Goal: Download file/media

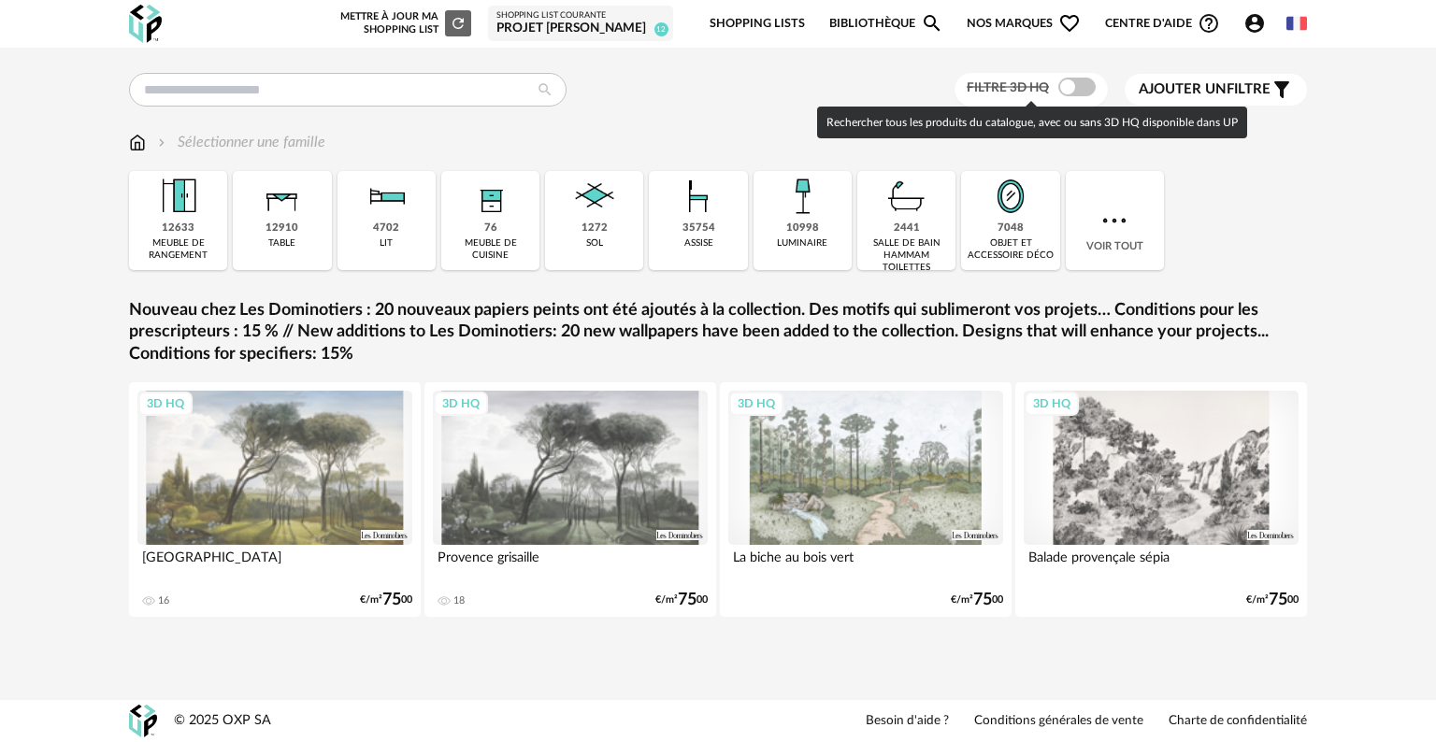
click at [1084, 85] on span at bounding box center [1076, 87] width 37 height 19
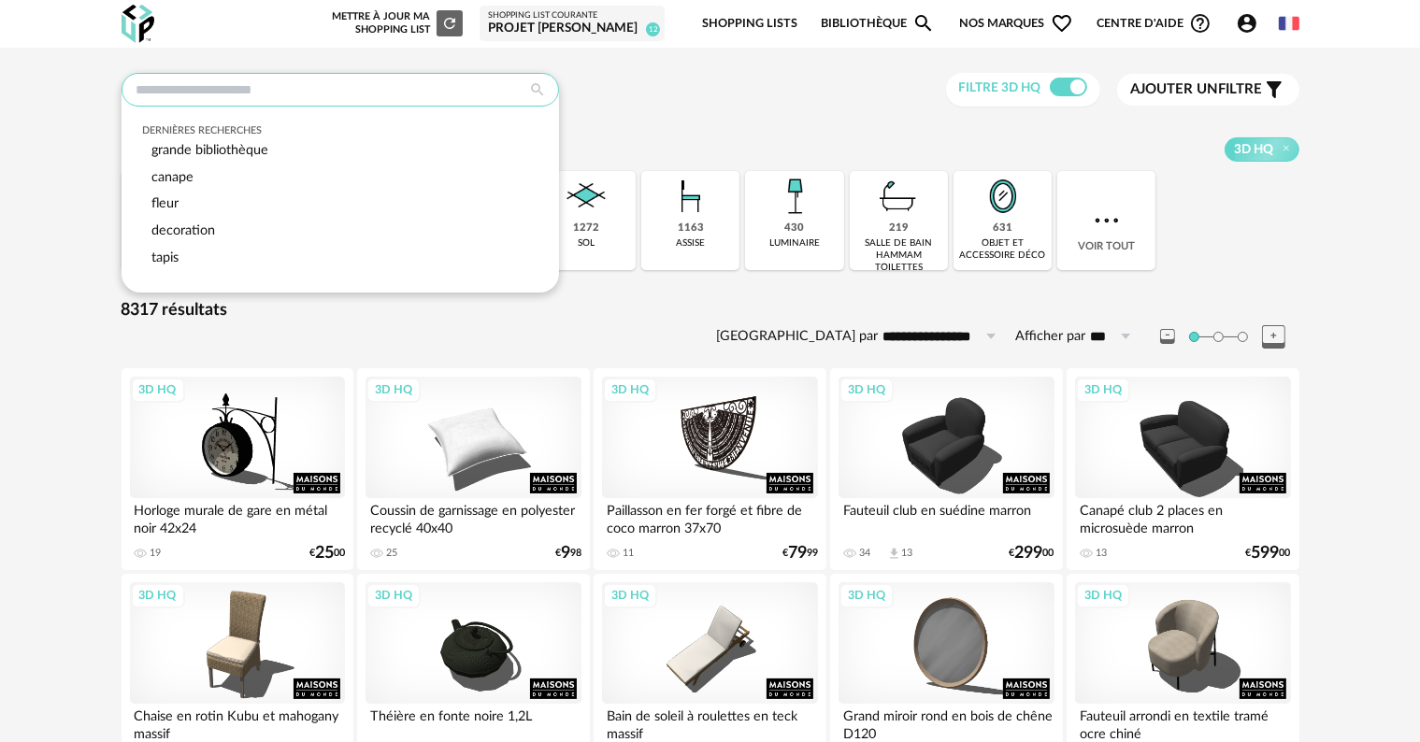
click at [384, 93] on input "text" at bounding box center [340, 90] width 437 height 34
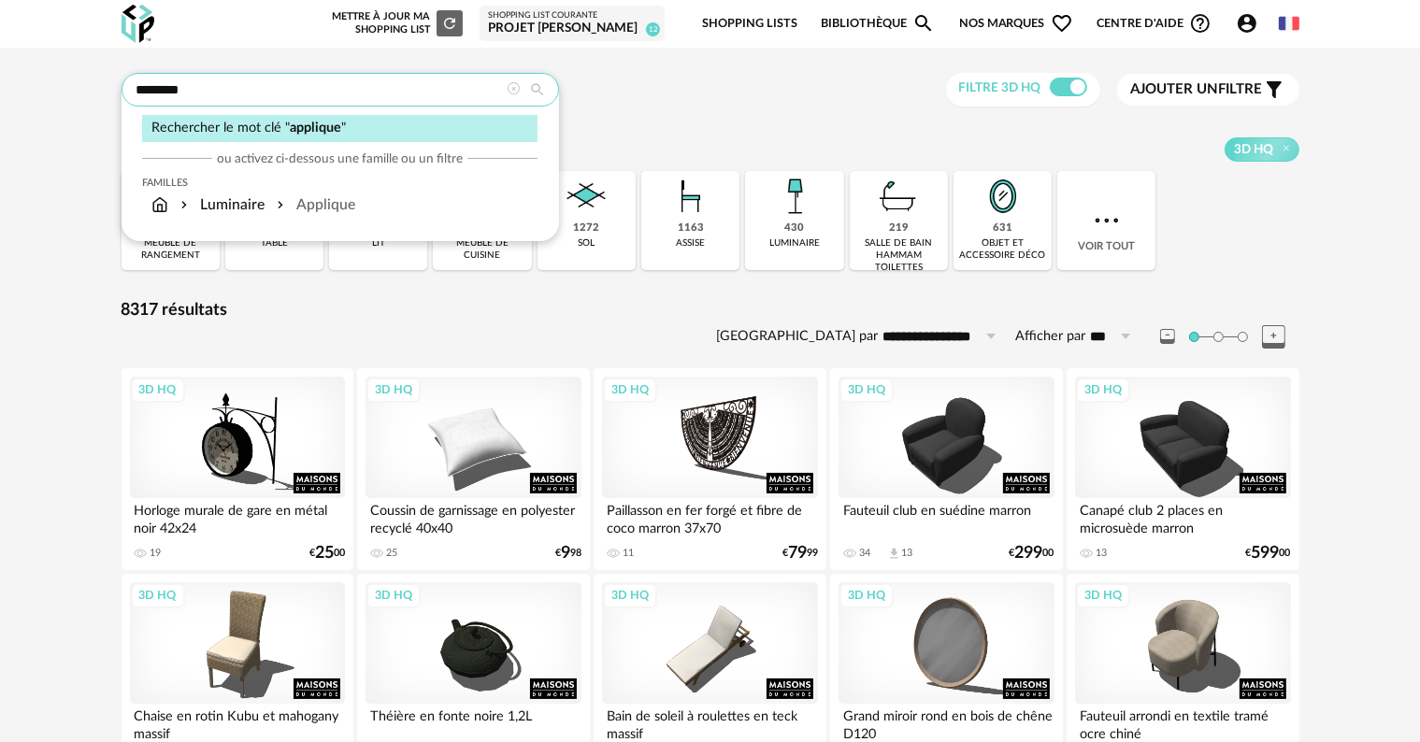
type input "********"
type input "**********"
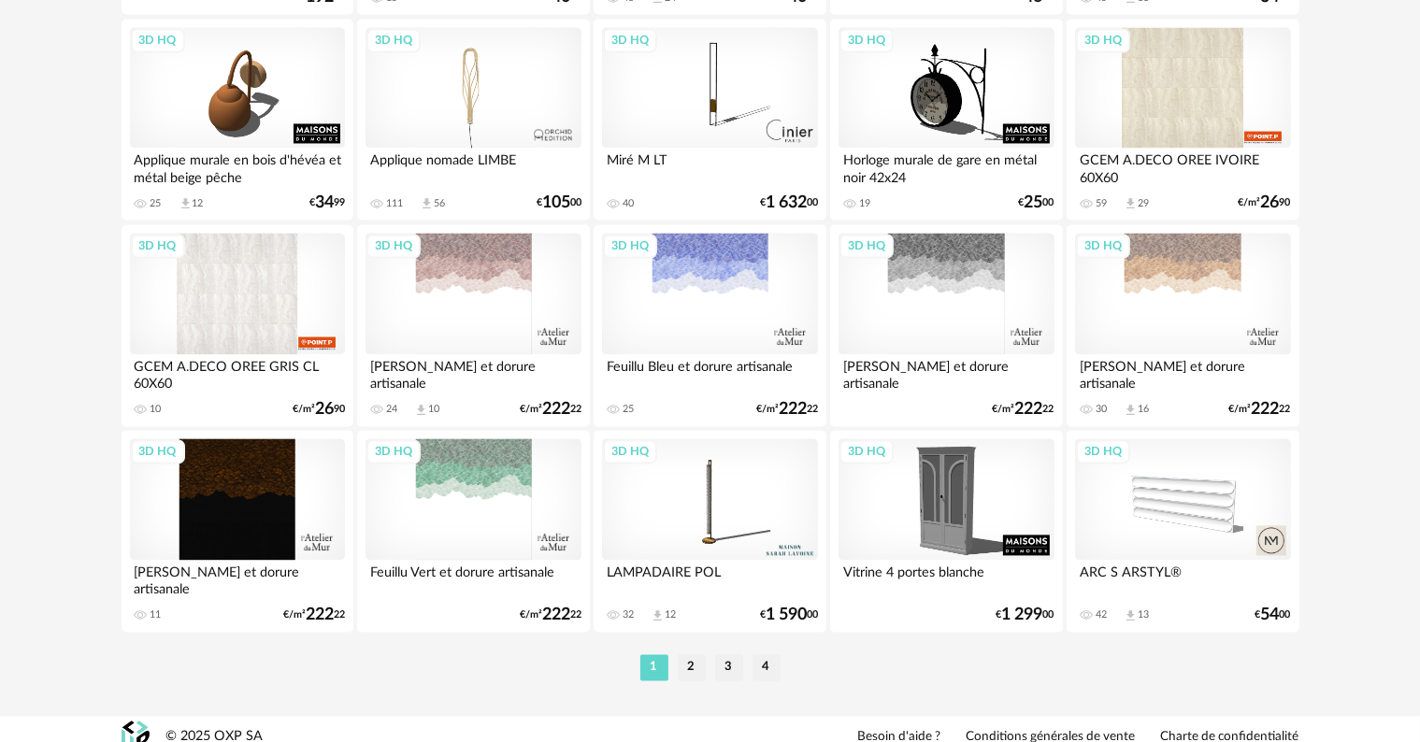
scroll to position [3763, 0]
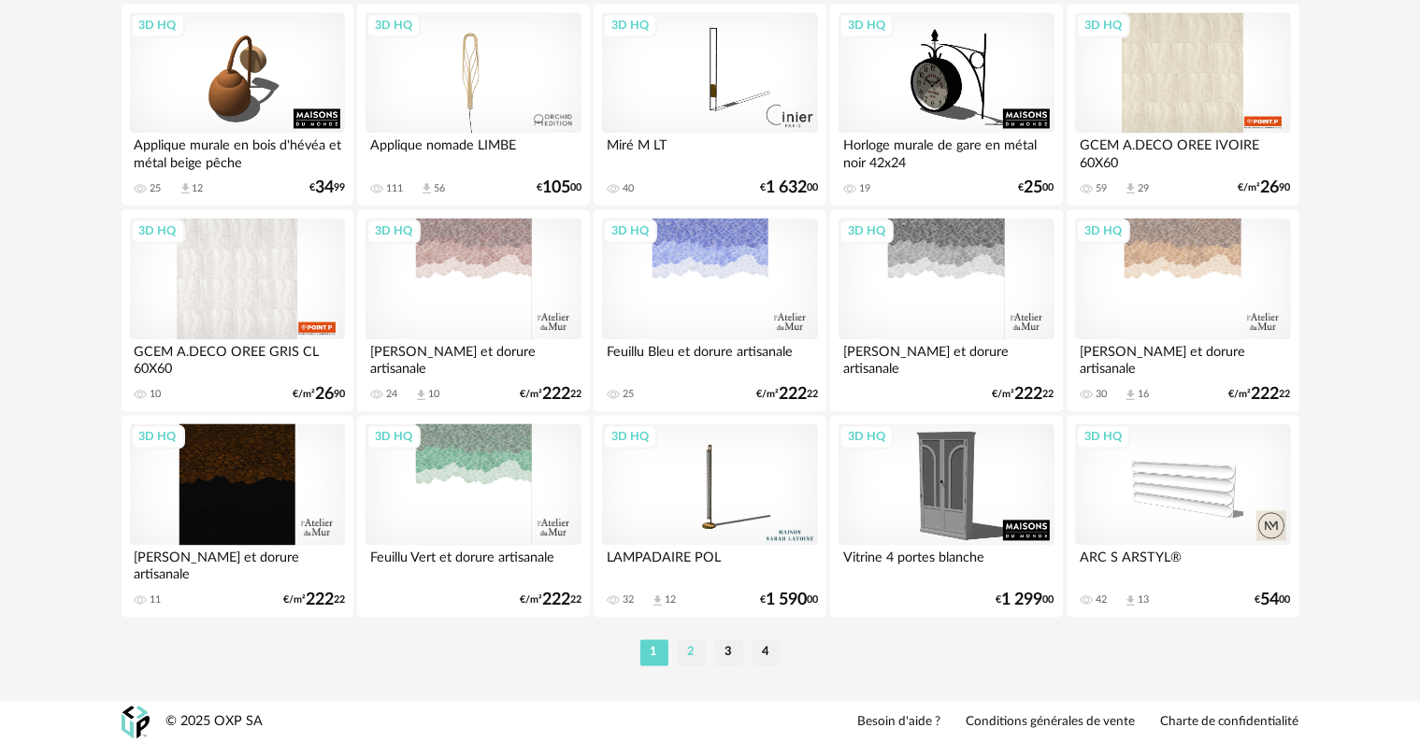
click at [689, 654] on li "2" at bounding box center [692, 652] width 28 height 26
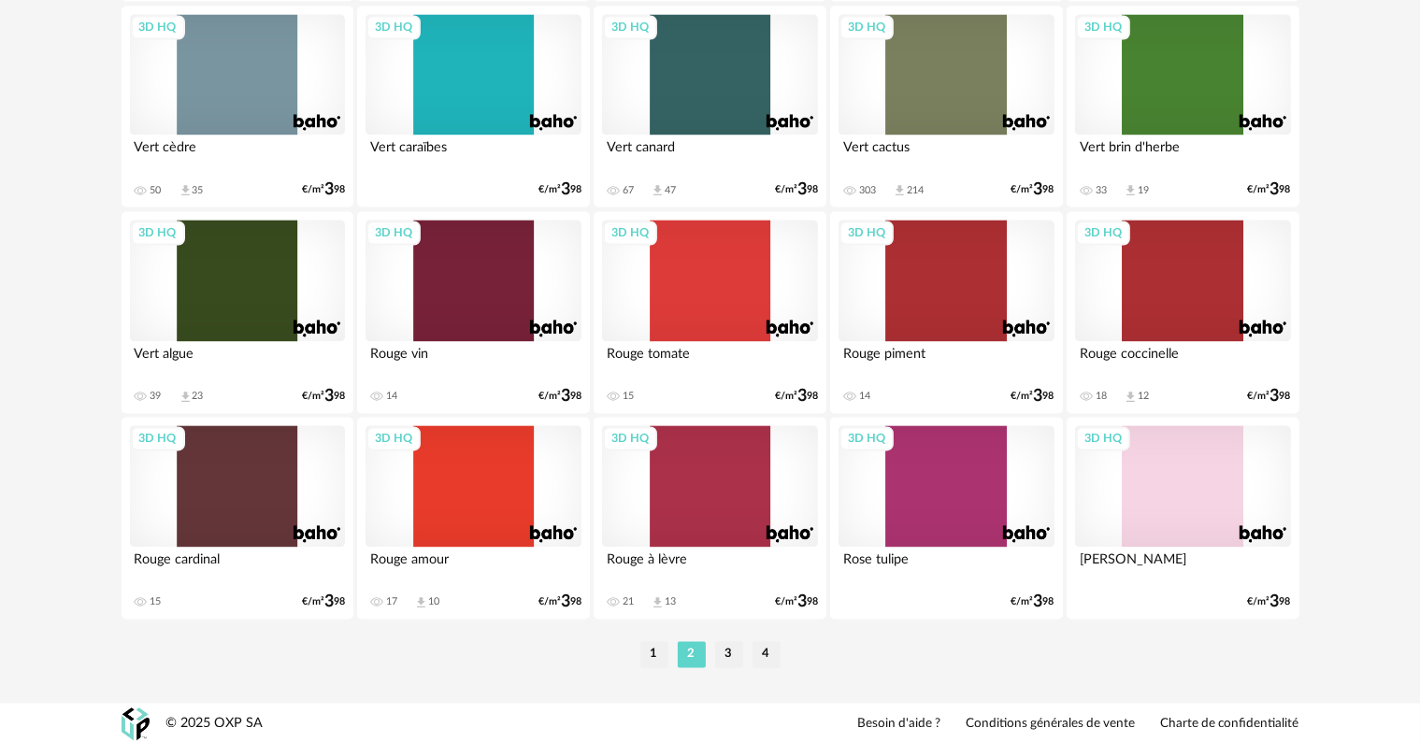
scroll to position [3763, 0]
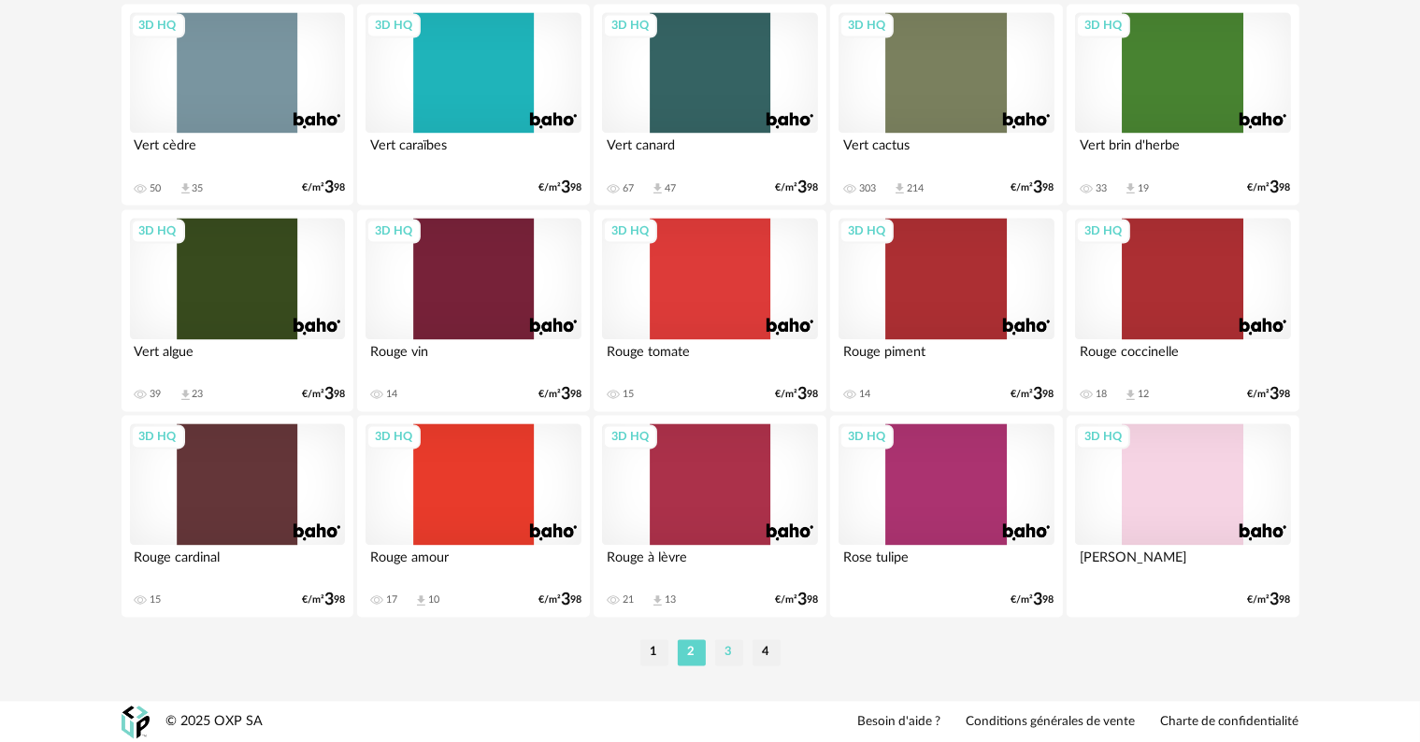
click at [729, 654] on li "3" at bounding box center [729, 652] width 28 height 26
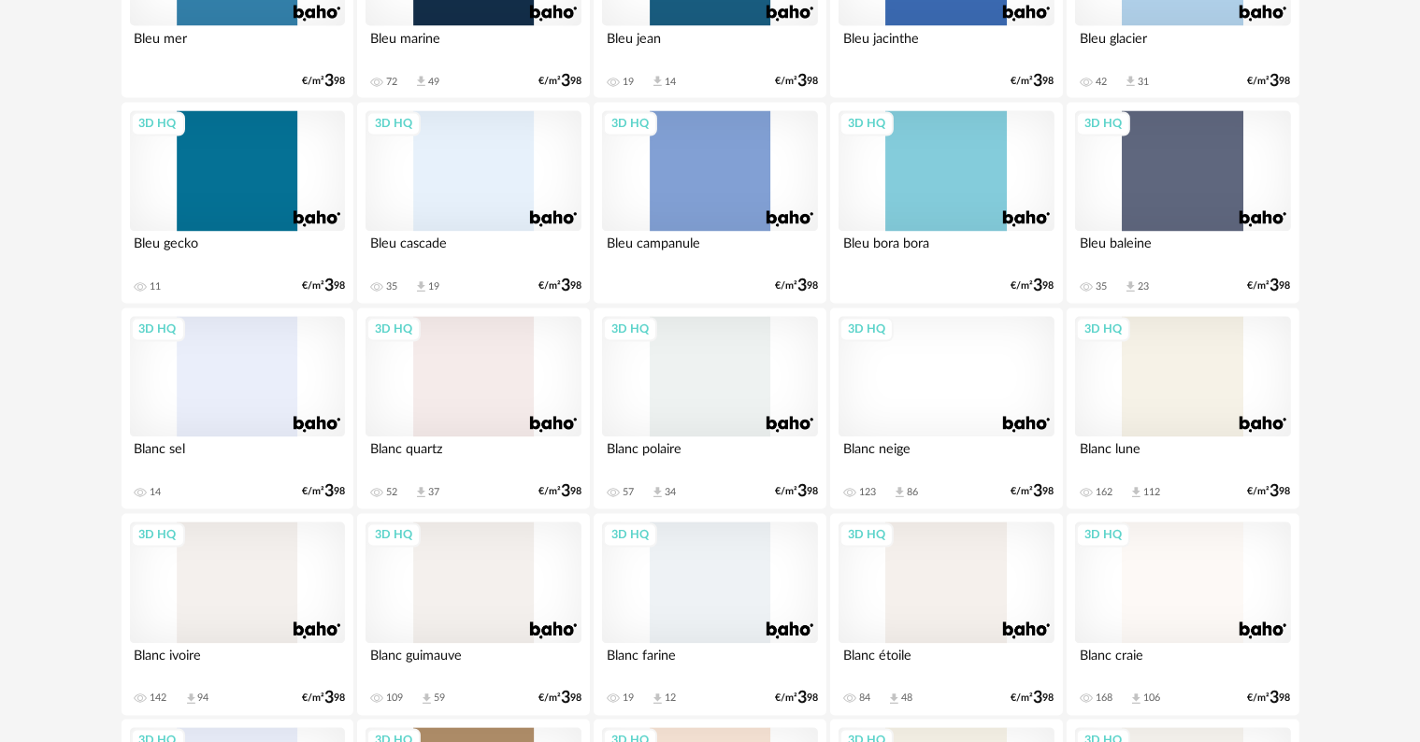
scroll to position [3763, 0]
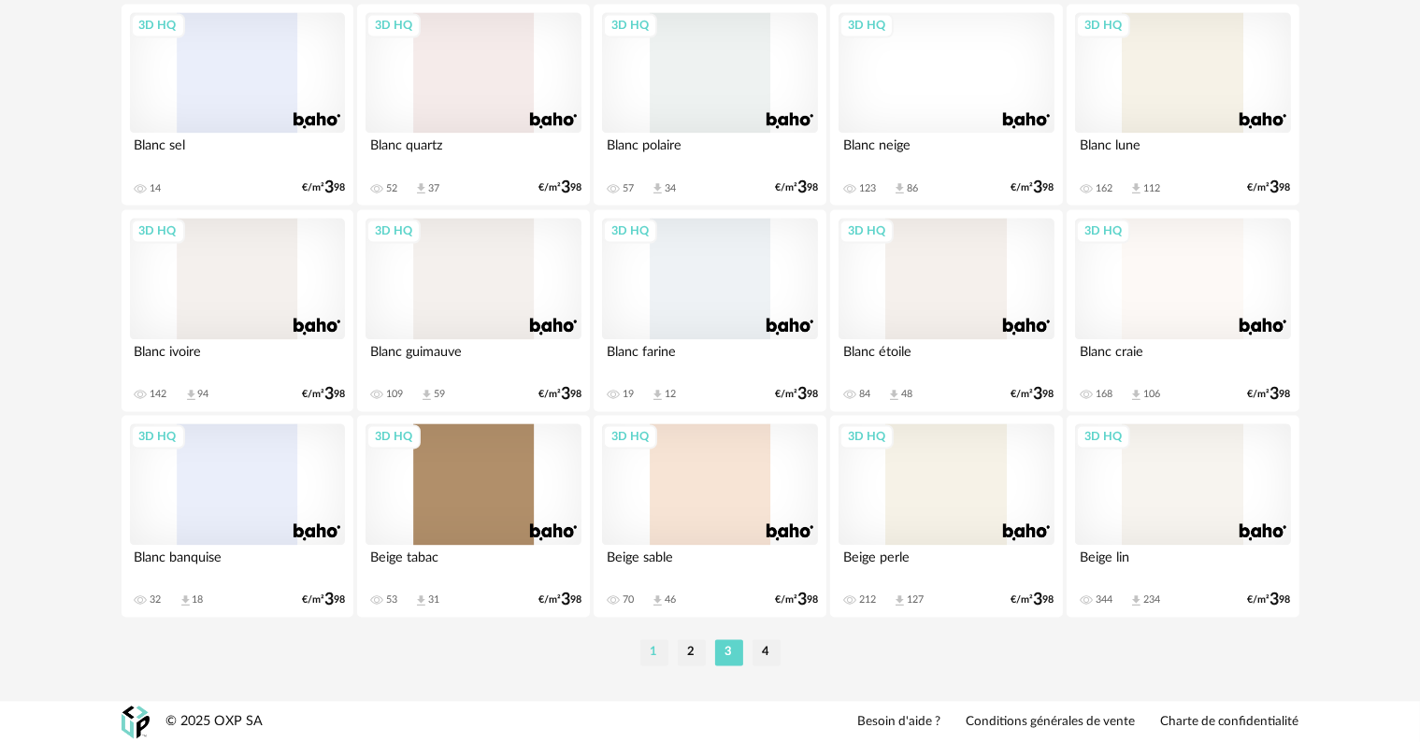
click at [651, 651] on li "1" at bounding box center [654, 652] width 28 height 26
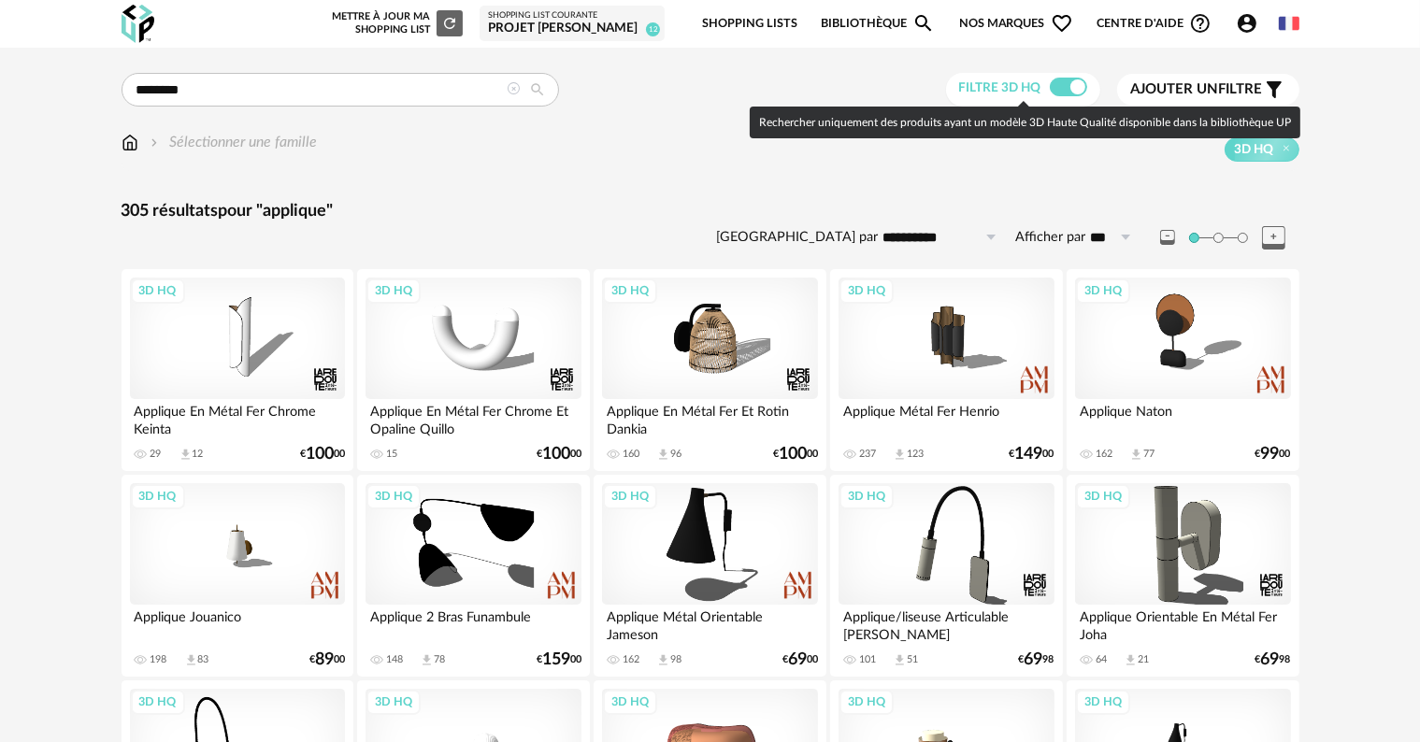
click at [1056, 91] on span at bounding box center [1068, 87] width 37 height 19
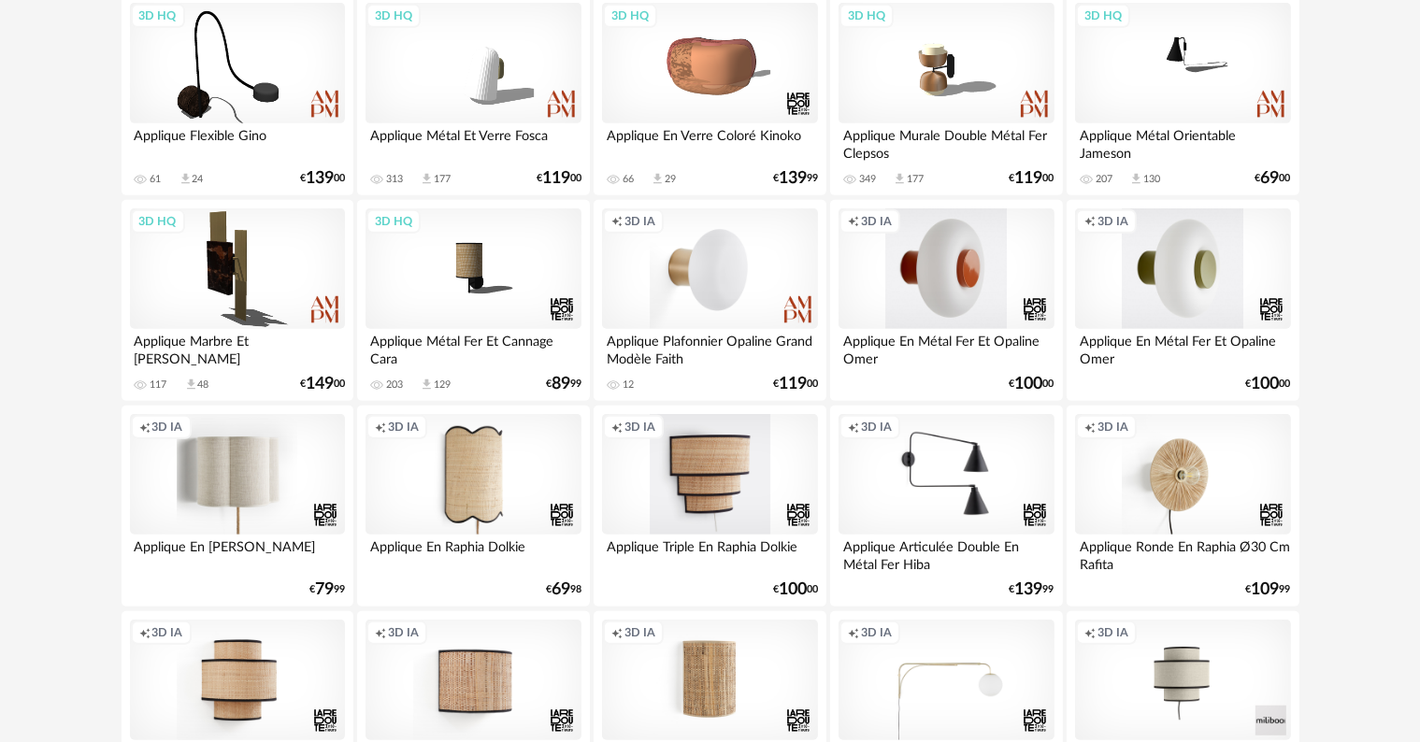
scroll to position [935, 0]
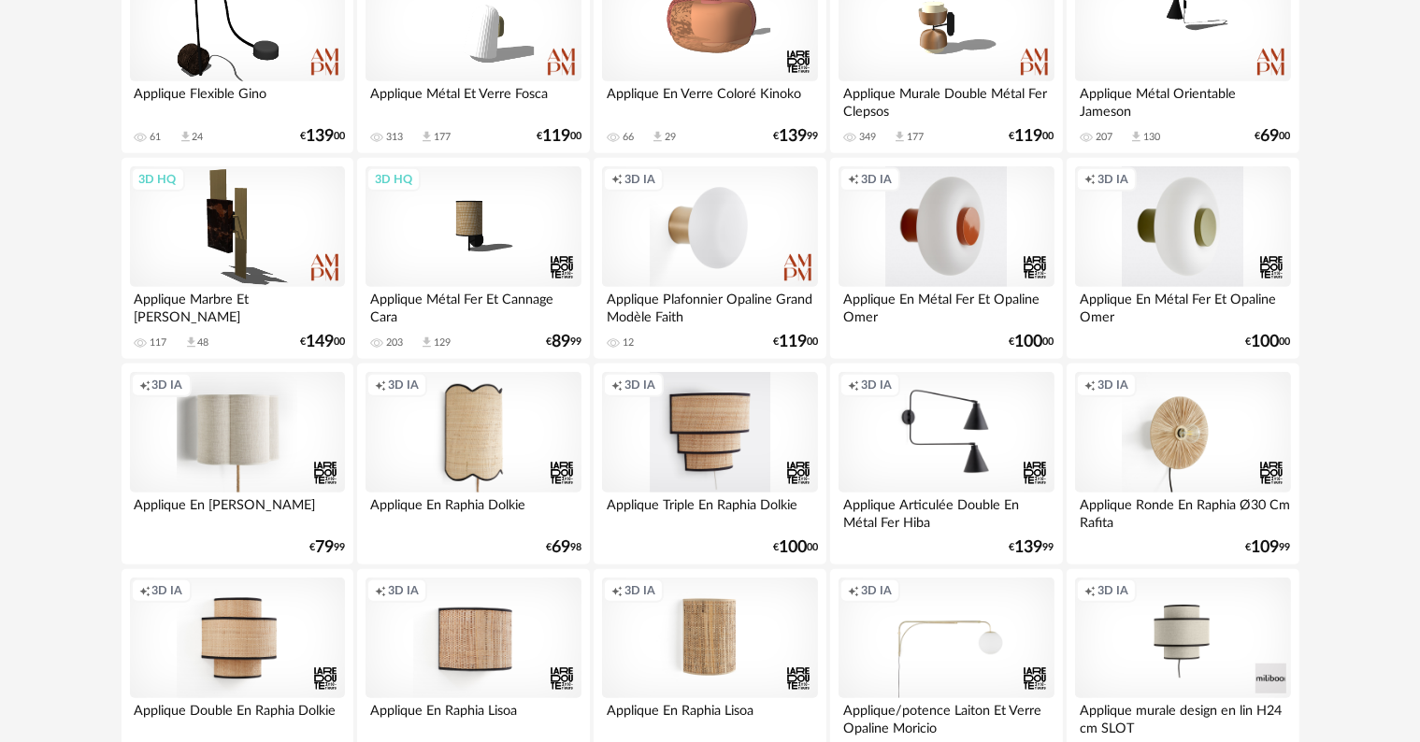
click at [940, 231] on div "Creation icon 3D IA" at bounding box center [946, 227] width 215 height 122
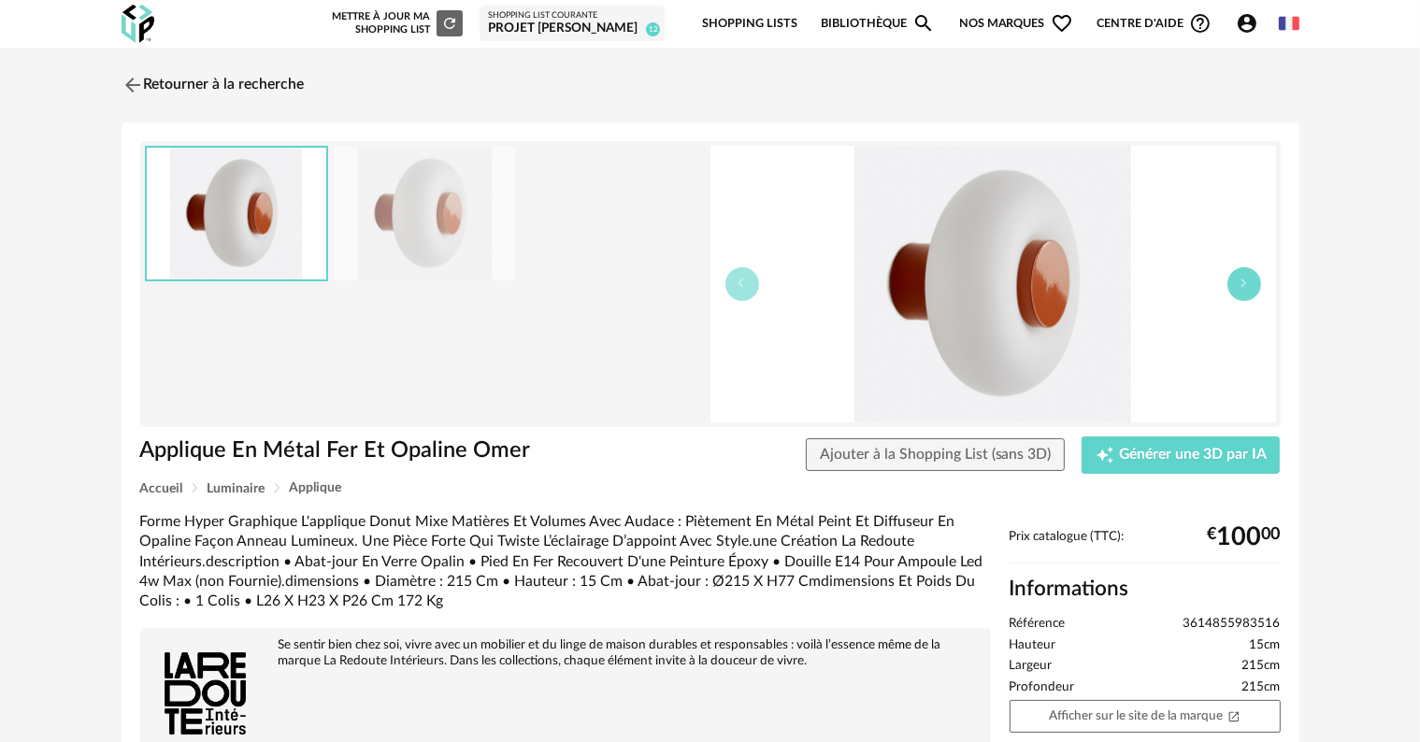
click at [1238, 295] on button "button" at bounding box center [1244, 284] width 34 height 34
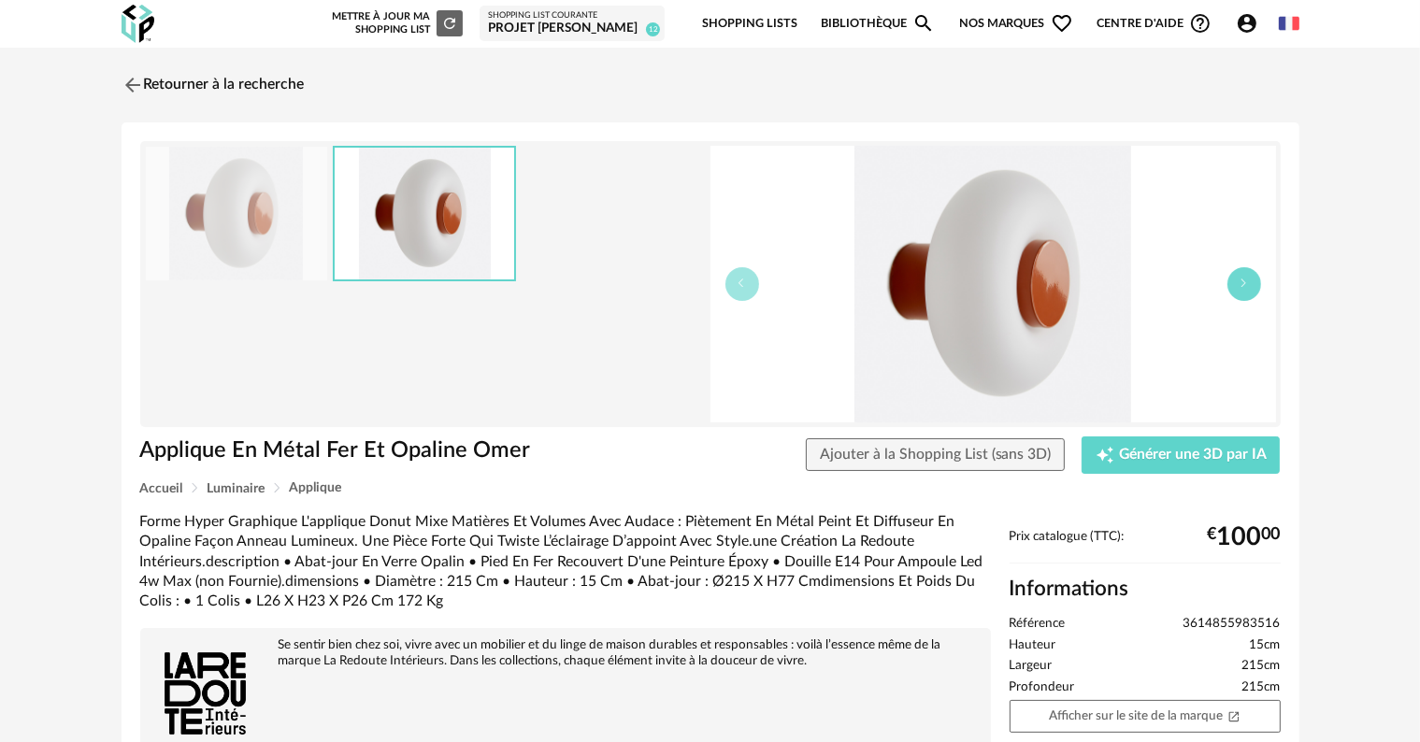
click at [1238, 295] on button "button" at bounding box center [1244, 284] width 34 height 34
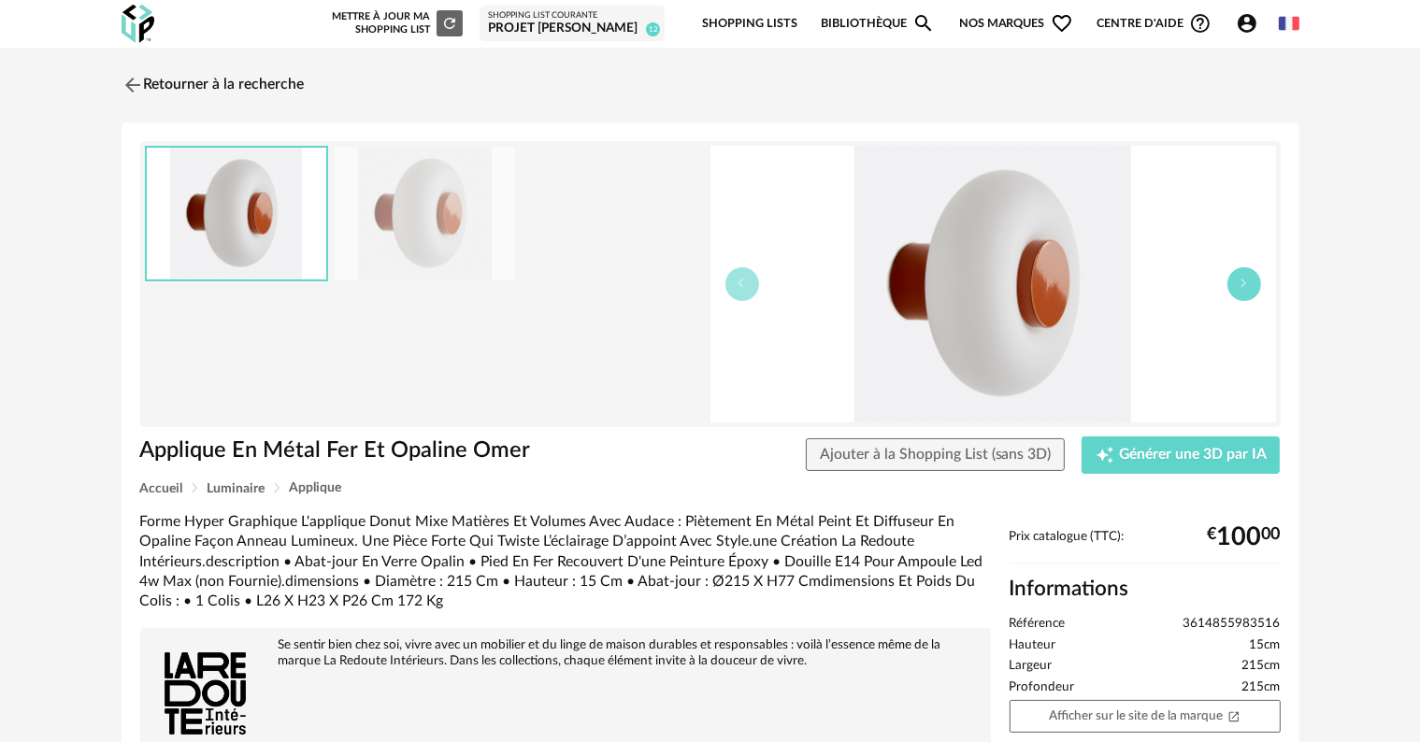
click at [1238, 295] on button "button" at bounding box center [1244, 284] width 34 height 34
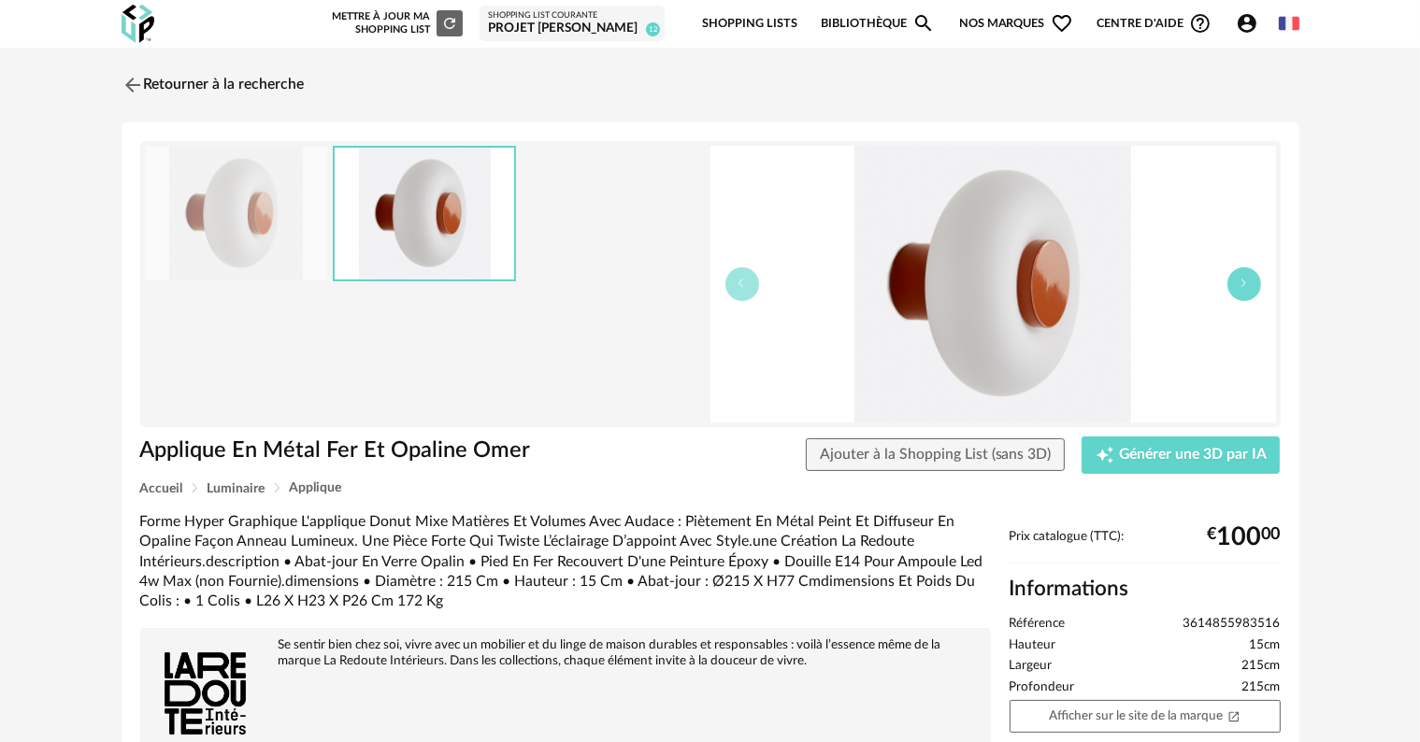
click at [1238, 295] on button "button" at bounding box center [1244, 284] width 34 height 34
click at [193, 79] on link "Retourner à la recherche" at bounding box center [208, 85] width 183 height 41
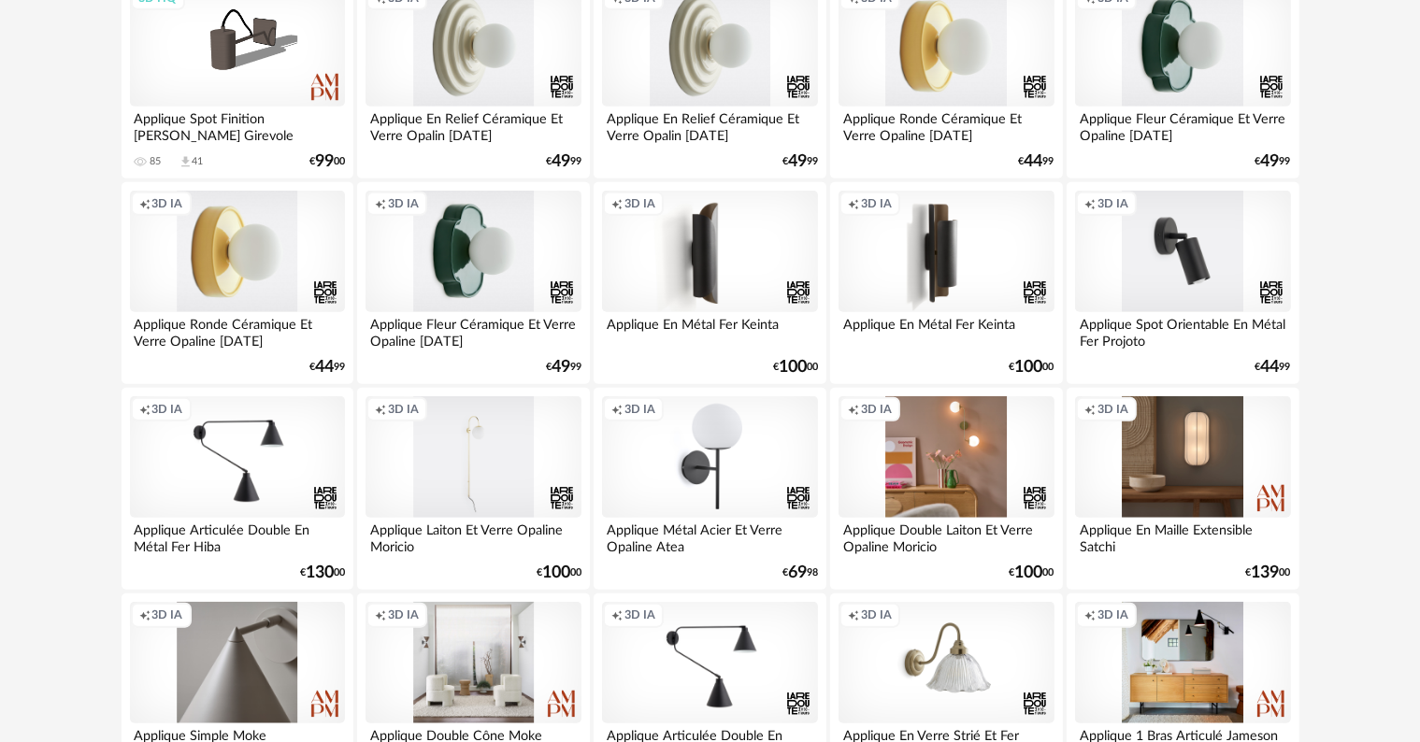
scroll to position [1776, 0]
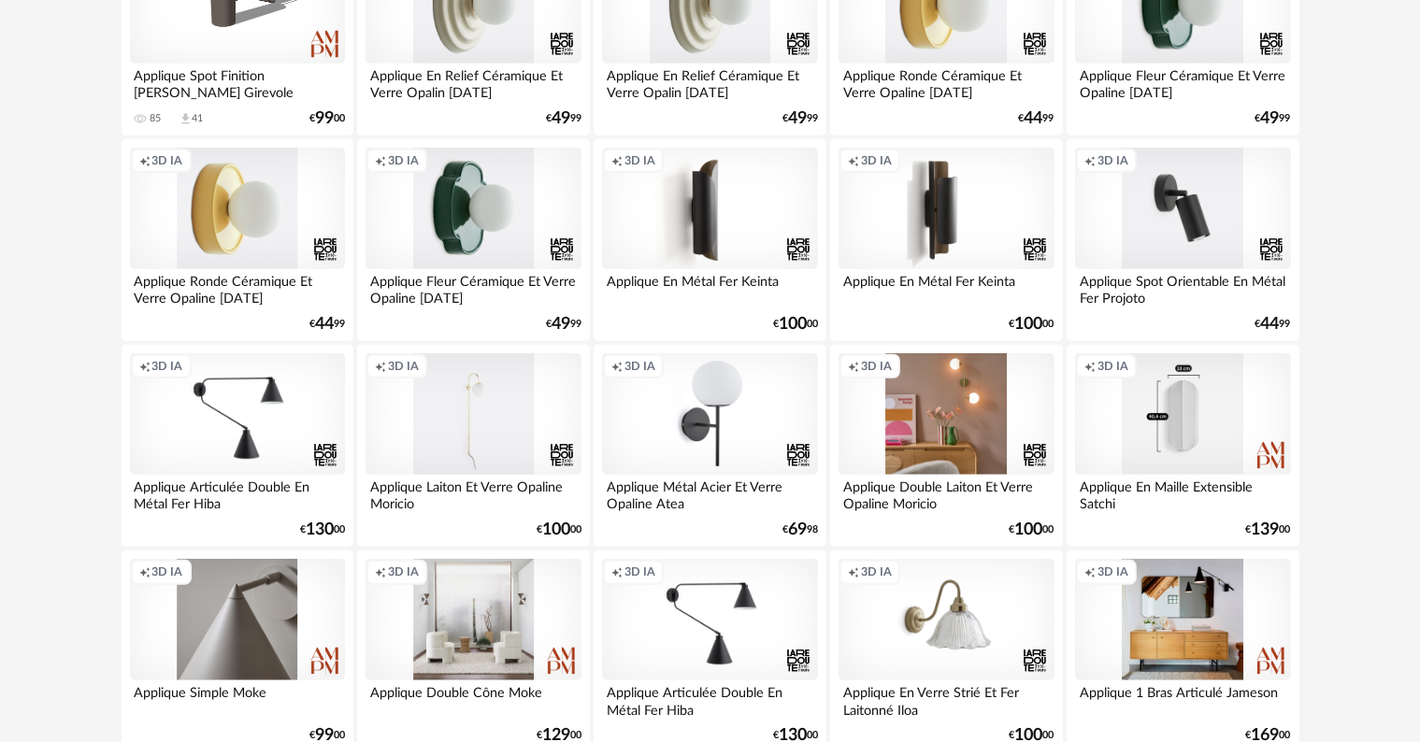
click at [1171, 417] on div "Creation icon 3D IA" at bounding box center [1182, 414] width 215 height 122
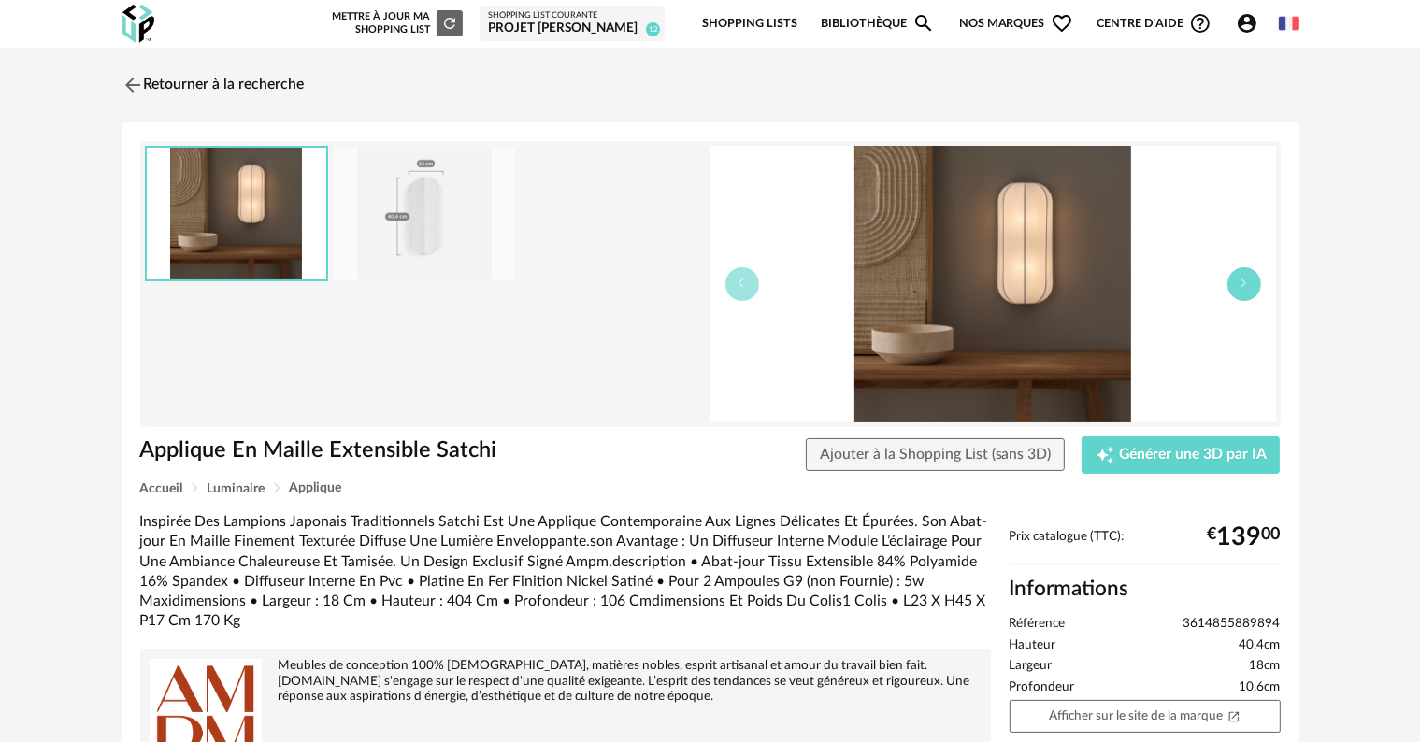
click at [1243, 292] on button "button" at bounding box center [1244, 284] width 34 height 34
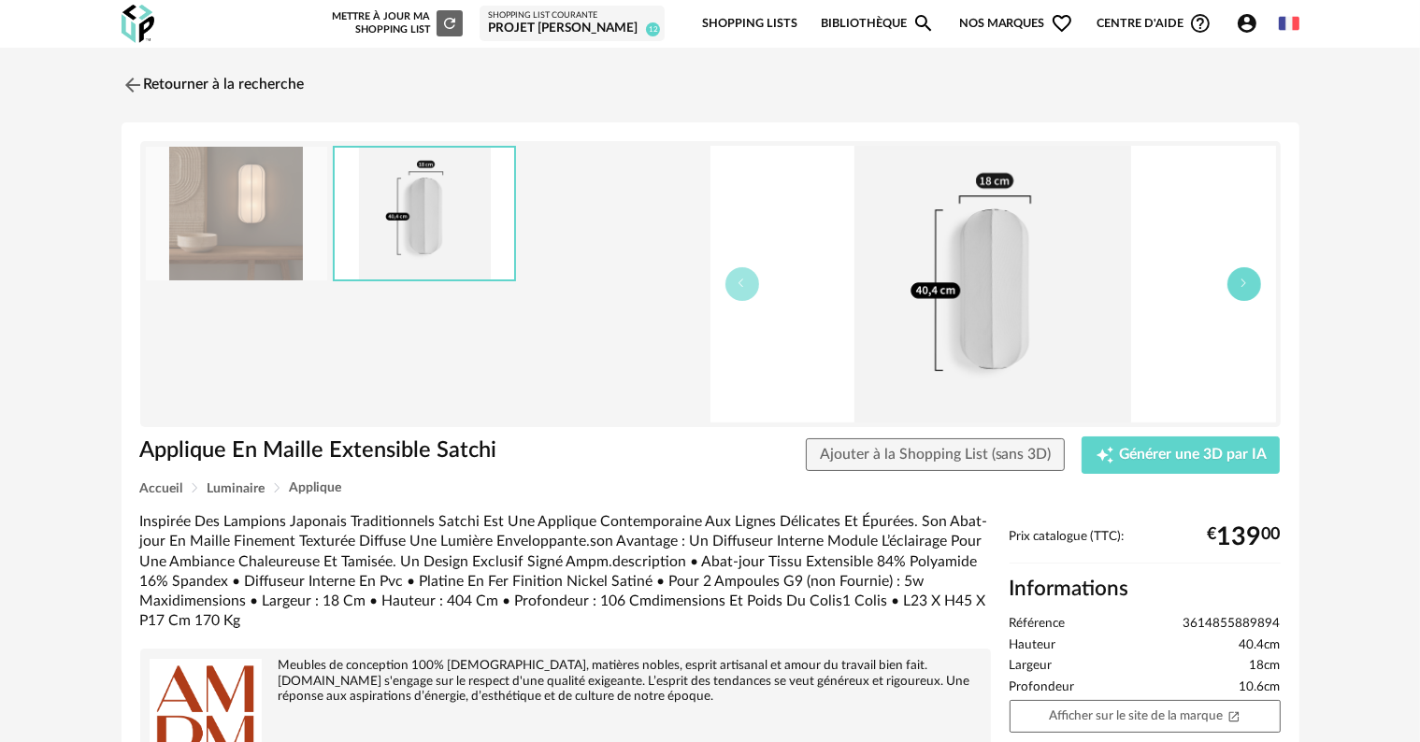
click at [1243, 292] on button "button" at bounding box center [1244, 284] width 34 height 34
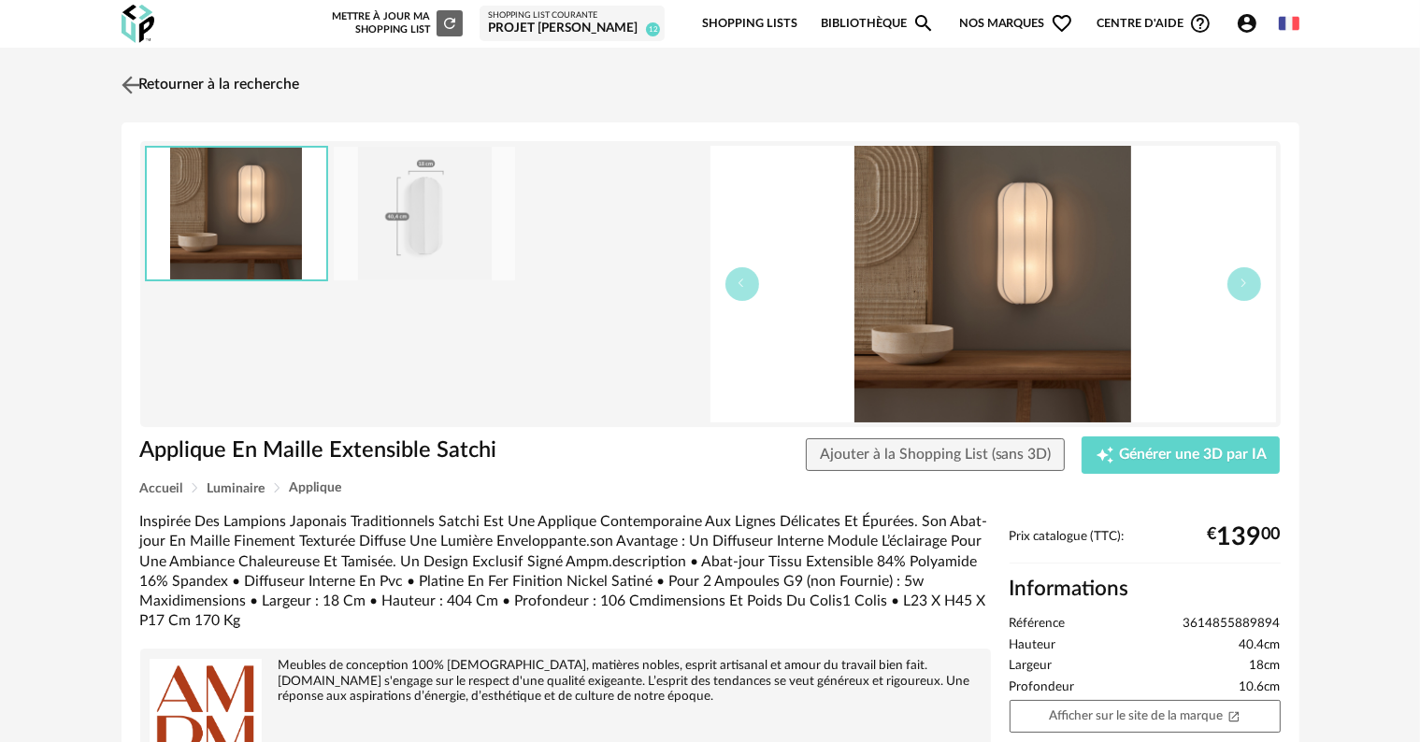
click at [158, 78] on link "Retourner à la recherche" at bounding box center [208, 85] width 183 height 41
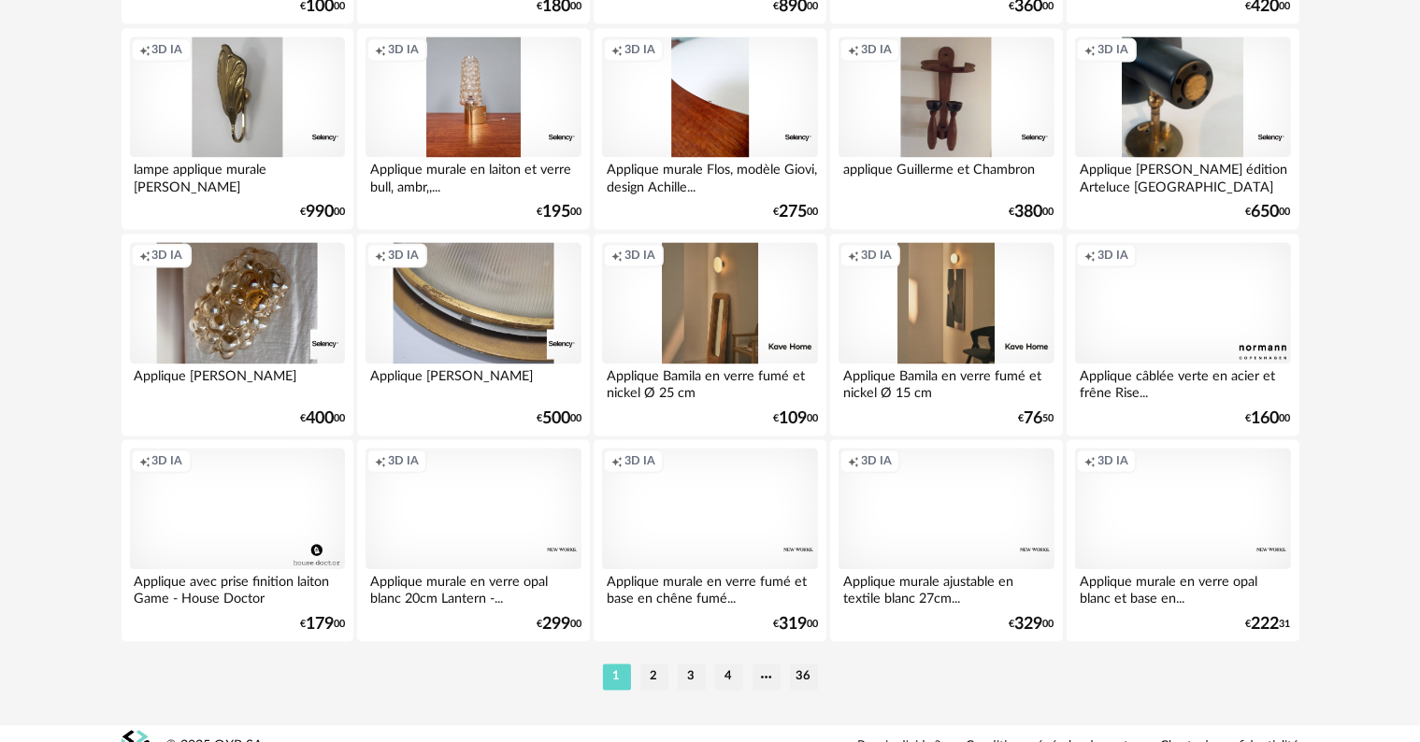
scroll to position [3763, 0]
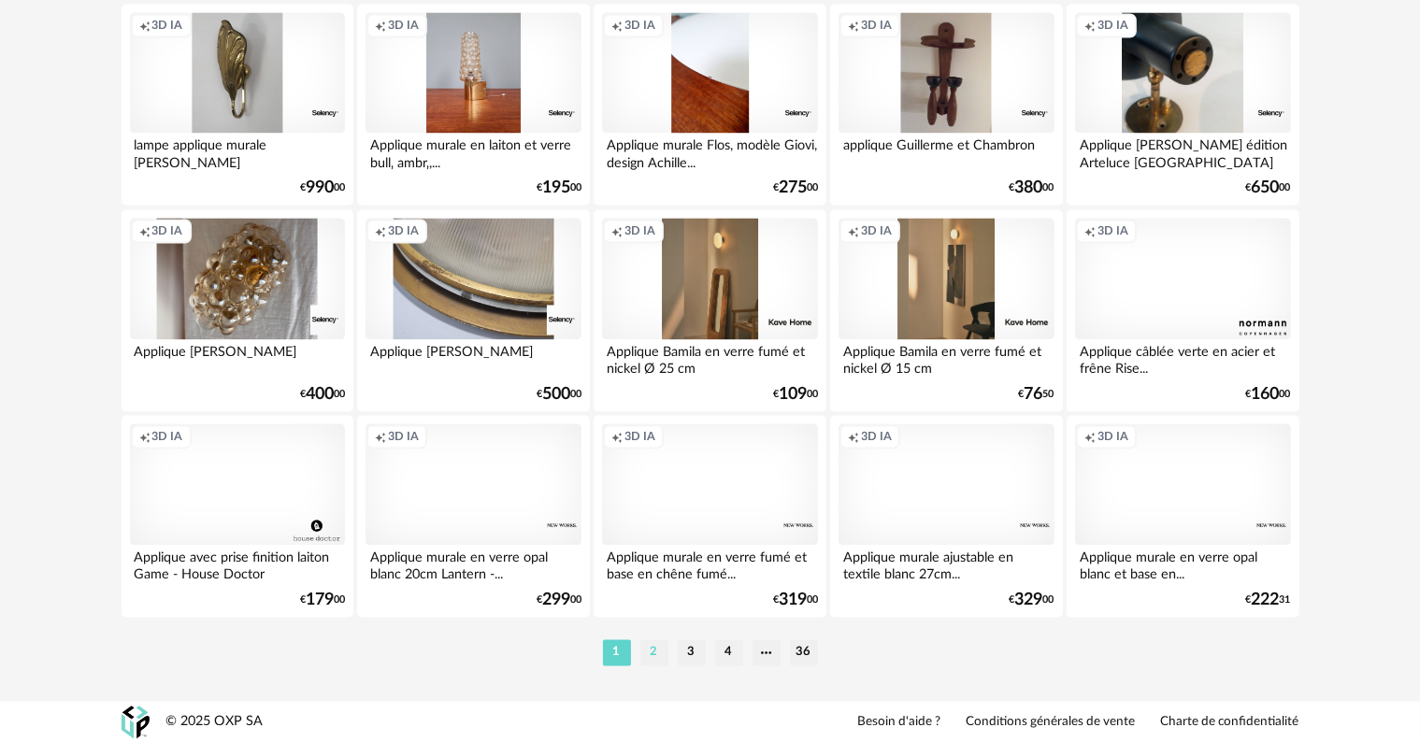
click at [649, 651] on li "2" at bounding box center [654, 652] width 28 height 26
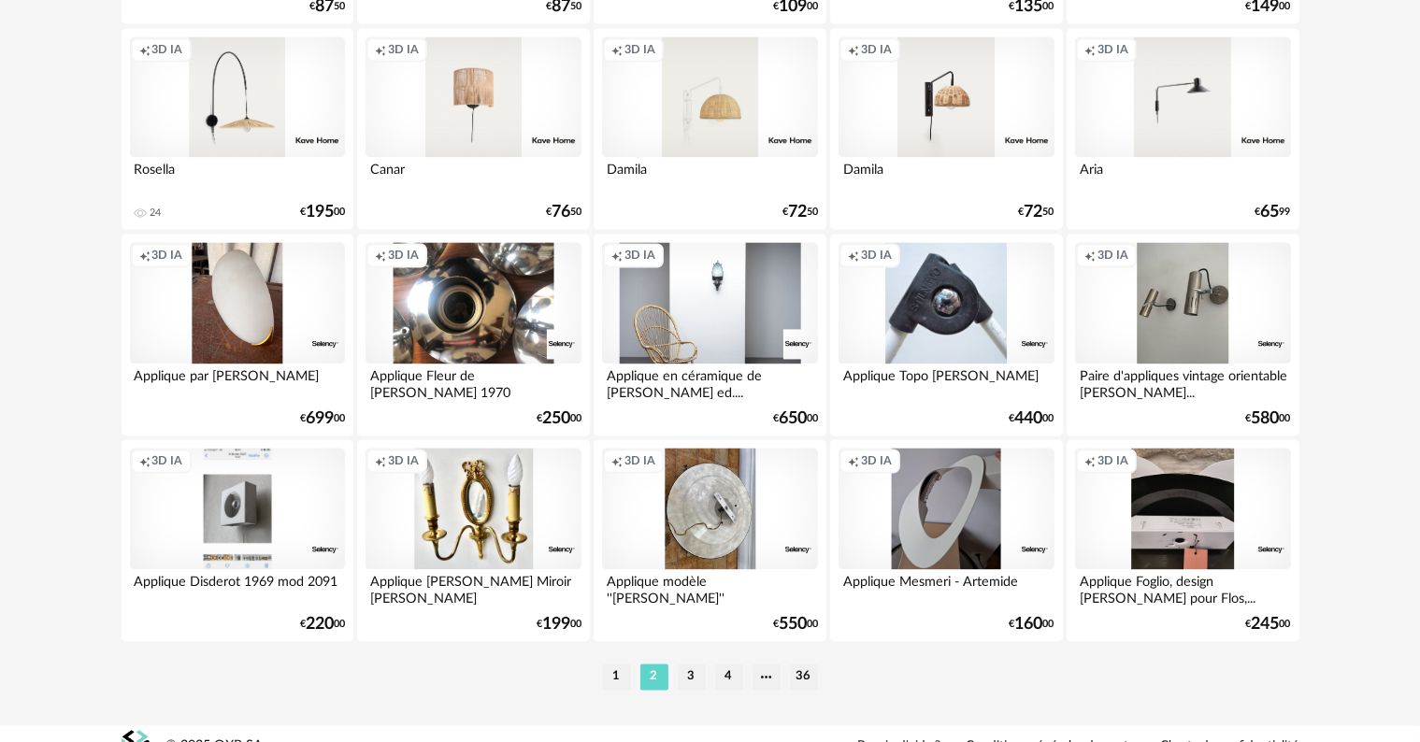
scroll to position [3763, 0]
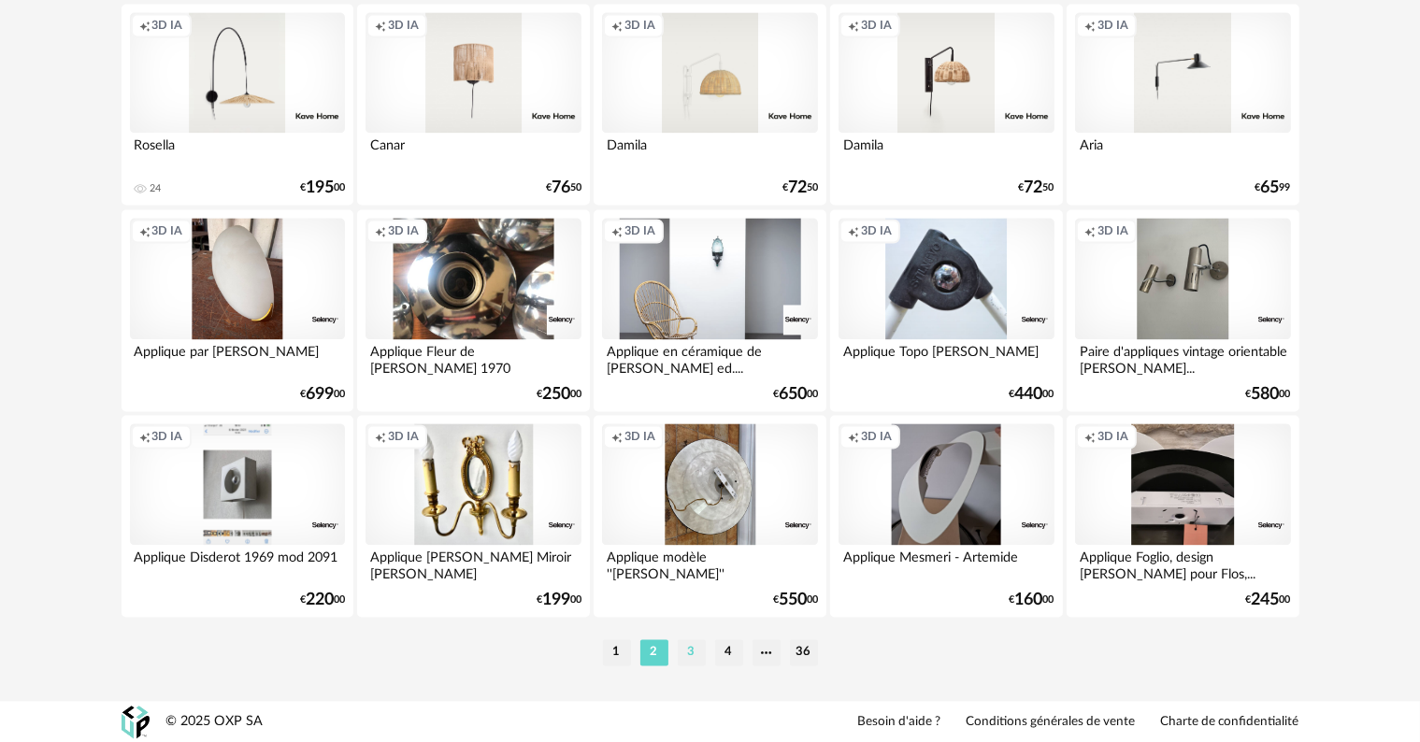
click at [688, 650] on li "3" at bounding box center [692, 652] width 28 height 26
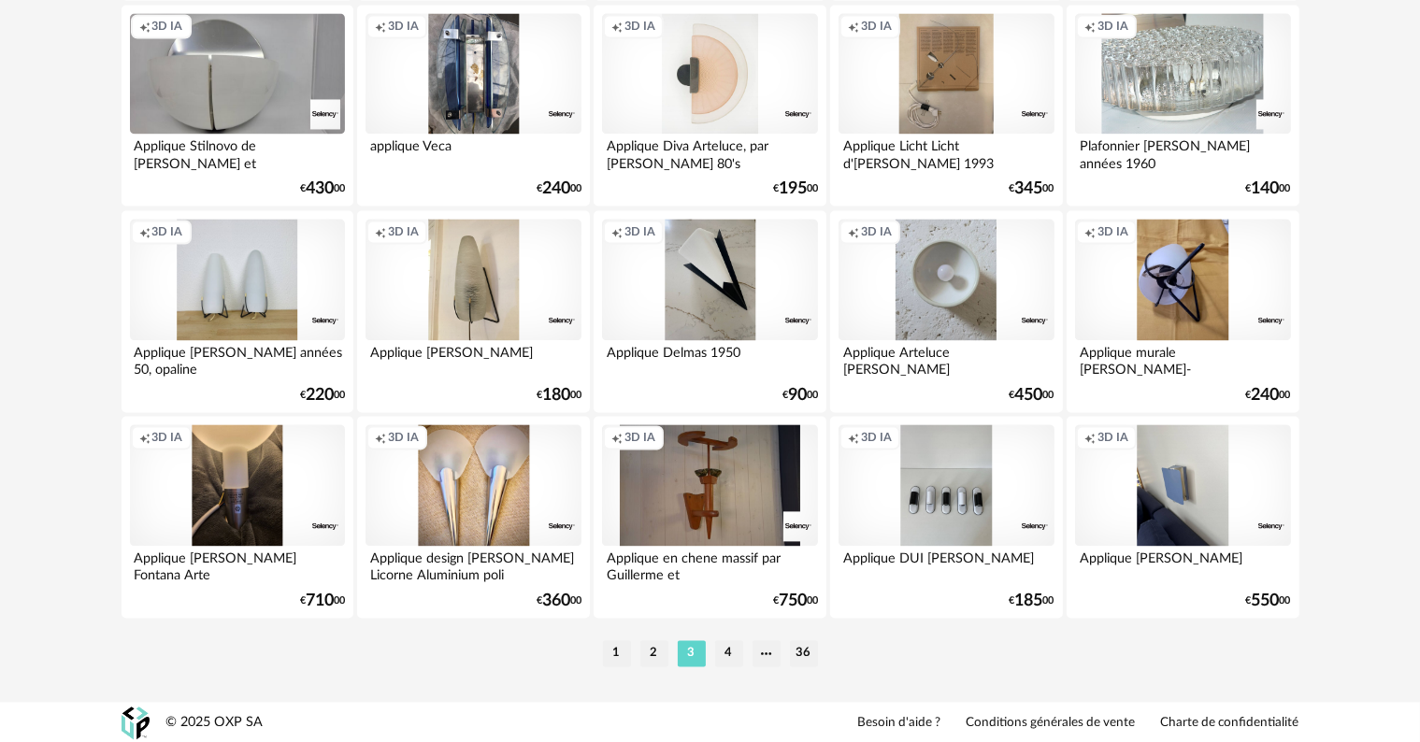
scroll to position [3763, 0]
click at [728, 651] on li "4" at bounding box center [729, 652] width 28 height 26
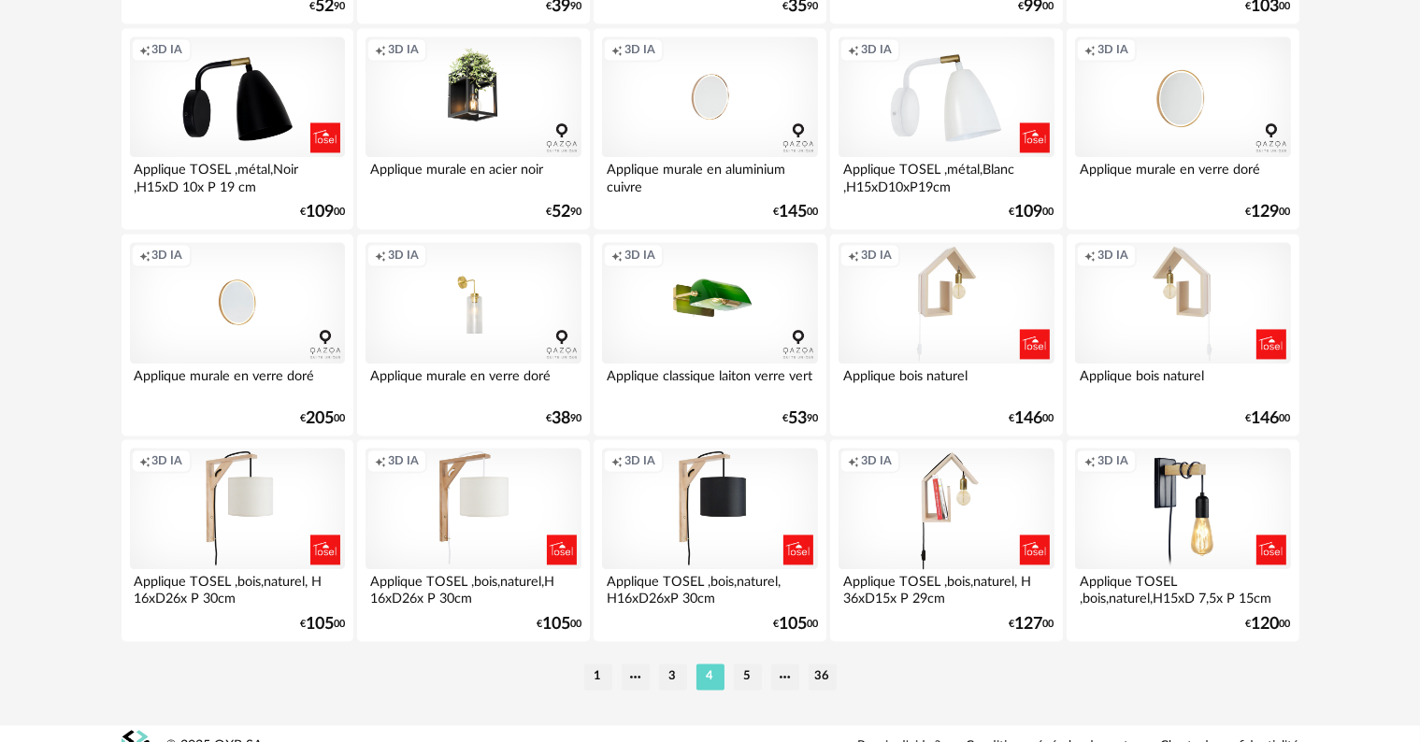
scroll to position [3763, 0]
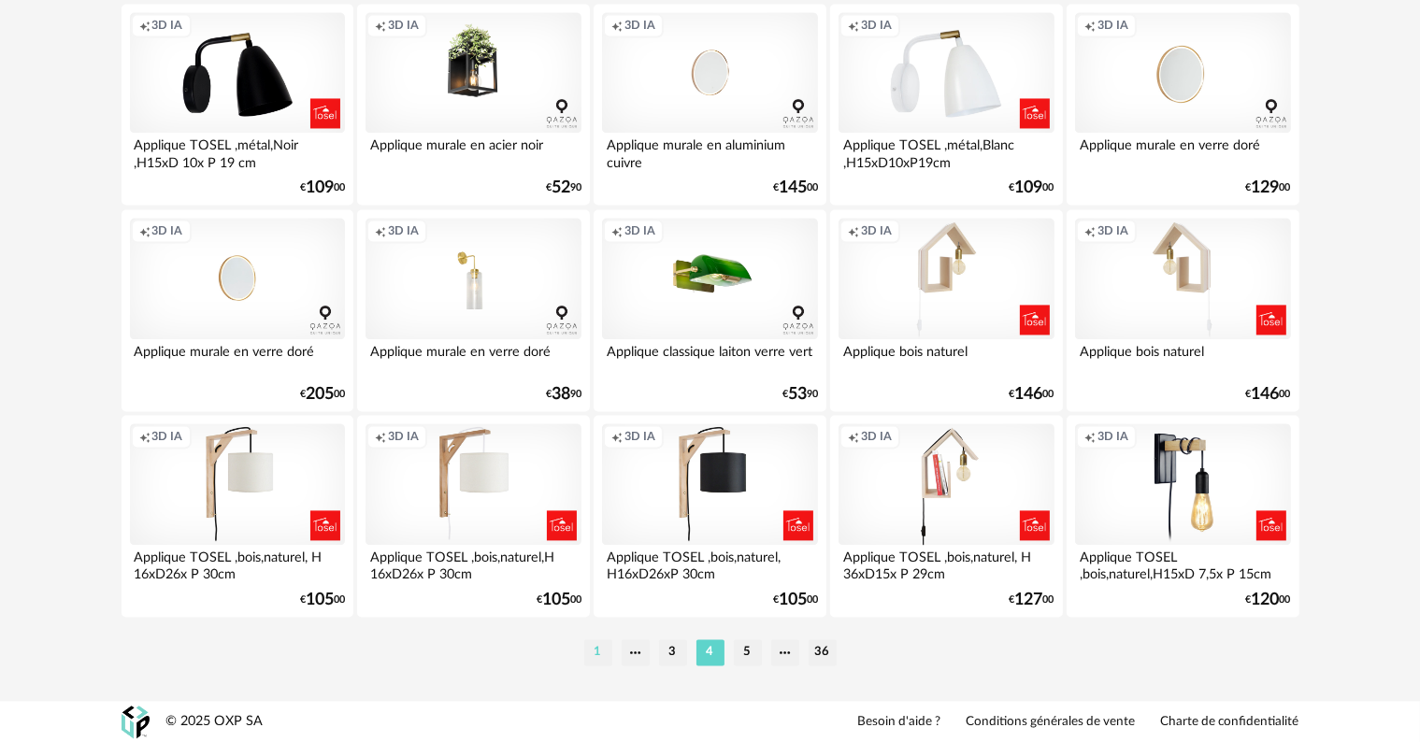
click at [598, 651] on li "1" at bounding box center [598, 652] width 28 height 26
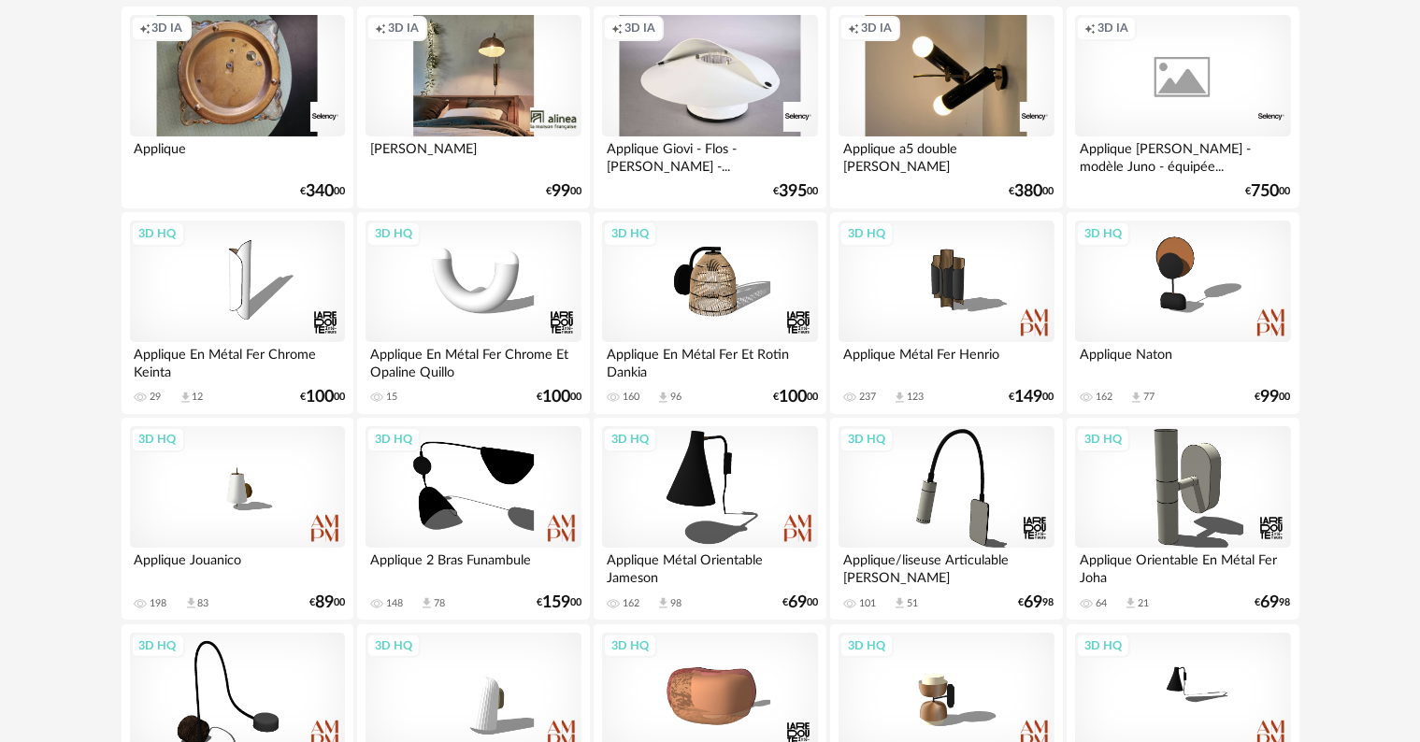
scroll to position [280, 0]
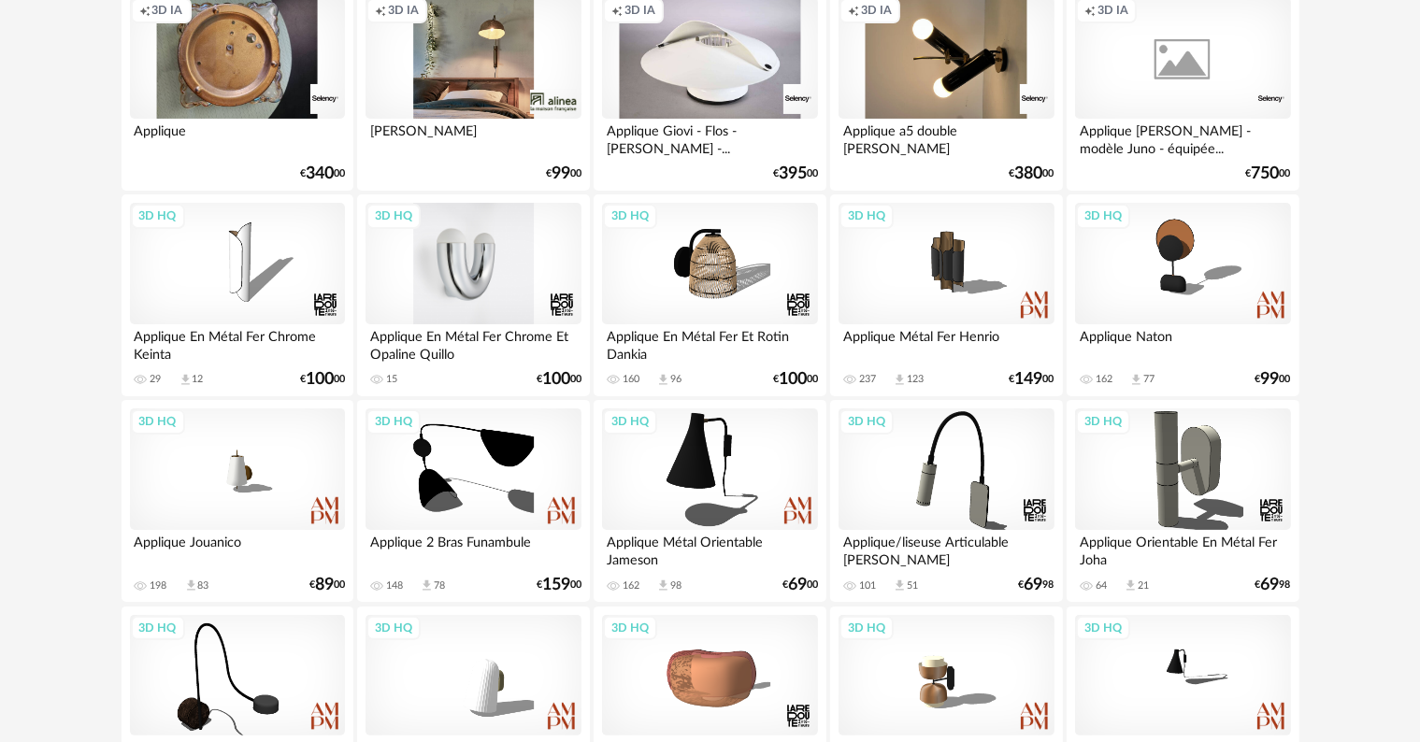
click at [478, 297] on div "3D HQ" at bounding box center [473, 264] width 215 height 122
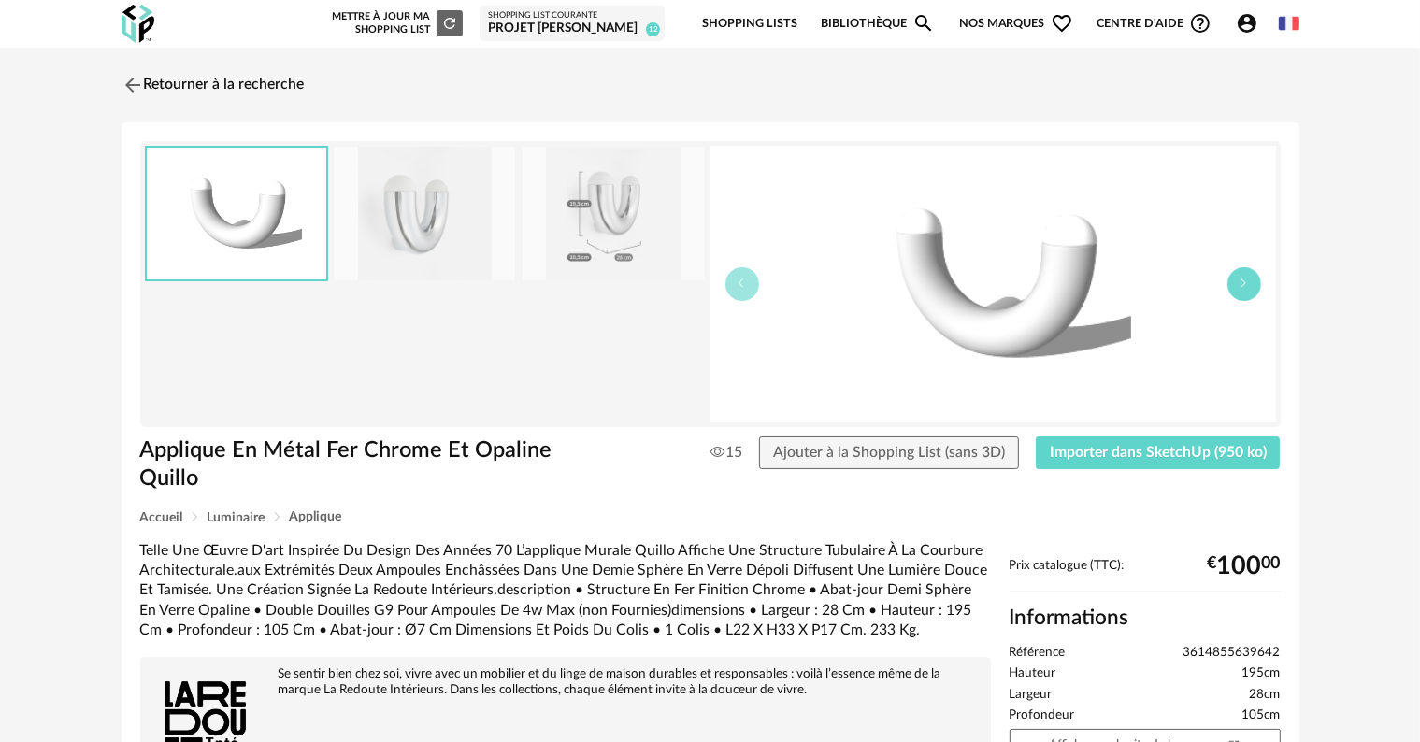
click at [1239, 291] on button "button" at bounding box center [1244, 284] width 34 height 34
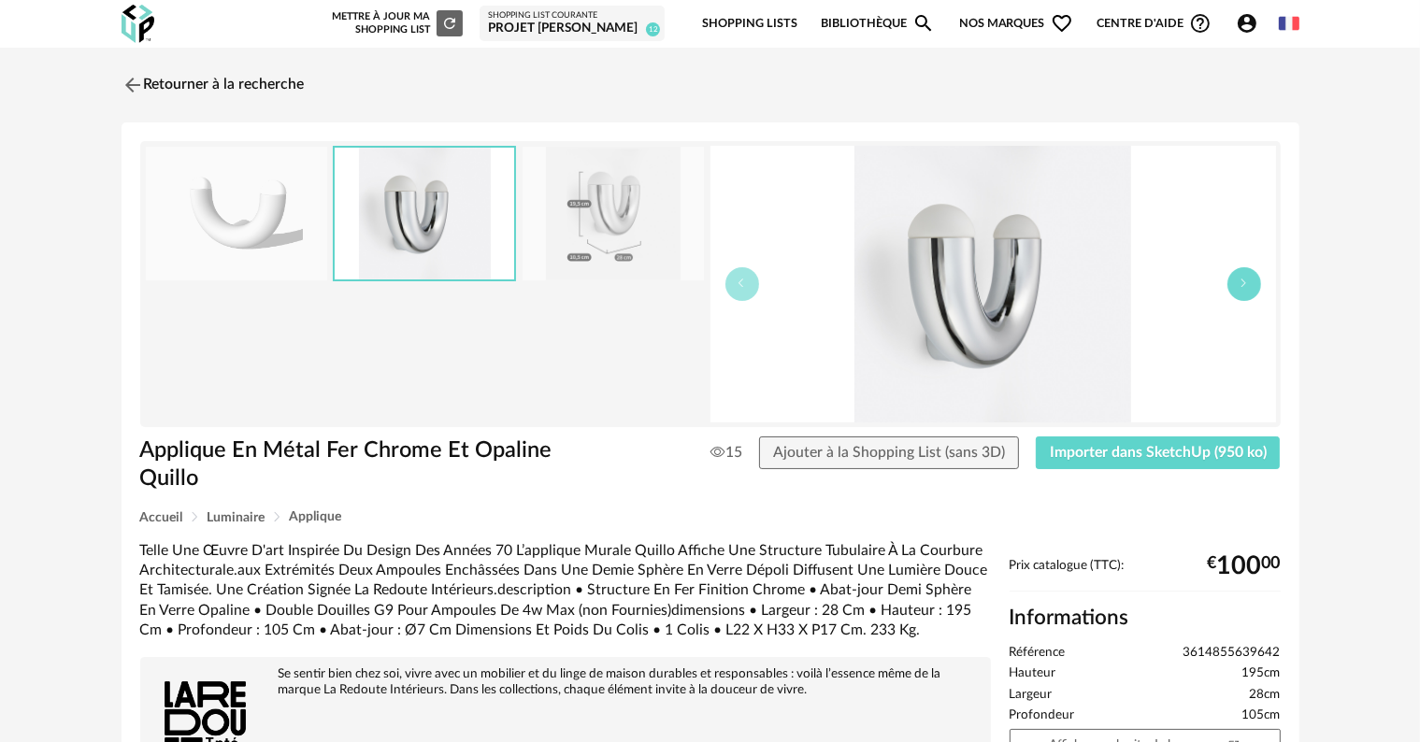
click at [1239, 291] on button "button" at bounding box center [1244, 284] width 34 height 34
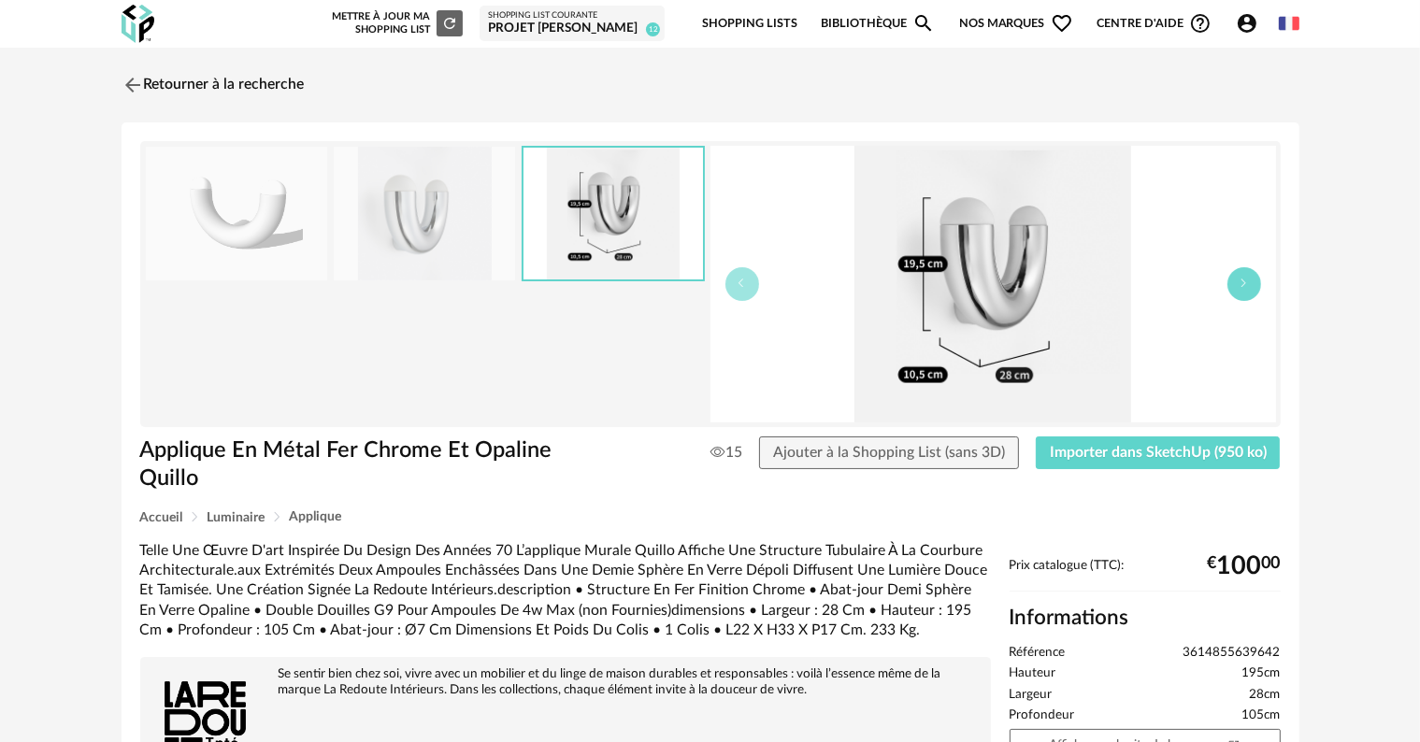
click at [1239, 291] on button "button" at bounding box center [1244, 284] width 34 height 34
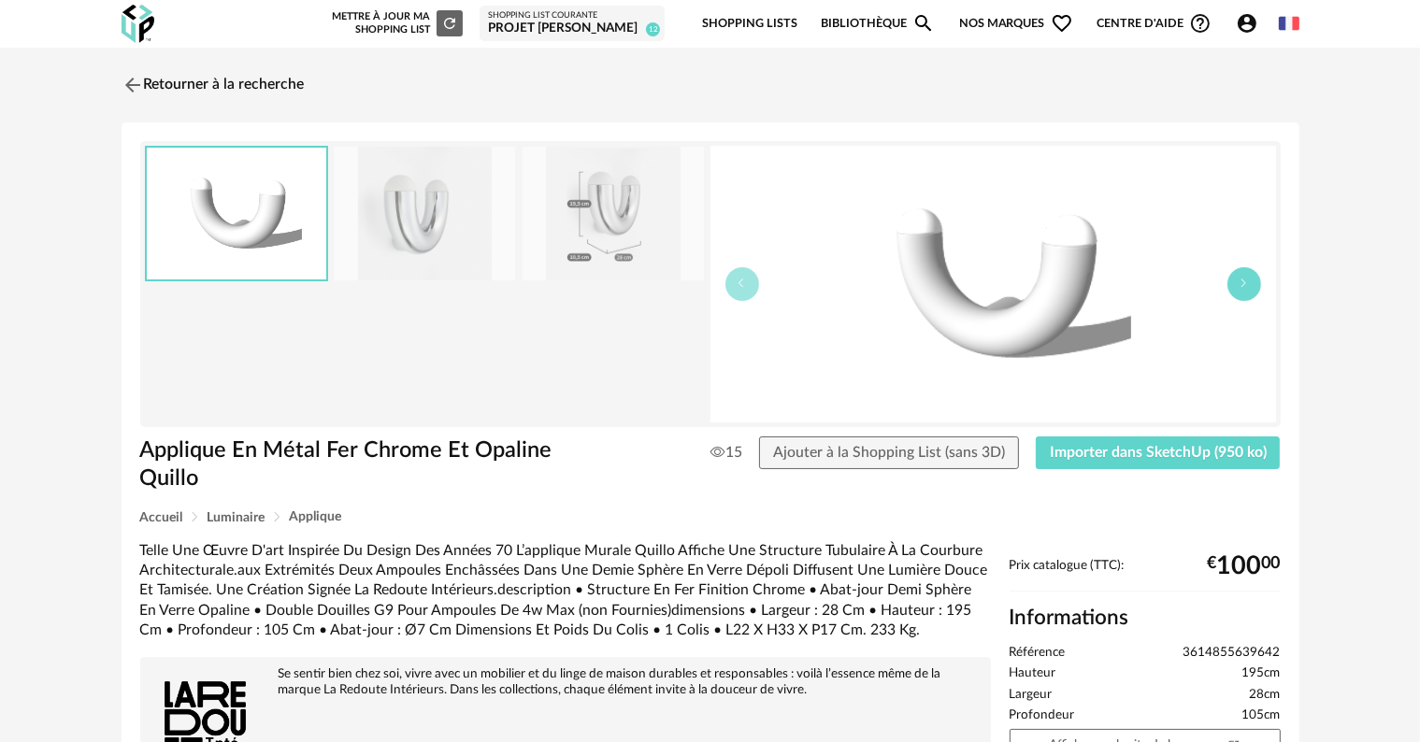
click at [1239, 291] on button "button" at bounding box center [1244, 284] width 34 height 34
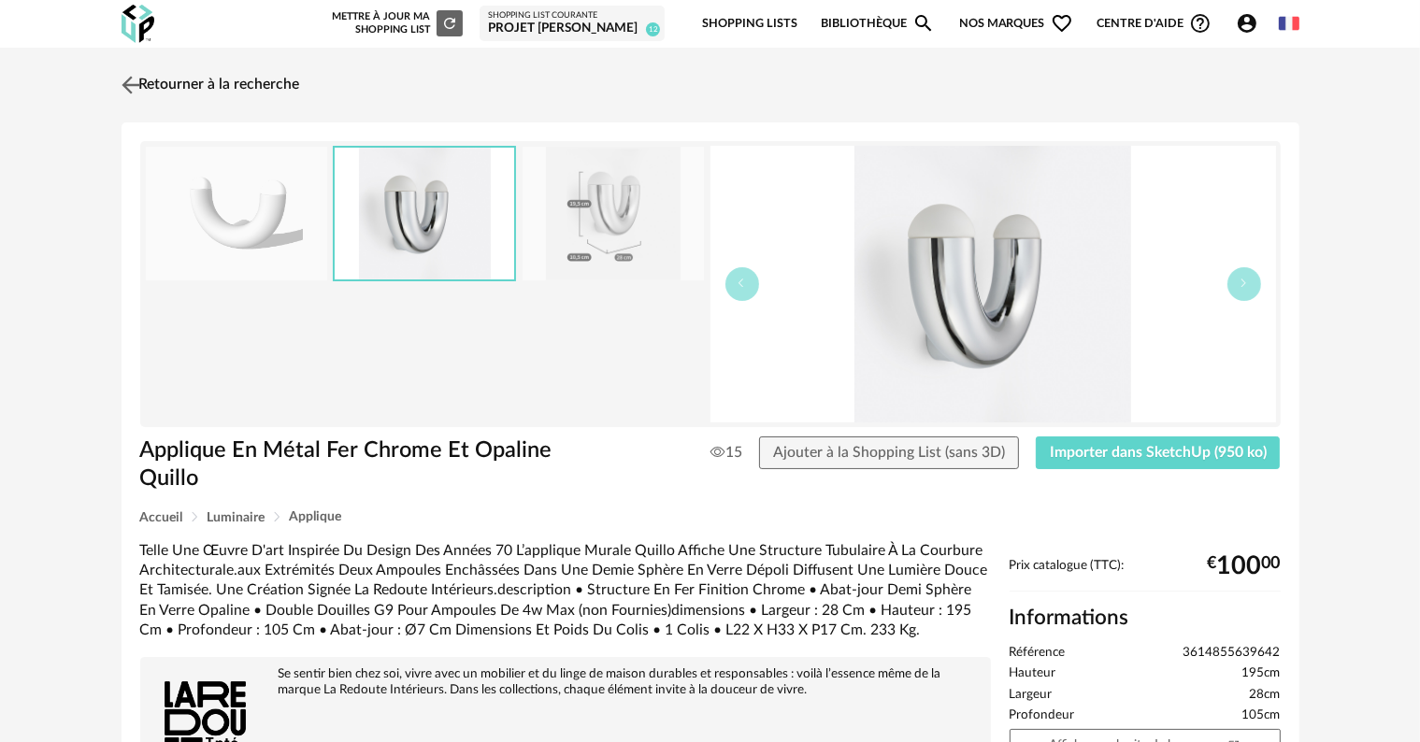
click at [205, 81] on link "Retourner à la recherche" at bounding box center [208, 85] width 183 height 41
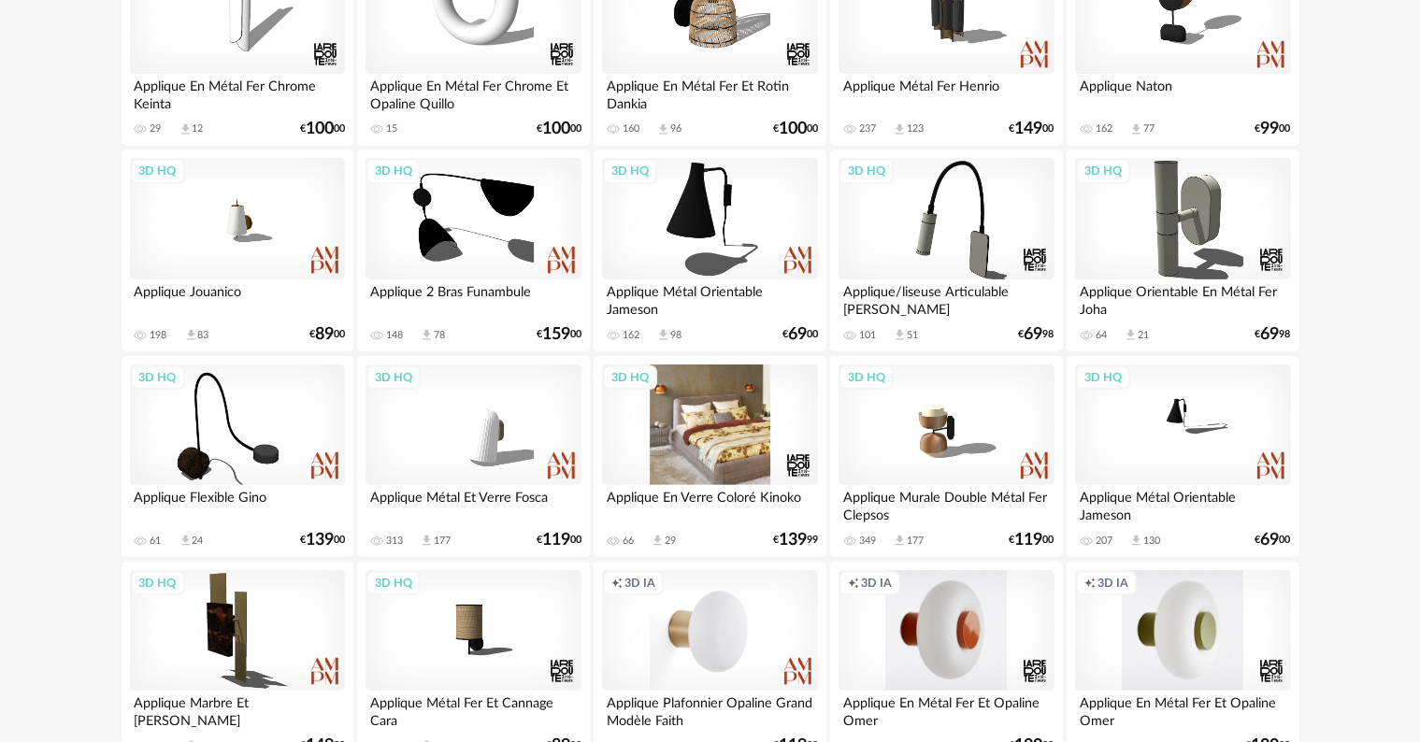
scroll to position [561, 0]
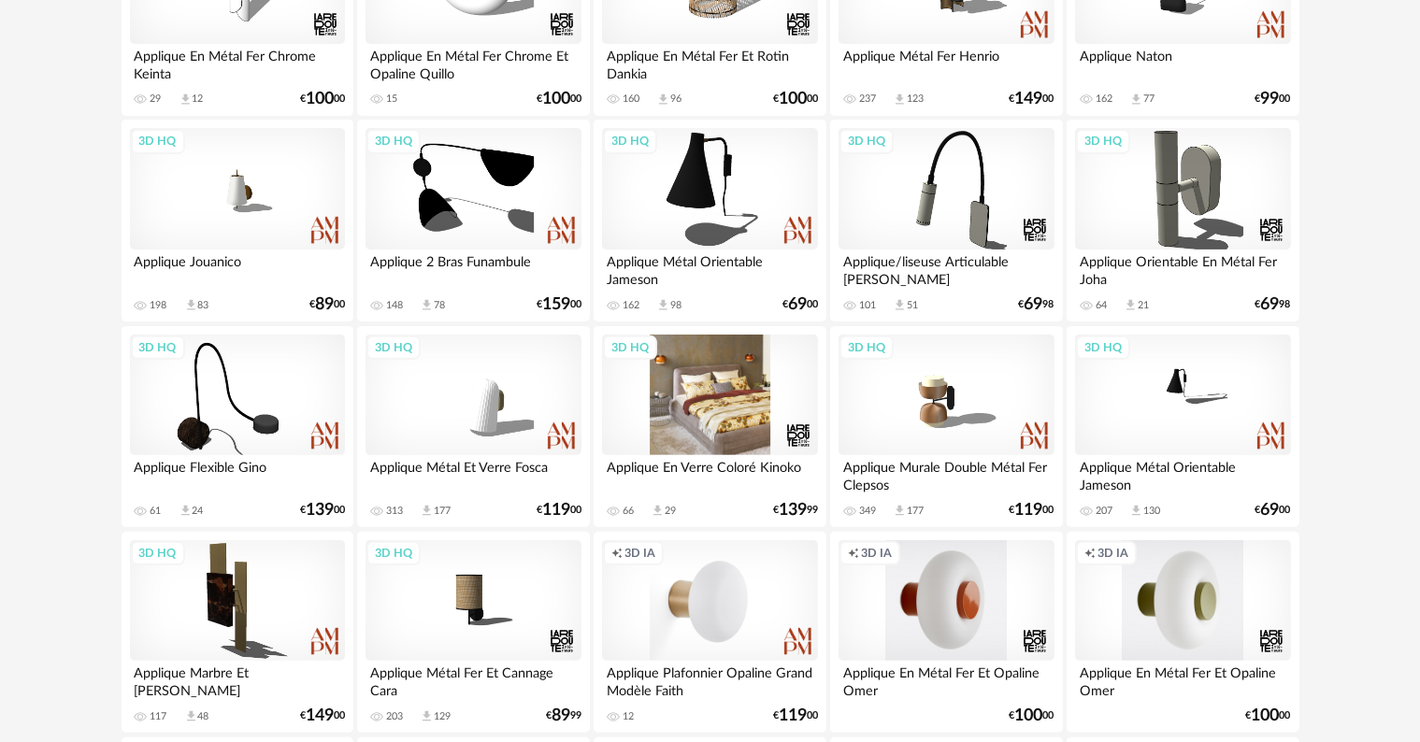
click at [688, 394] on div "3D HQ" at bounding box center [709, 396] width 215 height 122
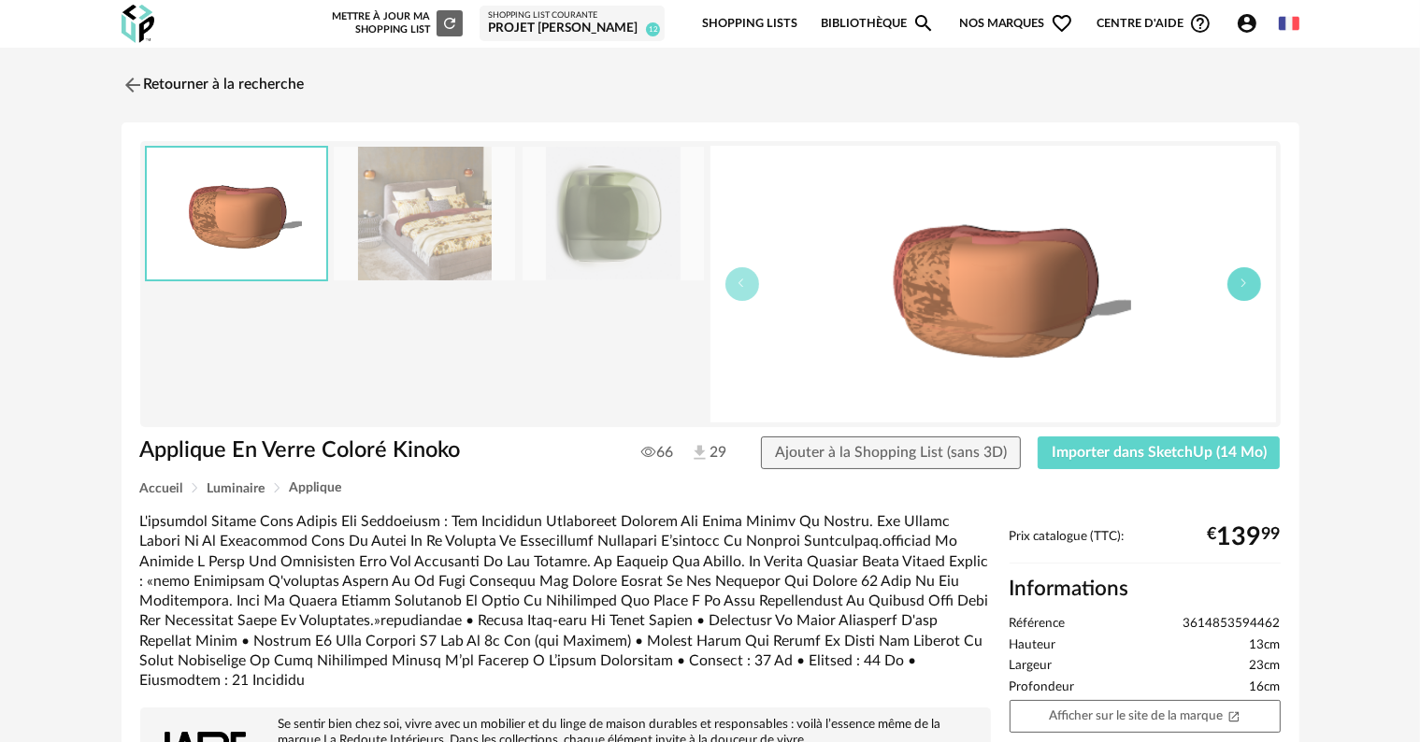
click at [1244, 289] on button "button" at bounding box center [1244, 284] width 34 height 34
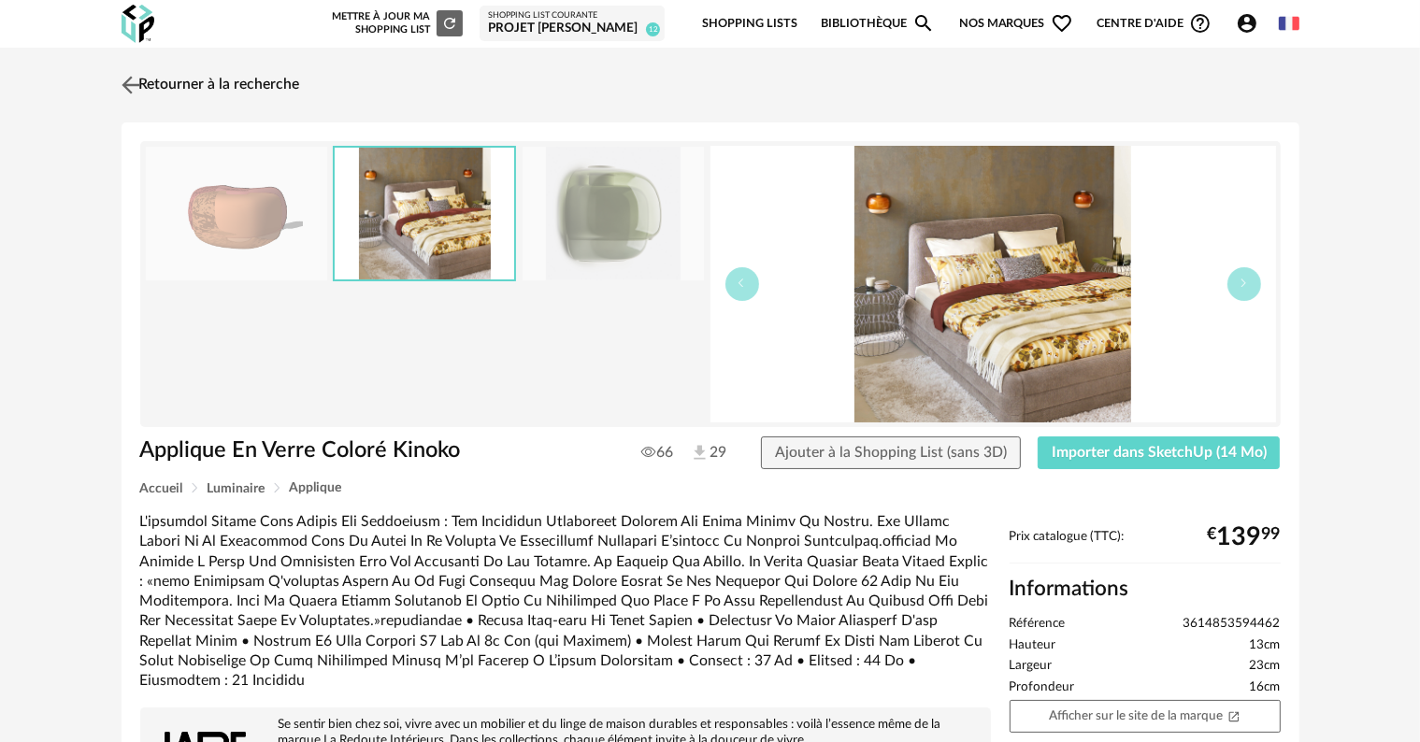
click at [199, 82] on link "Retourner à la recherche" at bounding box center [208, 85] width 183 height 41
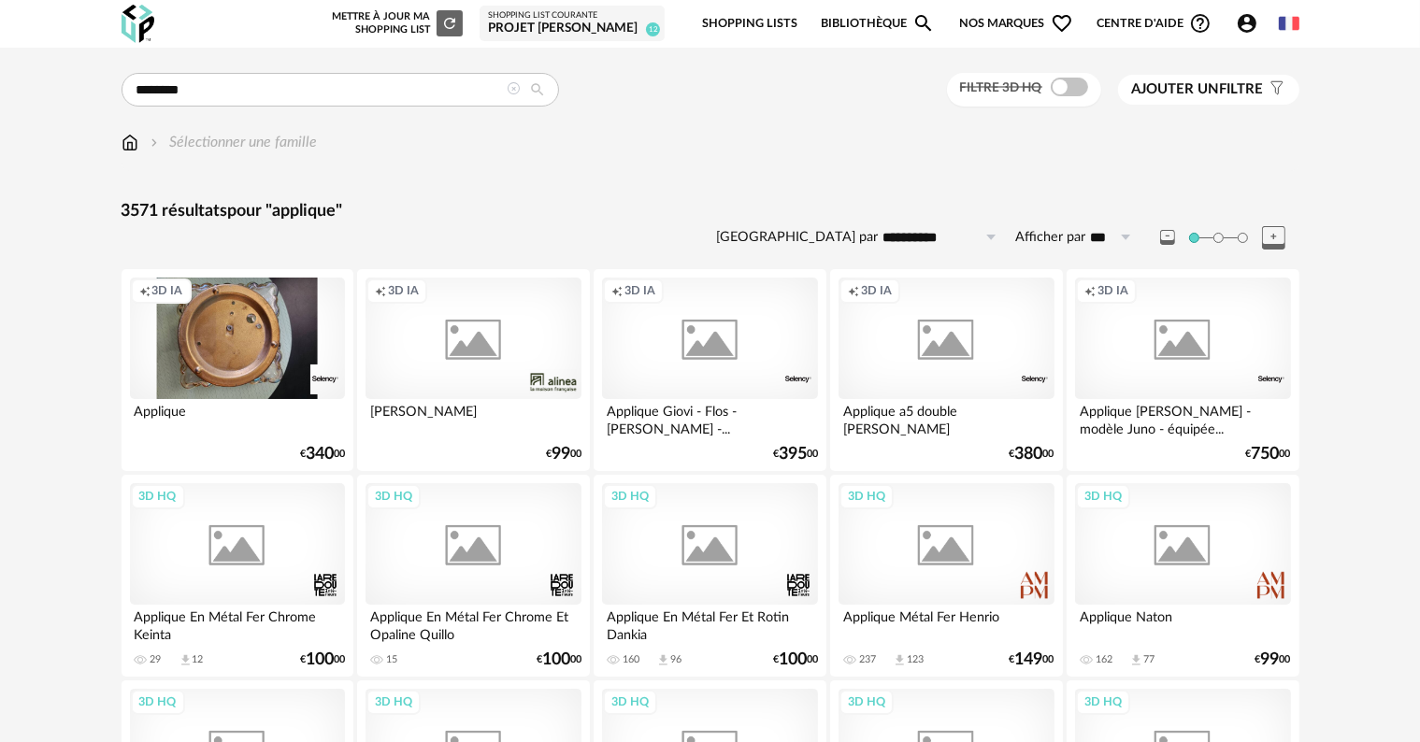
scroll to position [561, 0]
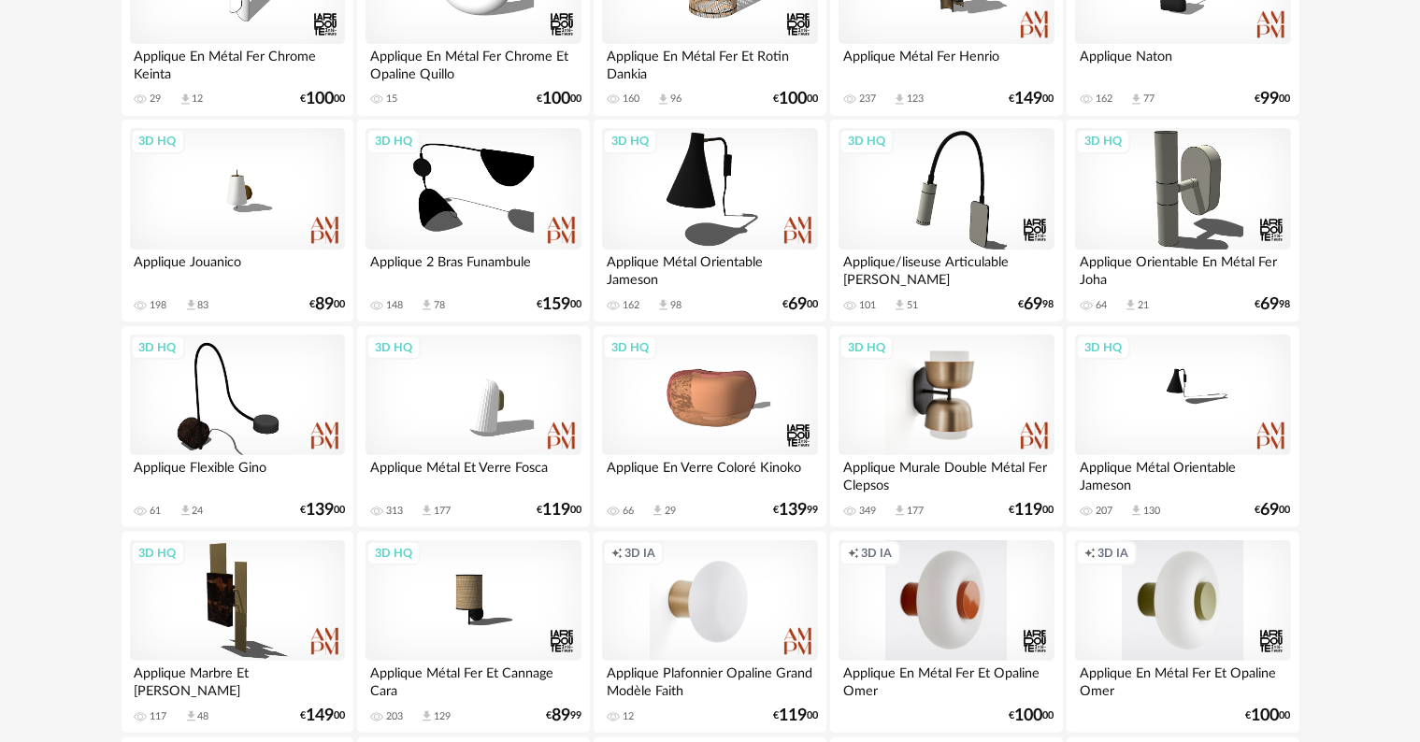
click at [957, 411] on div "3D HQ" at bounding box center [946, 396] width 215 height 122
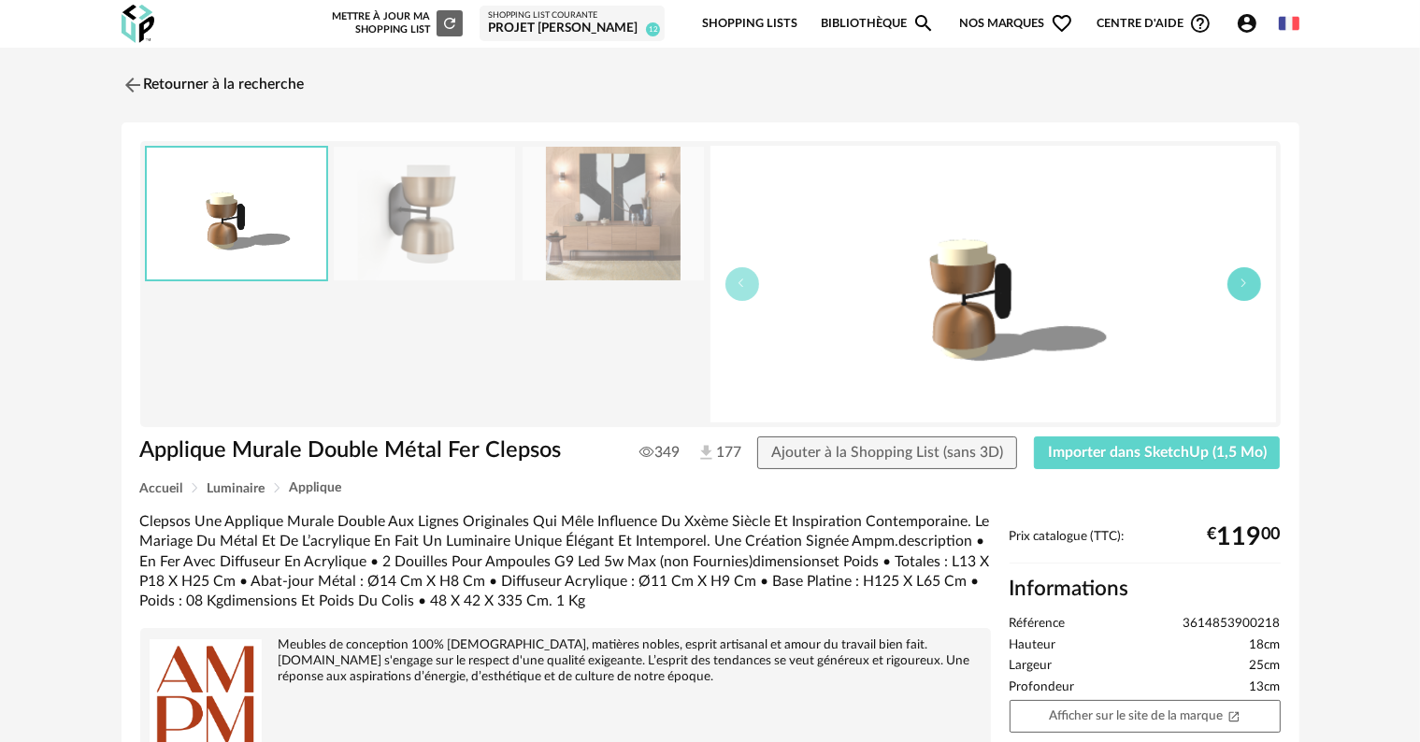
click at [1249, 282] on icon "button" at bounding box center [1244, 283] width 11 height 11
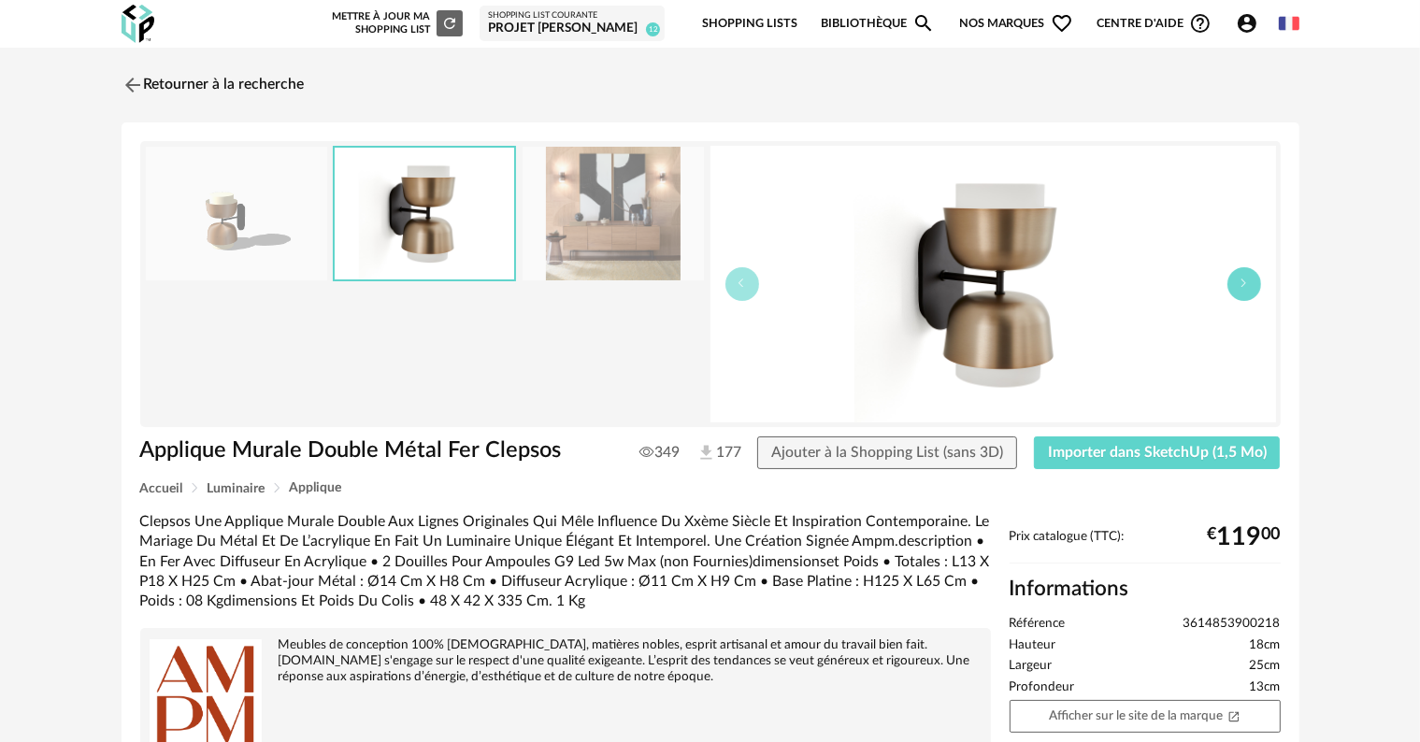
click at [1249, 282] on icon "button" at bounding box center [1244, 283] width 11 height 11
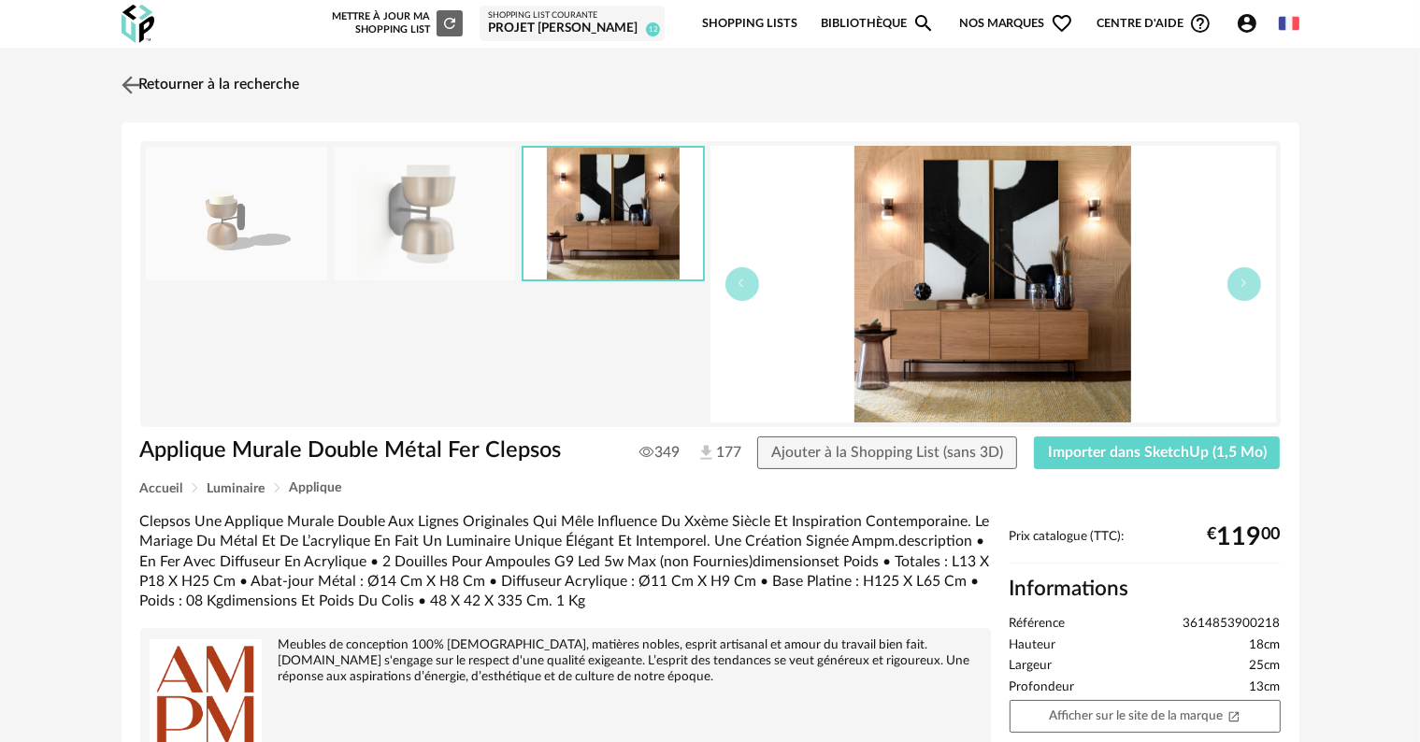
click at [194, 81] on link "Retourner à la recherche" at bounding box center [208, 85] width 183 height 41
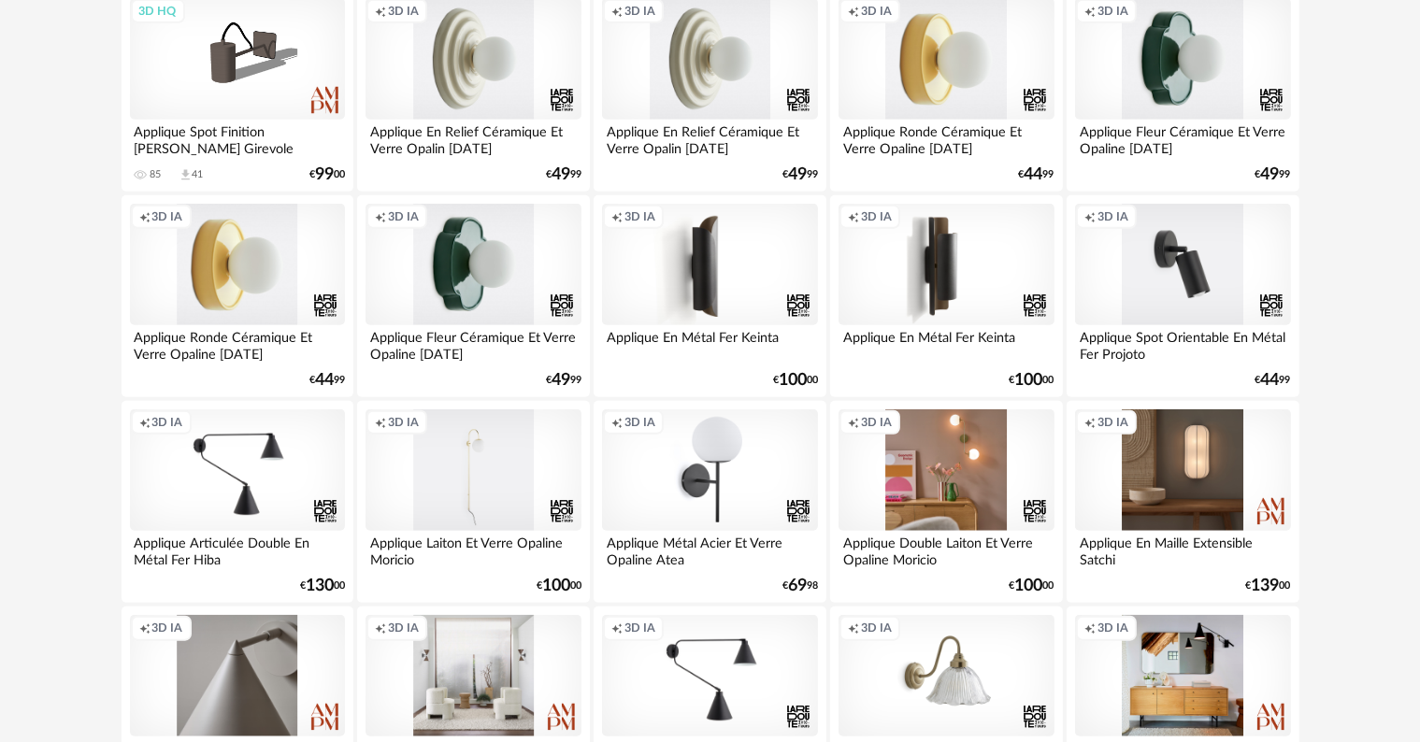
scroll to position [2334, 0]
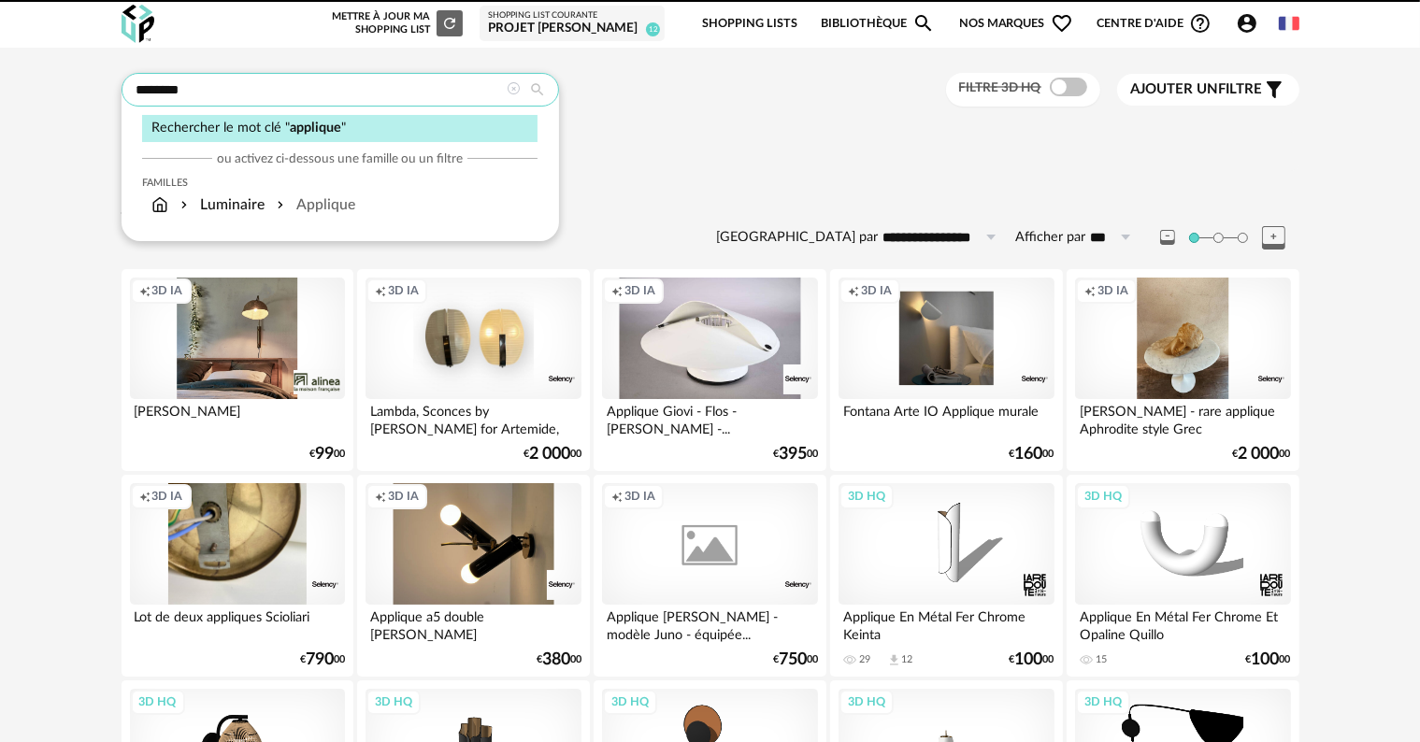
click at [323, 86] on input "********" at bounding box center [340, 90] width 437 height 34
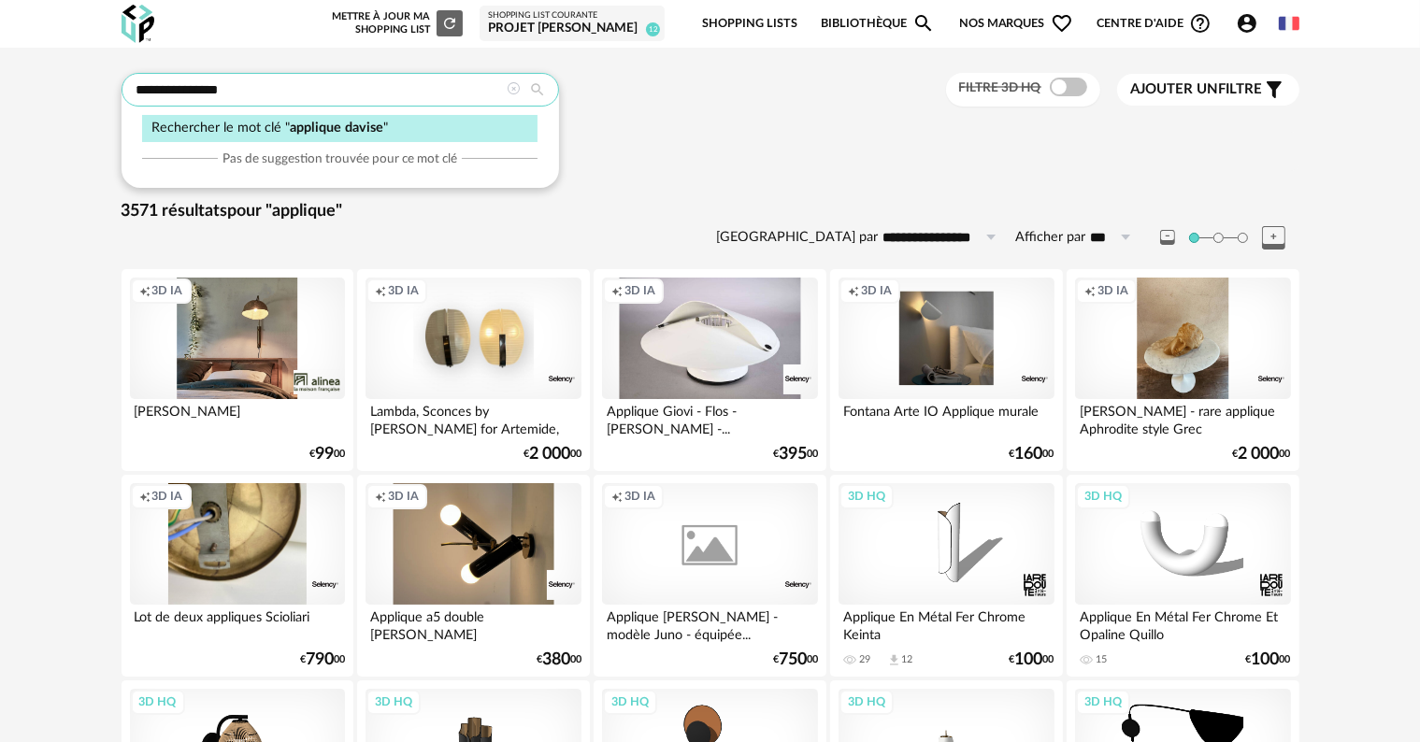
type input "**********"
click at [302, 92] on input "**********" at bounding box center [340, 90] width 437 height 34
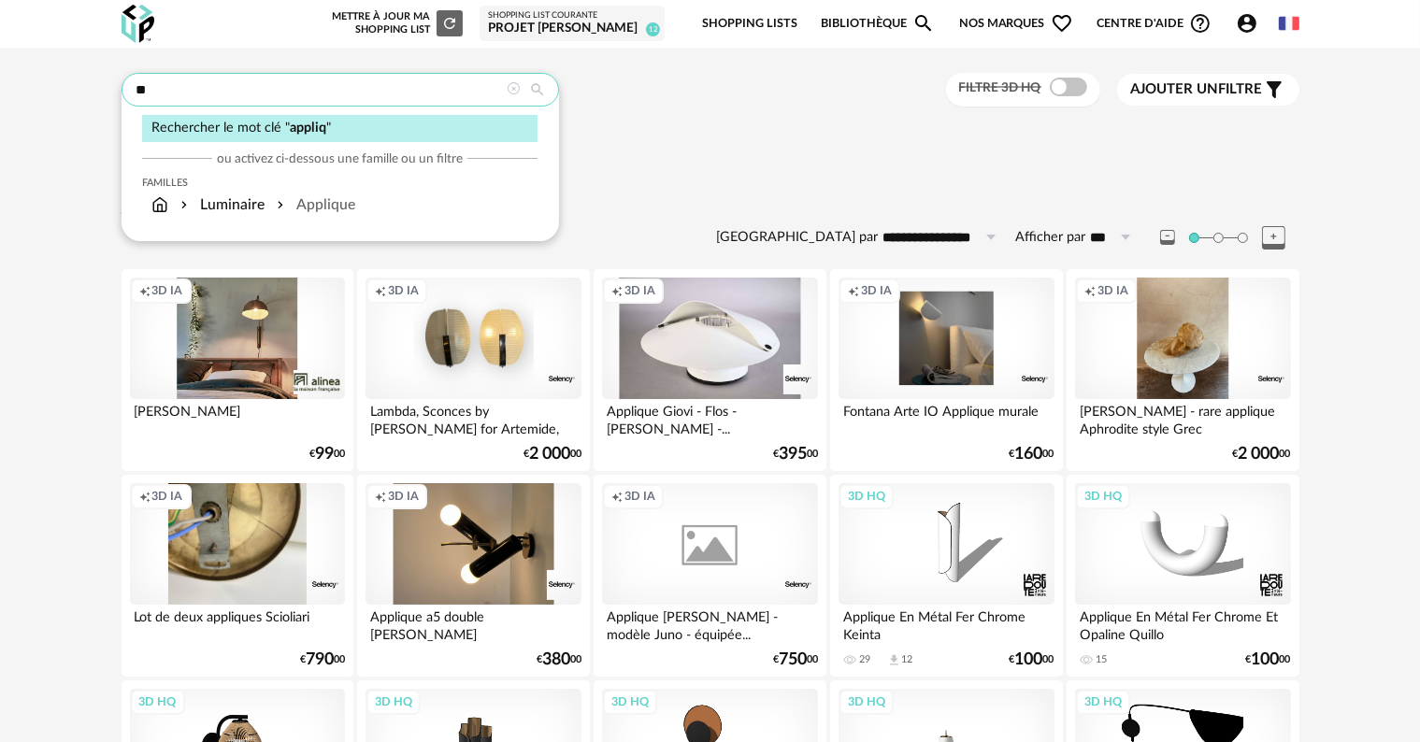
type input "*"
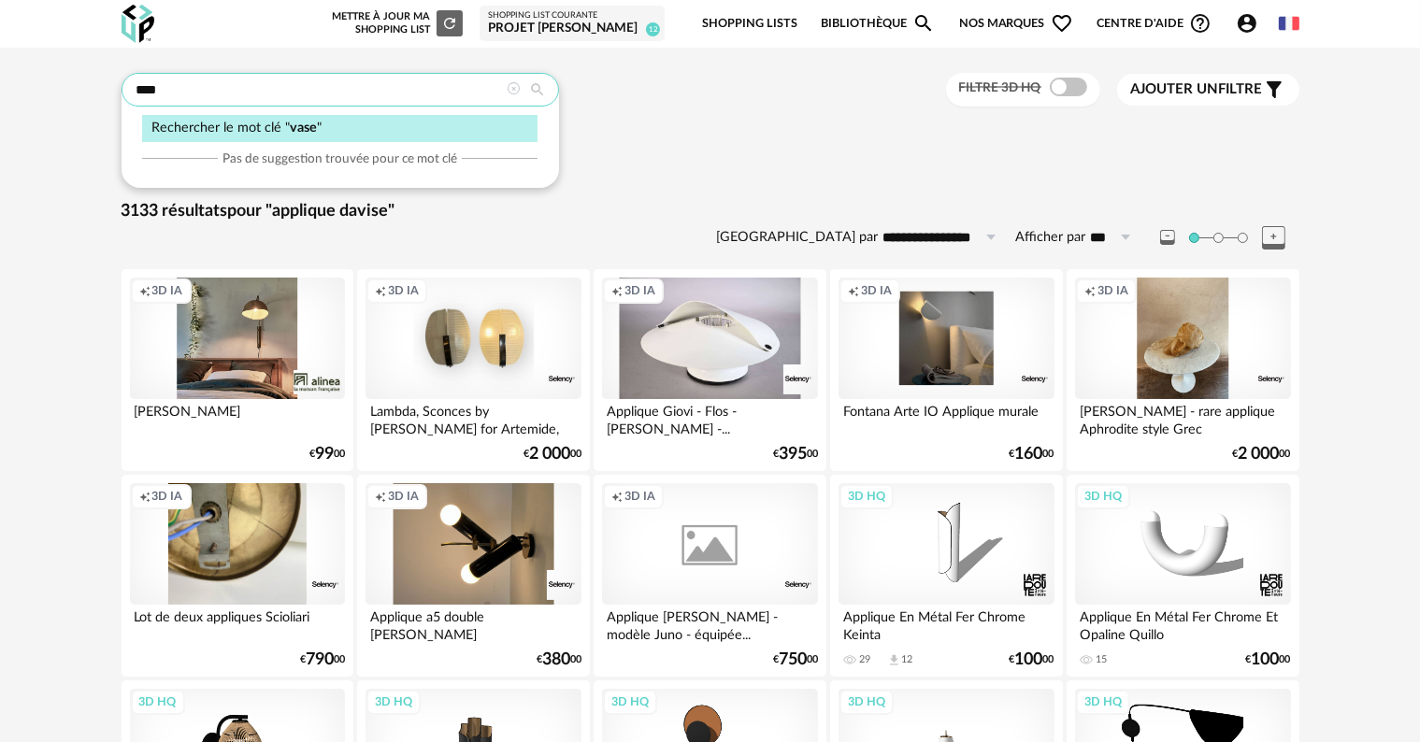
type input "****"
type input "**********"
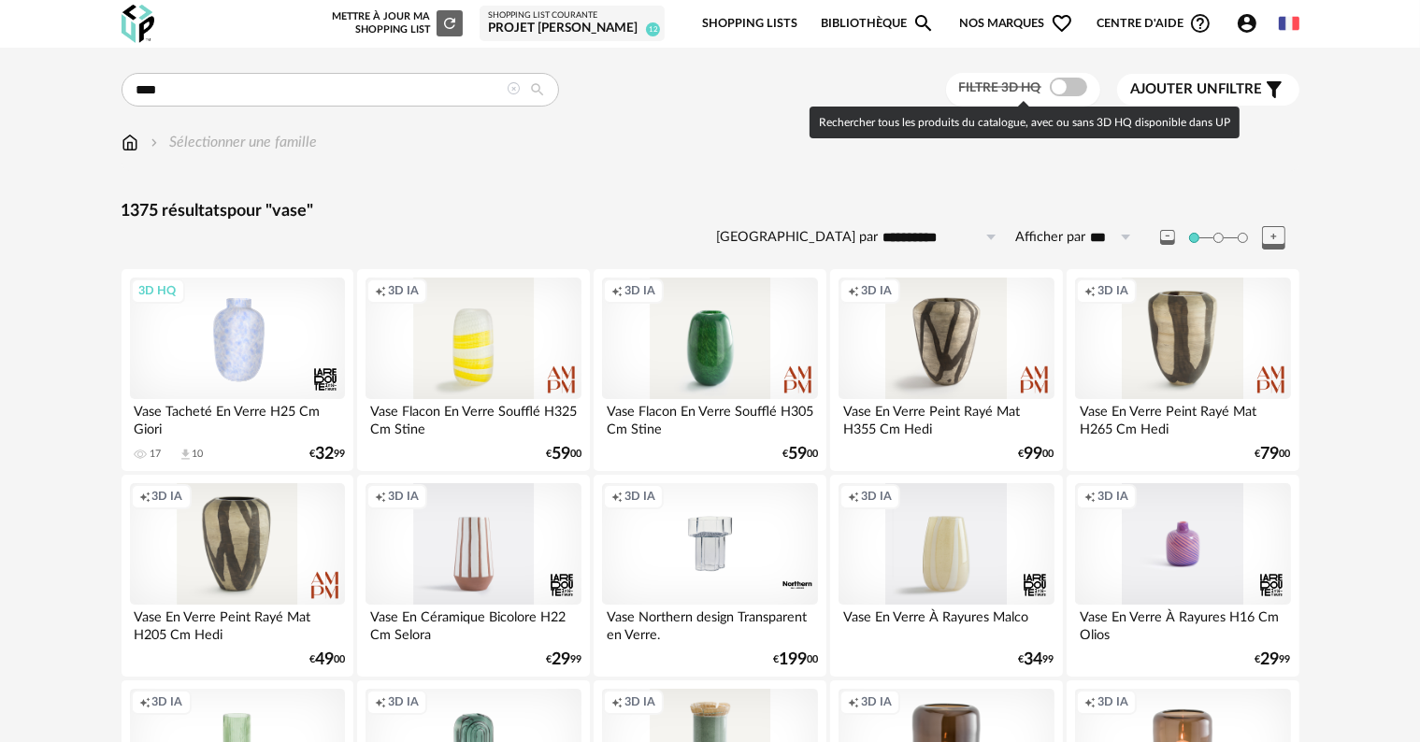
click at [1073, 86] on span at bounding box center [1068, 87] width 37 height 19
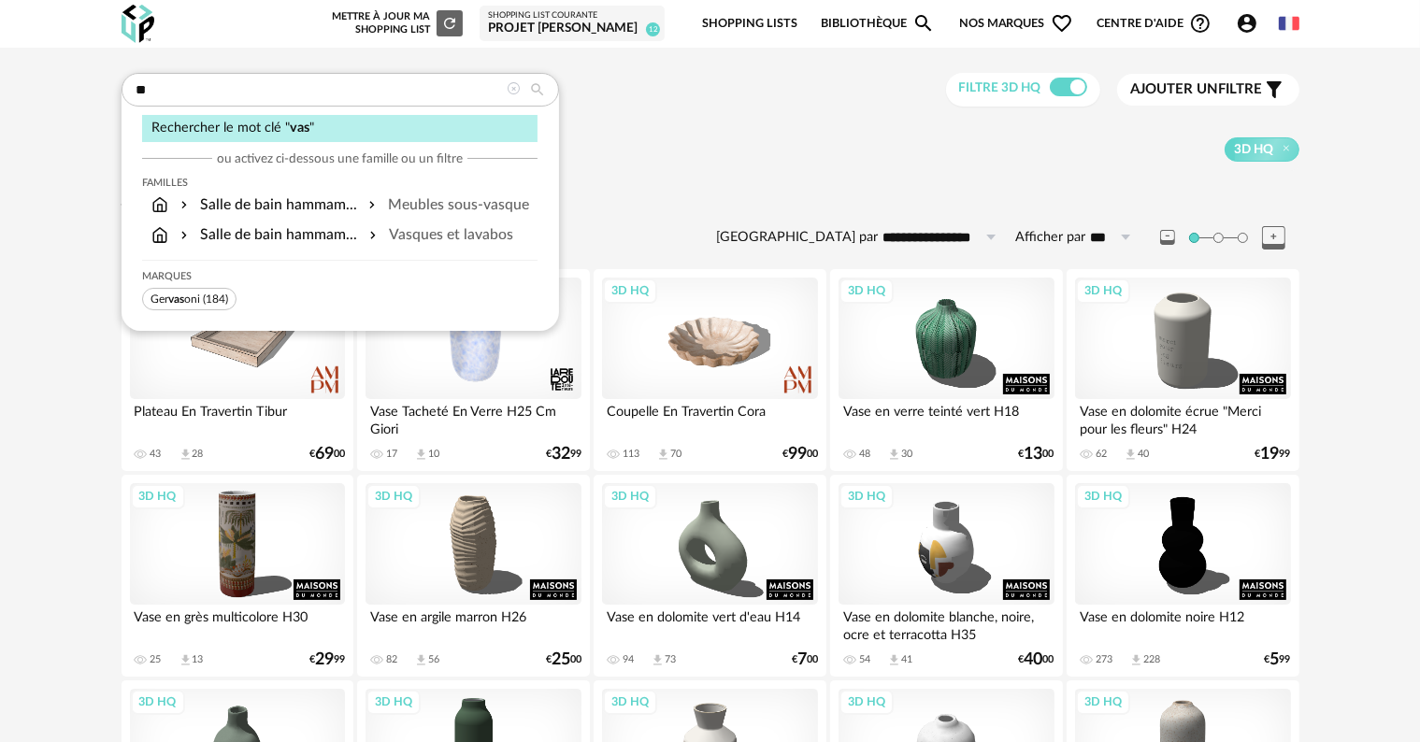
type input "*"
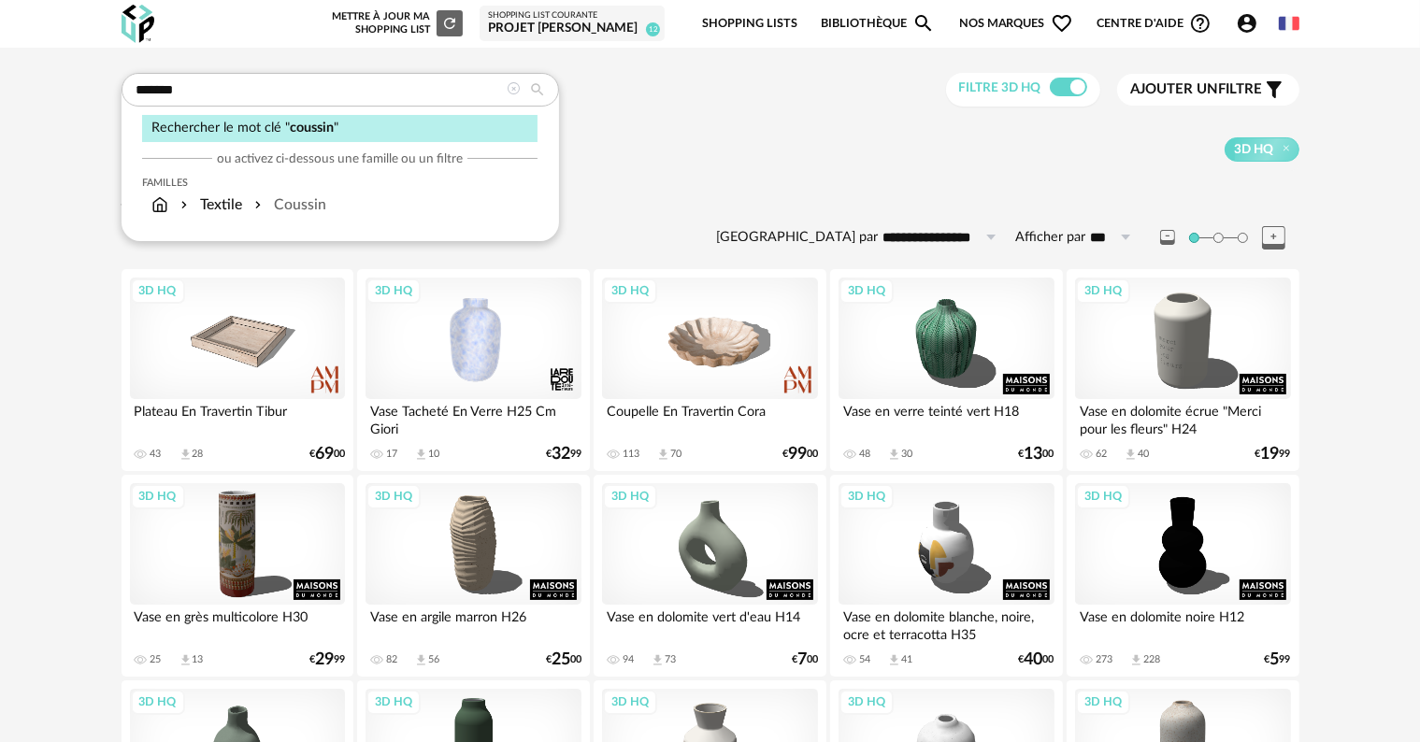
type input "*******"
type input "**********"
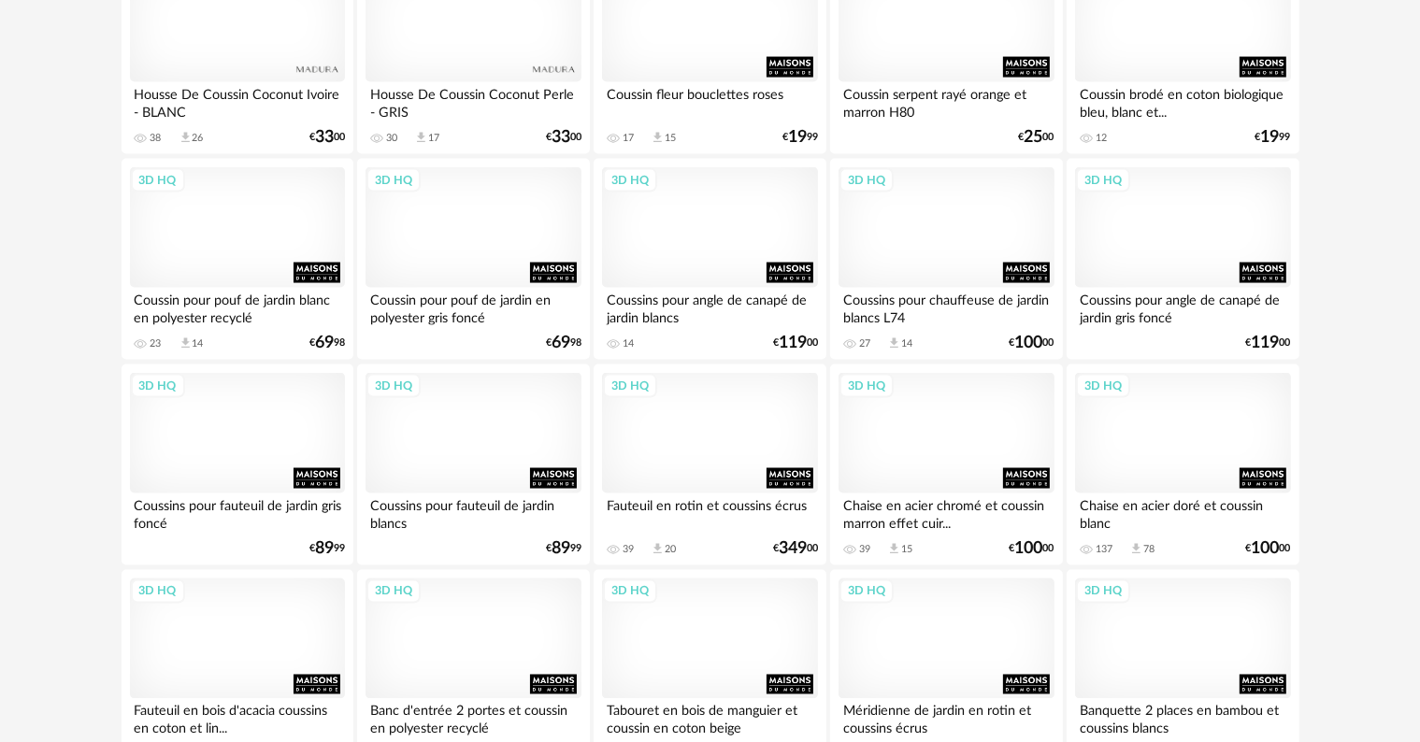
scroll to position [3763, 0]
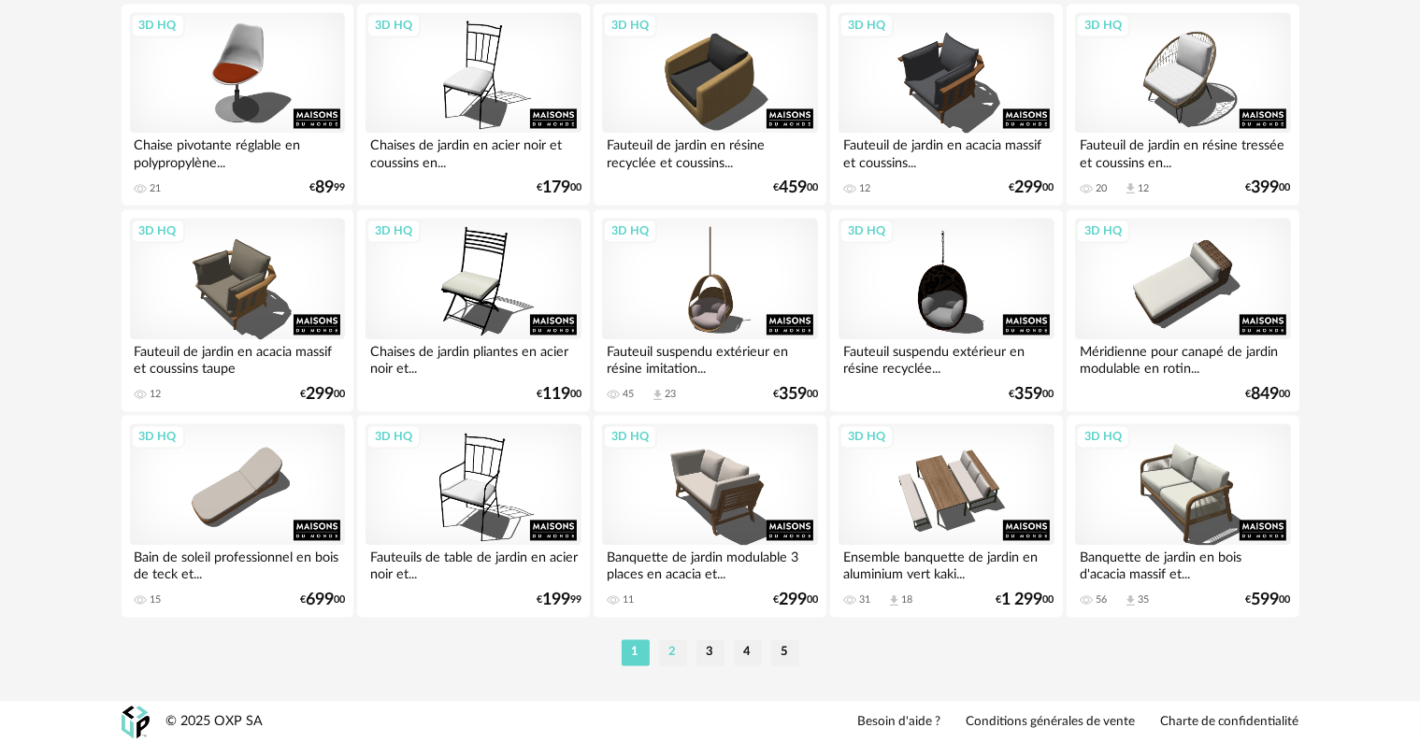
click at [673, 658] on li "2" at bounding box center [673, 652] width 28 height 26
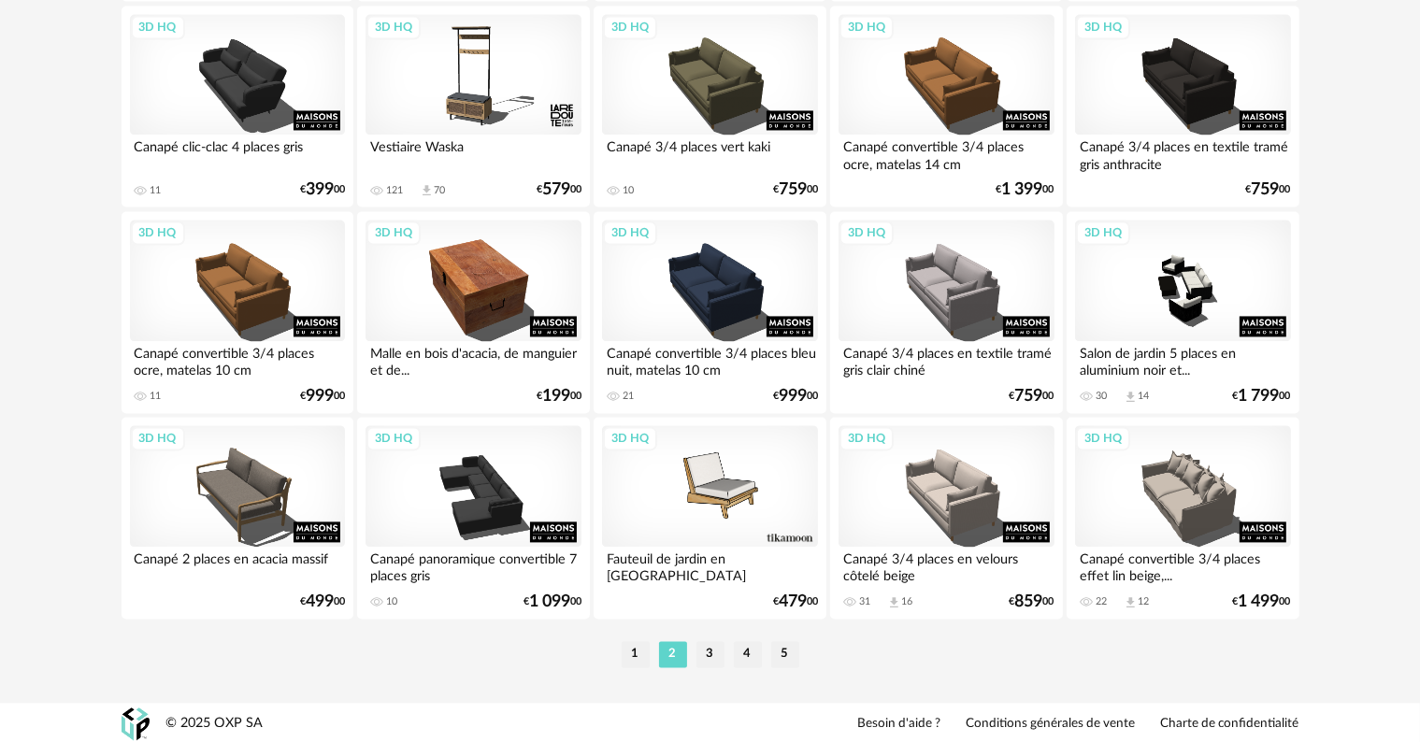
scroll to position [3763, 0]
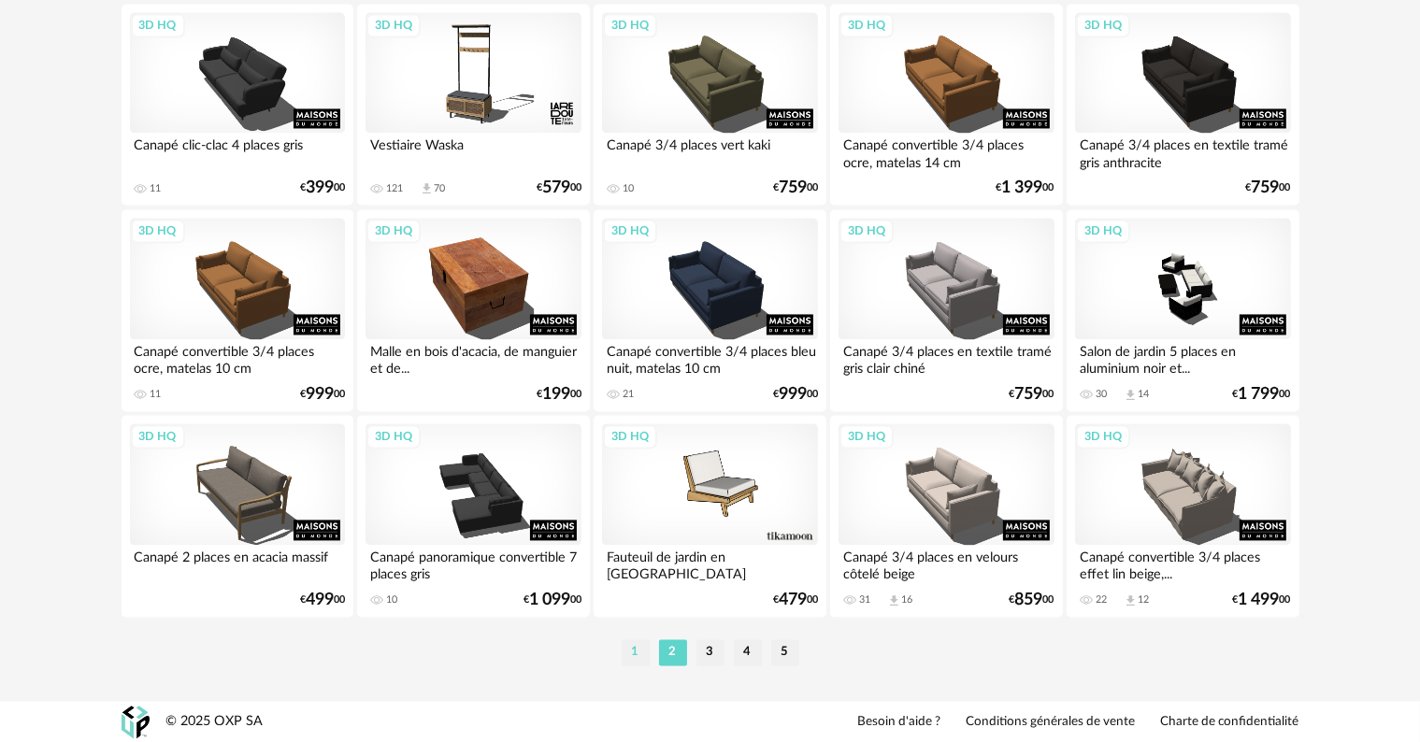
click at [632, 646] on li "1" at bounding box center [636, 652] width 28 height 26
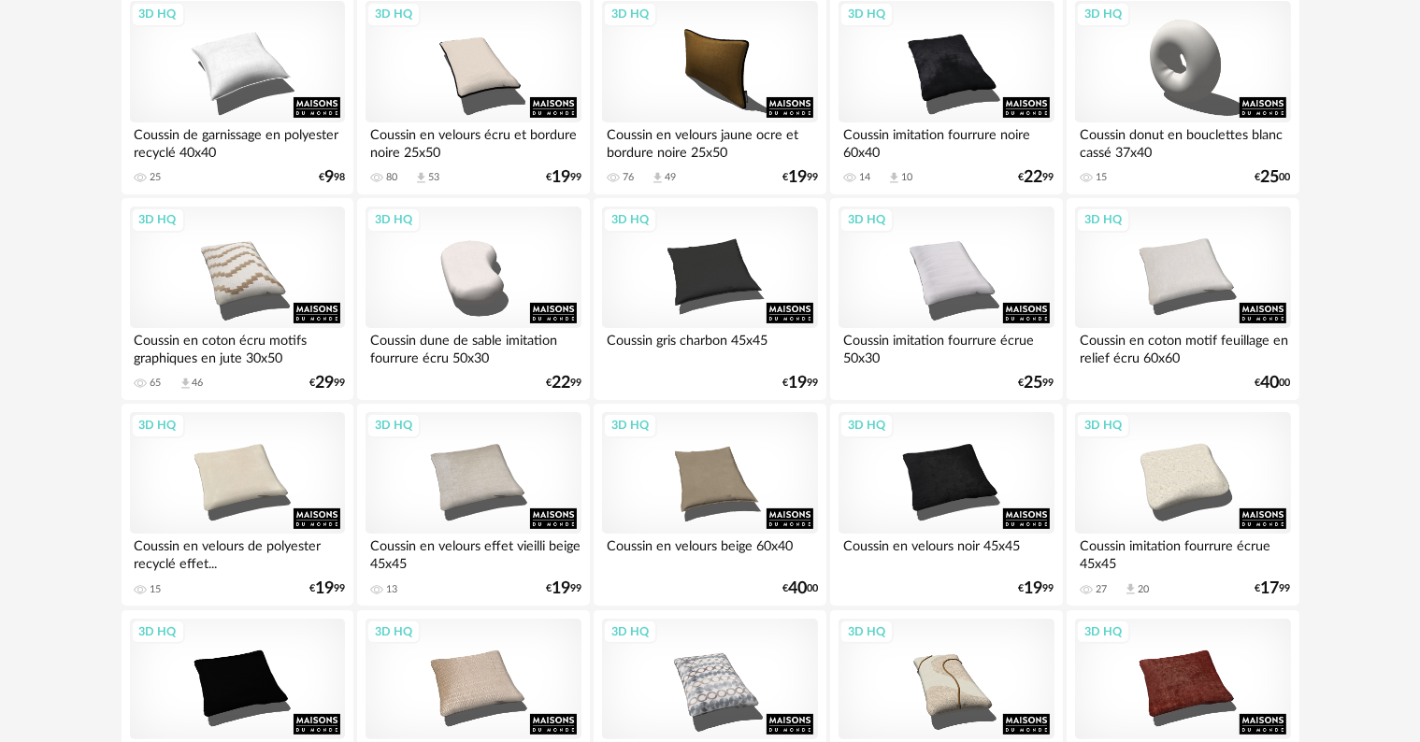
scroll to position [374, 0]
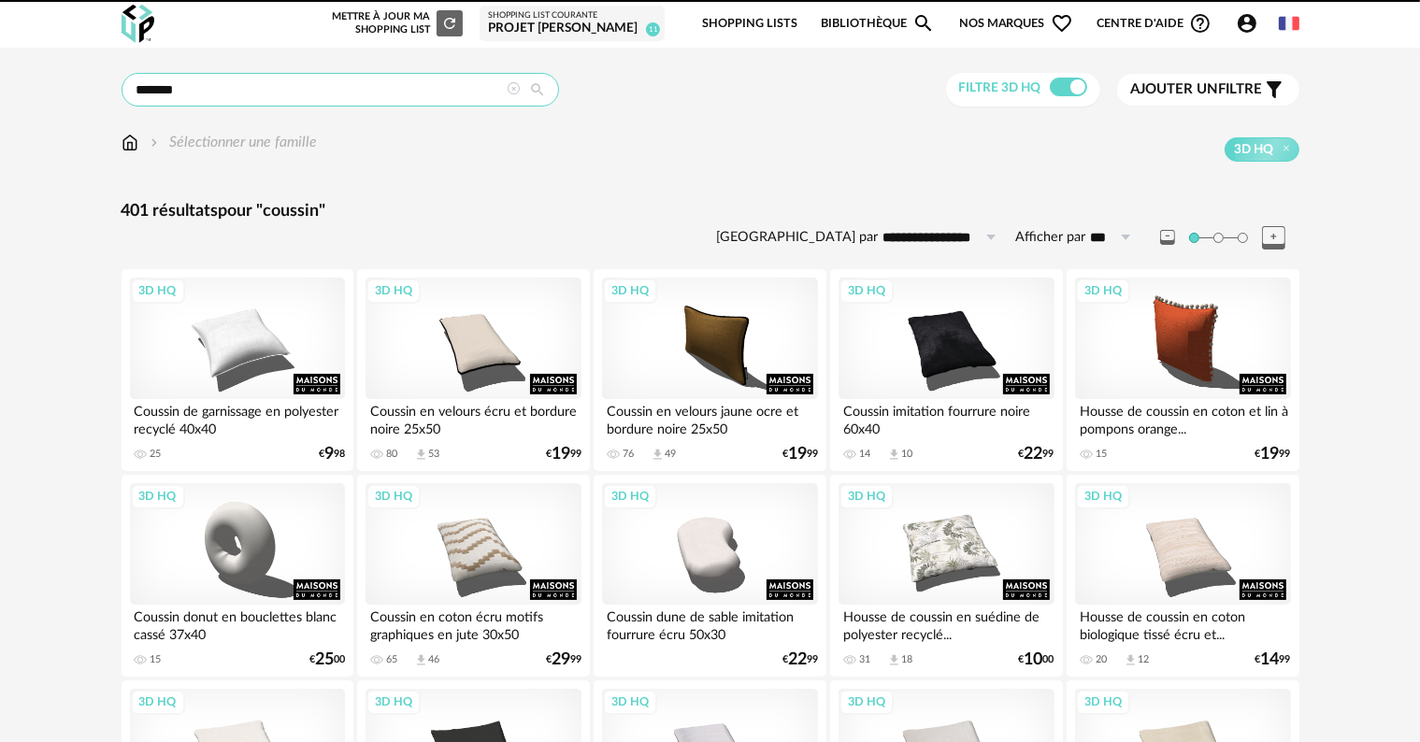
click at [247, 93] on input "*******" at bounding box center [340, 90] width 437 height 34
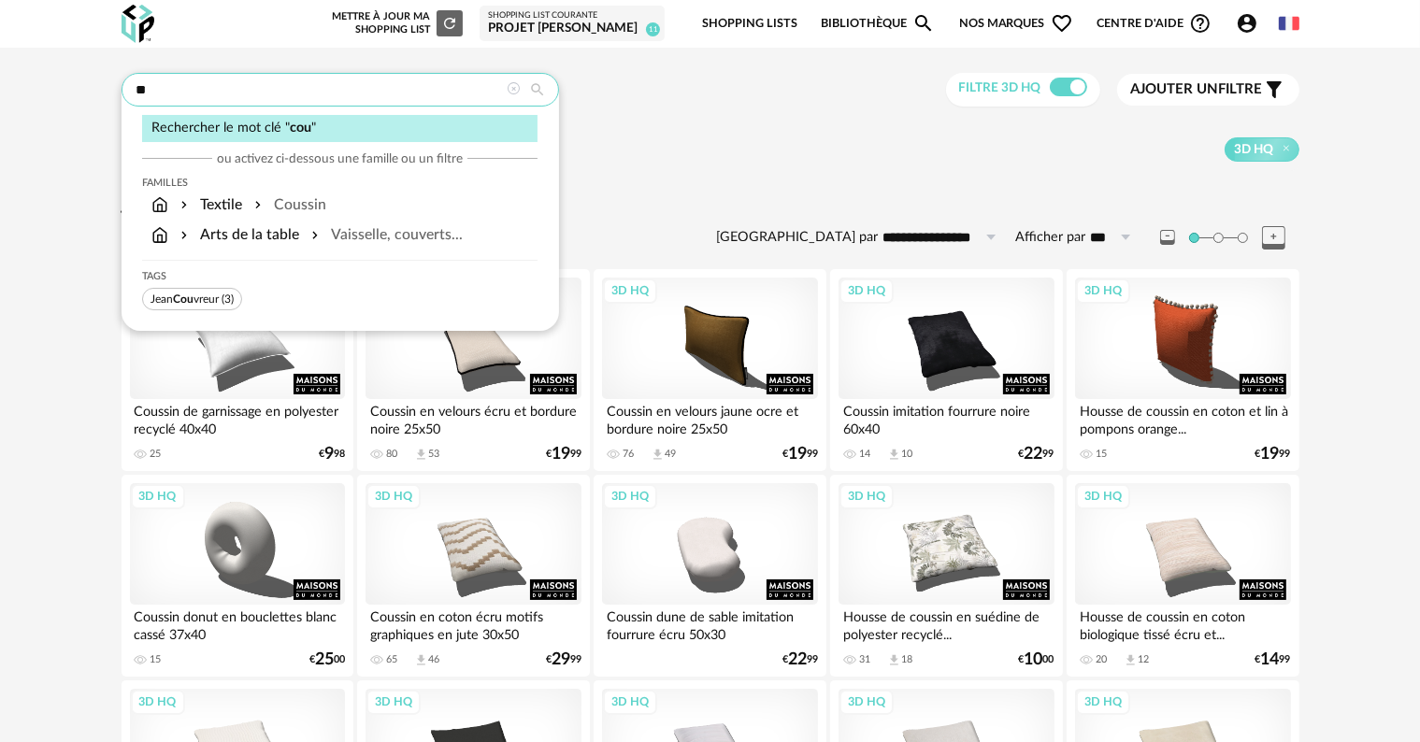
type input "*"
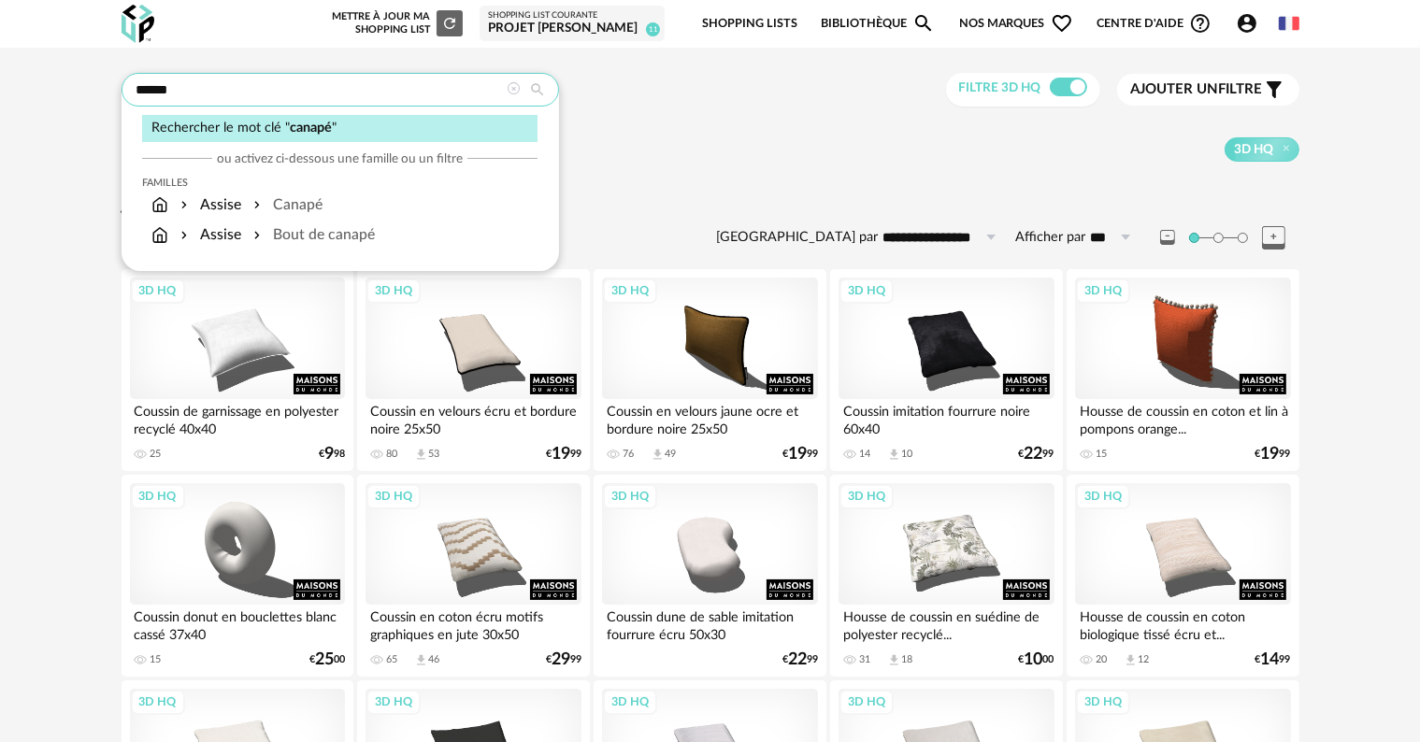
type input "******"
type input "**********"
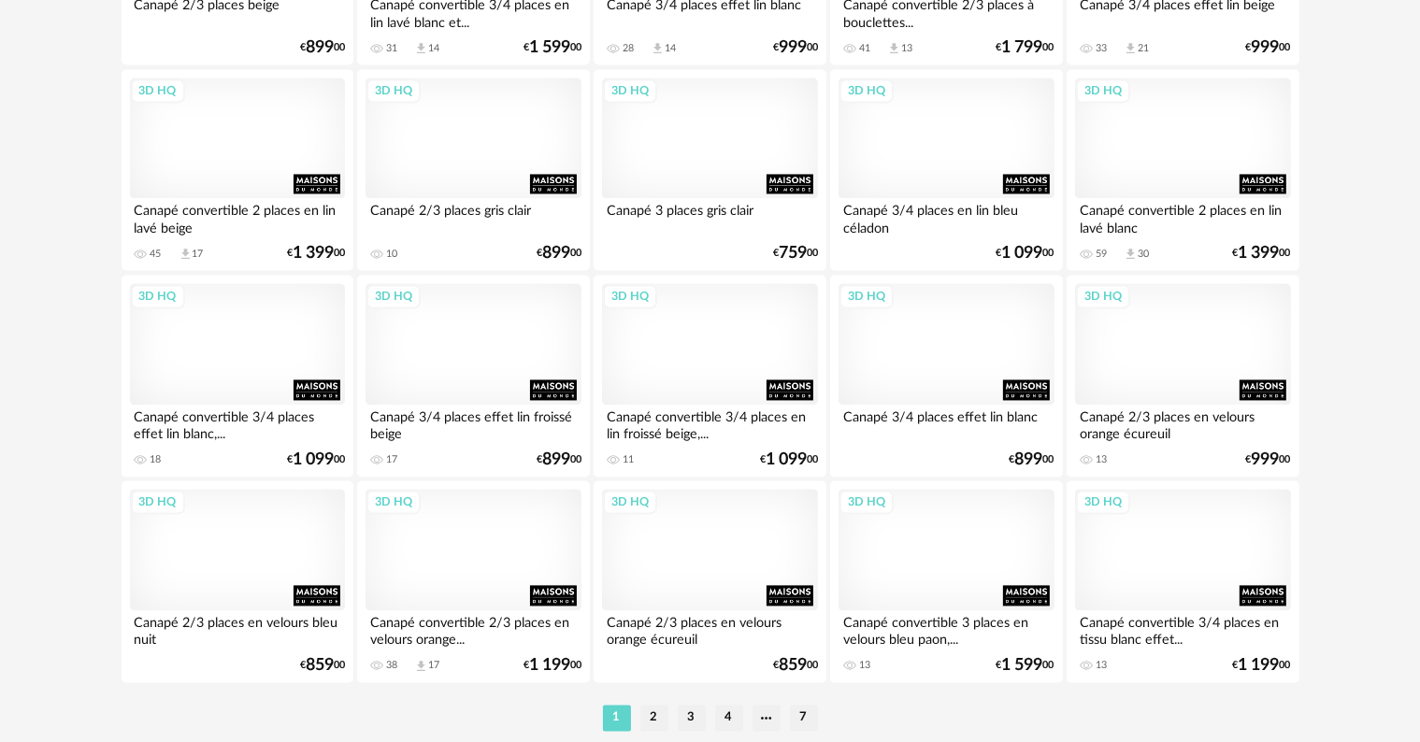
scroll to position [3763, 0]
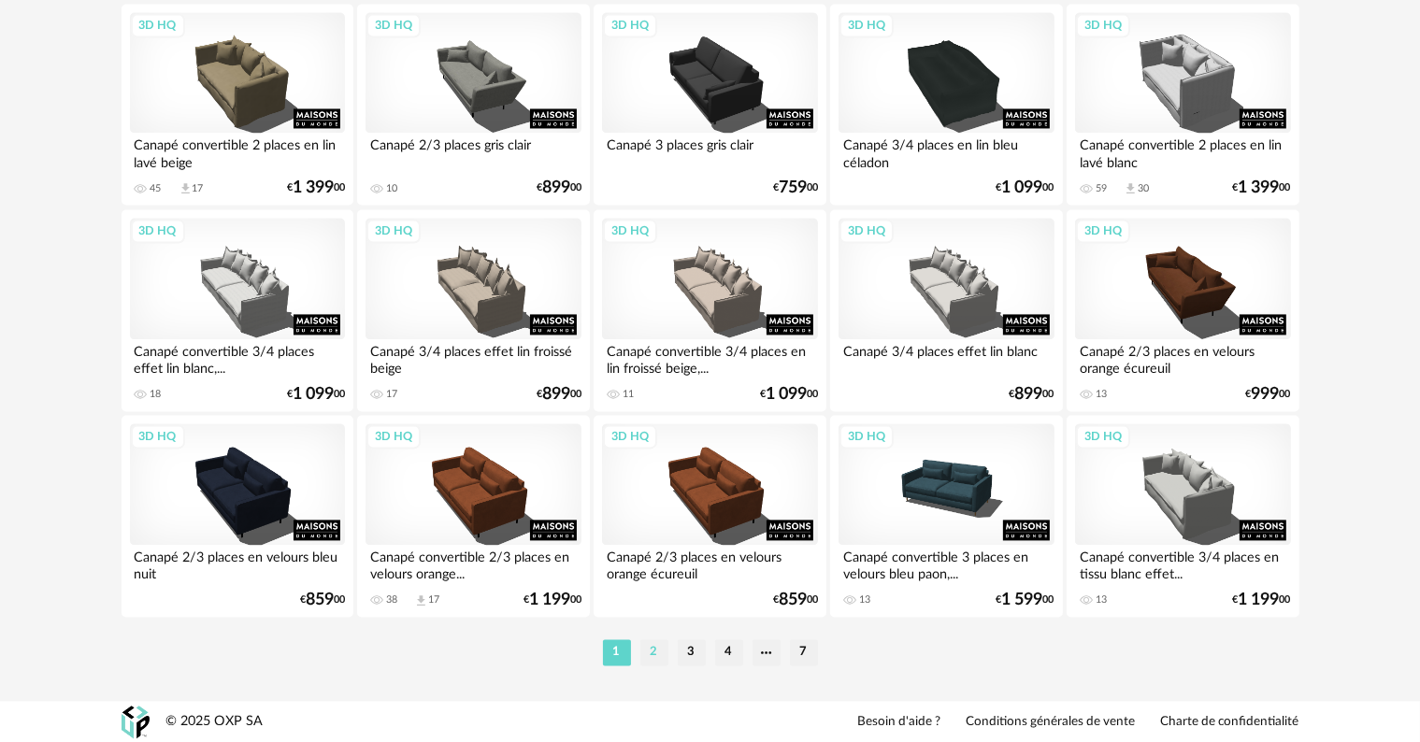
click at [657, 654] on li "2" at bounding box center [654, 652] width 28 height 26
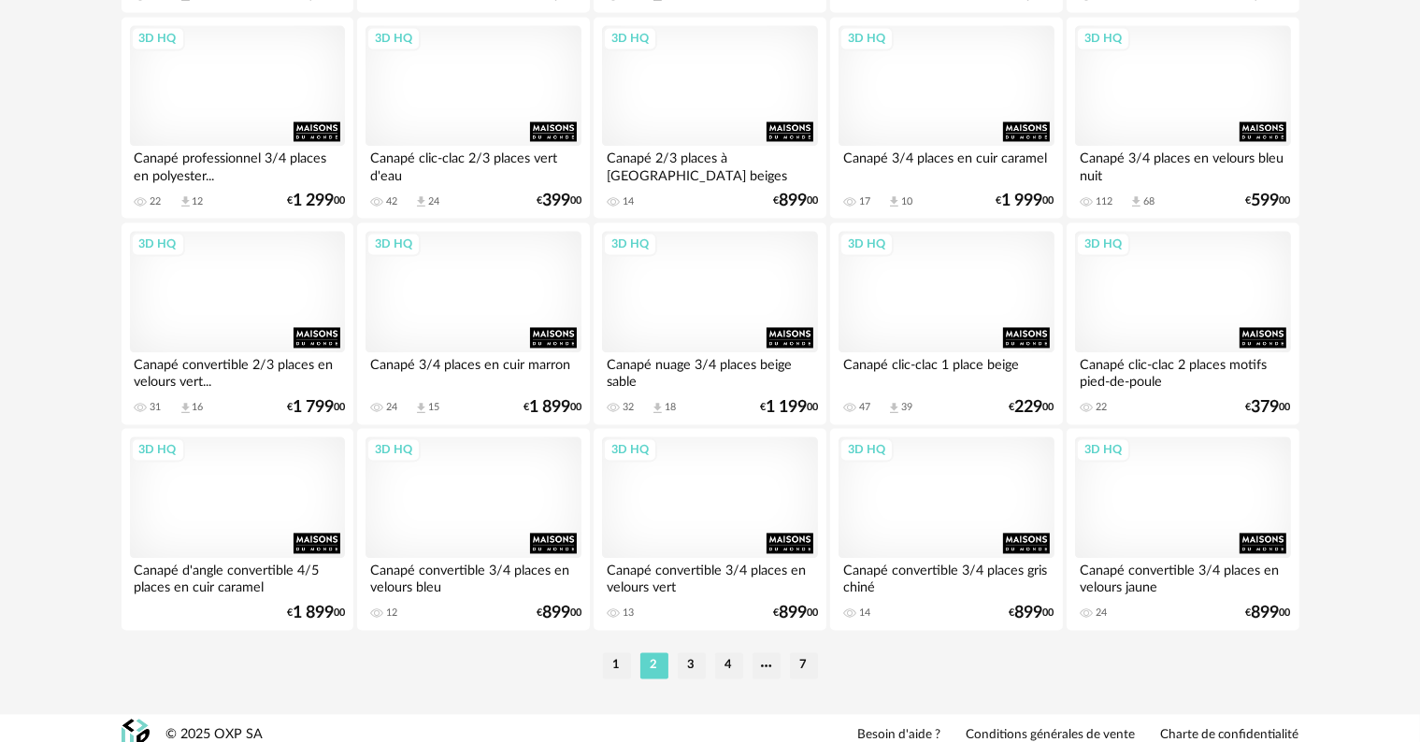
scroll to position [3763, 0]
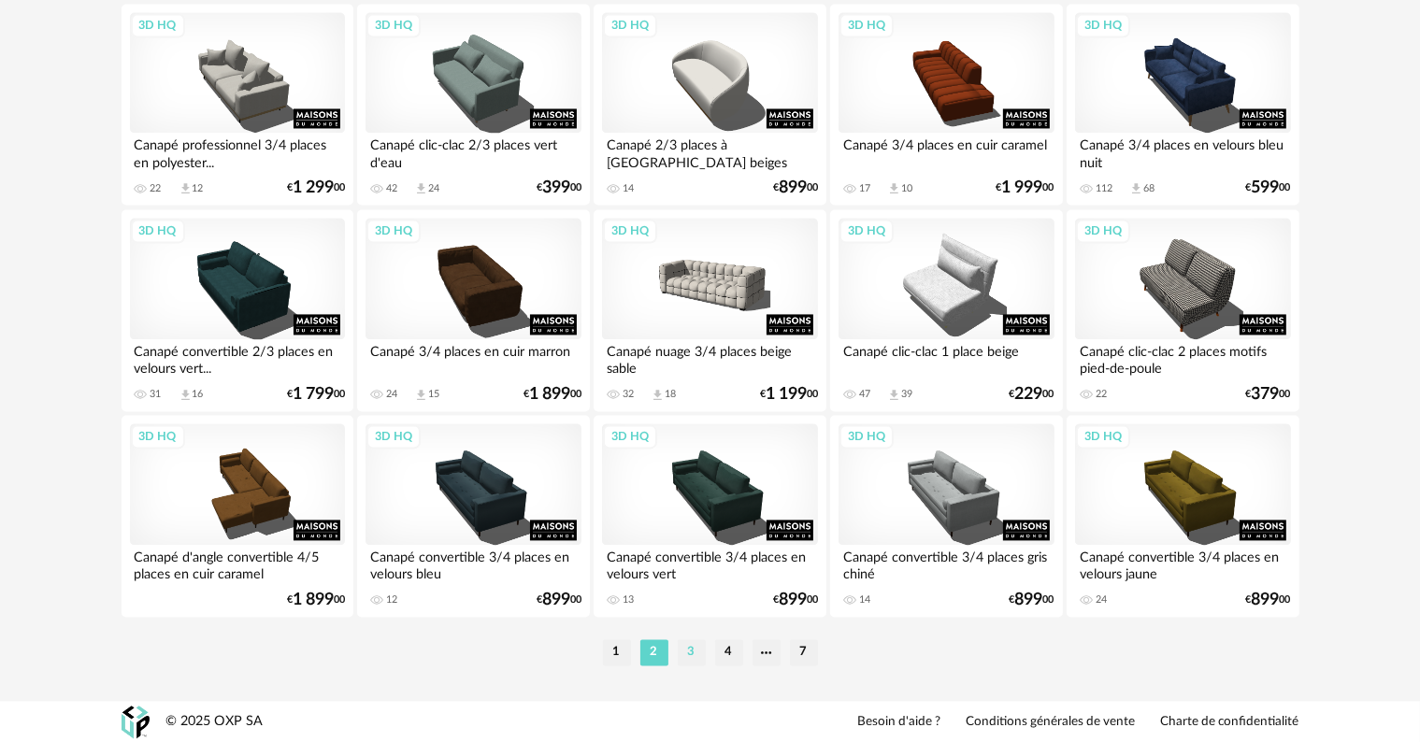
click at [689, 651] on li "3" at bounding box center [692, 652] width 28 height 26
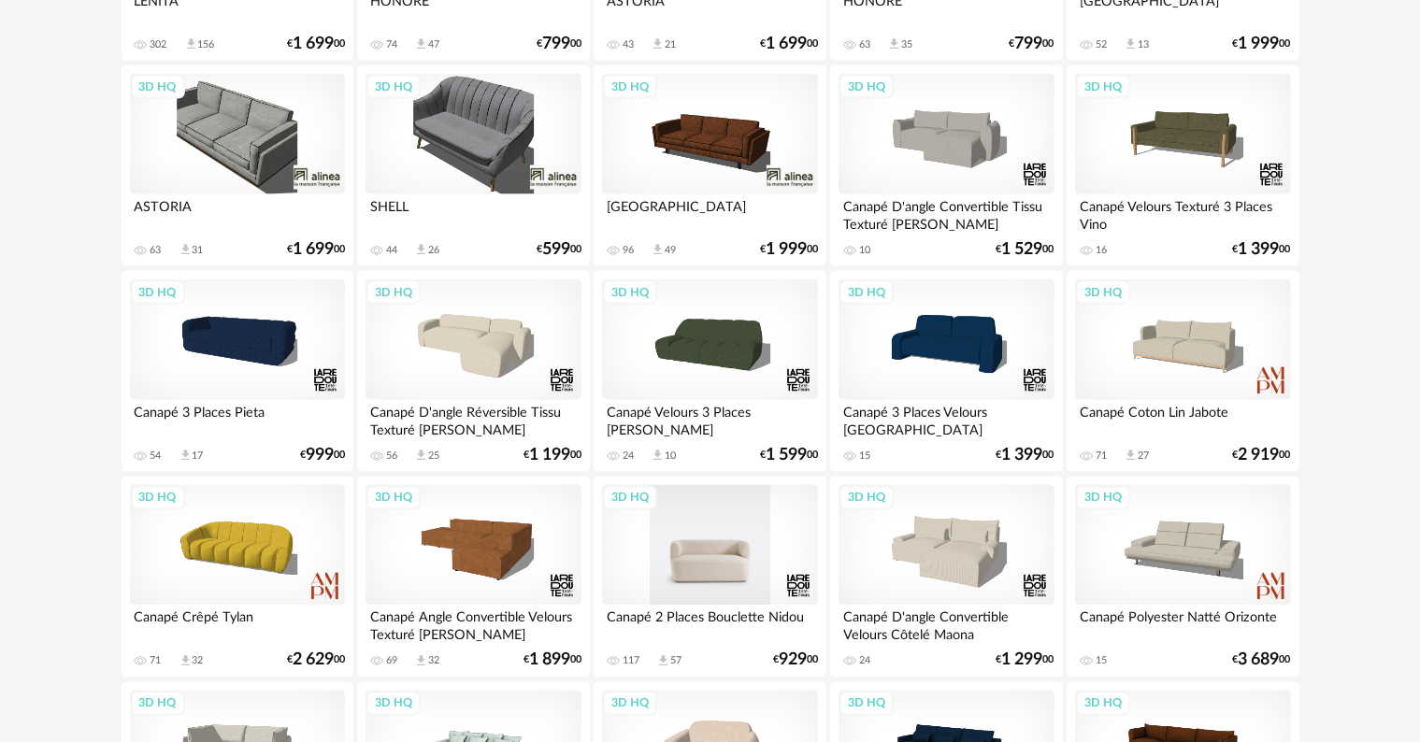
scroll to position [3178, 0]
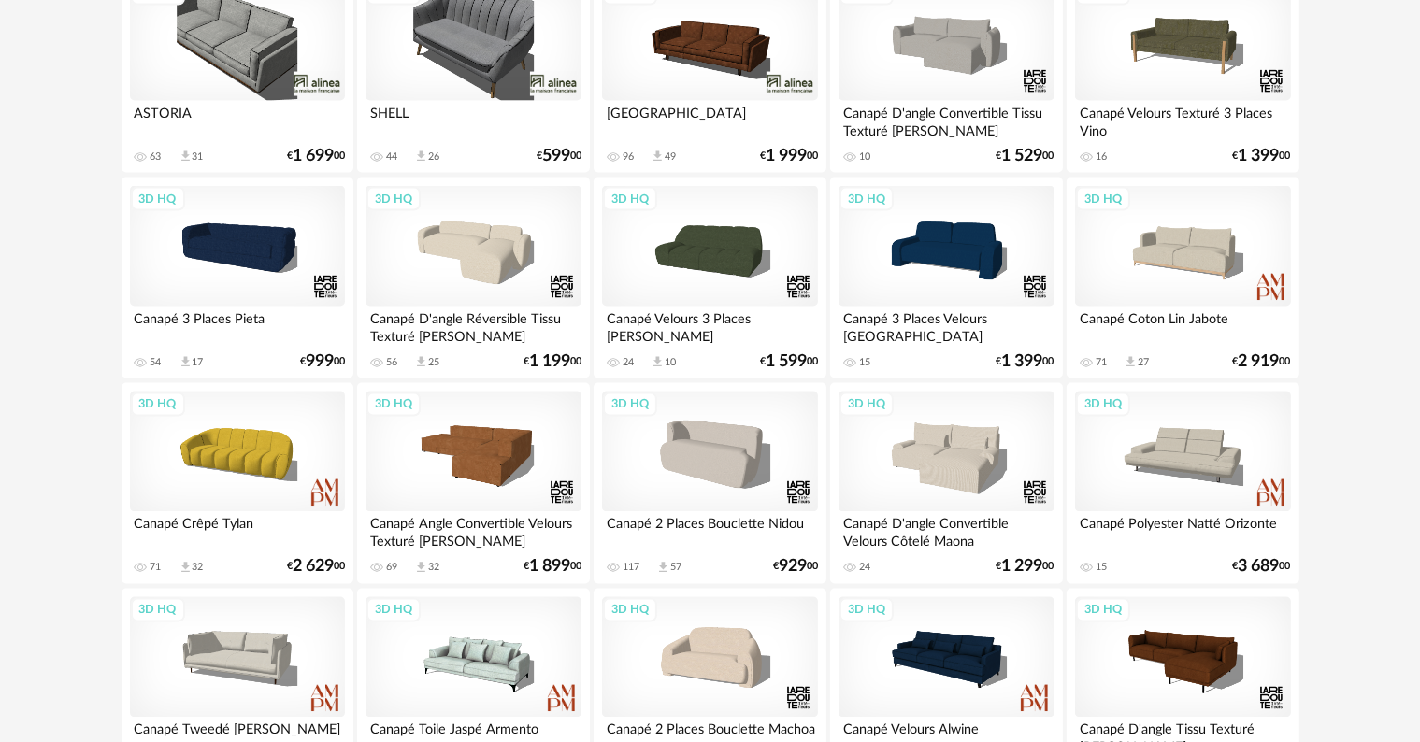
click at [710, 512] on div "Canapé 2 Places Bouclette Nidou" at bounding box center [709, 530] width 215 height 37
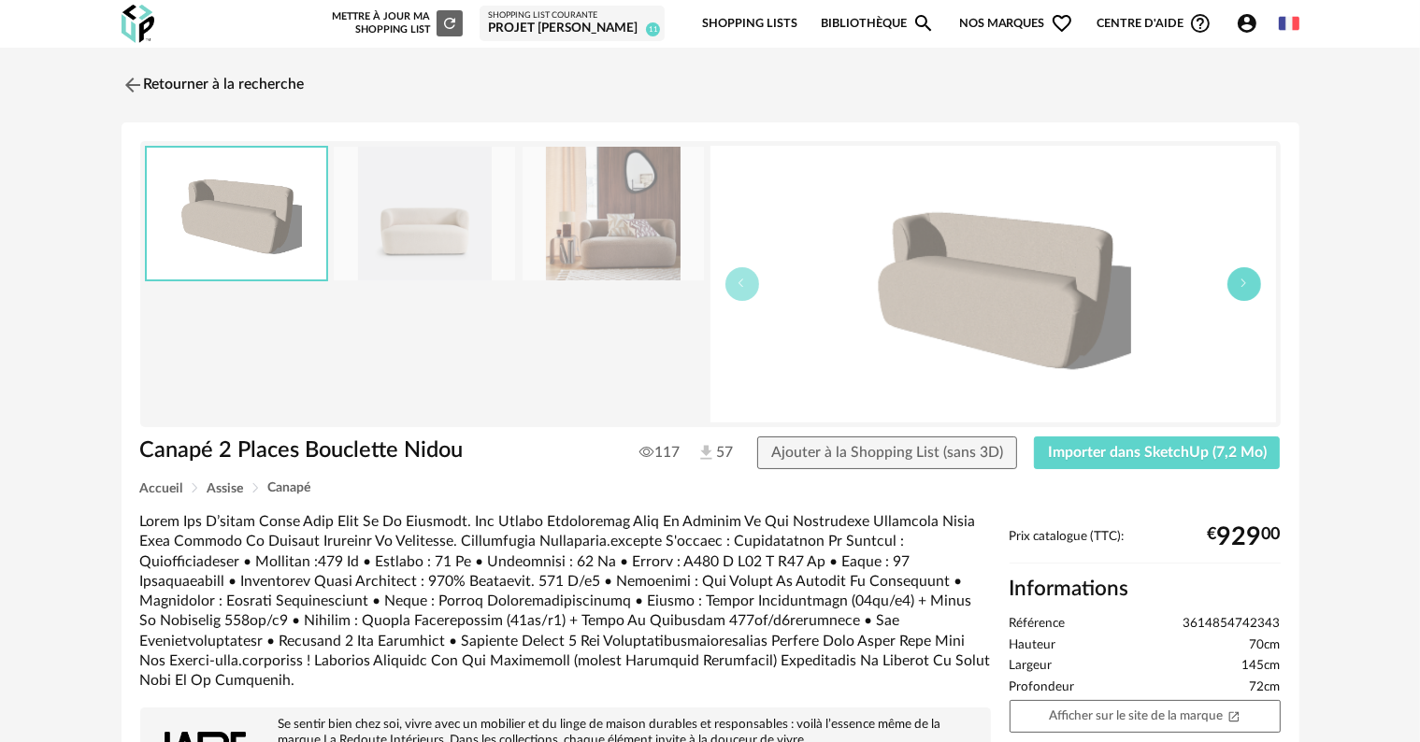
click at [1247, 286] on icon "button" at bounding box center [1244, 283] width 11 height 11
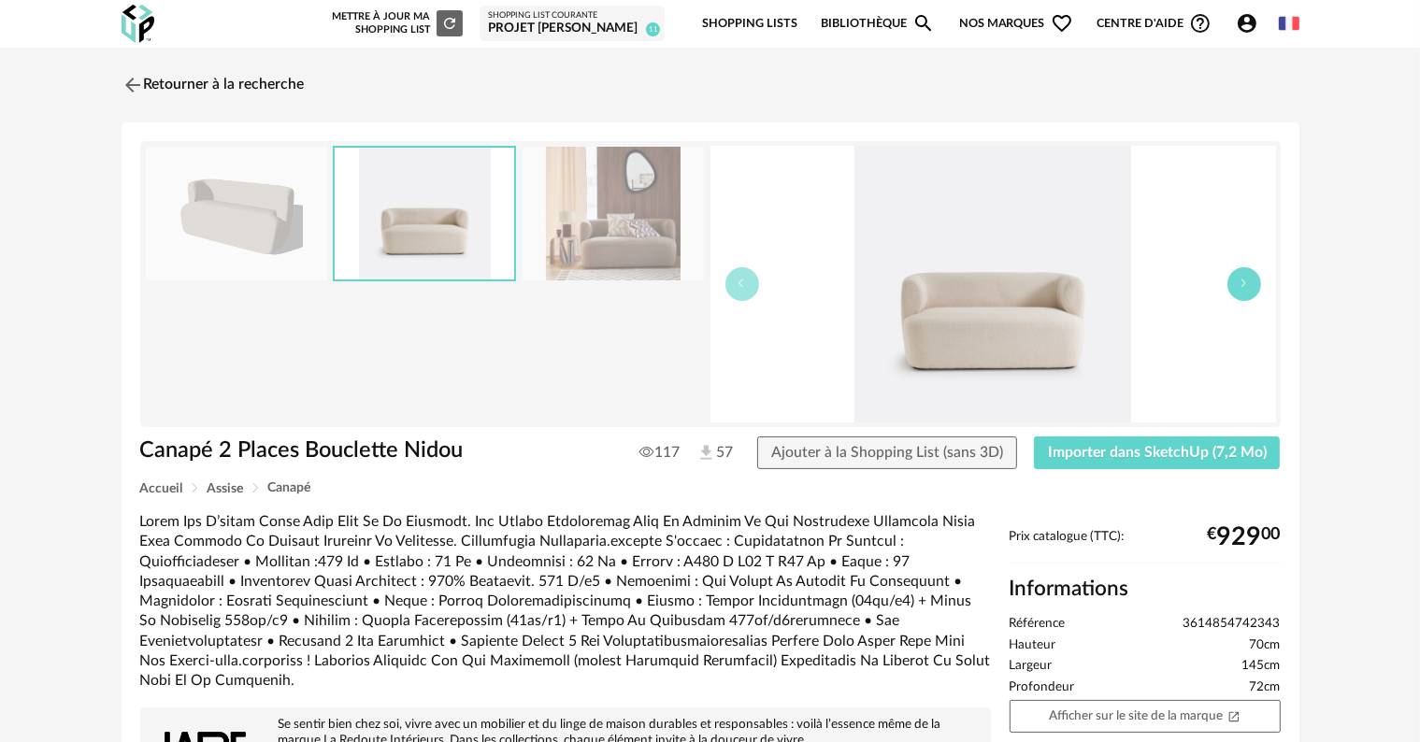
click at [1247, 286] on icon "button" at bounding box center [1244, 283] width 11 height 11
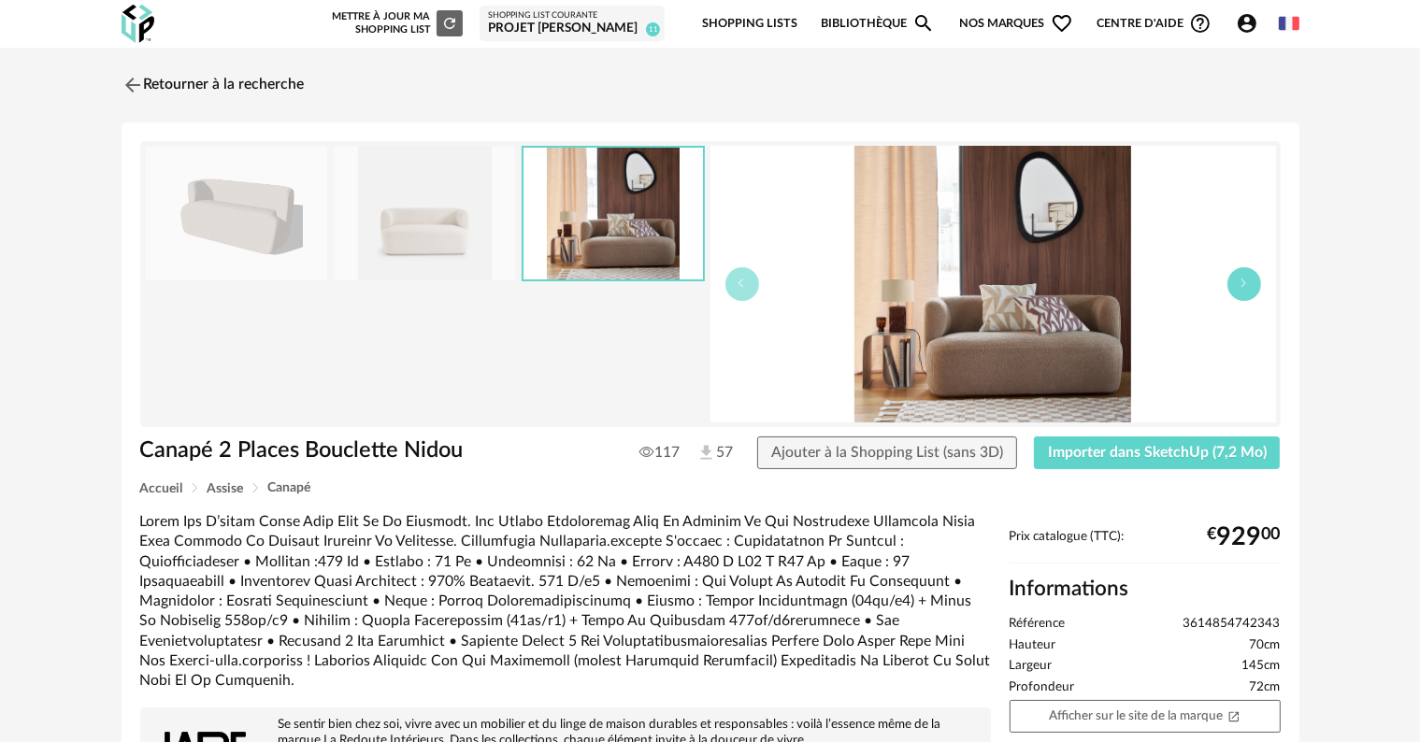
click at [1247, 286] on icon "button" at bounding box center [1244, 283] width 11 height 11
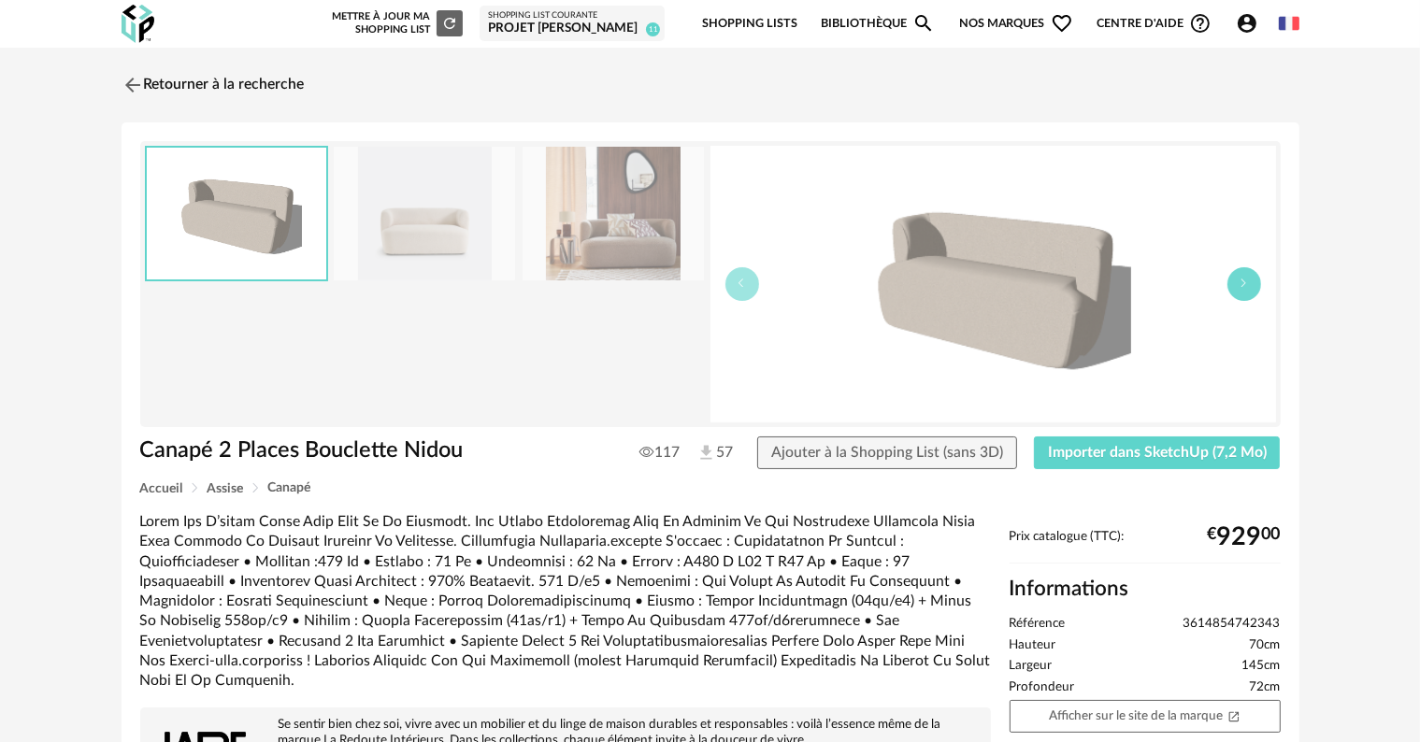
click at [1247, 286] on icon "button" at bounding box center [1244, 283] width 11 height 11
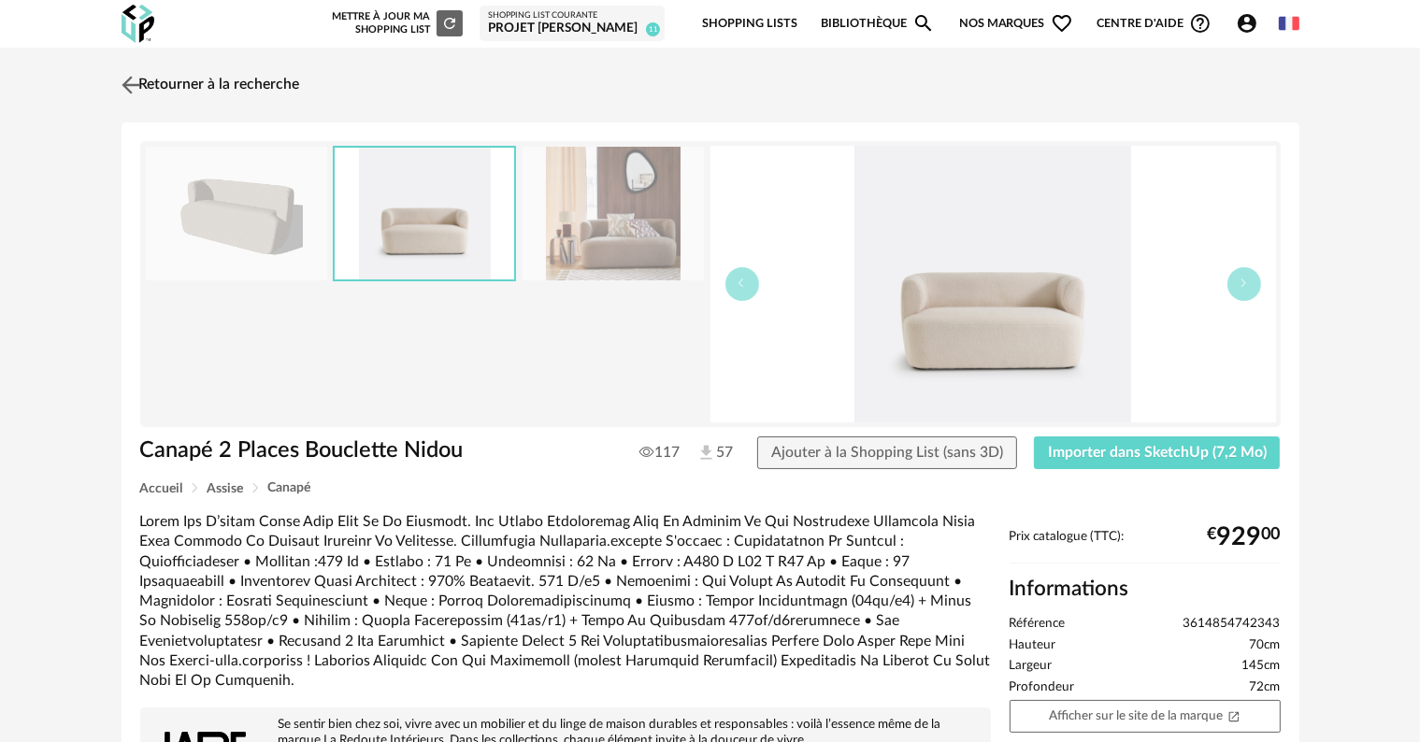
click at [184, 84] on link "Retourner à la recherche" at bounding box center [208, 85] width 183 height 41
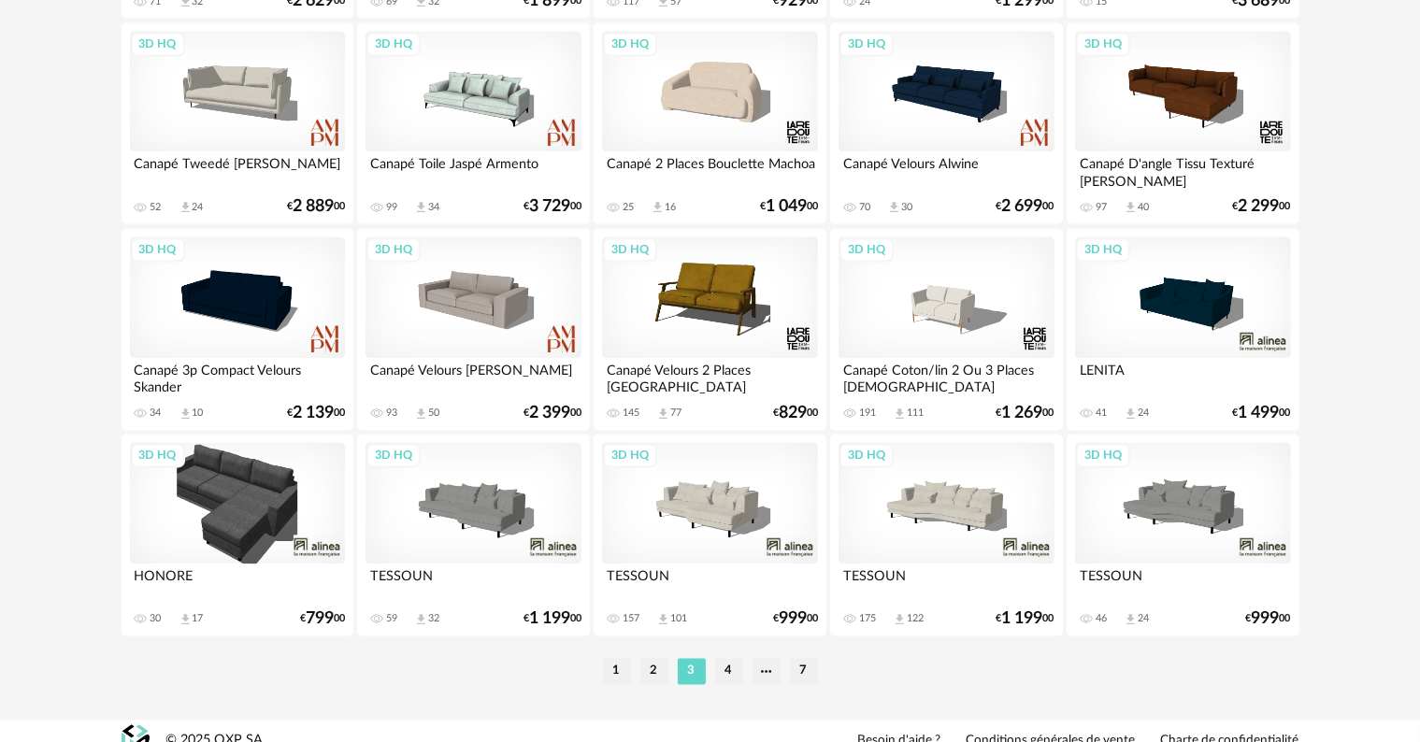
scroll to position [3763, 0]
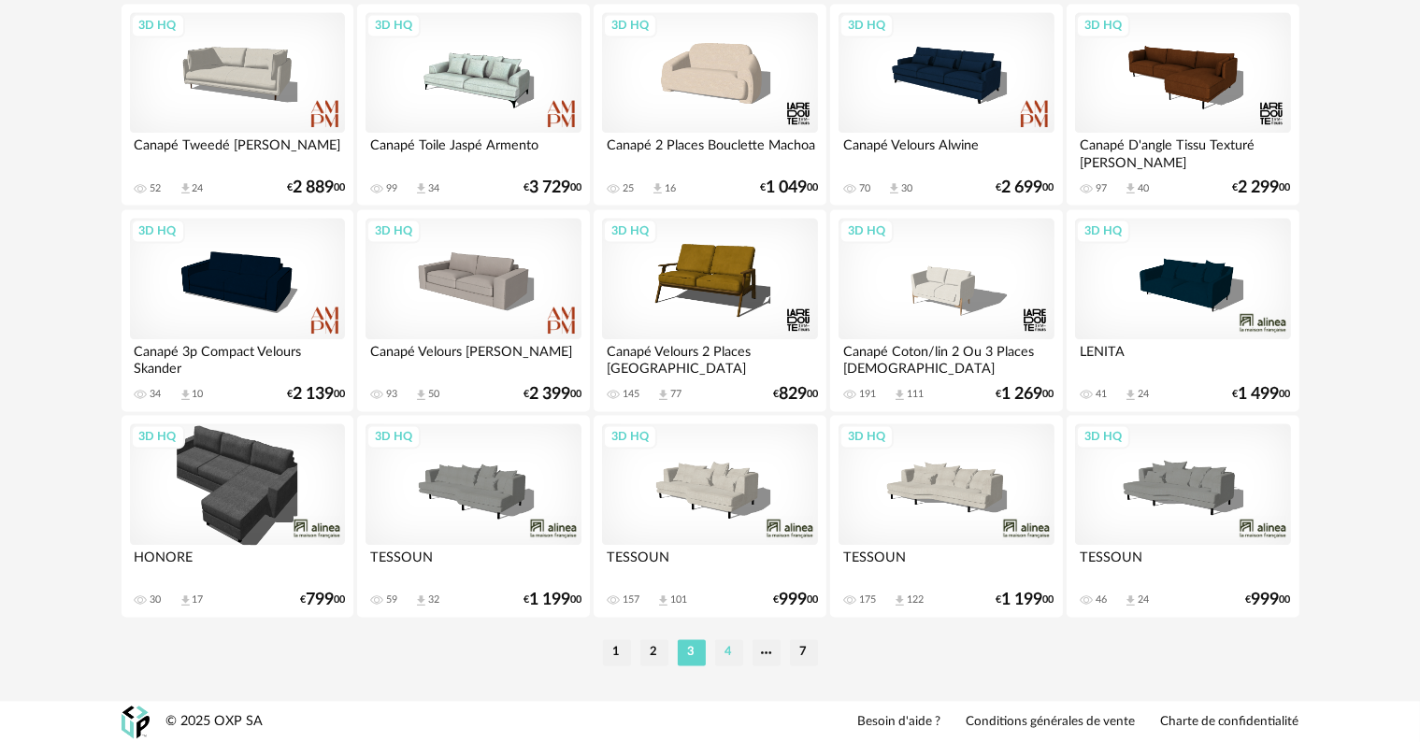
click at [722, 651] on li "4" at bounding box center [729, 652] width 28 height 26
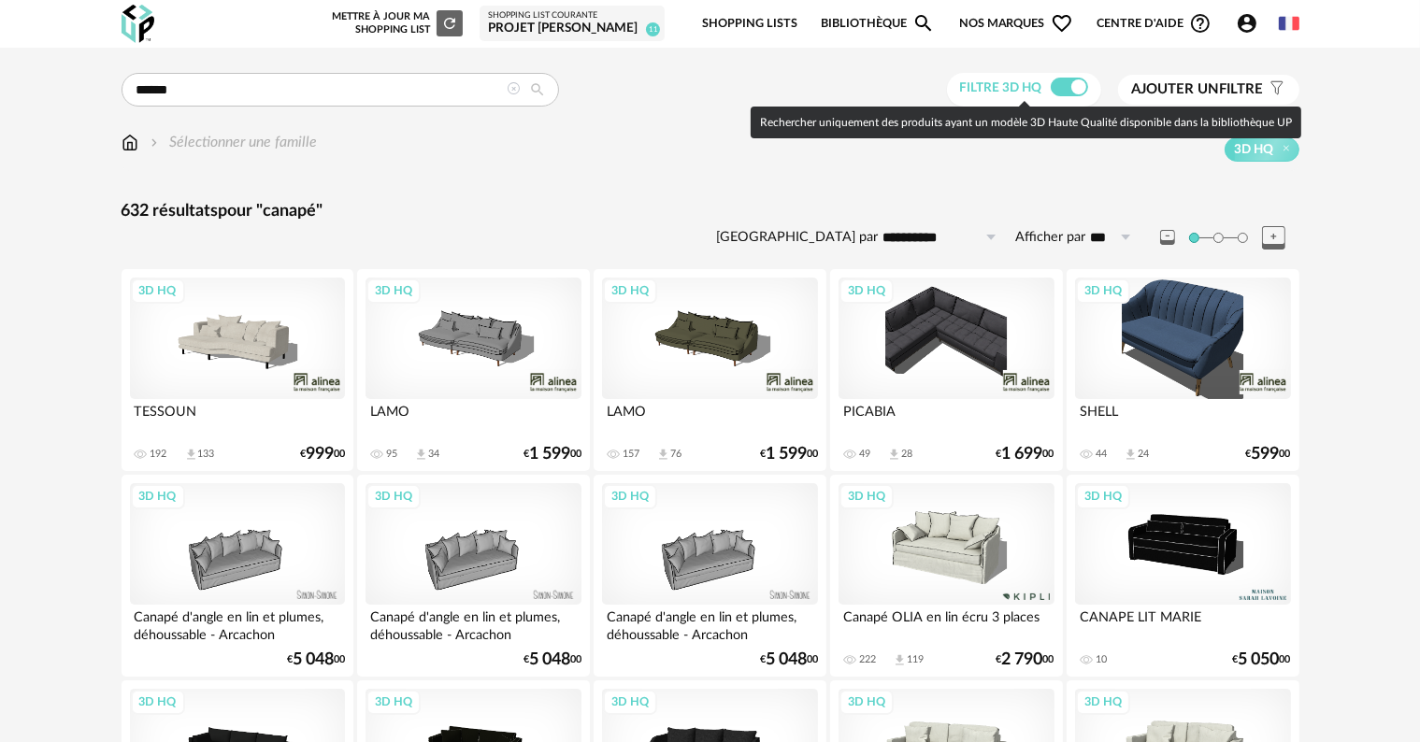
click at [1053, 82] on span at bounding box center [1069, 87] width 37 height 19
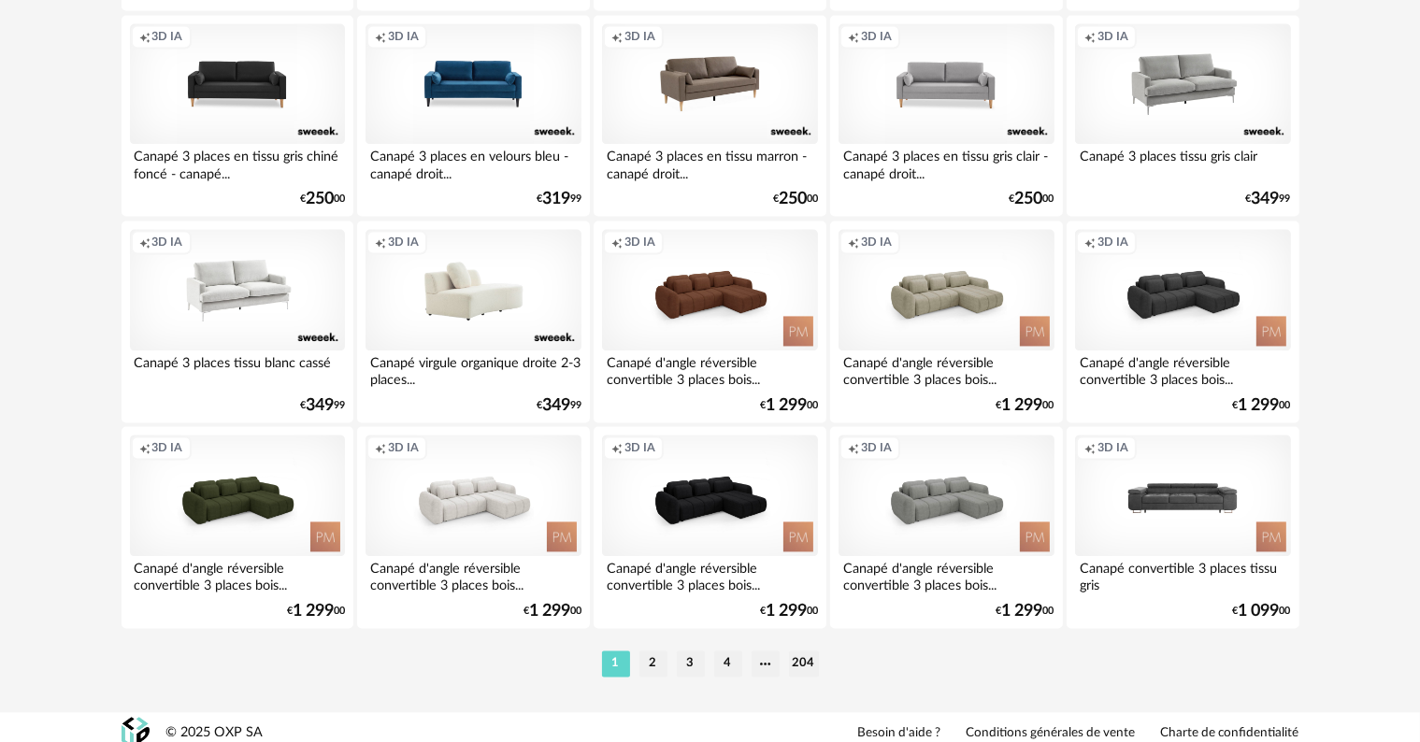
scroll to position [3763, 0]
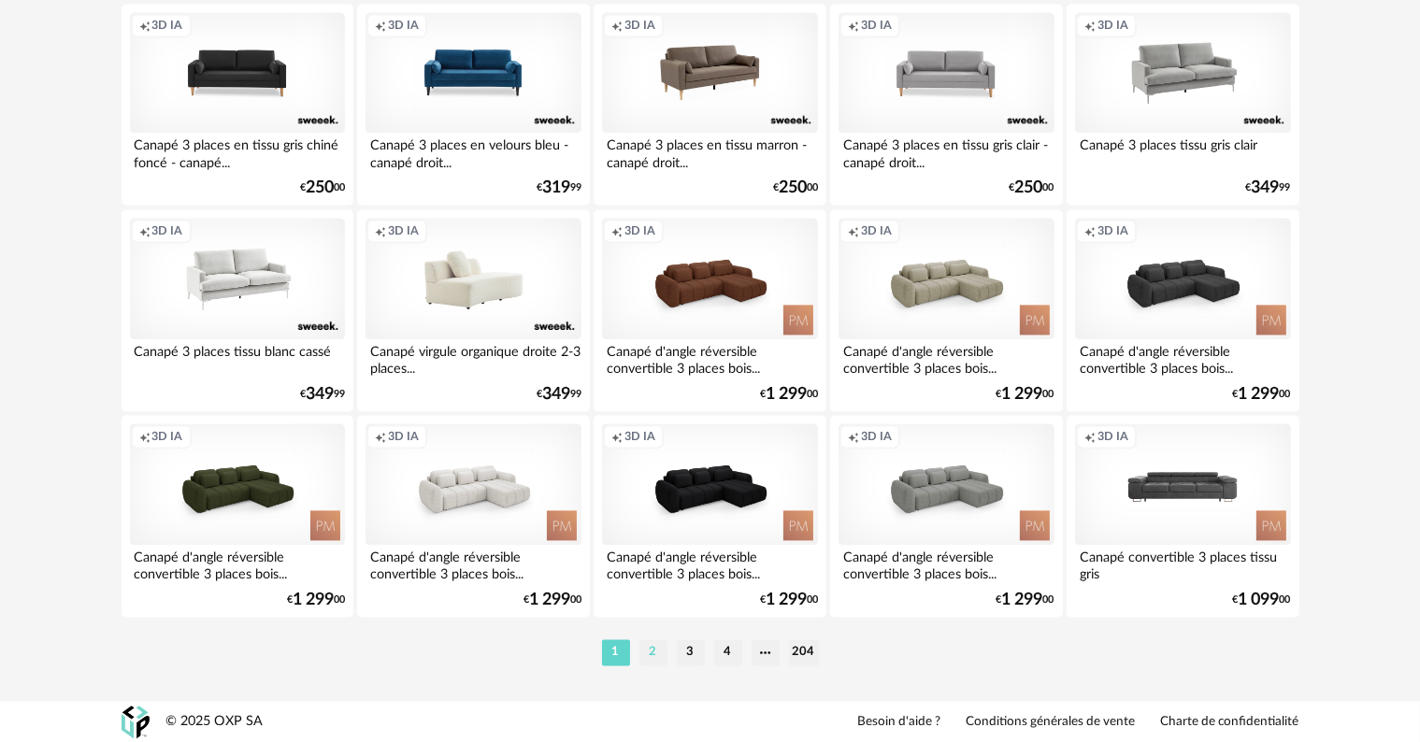
click at [646, 652] on li "2" at bounding box center [653, 652] width 28 height 26
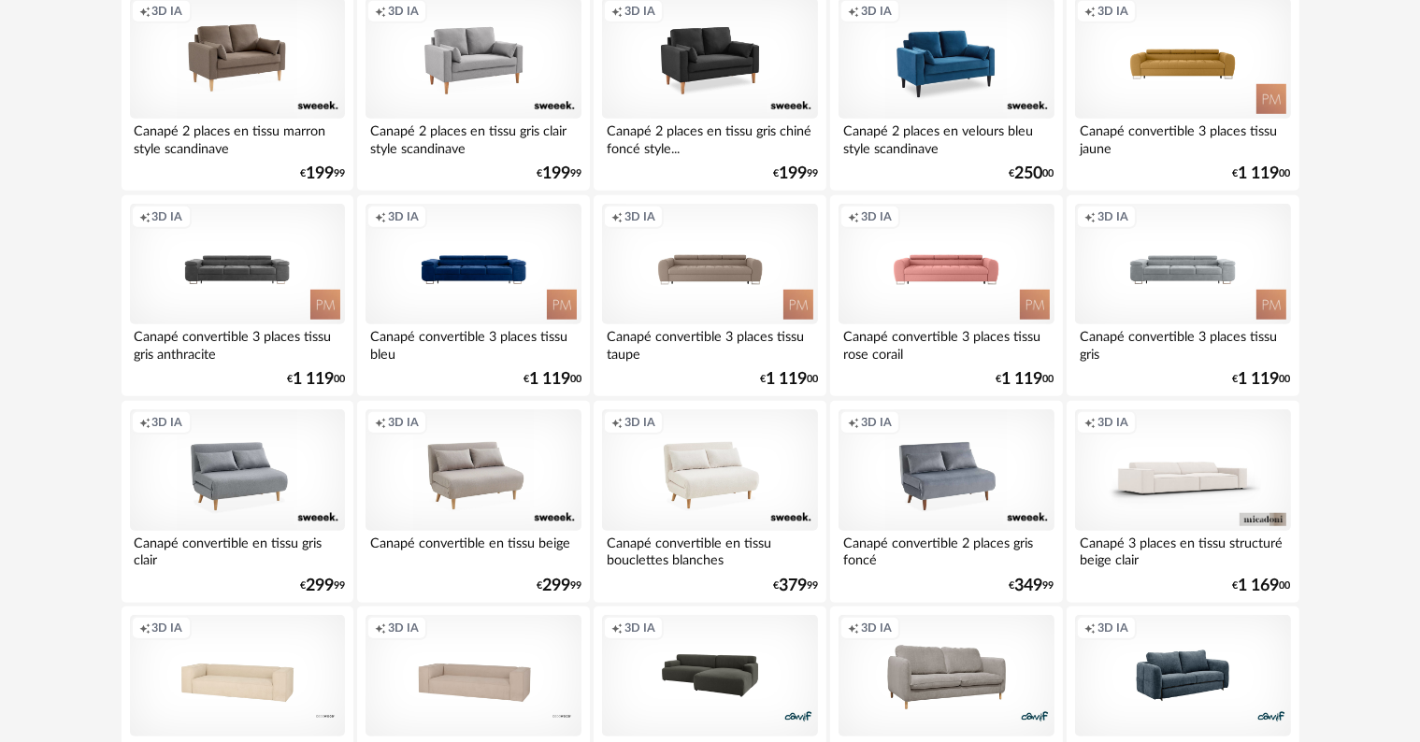
scroll to position [1402, 0]
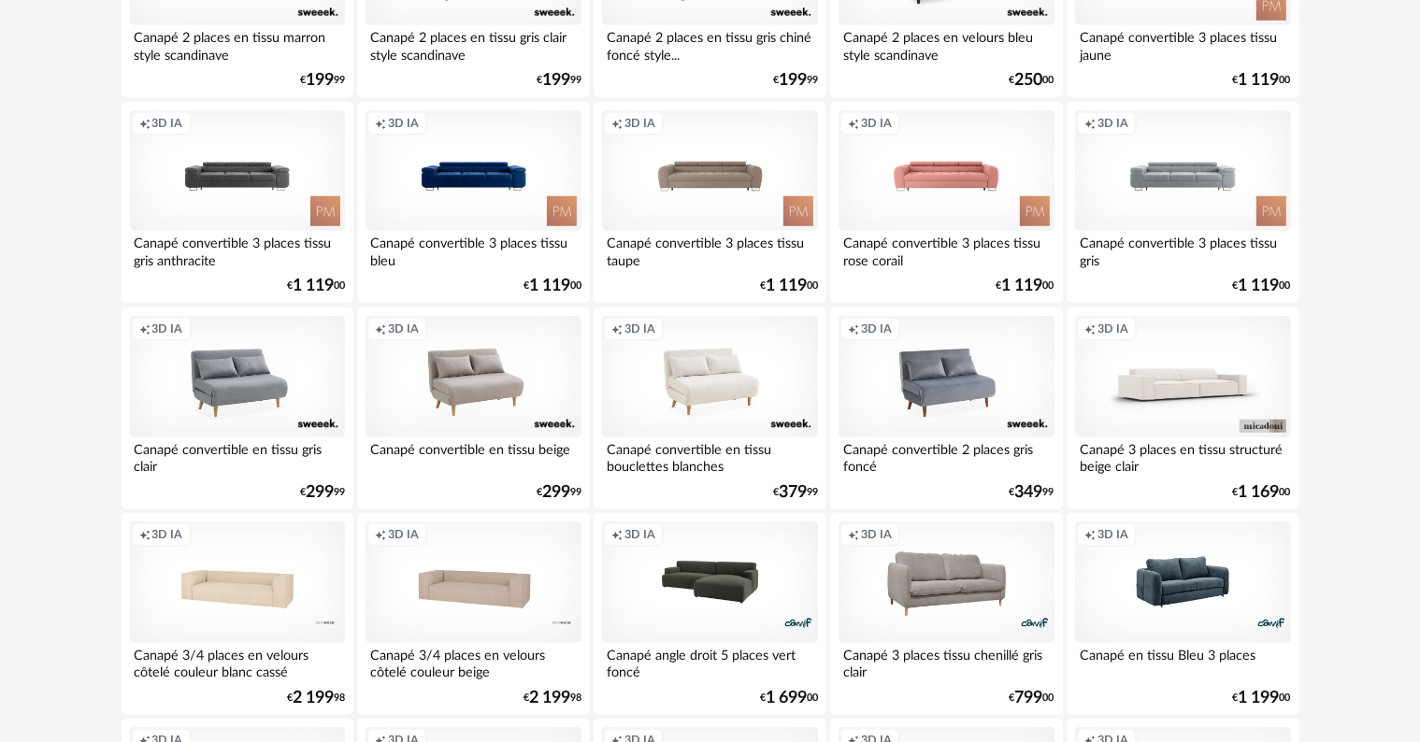
click at [1163, 396] on div "Creation icon 3D IA" at bounding box center [1182, 377] width 215 height 122
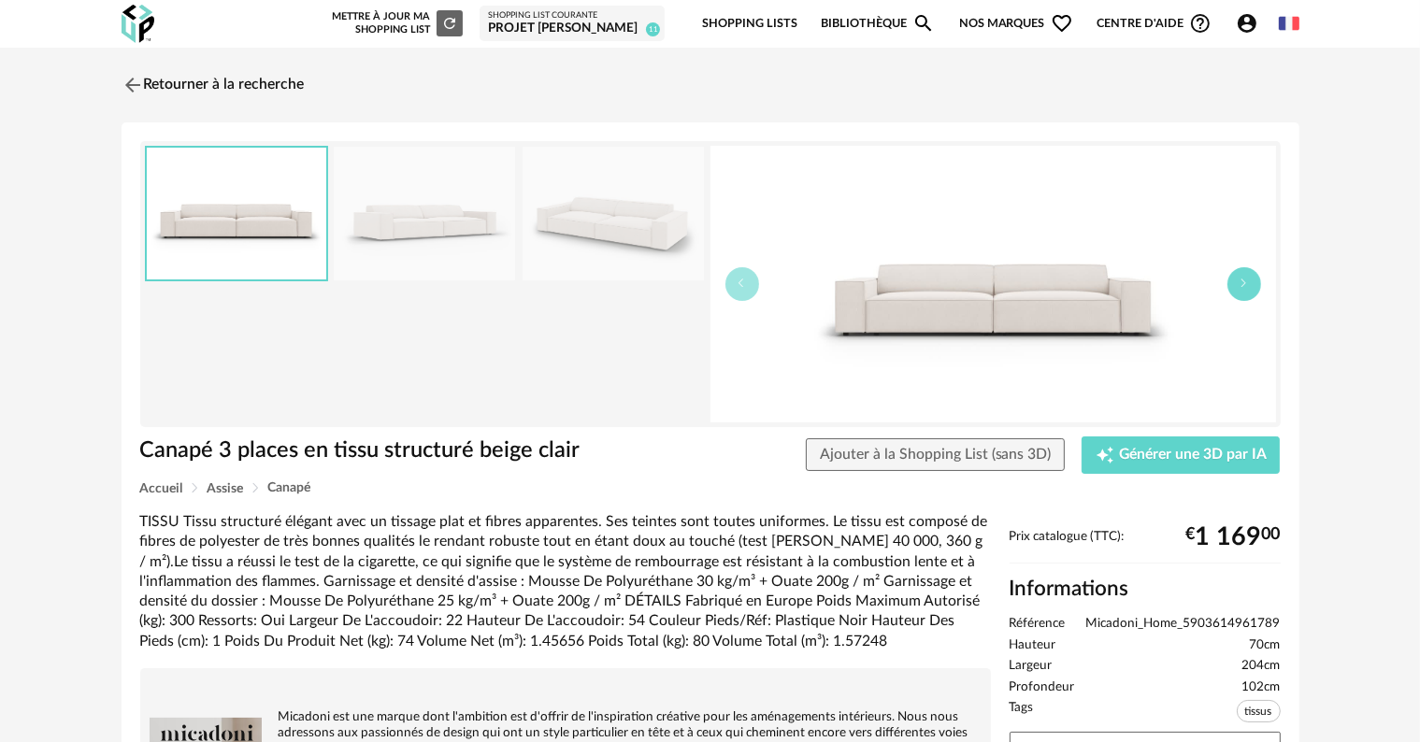
click at [1235, 282] on button "button" at bounding box center [1244, 284] width 34 height 34
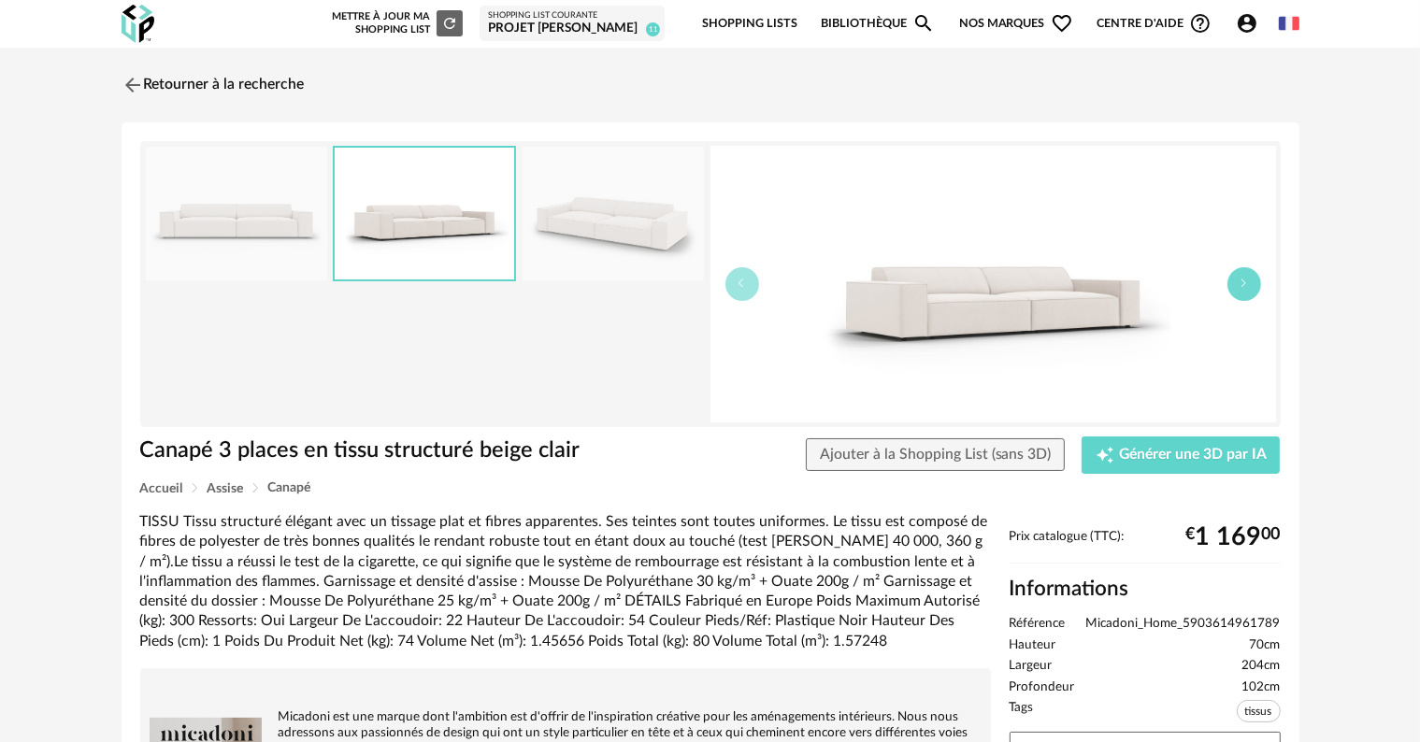
click at [1235, 282] on button "button" at bounding box center [1244, 284] width 34 height 34
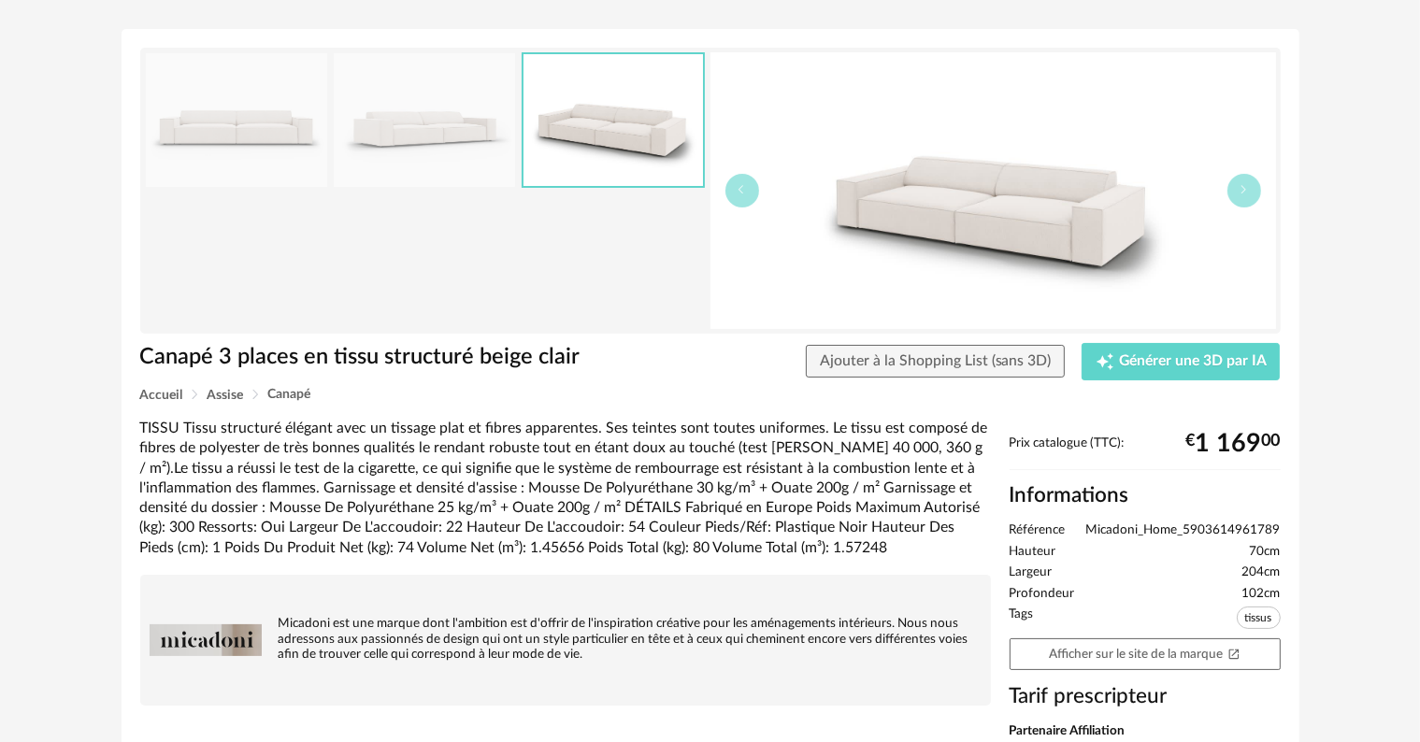
scroll to position [187, 0]
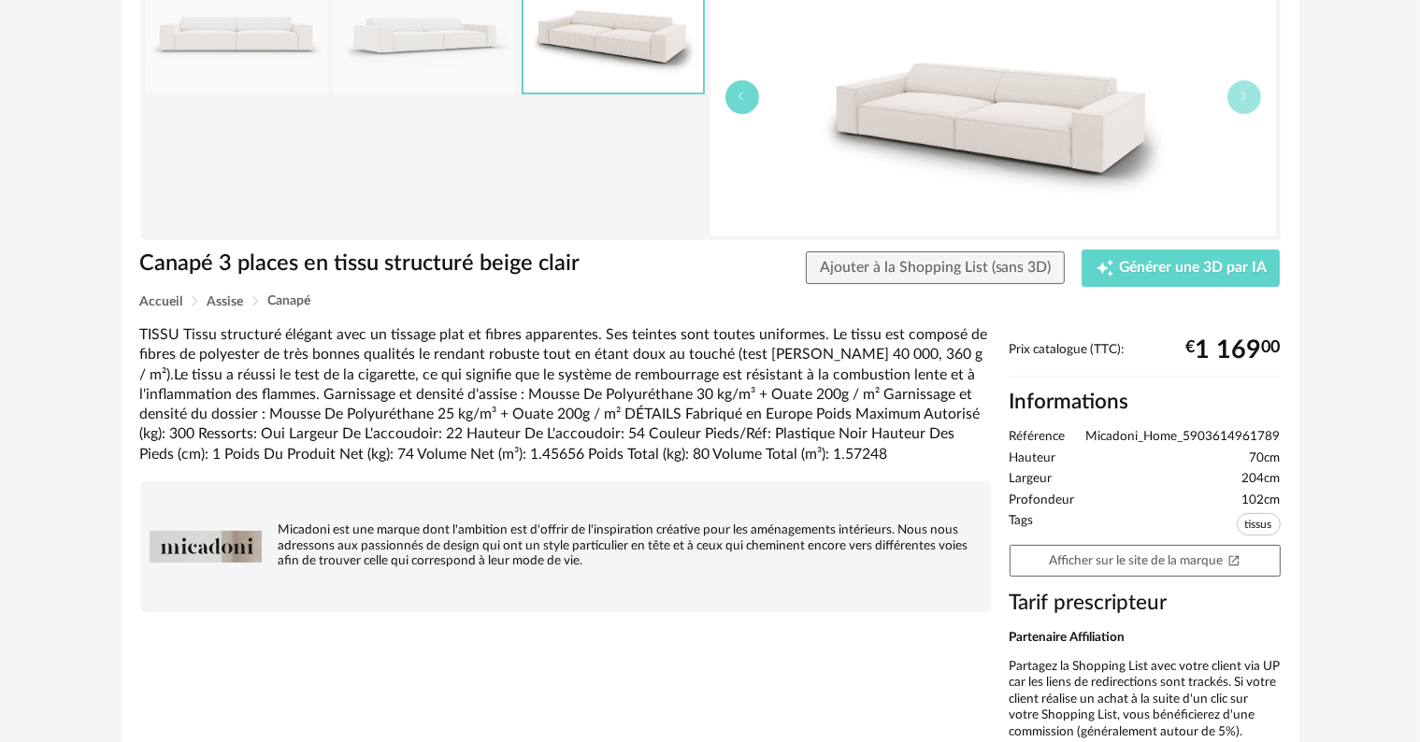
click at [740, 106] on button "button" at bounding box center [742, 97] width 34 height 34
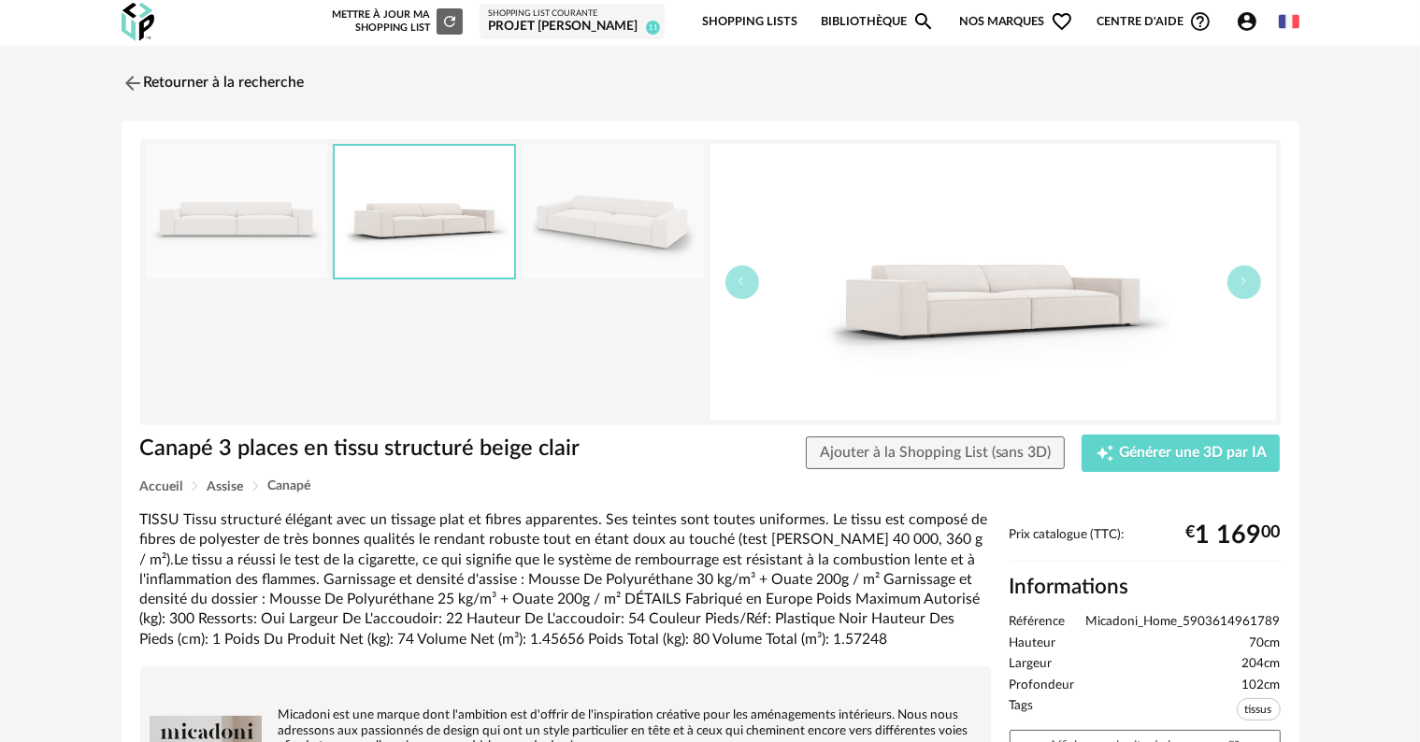
scroll to position [0, 0]
click at [232, 86] on link "Retourner à la recherche" at bounding box center [208, 85] width 183 height 41
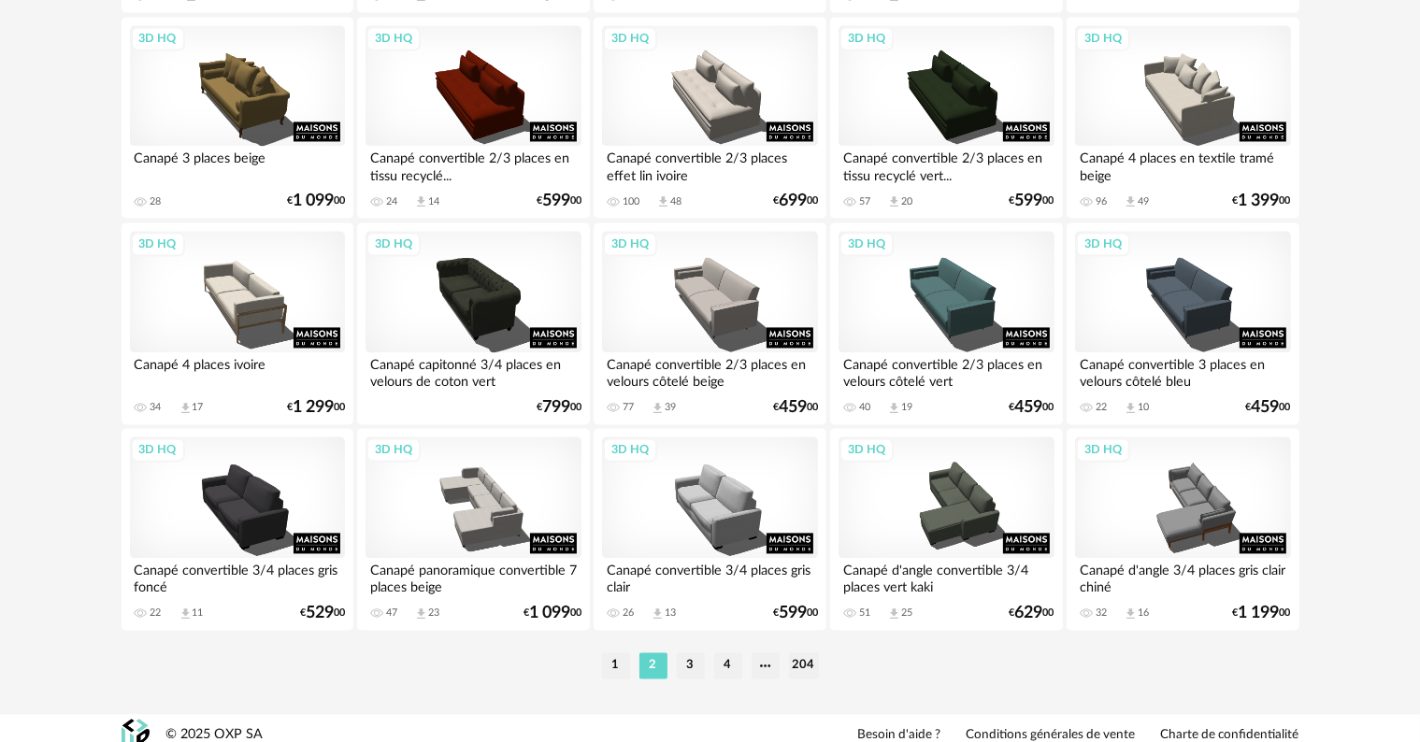
scroll to position [3763, 0]
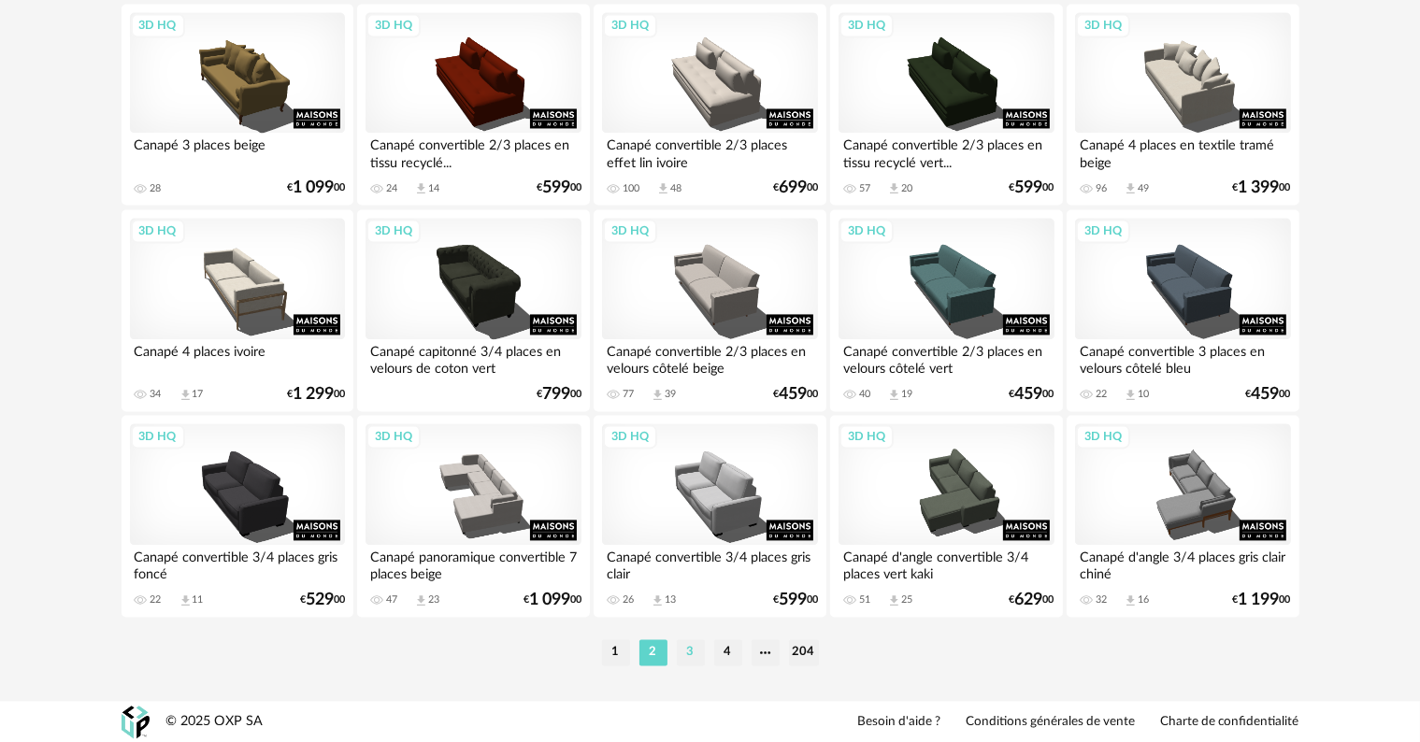
click at [692, 652] on li "3" at bounding box center [691, 652] width 28 height 26
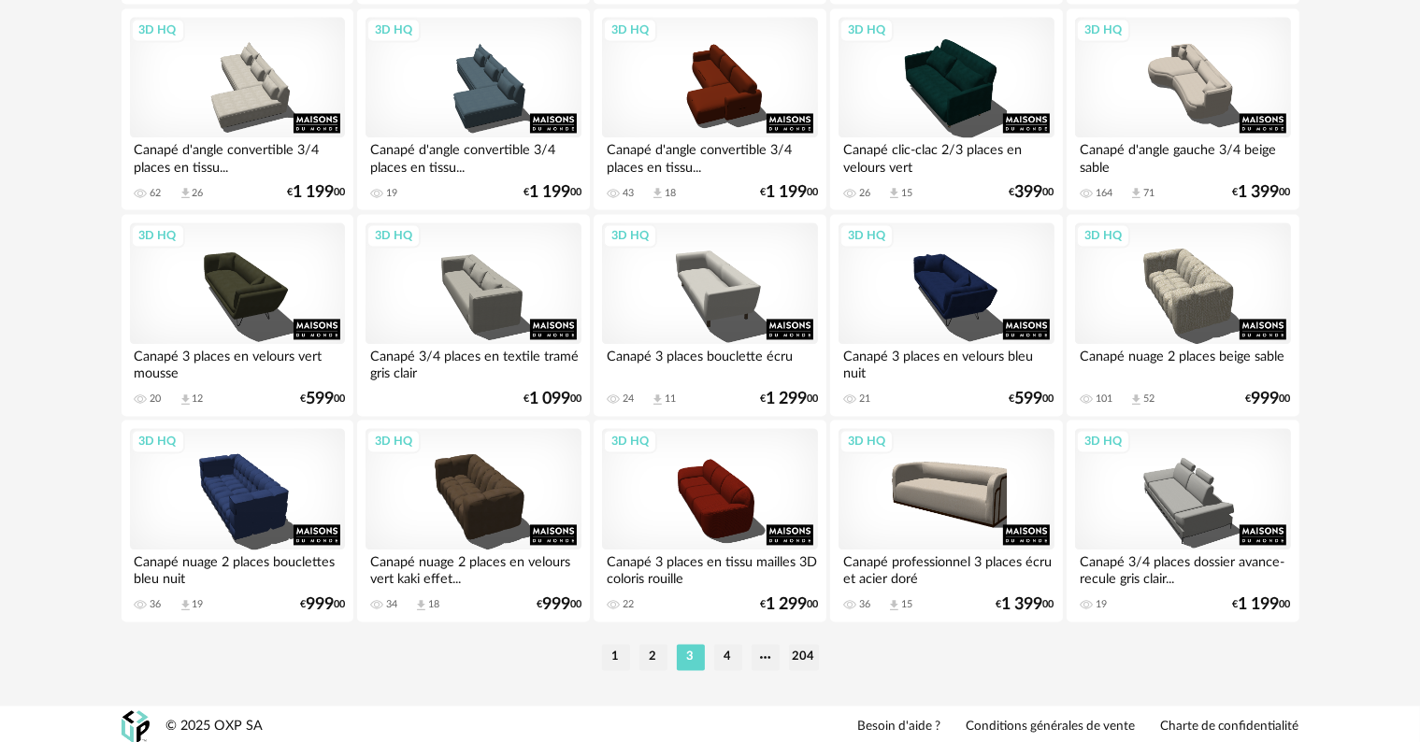
scroll to position [3763, 0]
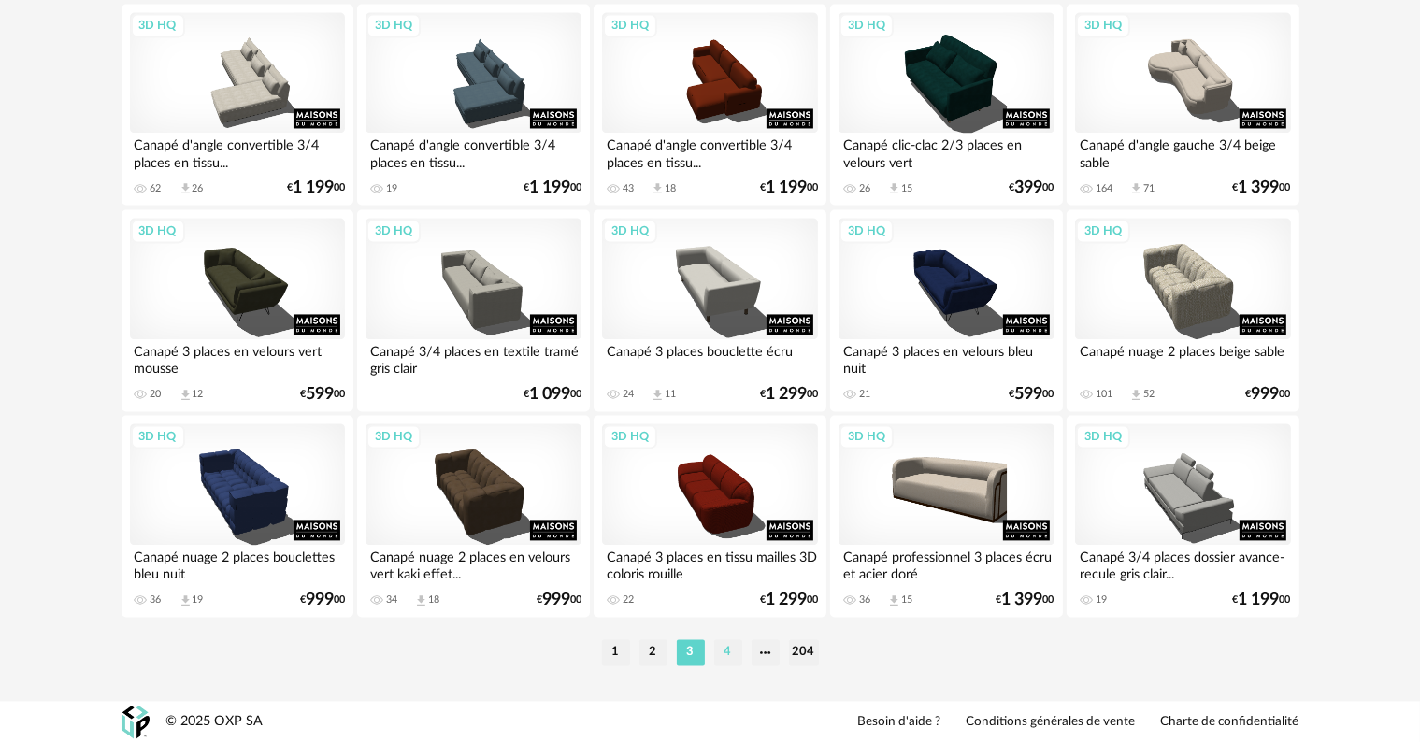
click at [729, 655] on li "4" at bounding box center [728, 652] width 28 height 26
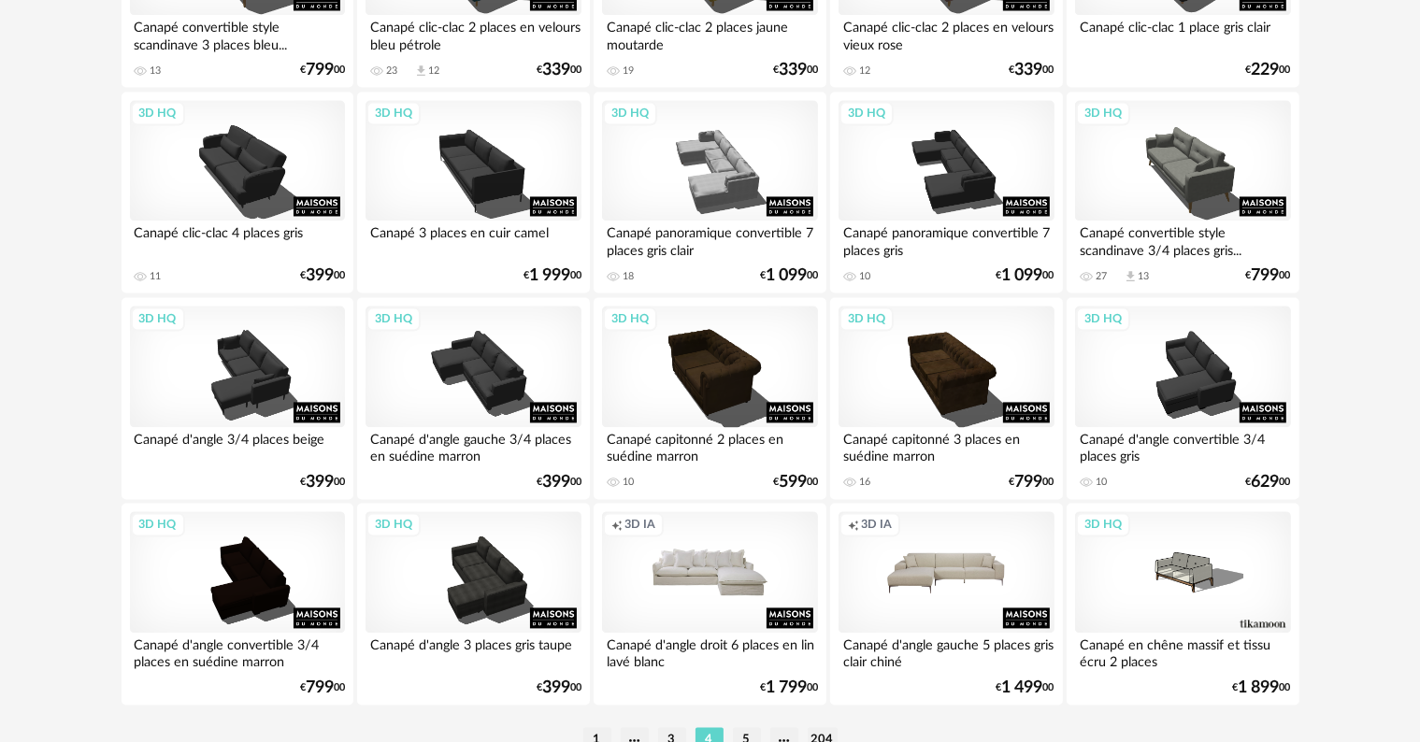
scroll to position [3763, 0]
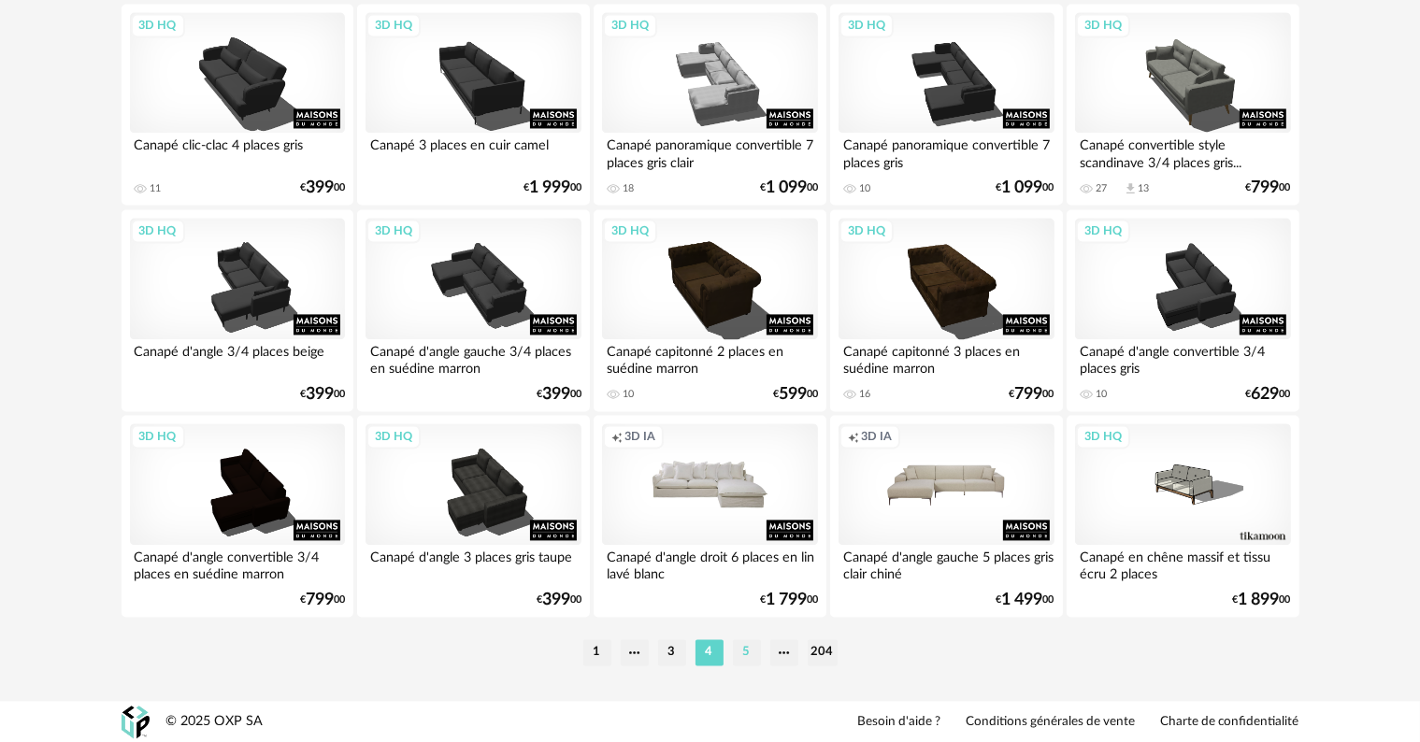
click at [745, 651] on li "5" at bounding box center [747, 652] width 28 height 26
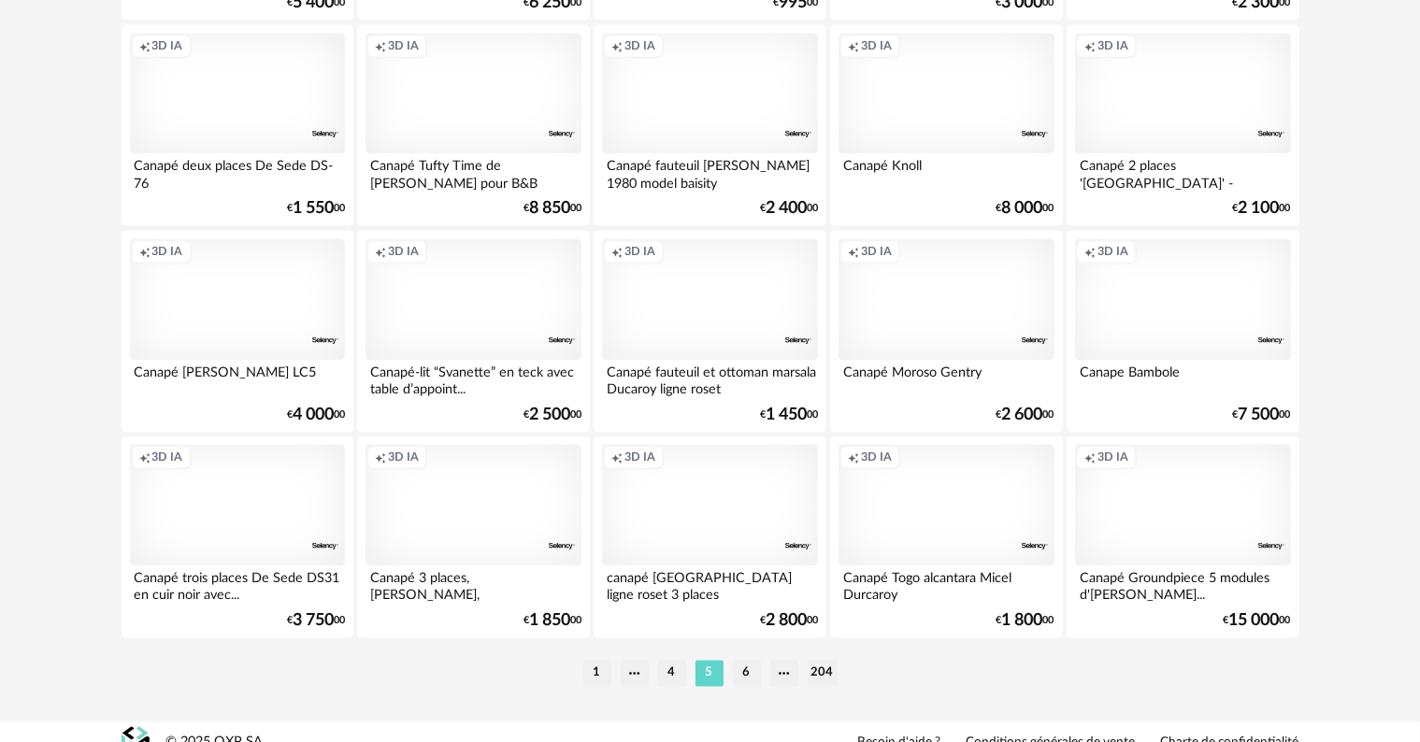
scroll to position [3763, 0]
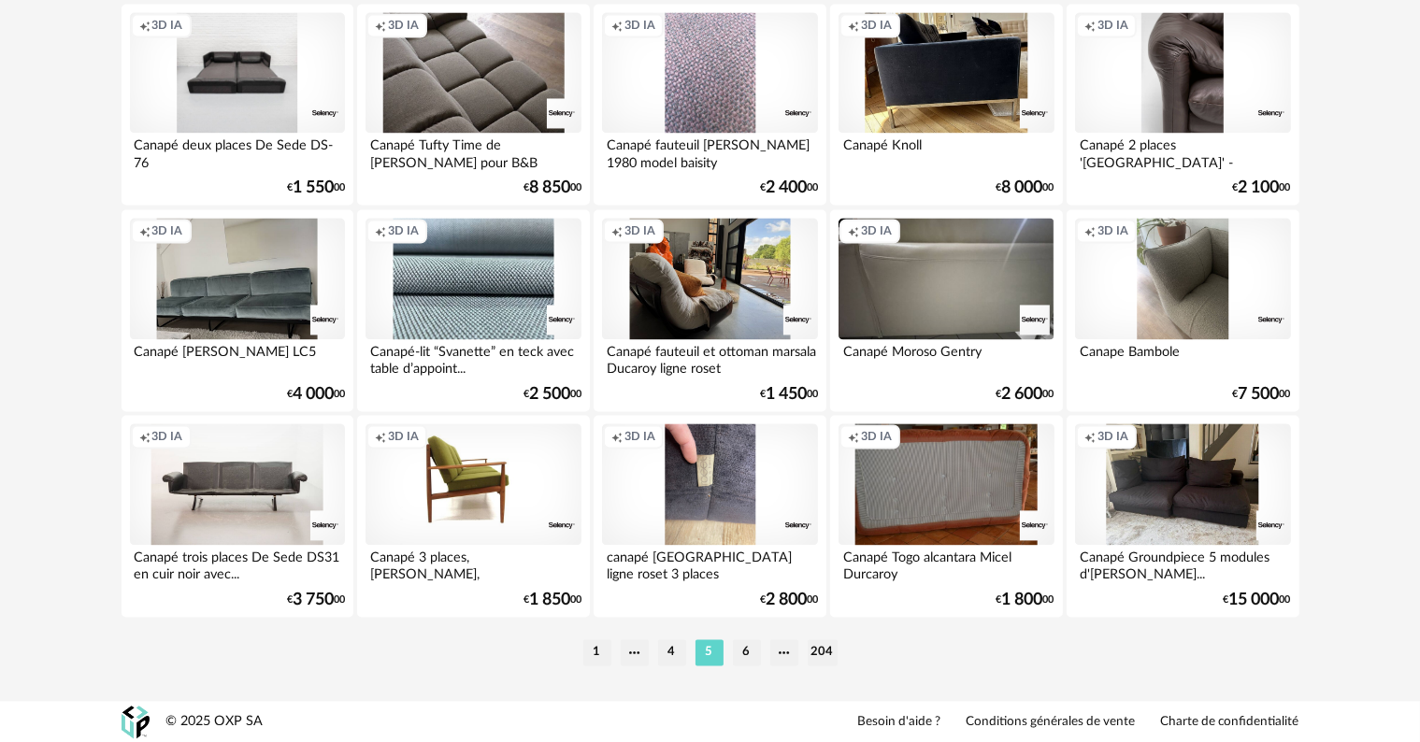
click at [745, 652] on li "6" at bounding box center [747, 652] width 28 height 26
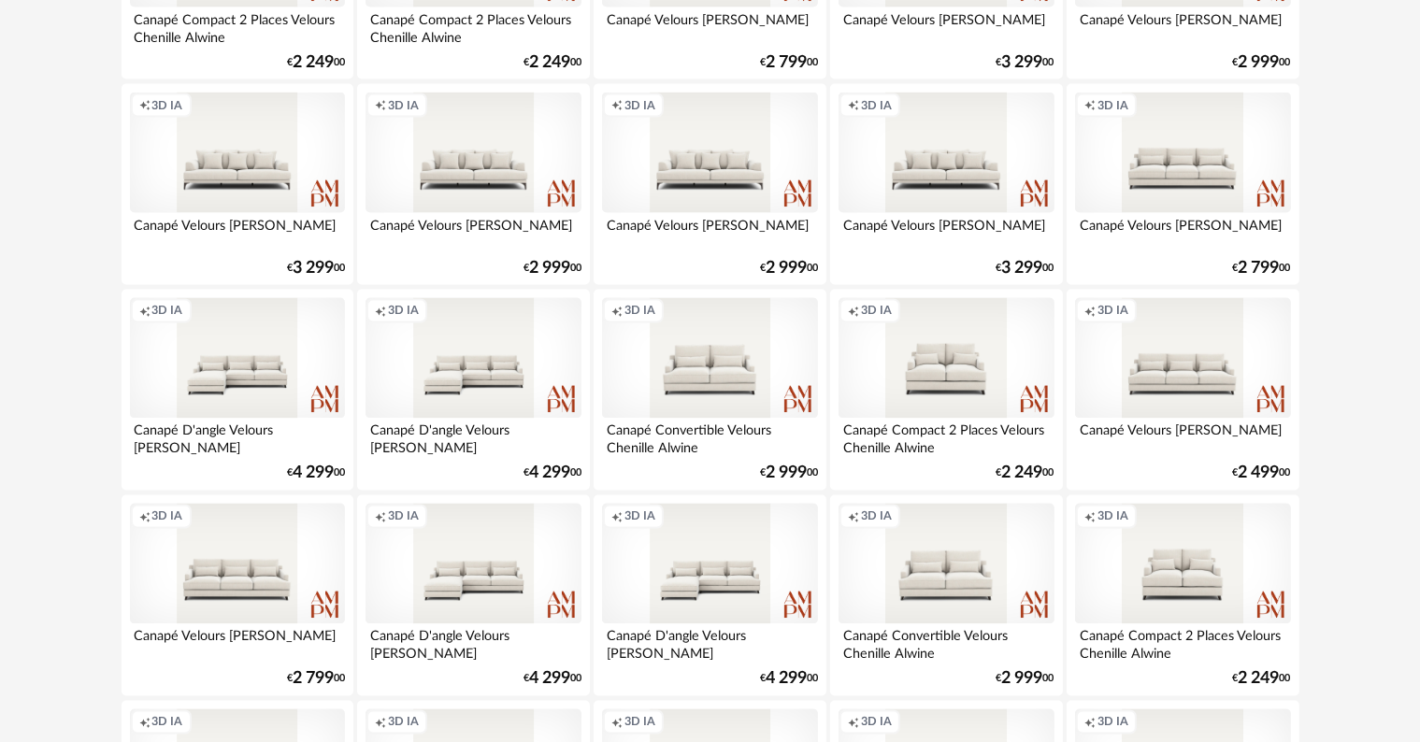
scroll to position [3763, 0]
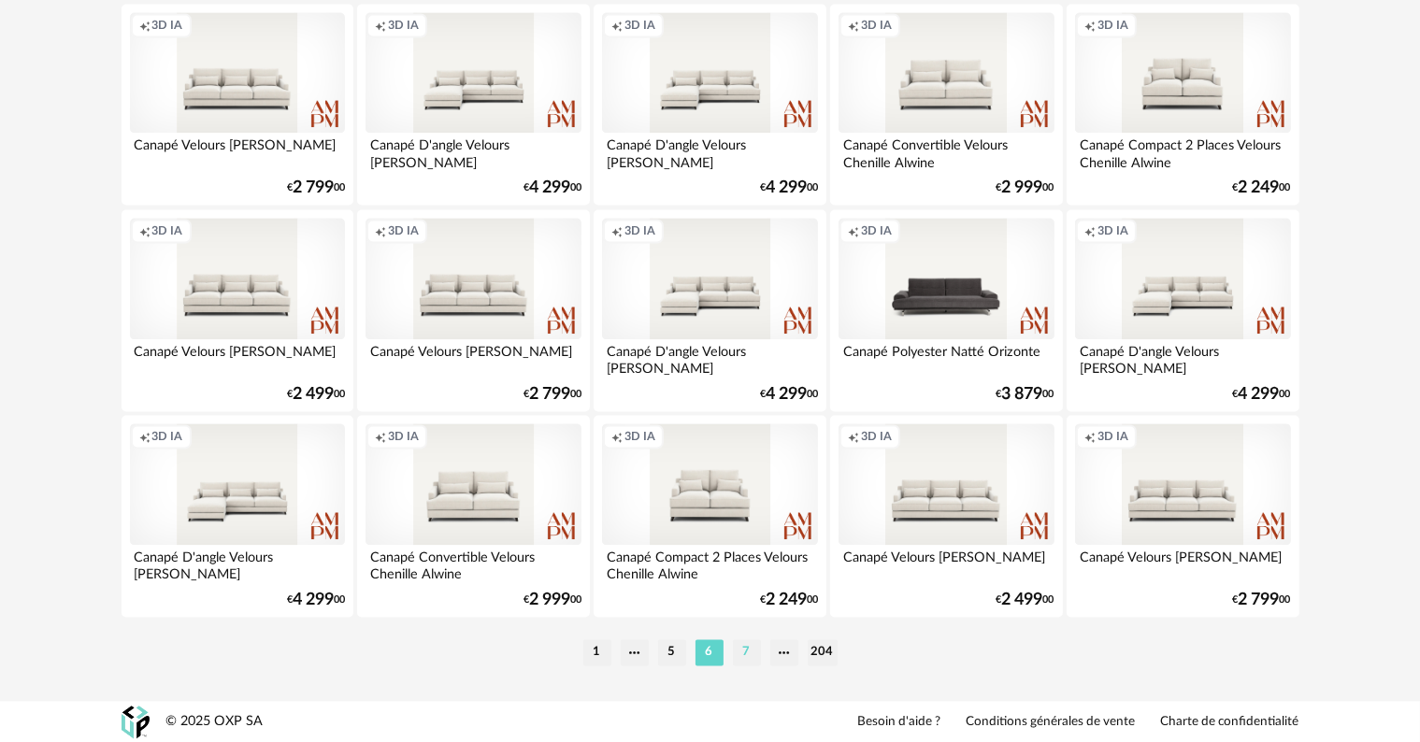
click at [739, 653] on li "7" at bounding box center [747, 652] width 28 height 26
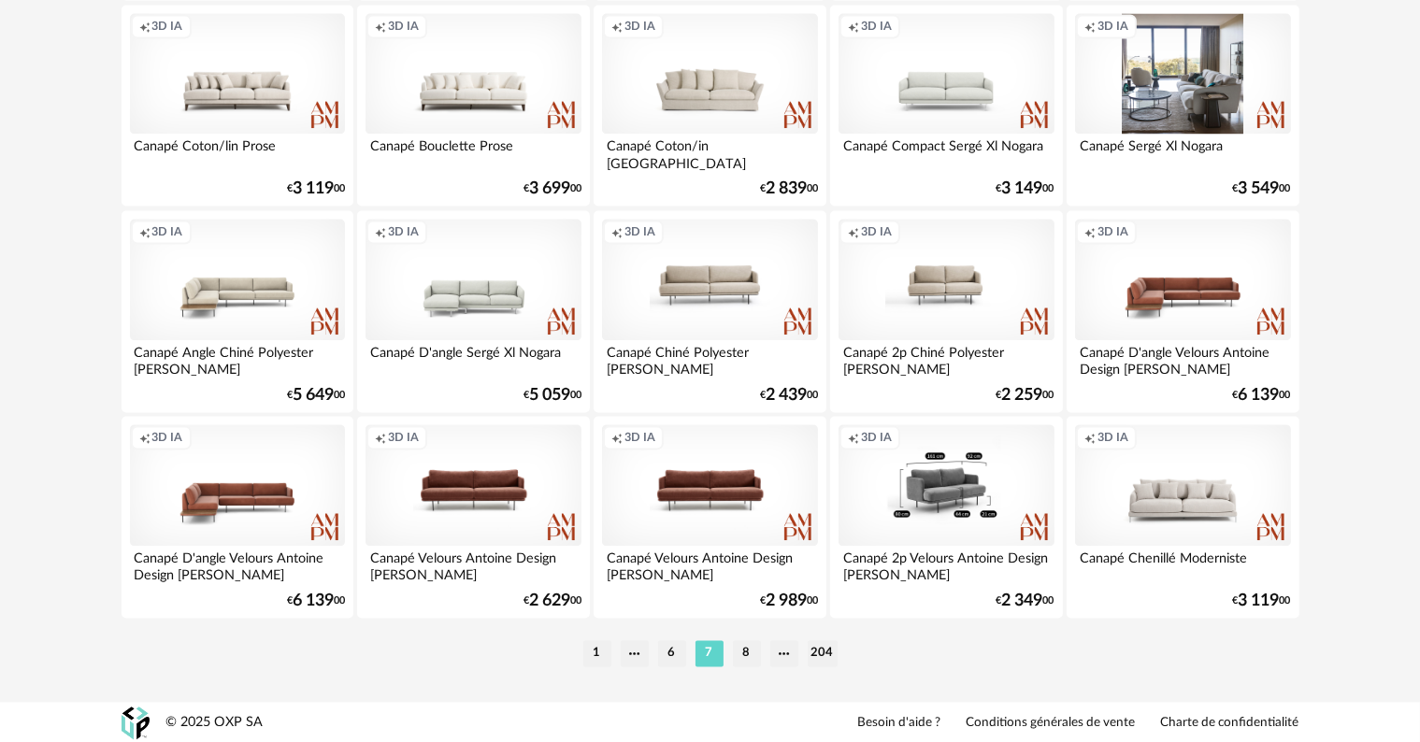
scroll to position [3763, 0]
click at [746, 657] on li "8" at bounding box center [747, 652] width 28 height 26
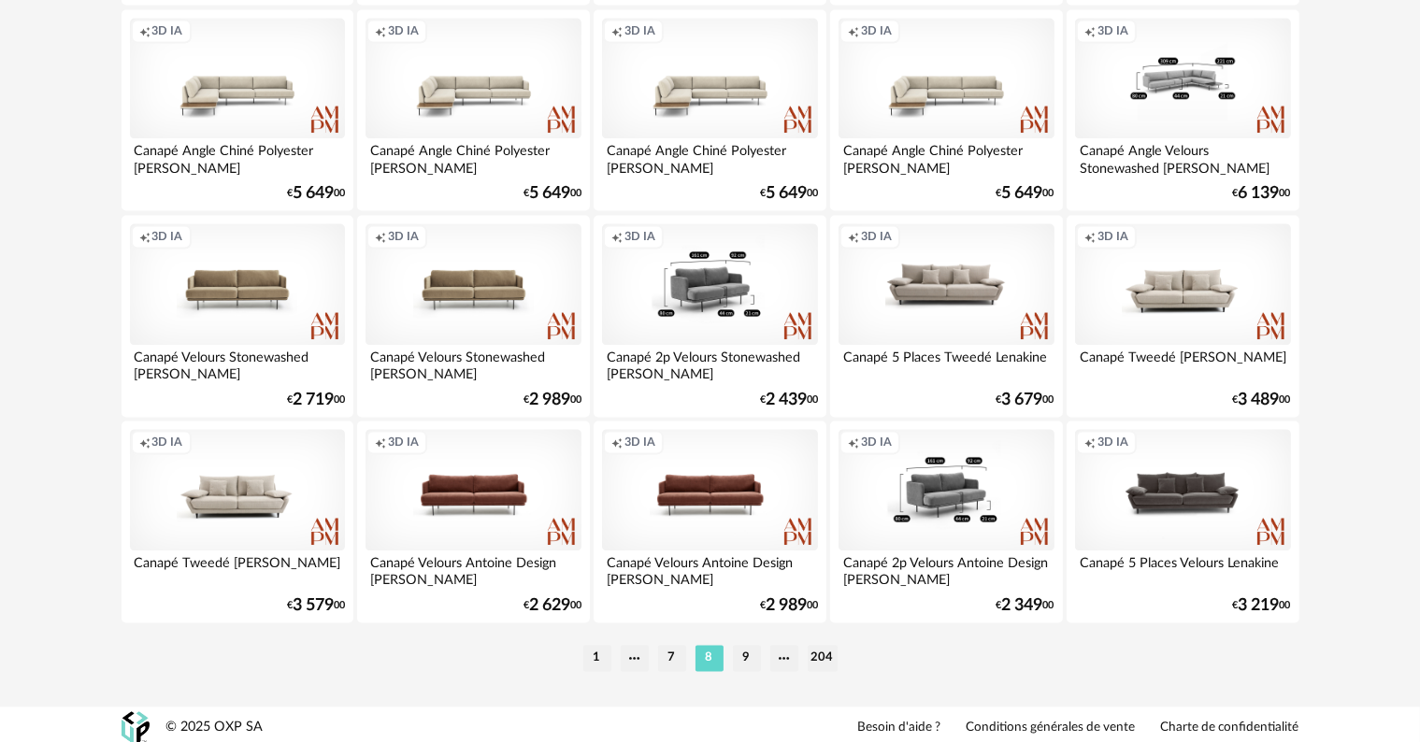
scroll to position [3763, 0]
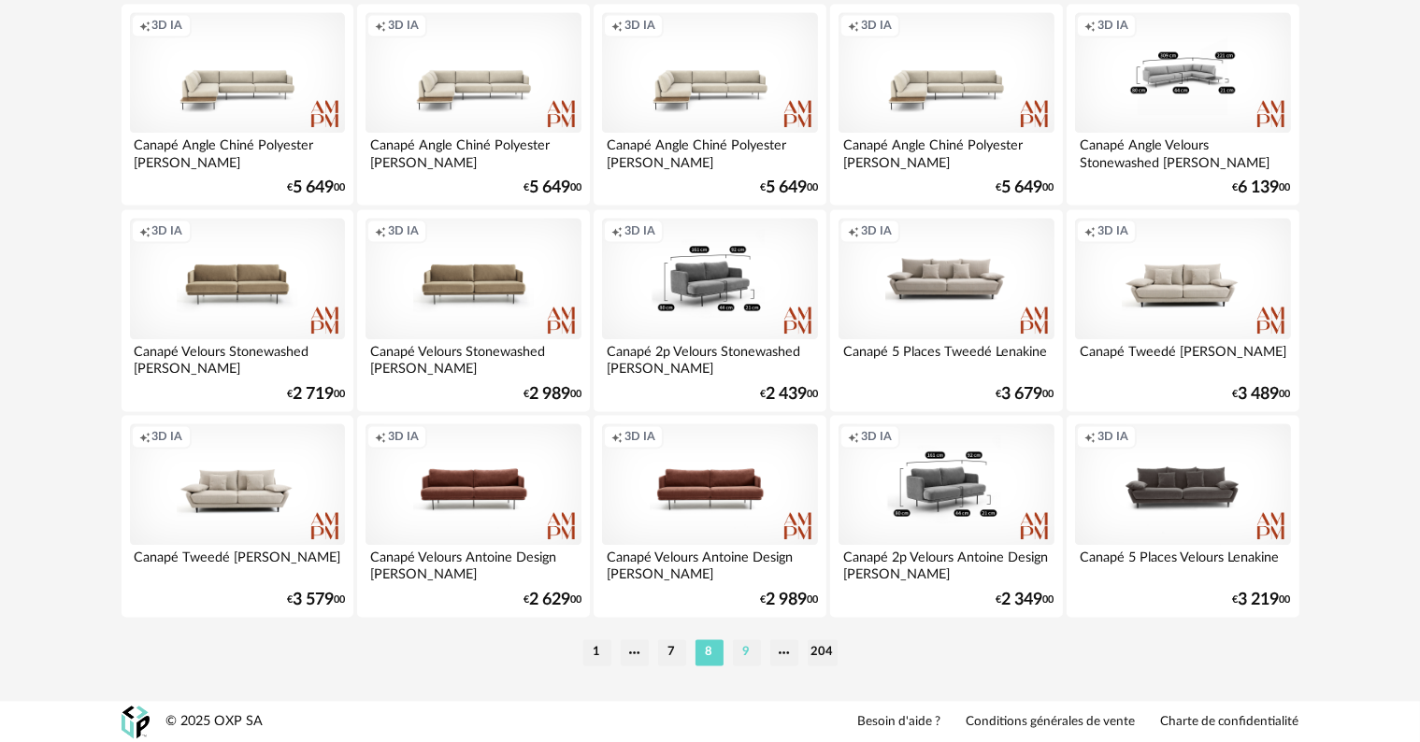
click at [741, 650] on li "9" at bounding box center [747, 652] width 28 height 26
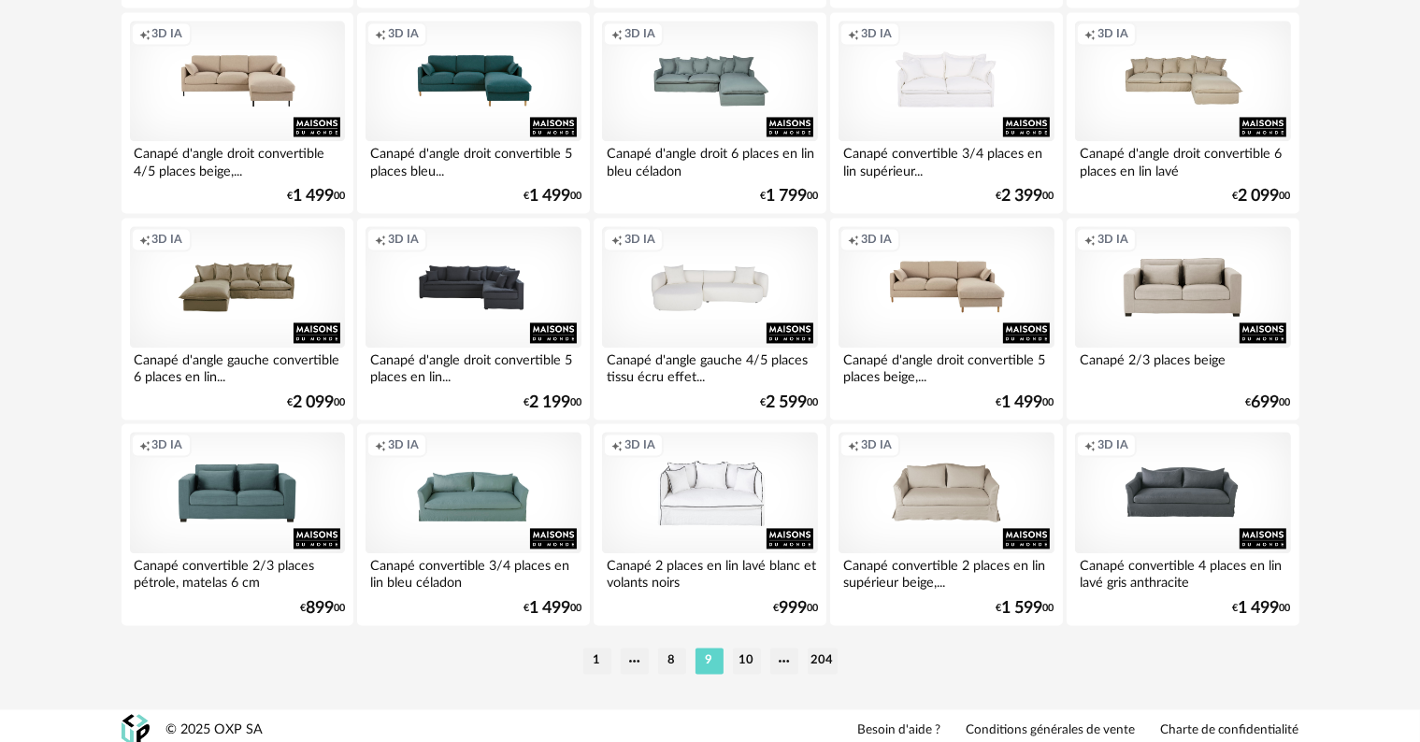
scroll to position [3763, 0]
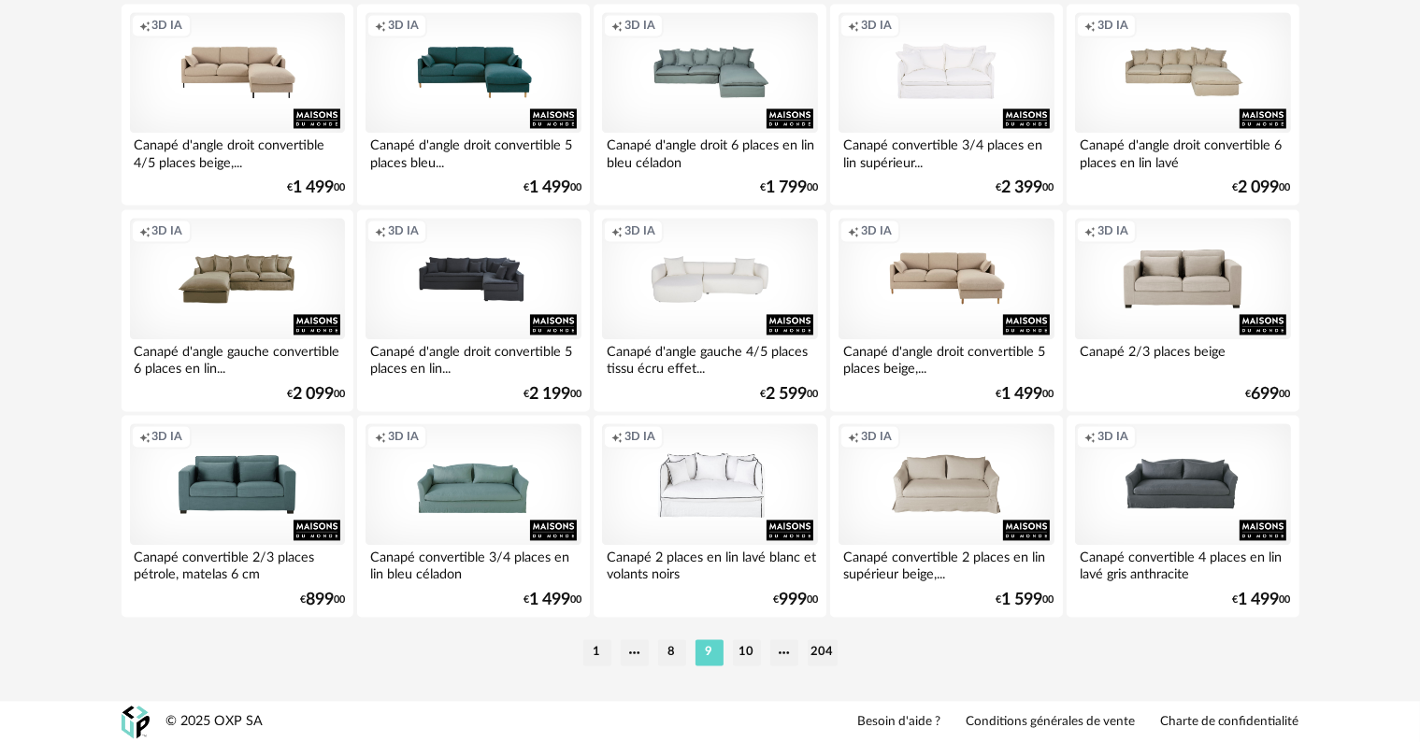
click at [740, 648] on li "10" at bounding box center [747, 652] width 28 height 26
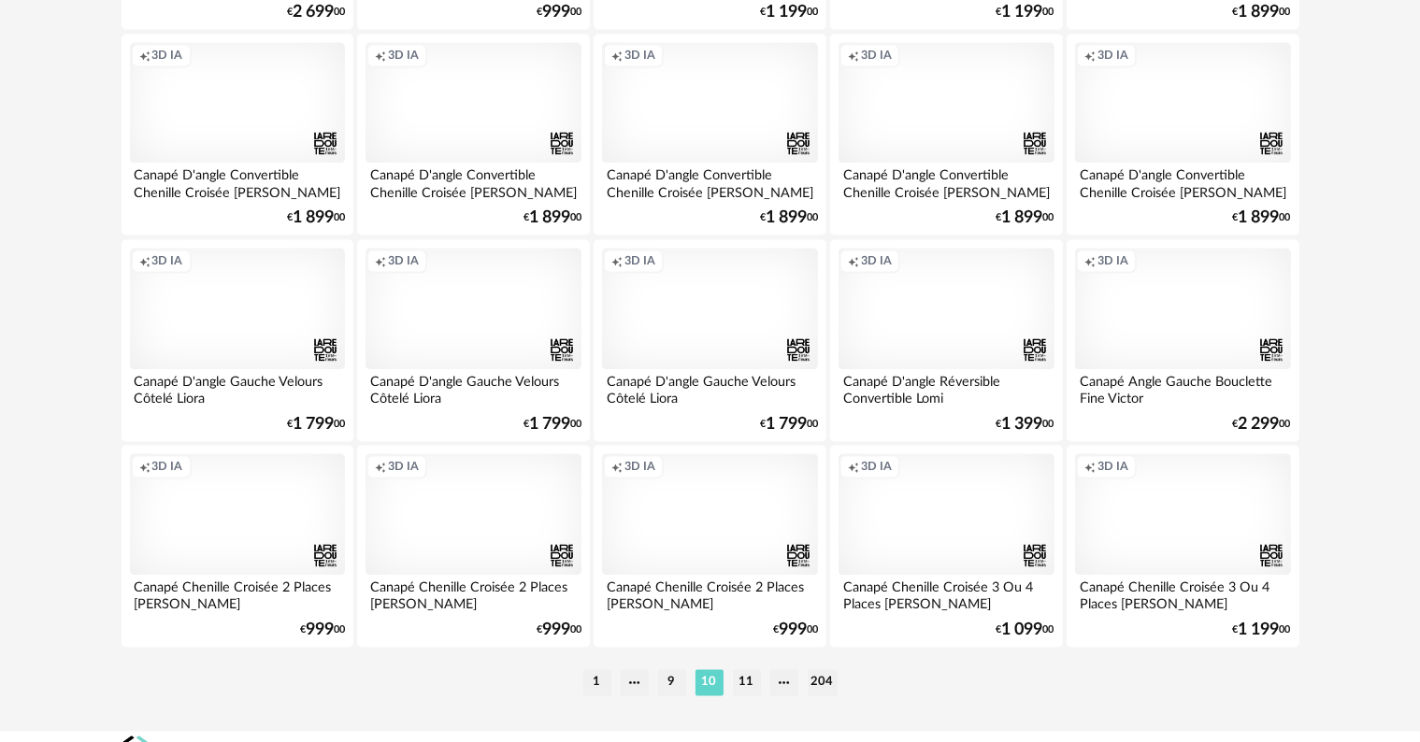
scroll to position [3739, 0]
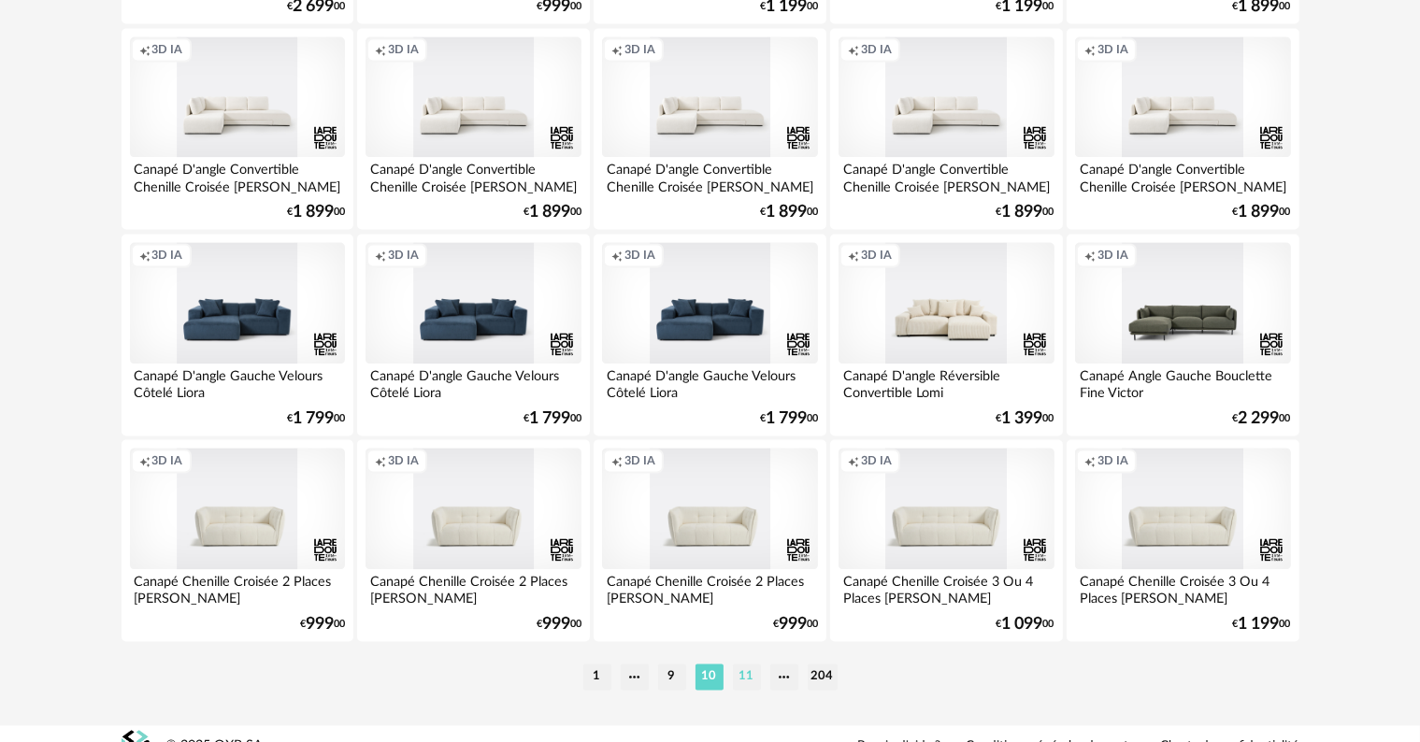
click at [744, 679] on li "11" at bounding box center [747, 677] width 28 height 26
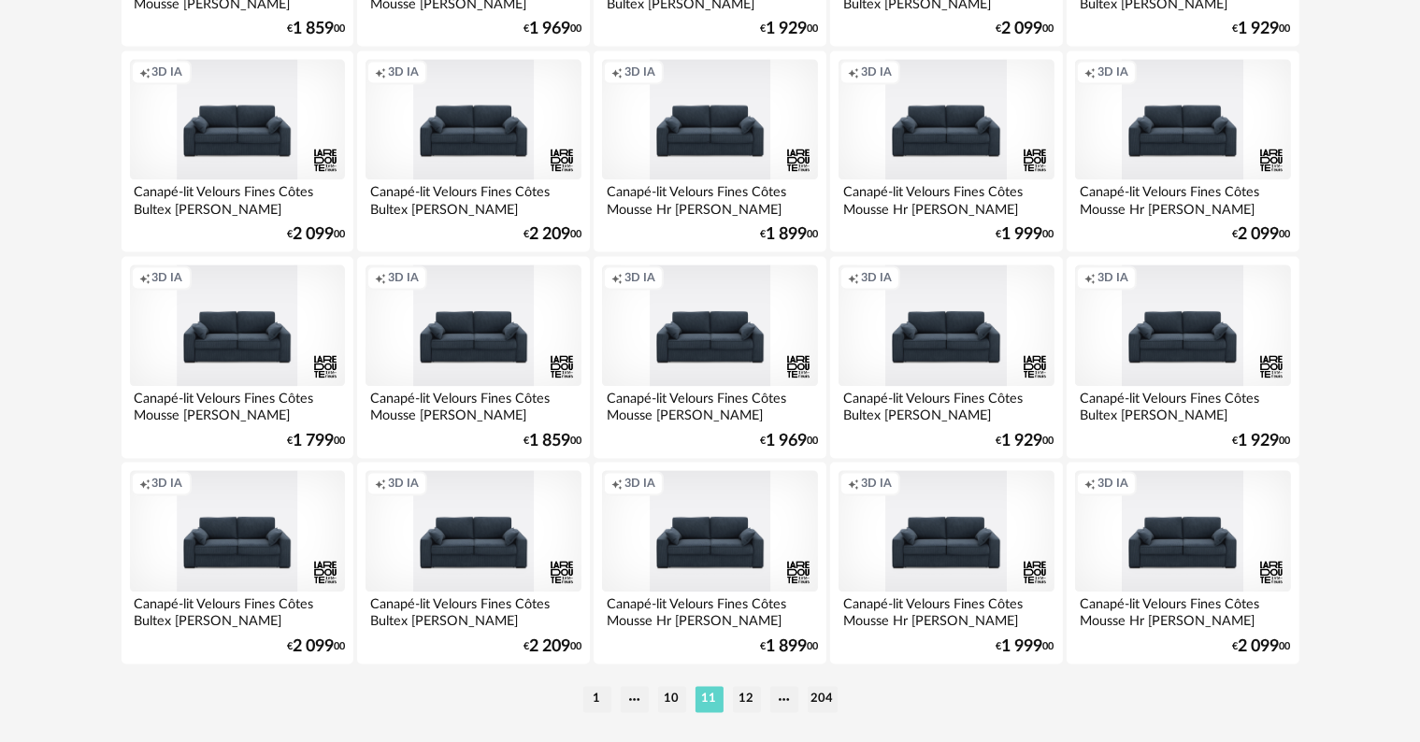
scroll to position [3763, 0]
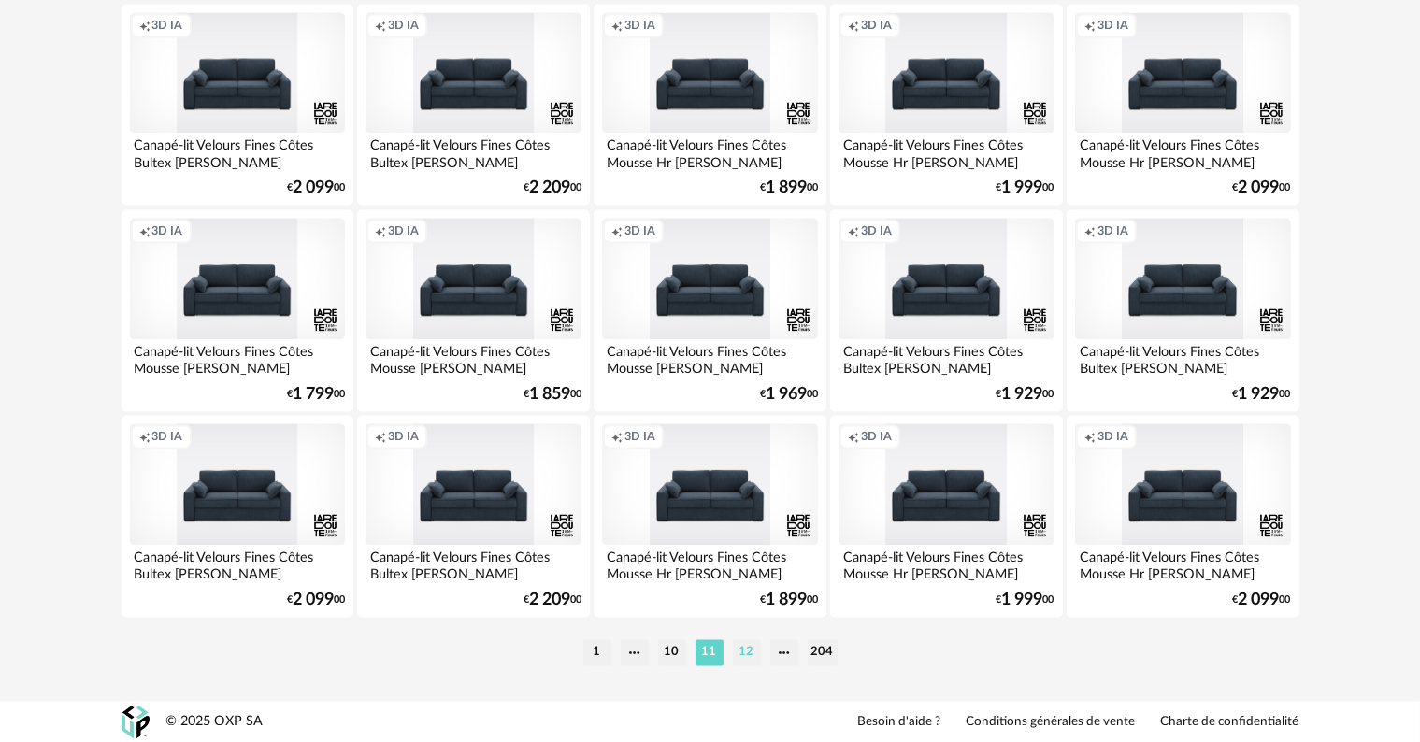
click at [745, 646] on li "12" at bounding box center [747, 652] width 28 height 26
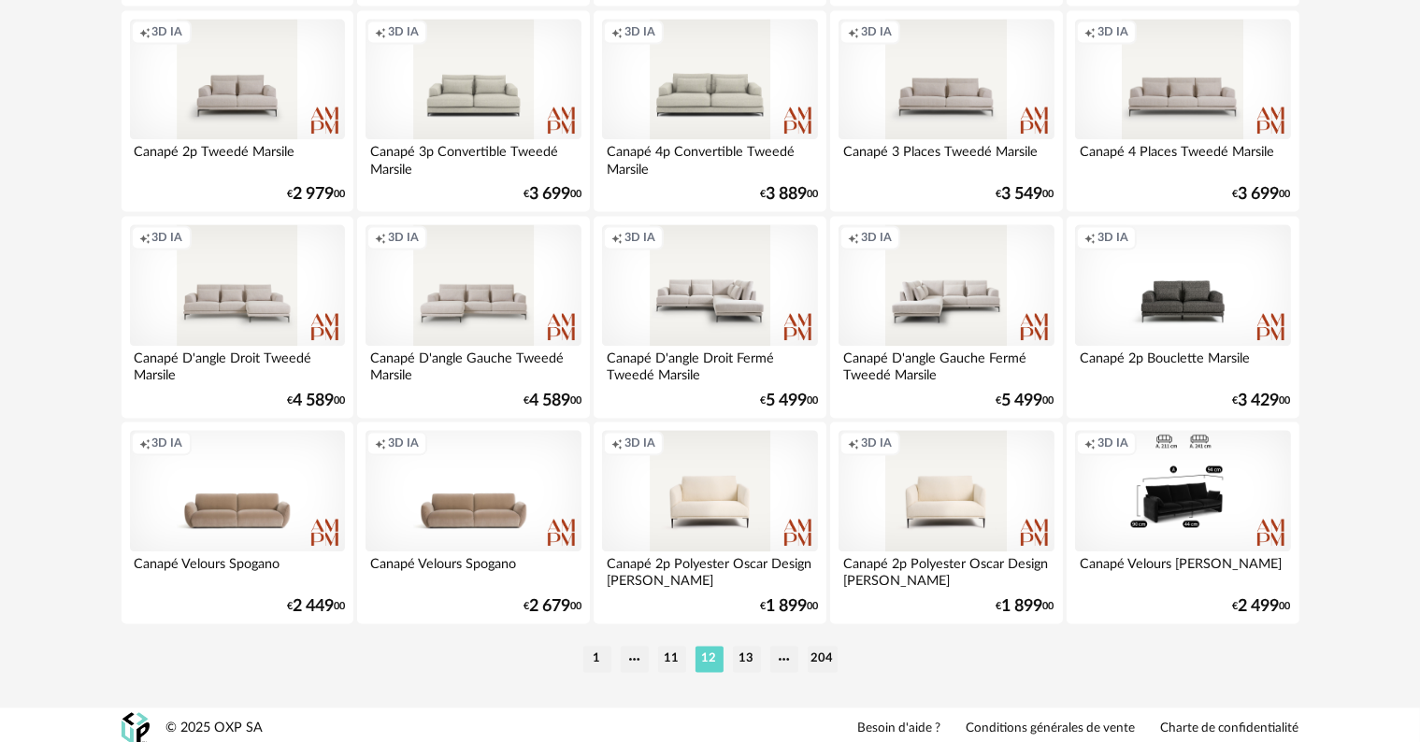
scroll to position [3763, 0]
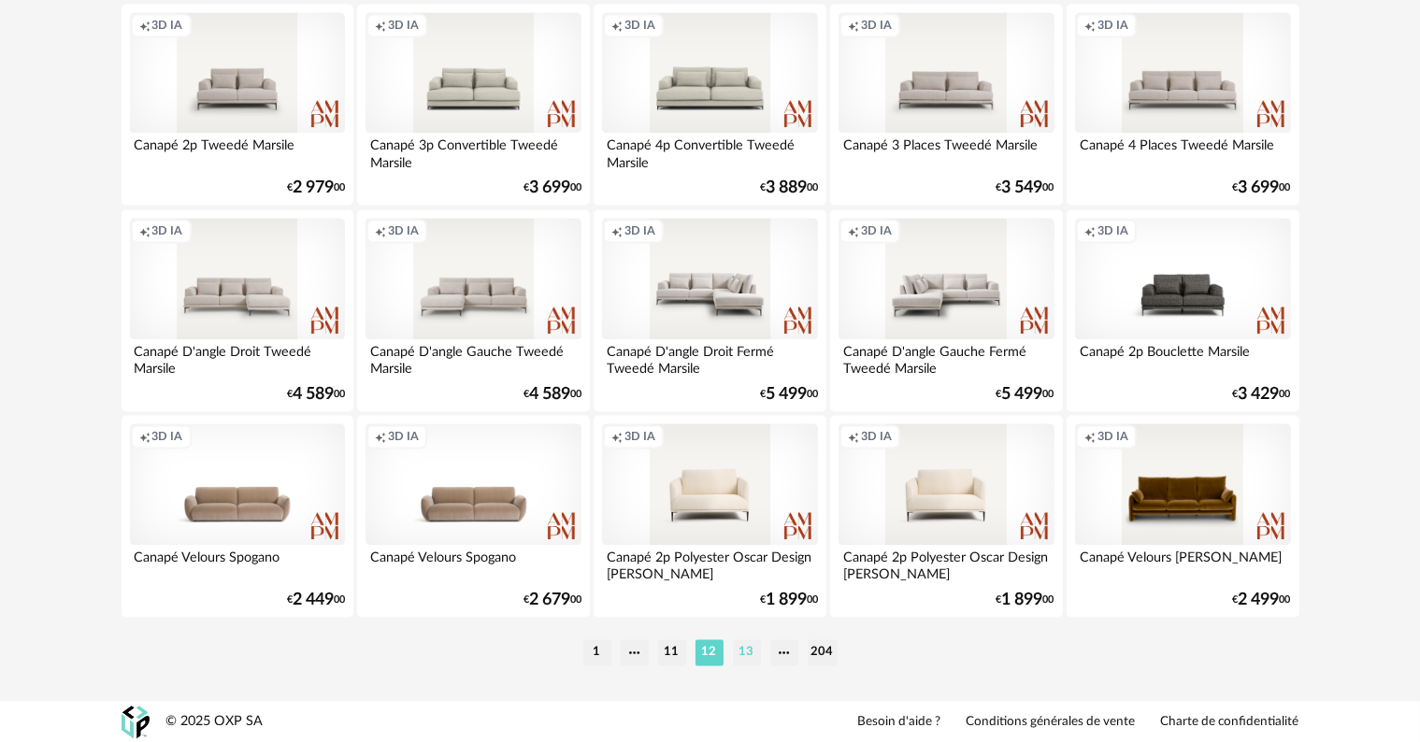
click at [749, 654] on li "13" at bounding box center [747, 652] width 28 height 26
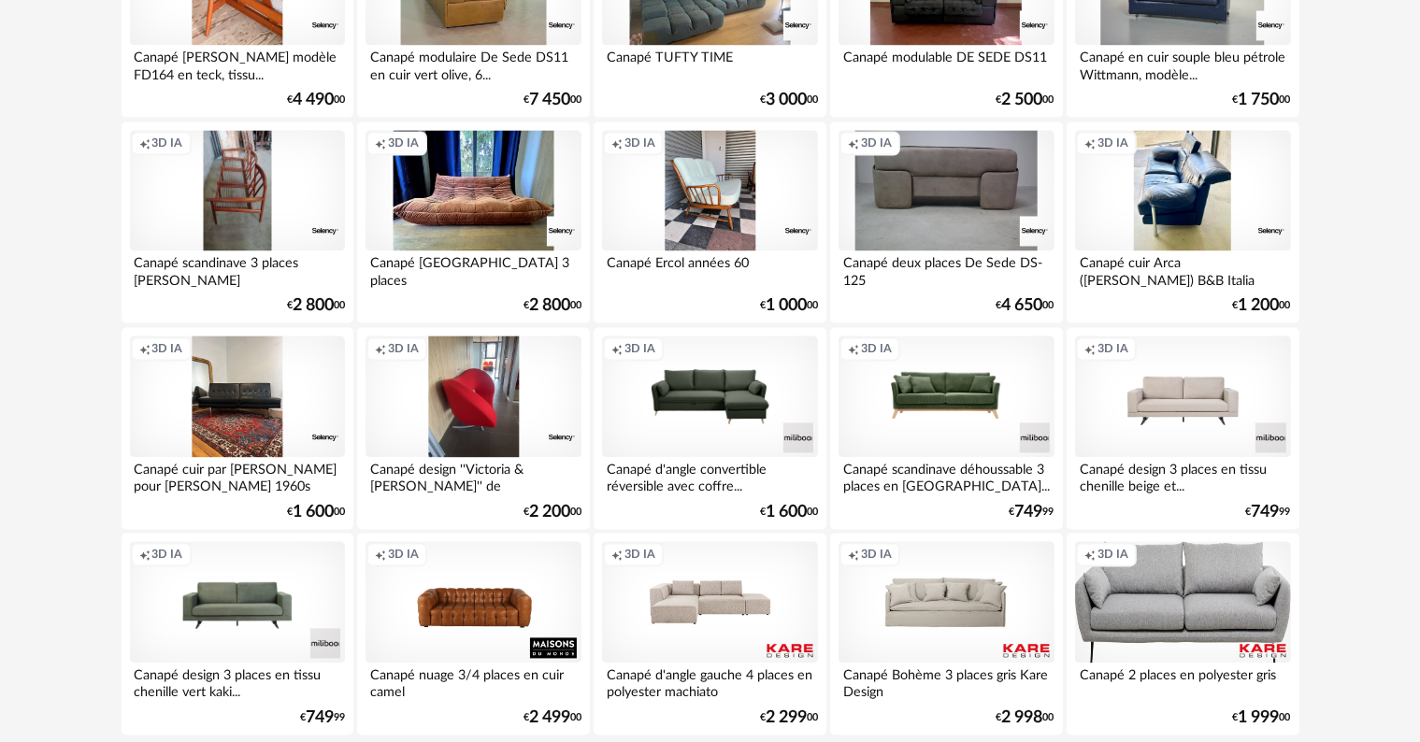
scroll to position [3739, 0]
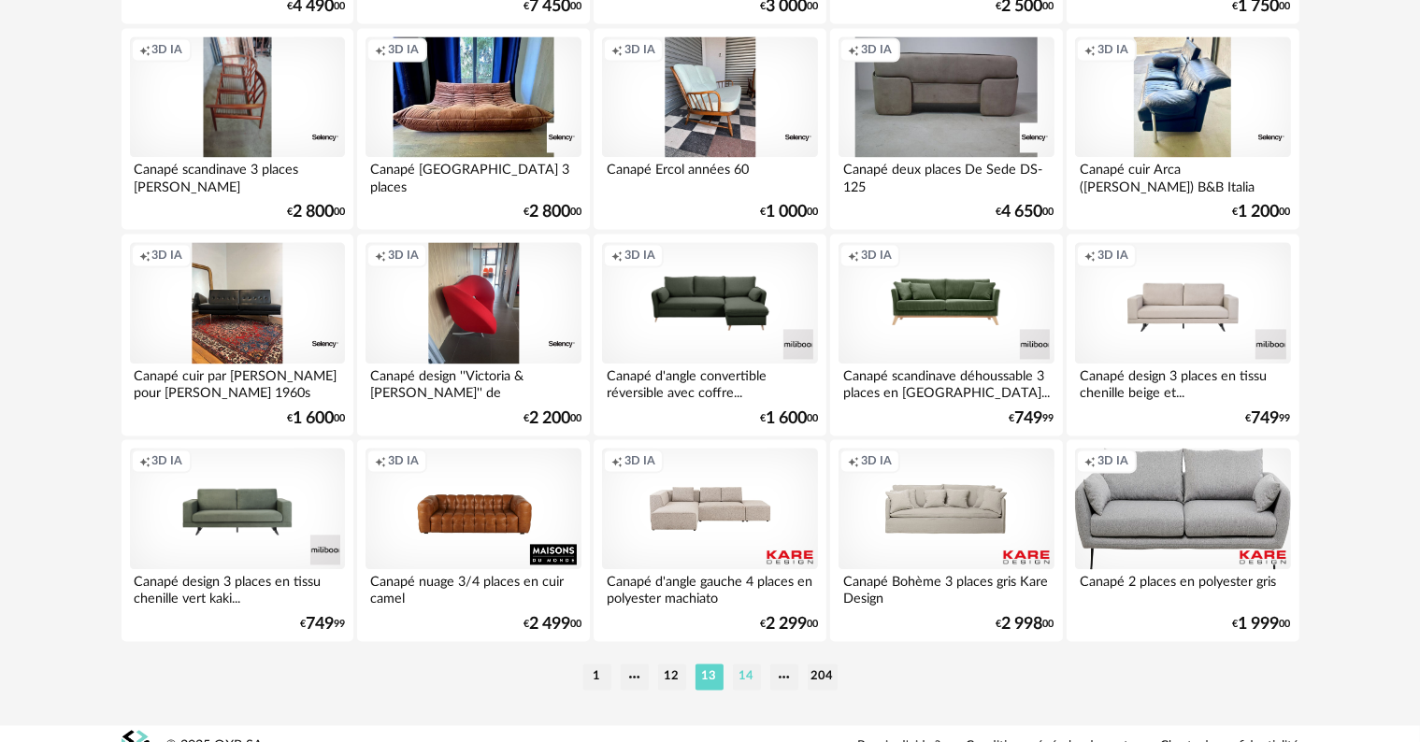
click at [738, 676] on li "14" at bounding box center [747, 677] width 28 height 26
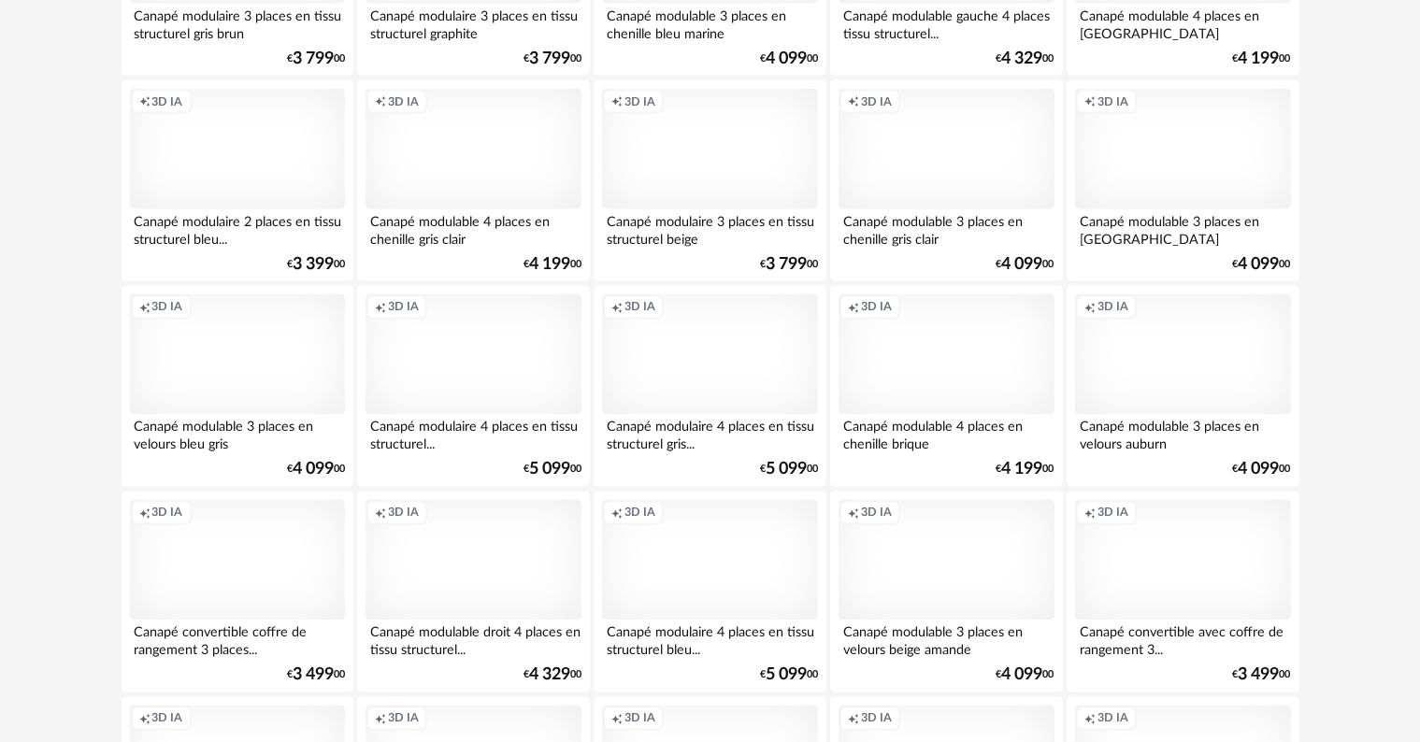
scroll to position [3272, 0]
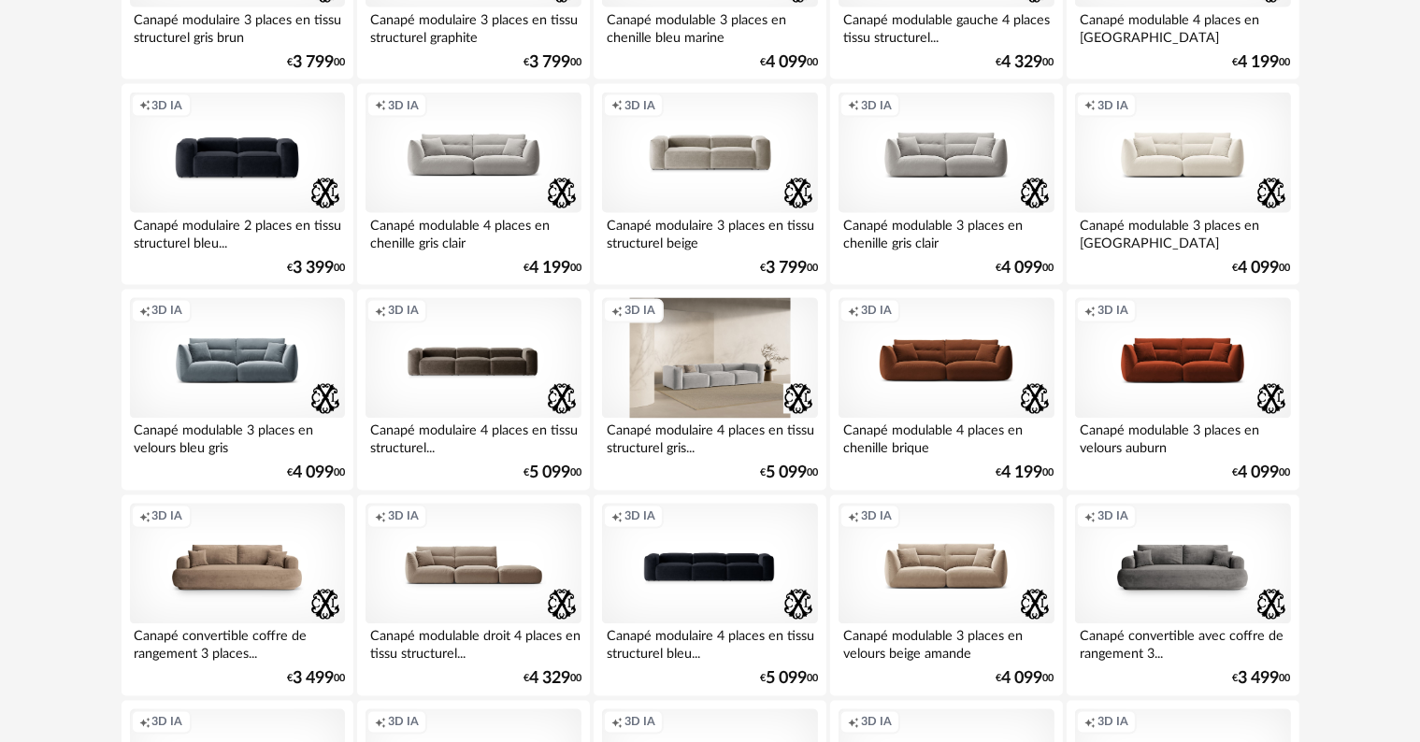
click at [688, 378] on div "Creation icon 3D IA" at bounding box center [709, 359] width 215 height 122
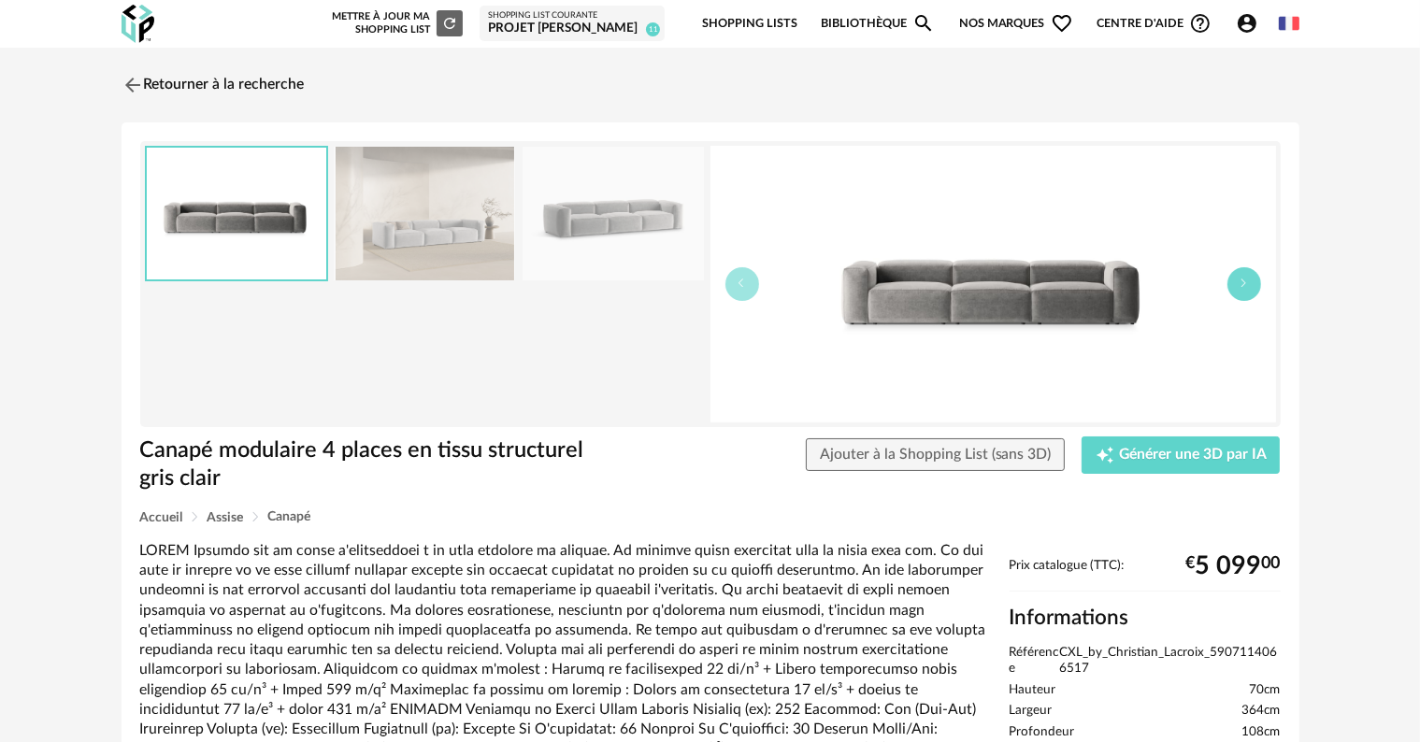
click at [1239, 281] on icon "button" at bounding box center [1244, 283] width 11 height 11
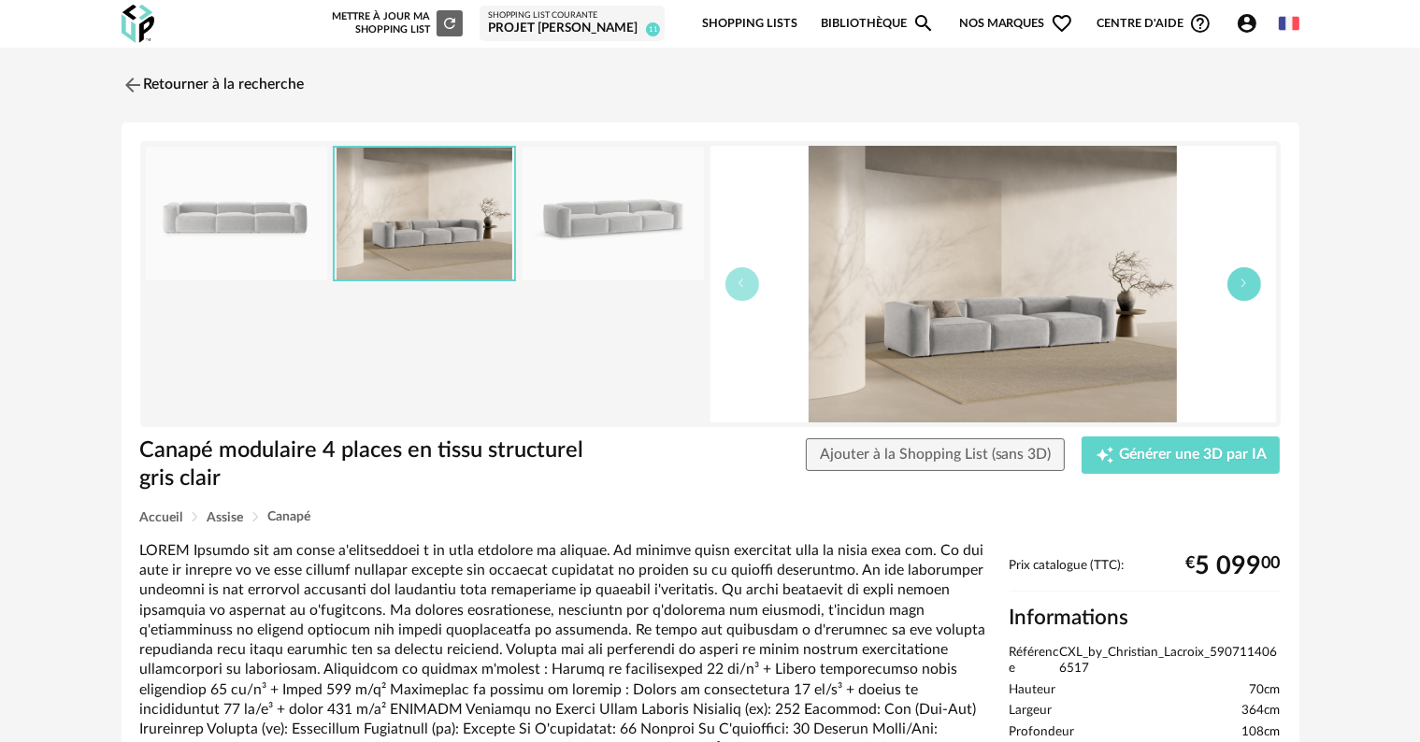
click at [1240, 291] on button "button" at bounding box center [1244, 284] width 34 height 34
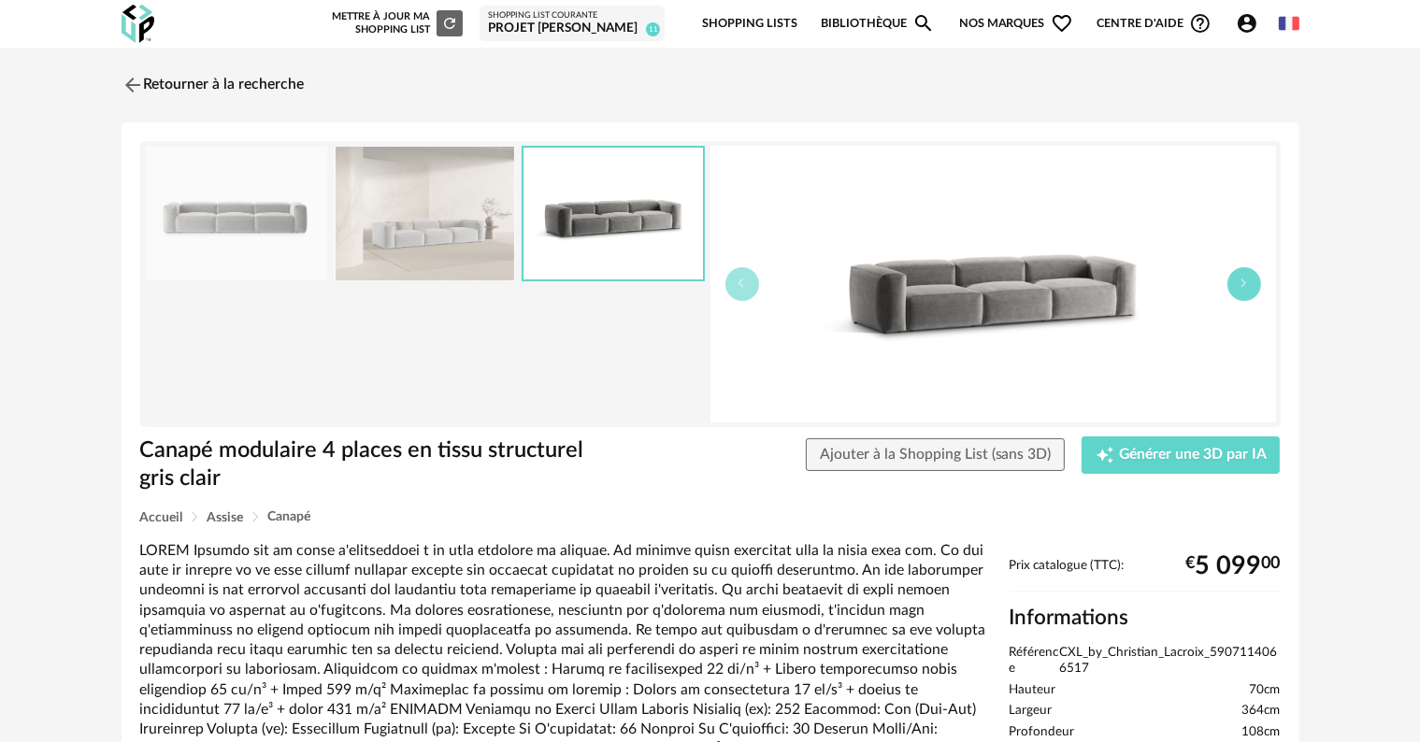
click at [1240, 291] on button "button" at bounding box center [1244, 284] width 34 height 34
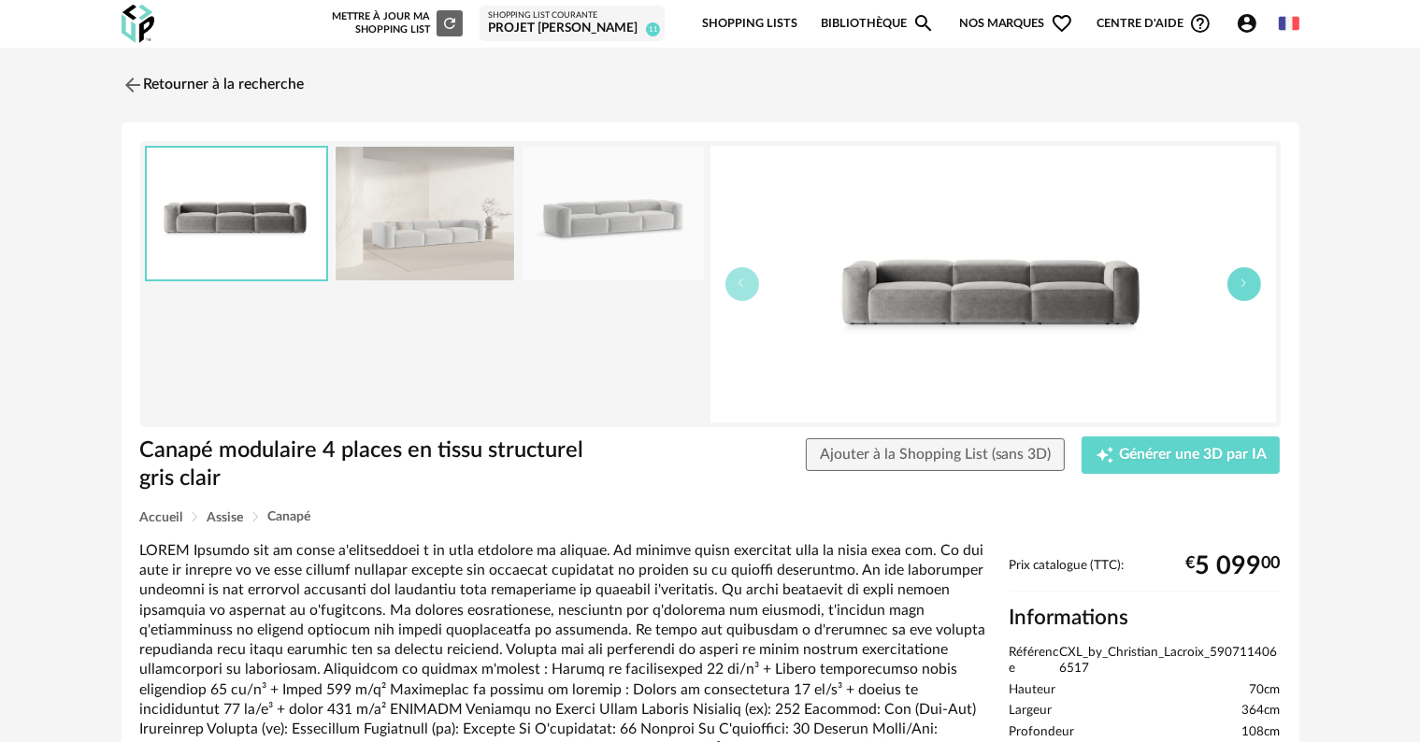
click at [1240, 291] on button "button" at bounding box center [1244, 284] width 34 height 34
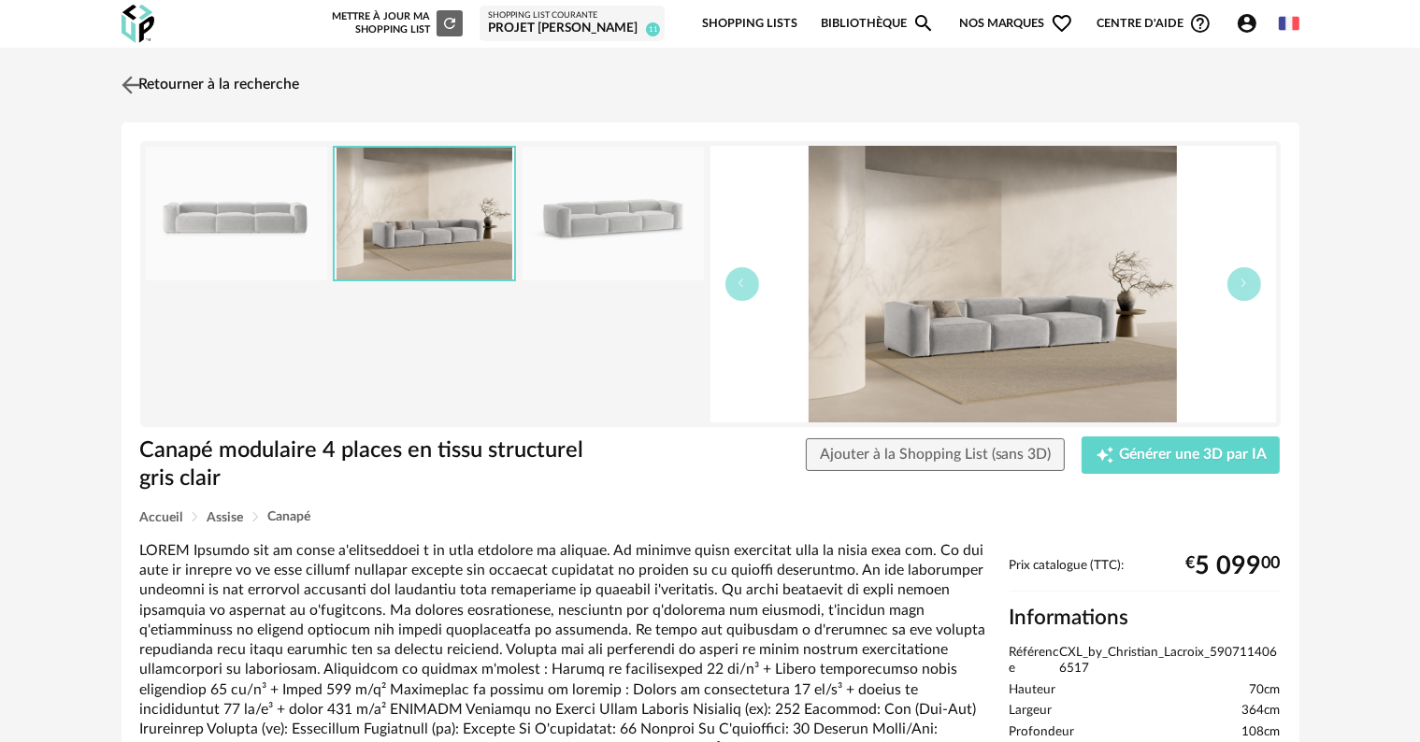
click at [171, 88] on link "Retourner à la recherche" at bounding box center [208, 85] width 183 height 41
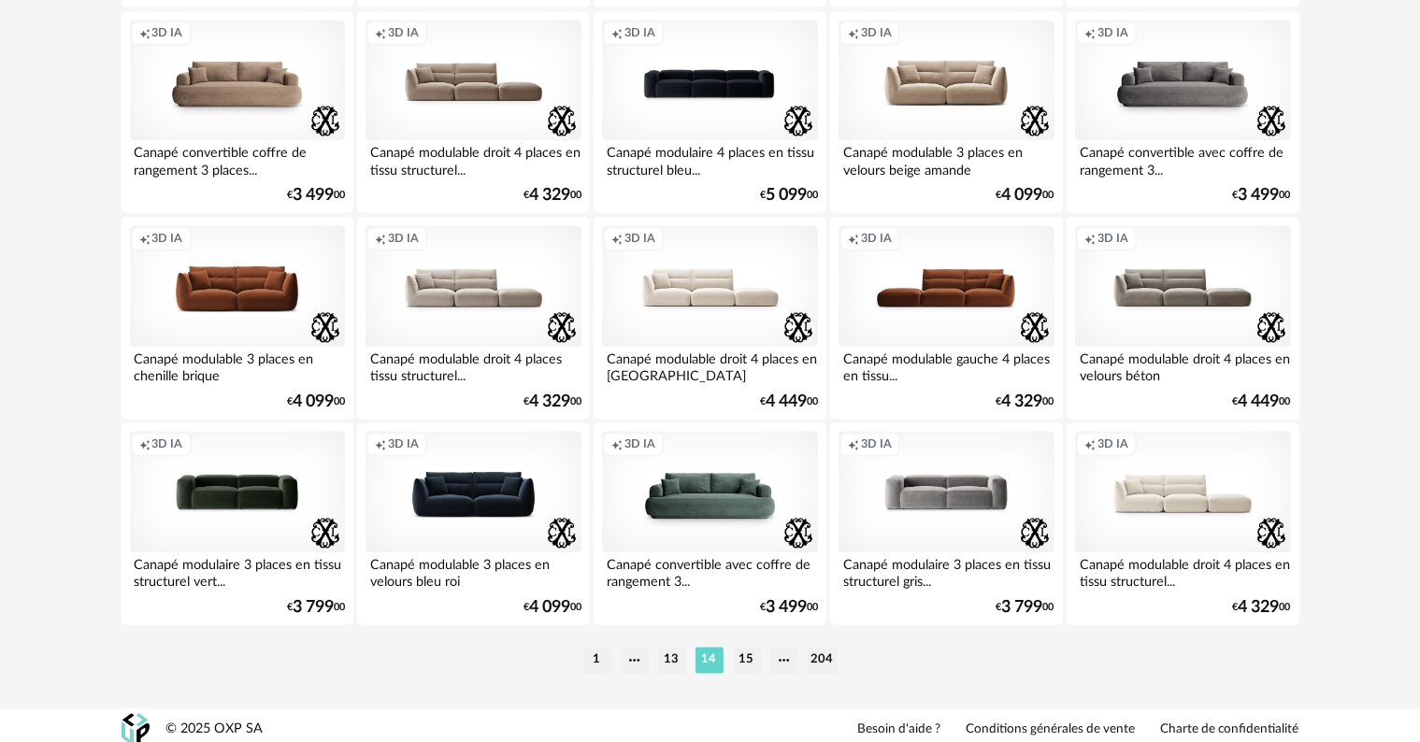
scroll to position [3763, 0]
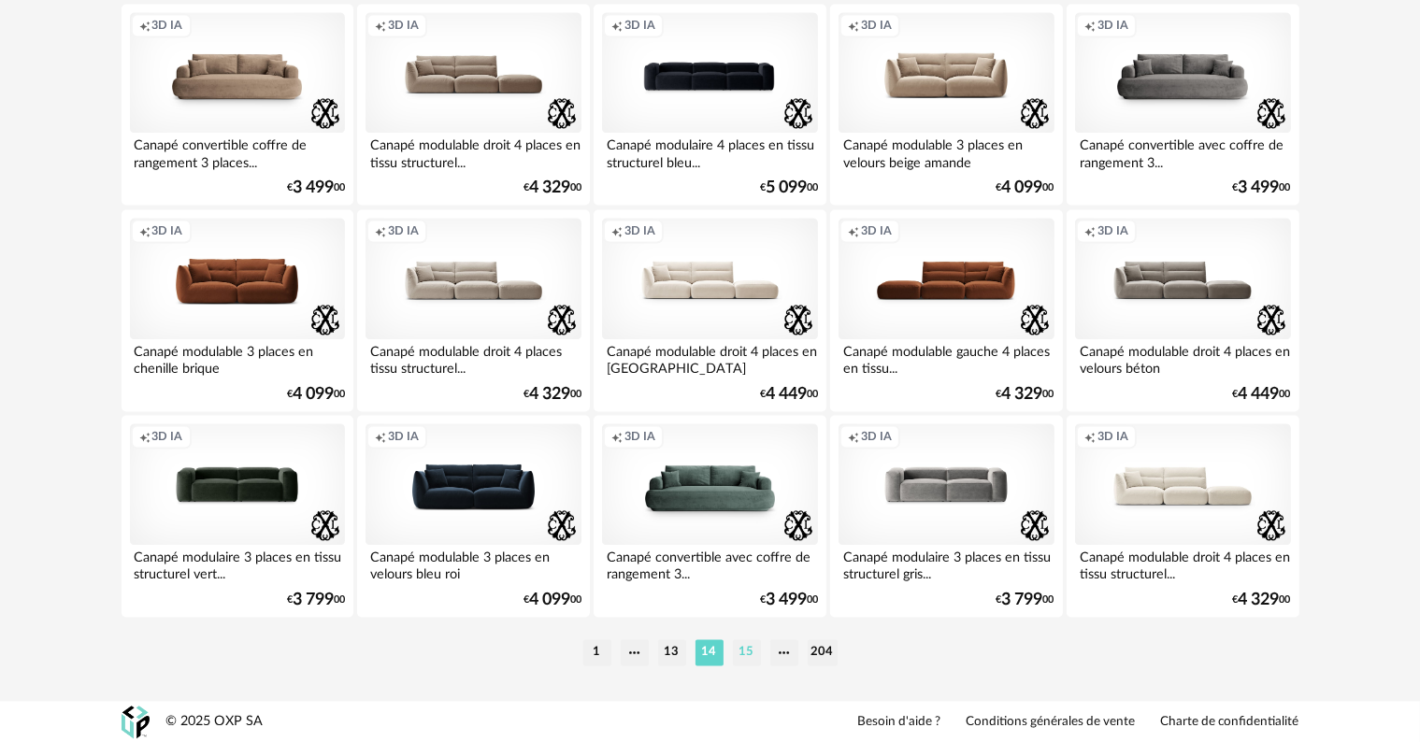
click at [744, 652] on li "15" at bounding box center [747, 652] width 28 height 26
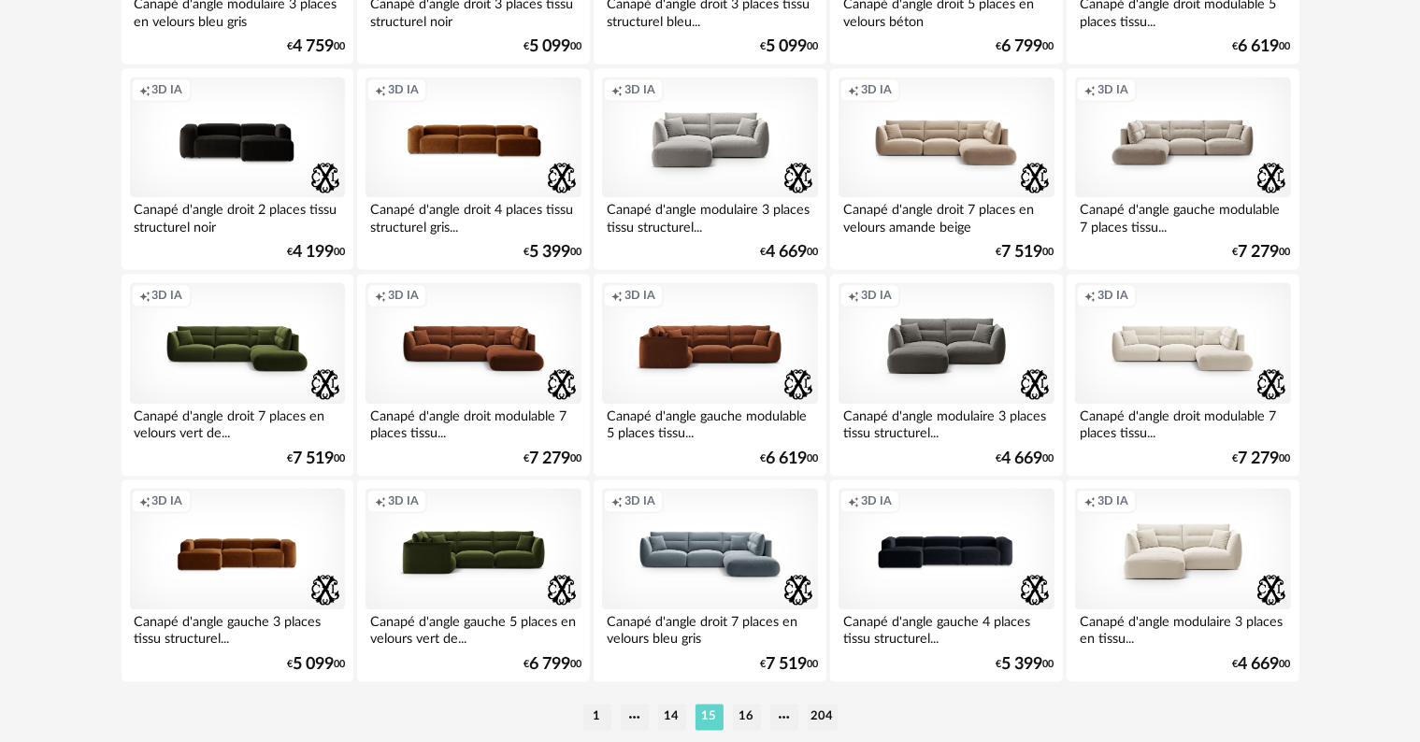
scroll to position [3763, 0]
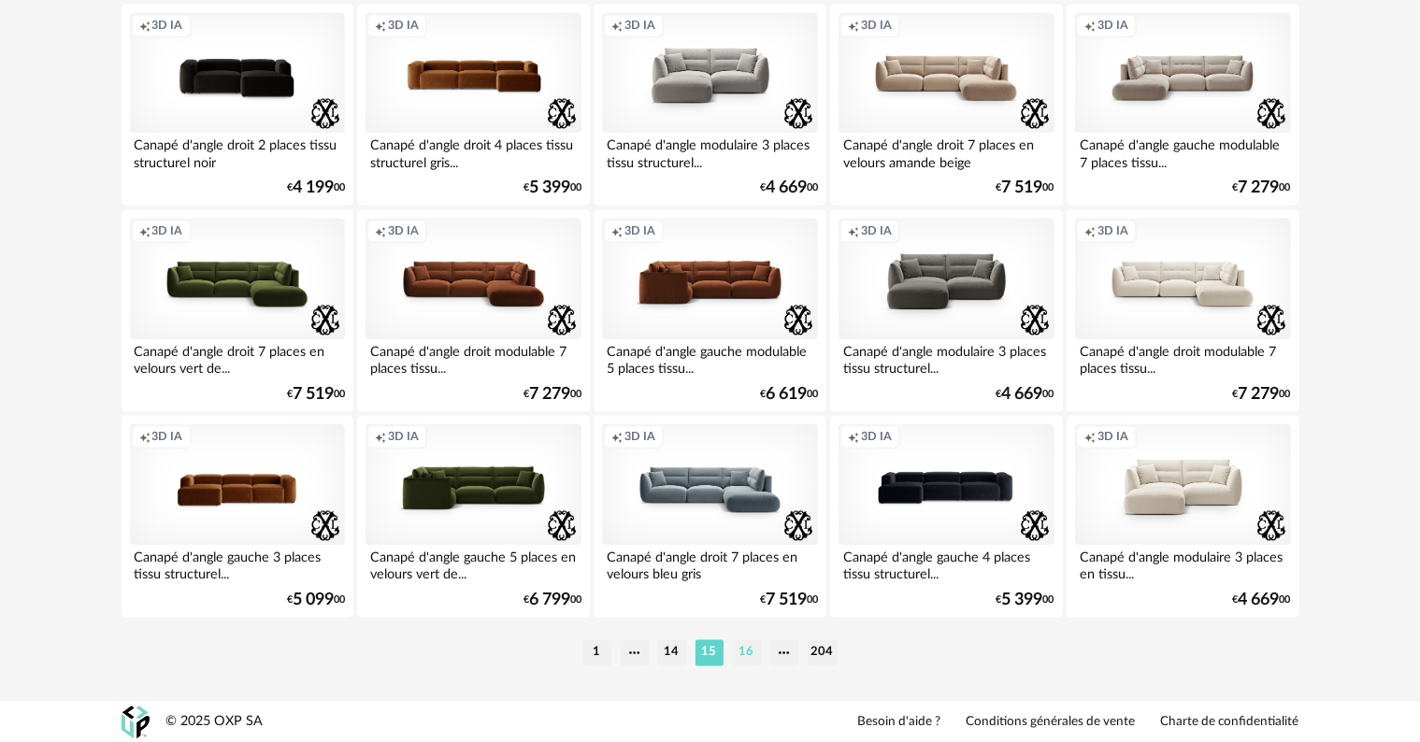
click at [750, 658] on li "16" at bounding box center [747, 652] width 28 height 26
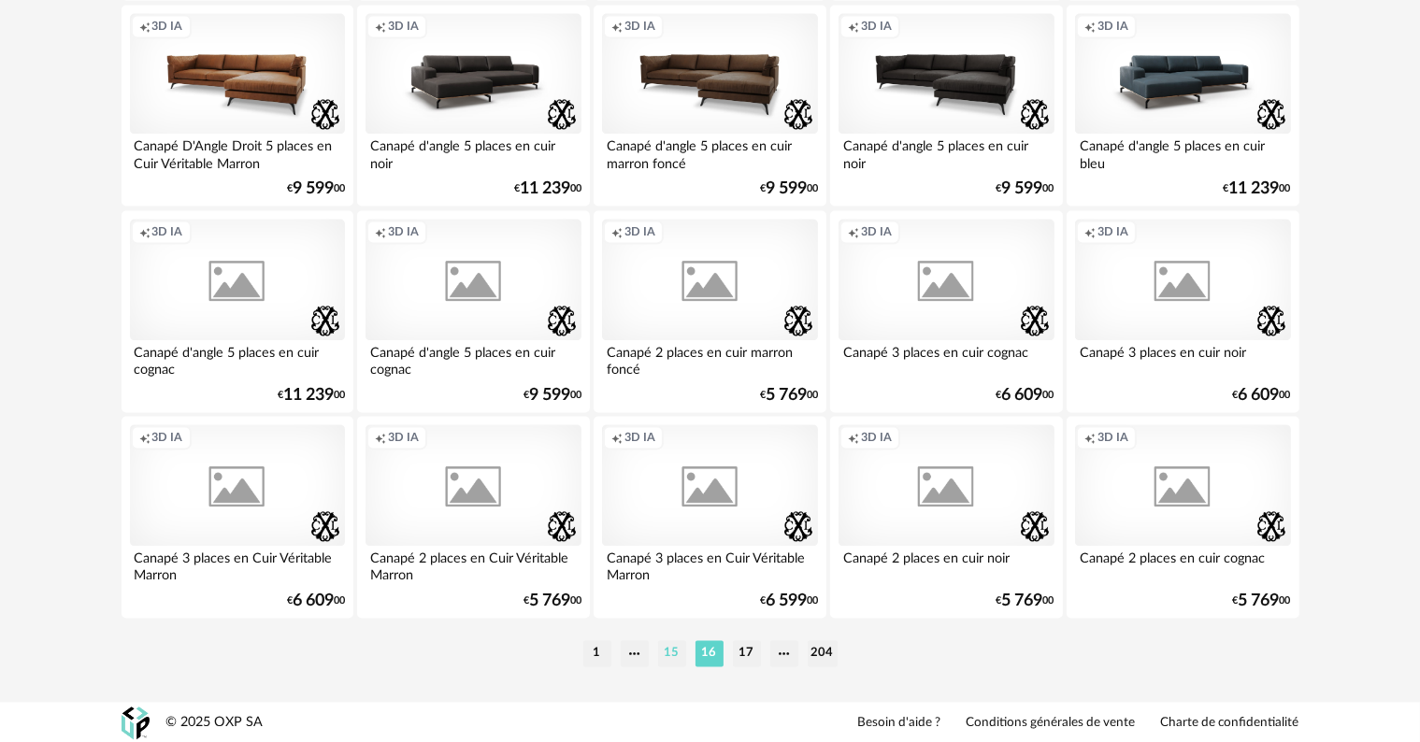
scroll to position [3763, 0]
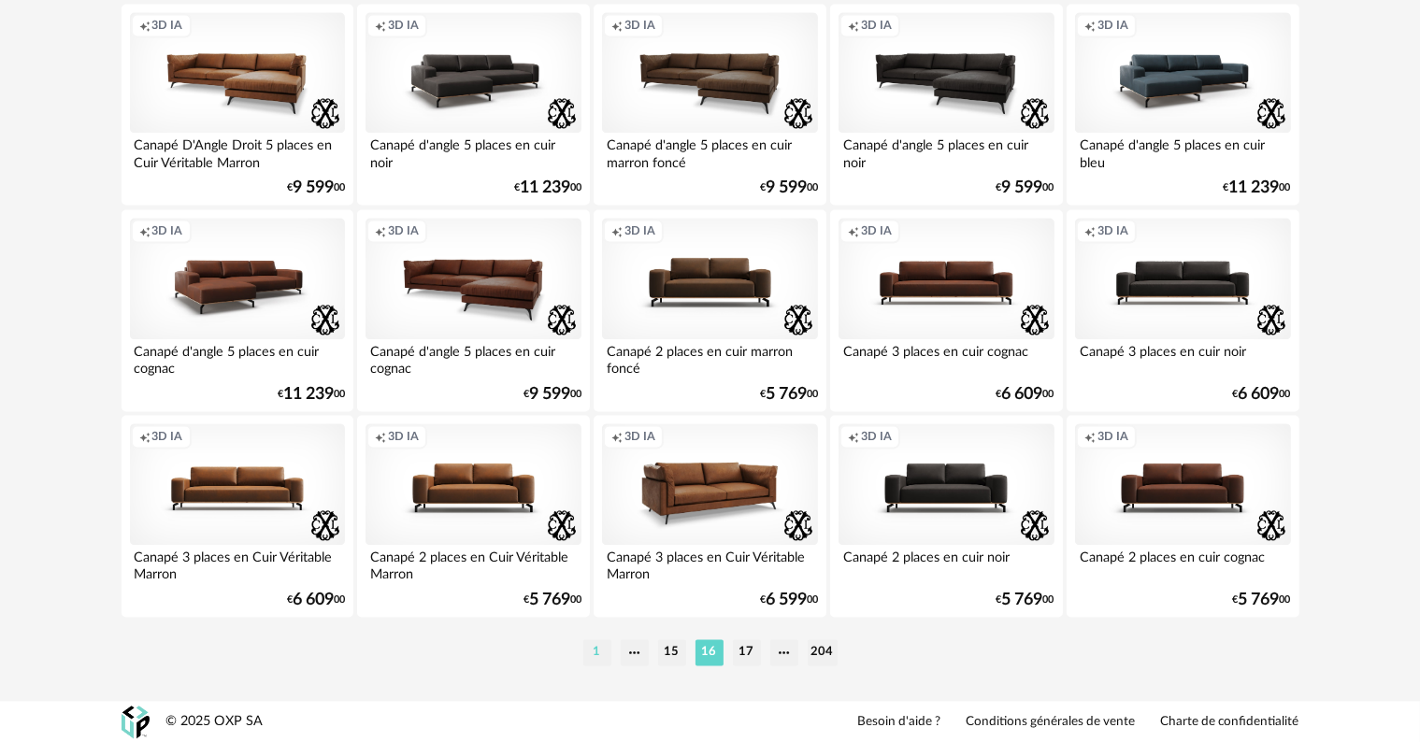
click at [601, 652] on li "1" at bounding box center [597, 652] width 28 height 26
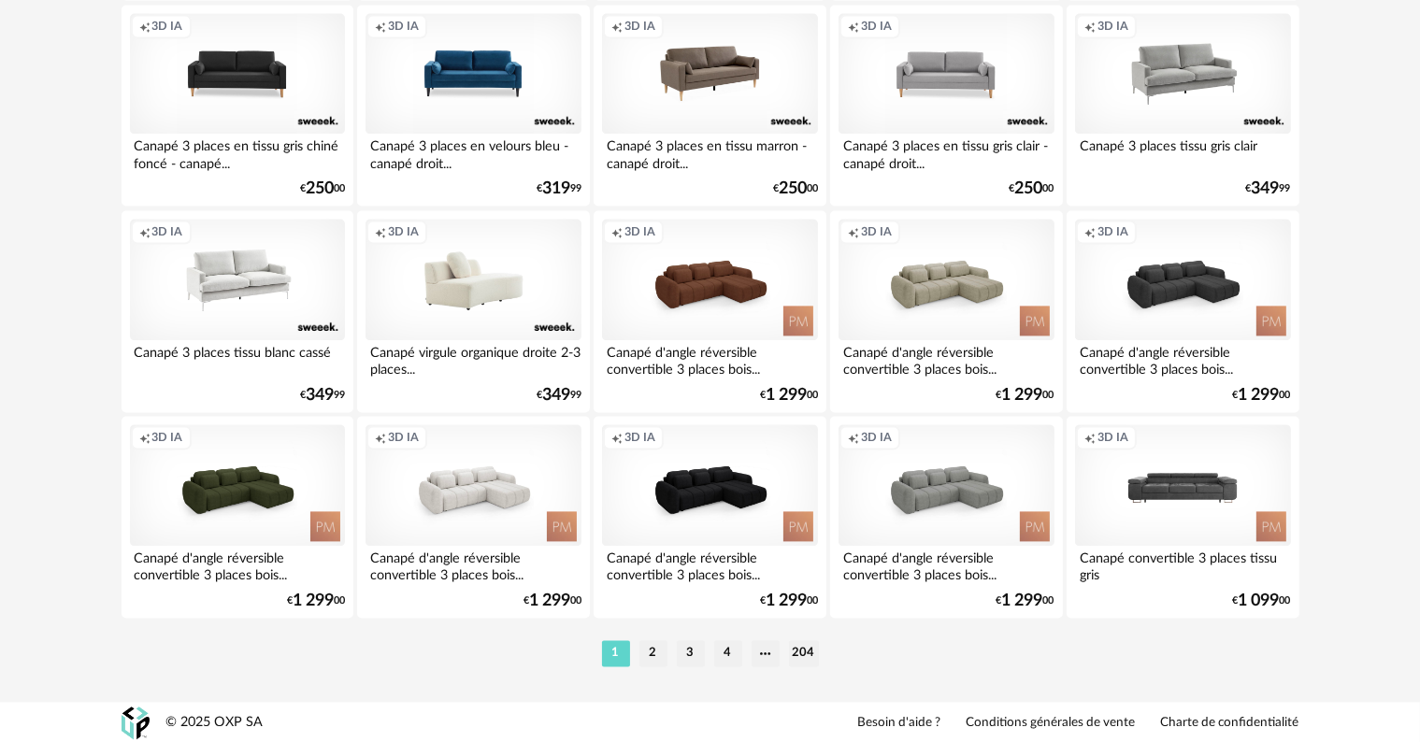
scroll to position [3763, 0]
click at [647, 651] on li "2" at bounding box center [653, 652] width 28 height 26
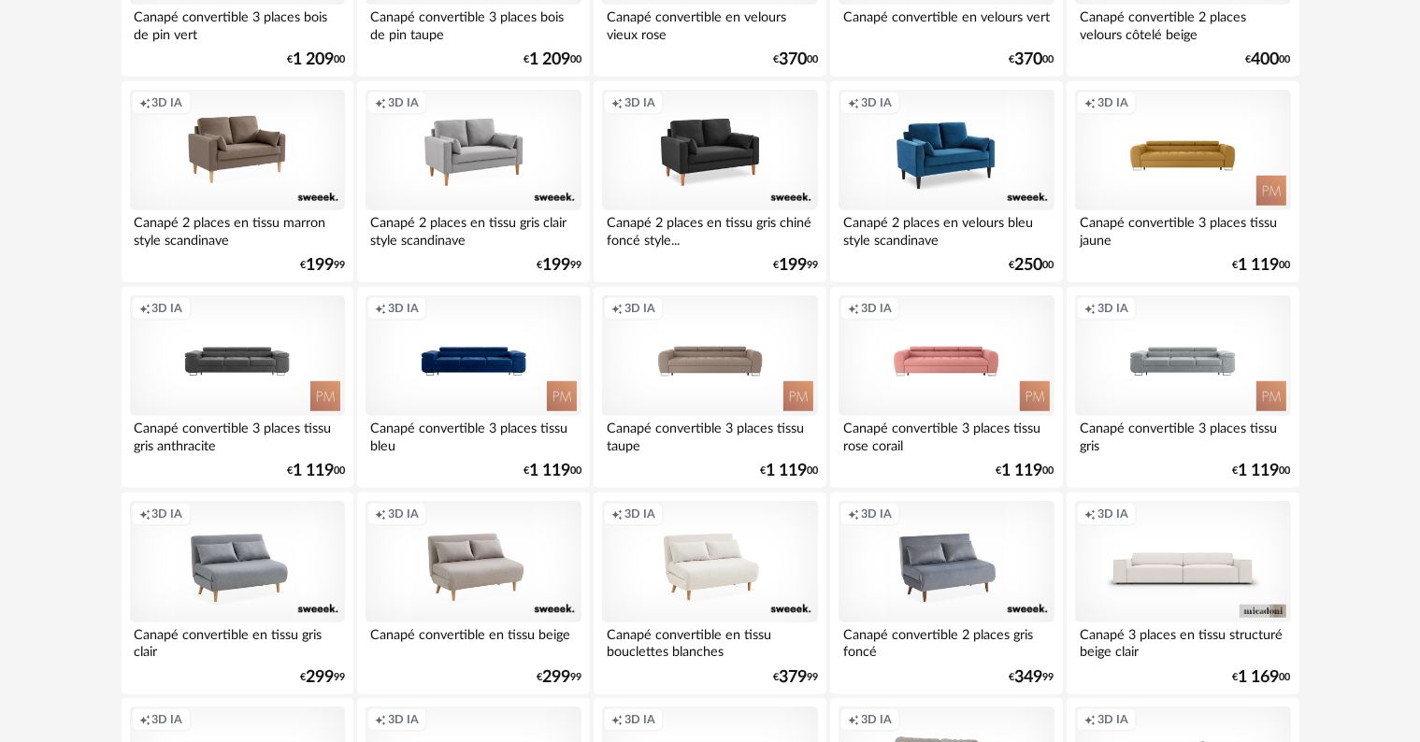
scroll to position [1309, 0]
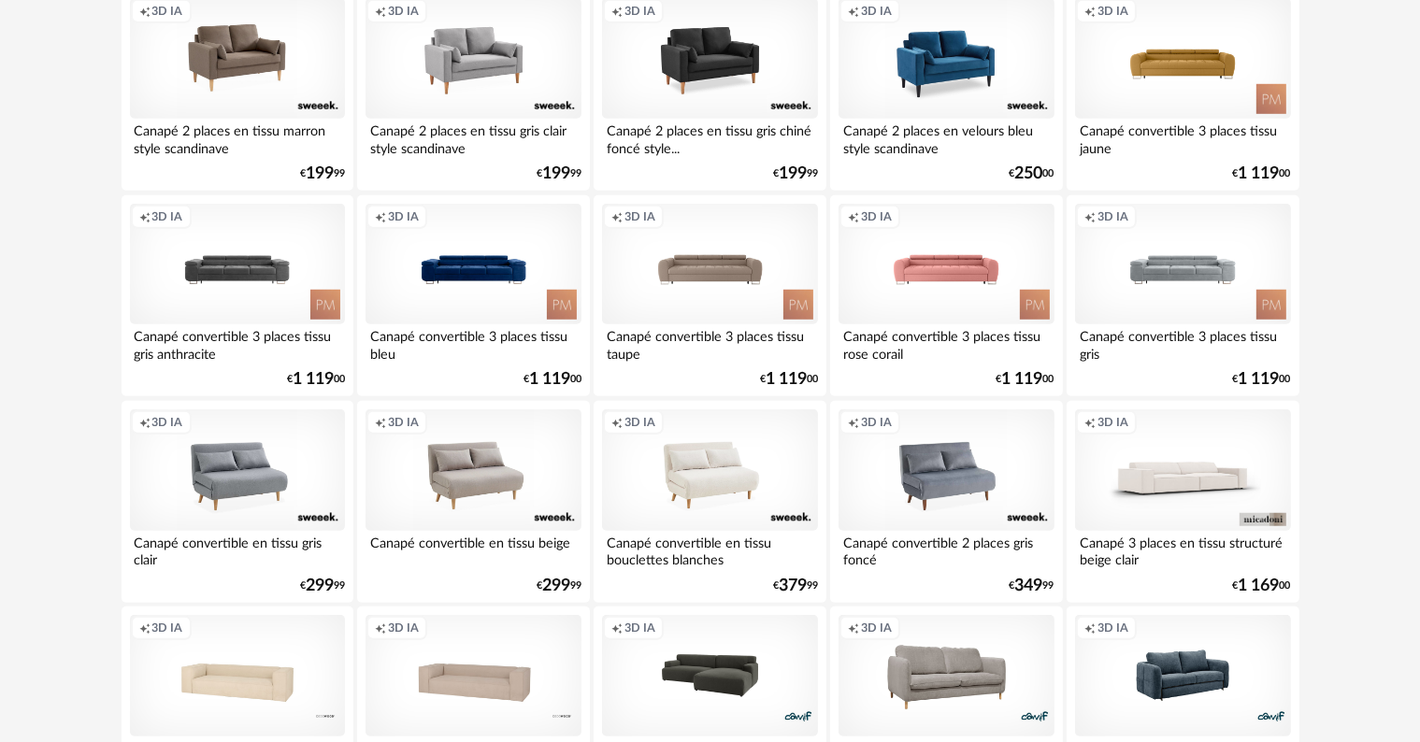
click at [1210, 477] on div "Creation icon 3D IA" at bounding box center [1182, 470] width 215 height 122
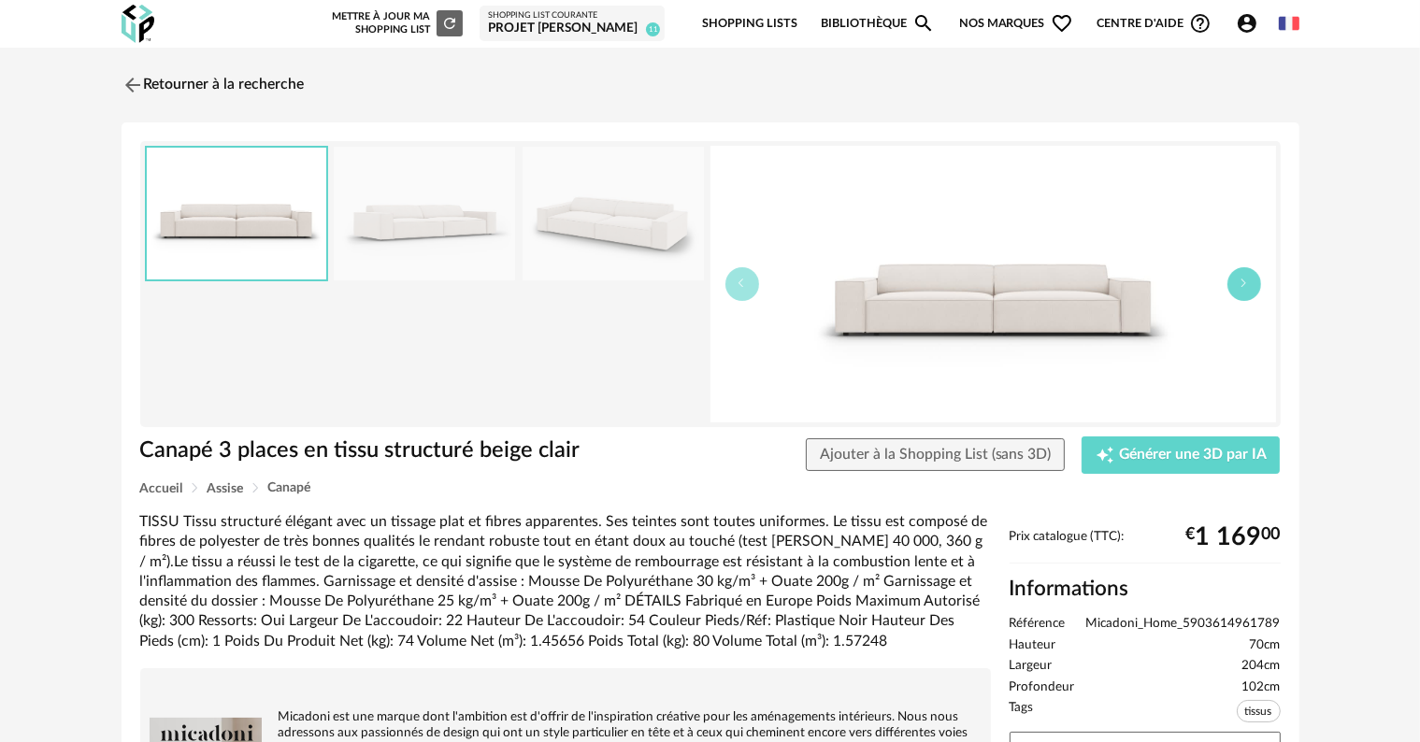
click at [1245, 281] on icon "button" at bounding box center [1244, 283] width 11 height 11
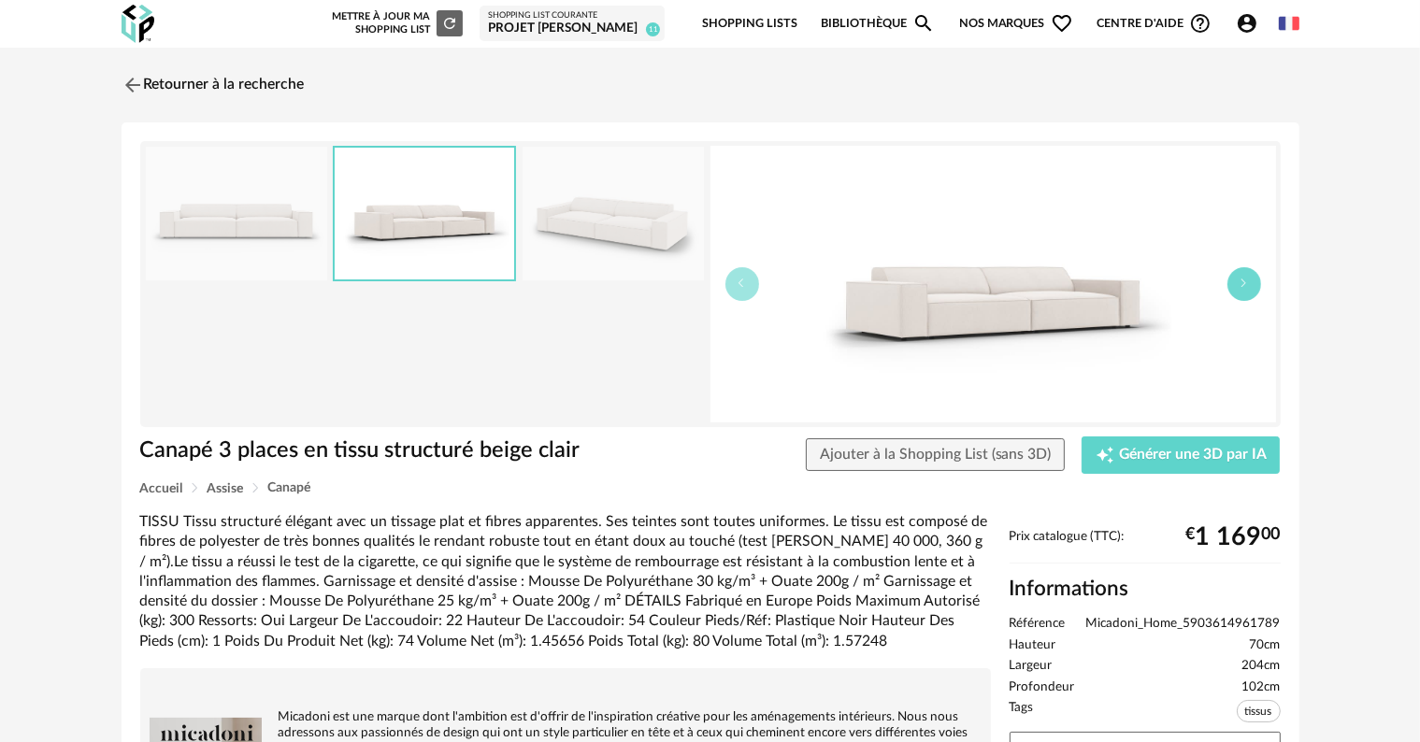
click at [1245, 281] on icon "button" at bounding box center [1244, 283] width 11 height 11
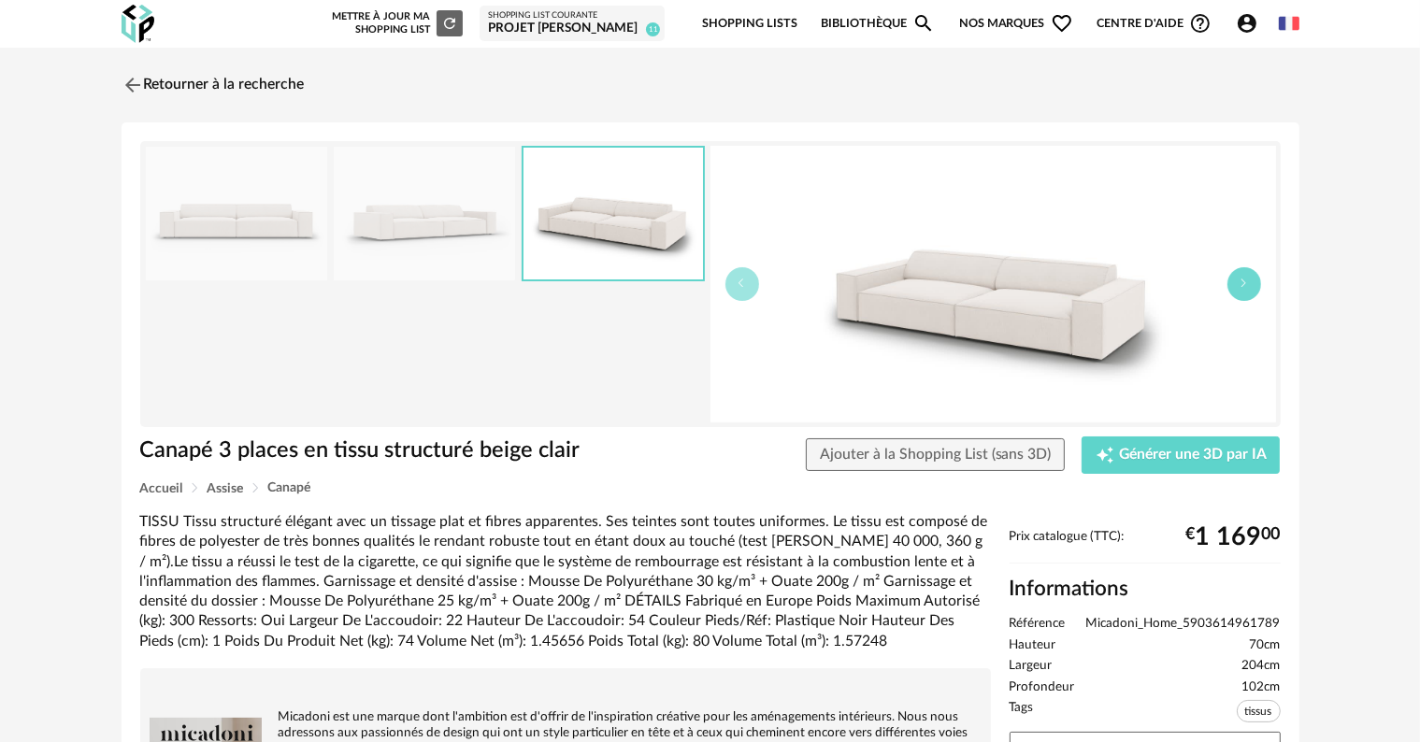
click at [1245, 281] on icon "button" at bounding box center [1244, 283] width 11 height 11
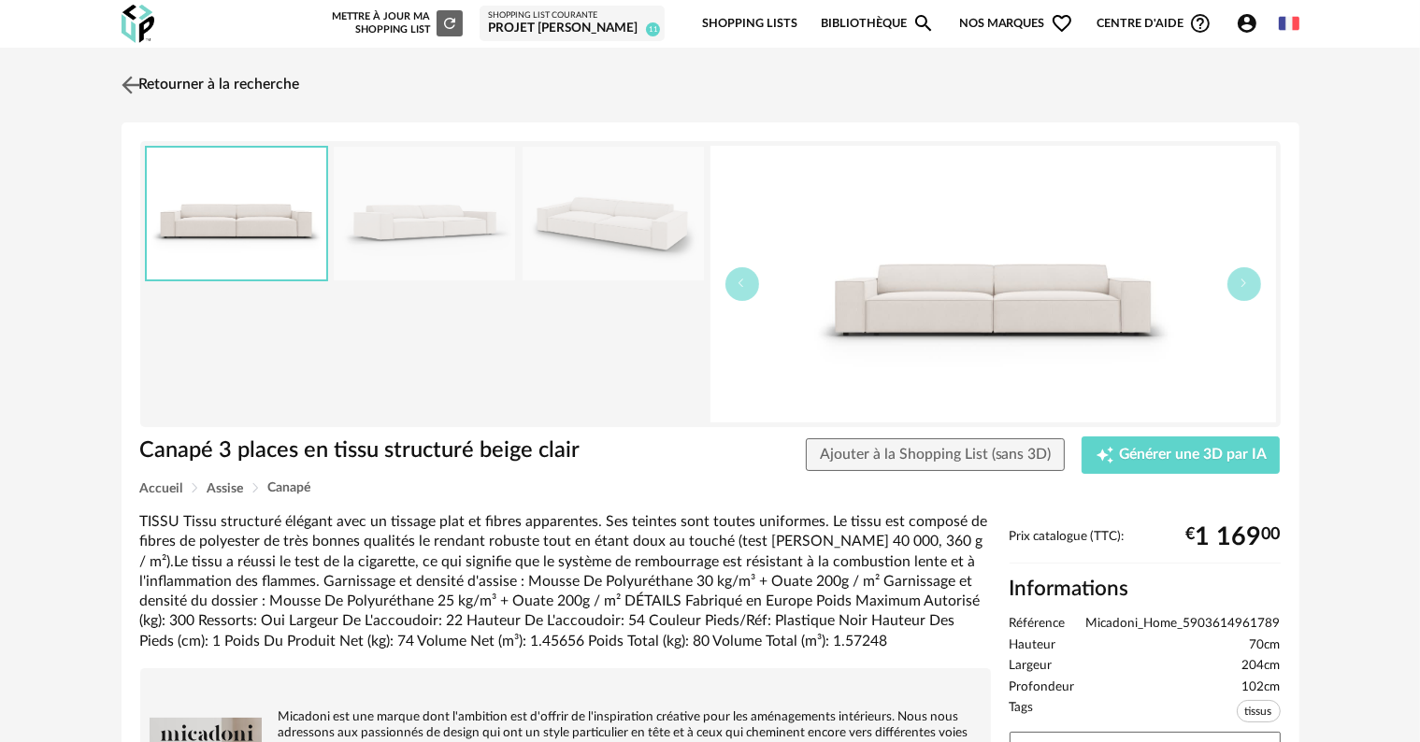
click at [174, 79] on link "Retourner à la recherche" at bounding box center [208, 85] width 183 height 41
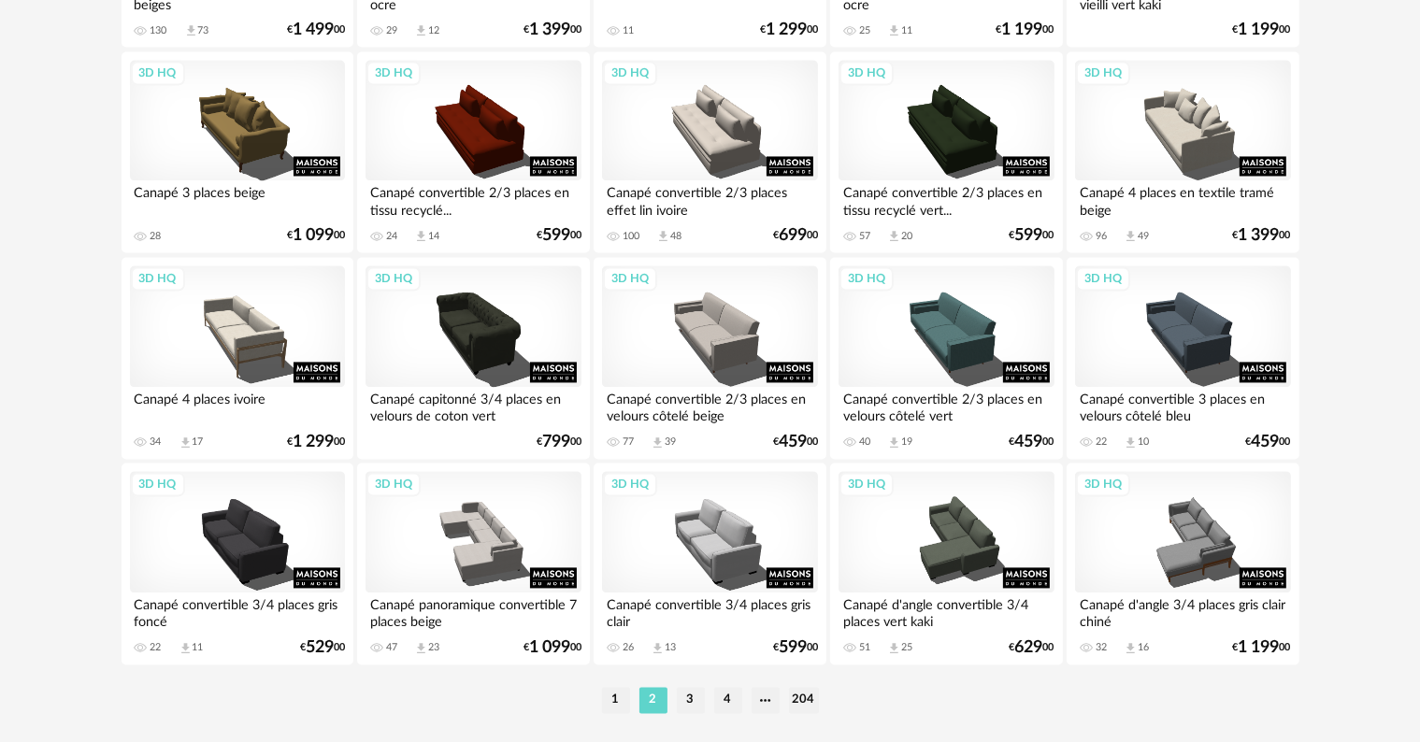
scroll to position [3763, 0]
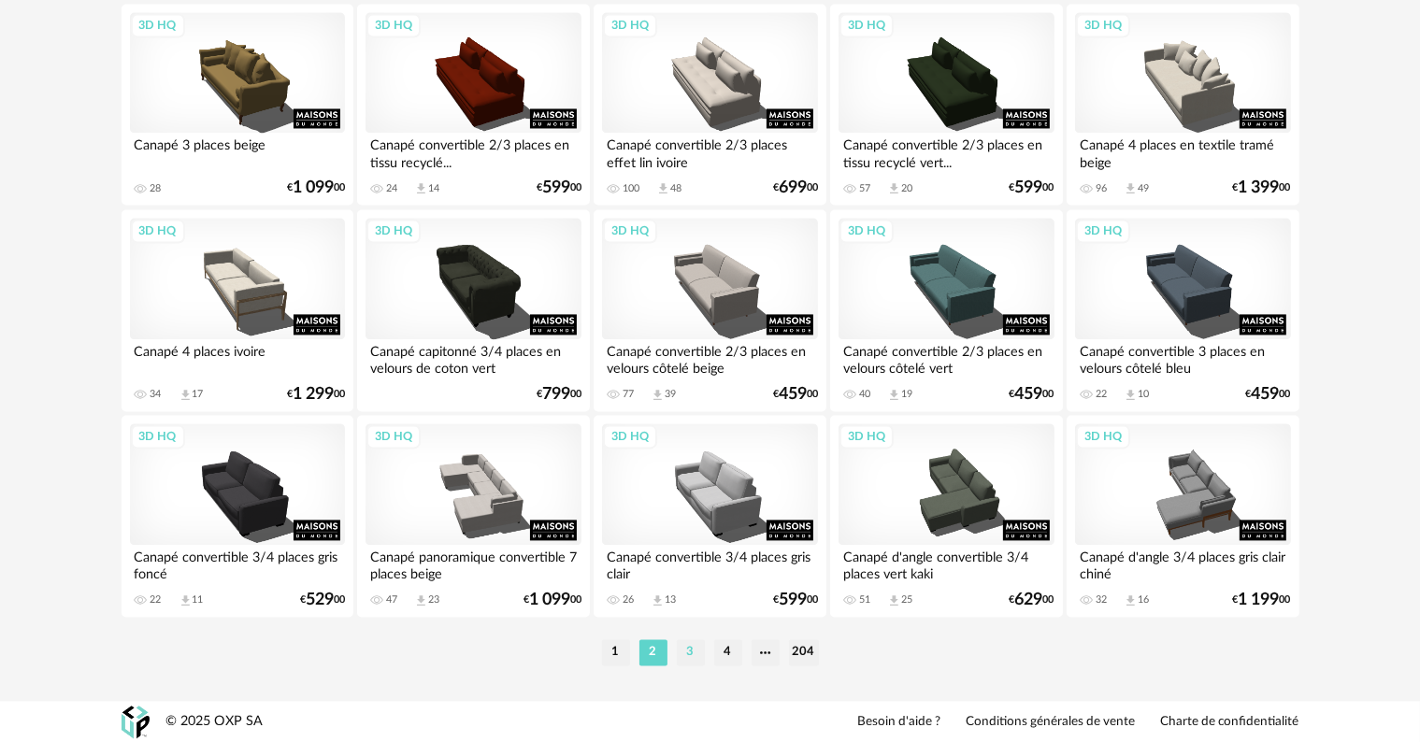
click at [691, 656] on li "3" at bounding box center [691, 652] width 28 height 26
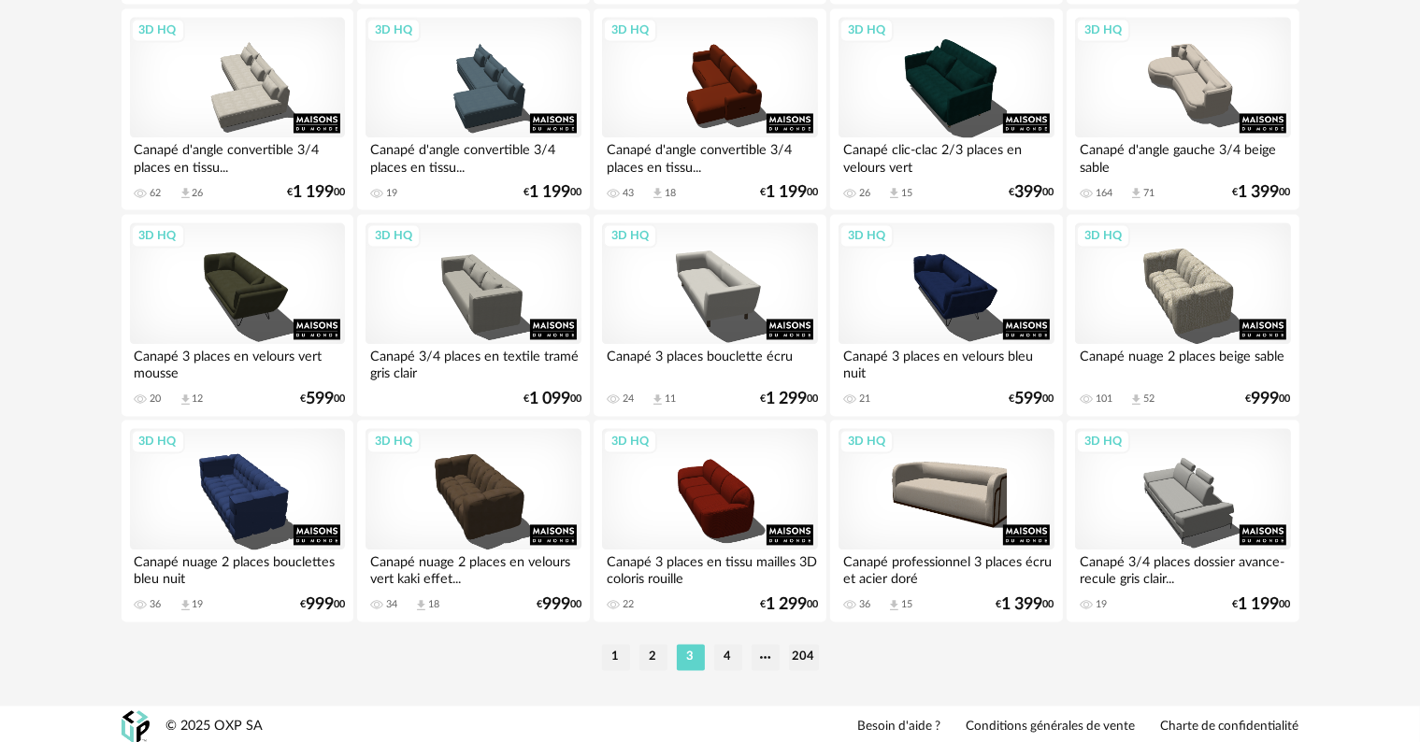
scroll to position [3763, 0]
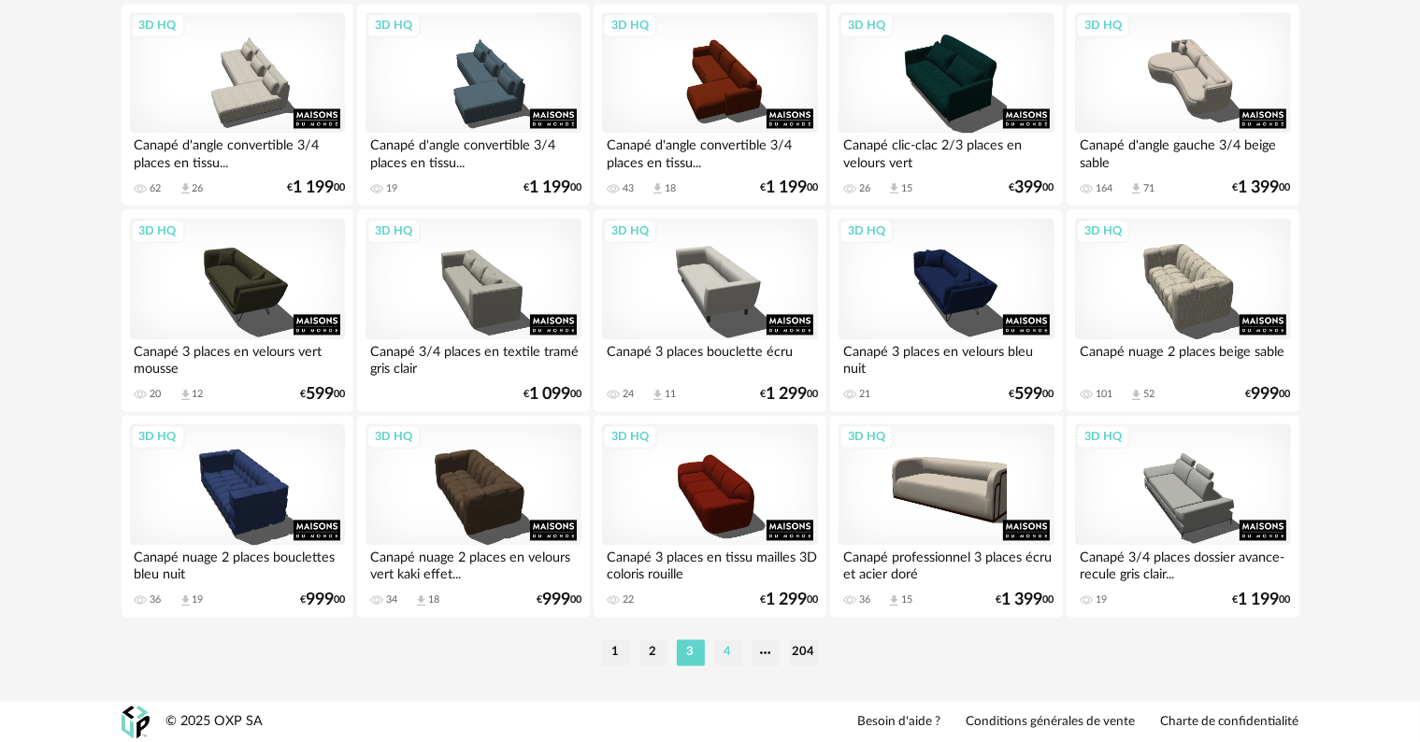
click at [727, 654] on li "4" at bounding box center [728, 652] width 28 height 26
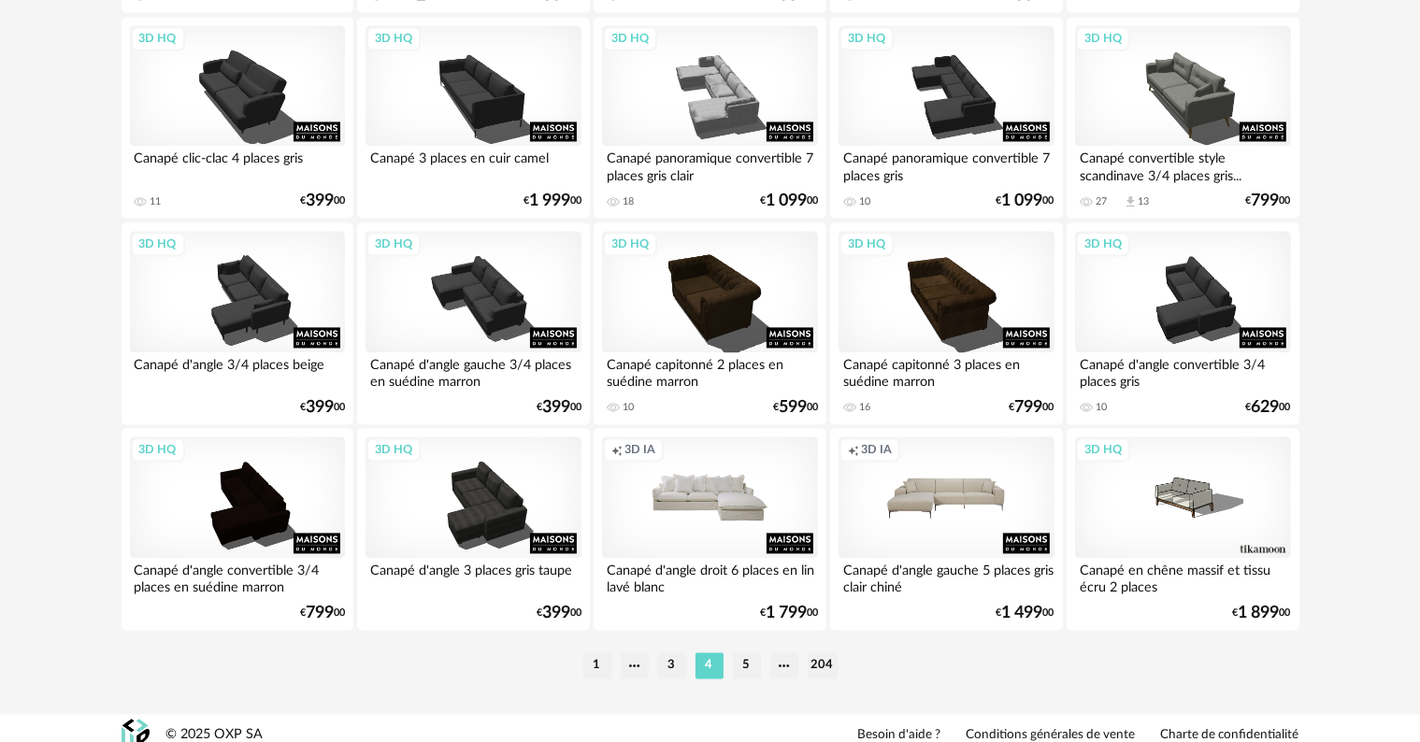
scroll to position [3763, 0]
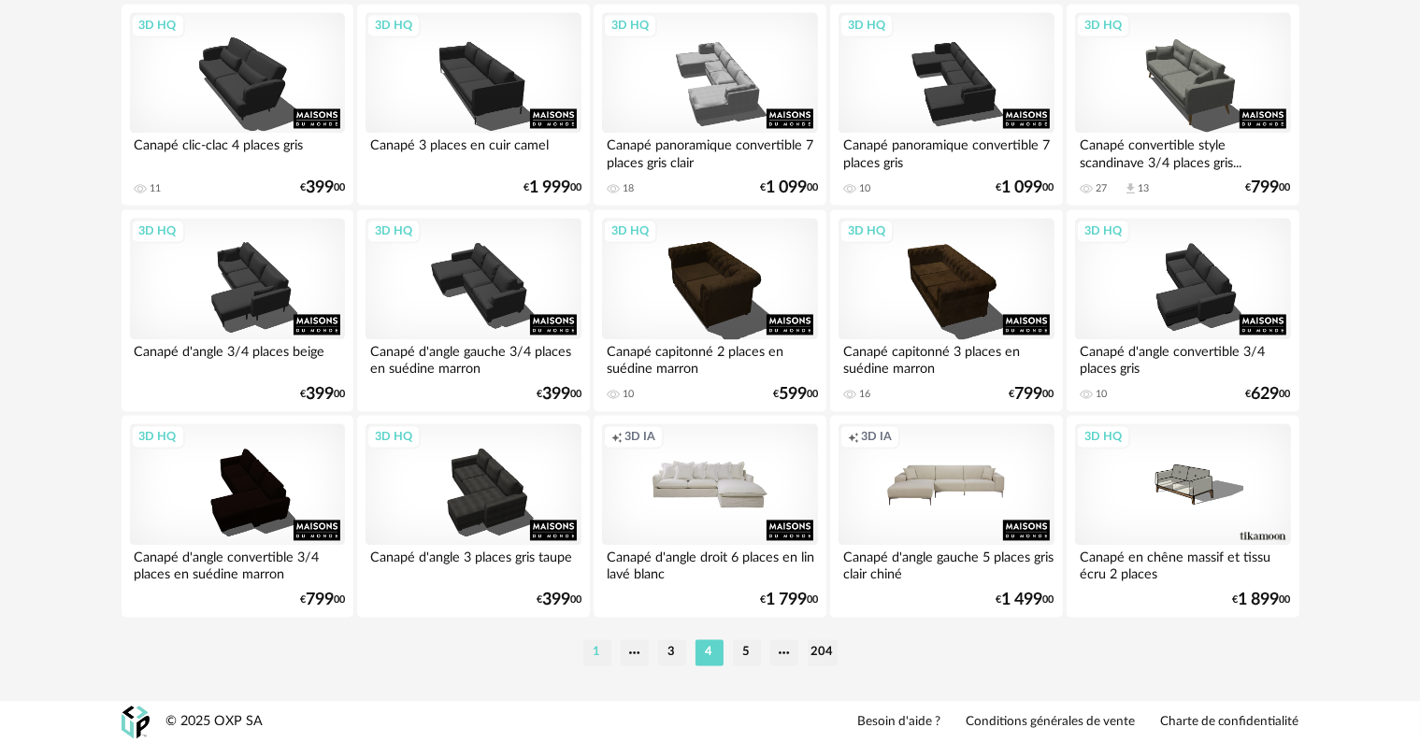
click at [595, 653] on li "1" at bounding box center [597, 652] width 28 height 26
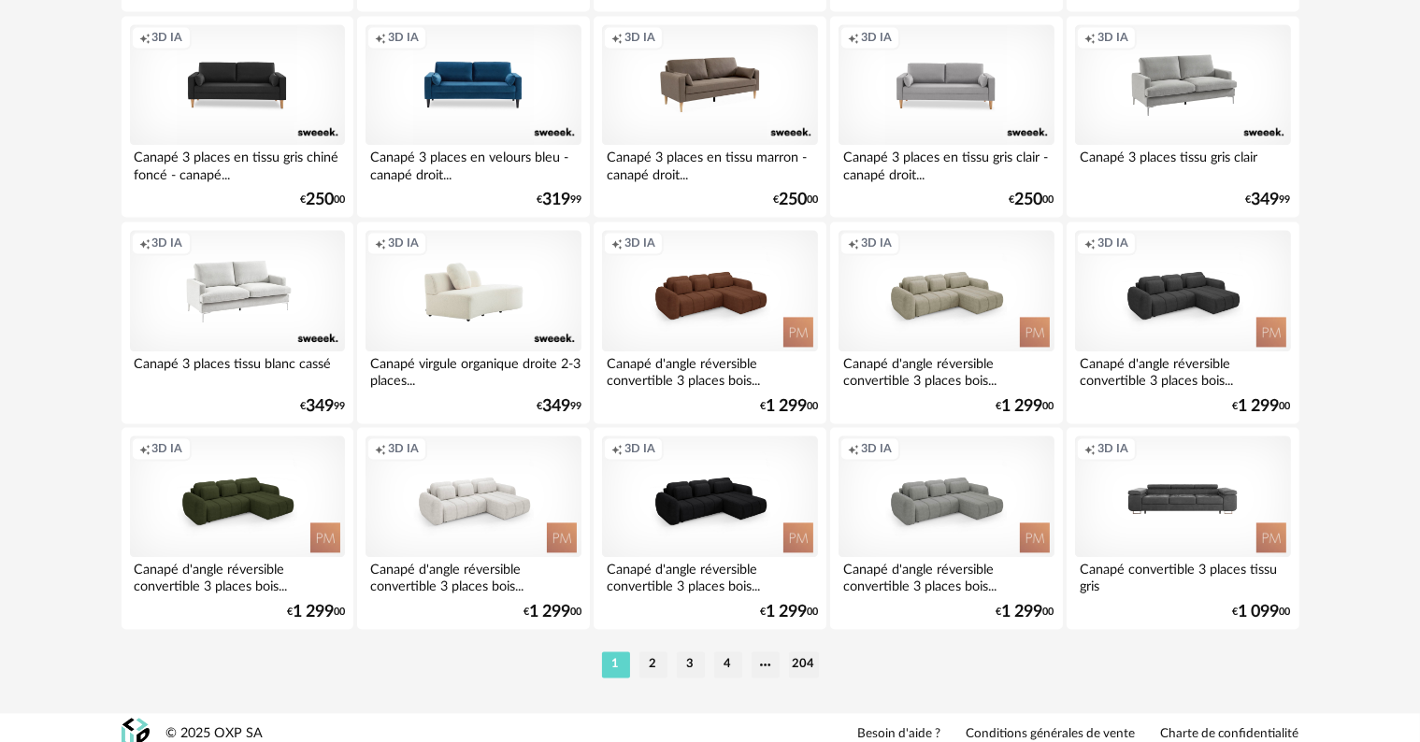
scroll to position [3763, 0]
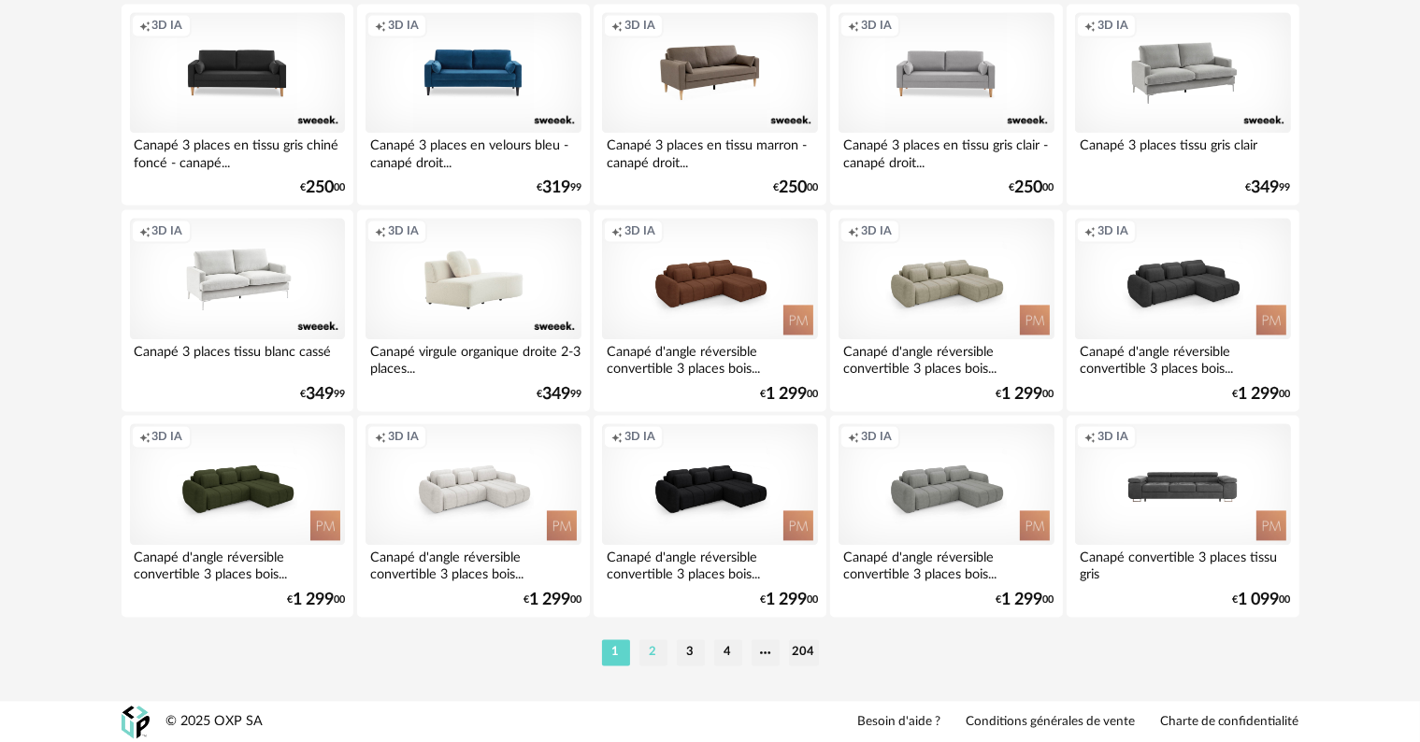
click at [647, 656] on li "2" at bounding box center [653, 652] width 28 height 26
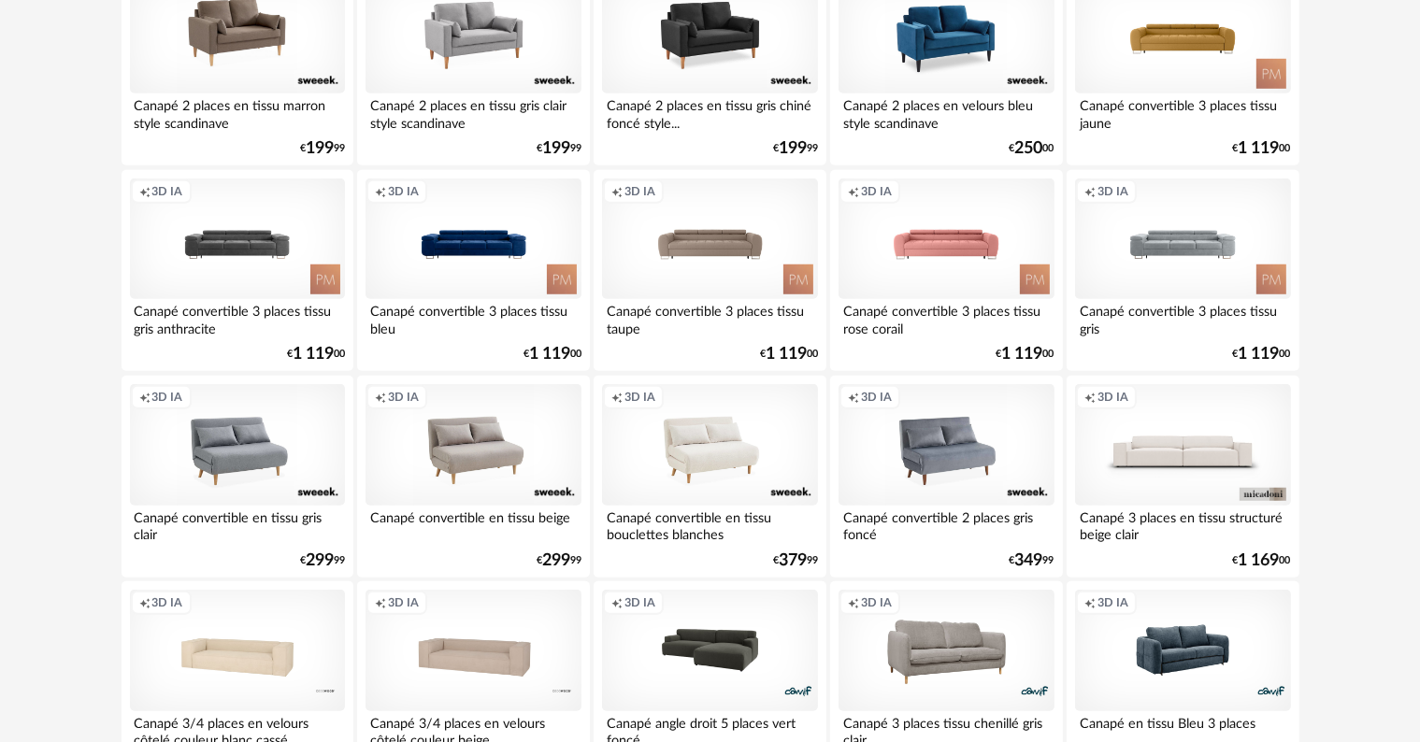
scroll to position [1402, 0]
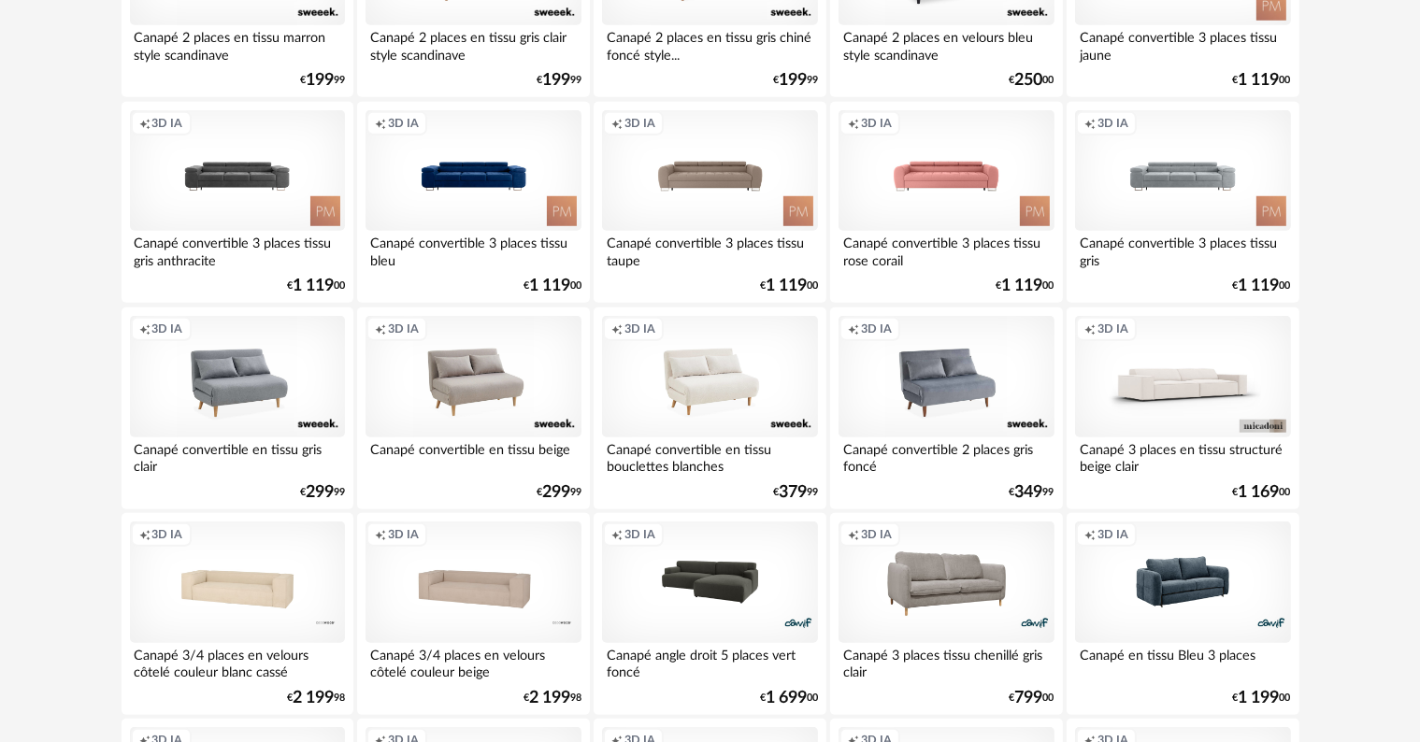
click at [1163, 393] on div "Creation icon 3D IA" at bounding box center [1182, 377] width 215 height 122
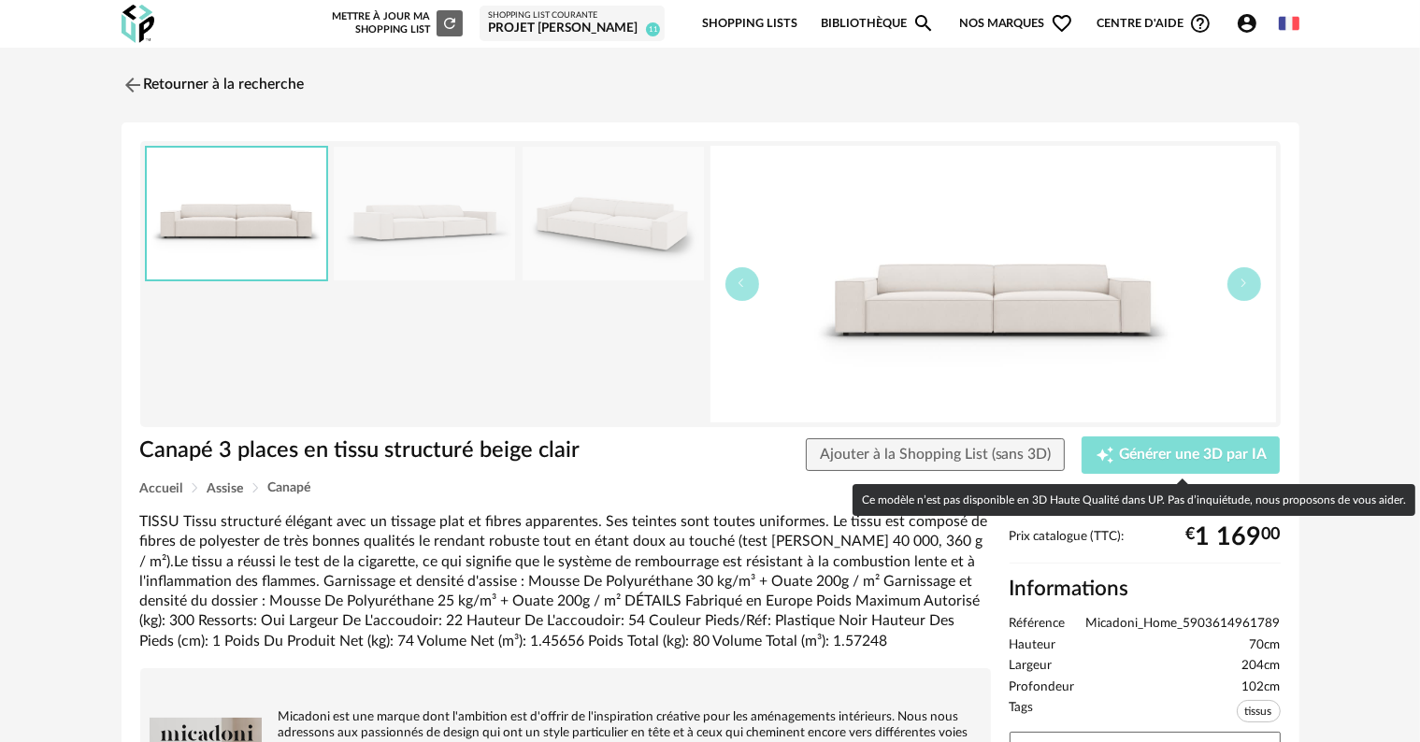
click at [1158, 466] on button "Creation icon Générer une 3D par IA" at bounding box center [1181, 455] width 198 height 37
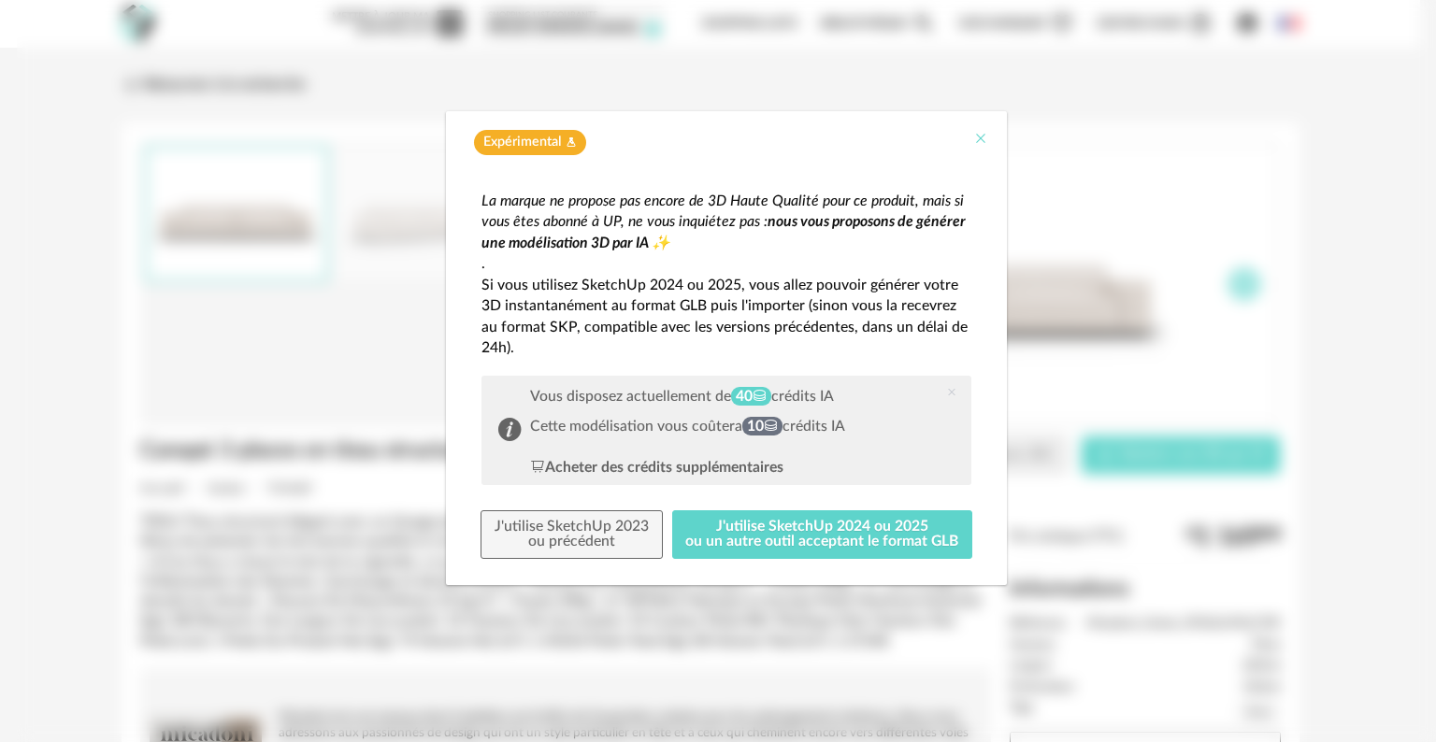
click at [981, 141] on icon "Close" at bounding box center [980, 138] width 15 height 15
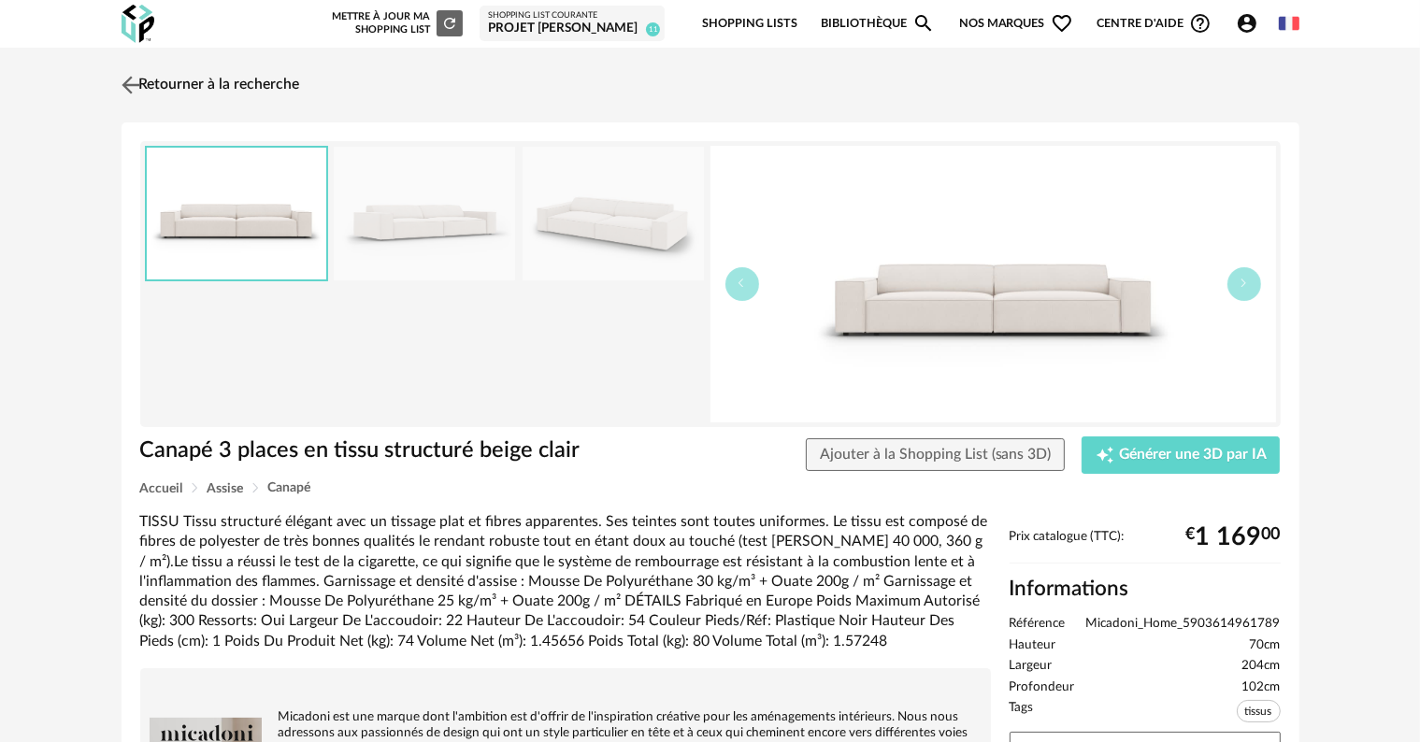
click at [228, 87] on link "Retourner à la recherche" at bounding box center [208, 85] width 183 height 41
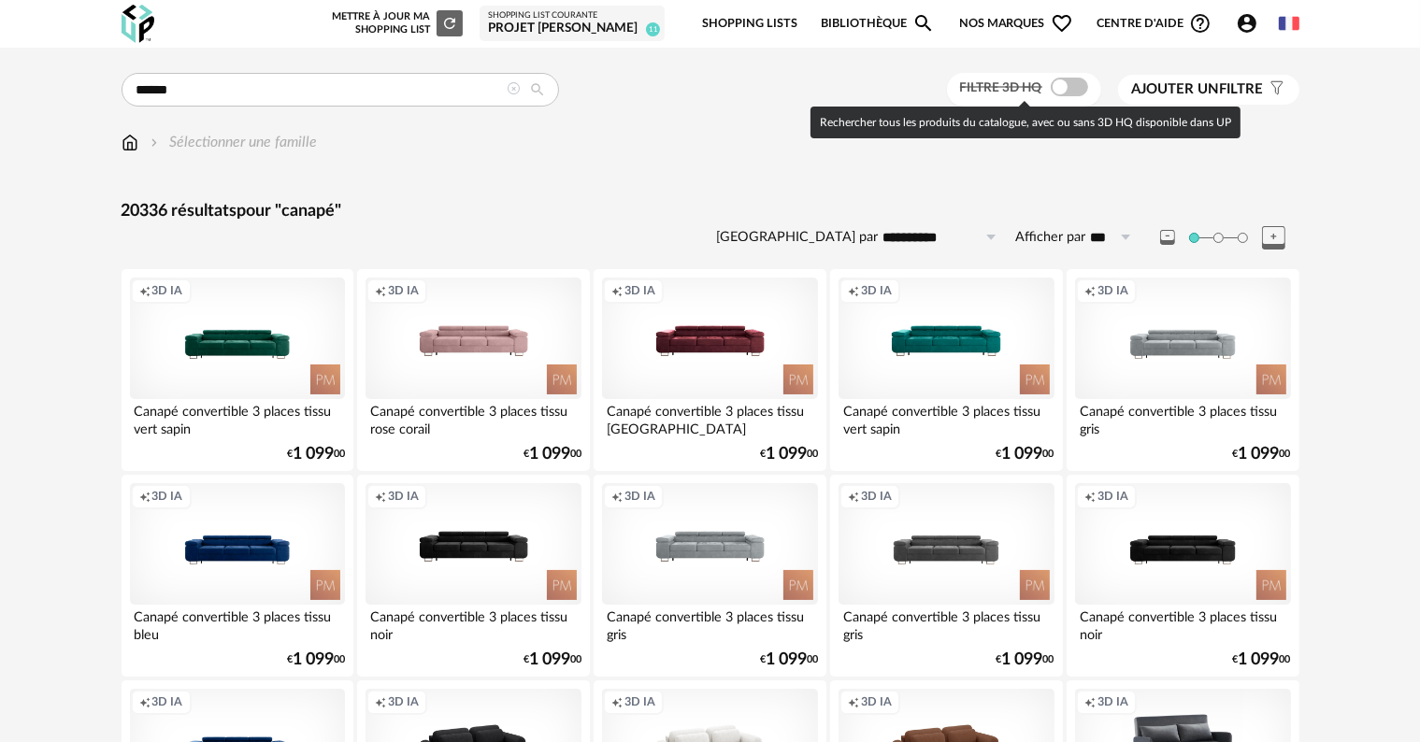
click at [1077, 86] on span at bounding box center [1069, 87] width 37 height 19
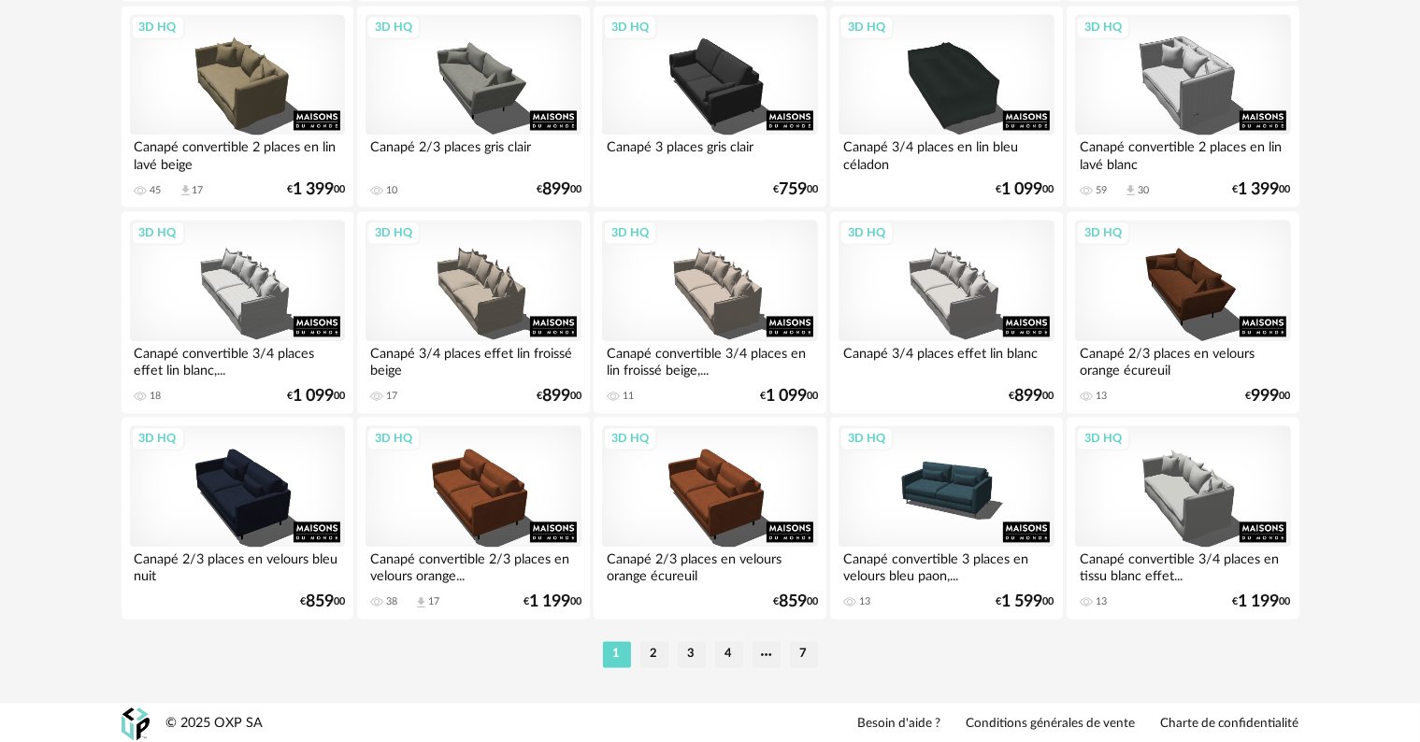
scroll to position [3763, 0]
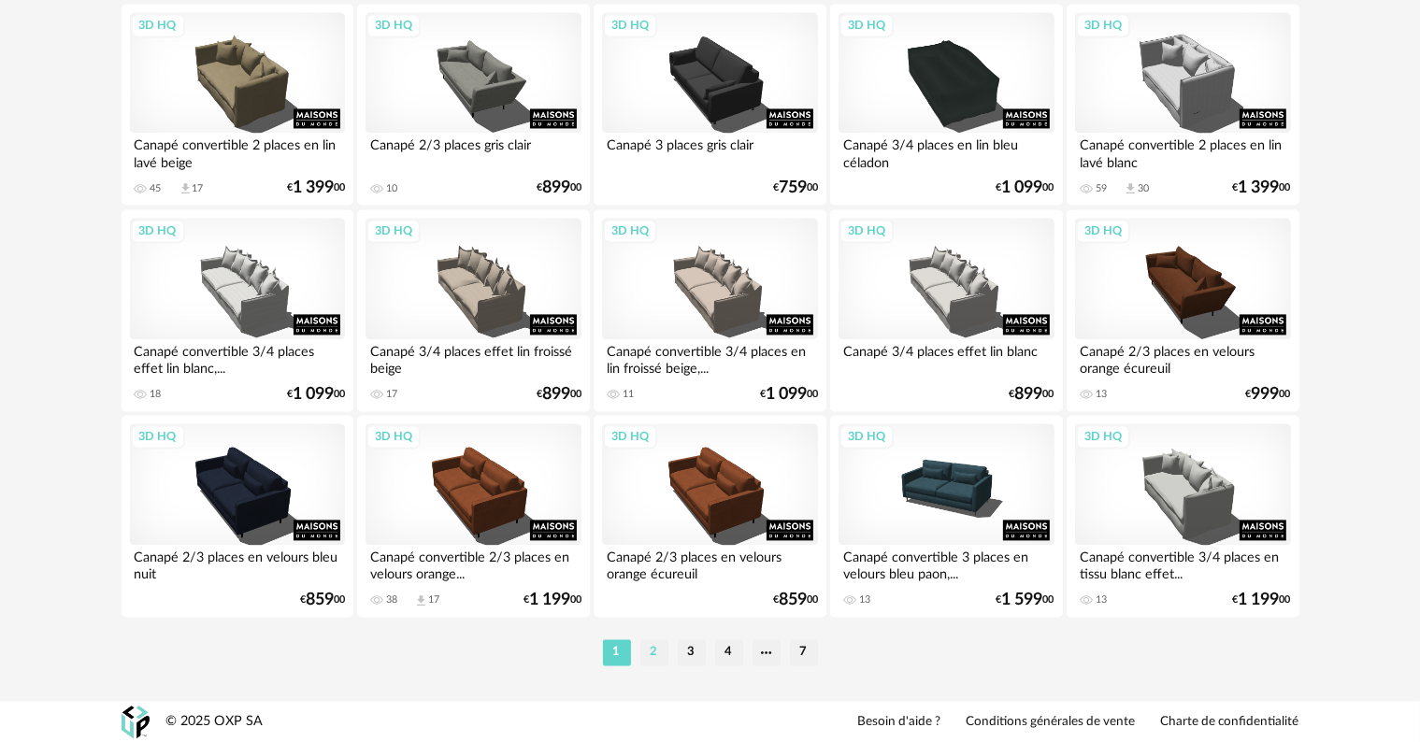
click at [653, 652] on li "2" at bounding box center [654, 652] width 28 height 26
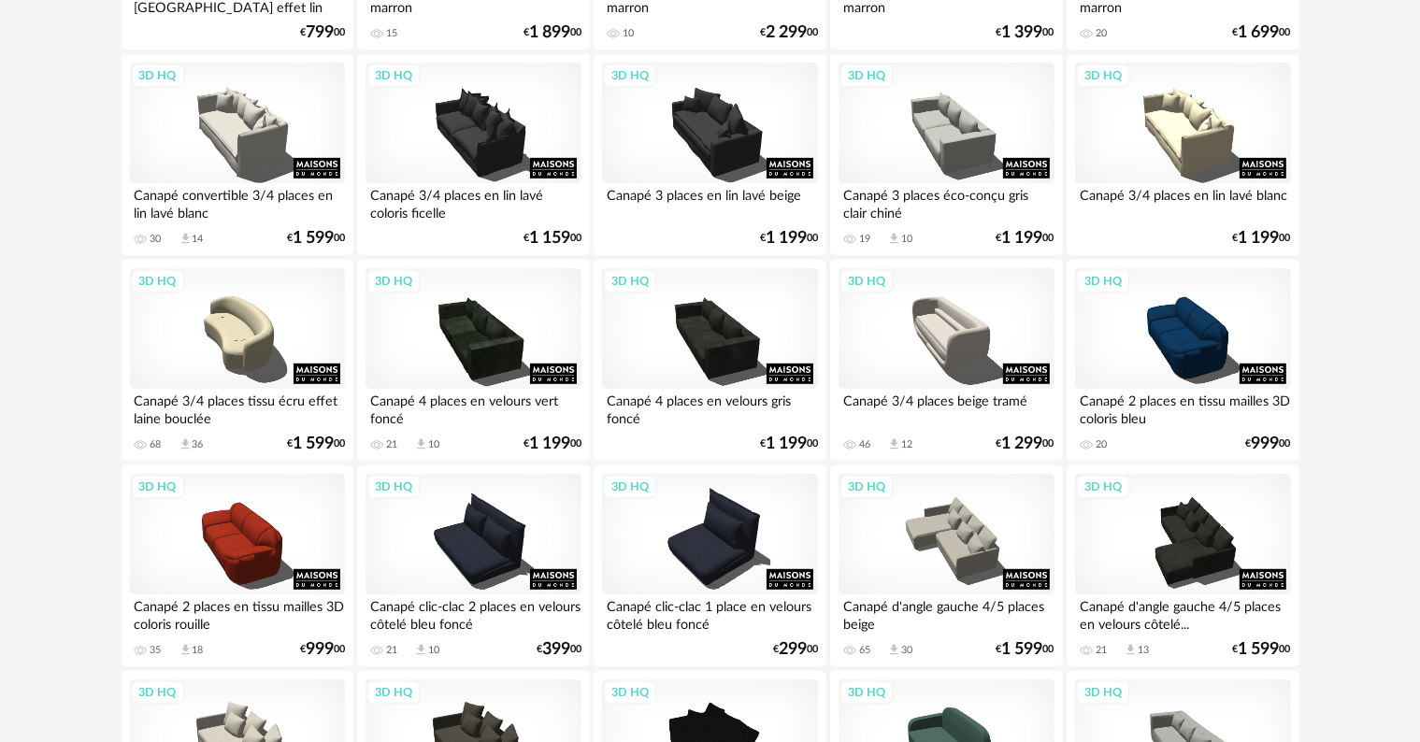
scroll to position [841, 0]
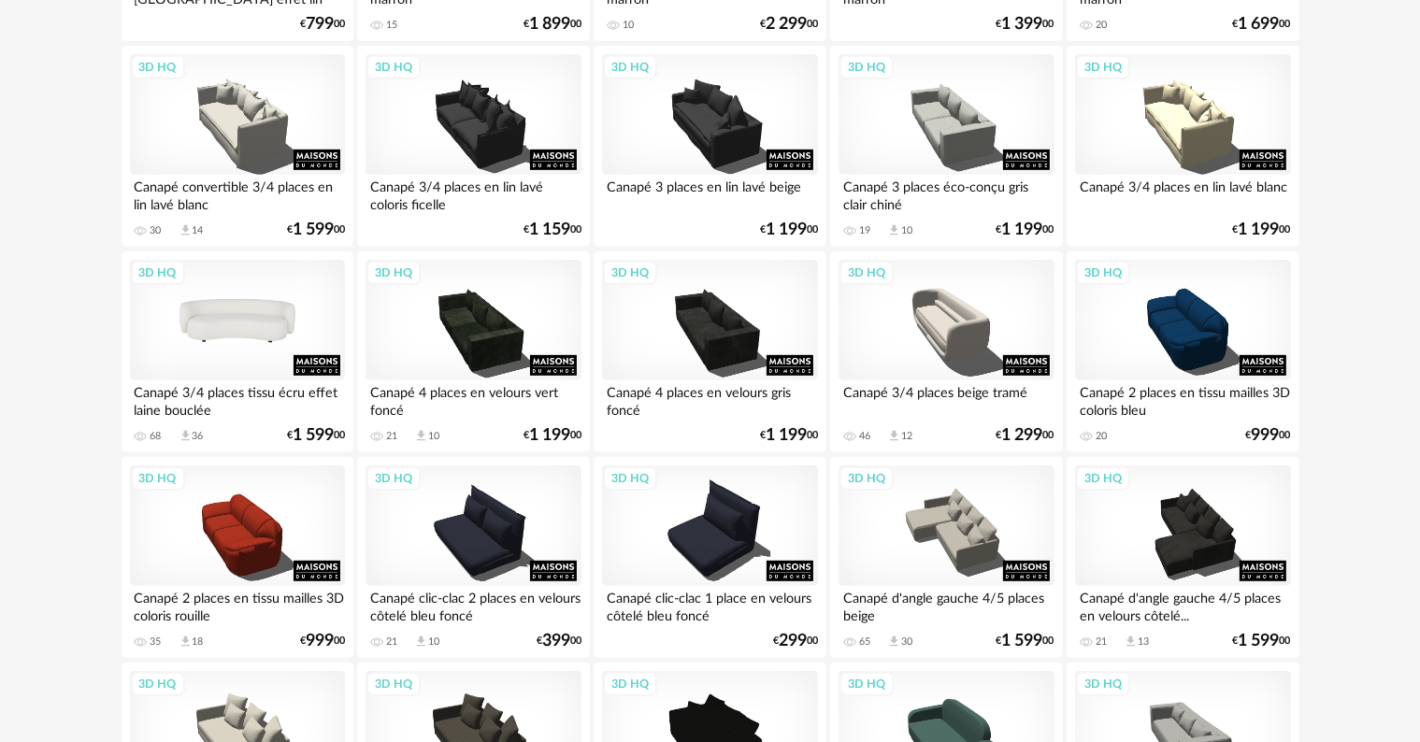
click at [227, 318] on div "3D HQ" at bounding box center [237, 321] width 215 height 122
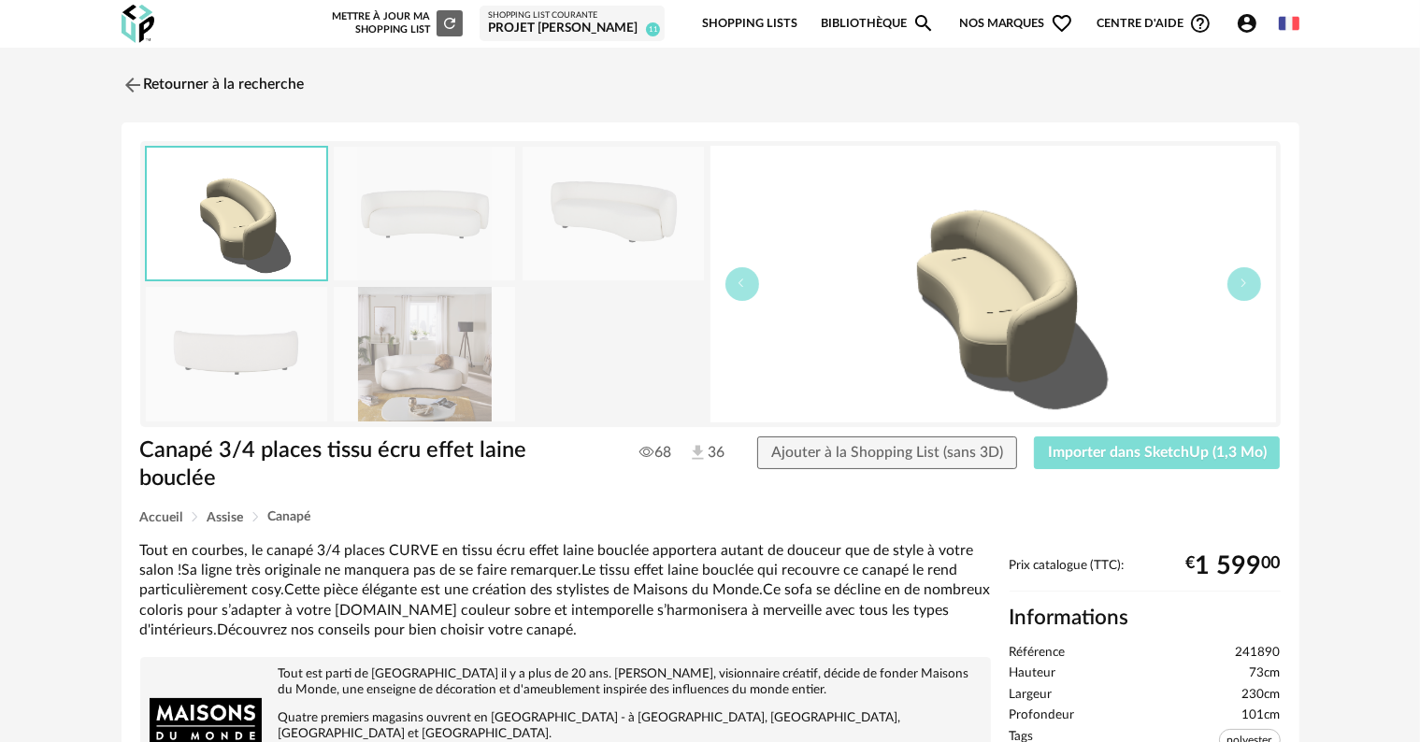
click at [1184, 460] on button "Importer dans SketchUp (1,3 Mo)" at bounding box center [1157, 454] width 247 height 34
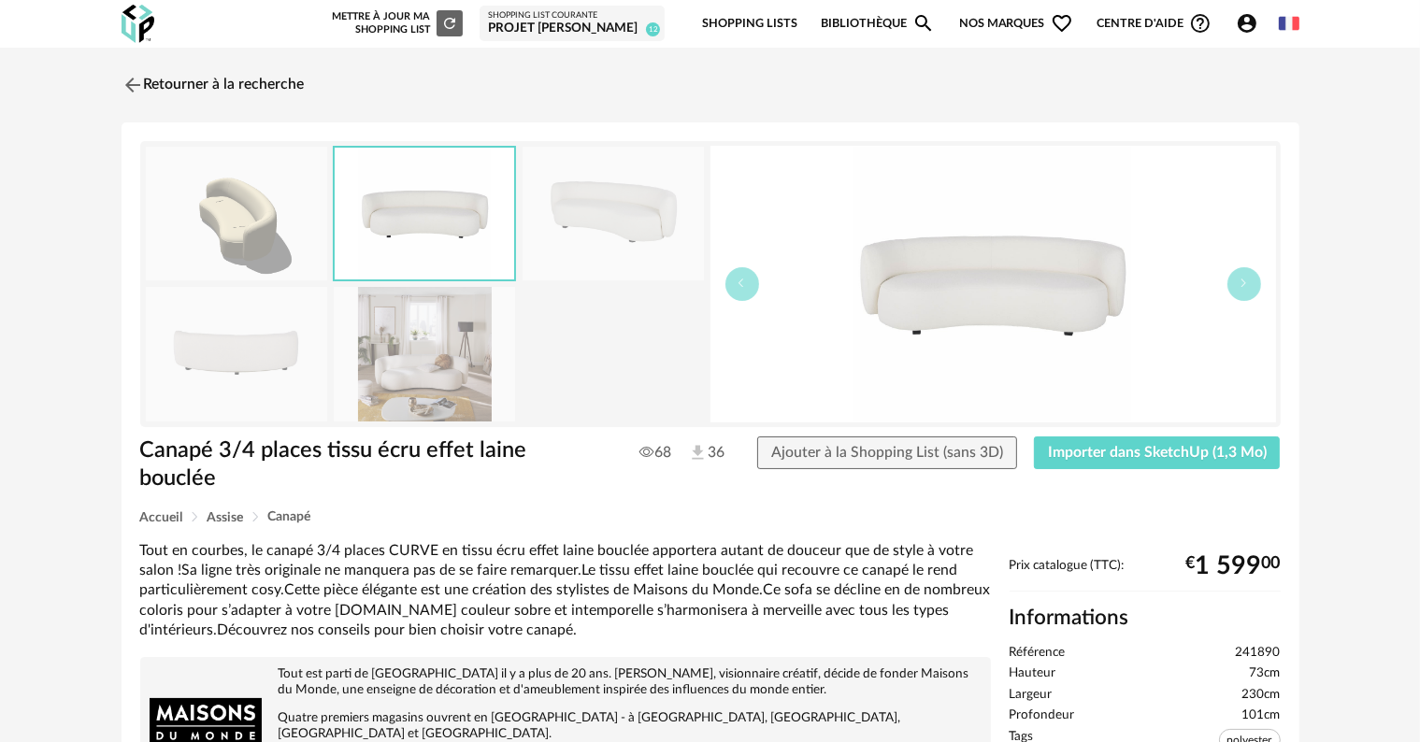
click at [1242, 282] on icon "button" at bounding box center [1244, 283] width 11 height 11
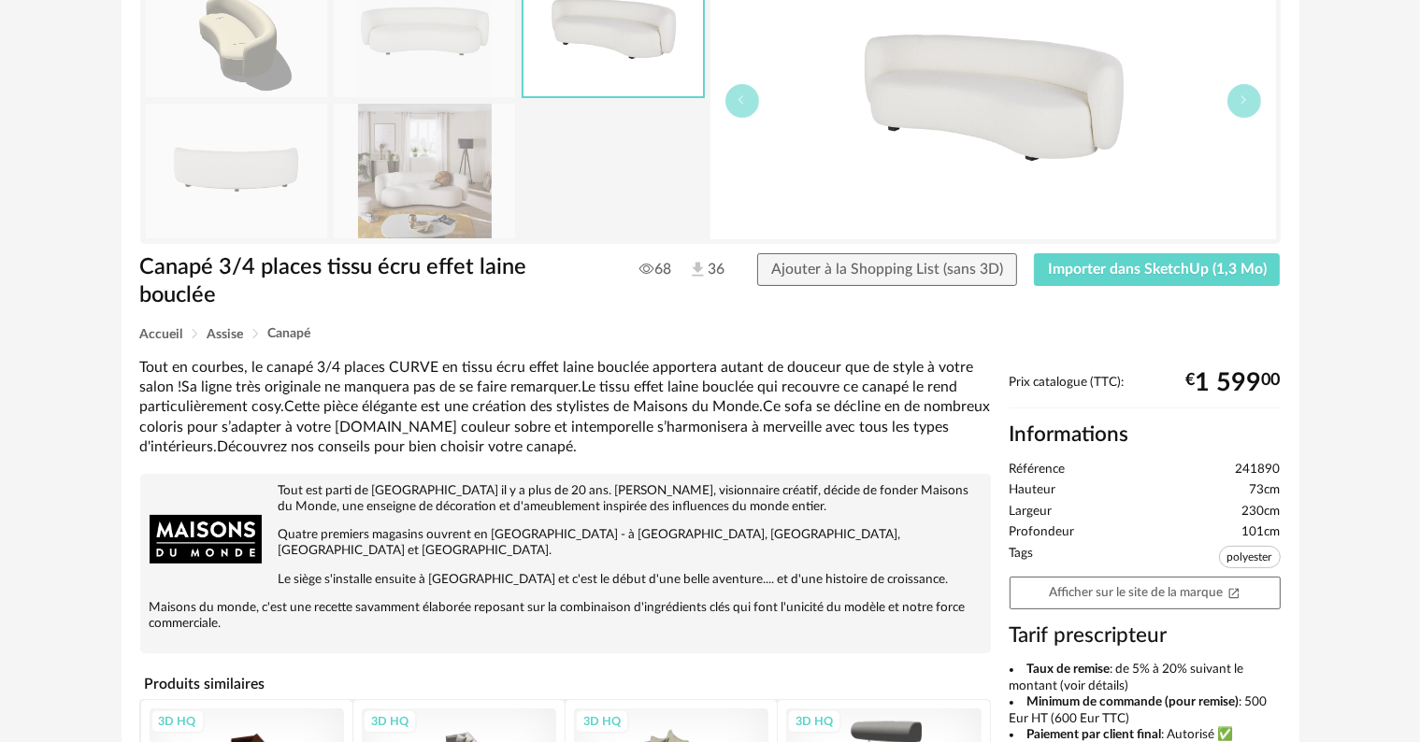
scroll to position [280, 0]
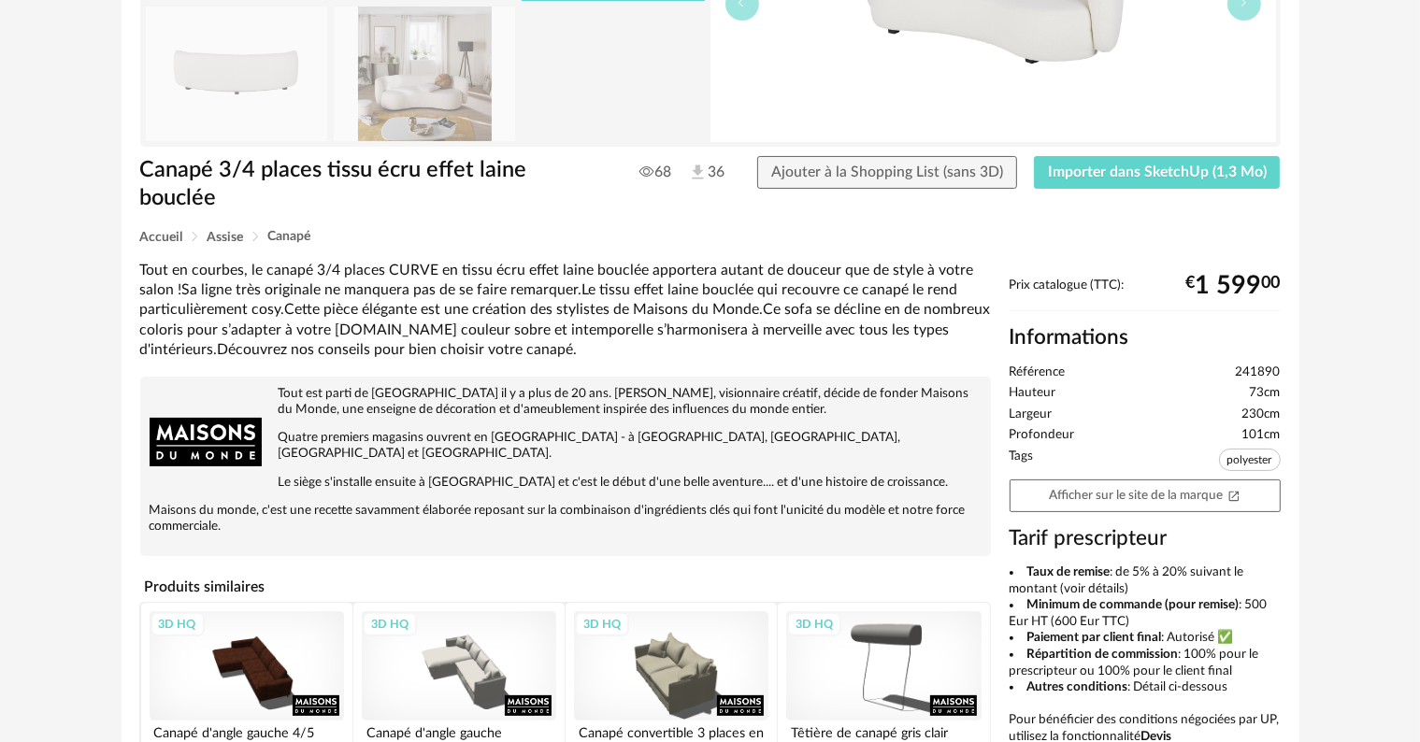
drag, startPoint x: 1122, startPoint y: 299, endPoint x: 1122, endPoint y: 260, distance: 39.3
click at [1122, 261] on div "Tout en courbes, le canapé 3/4 places CURVE en tissu écru effet laine bouclée a…" at bounding box center [710, 618] width 1159 height 714
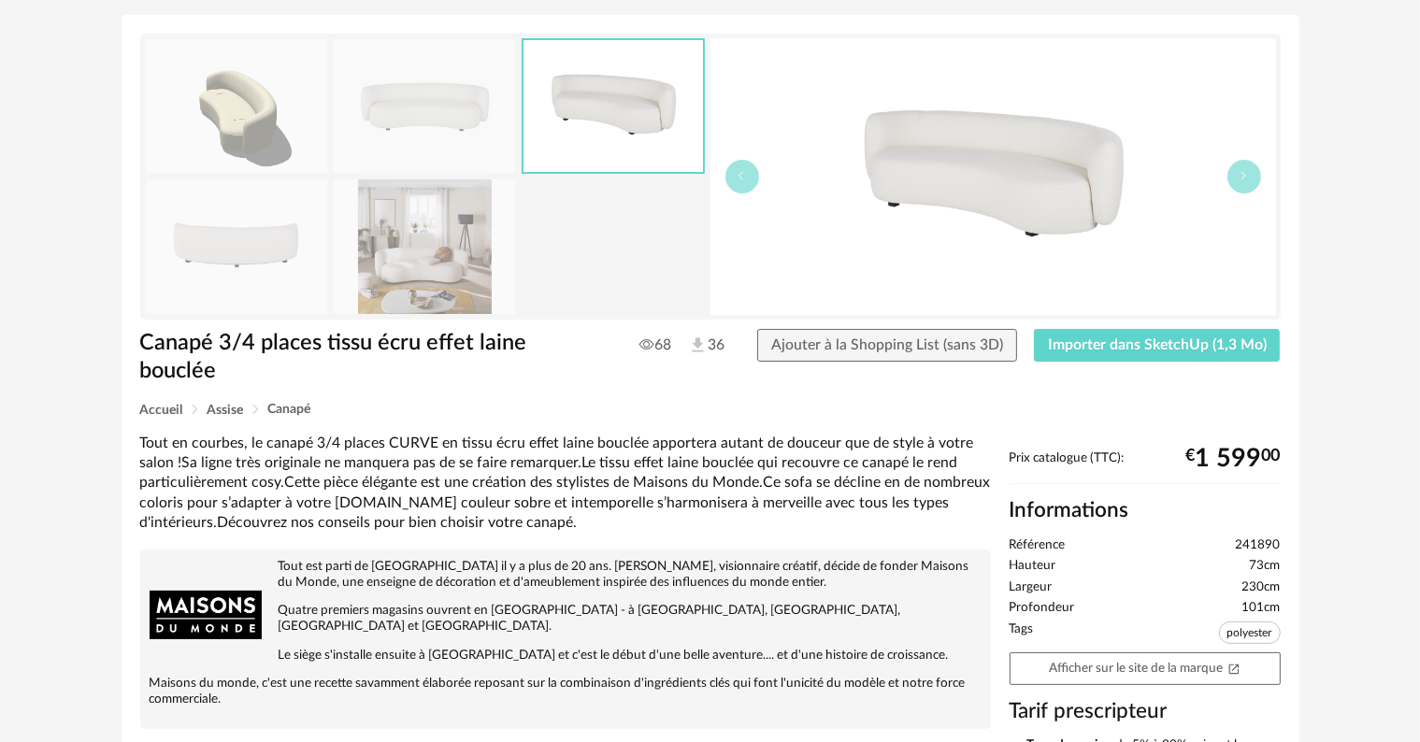
scroll to position [106, 0]
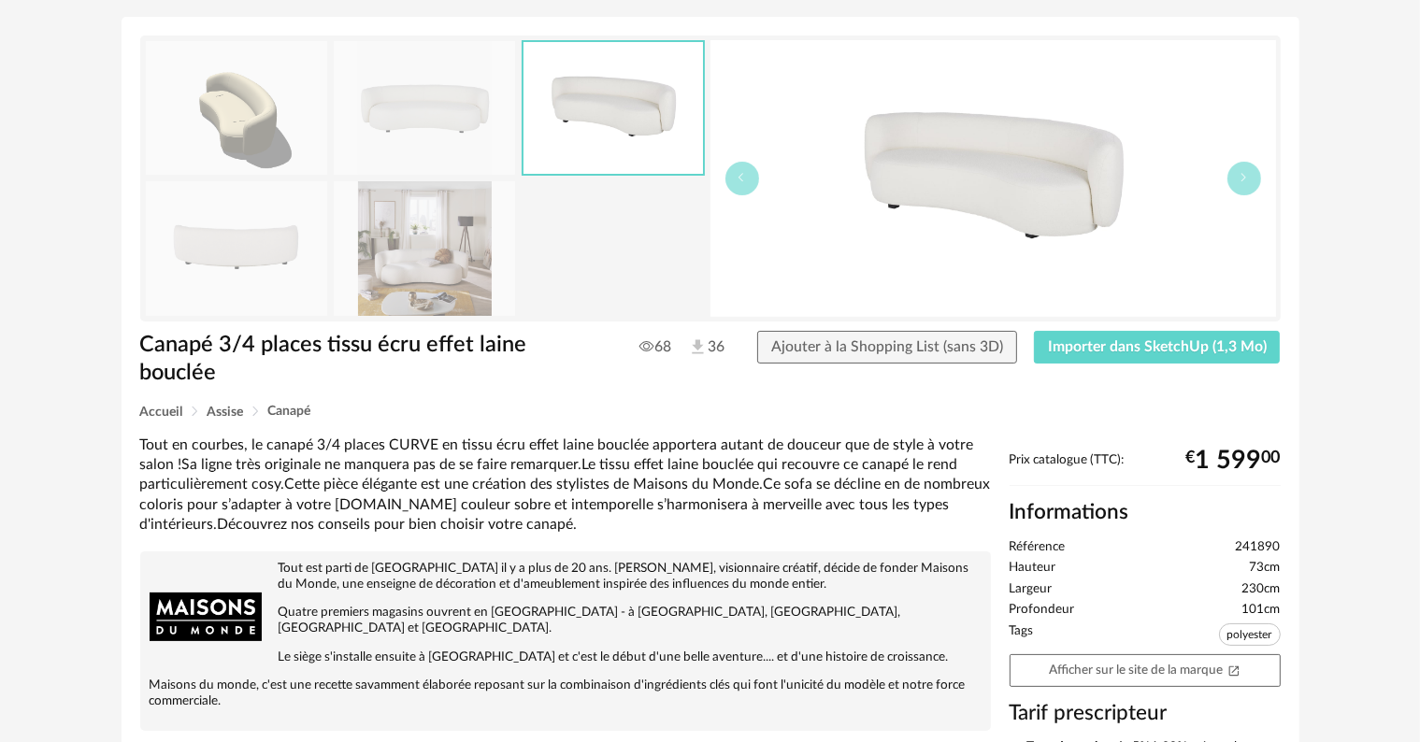
click at [408, 248] on img at bounding box center [424, 248] width 181 height 134
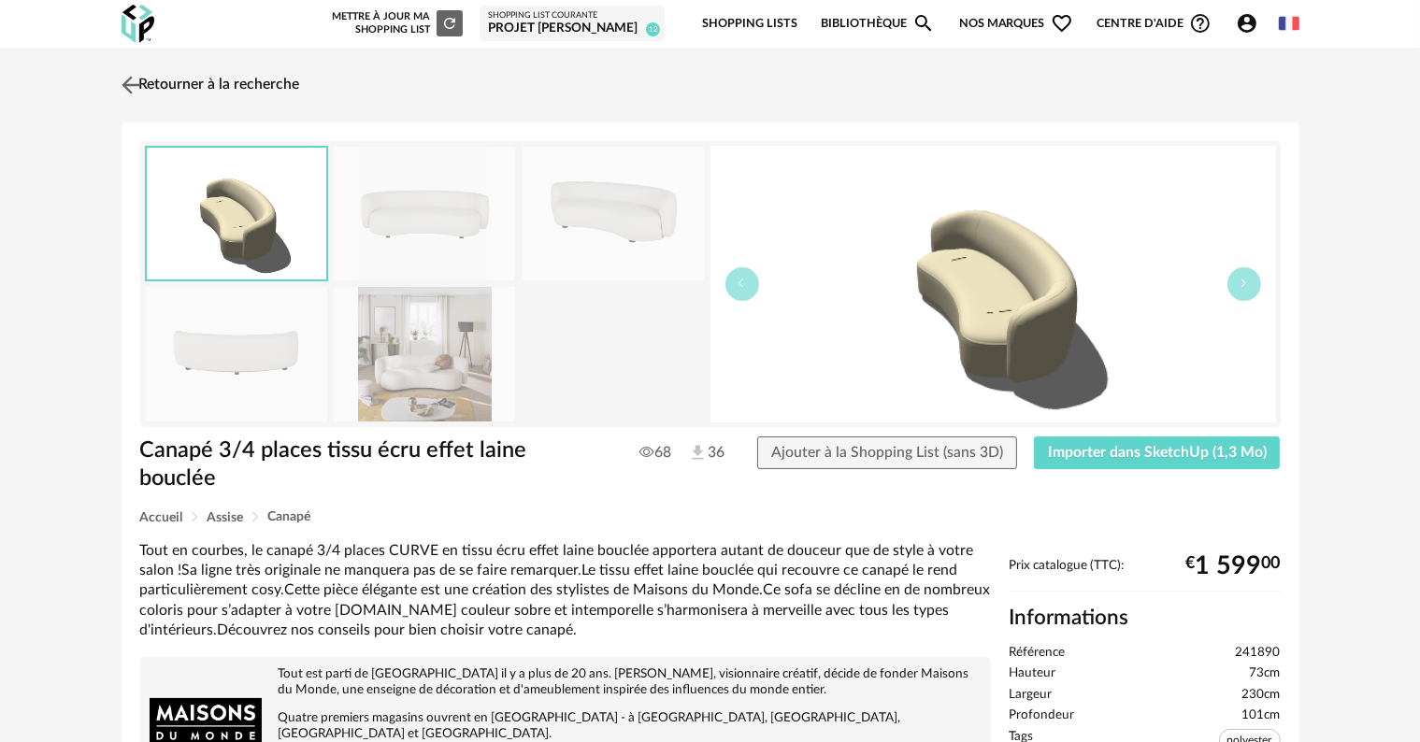
click at [251, 86] on link "Retourner à la recherche" at bounding box center [208, 85] width 183 height 41
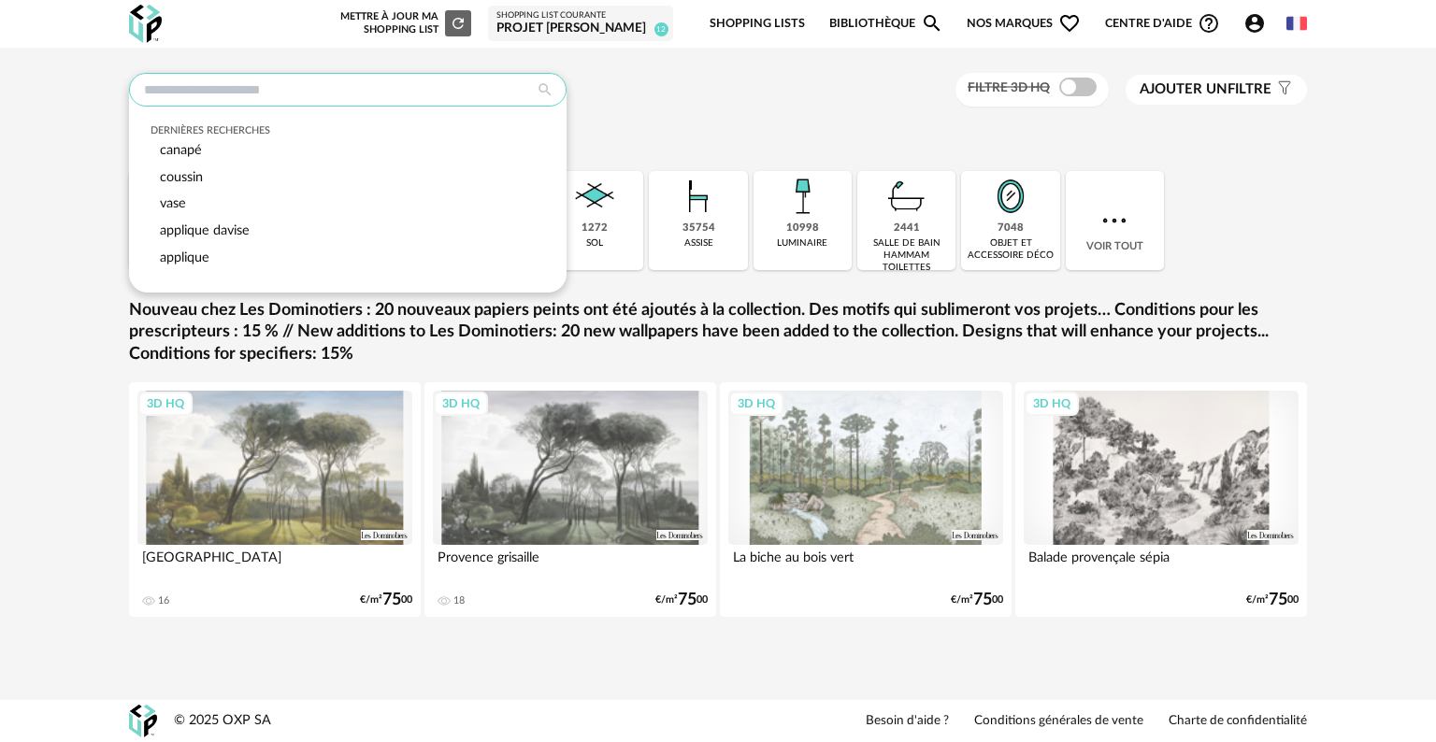
click at [490, 79] on input "text" at bounding box center [347, 90] width 437 height 34
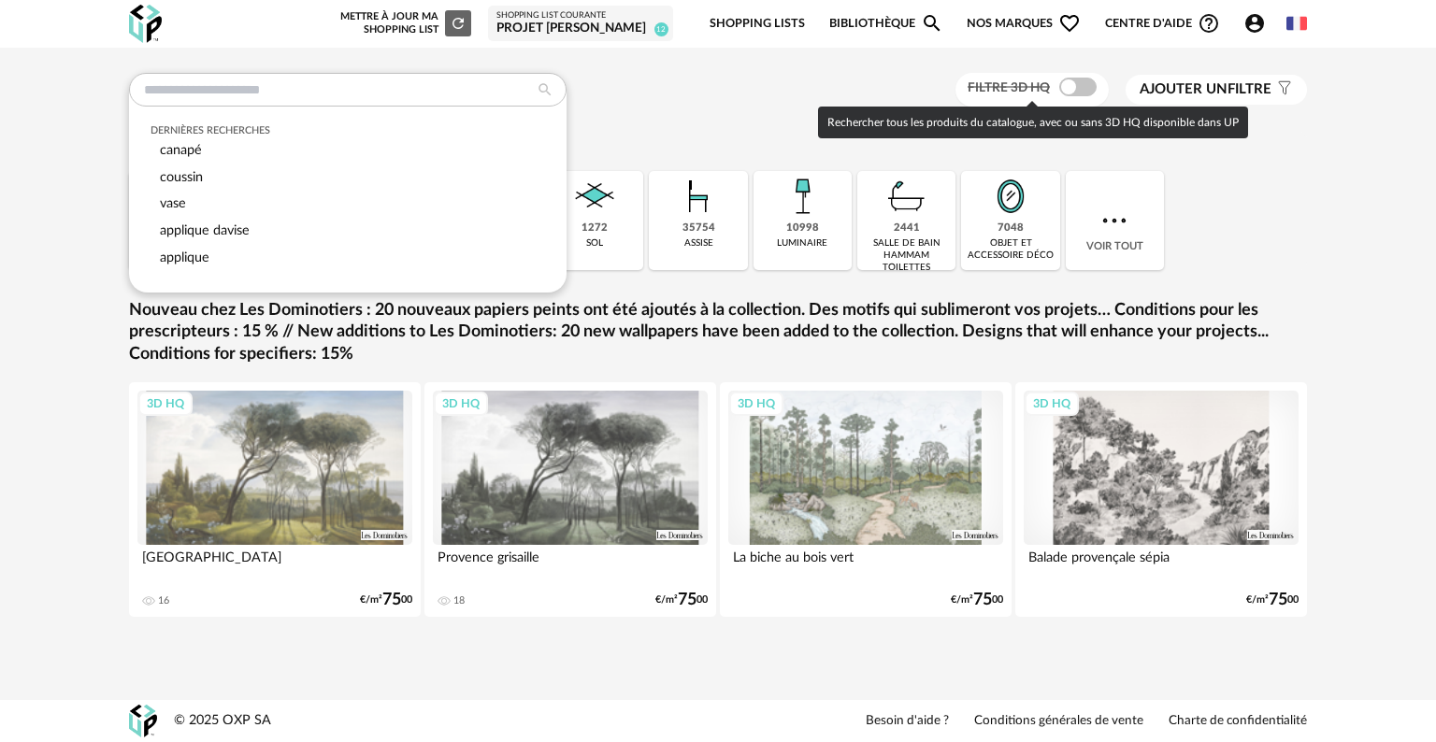
click at [1091, 86] on span at bounding box center [1077, 87] width 37 height 19
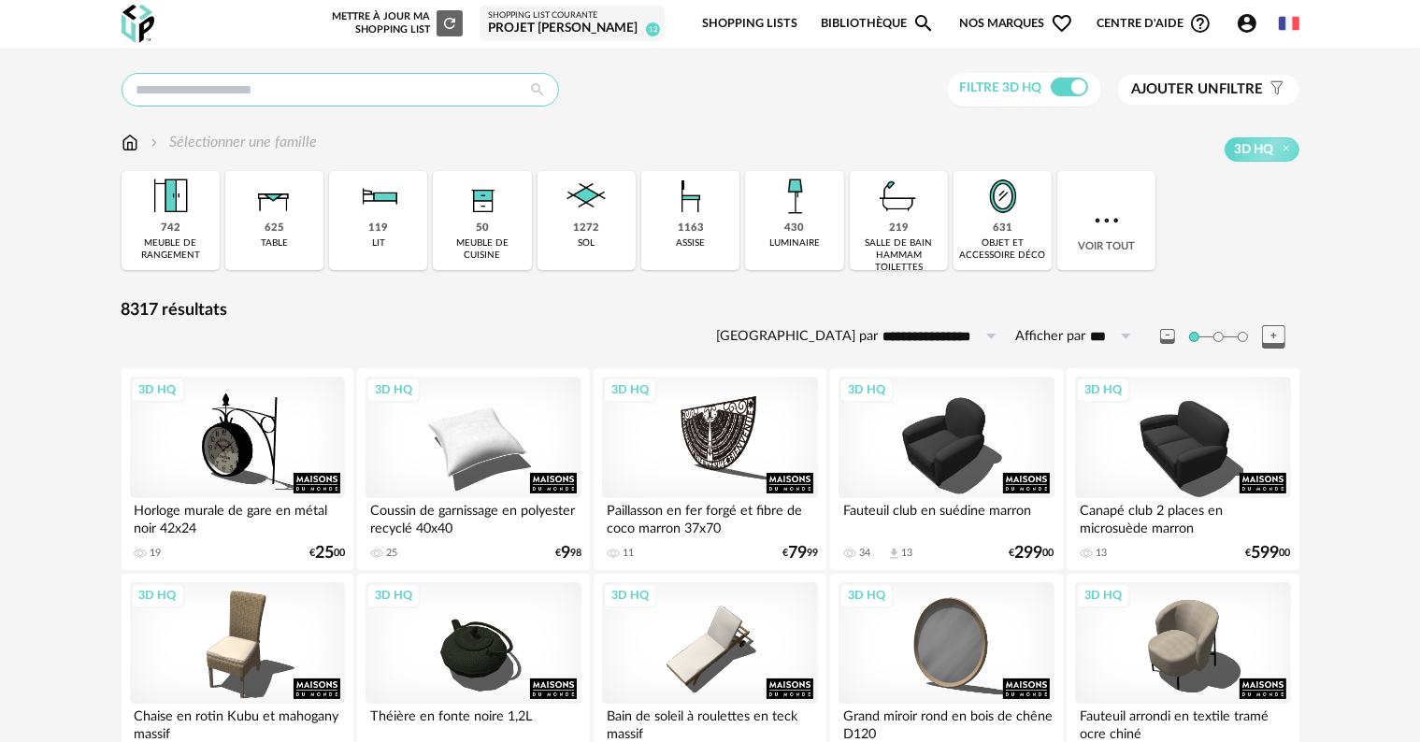
click at [195, 86] on input "text" at bounding box center [340, 90] width 437 height 34
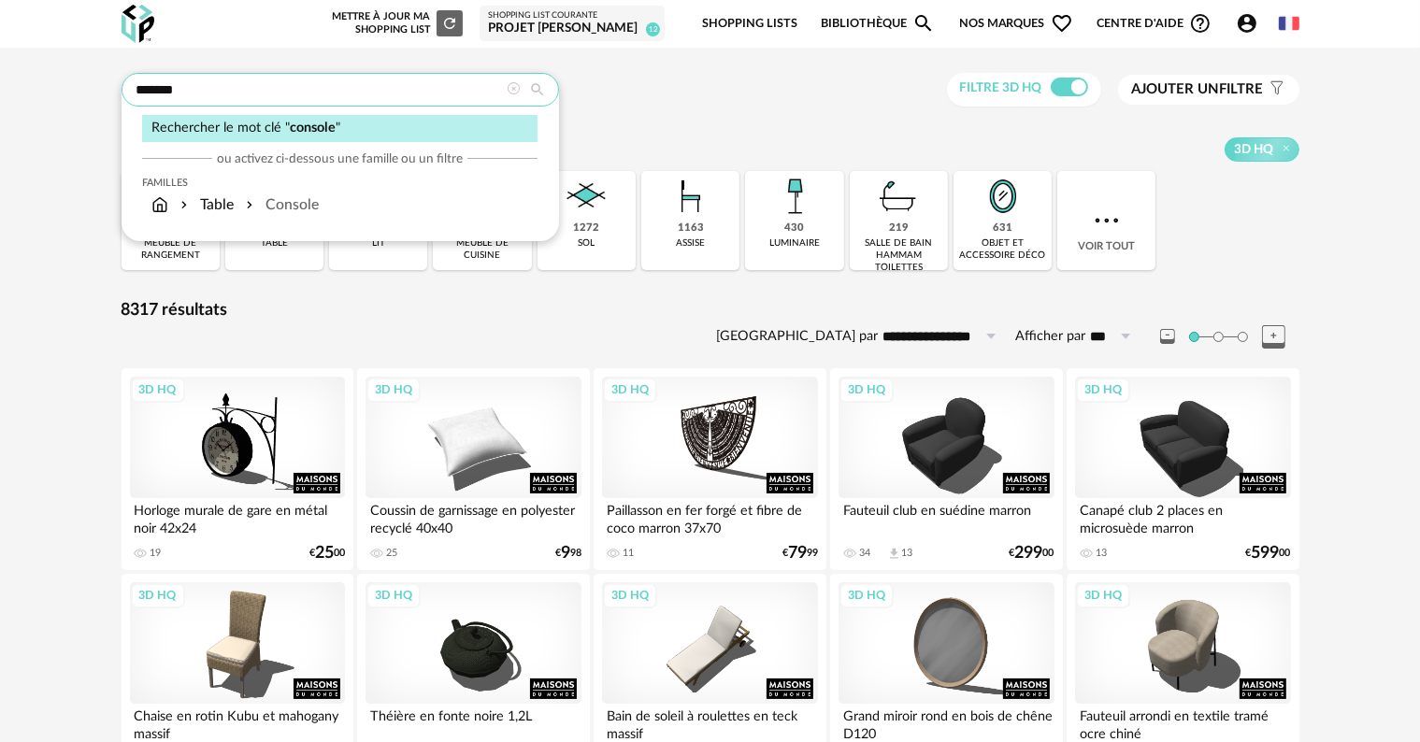
type input "*******"
type input "**********"
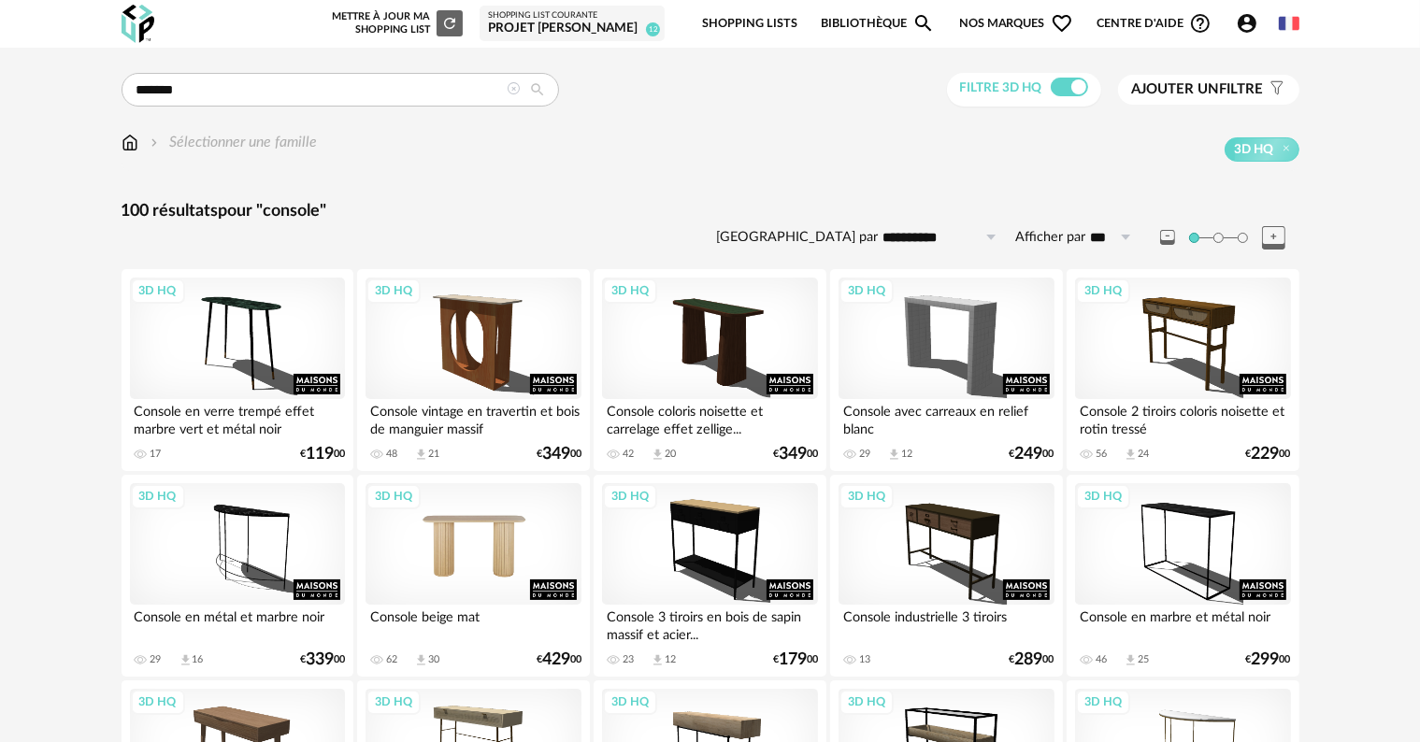
click at [496, 542] on div "3D HQ" at bounding box center [473, 544] width 215 height 122
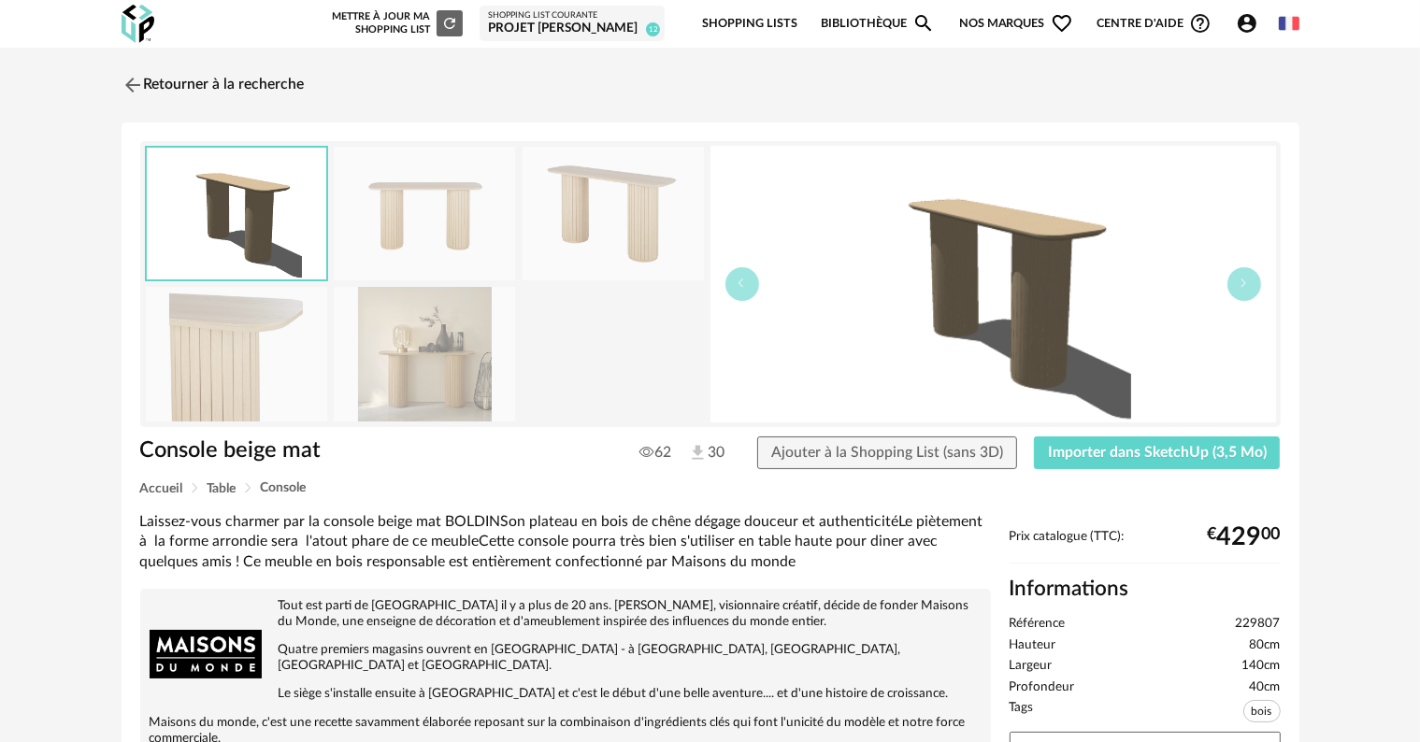
click at [402, 374] on img at bounding box center [424, 354] width 181 height 134
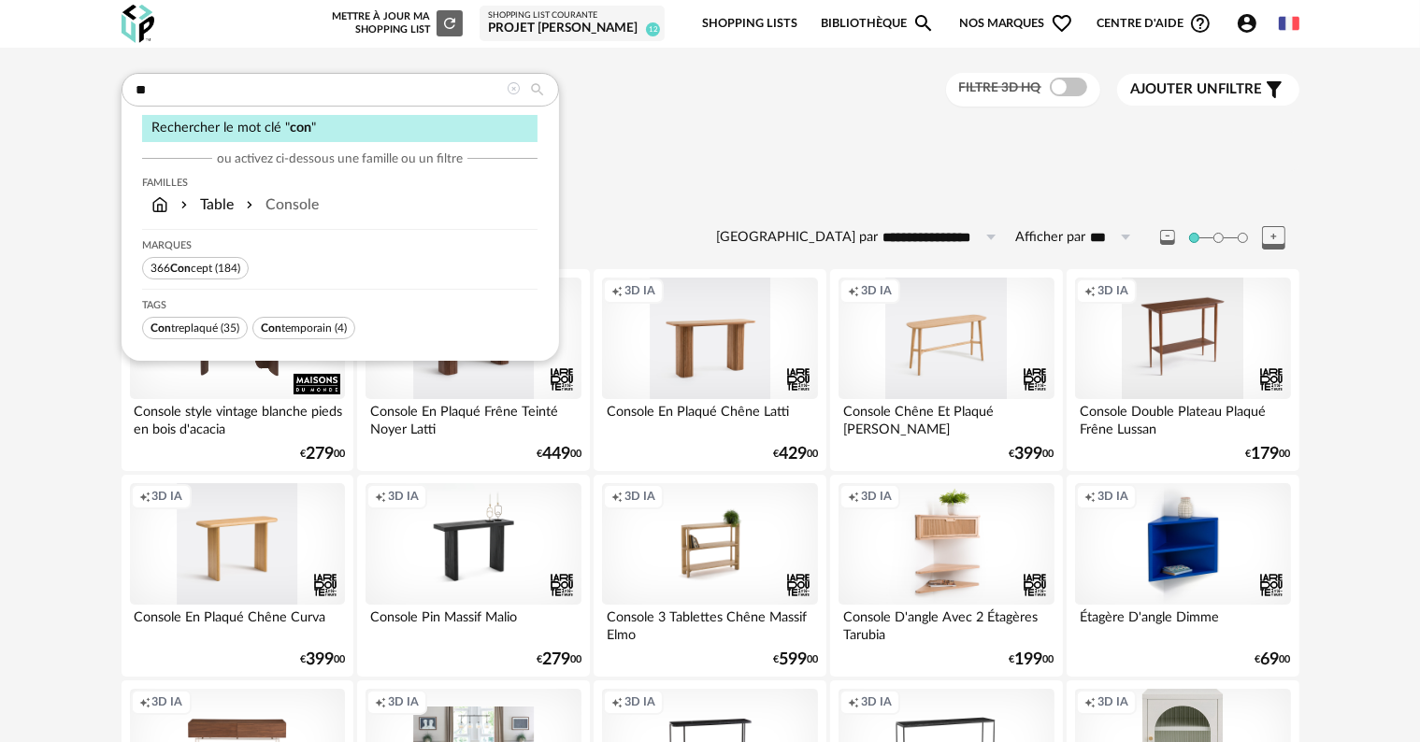
type input "*"
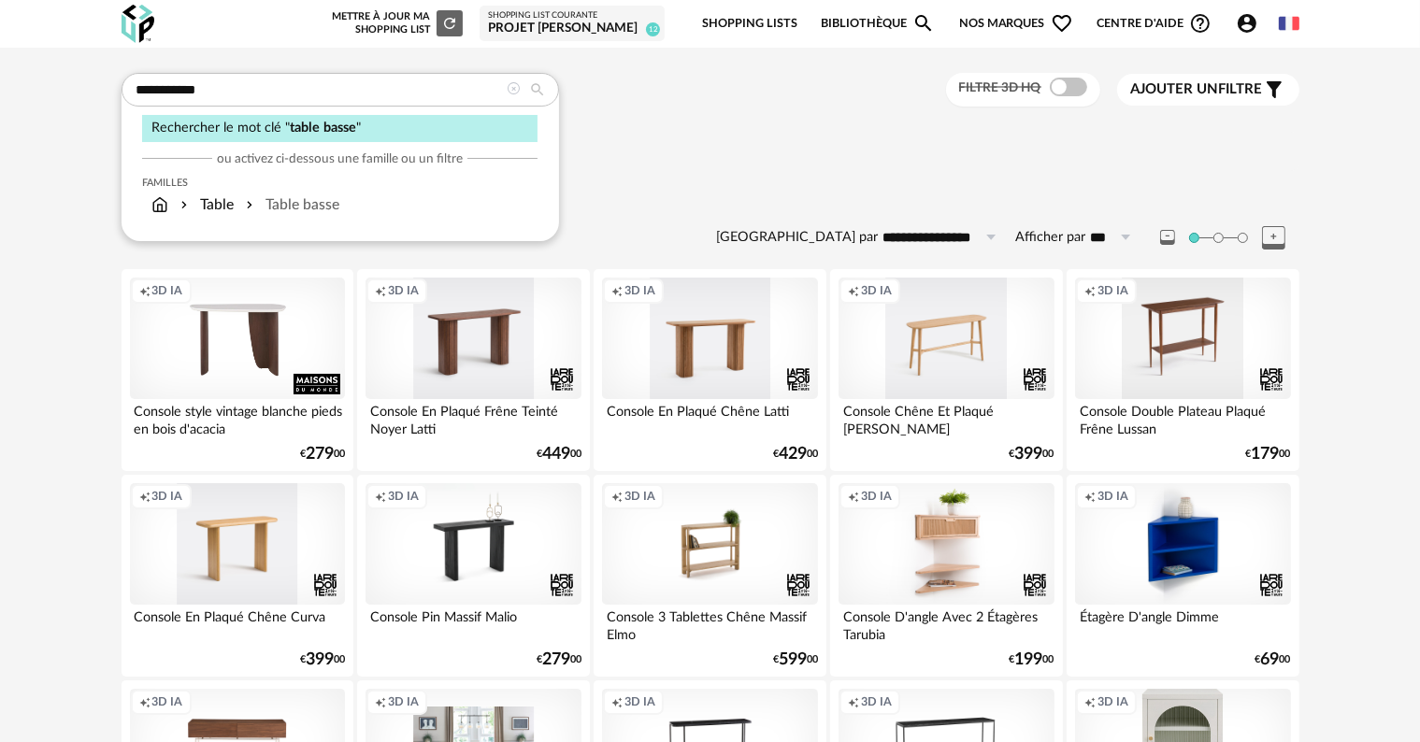
type input "**********"
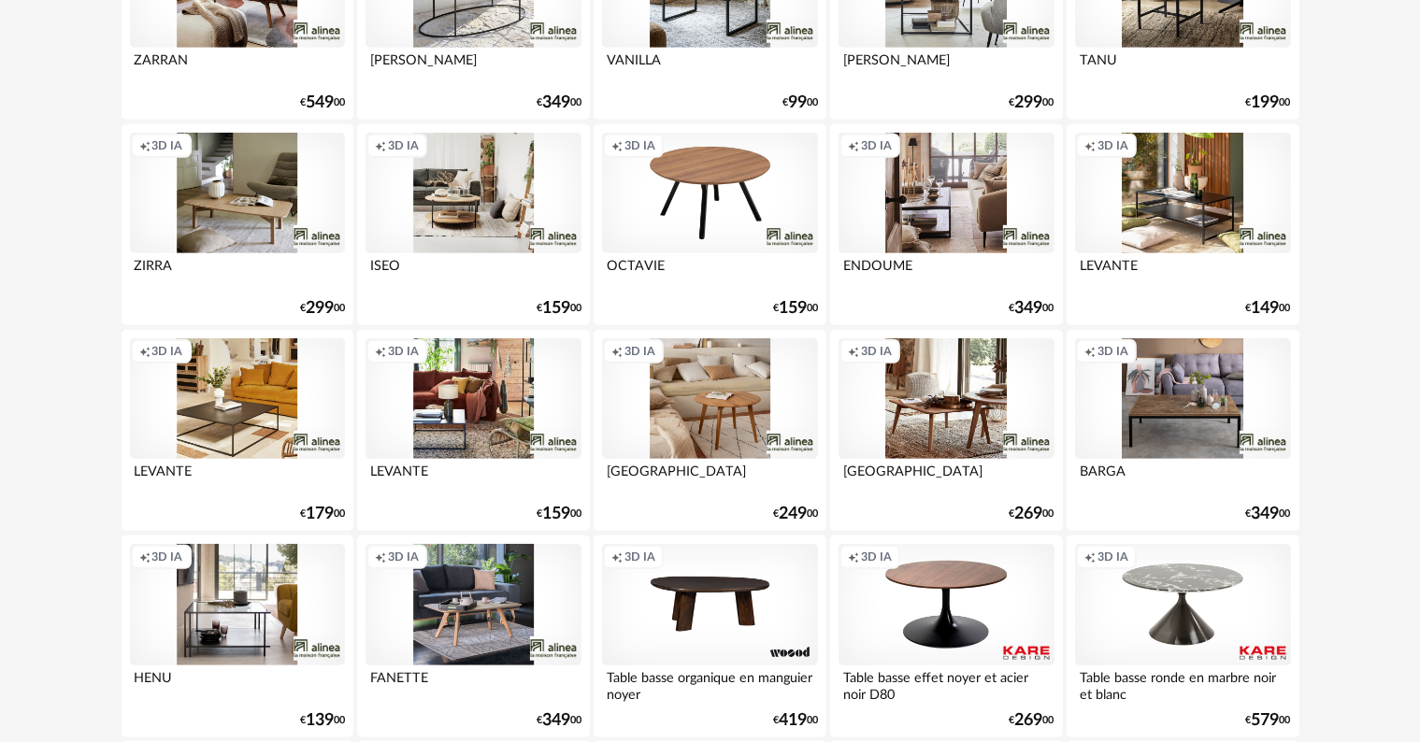
scroll to position [1215, 0]
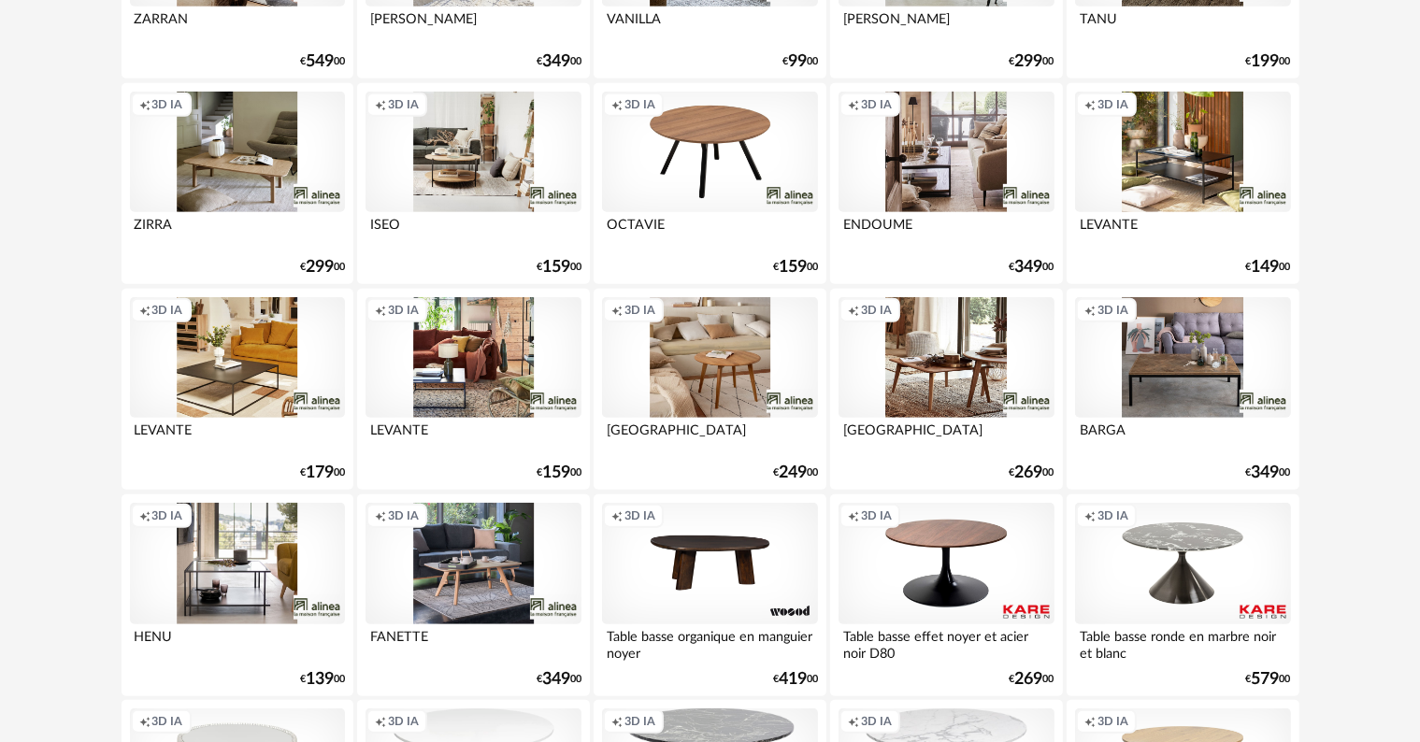
click at [1221, 351] on div "Creation icon 3D IA" at bounding box center [1182, 358] width 215 height 122
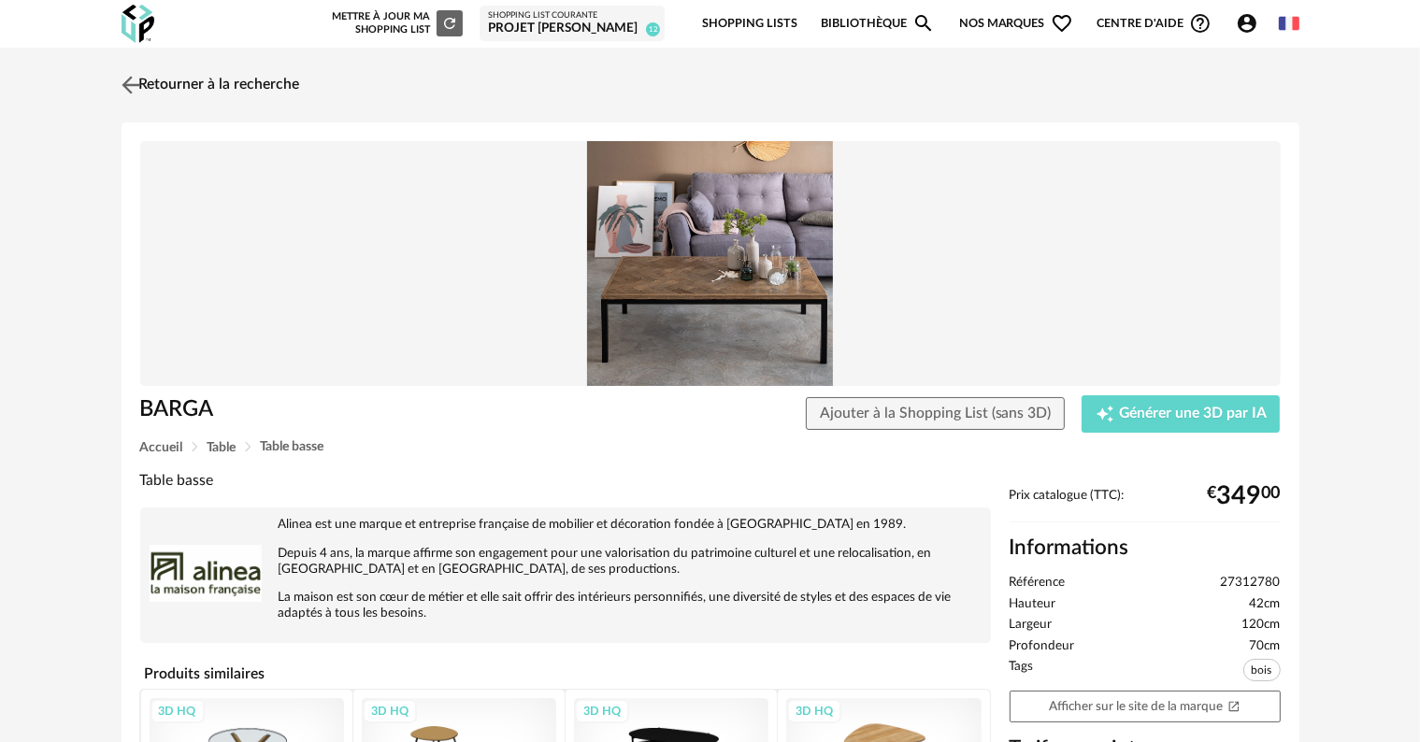
click at [236, 82] on link "Retourner à la recherche" at bounding box center [208, 85] width 183 height 41
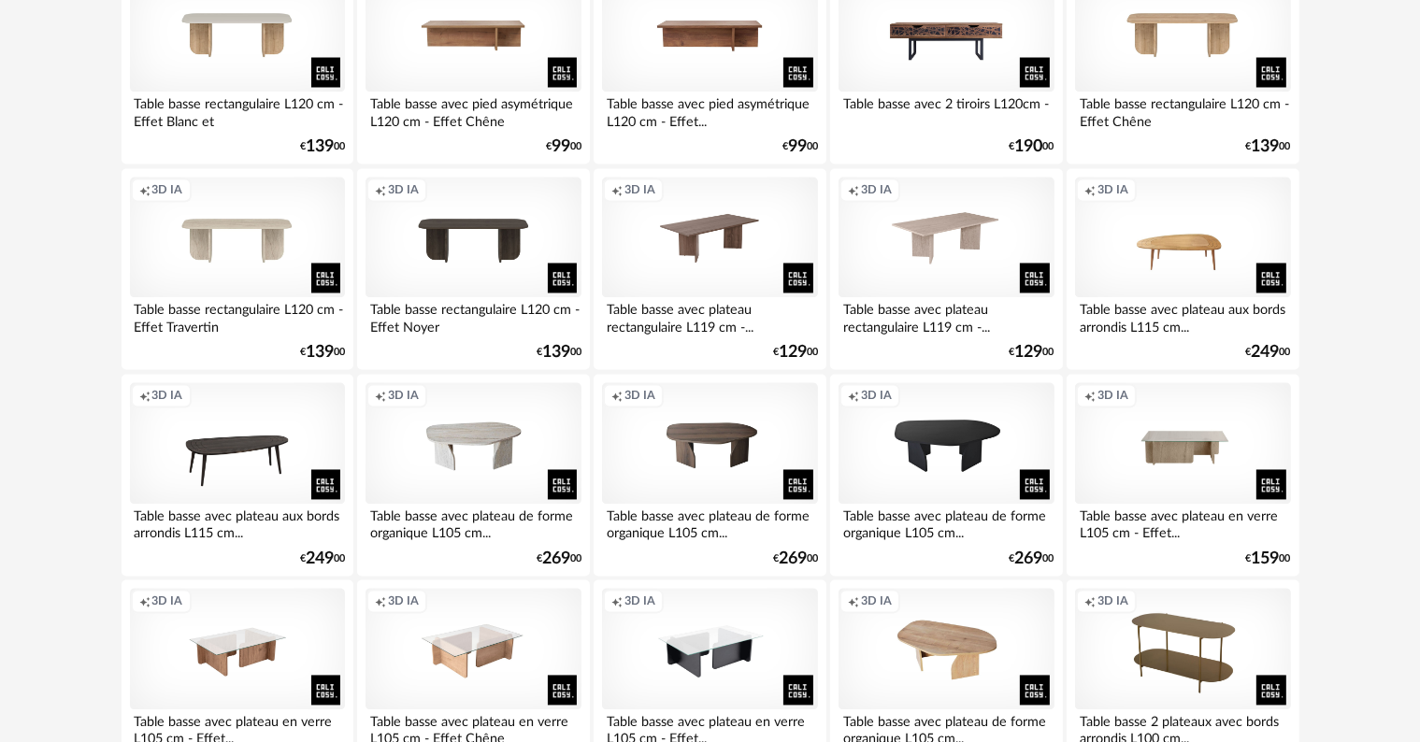
scroll to position [3646, 0]
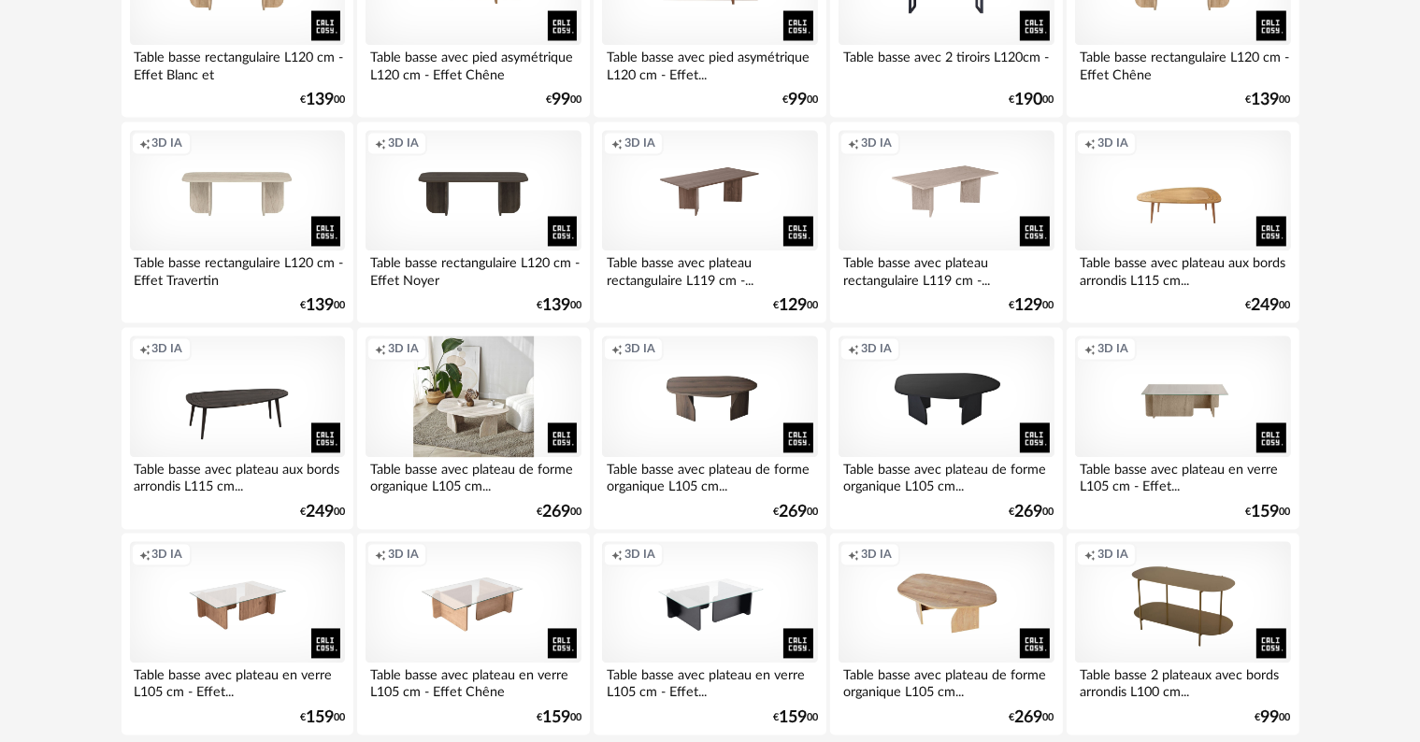
click at [466, 415] on div "Creation icon 3D IA" at bounding box center [473, 397] width 215 height 122
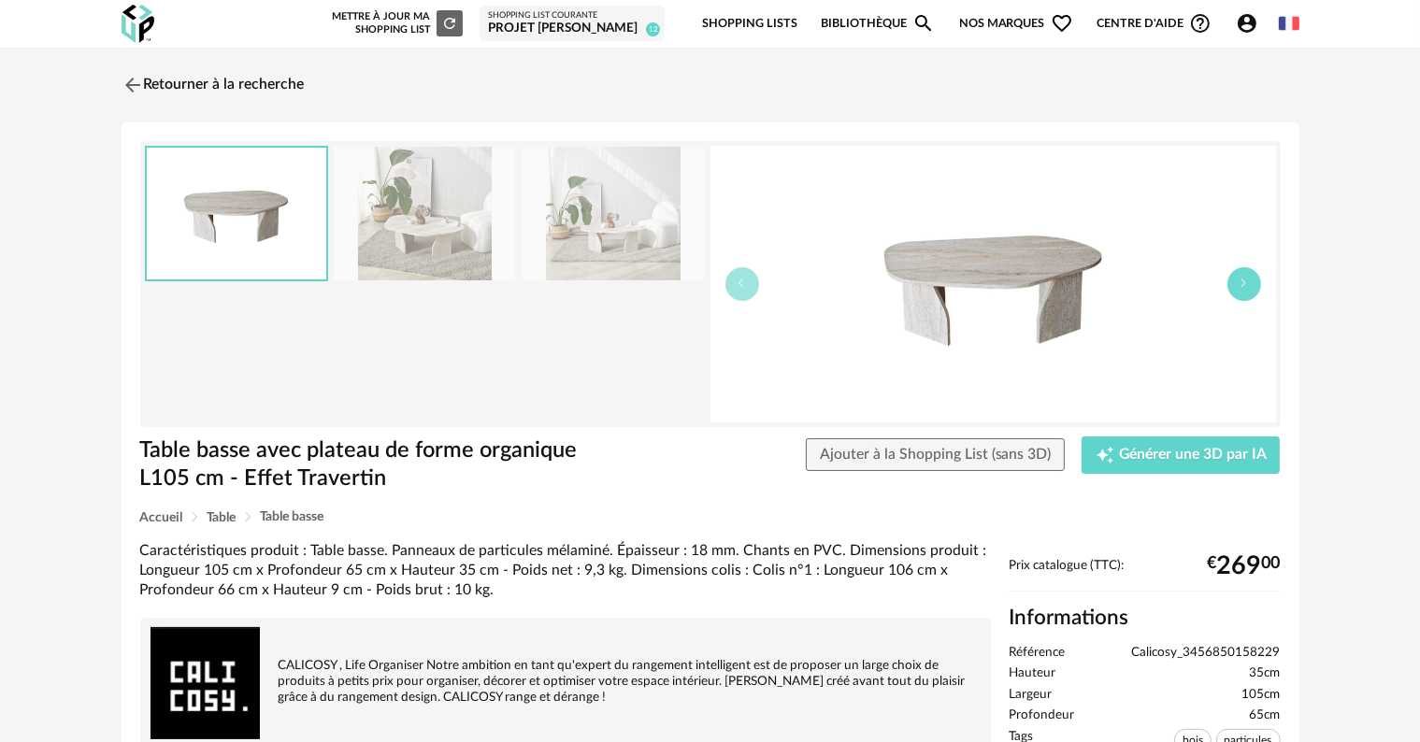
click at [1239, 288] on button "button" at bounding box center [1244, 284] width 34 height 34
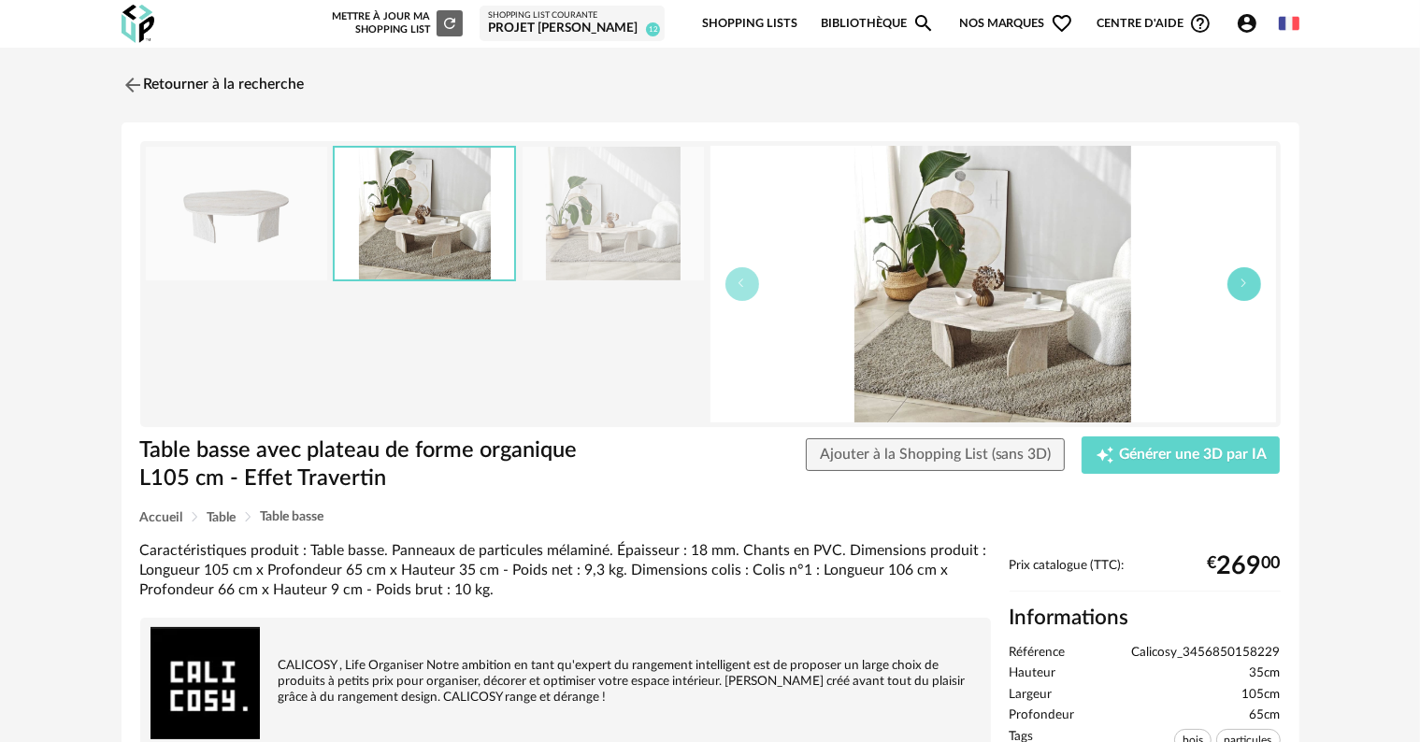
click at [1239, 288] on button "button" at bounding box center [1244, 284] width 34 height 34
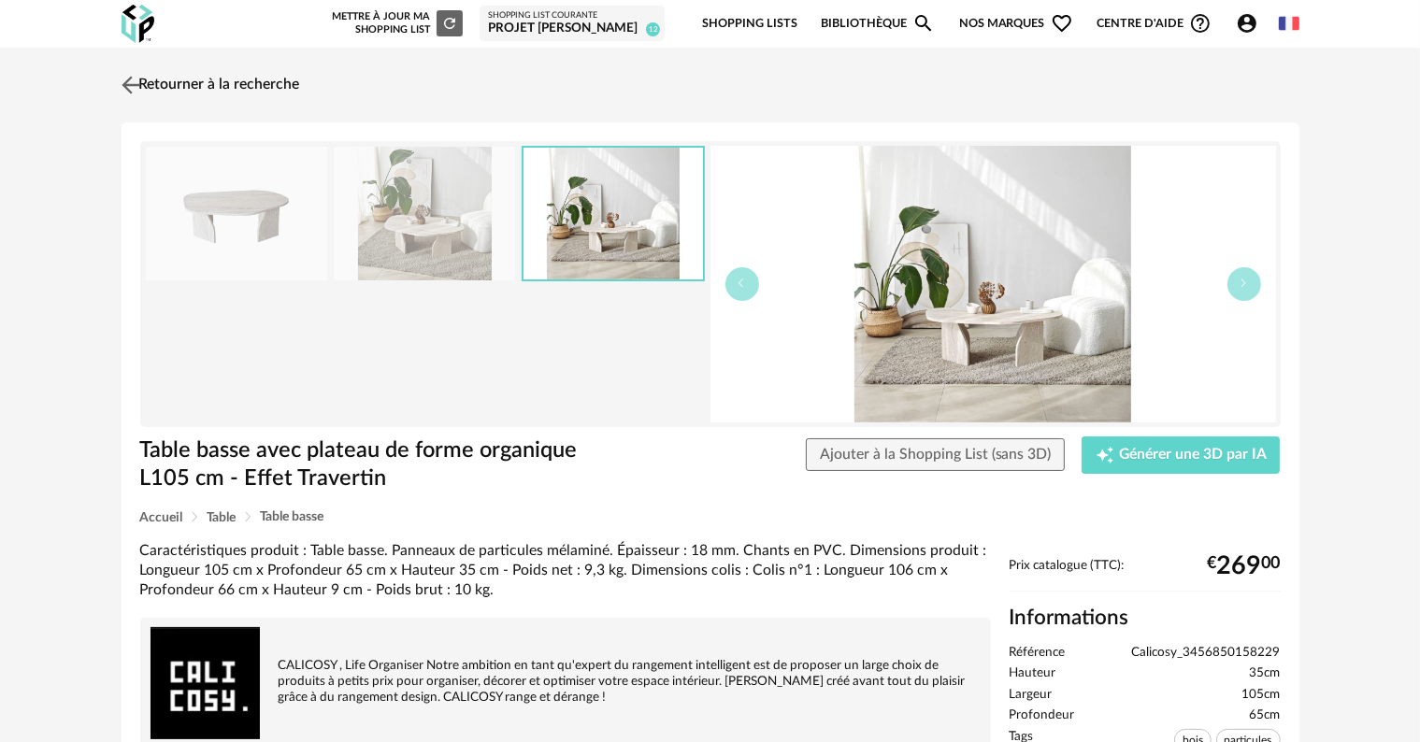
click at [224, 79] on link "Retourner à la recherche" at bounding box center [208, 85] width 183 height 41
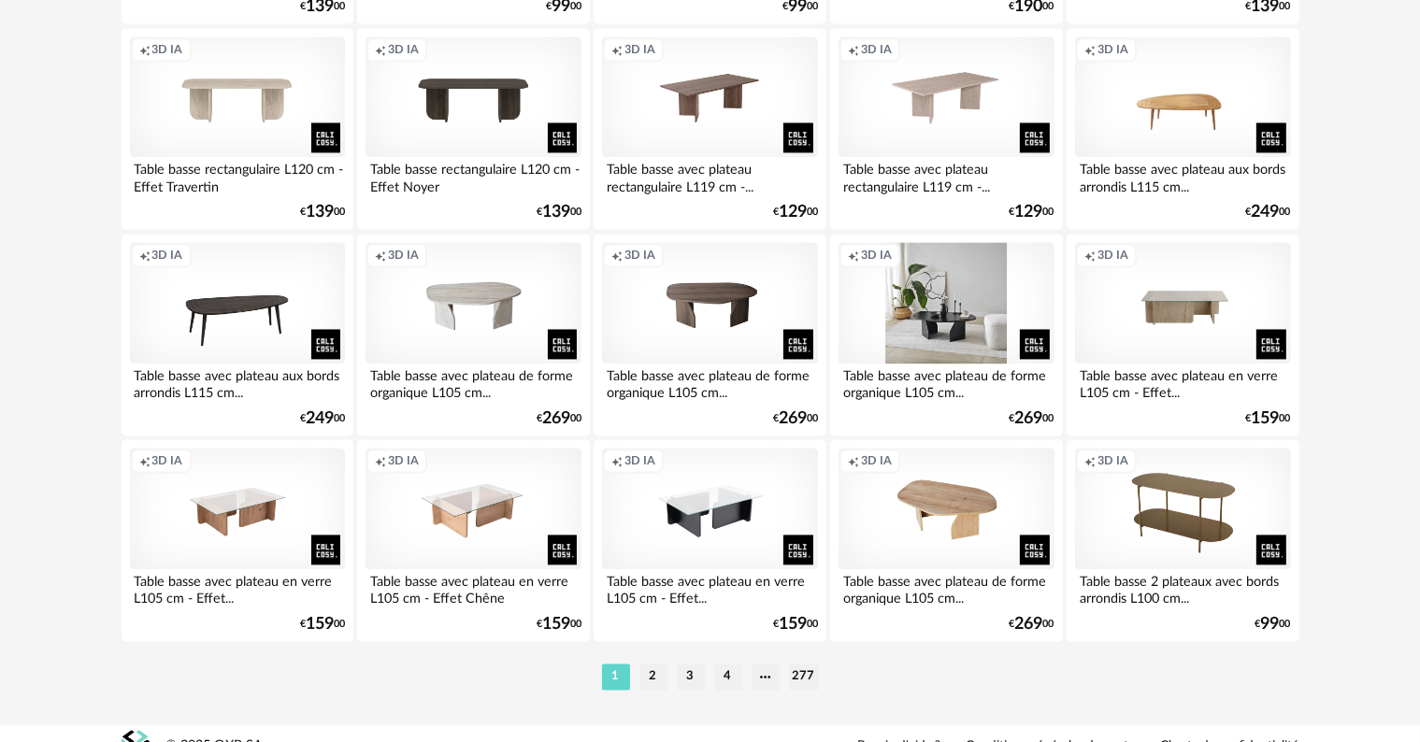
scroll to position [3763, 0]
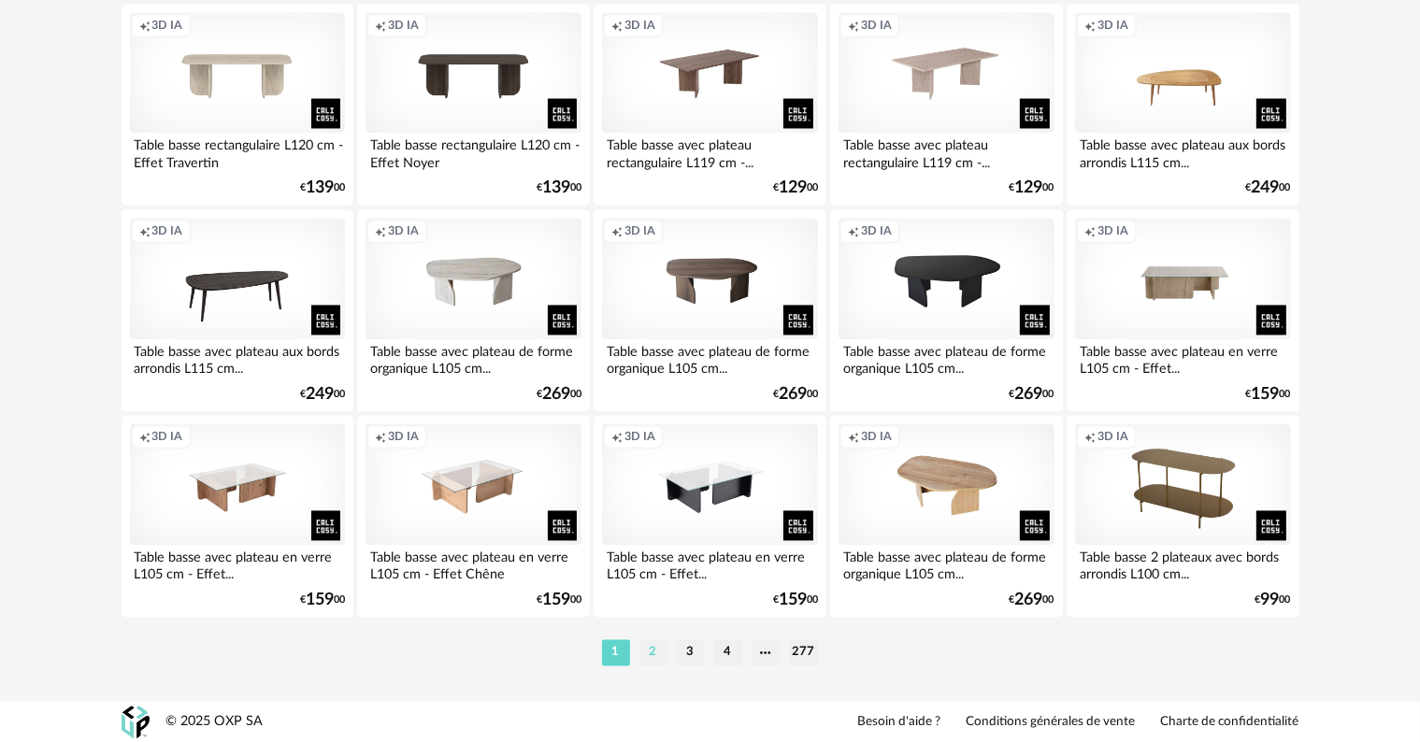
click at [651, 652] on li "2" at bounding box center [653, 652] width 28 height 26
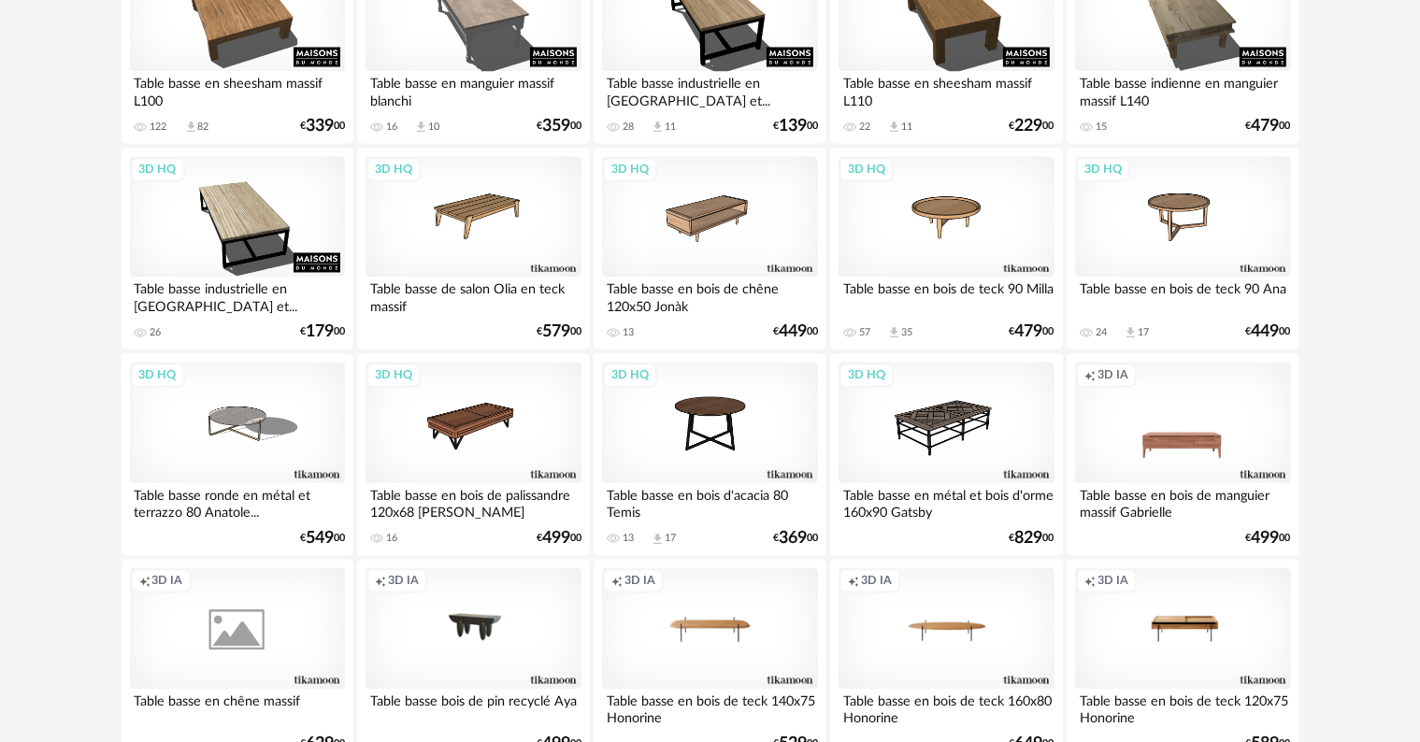
scroll to position [3763, 0]
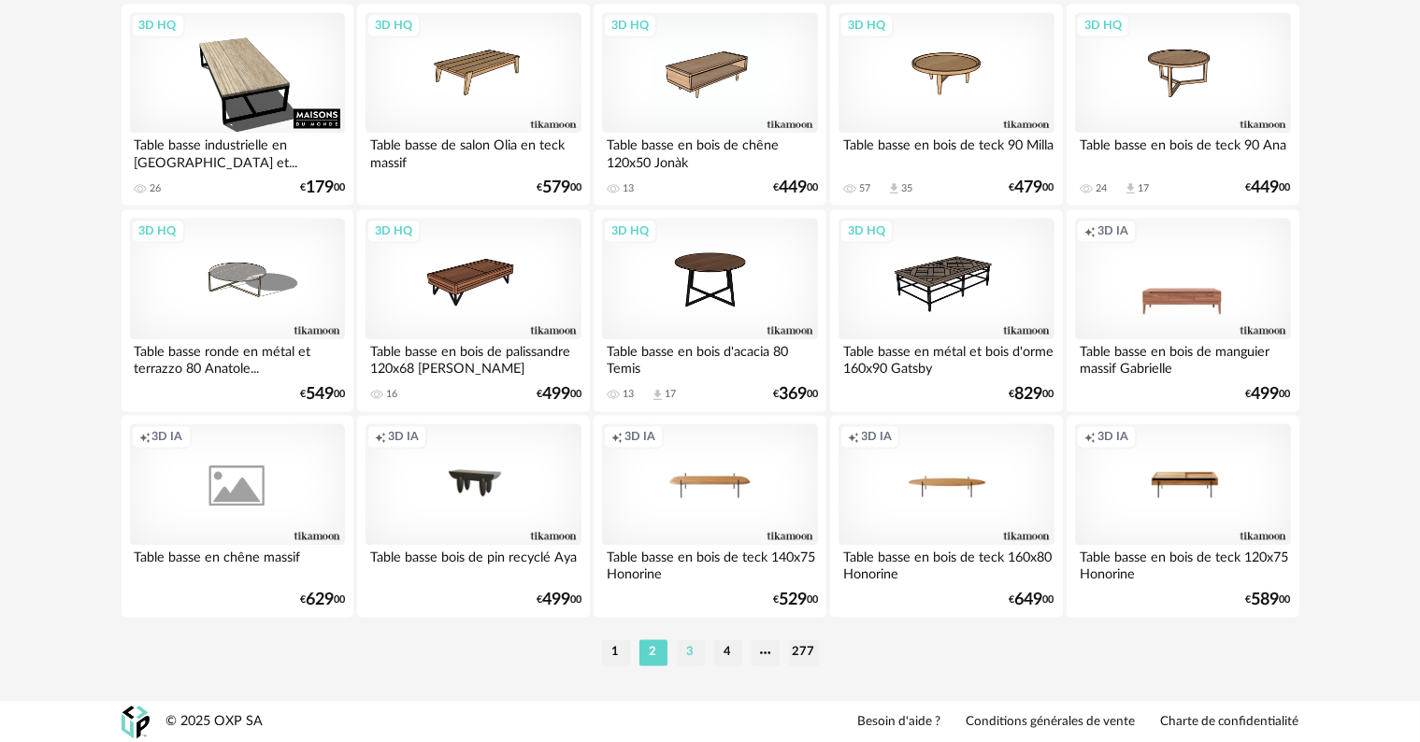
click at [685, 652] on li "3" at bounding box center [691, 652] width 28 height 26
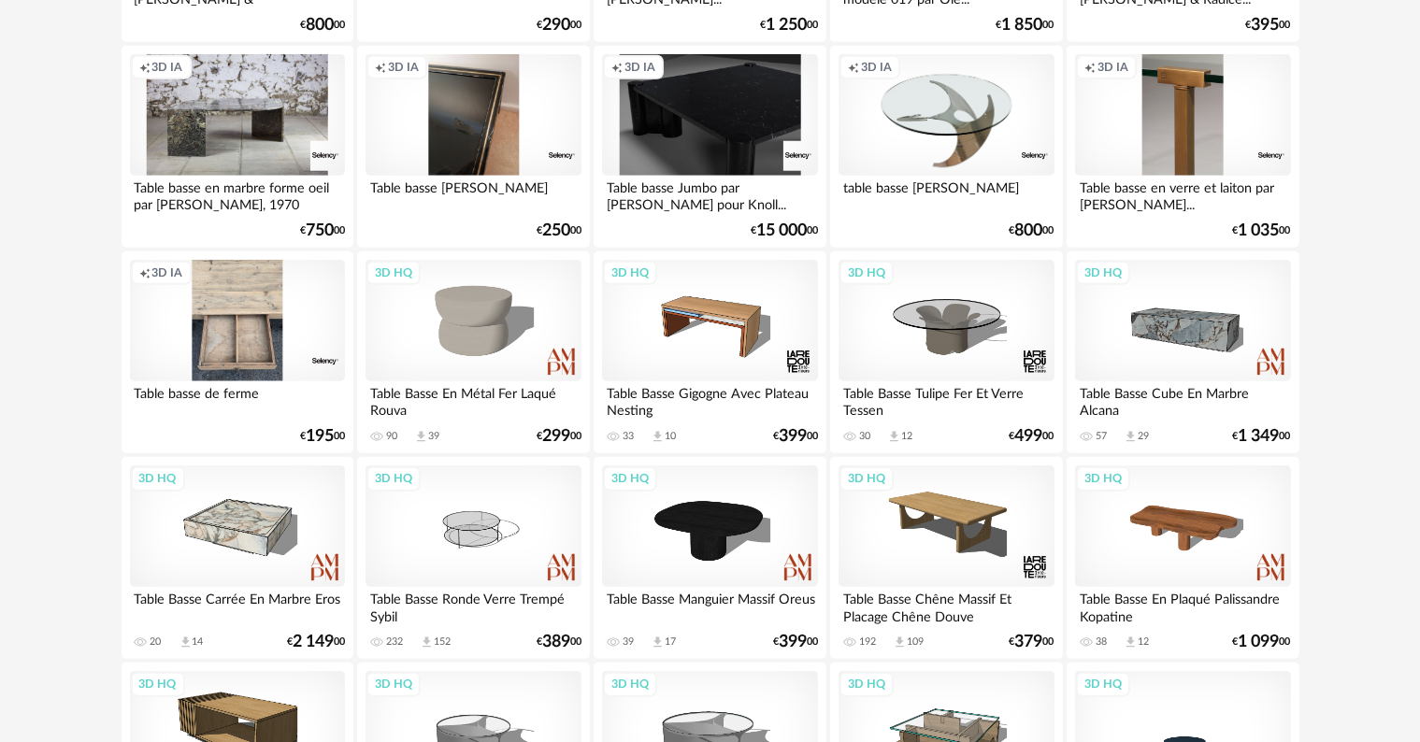
scroll to position [1963, 0]
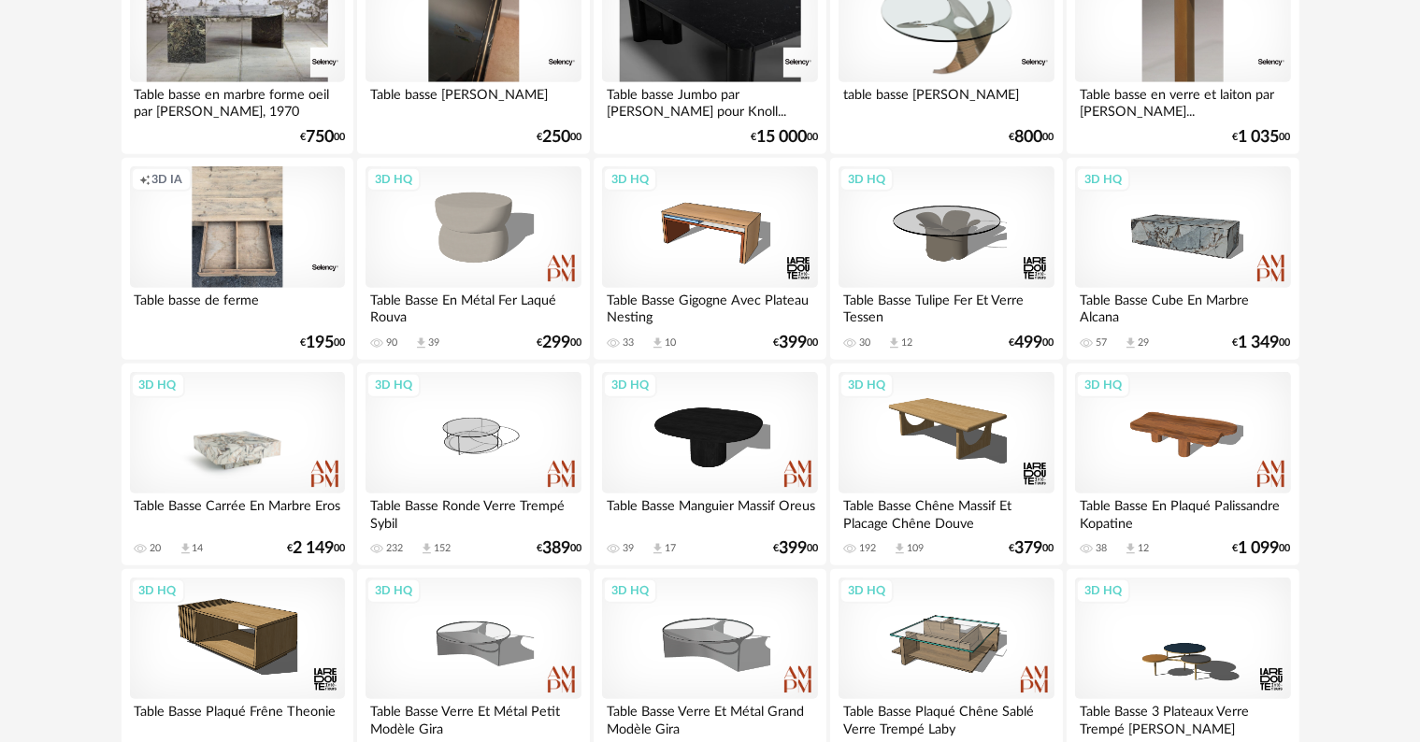
click at [224, 448] on div "3D HQ" at bounding box center [237, 433] width 215 height 122
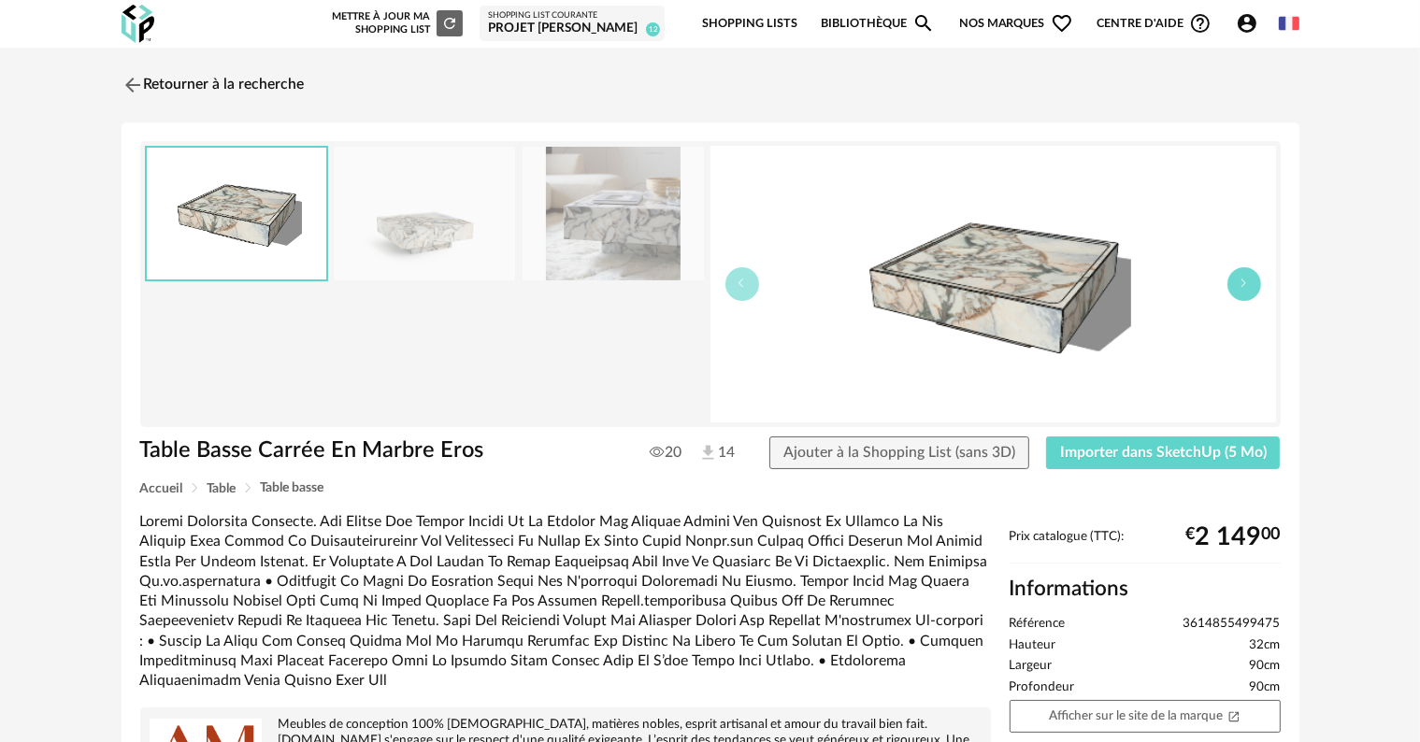
click at [1238, 288] on button "button" at bounding box center [1244, 284] width 34 height 34
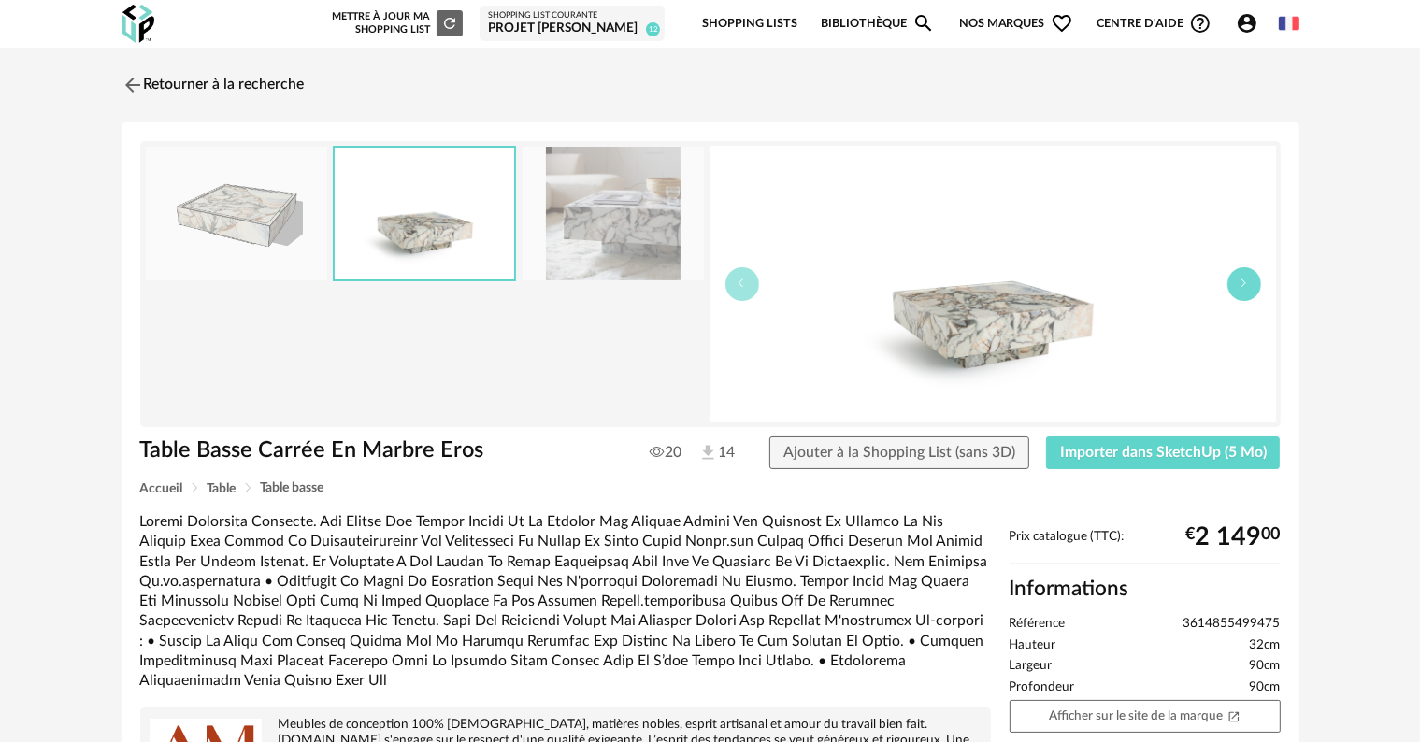
click at [1238, 288] on button "button" at bounding box center [1244, 284] width 34 height 34
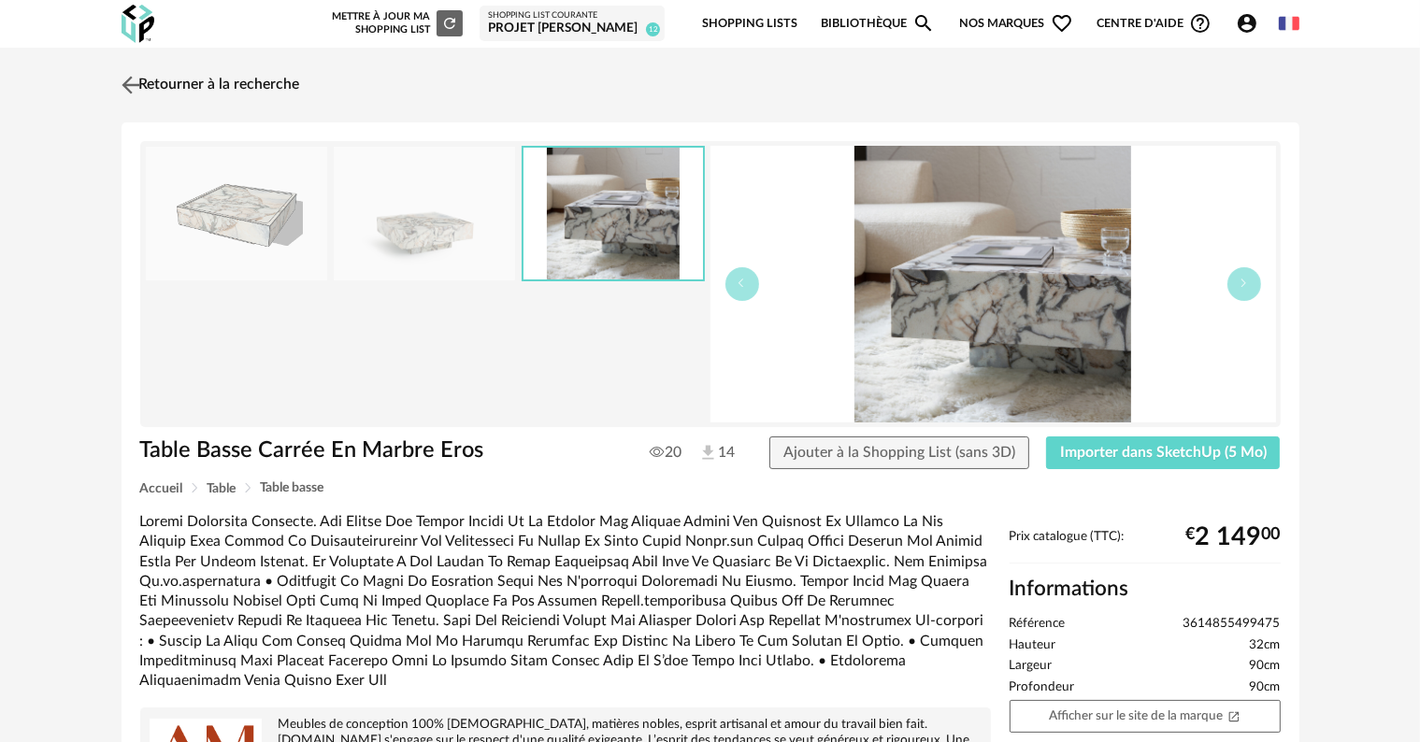
click at [153, 82] on link "Retourner à la recherche" at bounding box center [208, 85] width 183 height 41
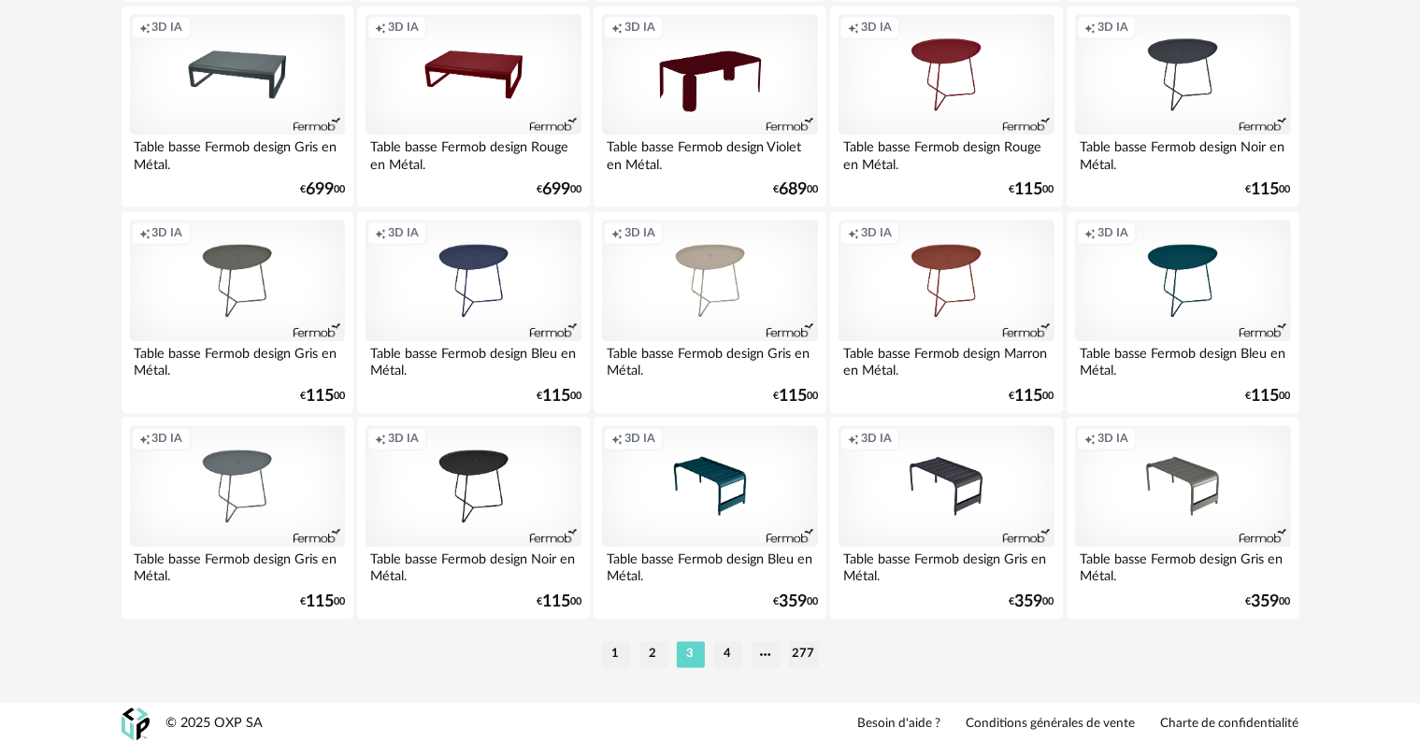
scroll to position [3763, 0]
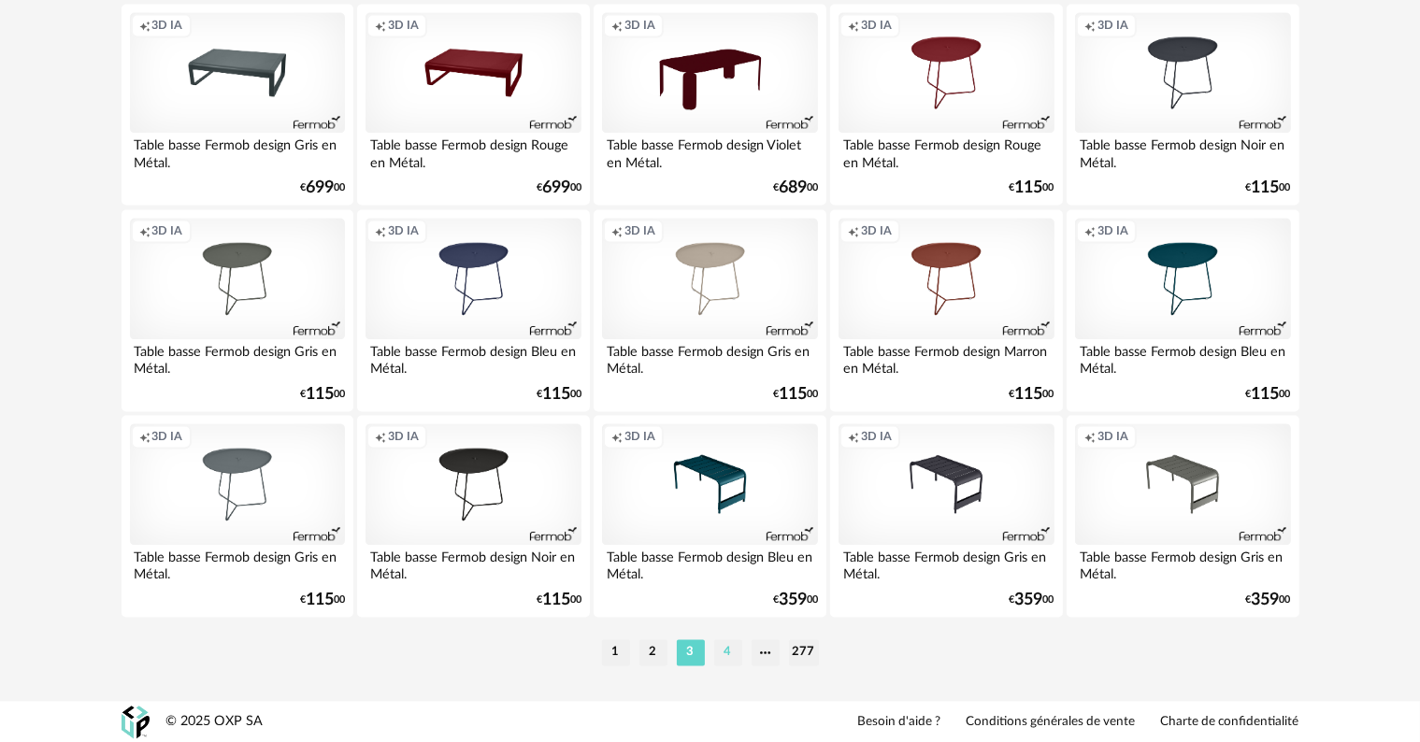
click at [730, 653] on li "4" at bounding box center [728, 652] width 28 height 26
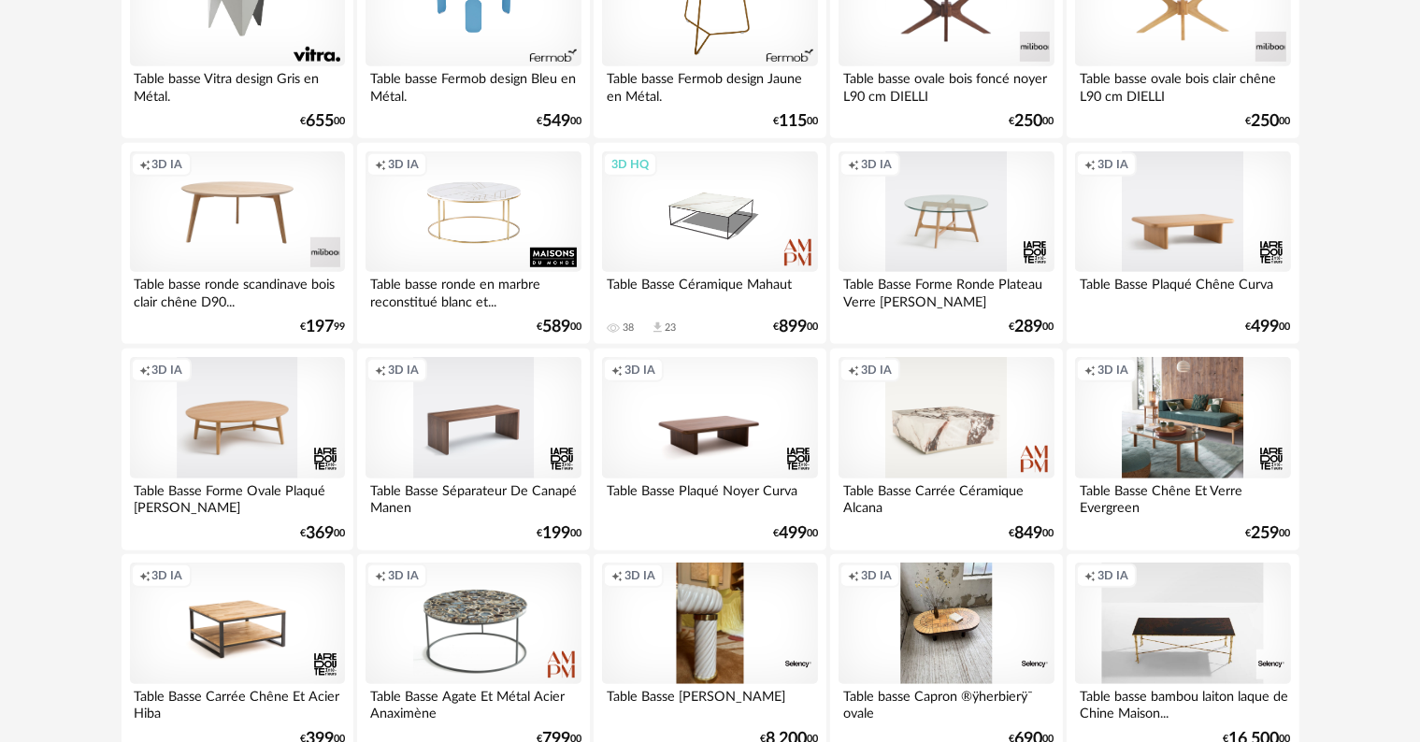
scroll to position [1402, 0]
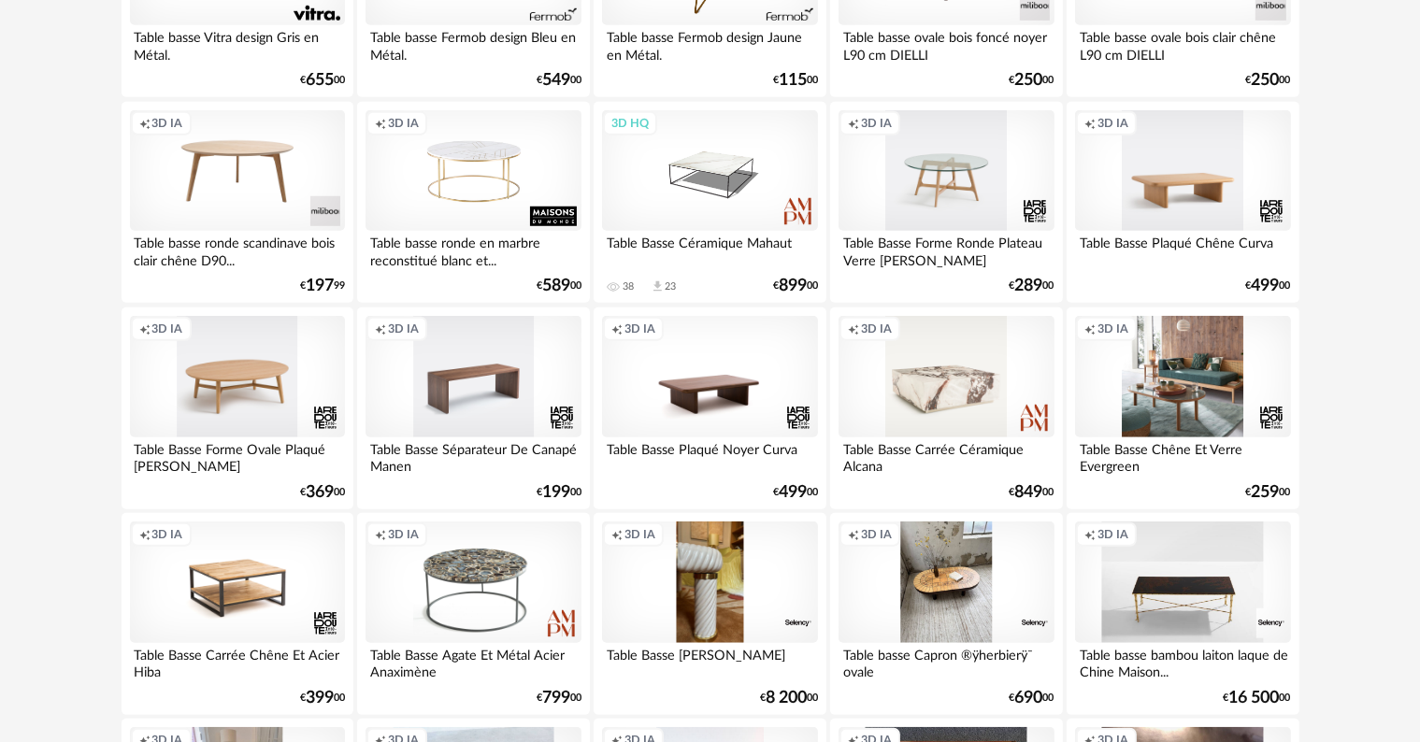
click at [927, 392] on div "Creation icon 3D IA" at bounding box center [946, 377] width 215 height 122
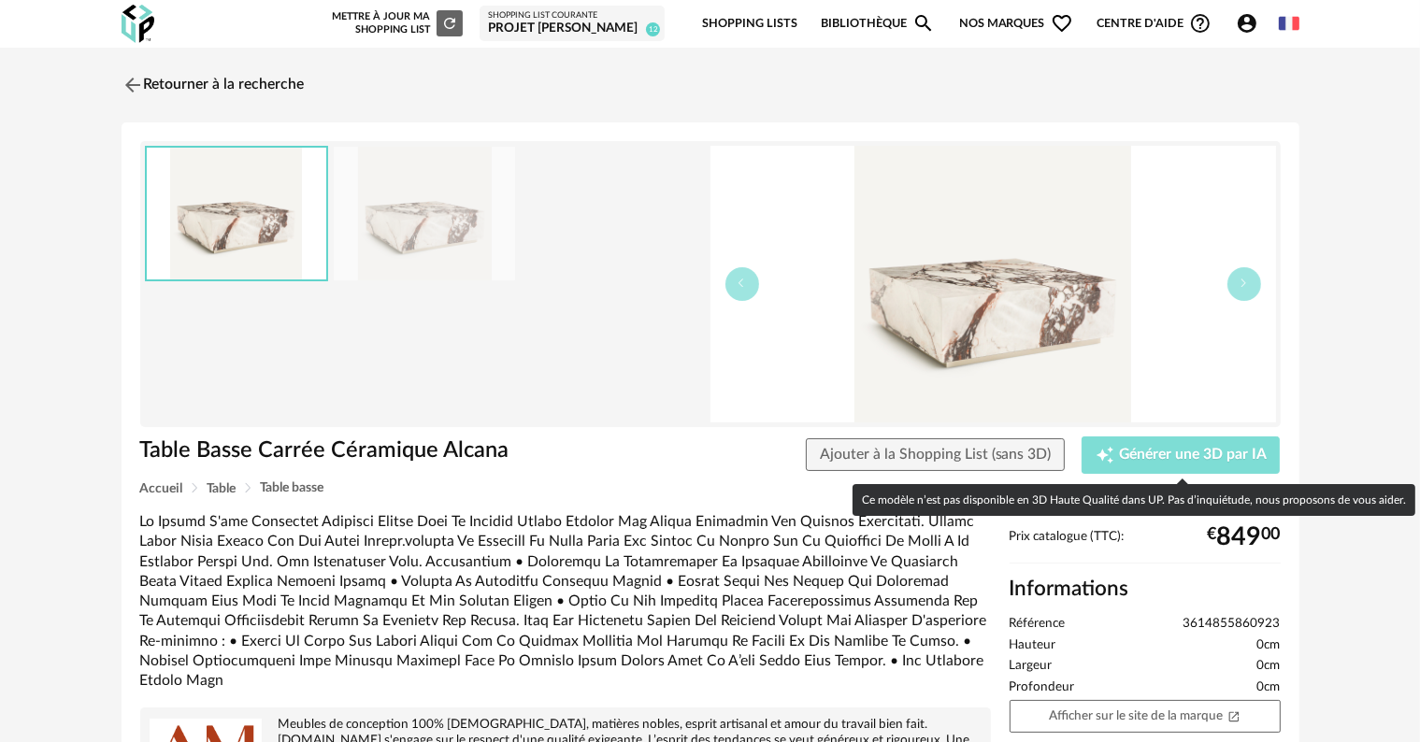
click at [1218, 452] on span "Générer une 3D par IA" at bounding box center [1193, 455] width 148 height 15
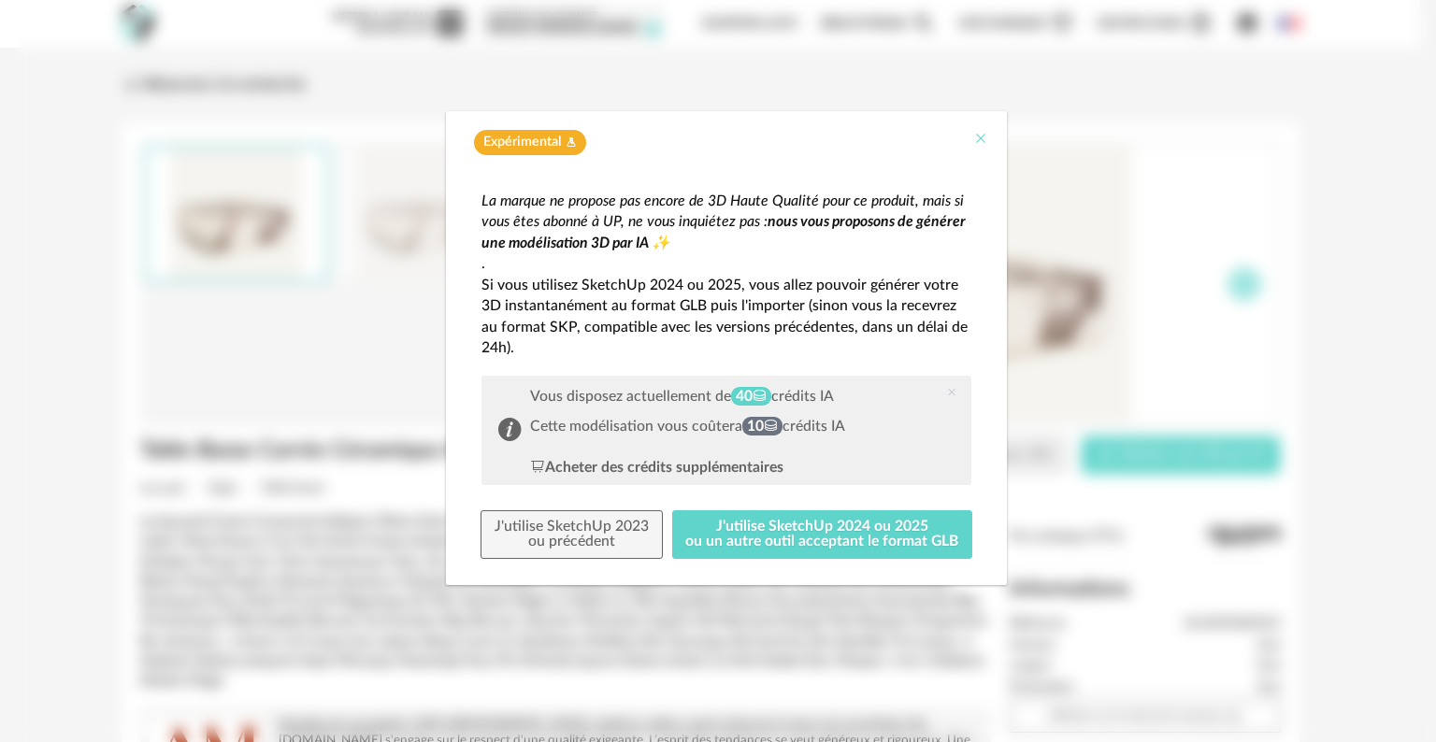
click at [980, 138] on icon "Close" at bounding box center [980, 138] width 15 height 15
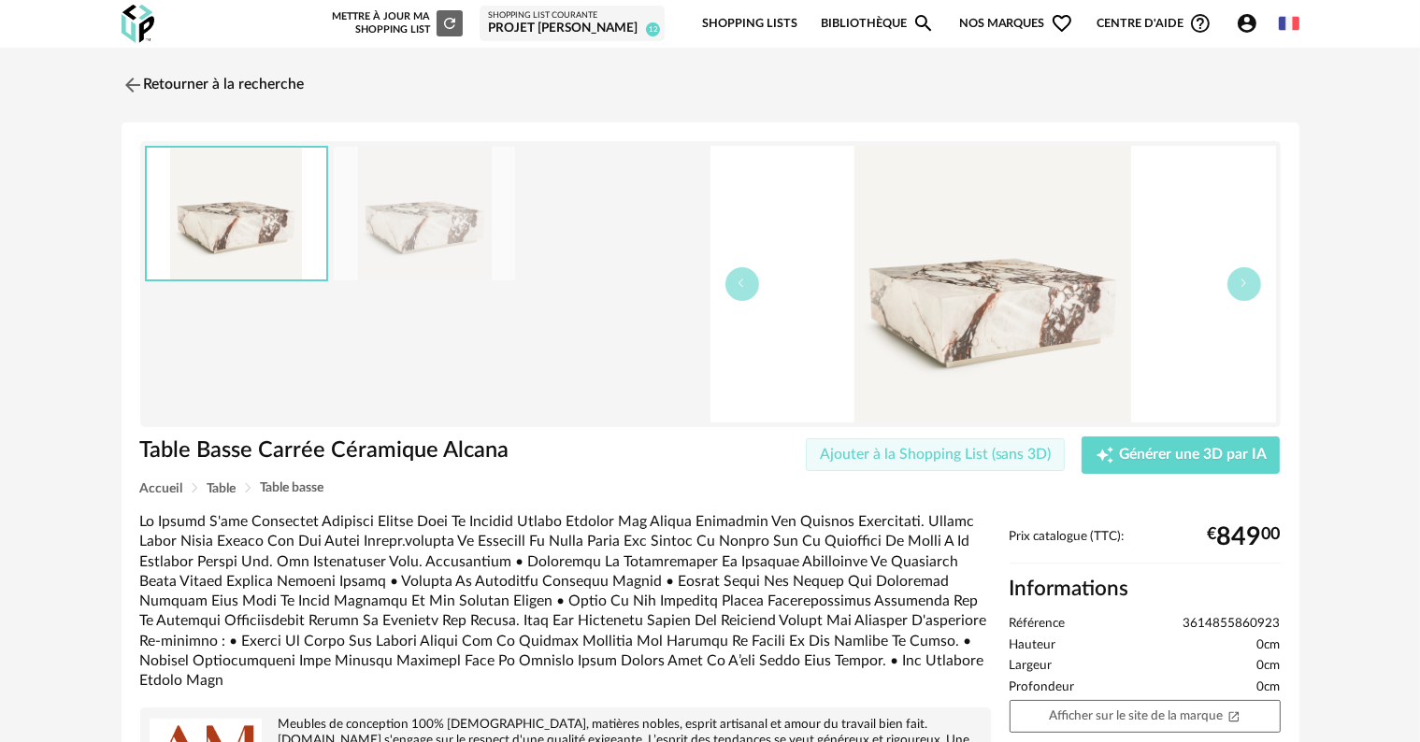
click at [920, 452] on span "Ajouter à la Shopping List (sans 3D)" at bounding box center [936, 454] width 232 height 15
click at [251, 88] on link "Retourner à la recherche" at bounding box center [208, 85] width 183 height 41
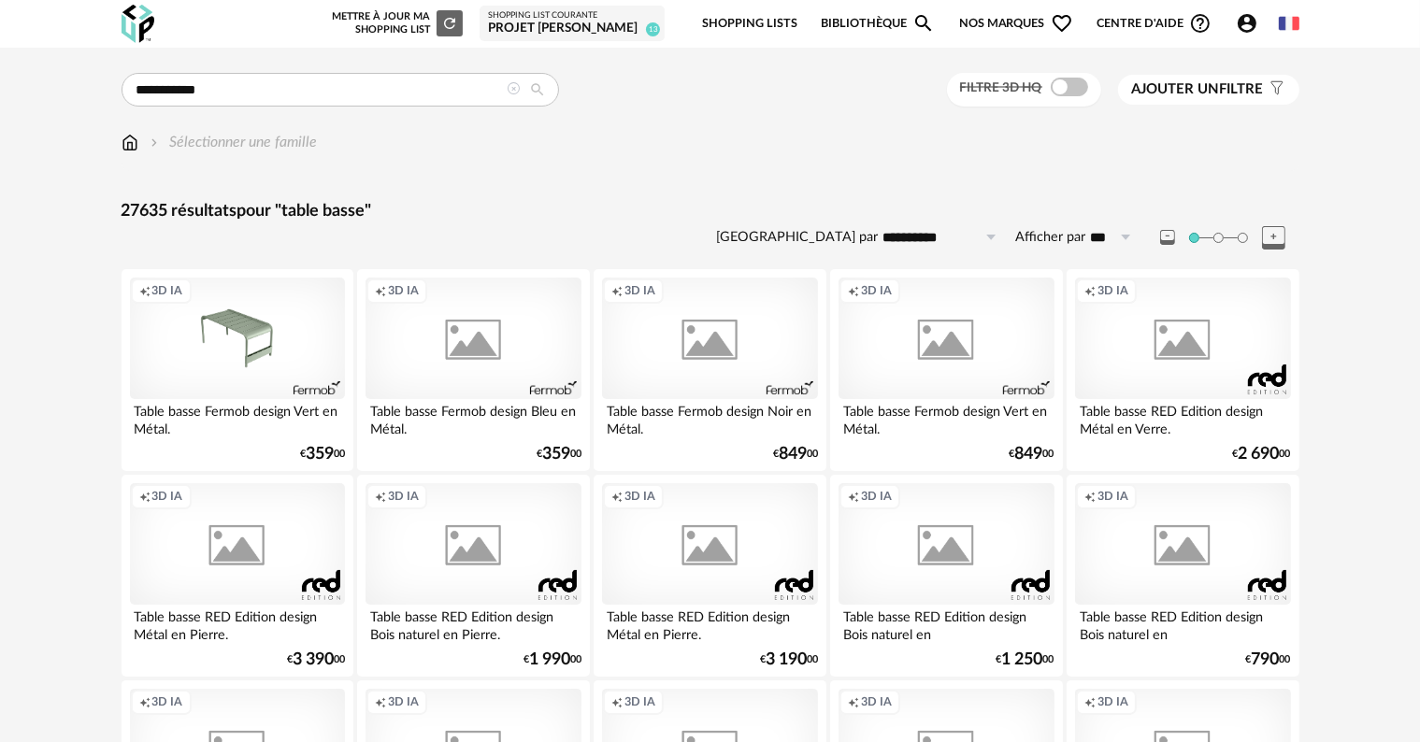
scroll to position [1402, 0]
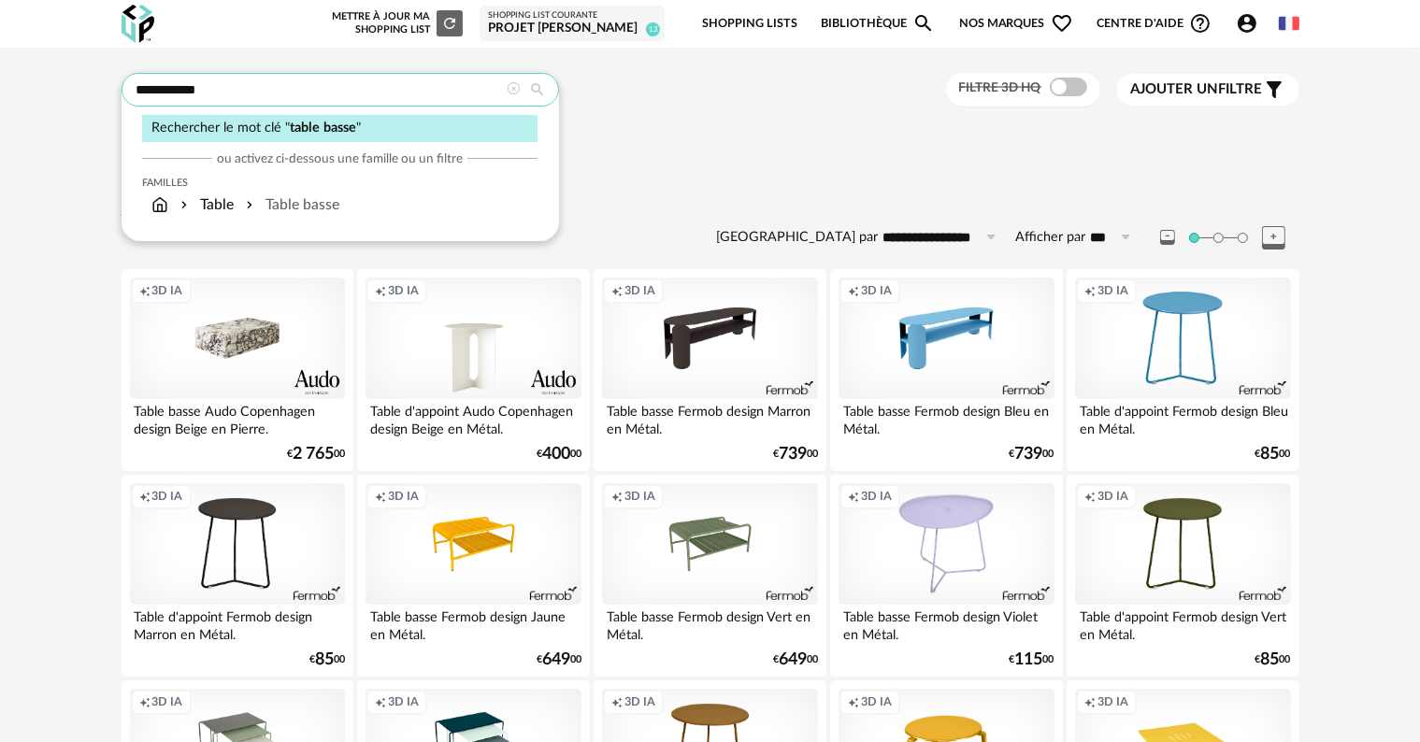
click at [221, 90] on input "**********" at bounding box center [340, 90] width 437 height 34
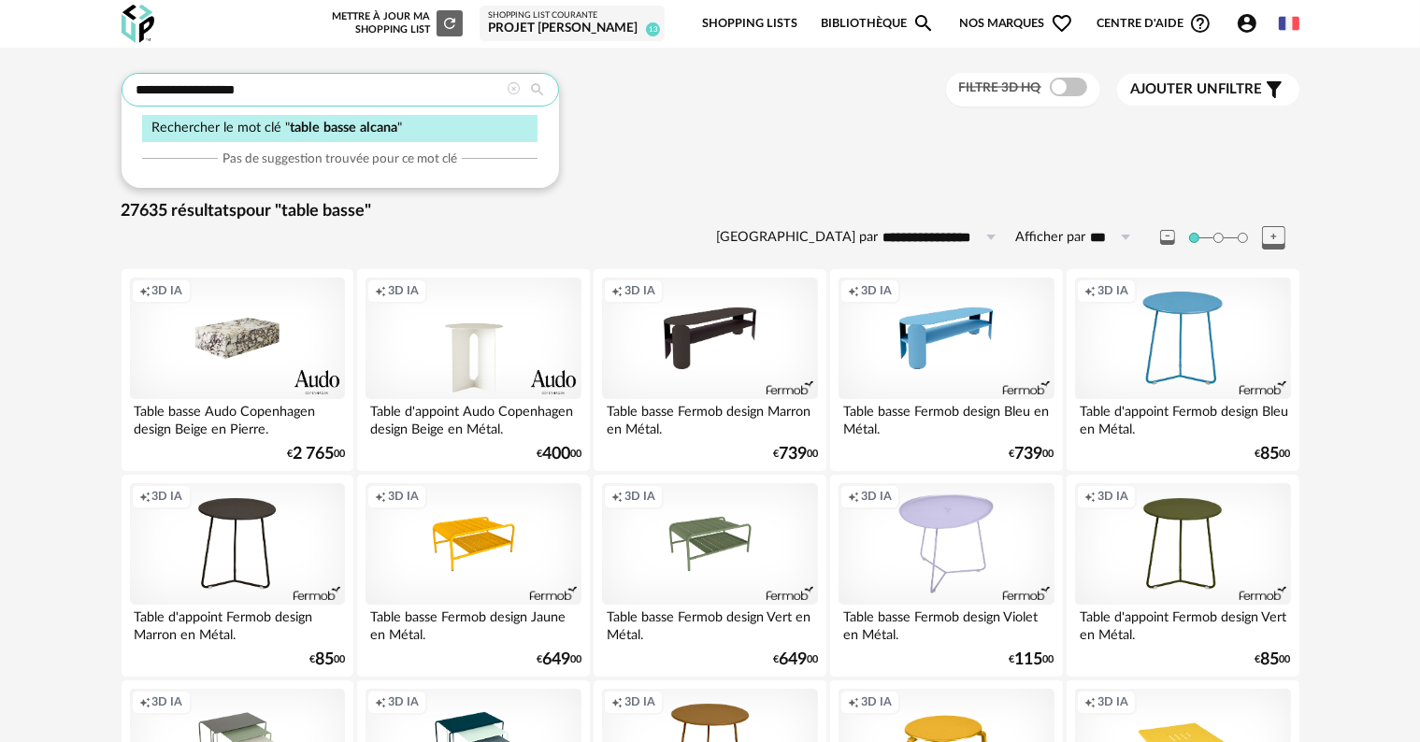
type input "**********"
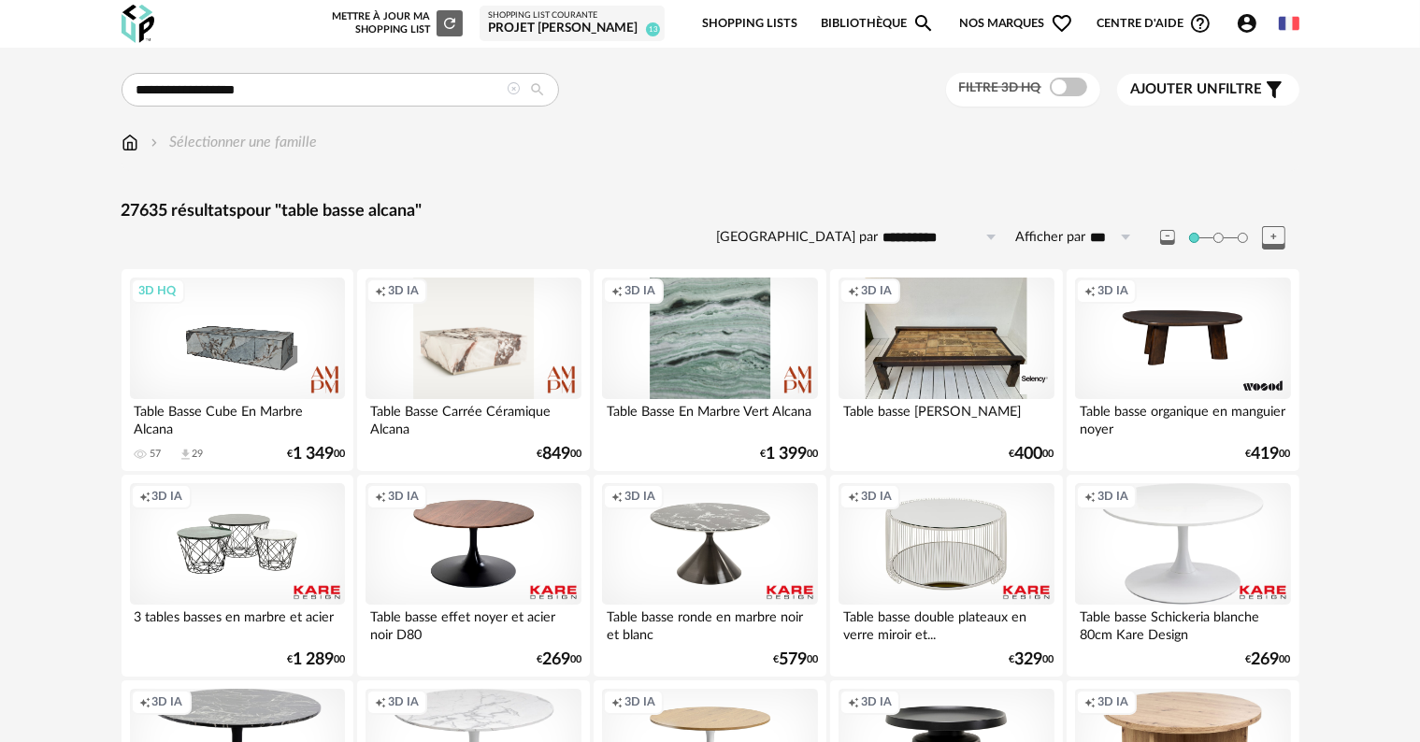
click at [484, 343] on div "Creation icon 3D IA" at bounding box center [473, 339] width 215 height 122
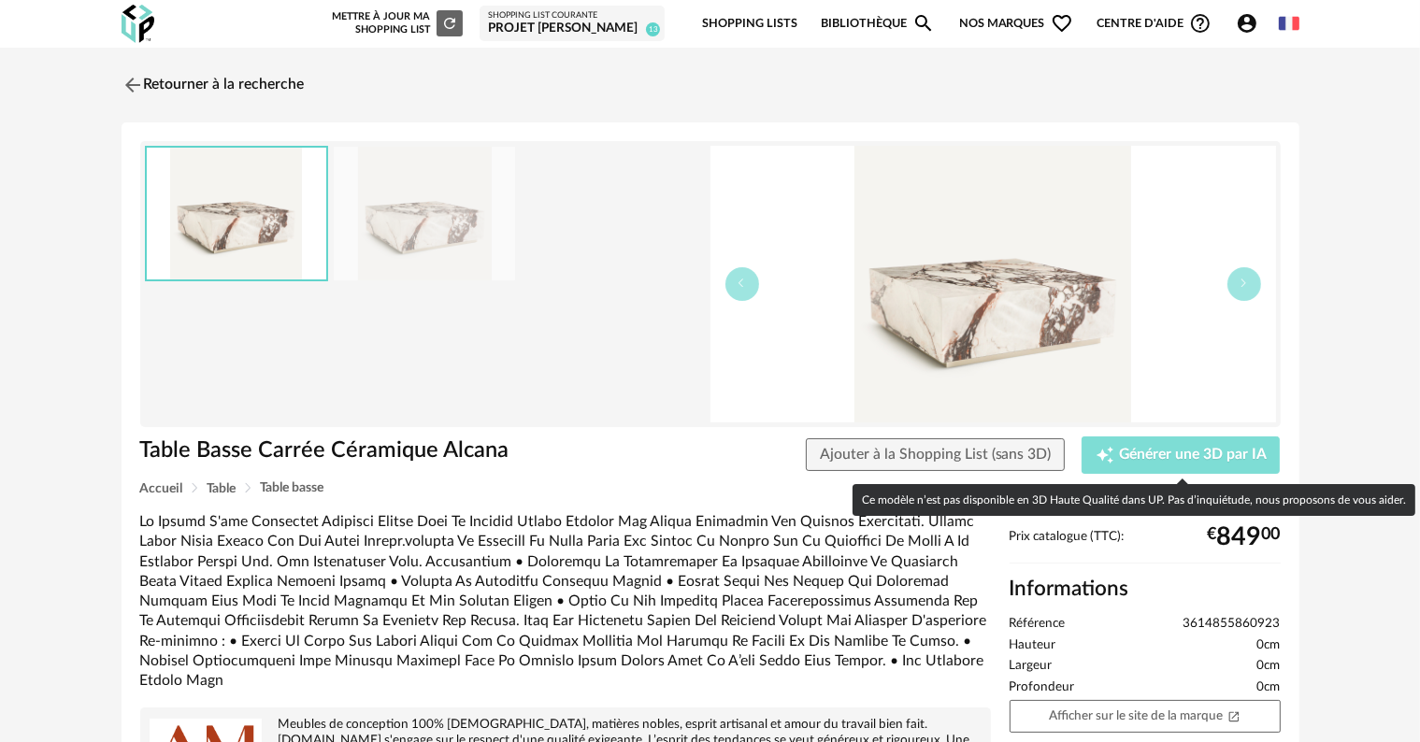
click at [1209, 457] on span "Générer une 3D par IA" at bounding box center [1193, 455] width 148 height 15
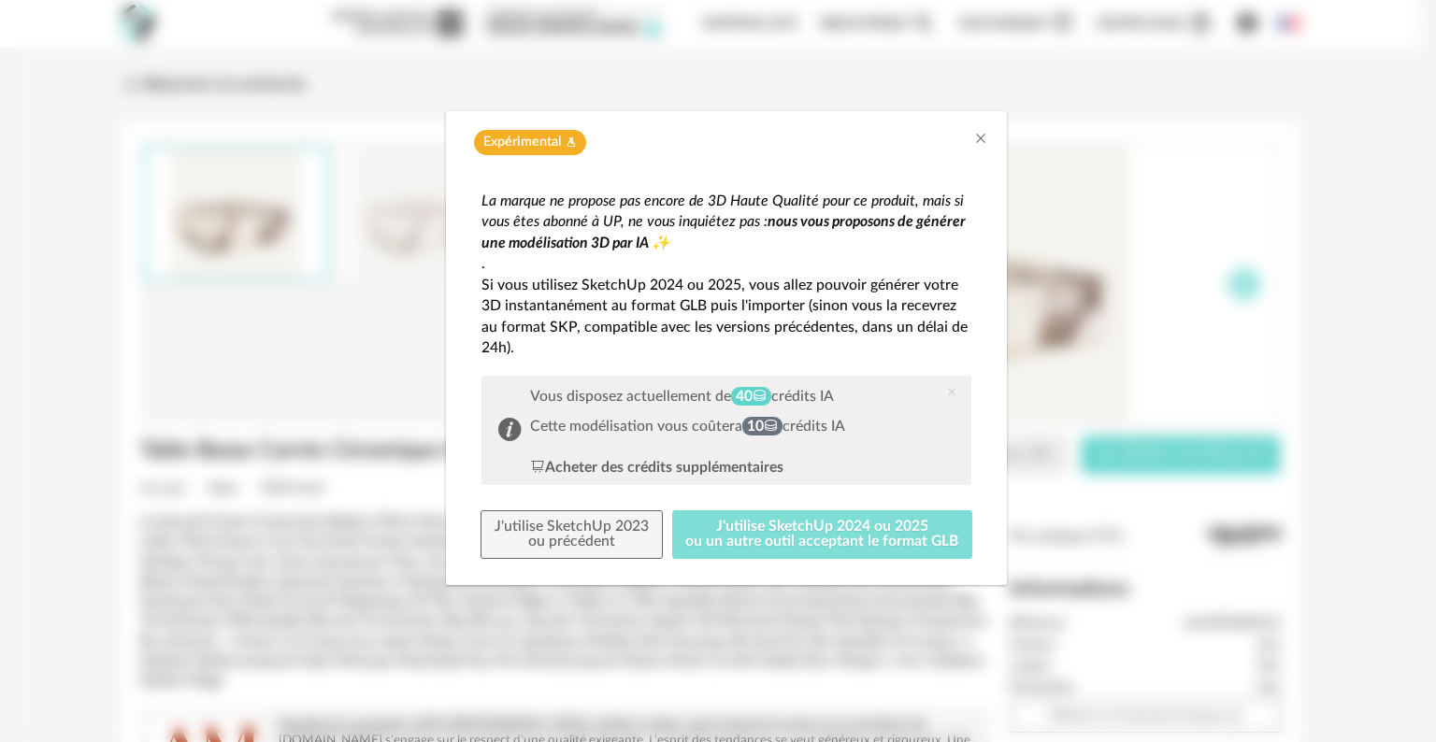
click at [749, 534] on button "J'utilise SketchUp 2024 ou 2025 ou un autre outil acceptant le format GLB" at bounding box center [822, 534] width 301 height 49
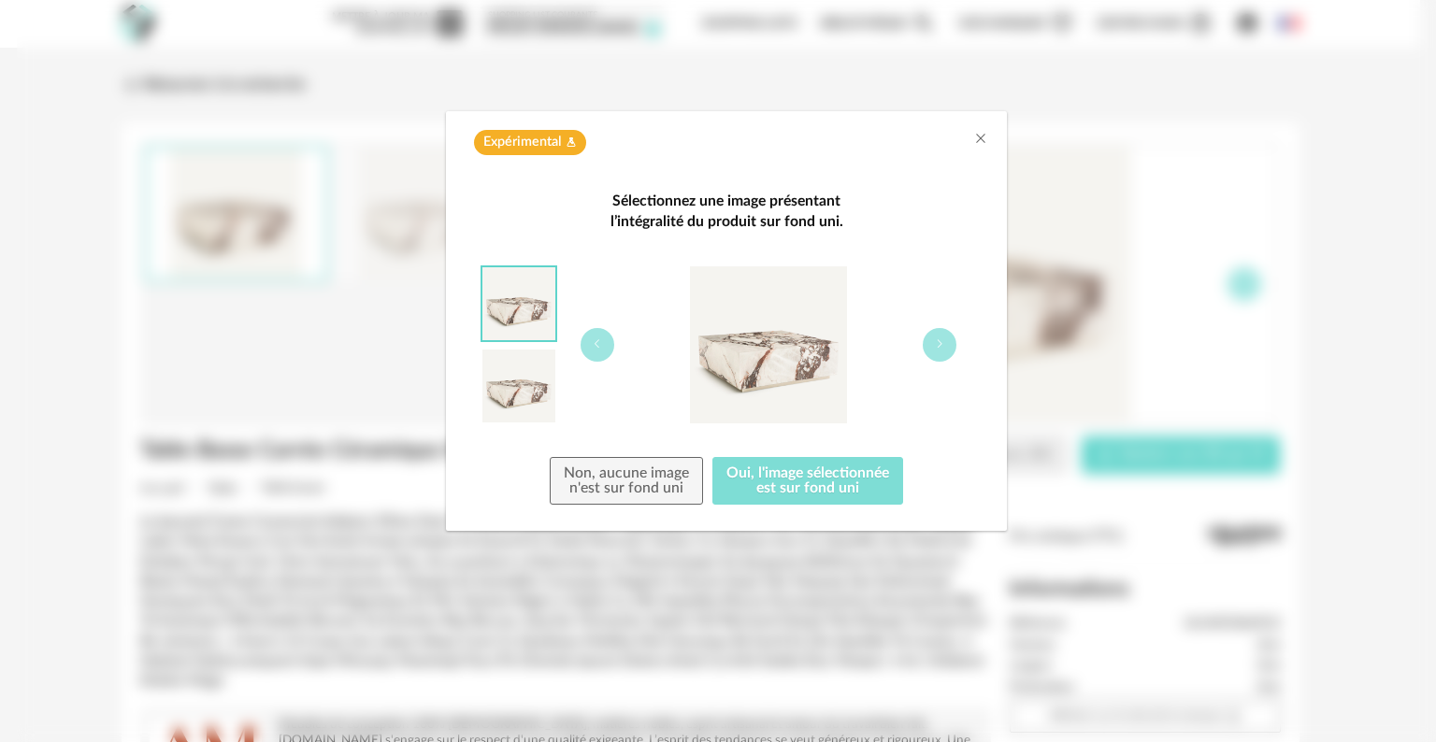
click at [779, 488] on button "Oui, l'image sélectionnée est sur fond uni" at bounding box center [807, 481] width 191 height 49
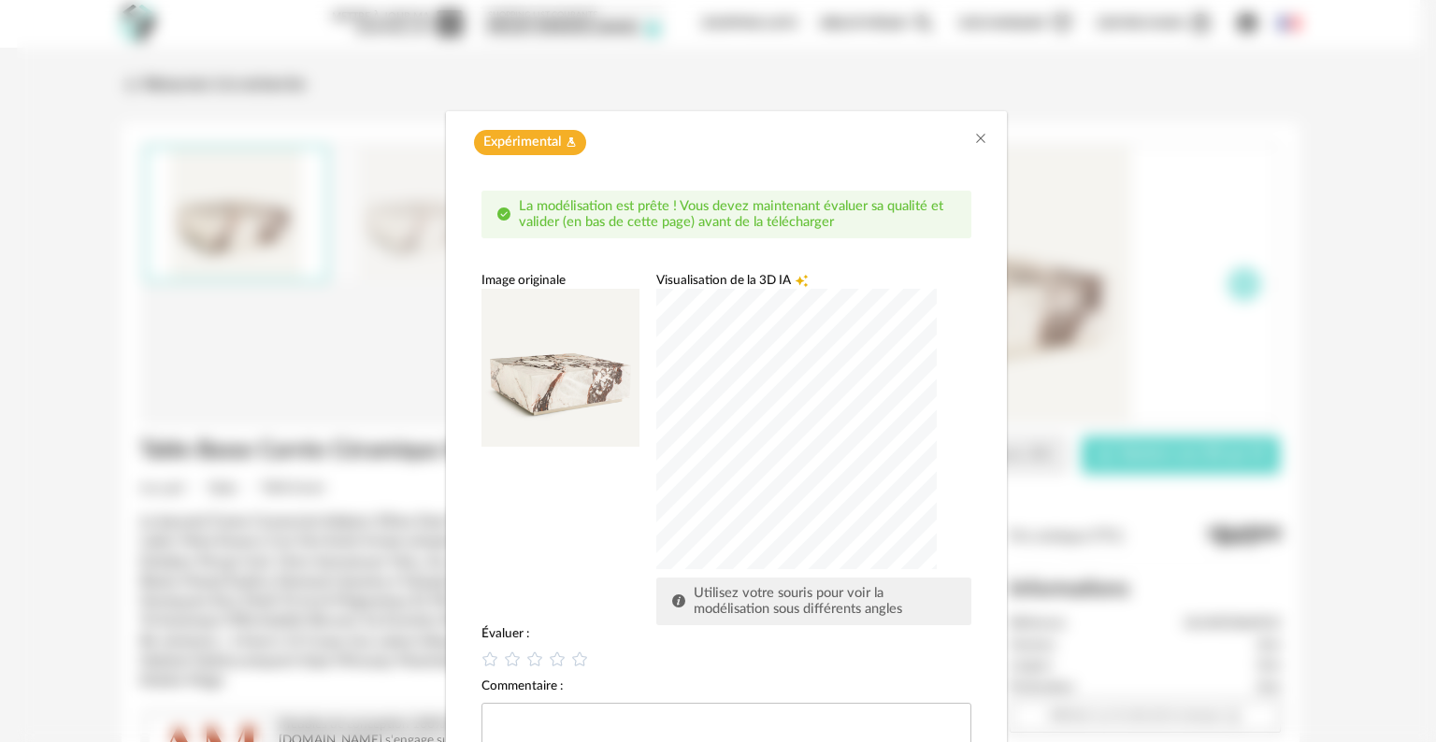
click at [751, 403] on div "dialog" at bounding box center [796, 429] width 280 height 280
click at [776, 595] on span "Utilisez votre souris pour voir la modélisation sous différents angles" at bounding box center [798, 601] width 208 height 31
click at [905, 416] on div "dialog" at bounding box center [796, 429] width 280 height 280
click at [787, 463] on div "dialog" at bounding box center [796, 429] width 280 height 280
click at [973, 136] on icon "Close" at bounding box center [980, 138] width 15 height 15
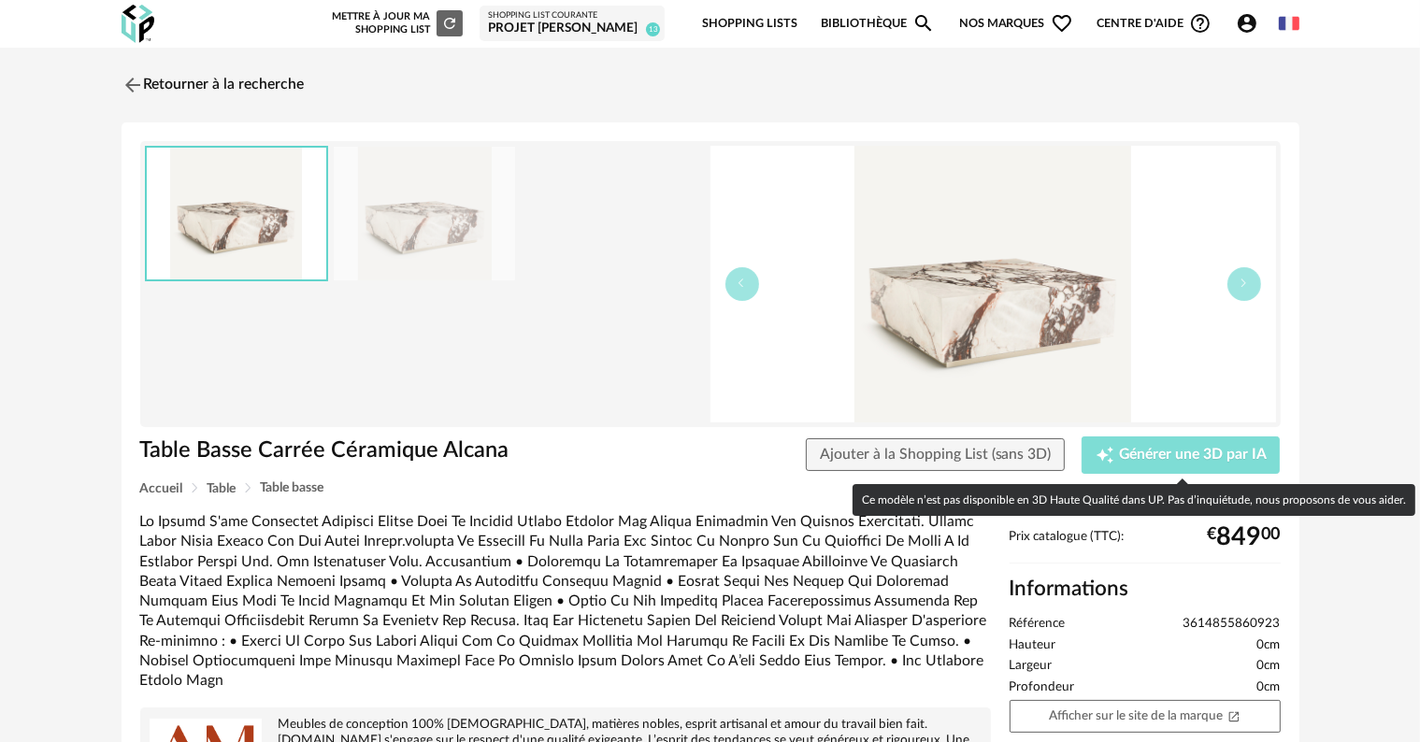
click at [1153, 463] on div "Creation icon Générer une 3D par IA" at bounding box center [1181, 455] width 171 height 19
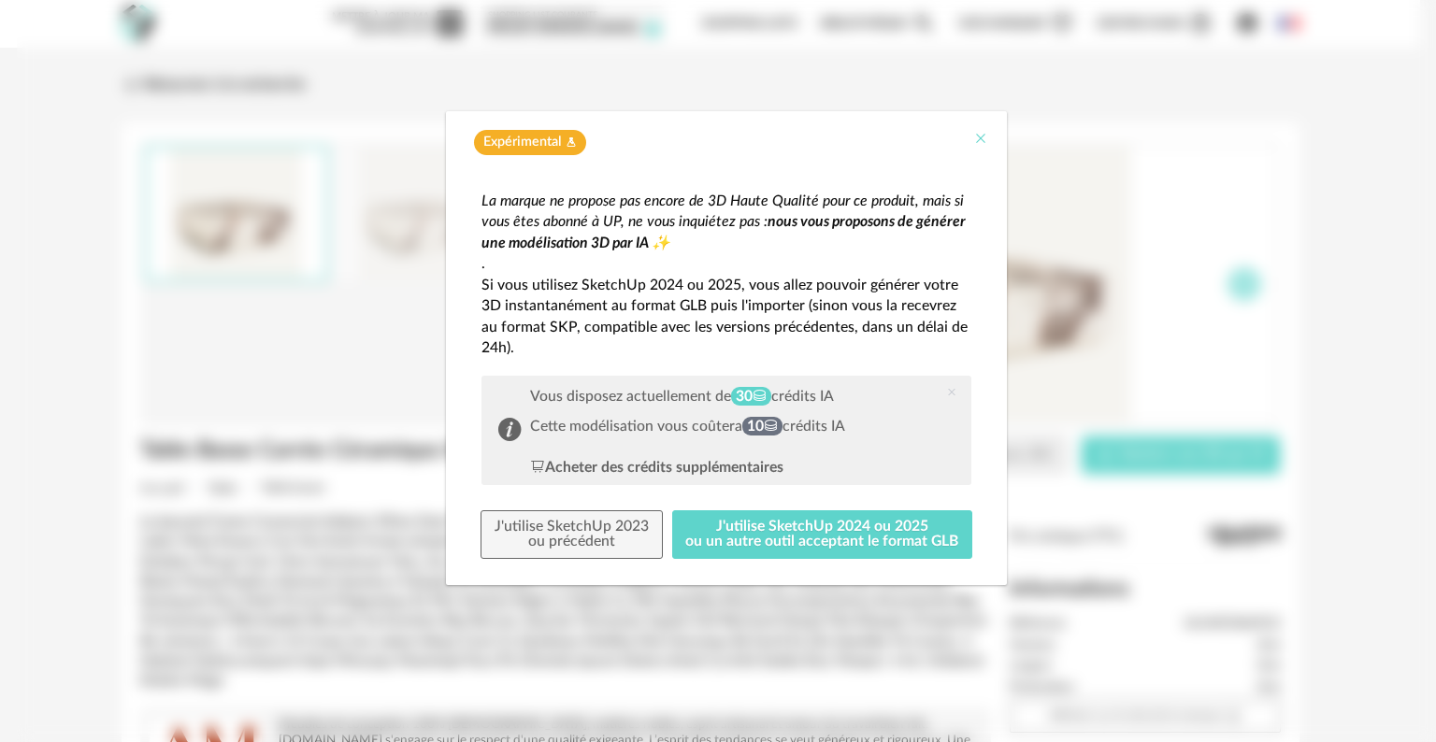
click at [981, 132] on icon "Close" at bounding box center [980, 138] width 15 height 15
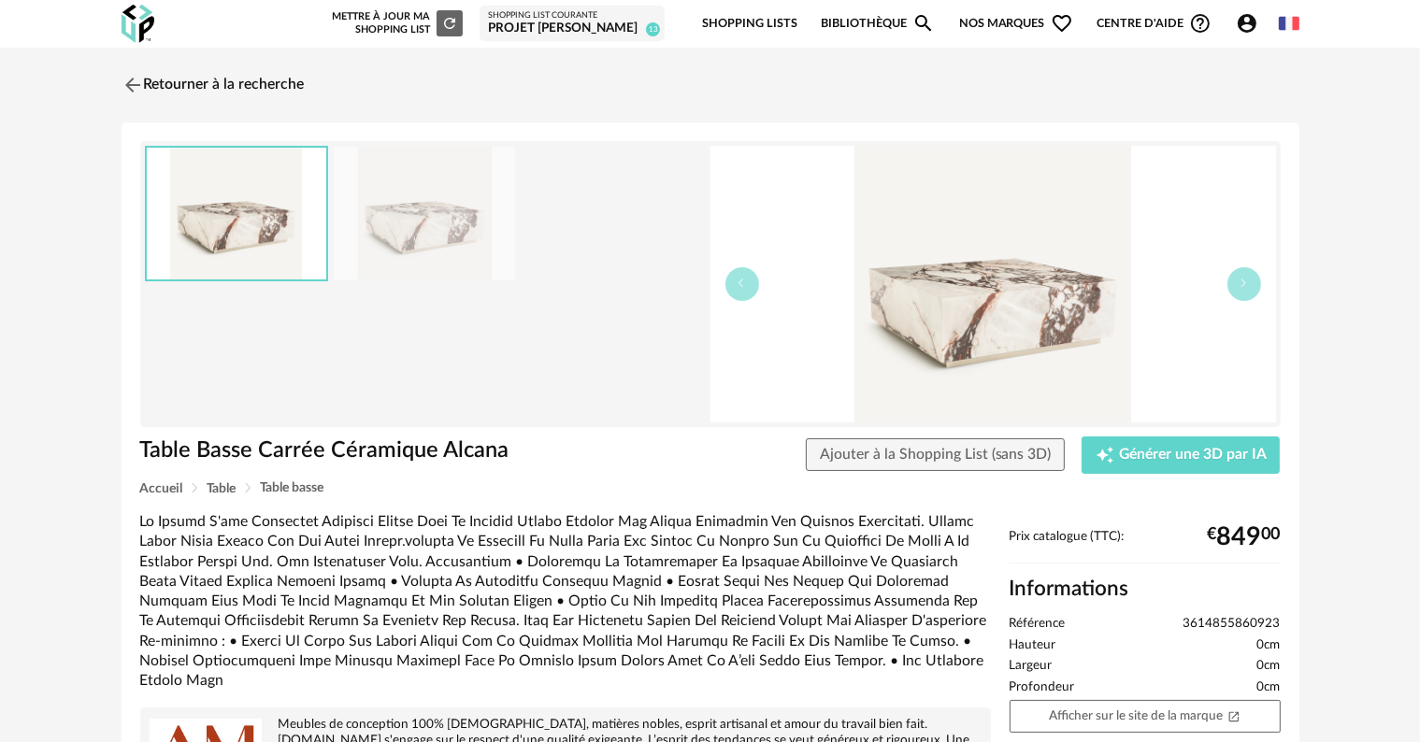
click at [423, 29] on div "Mettre à jour ma Shopping List Refresh icon" at bounding box center [395, 23] width 135 height 26
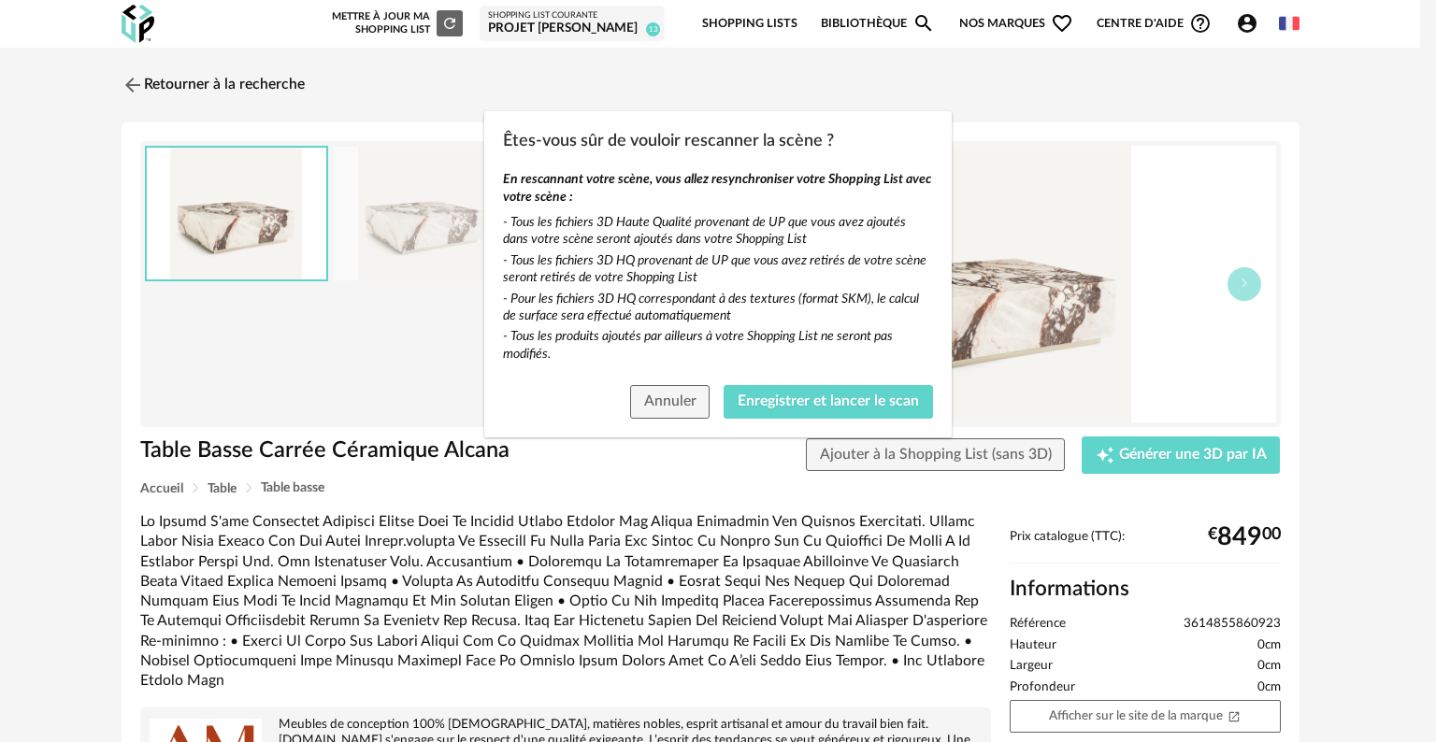
click at [359, 371] on div "Êtes-vous sûr de vouloir rescanner la scène ? En rescannant votre scène, vous a…" at bounding box center [718, 371] width 1436 height 742
click at [681, 397] on span "Annuler" at bounding box center [670, 401] width 52 height 15
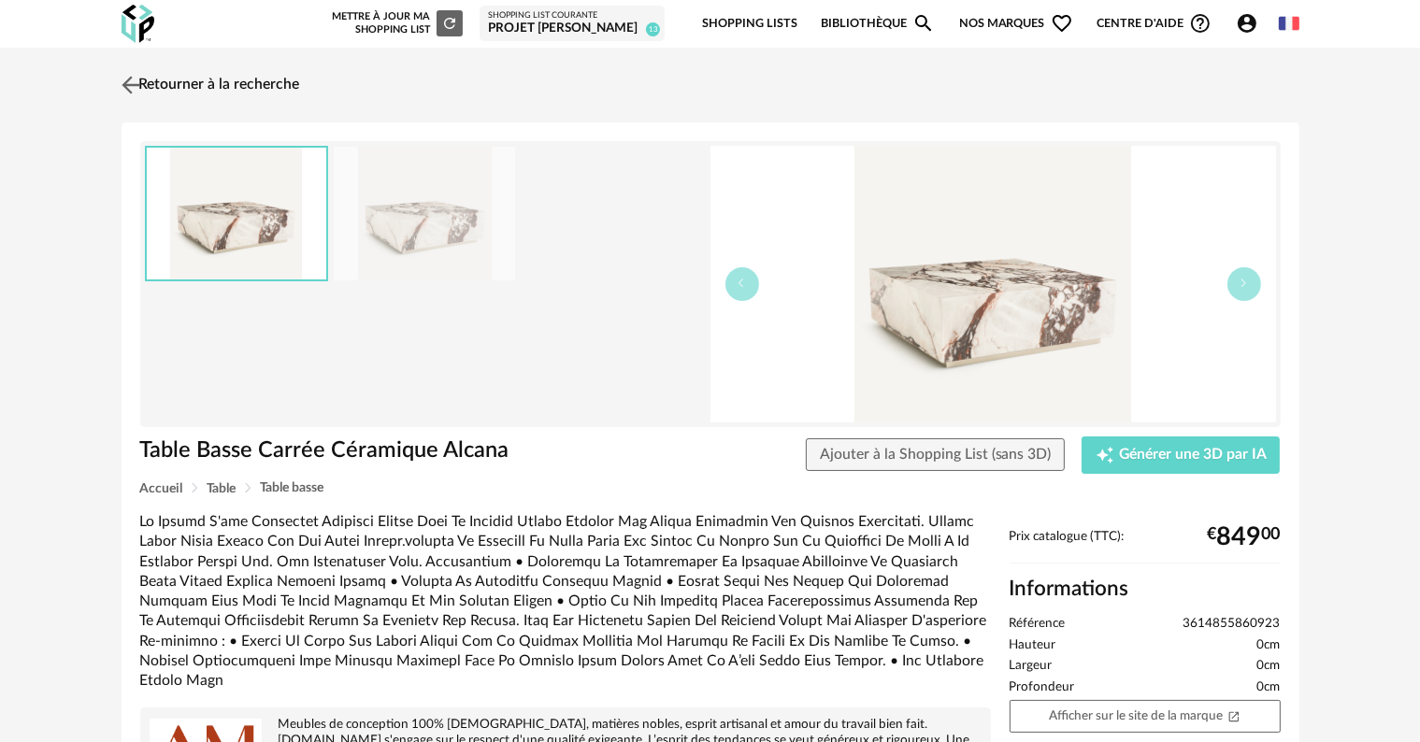
click at [198, 78] on link "Retourner à la recherche" at bounding box center [208, 85] width 183 height 41
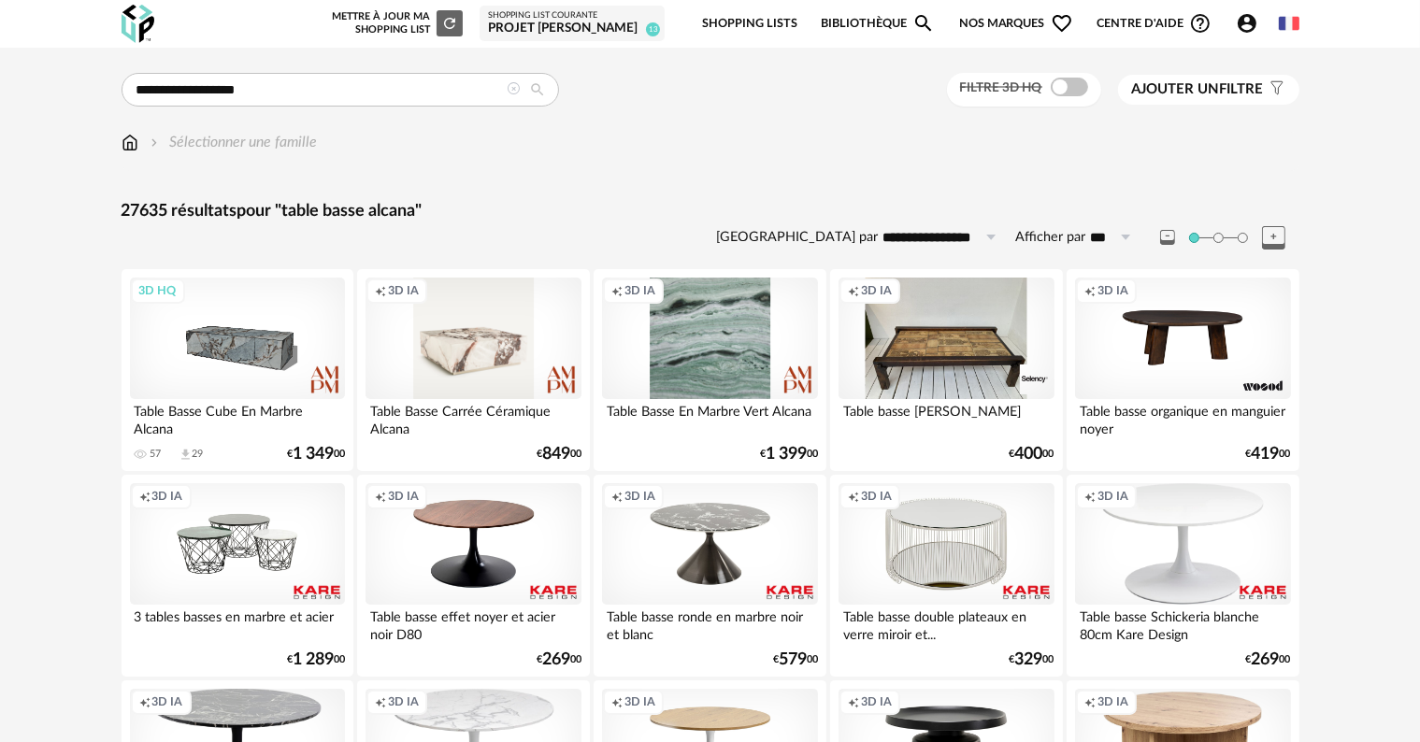
click at [867, 22] on link "Bibliothèque Magnify icon" at bounding box center [878, 24] width 114 height 44
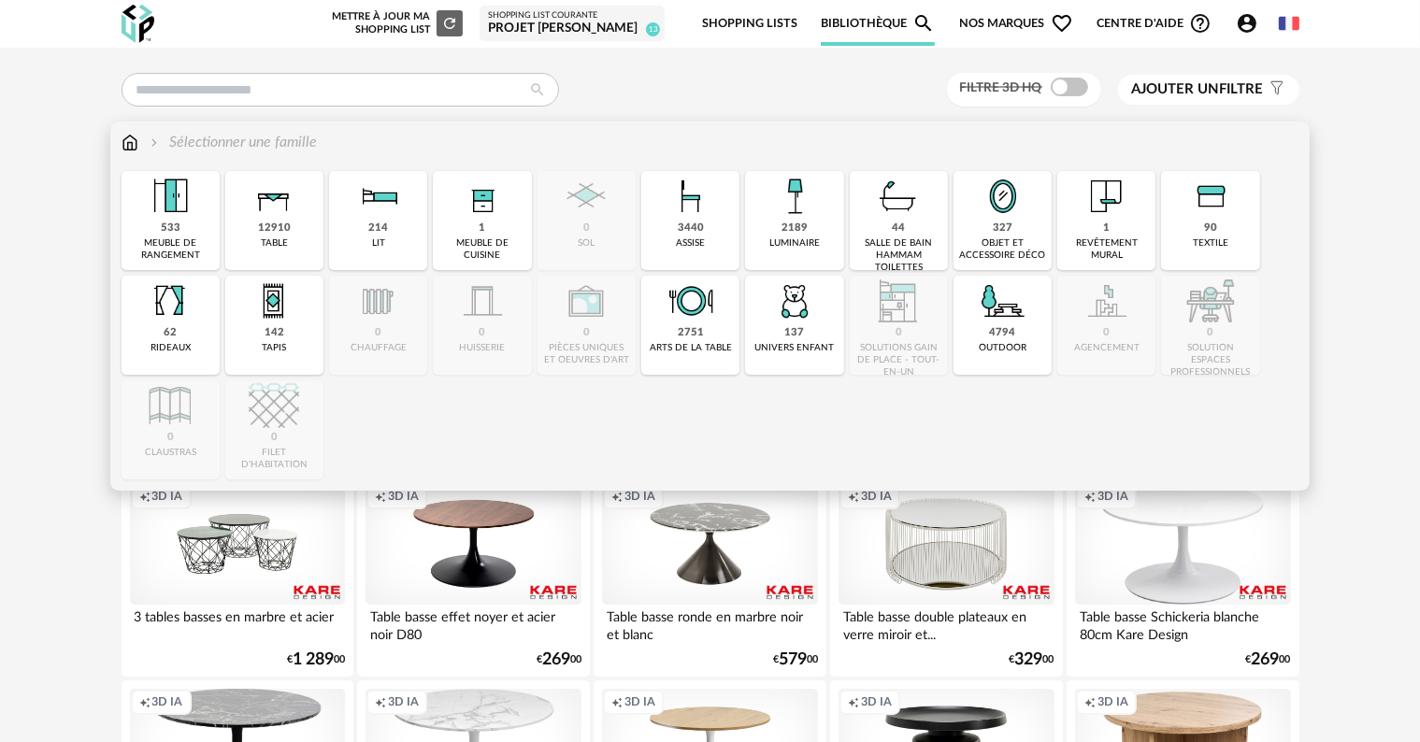
click at [279, 153] on div "Sélectionner une famille" at bounding box center [711, 151] width 1178 height 39
click at [277, 149] on div "Sélectionner une famille" at bounding box center [232, 143] width 171 height 22
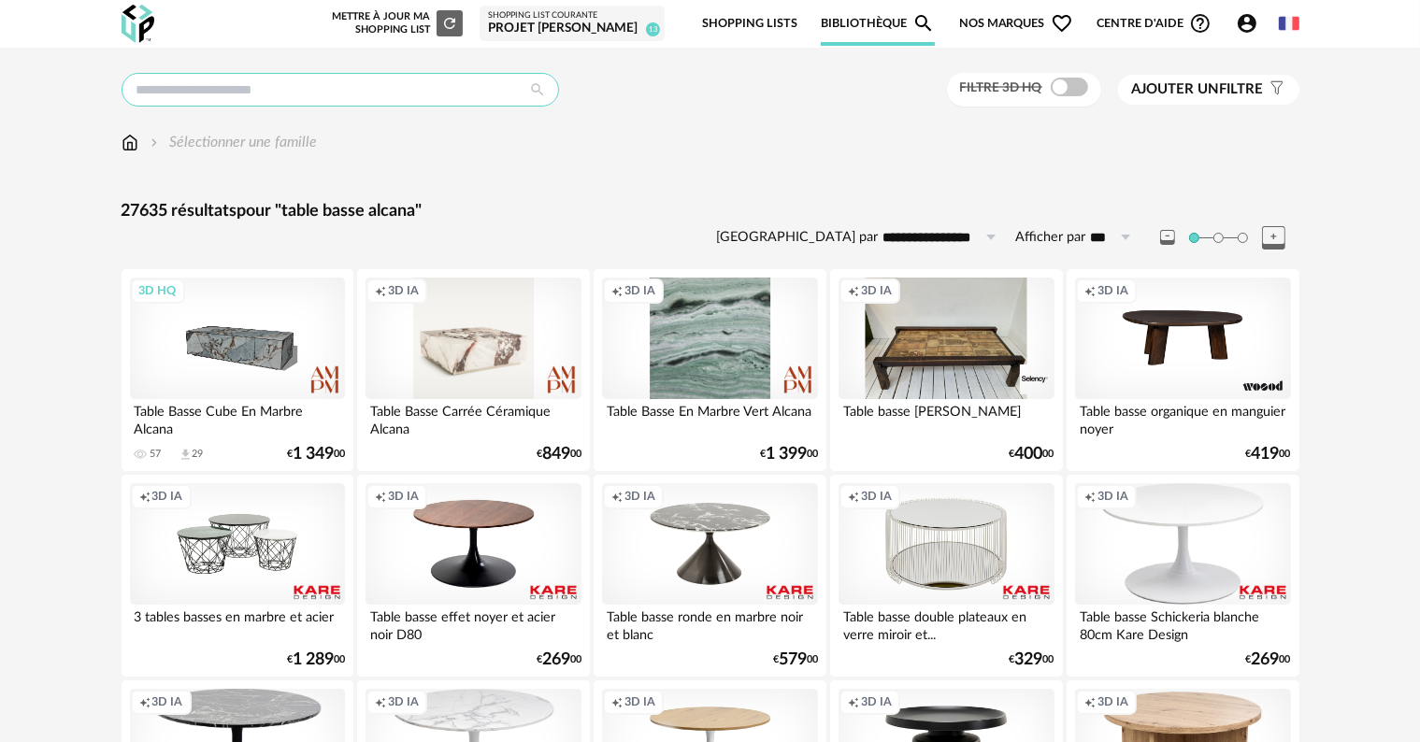
click at [275, 96] on input "text" at bounding box center [340, 90] width 437 height 34
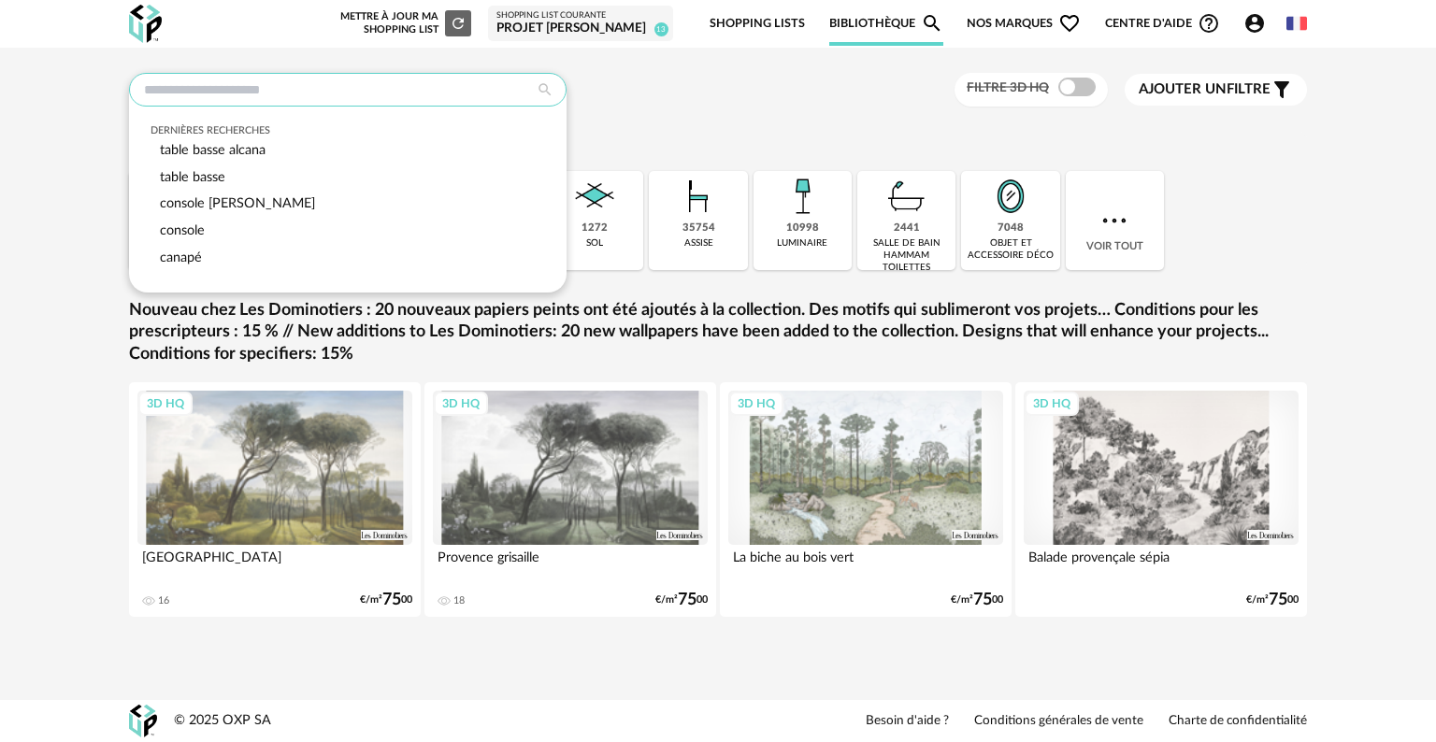
click at [437, 84] on input "text" at bounding box center [347, 90] width 437 height 34
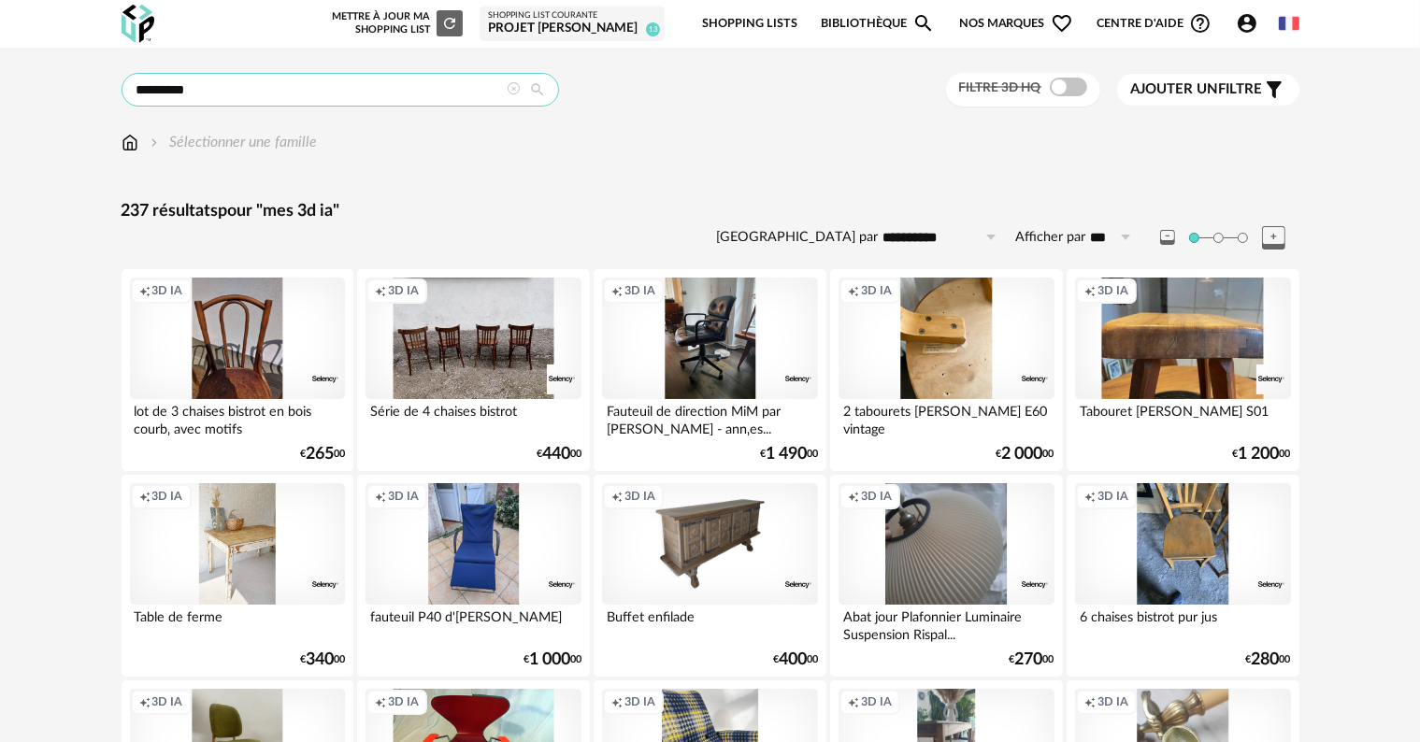
click at [433, 100] on input "*********" at bounding box center [340, 90] width 437 height 34
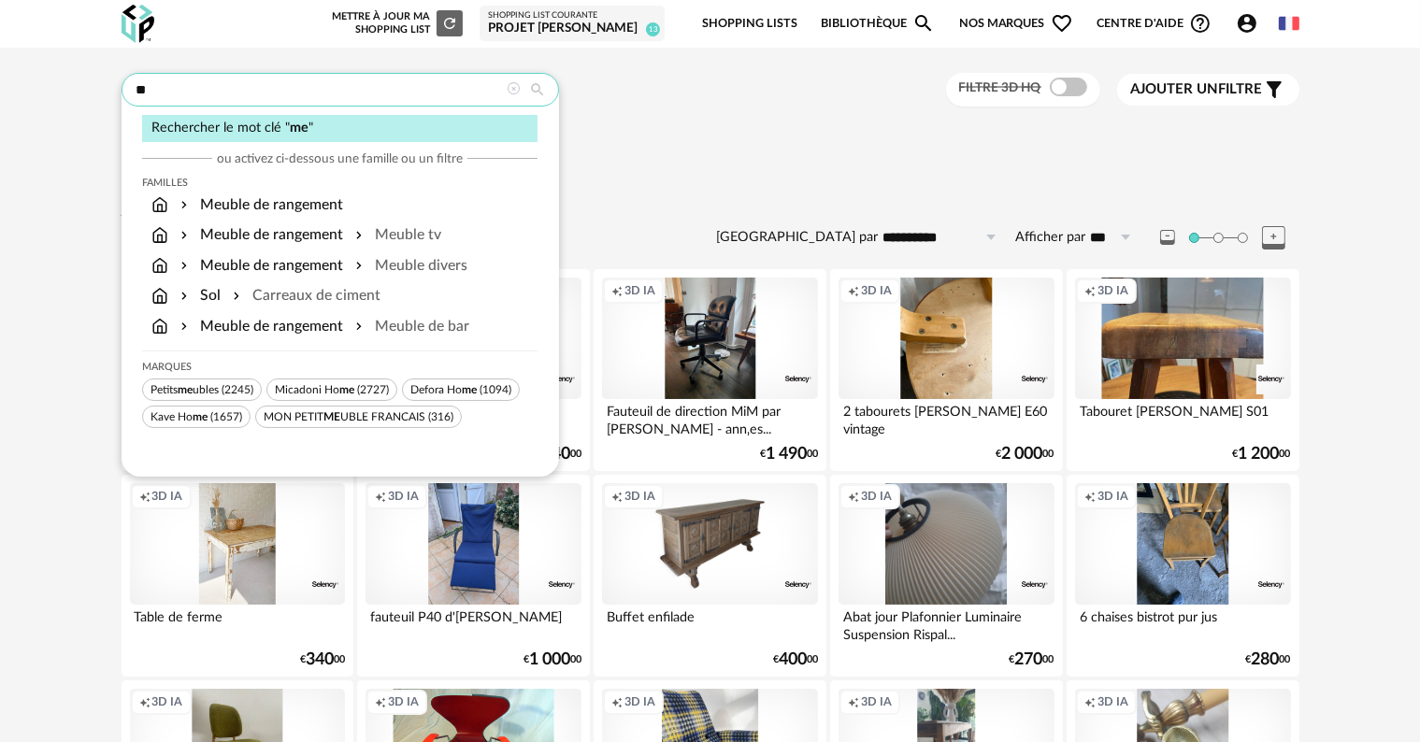
type input "*"
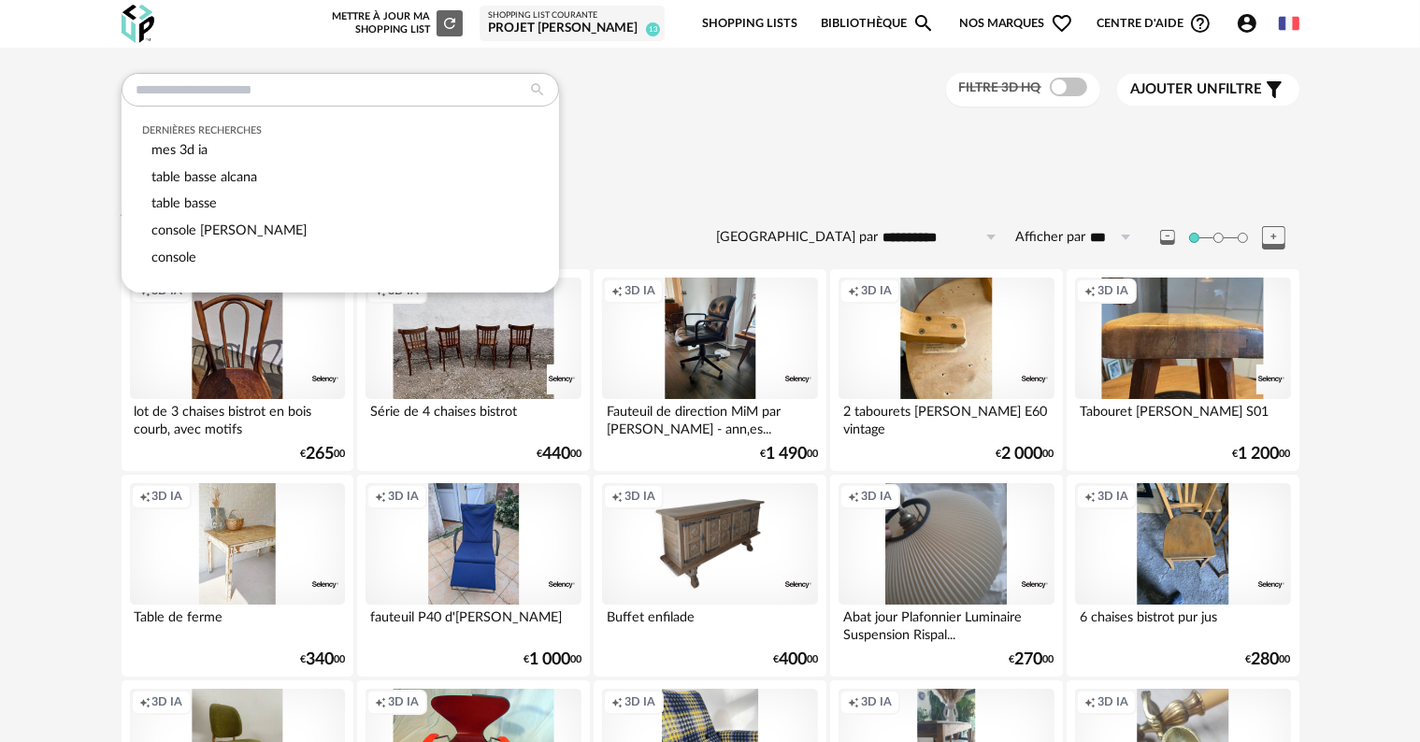
click at [581, 30] on div "Projet [PERSON_NAME]" at bounding box center [572, 29] width 168 height 17
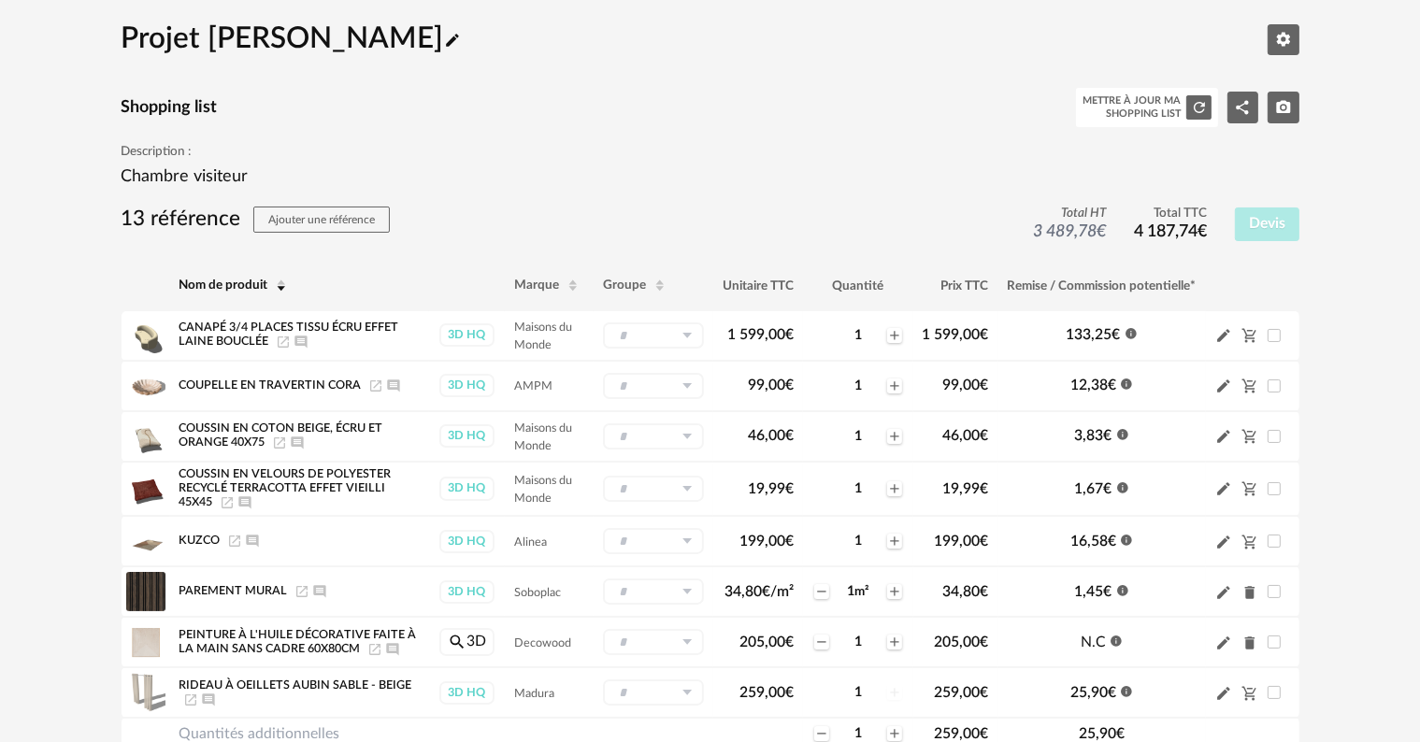
scroll to position [93, 0]
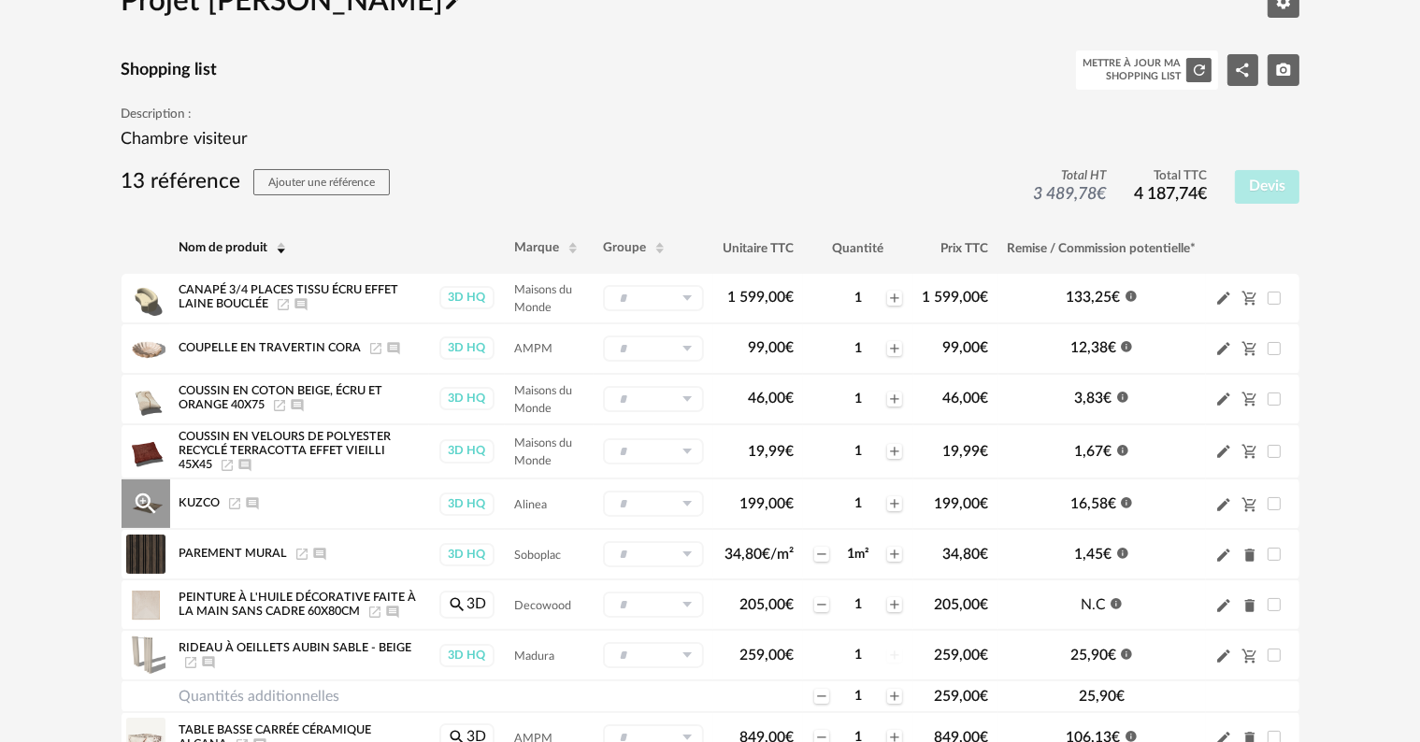
click at [138, 498] on icon "Magnify Plus Outline icon" at bounding box center [146, 504] width 28 height 28
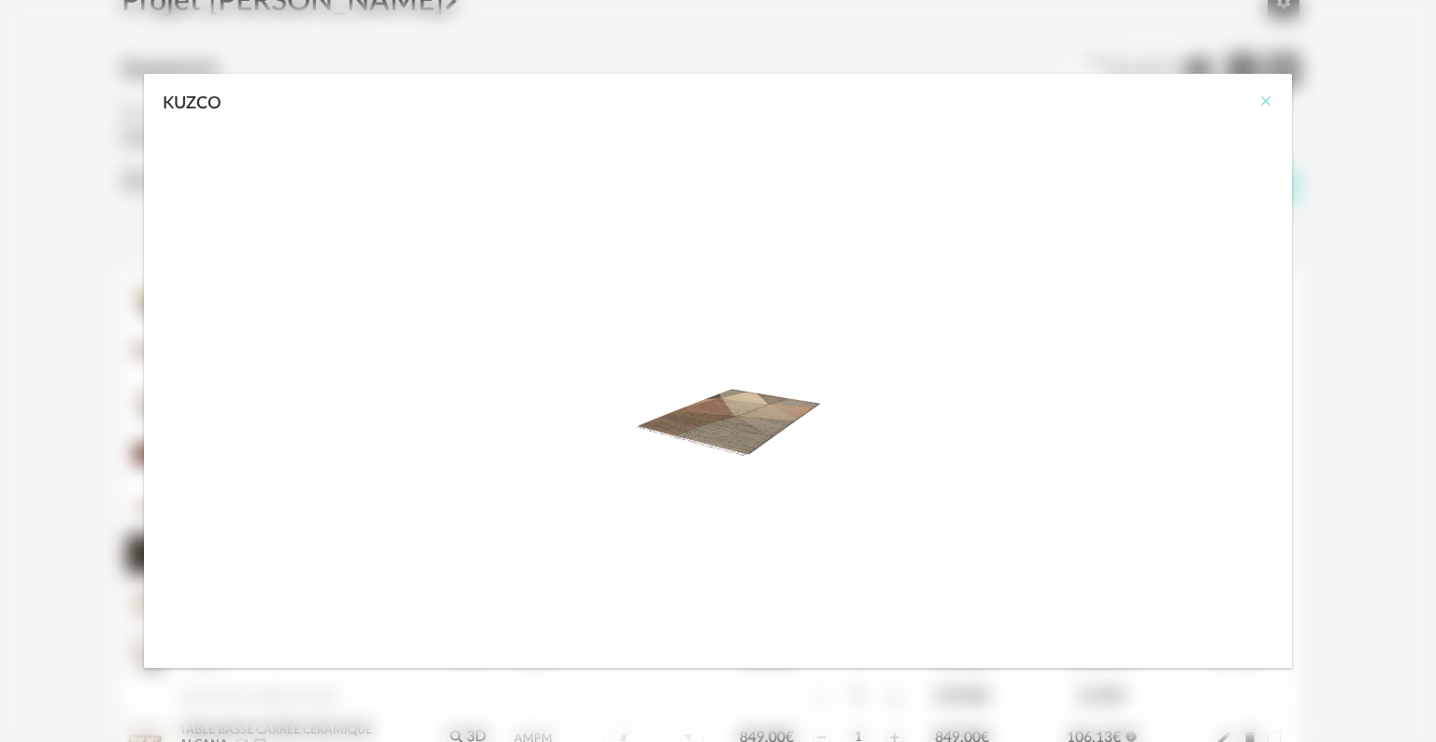
click at [1261, 96] on icon "Close" at bounding box center [1265, 100] width 15 height 15
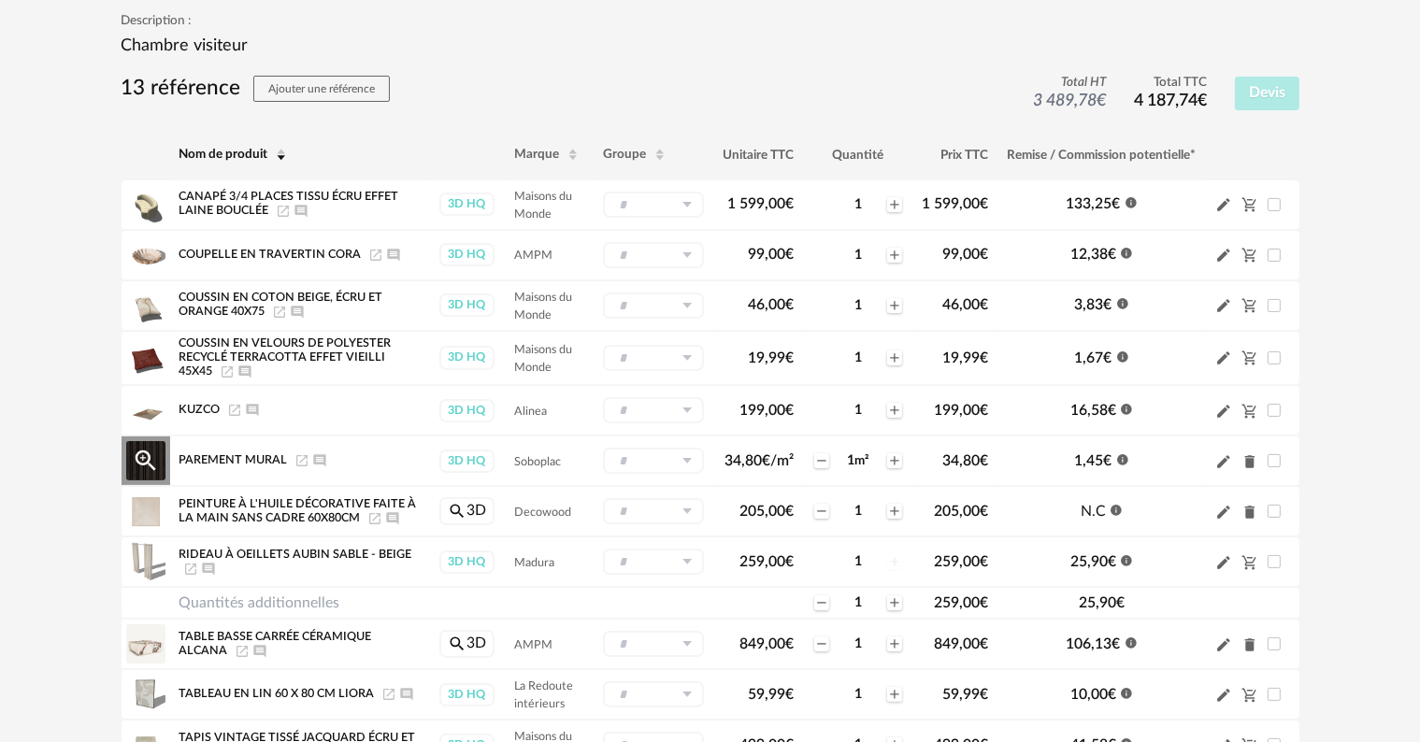
scroll to position [280, 0]
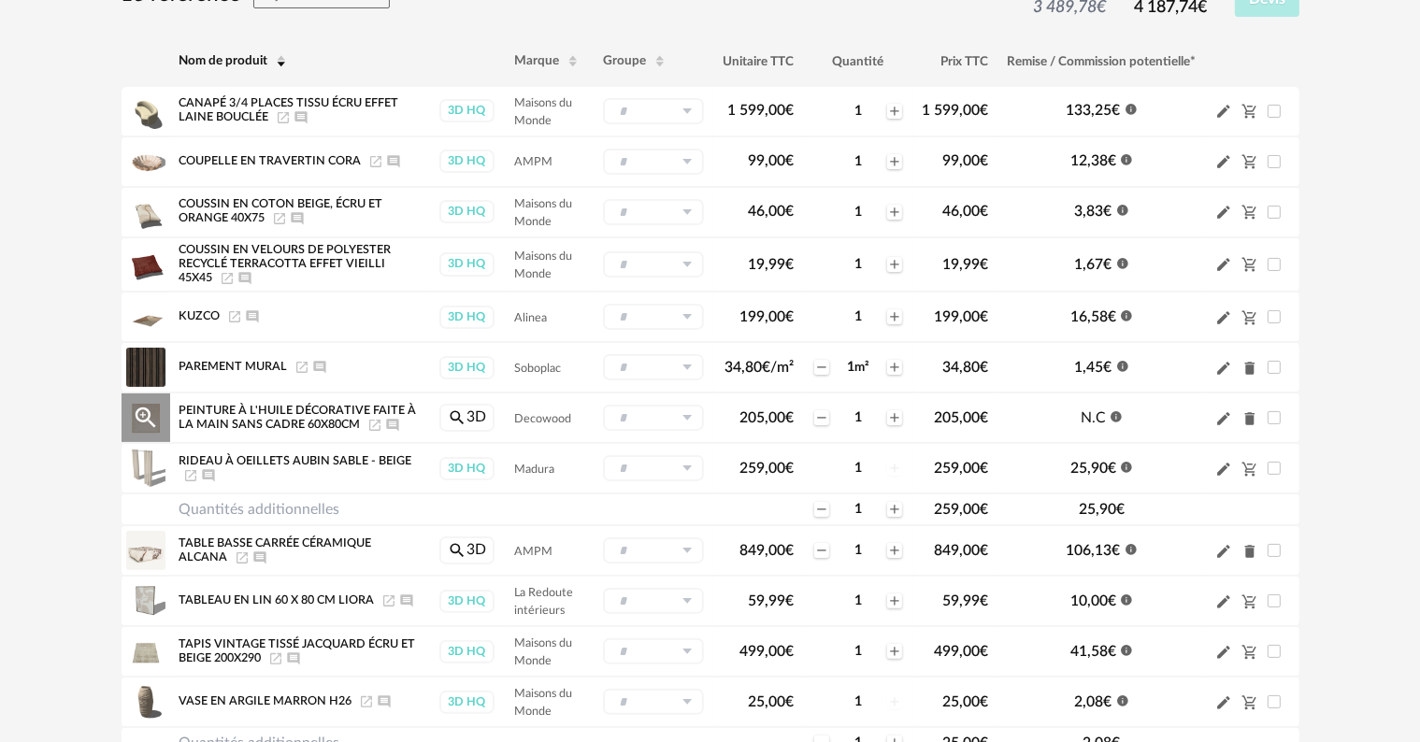
click at [153, 411] on icon "Magnify Plus Outline icon" at bounding box center [146, 418] width 28 height 28
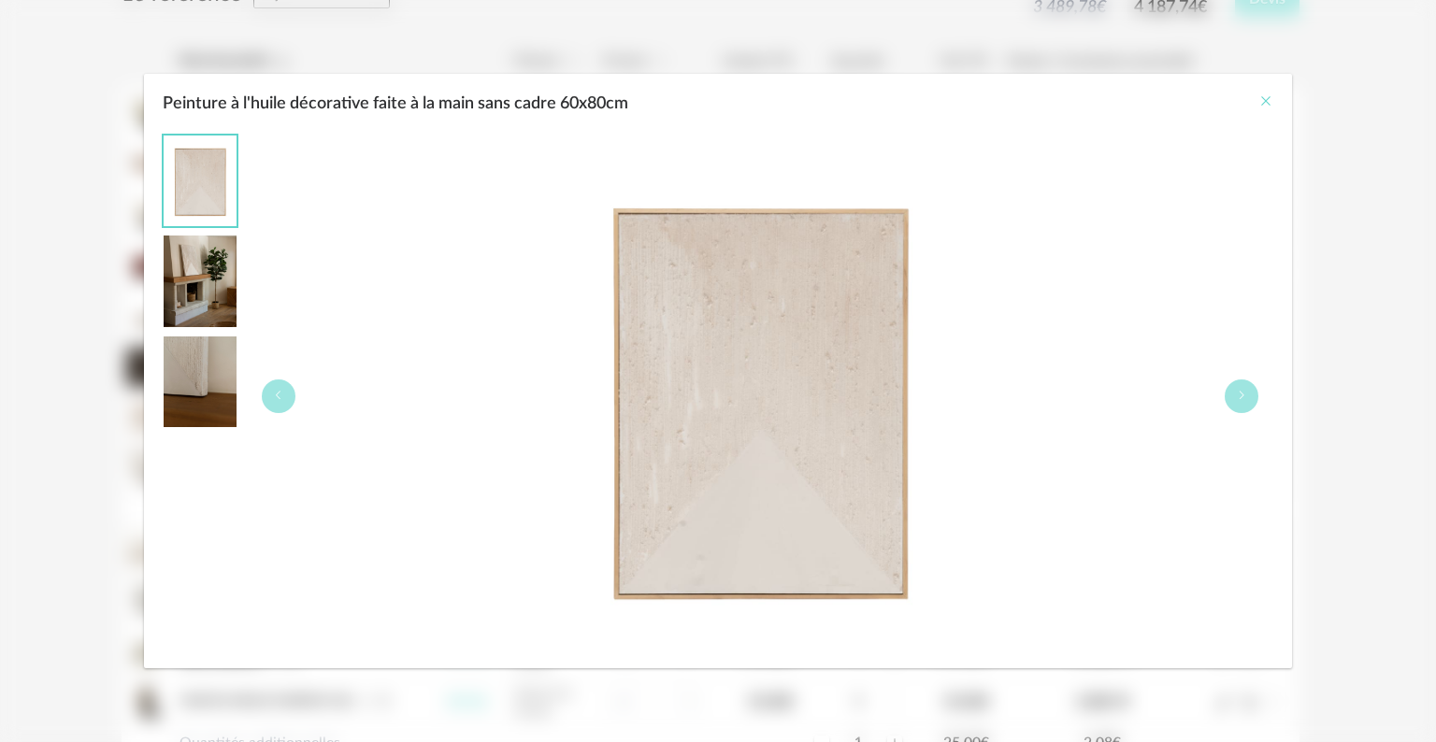
click at [1262, 95] on icon "Close" at bounding box center [1265, 100] width 15 height 15
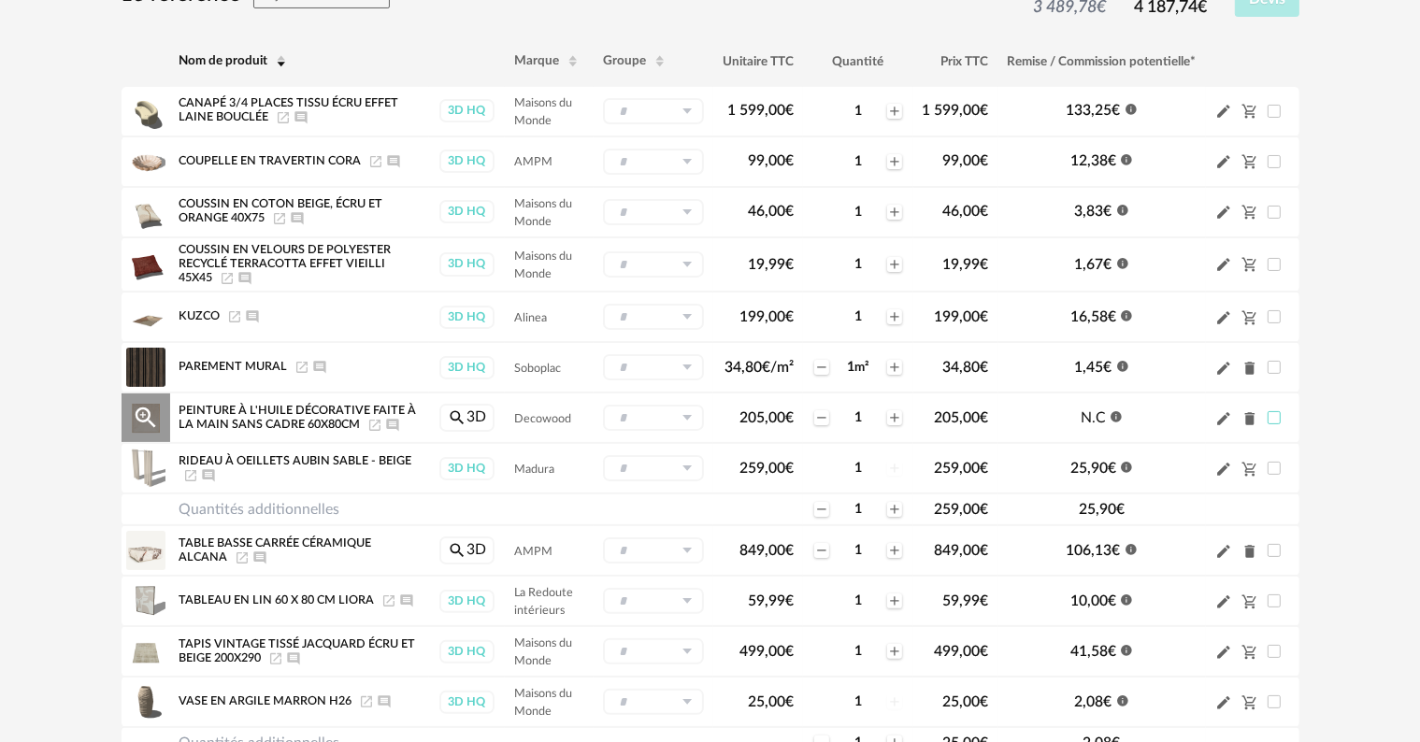
click at [1271, 418] on span at bounding box center [1274, 417] width 13 height 13
click at [1246, 418] on icon "Delete icon" at bounding box center [1249, 418] width 10 height 13
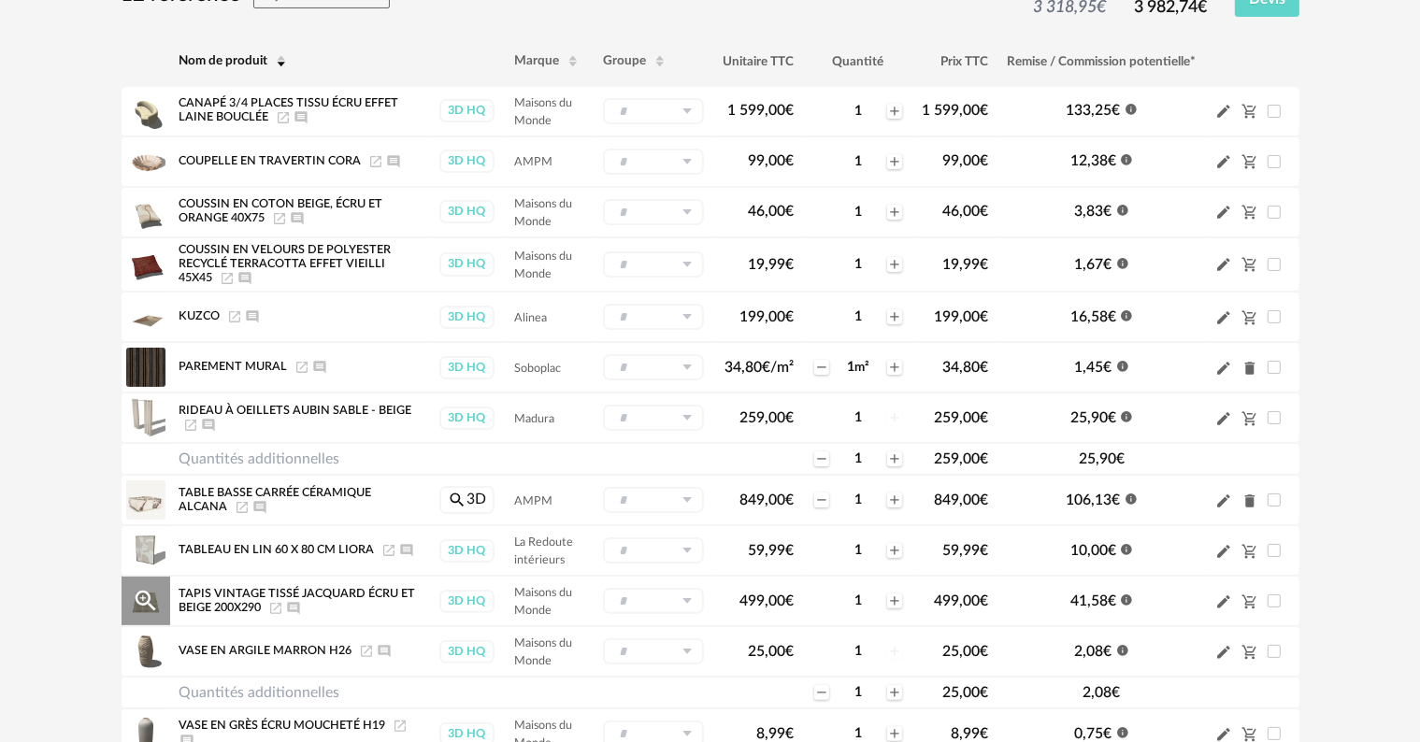
click at [162, 603] on div "Magnify Plus Outline icon" at bounding box center [146, 601] width 49 height 49
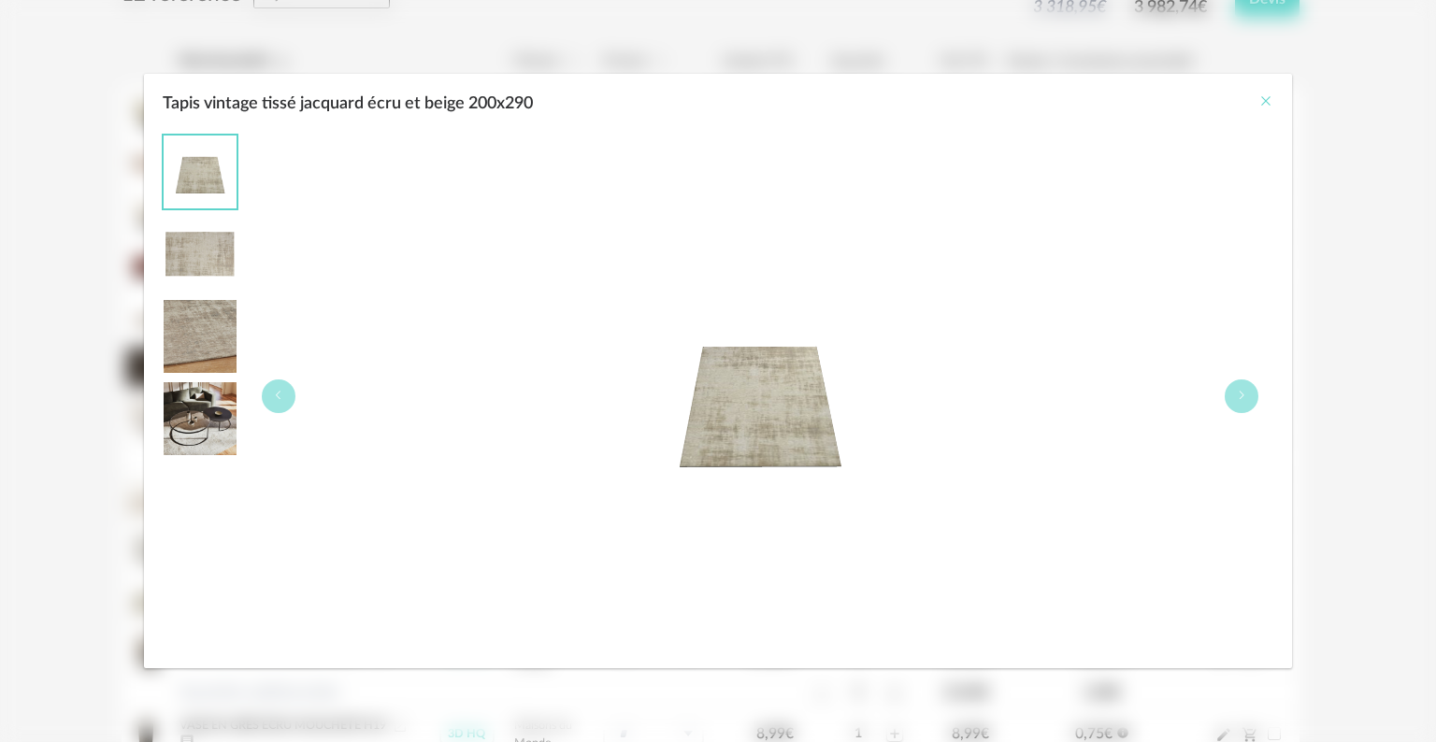
click at [1262, 99] on icon "Close" at bounding box center [1265, 100] width 15 height 15
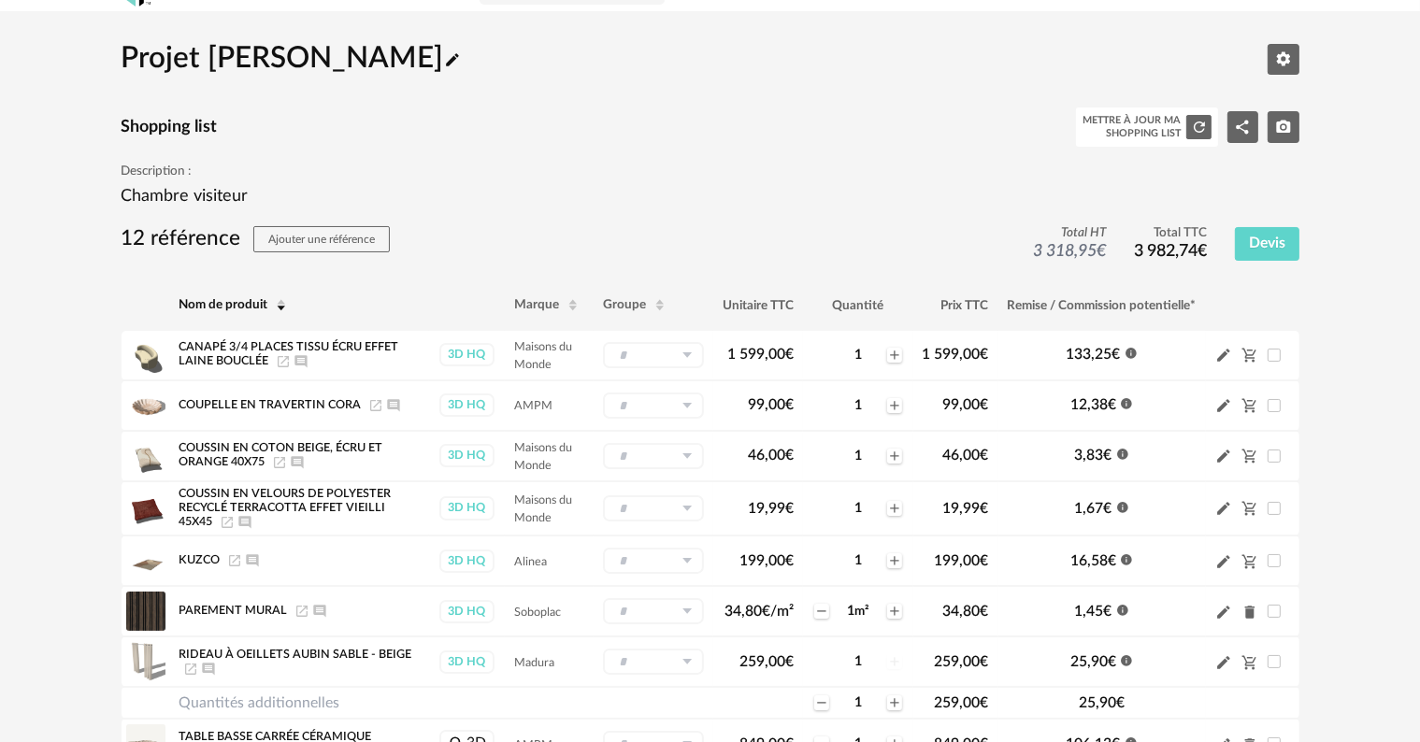
scroll to position [0, 0]
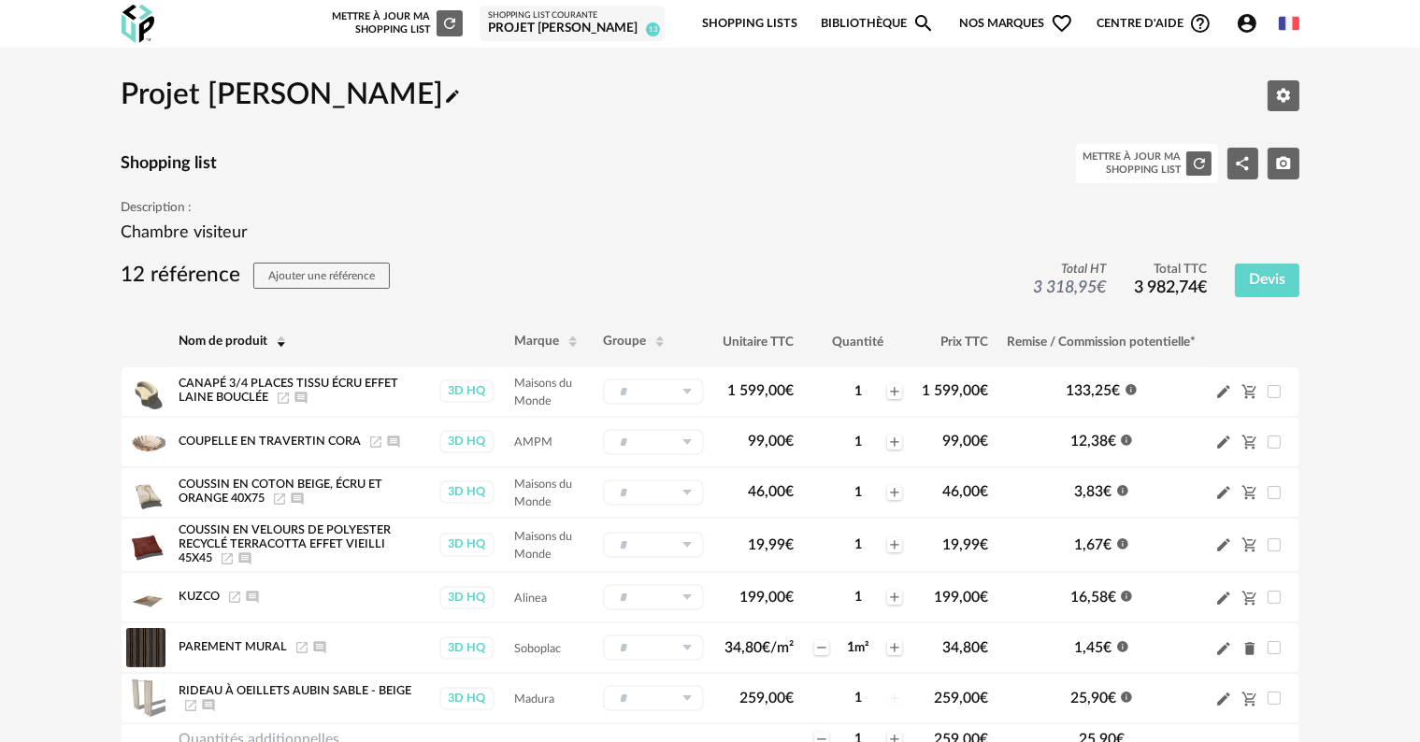
click at [185, 229] on p "Chambre visiteur" at bounding box center [711, 233] width 1178 height 22
click at [1283, 92] on icon "Editer les paramètres" at bounding box center [1283, 96] width 14 height 14
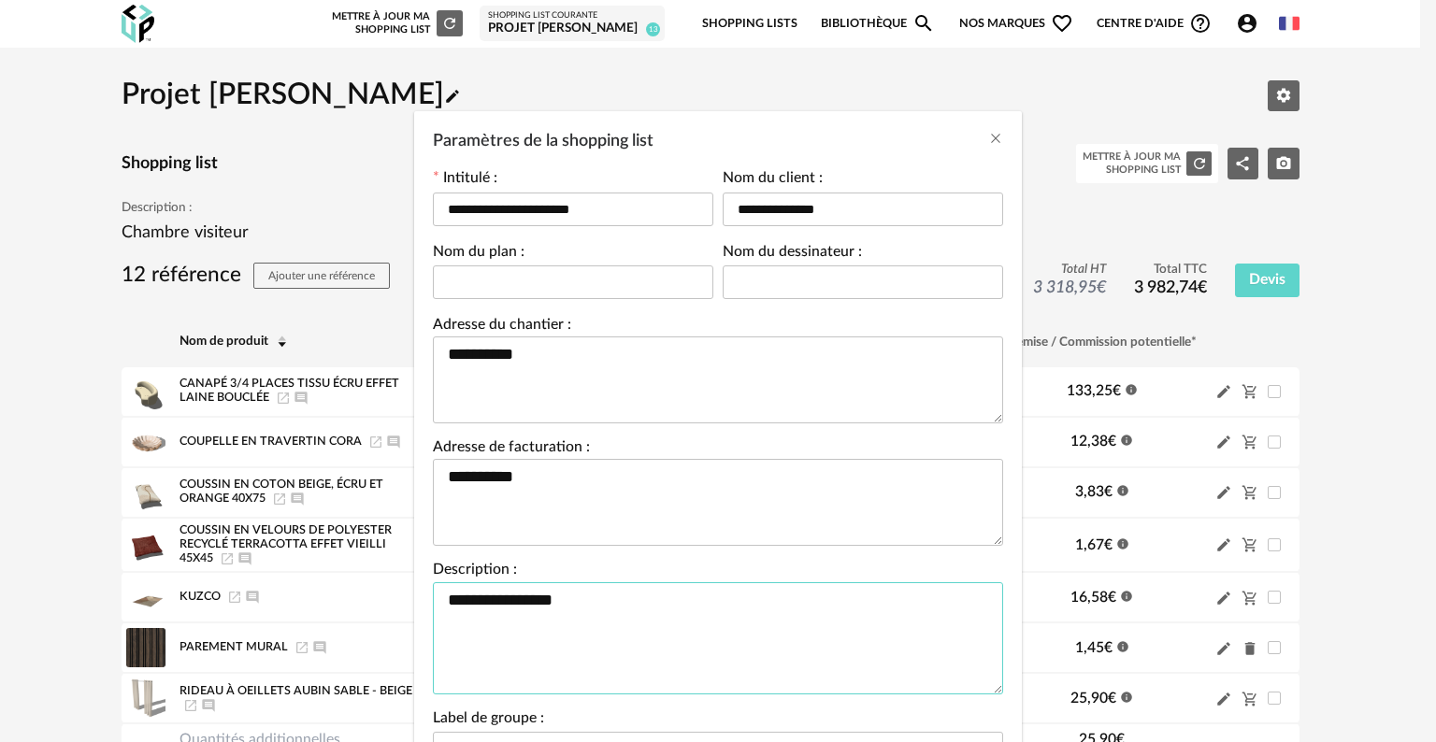
click at [568, 597] on textarea "**********" at bounding box center [718, 638] width 570 height 112
type textarea "*"
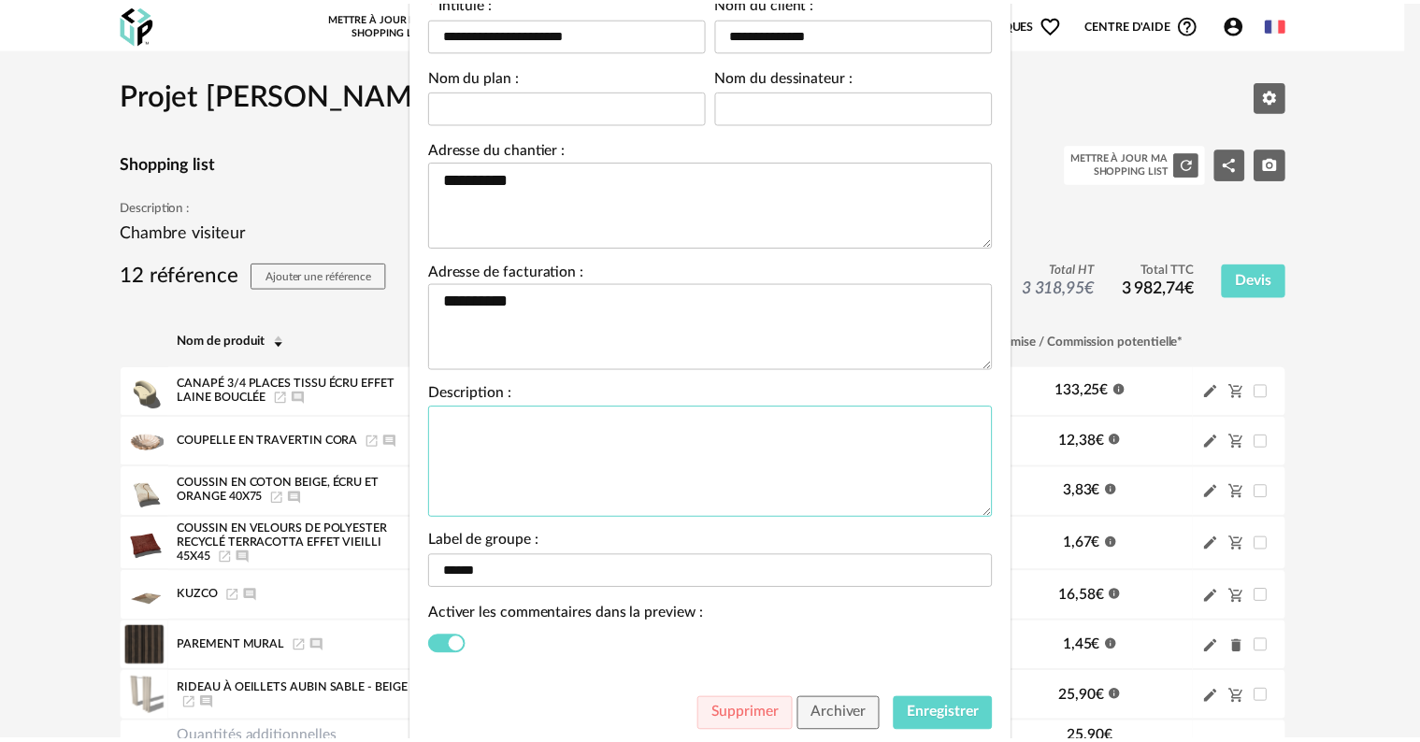
scroll to position [231, 0]
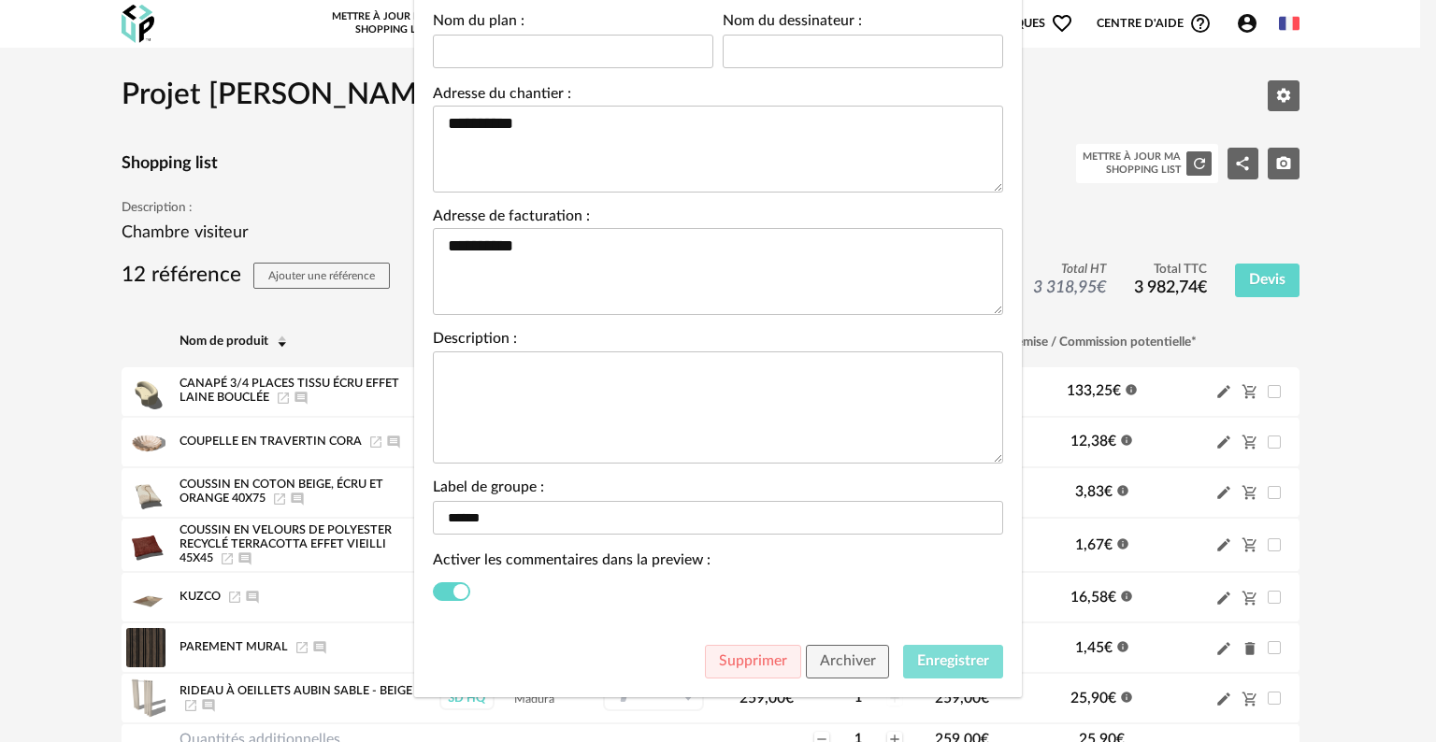
click at [904, 661] on button "Enregistrer" at bounding box center [953, 662] width 100 height 34
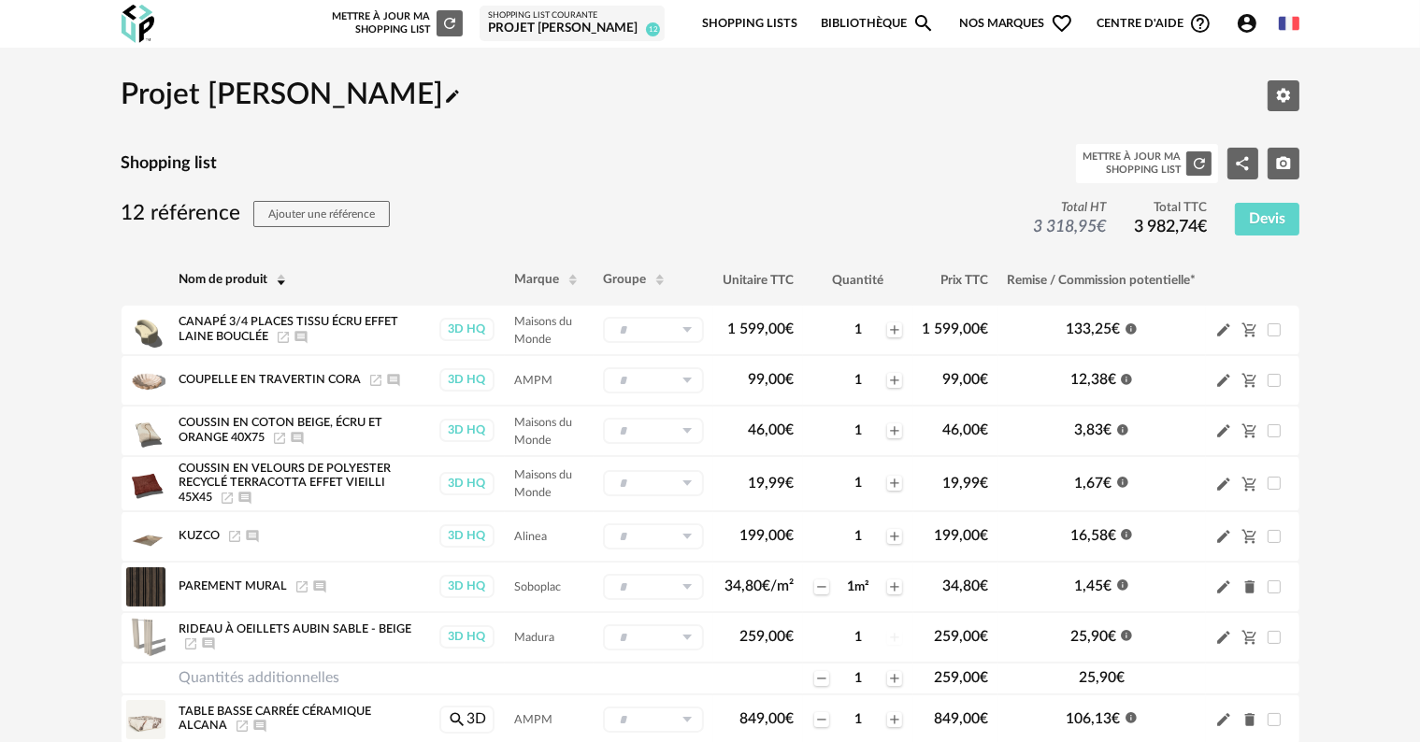
click at [849, 22] on link "Bibliothèque Magnify icon" at bounding box center [878, 24] width 114 height 44
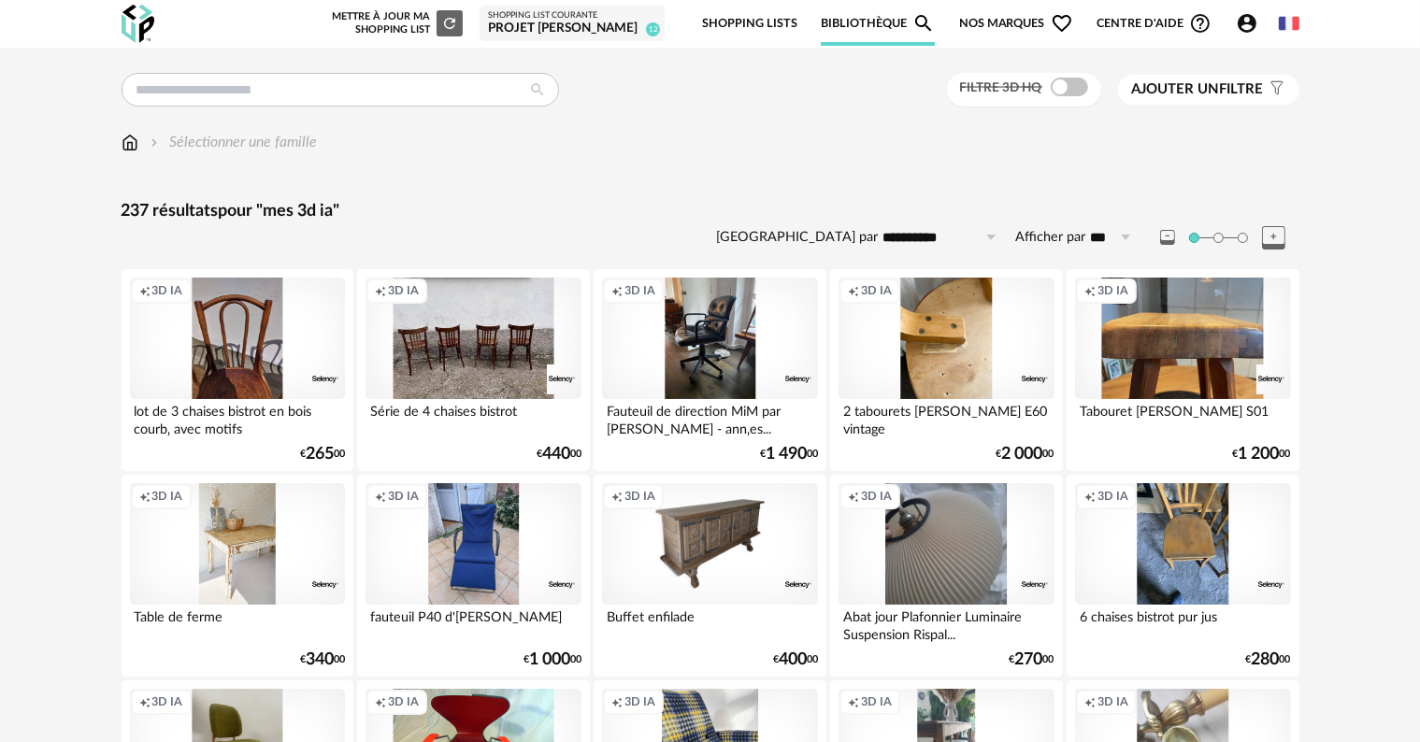
click at [996, 18] on span "Nos marques Heart Outline icon" at bounding box center [1016, 24] width 114 height 44
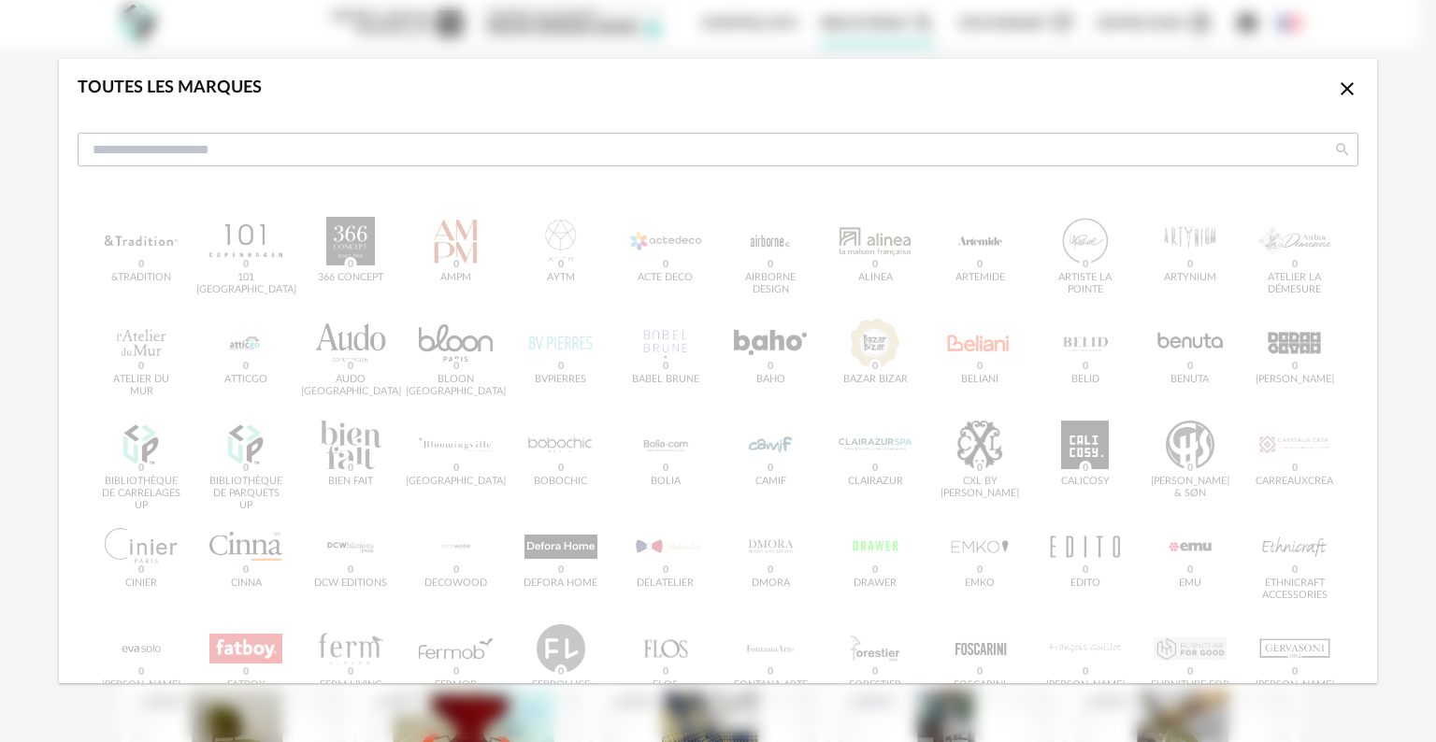
click at [1340, 85] on icon "Close icon" at bounding box center [1346, 88] width 13 height 13
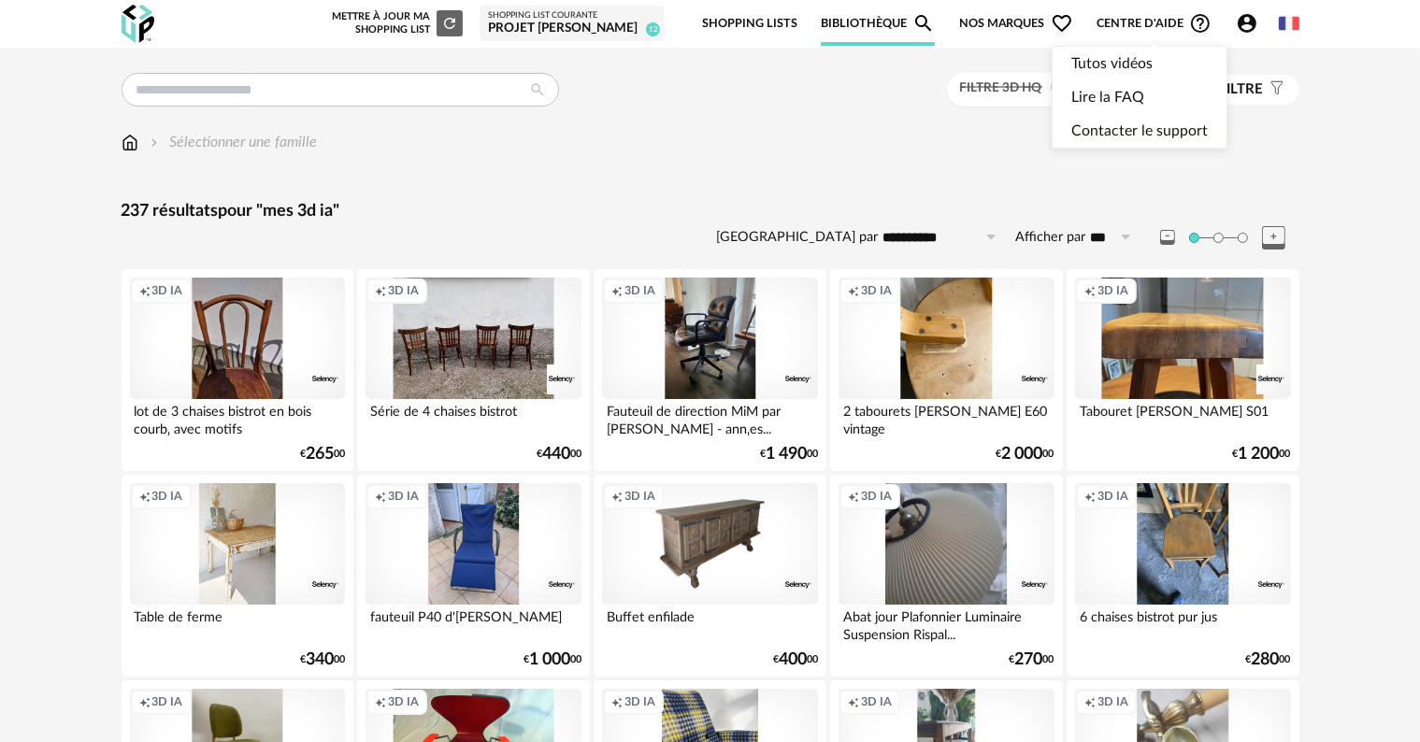
click at [1127, 21] on span "Centre d'aide Help Circle Outline icon" at bounding box center [1154, 23] width 115 height 22
click at [1100, 101] on link "Lire la FAQ" at bounding box center [1139, 97] width 136 height 34
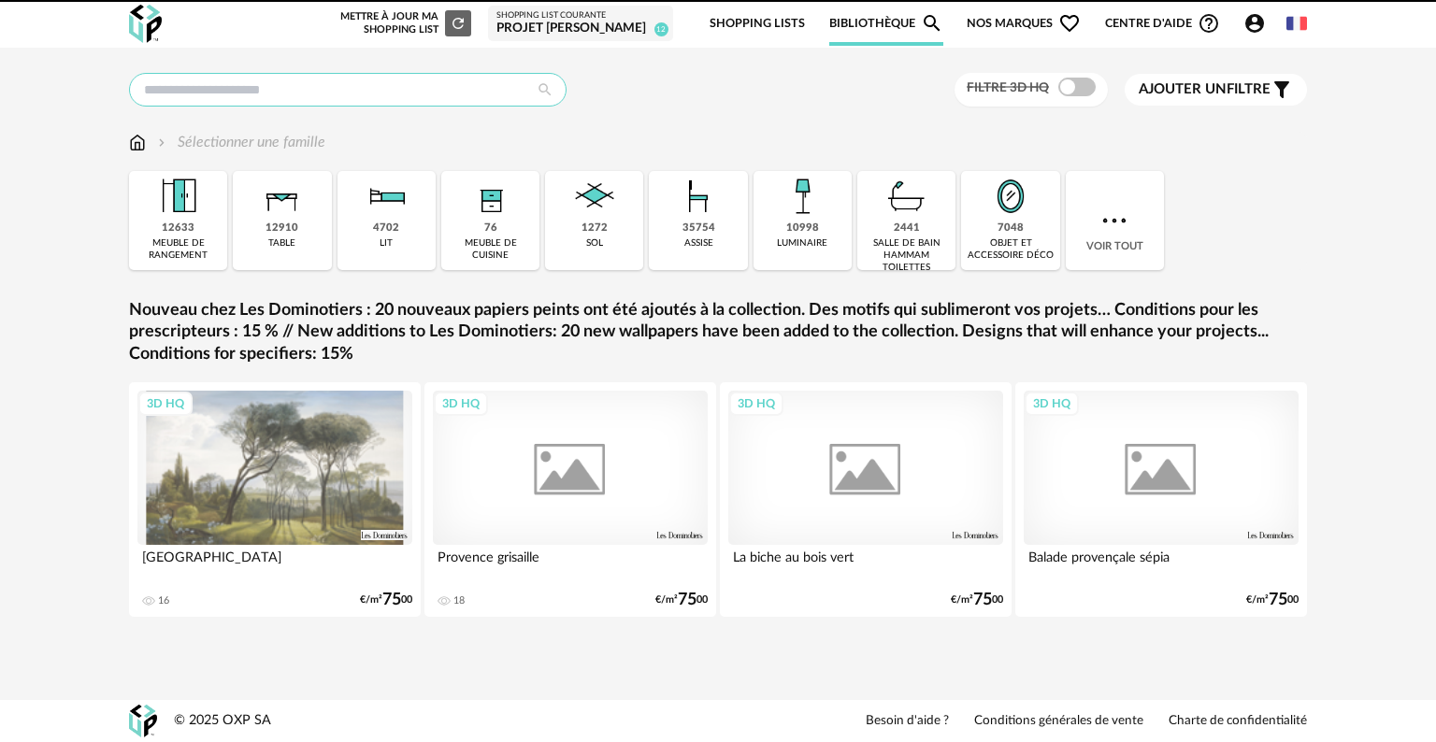
click at [350, 101] on input "text" at bounding box center [347, 90] width 437 height 34
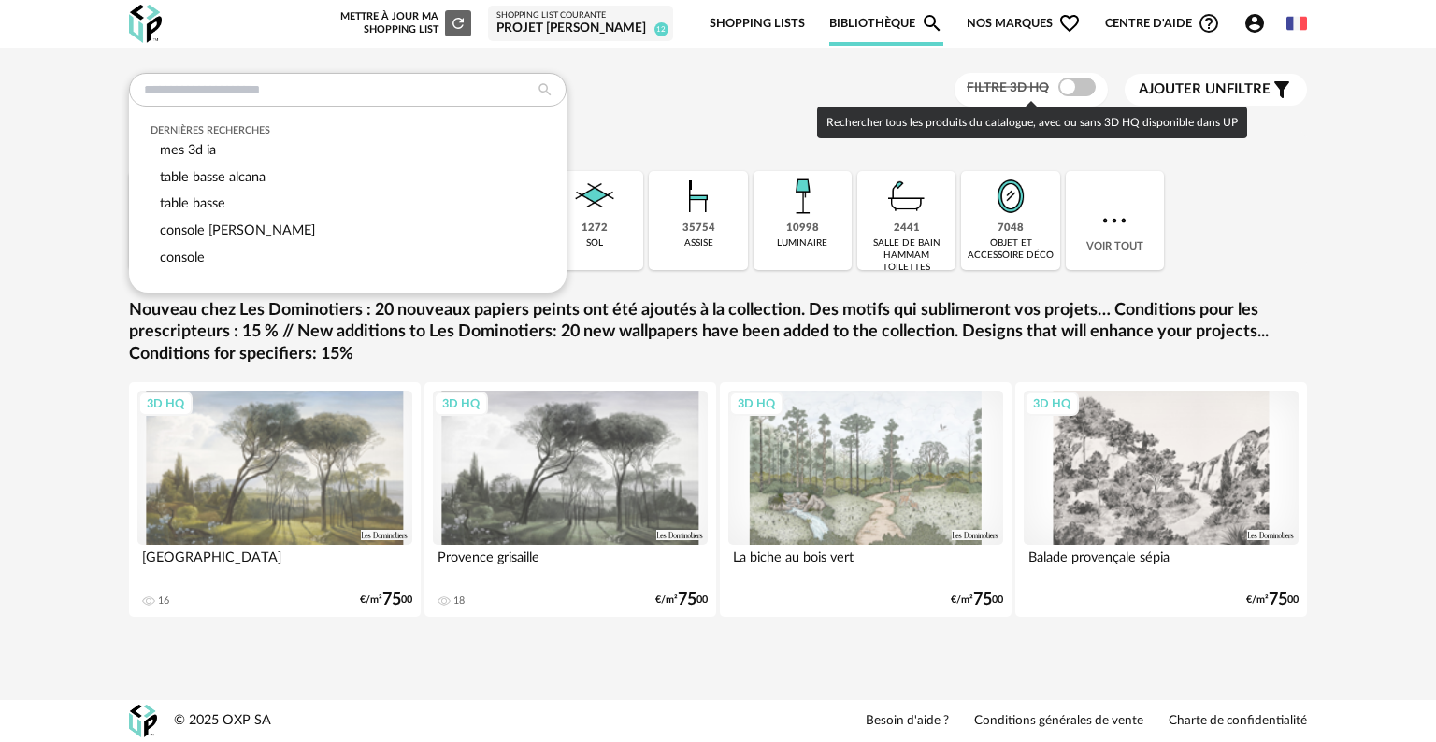
click at [1090, 86] on span at bounding box center [1076, 87] width 37 height 19
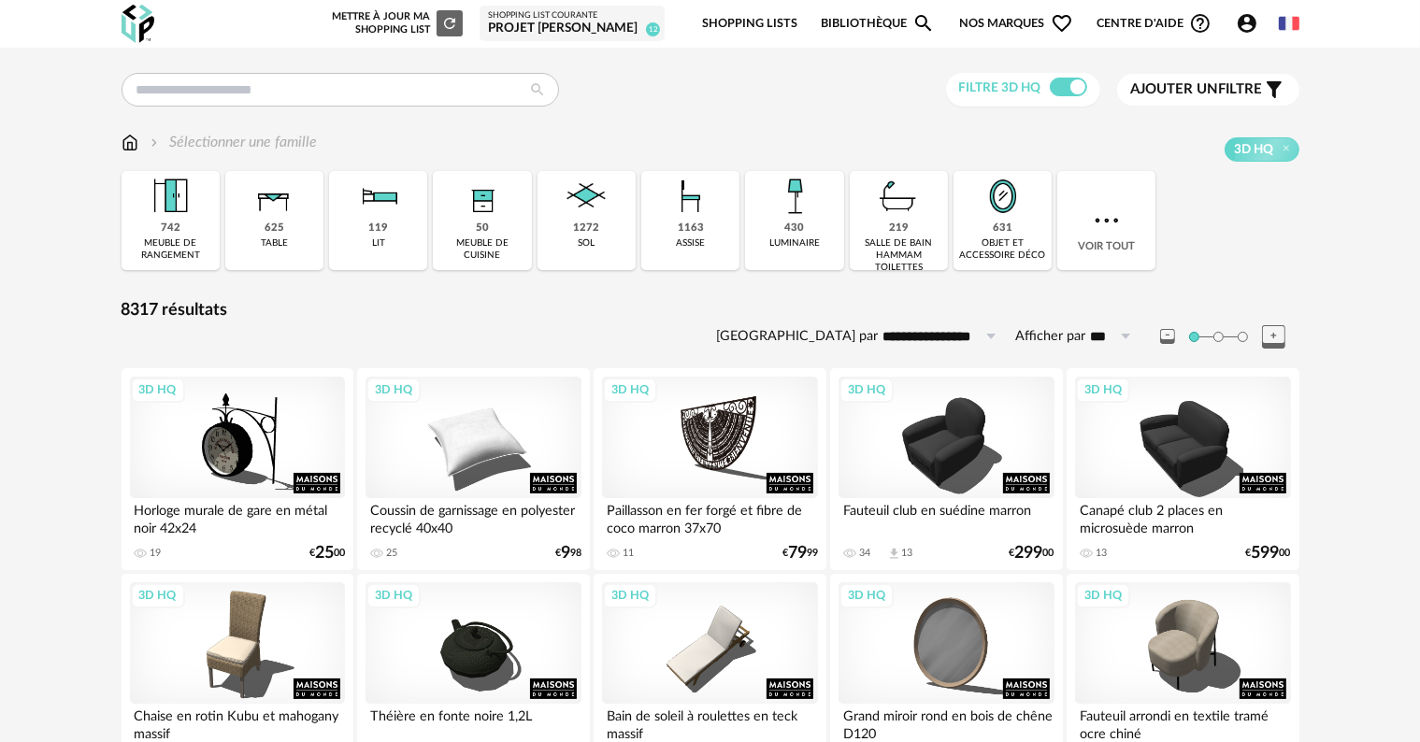
click at [1222, 88] on span "Ajouter un filtre" at bounding box center [1197, 89] width 132 height 19
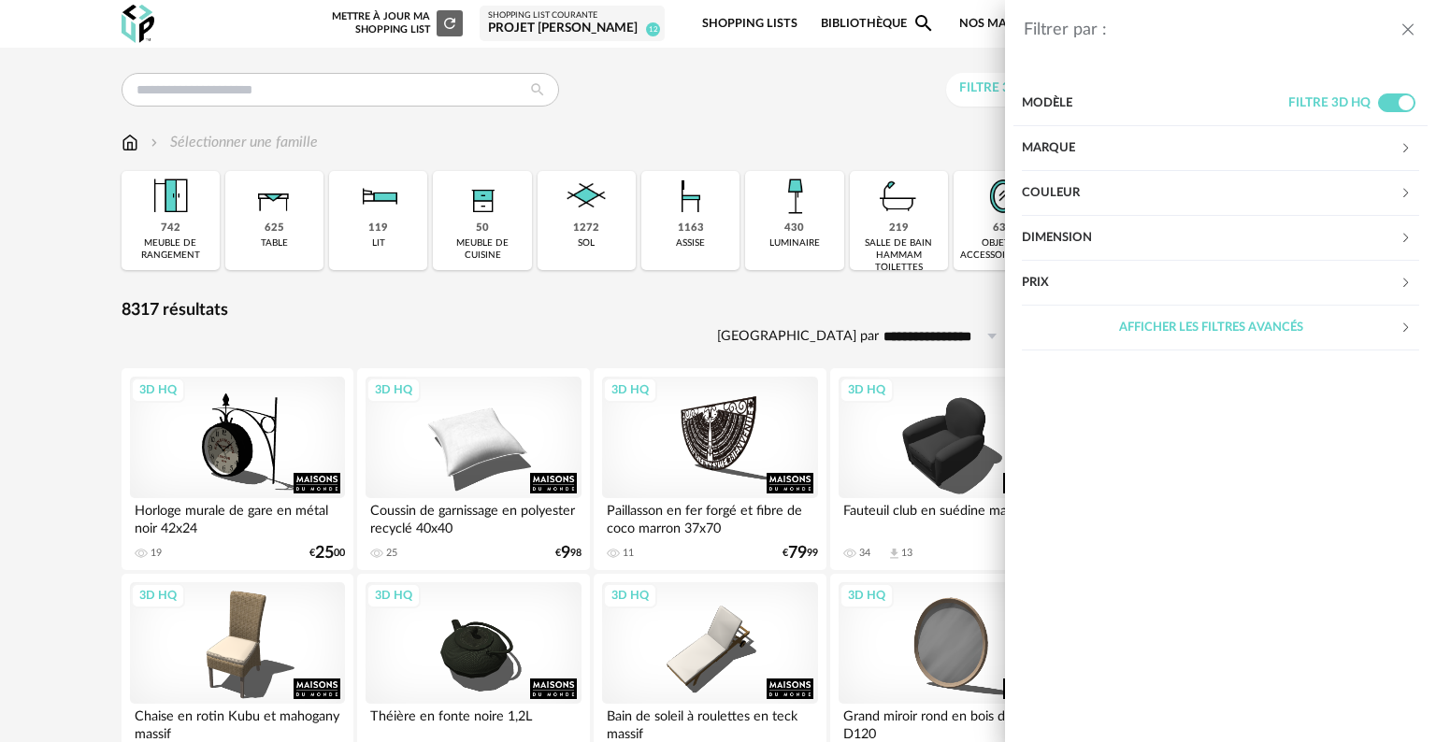
click at [846, 93] on div "Filtrer par : Modèle Filtre 3D HQ Marque &tradition 0 101 Copenhagen 0 366 Conc…" at bounding box center [718, 371] width 1436 height 742
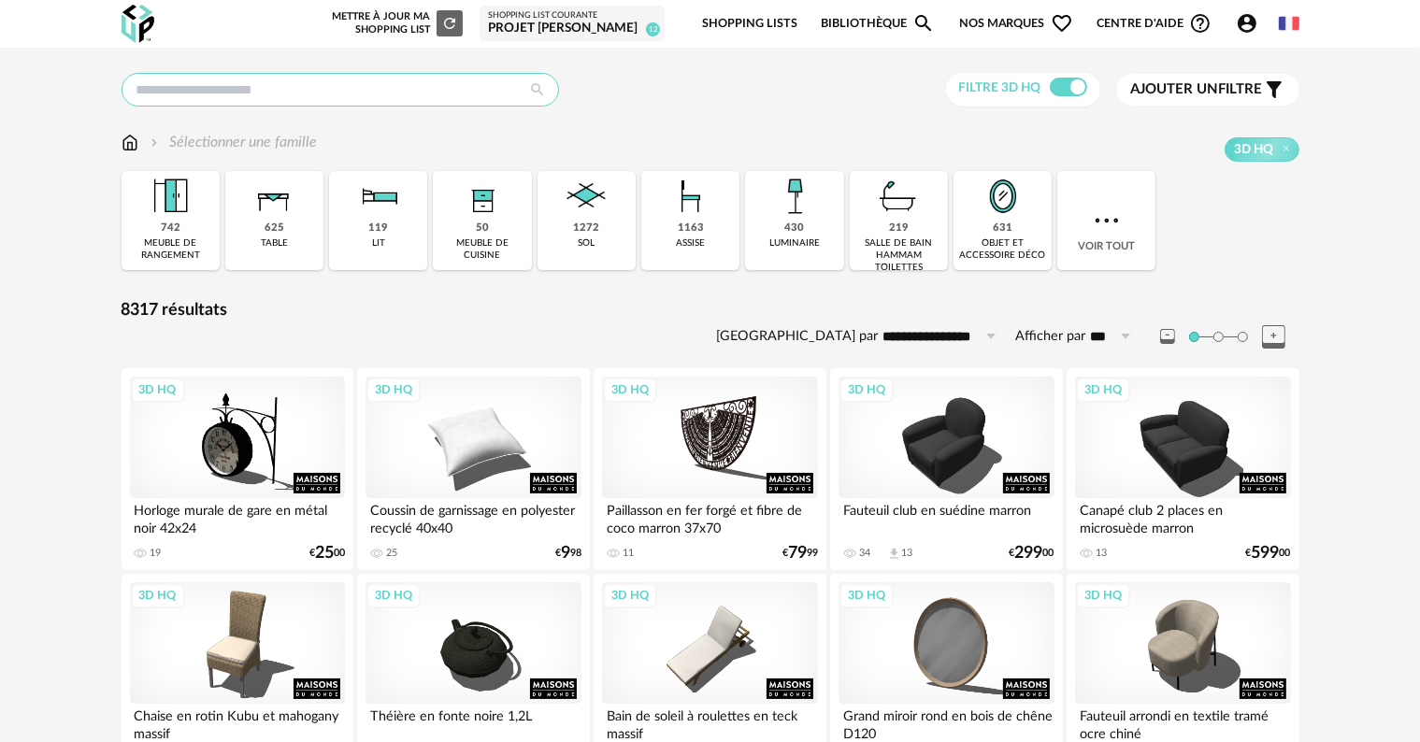
click at [308, 73] on div "Dernières recherches mes 3d ia table basse alcana table basse console [PERSON_N…" at bounding box center [711, 90] width 1178 height 35
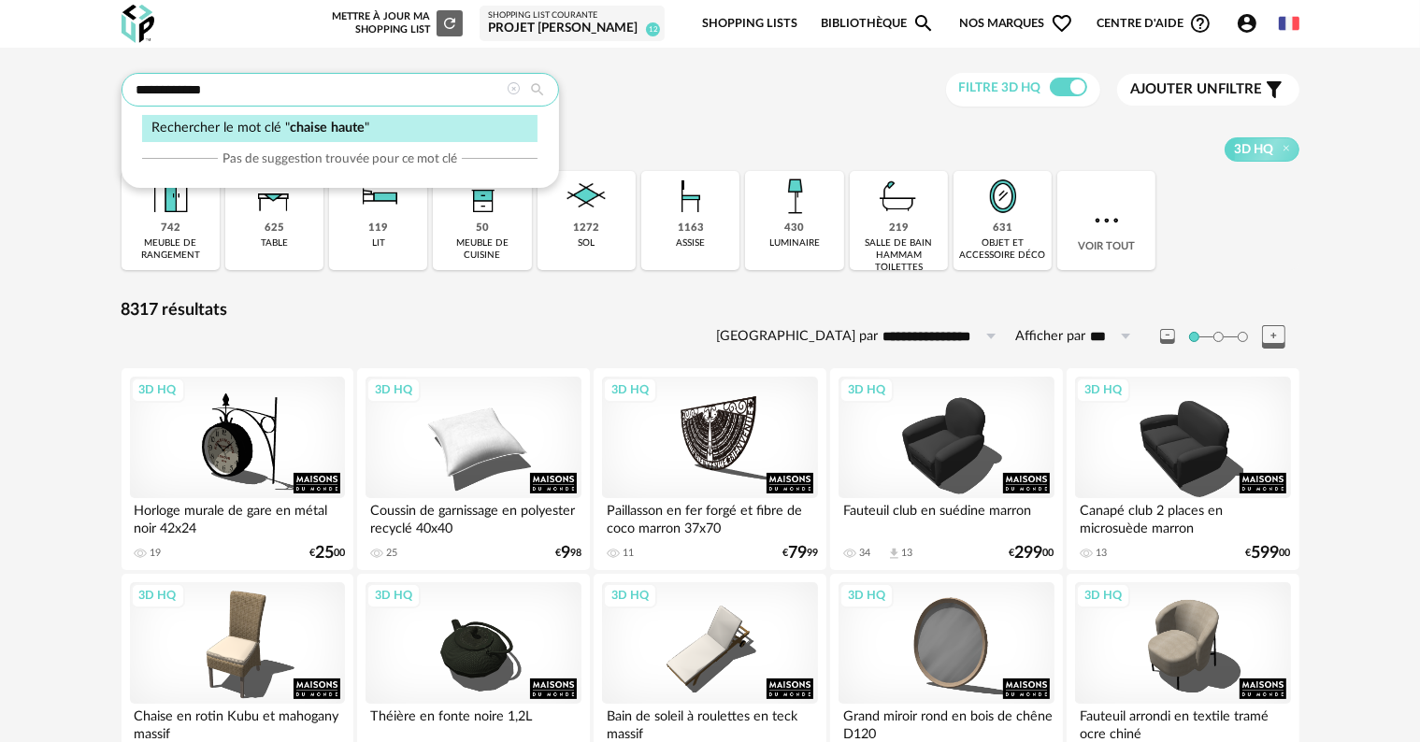
type input "**********"
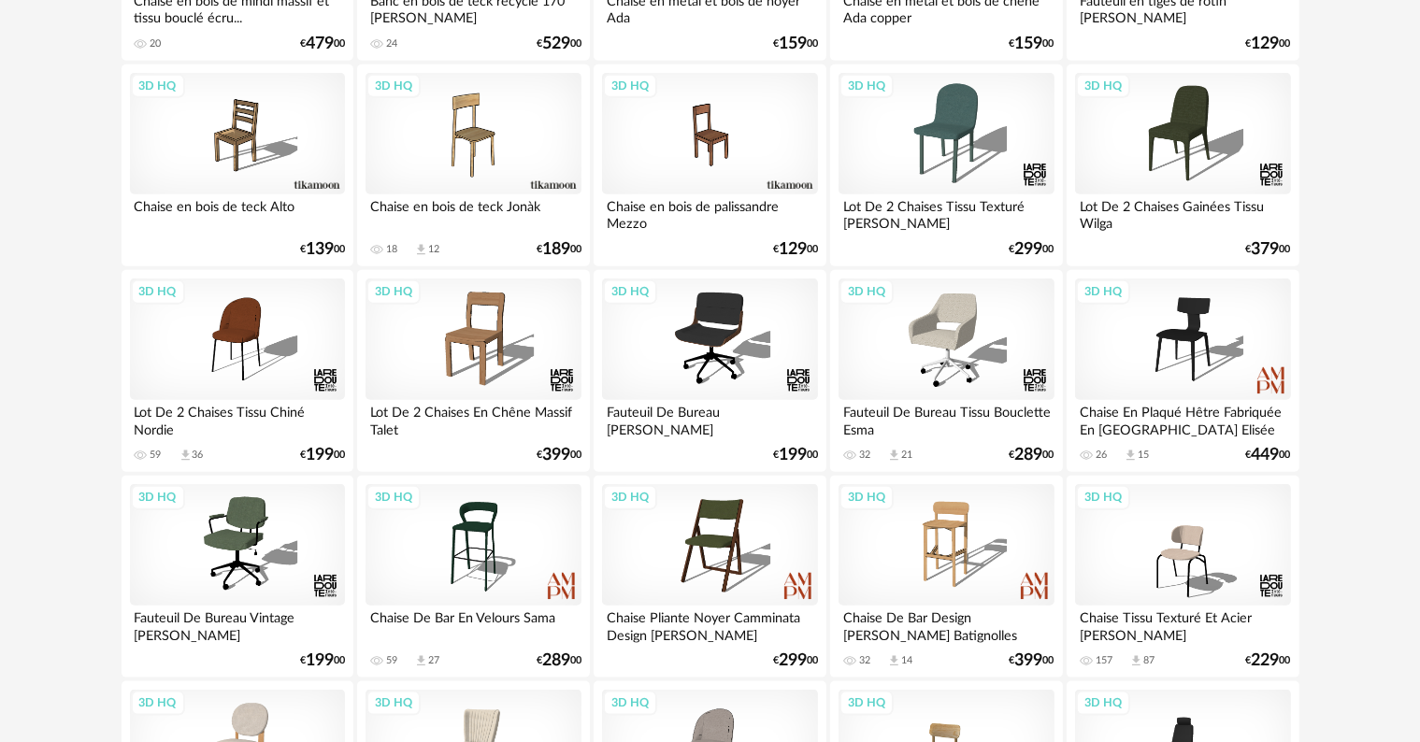
scroll to position [2150, 0]
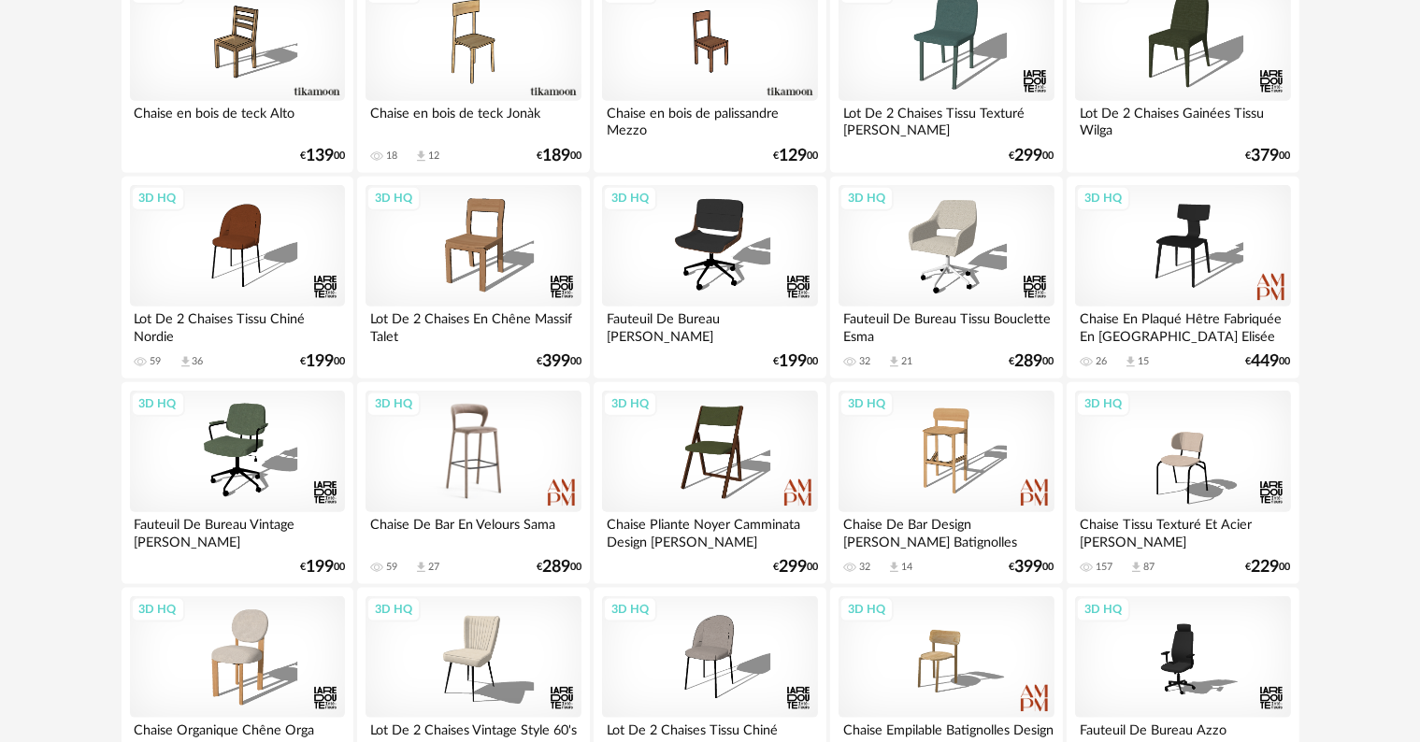
click at [452, 471] on div "3D HQ" at bounding box center [473, 452] width 215 height 122
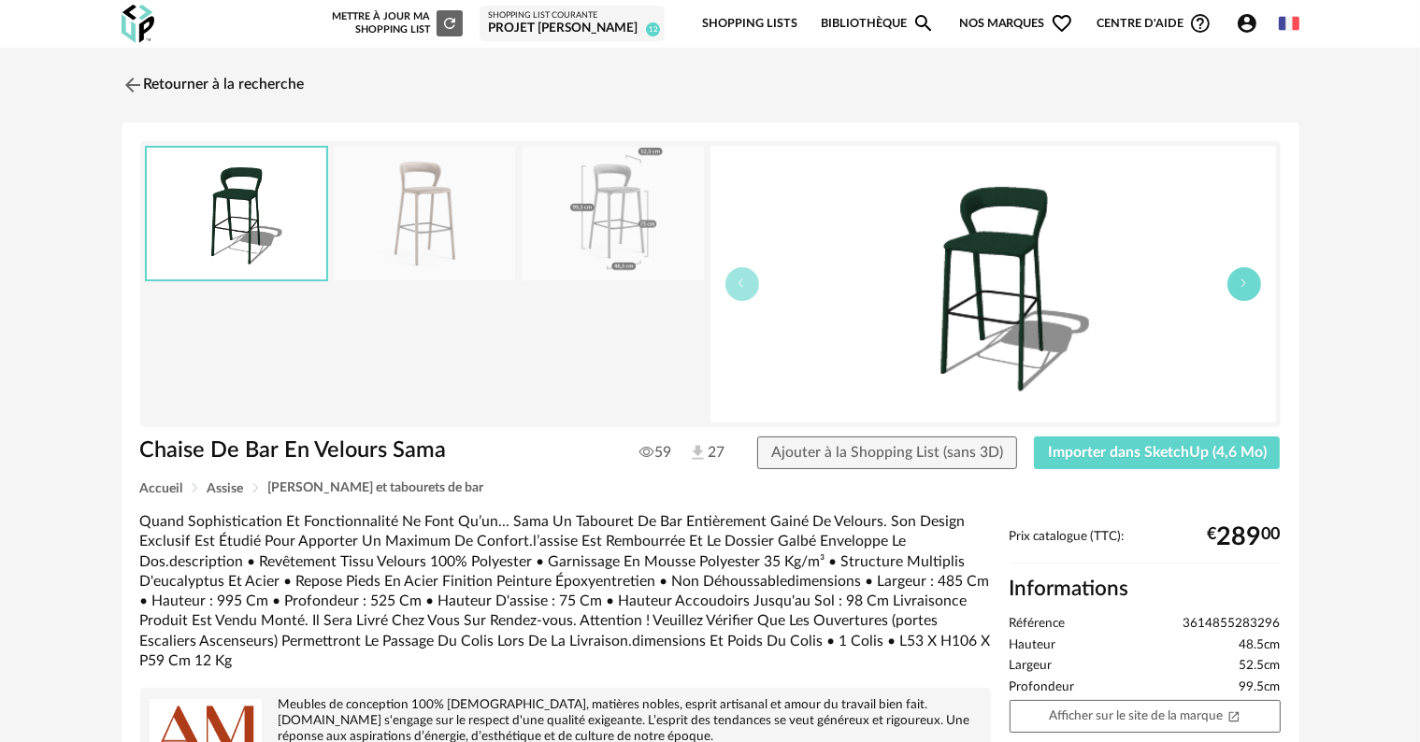
click at [1245, 288] on icon "button" at bounding box center [1244, 283] width 11 height 11
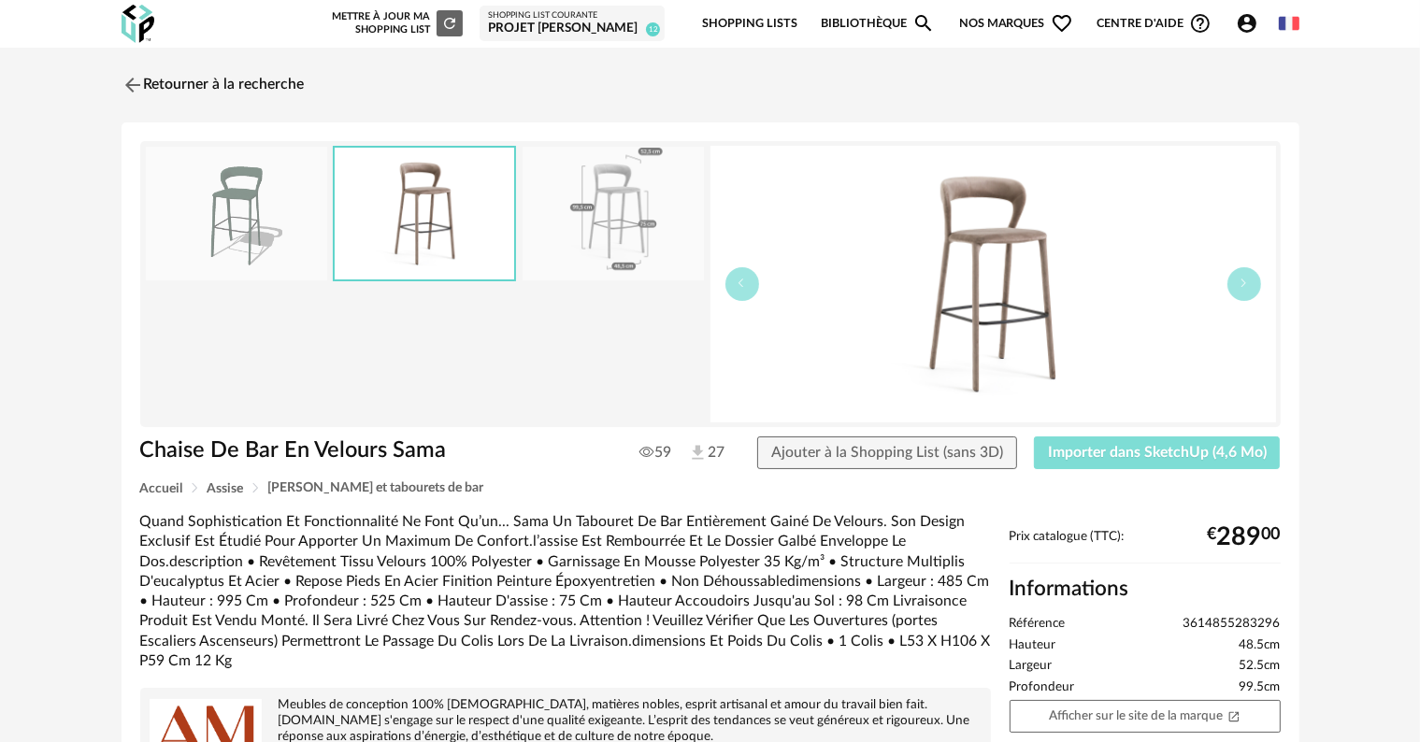
click at [1115, 451] on span "Importer dans SketchUp (4,6 Mo)" at bounding box center [1157, 452] width 219 height 15
click at [204, 90] on link "Retourner à la recherche" at bounding box center [208, 85] width 183 height 41
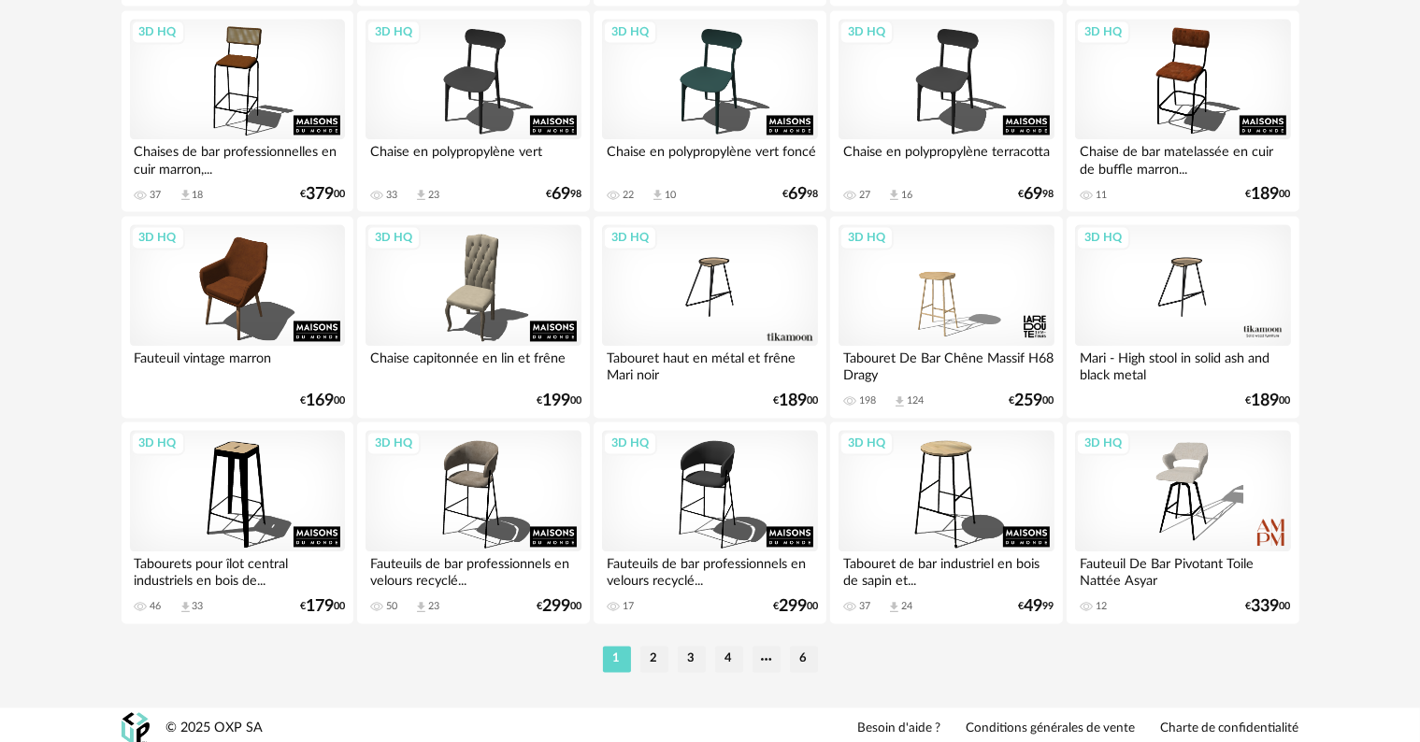
scroll to position [3763, 0]
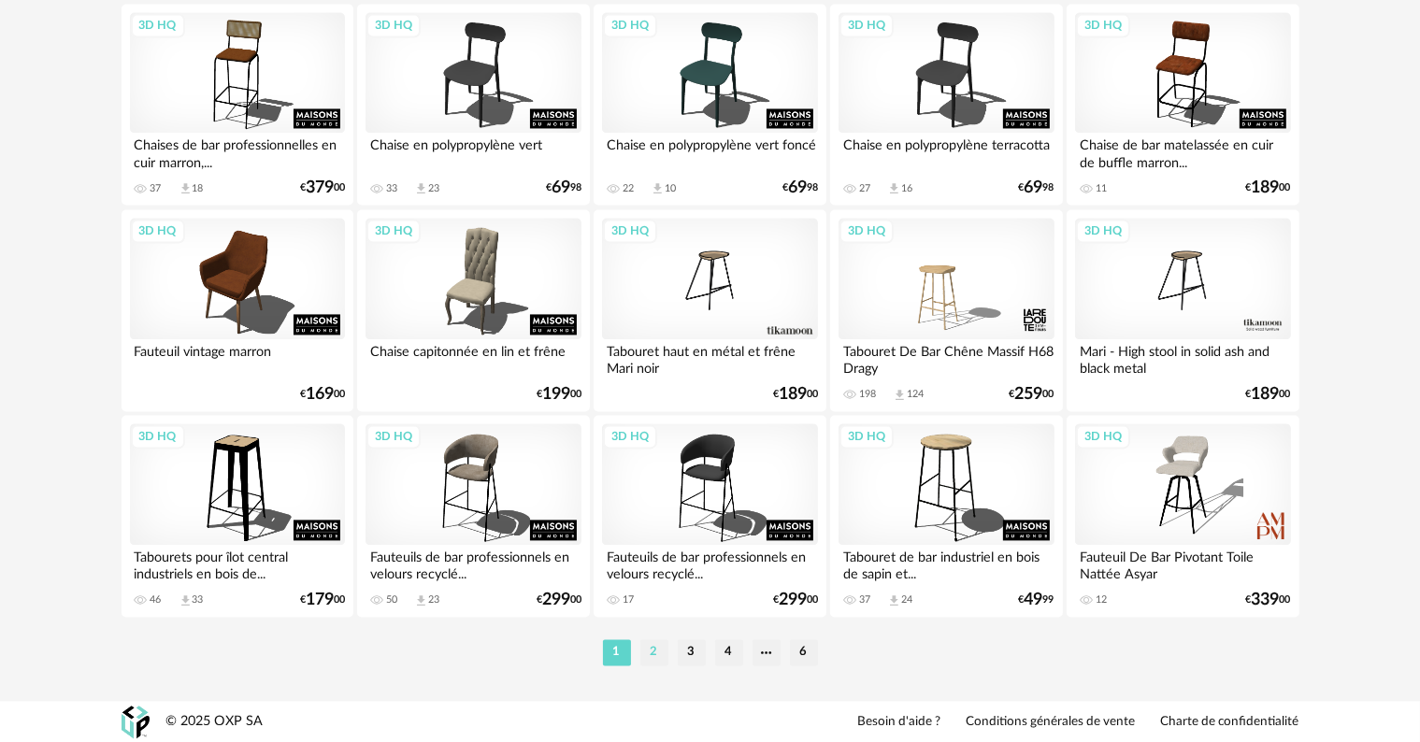
click at [651, 653] on li "2" at bounding box center [654, 652] width 28 height 26
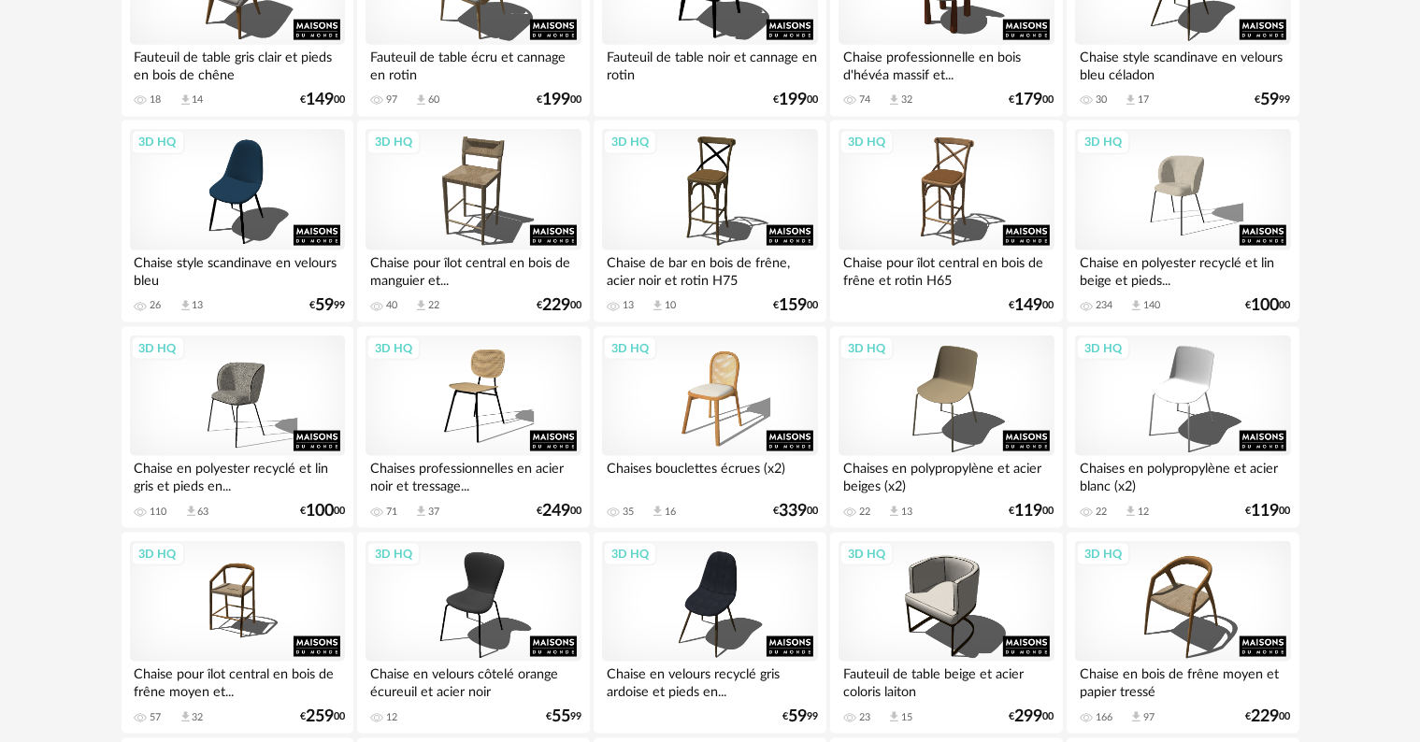
scroll to position [3763, 0]
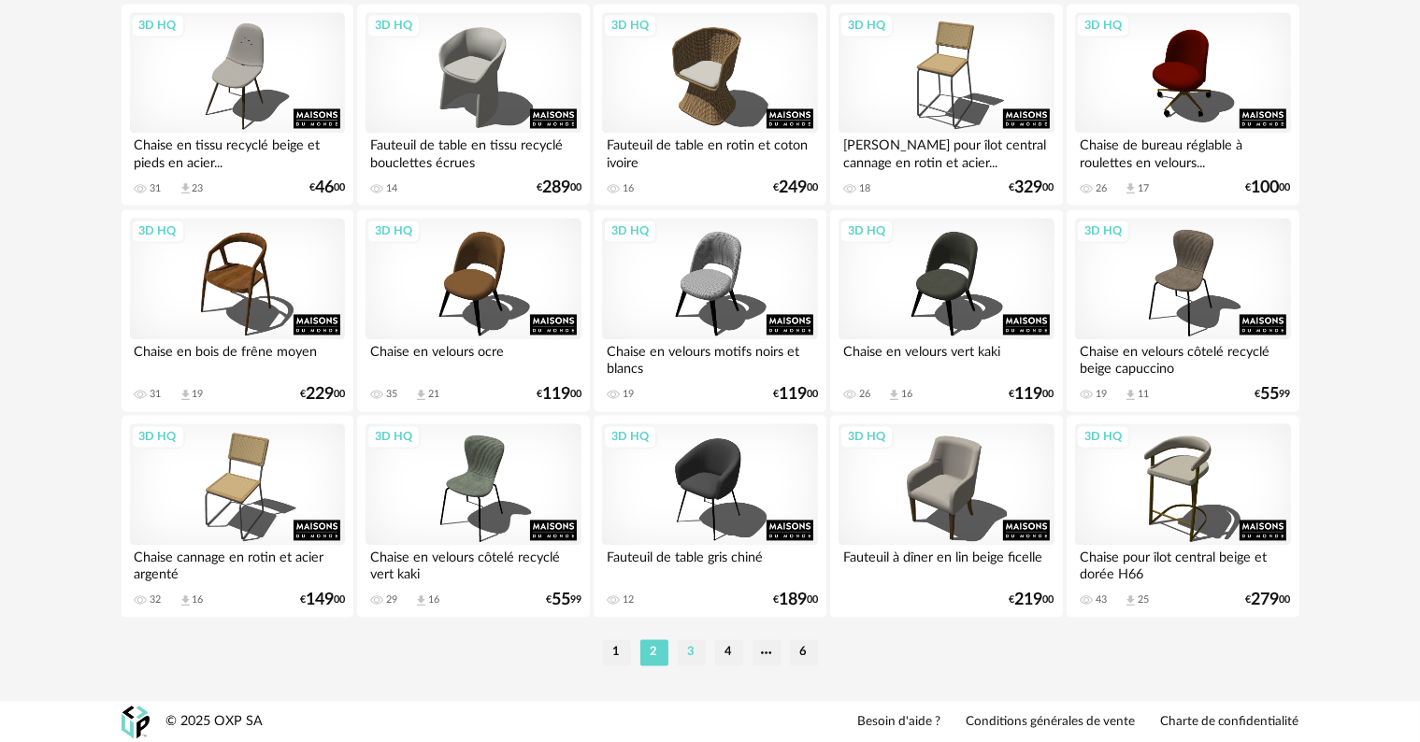
click at [690, 643] on li "3" at bounding box center [692, 652] width 28 height 26
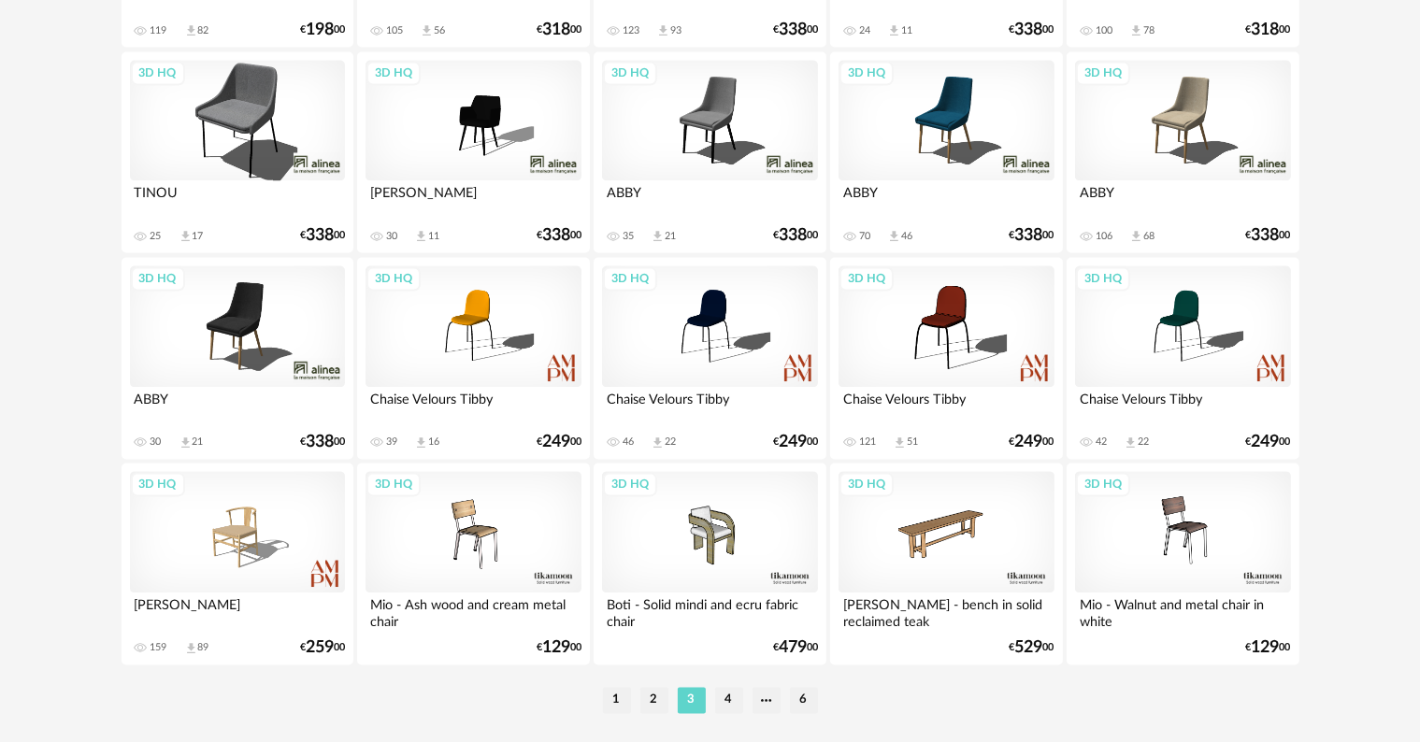
scroll to position [3763, 0]
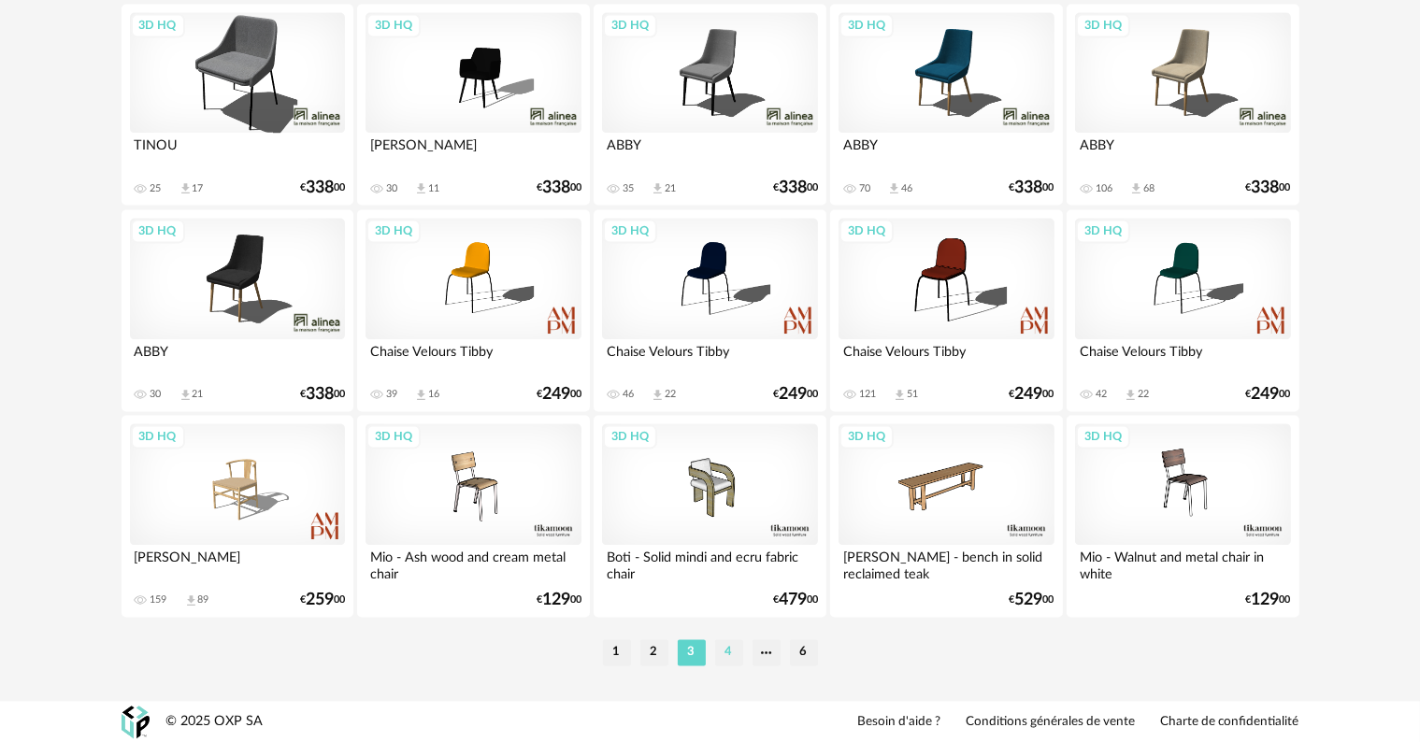
click at [724, 650] on li "4" at bounding box center [729, 652] width 28 height 26
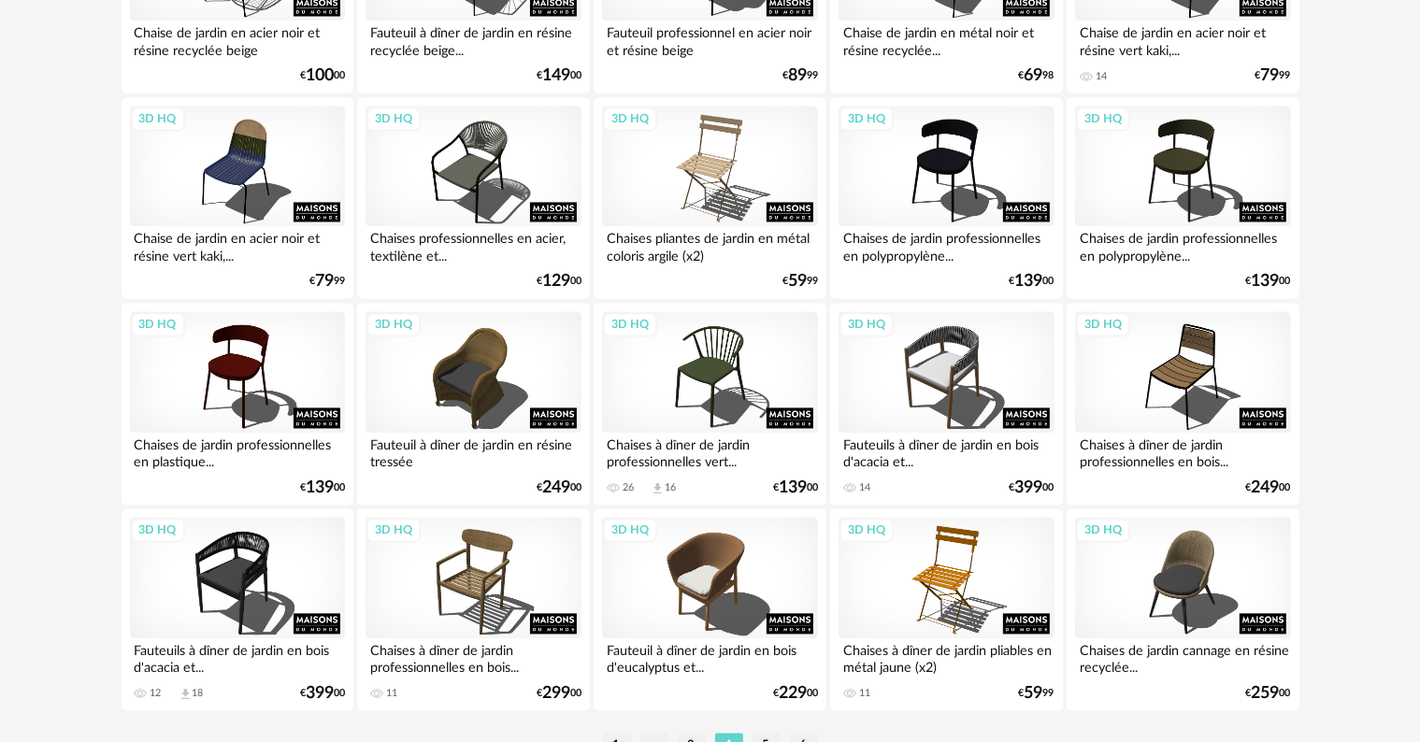
scroll to position [3763, 0]
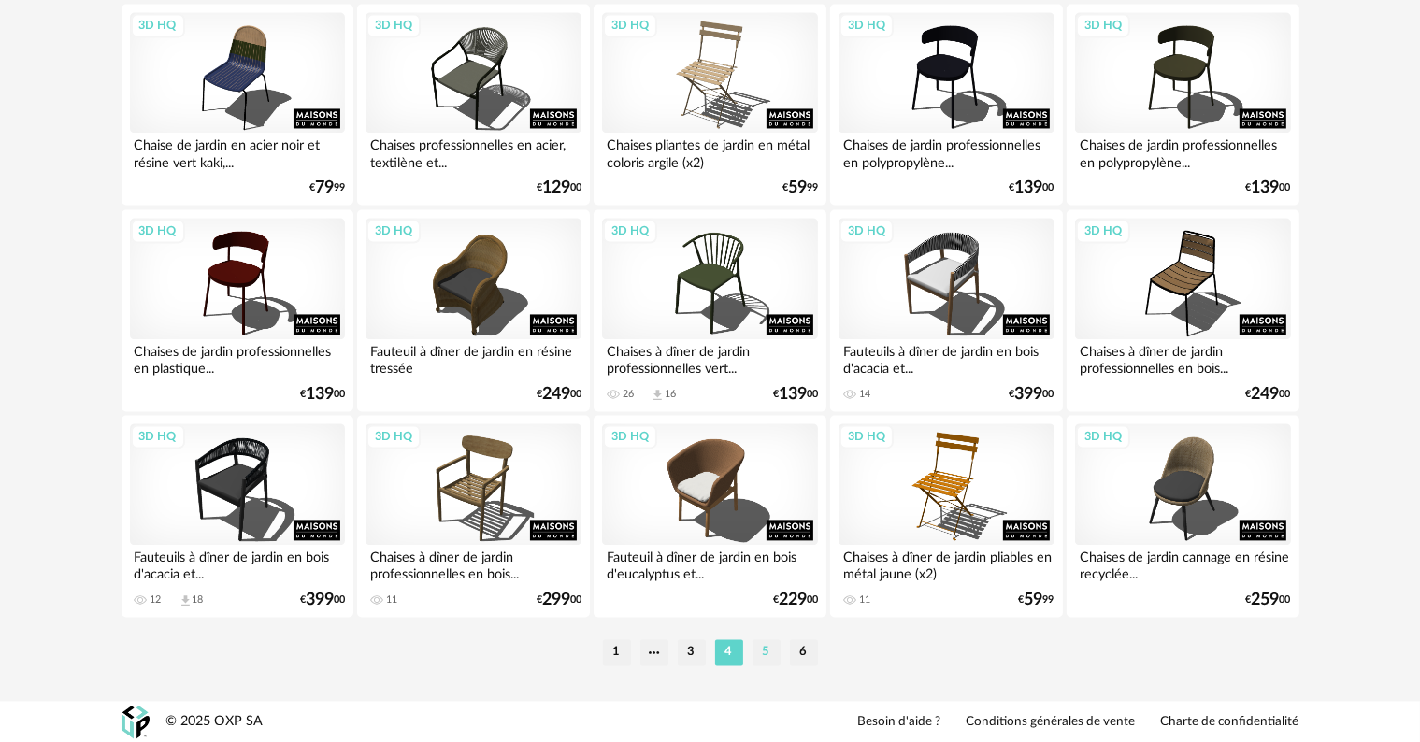
click at [766, 652] on li "5" at bounding box center [767, 652] width 28 height 26
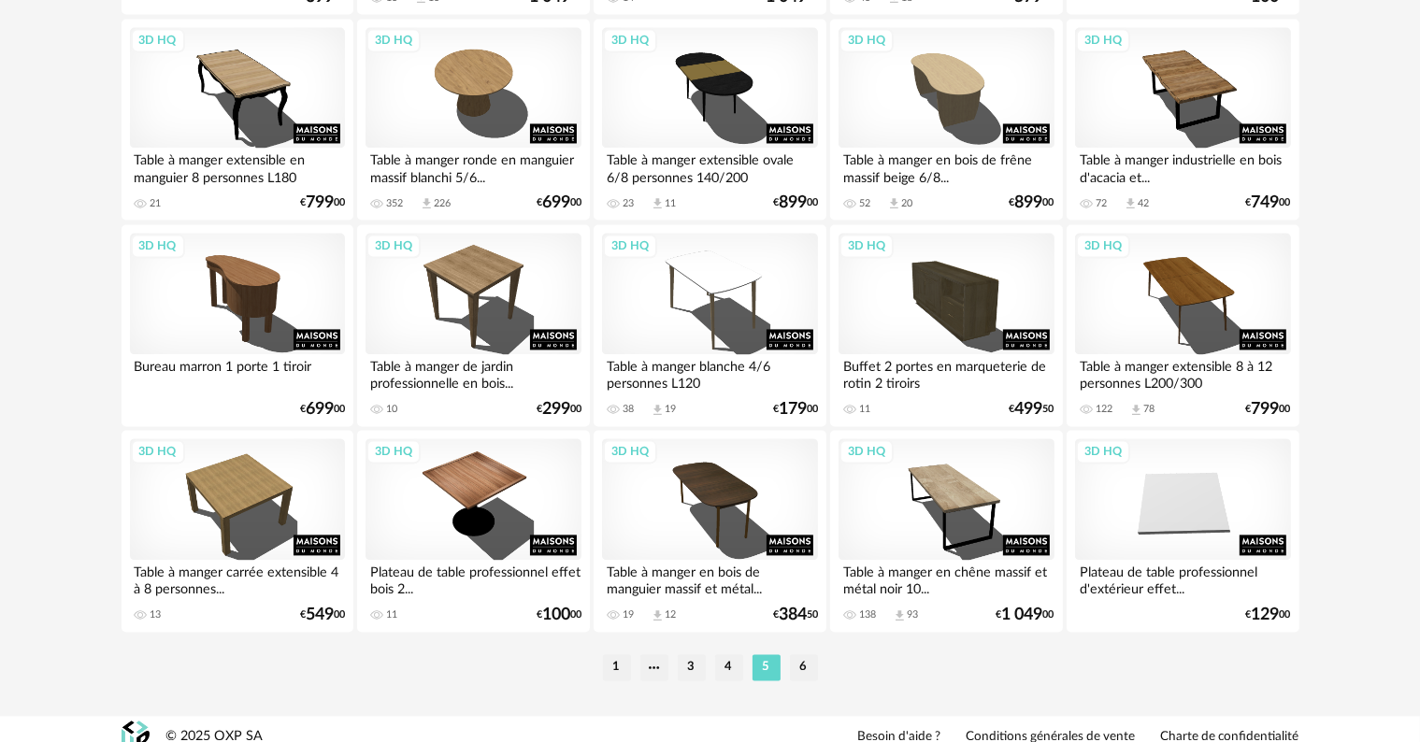
scroll to position [3763, 0]
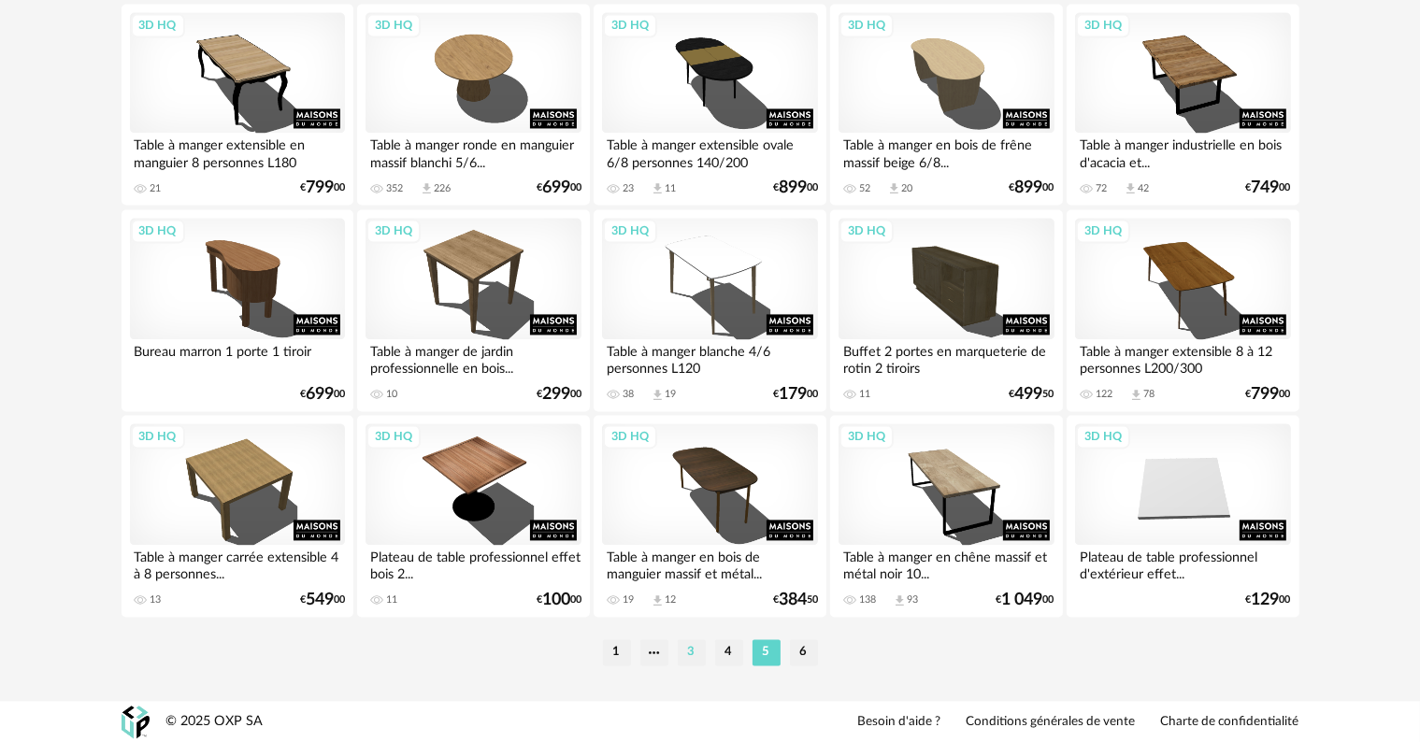
click at [688, 654] on li "3" at bounding box center [692, 652] width 28 height 26
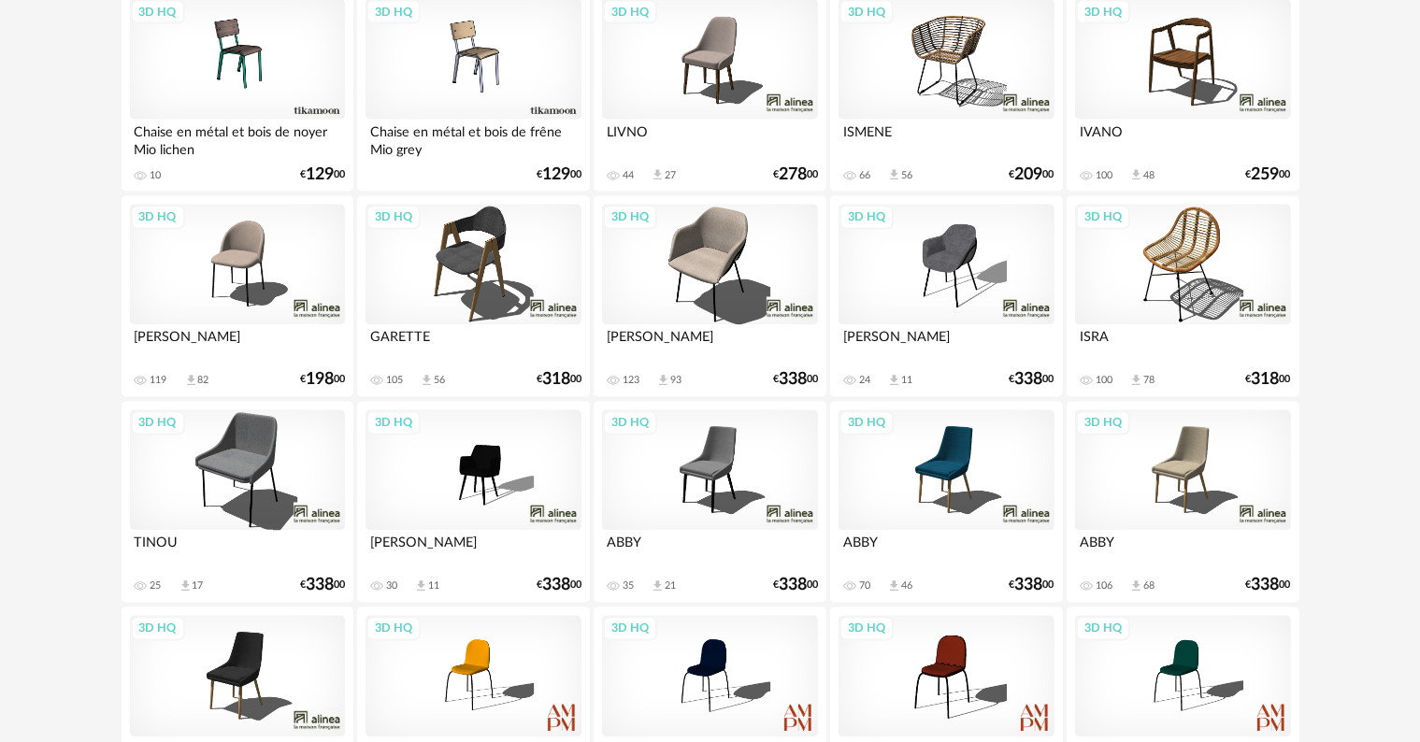
scroll to position [3763, 0]
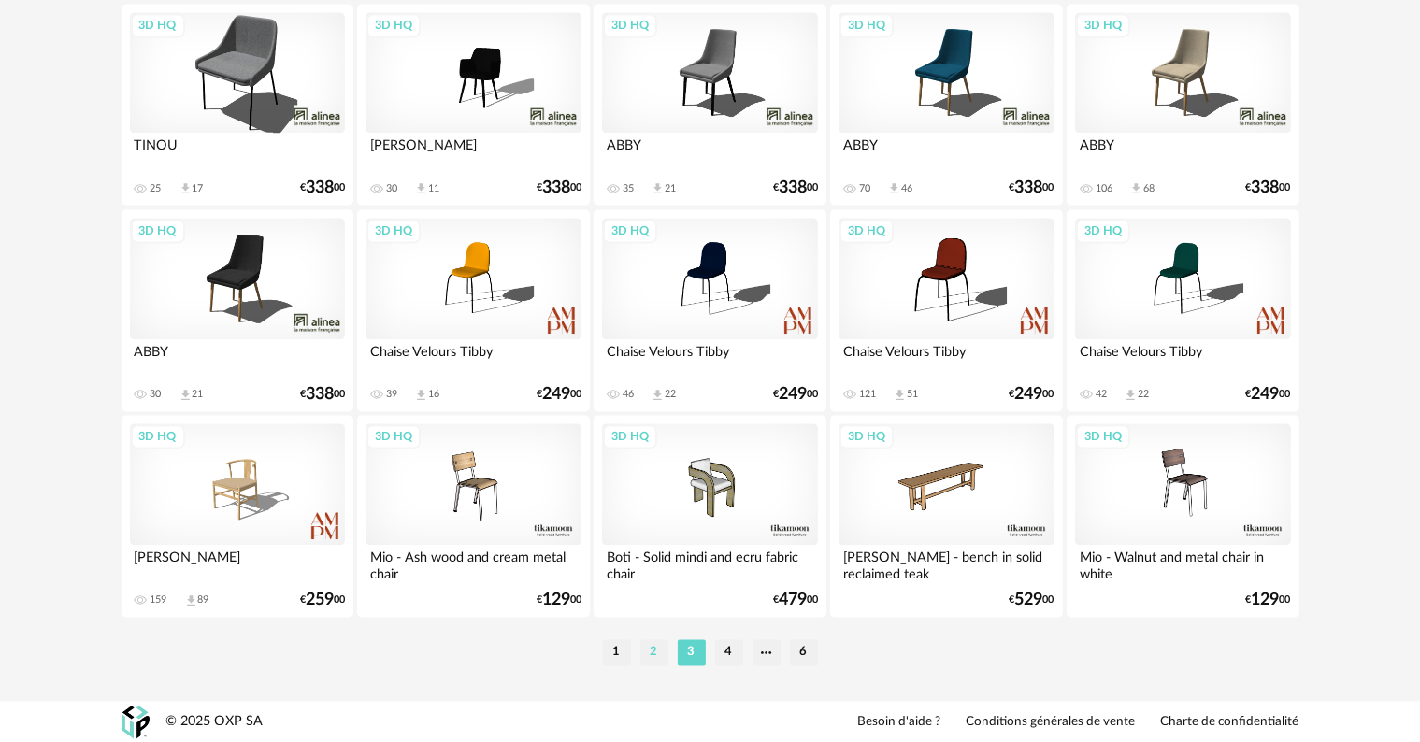
click at [651, 658] on li "2" at bounding box center [654, 652] width 28 height 26
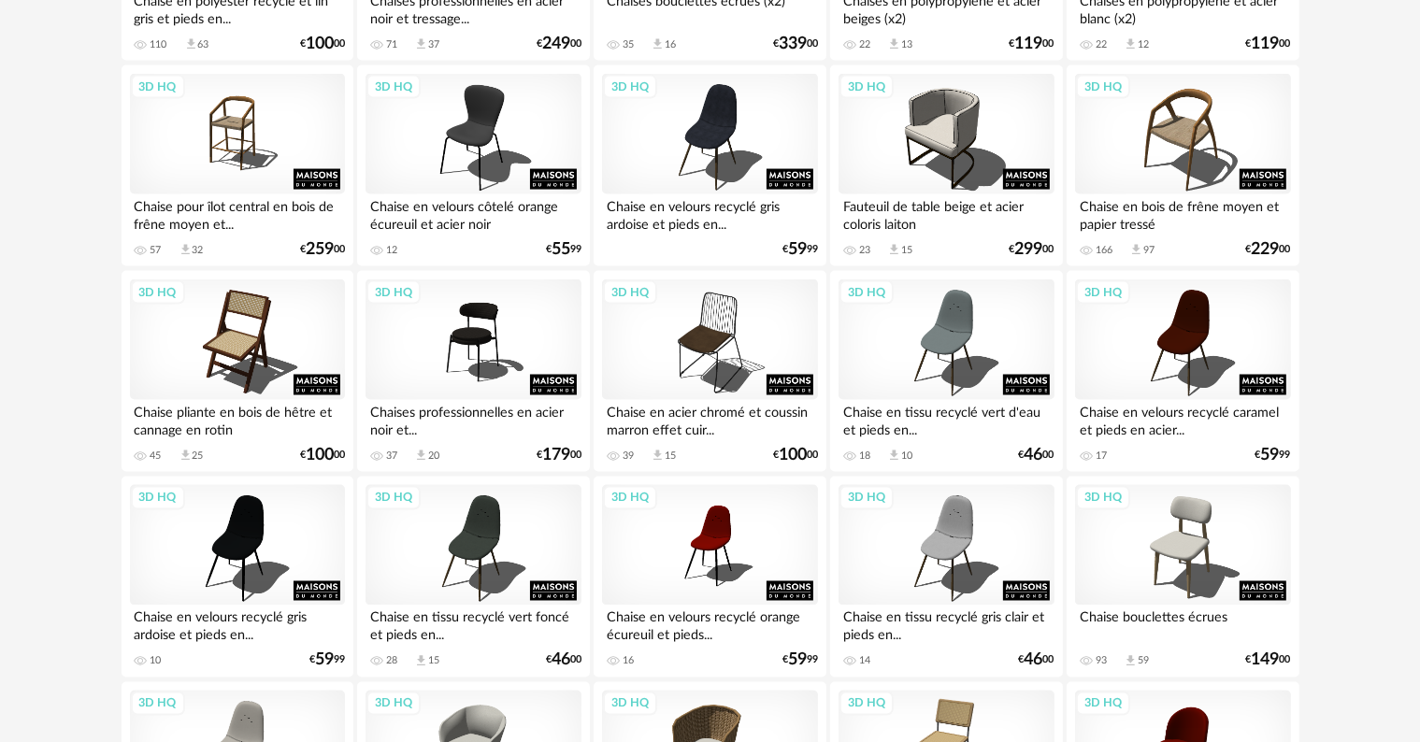
scroll to position [3763, 0]
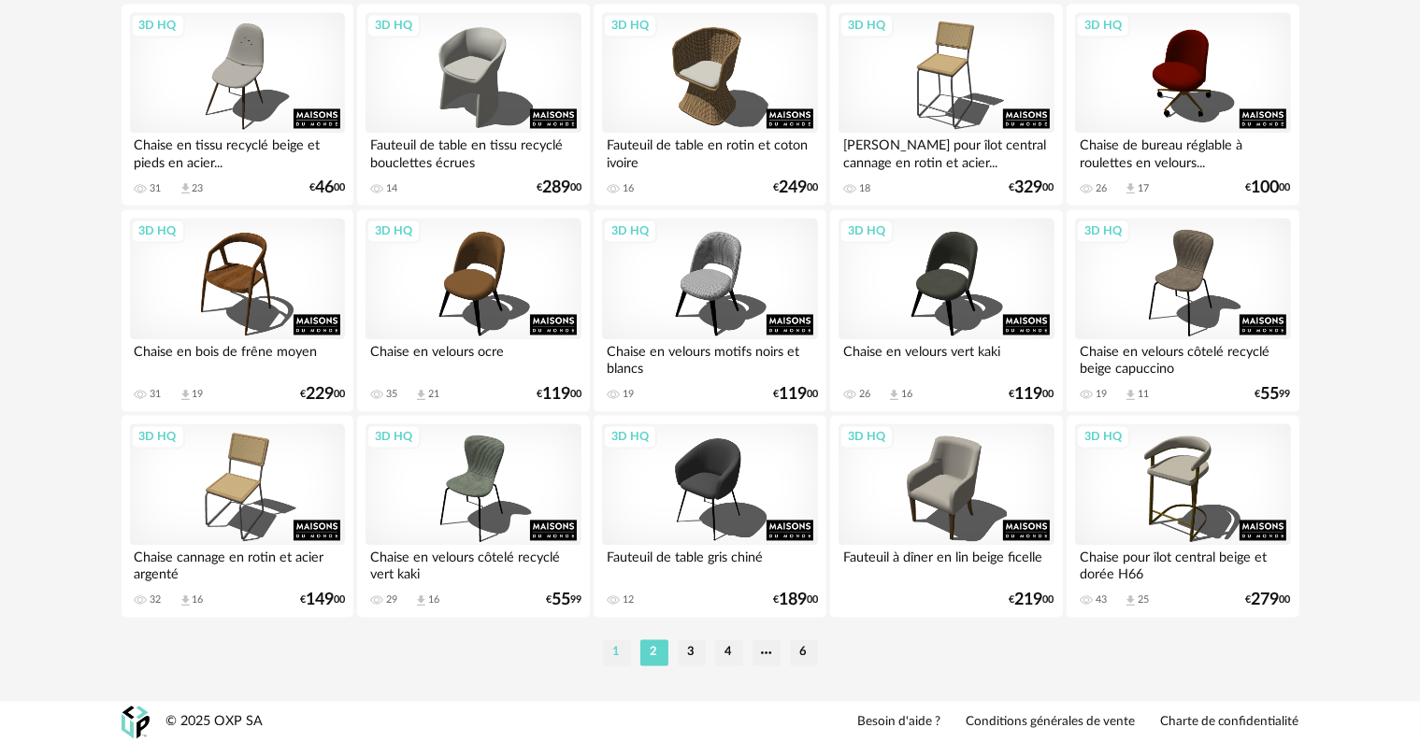
click at [618, 652] on li "1" at bounding box center [617, 652] width 28 height 26
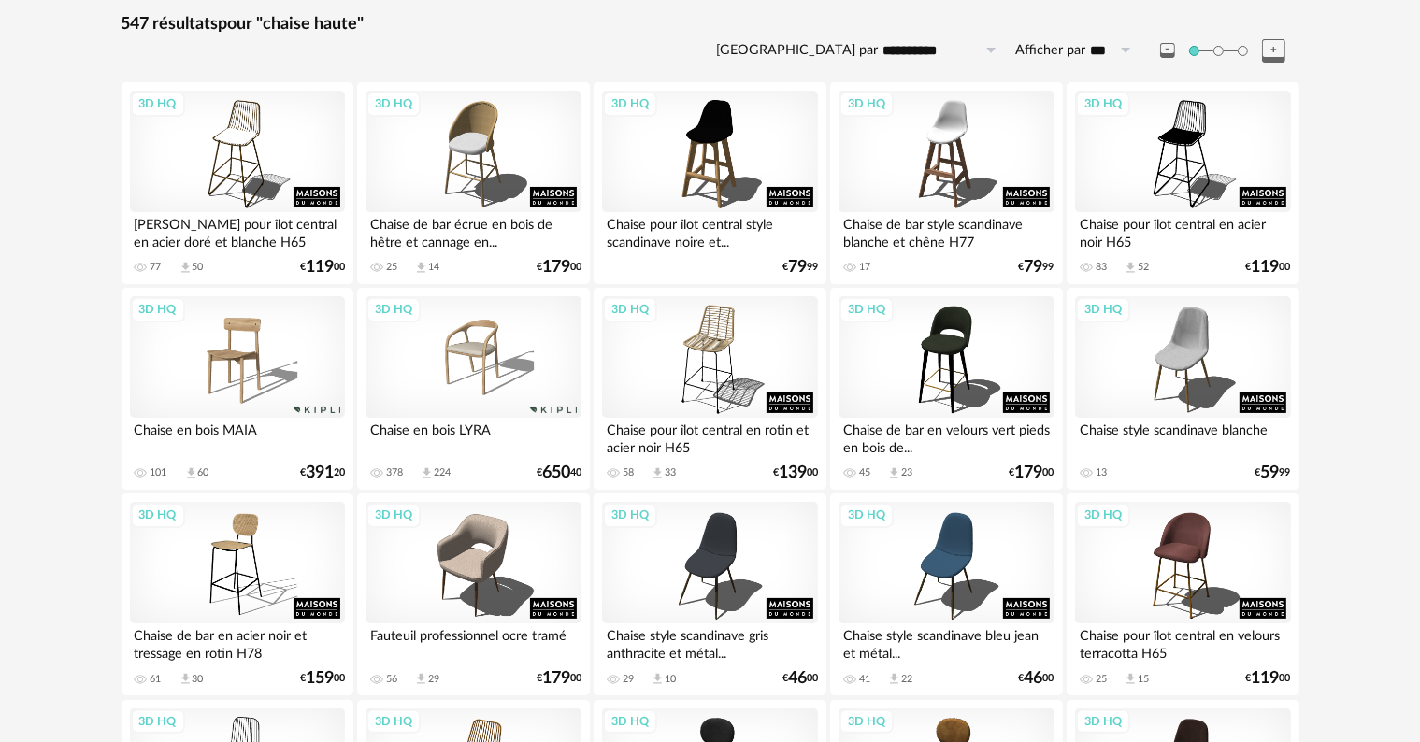
scroll to position [280, 0]
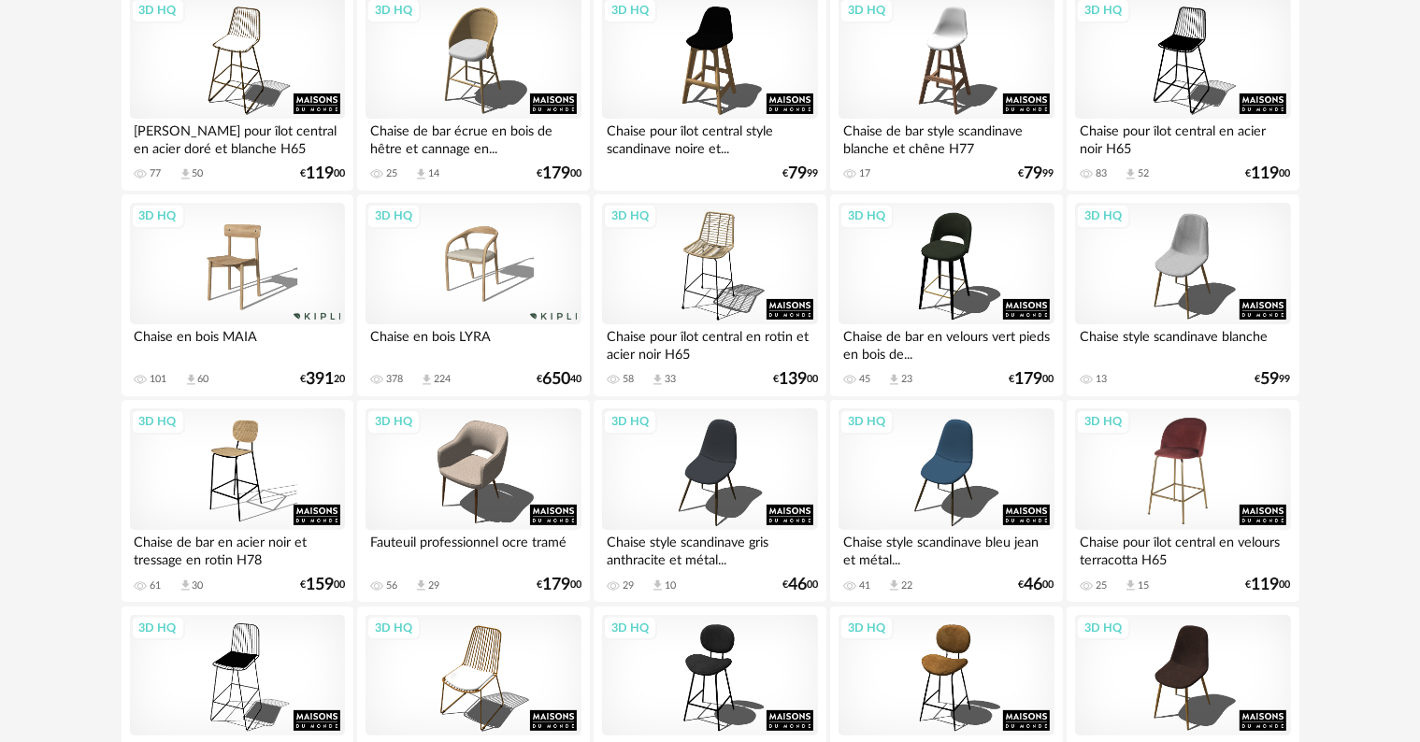
click at [1170, 464] on div "3D HQ" at bounding box center [1182, 470] width 215 height 122
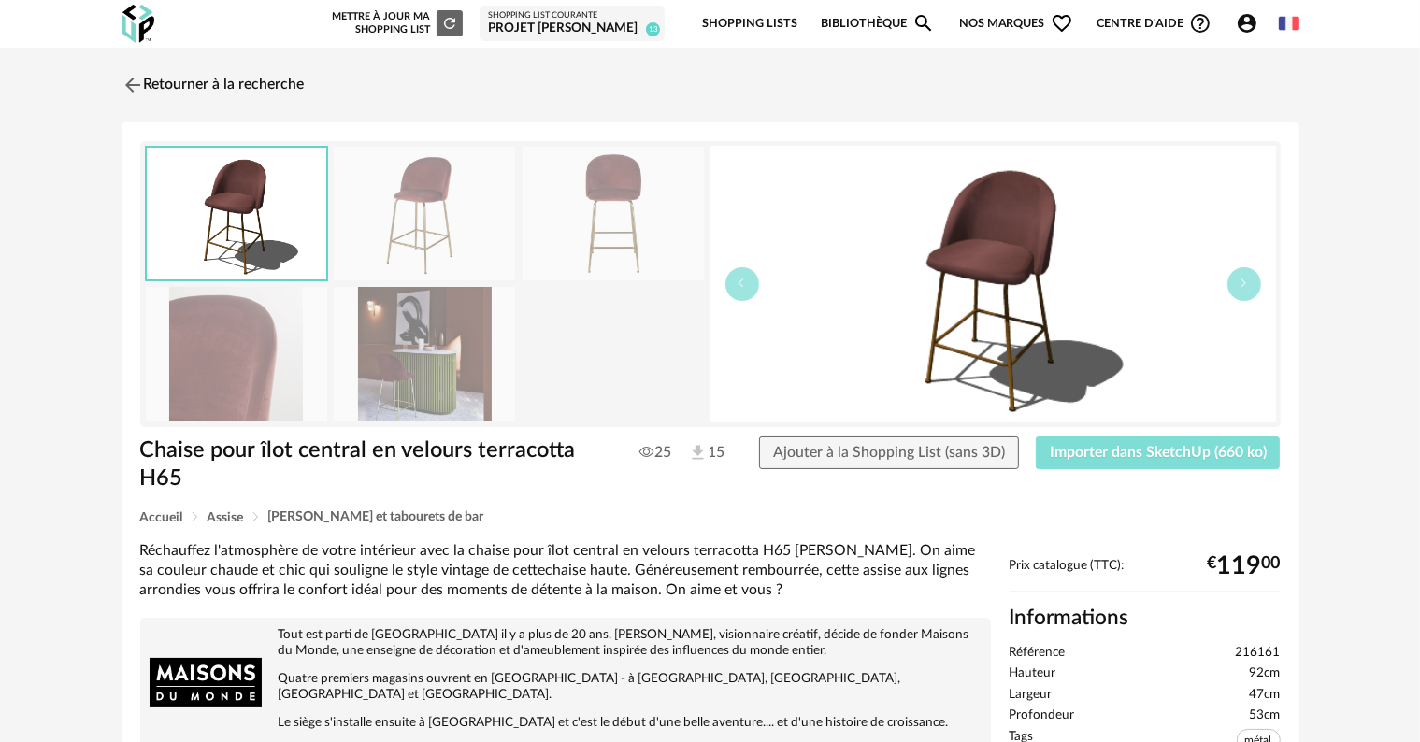
click at [1117, 450] on span "Importer dans SketchUp (660 ko)" at bounding box center [1158, 452] width 217 height 15
click at [886, 19] on link "Bibliothèque Magnify icon" at bounding box center [878, 24] width 114 height 44
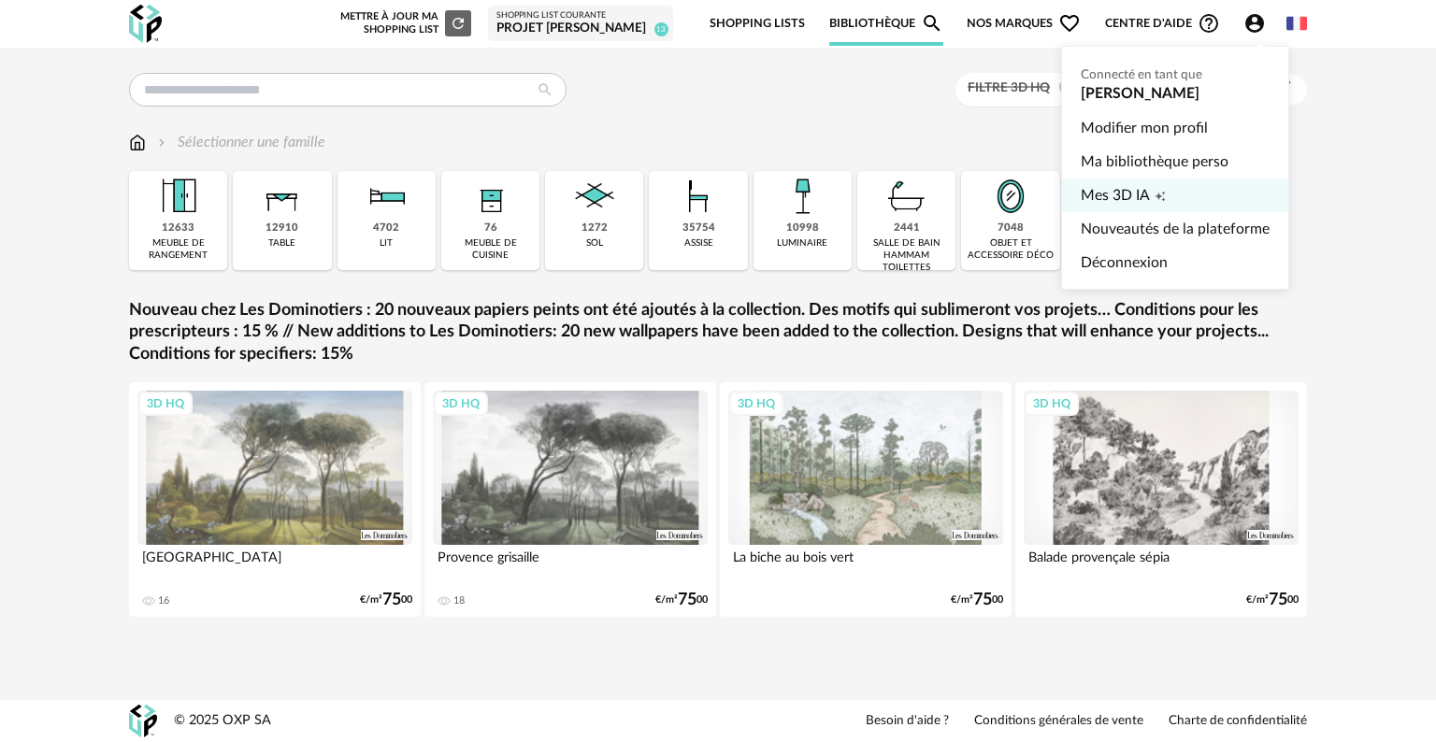
click at [1138, 194] on span "Mes 3D IA" at bounding box center [1115, 196] width 69 height 34
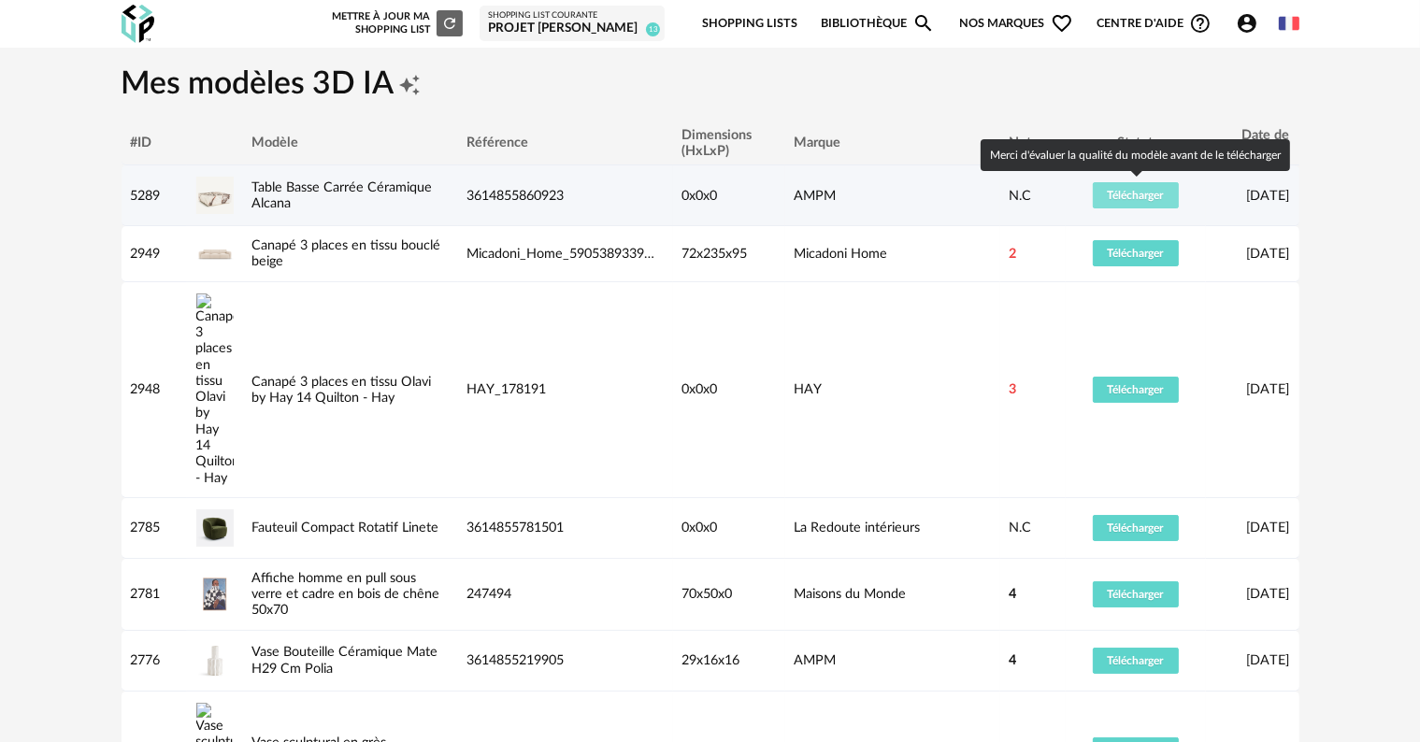
click at [1131, 193] on span "Télécharger" at bounding box center [1136, 195] width 56 height 11
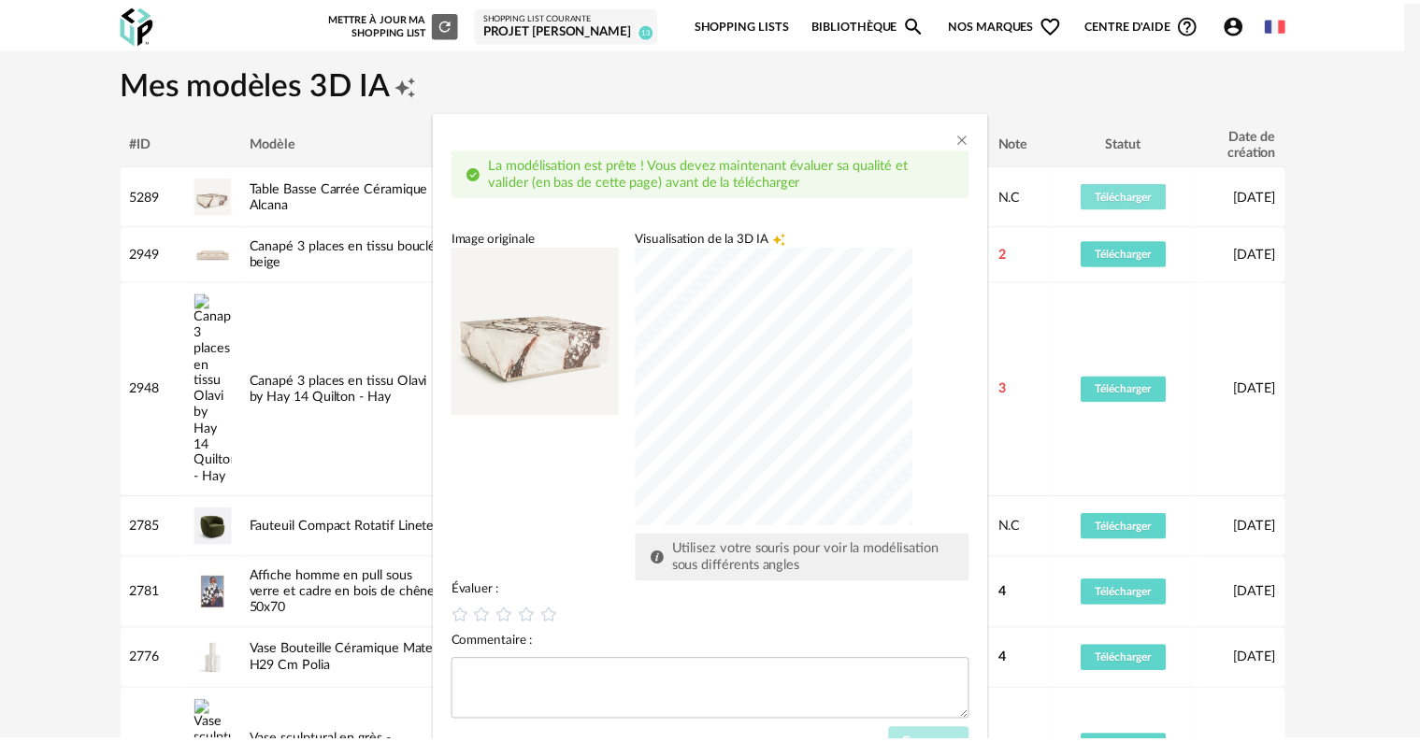
scroll to position [78, 0]
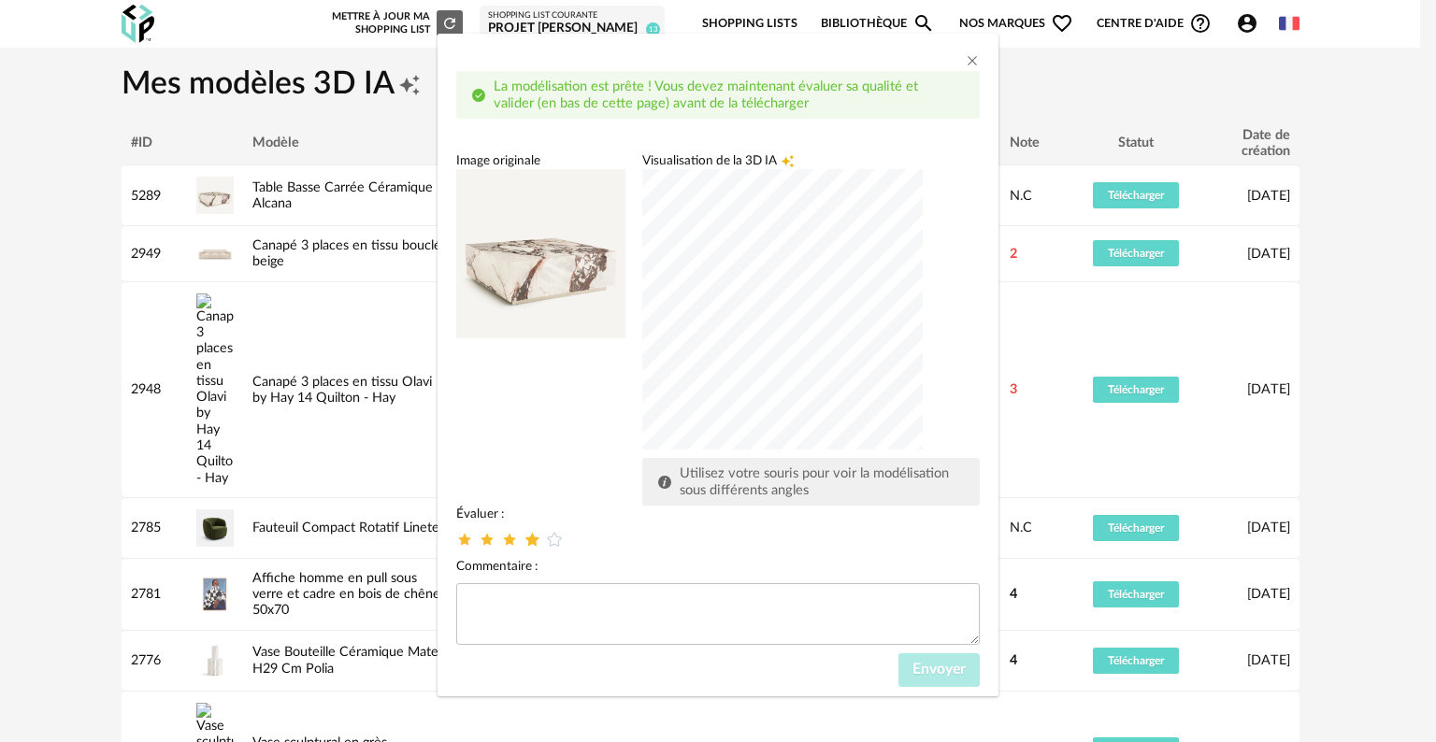
click at [523, 536] on icon "dialog" at bounding box center [533, 540] width 20 height 20
click at [913, 673] on span "Envoyer" at bounding box center [938, 669] width 53 height 15
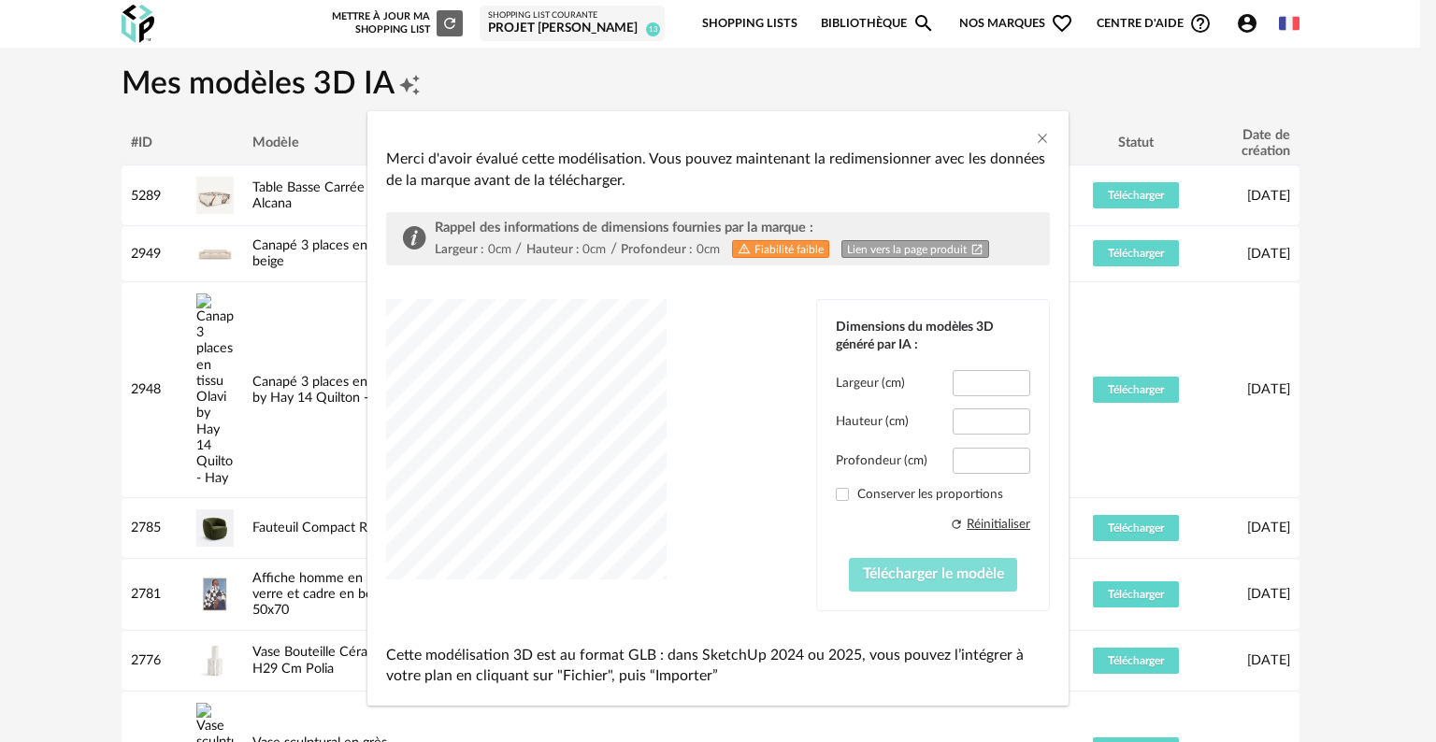
click at [906, 578] on span "Télécharger le modèle" at bounding box center [933, 573] width 141 height 15
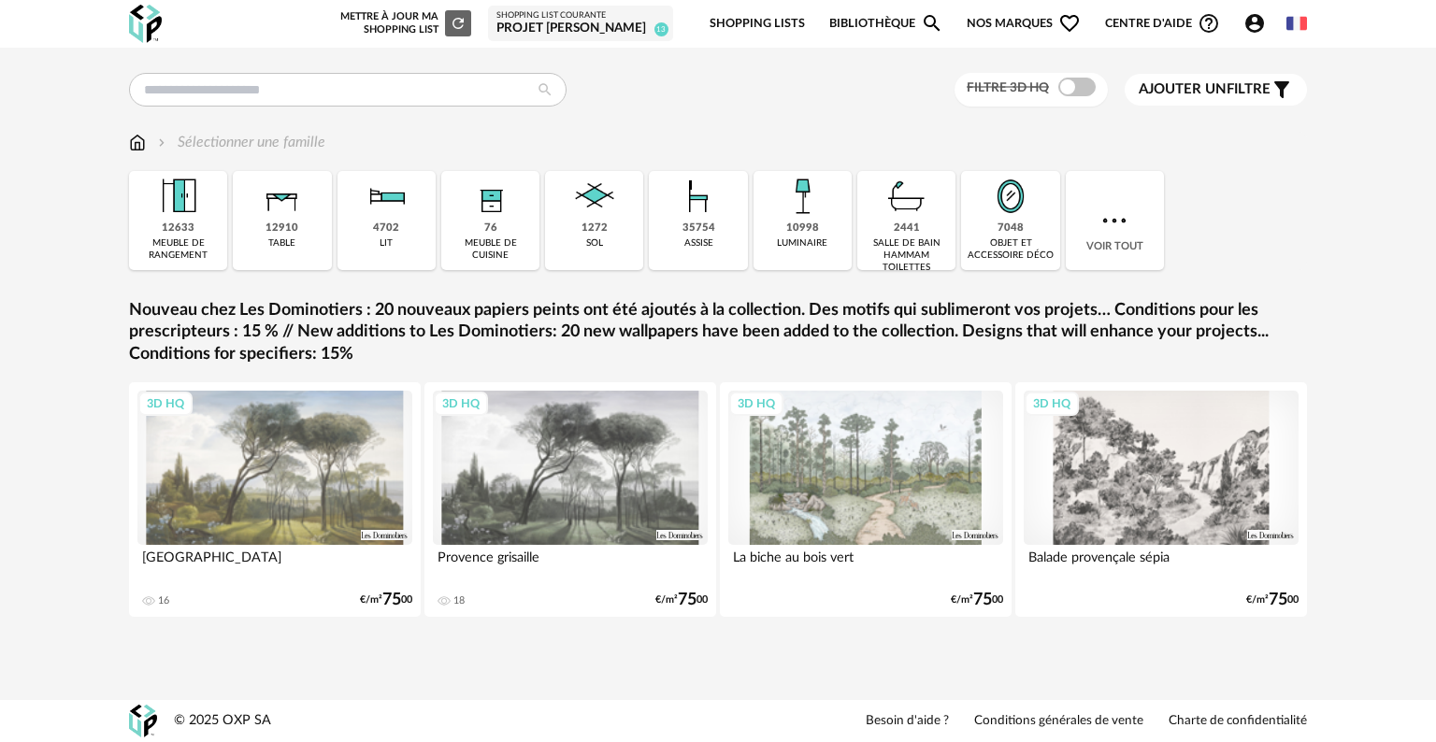
click at [1255, 29] on icon "Account Circle icon" at bounding box center [1254, 23] width 22 height 22
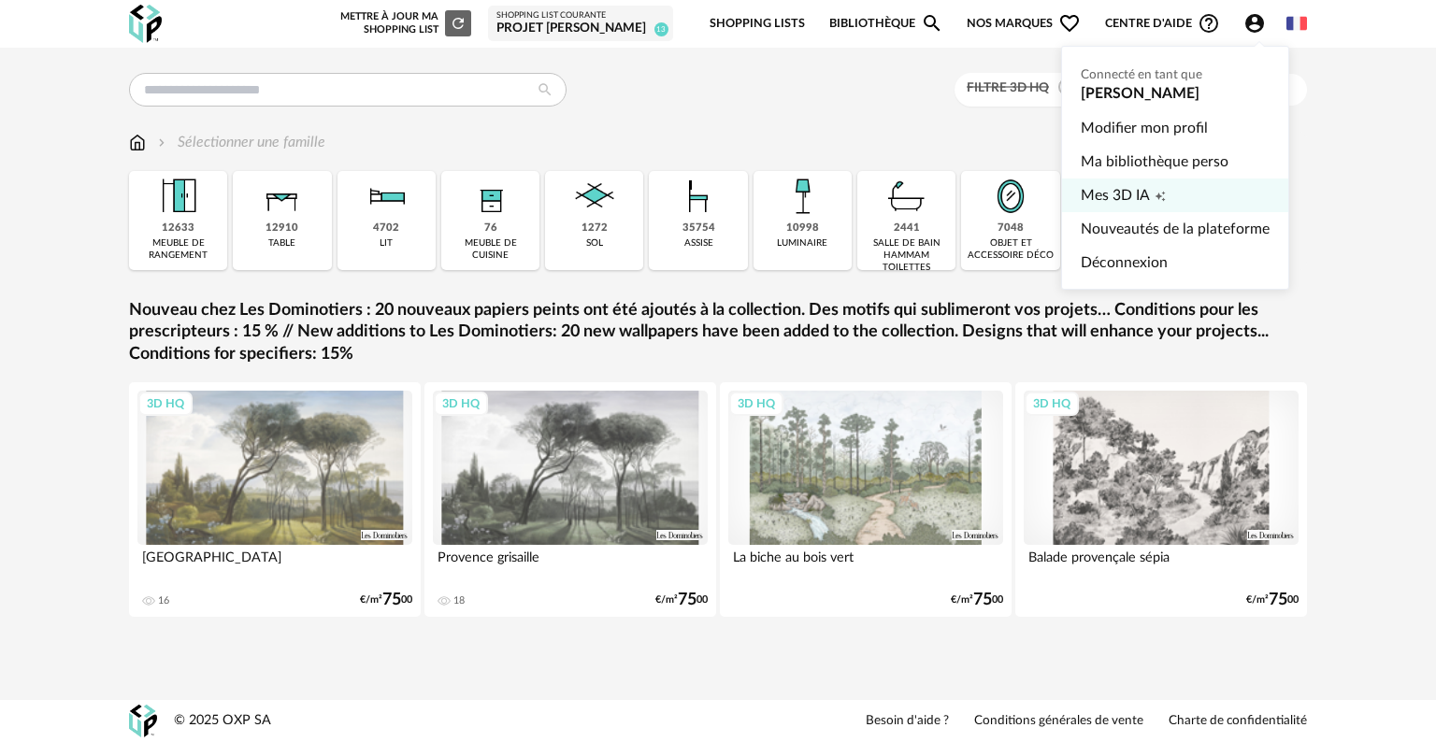
click at [1107, 188] on span "Mes 3D IA" at bounding box center [1115, 196] width 69 height 34
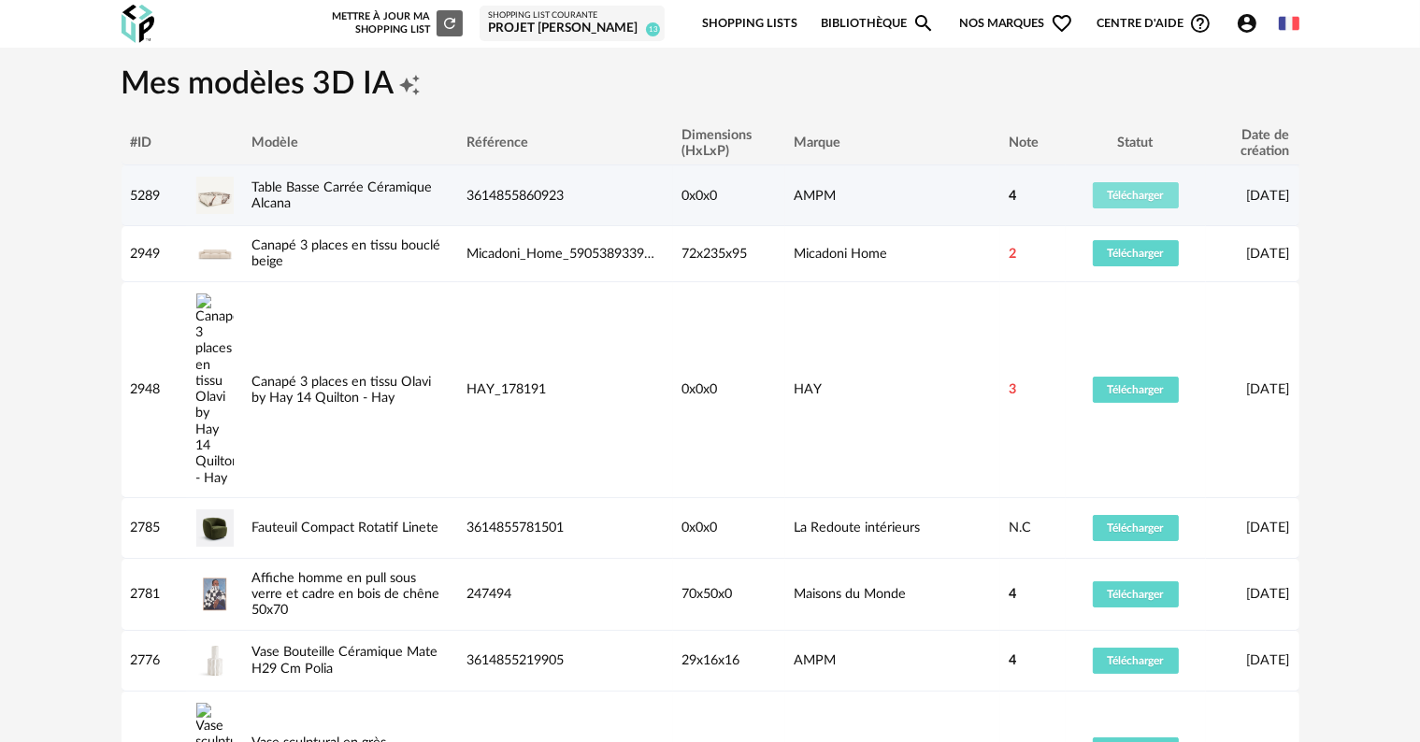
click at [1123, 191] on span "Télécharger" at bounding box center [1136, 195] width 56 height 11
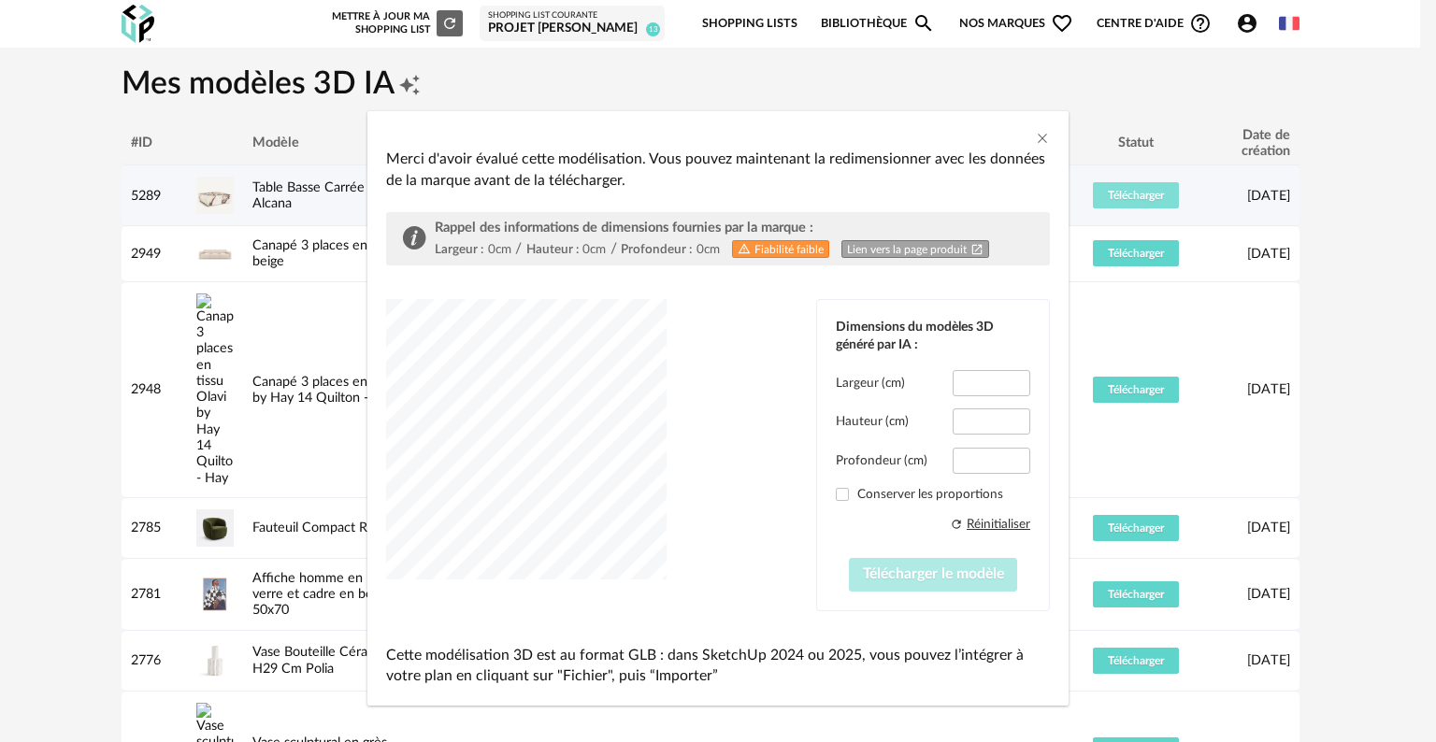
type input "*****"
type input "****"
type input "*****"
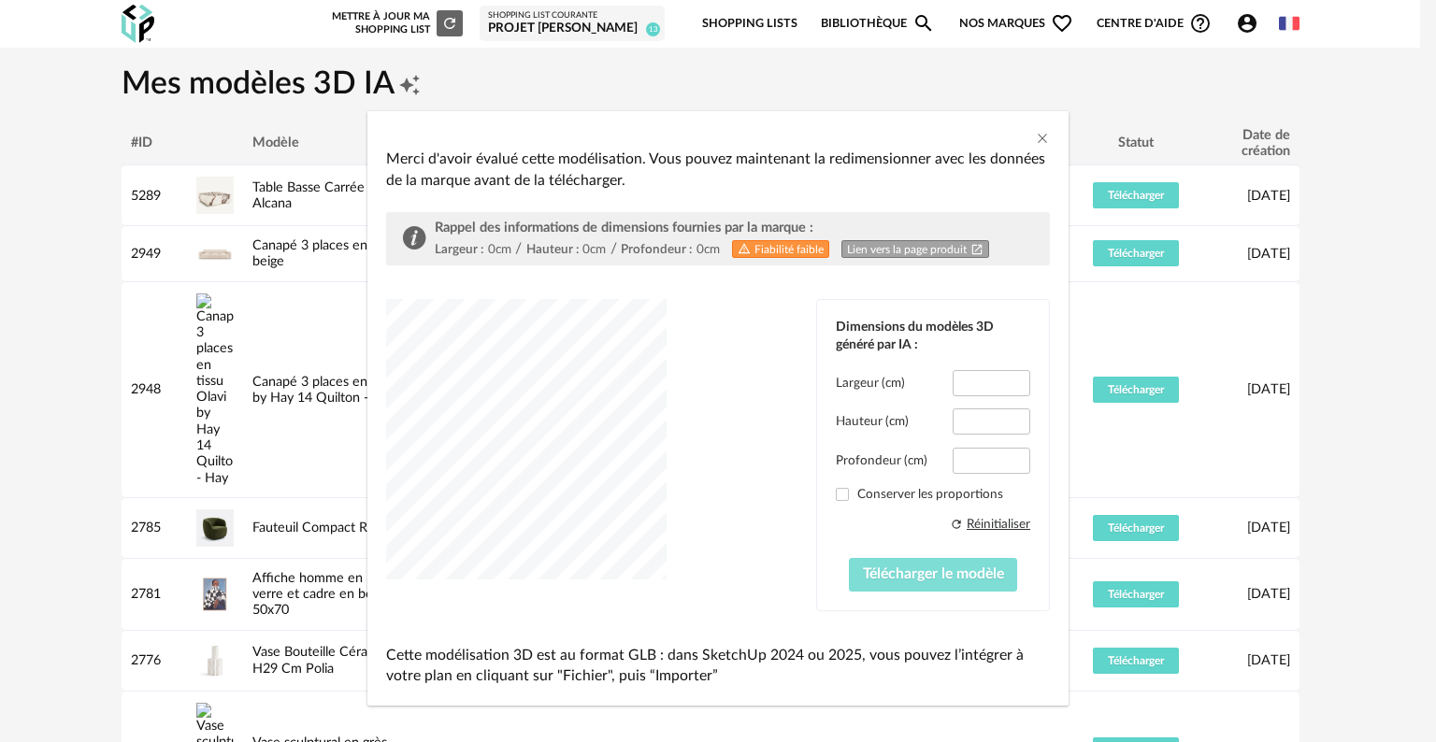
click at [910, 572] on span "Télécharger le modèle" at bounding box center [933, 573] width 141 height 15
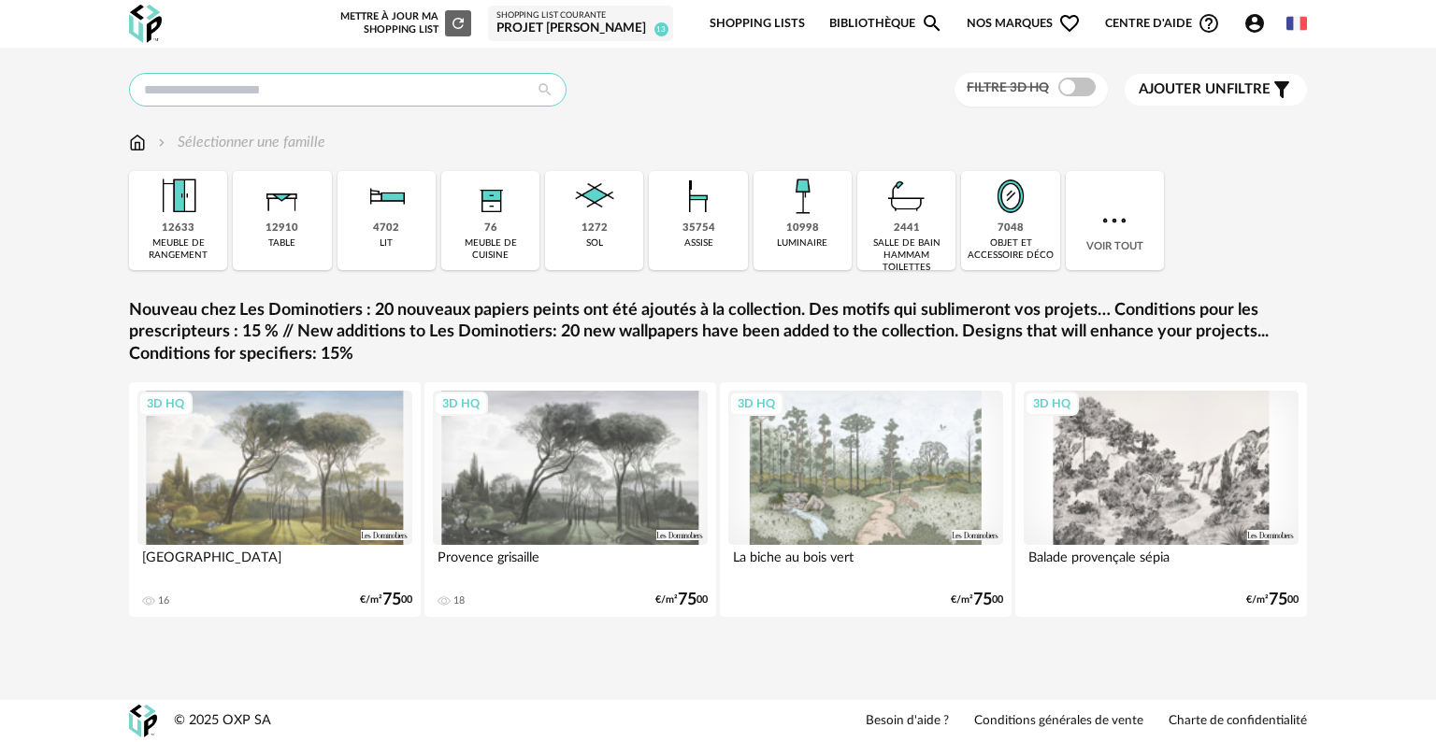
click at [247, 84] on input "text" at bounding box center [347, 90] width 437 height 34
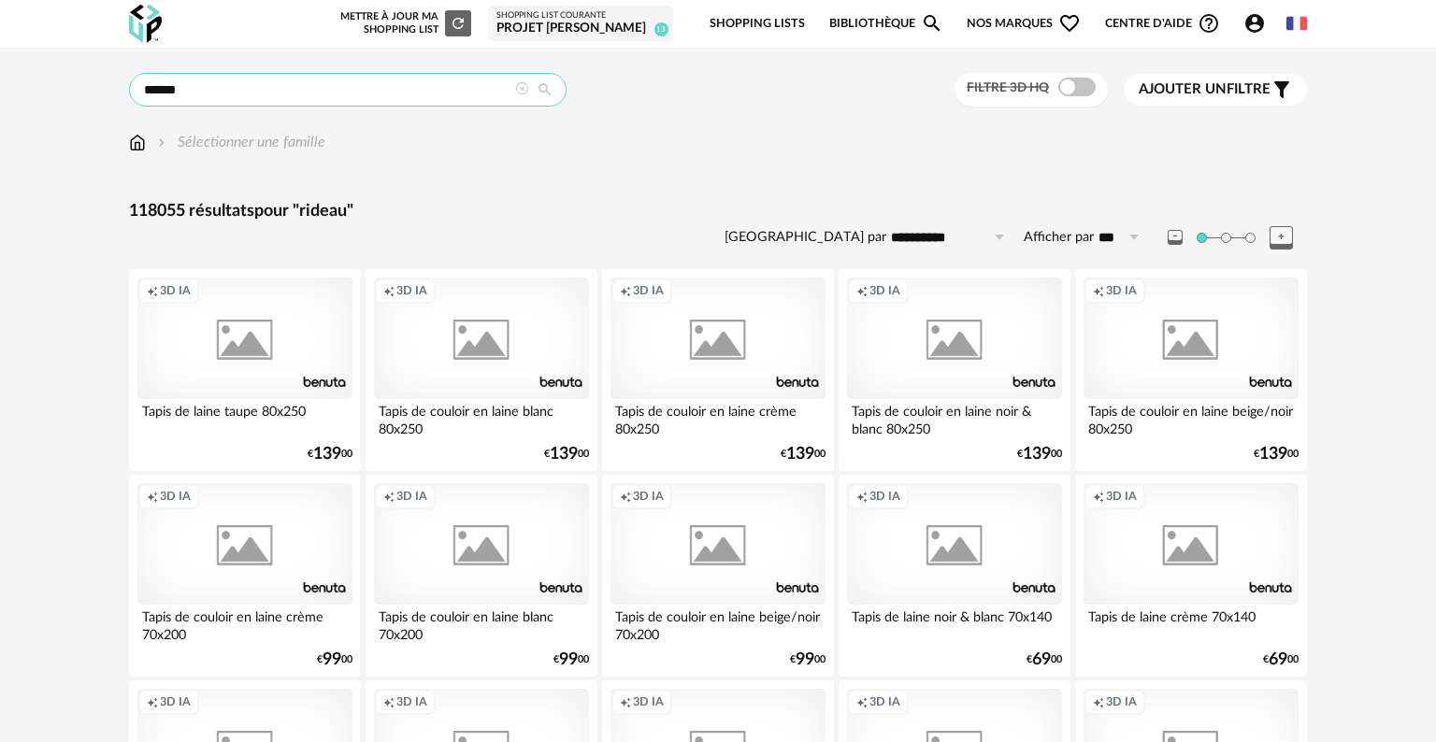
type input "******"
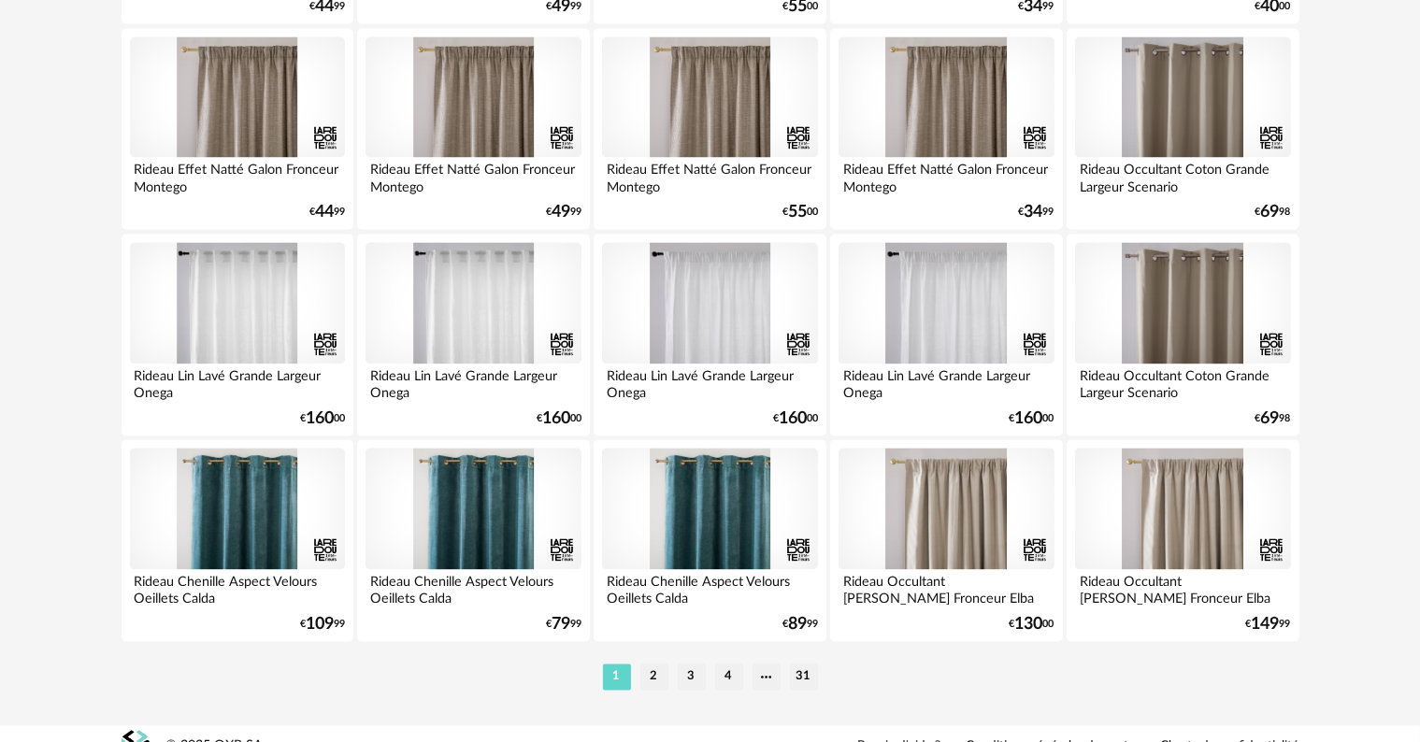
scroll to position [3763, 0]
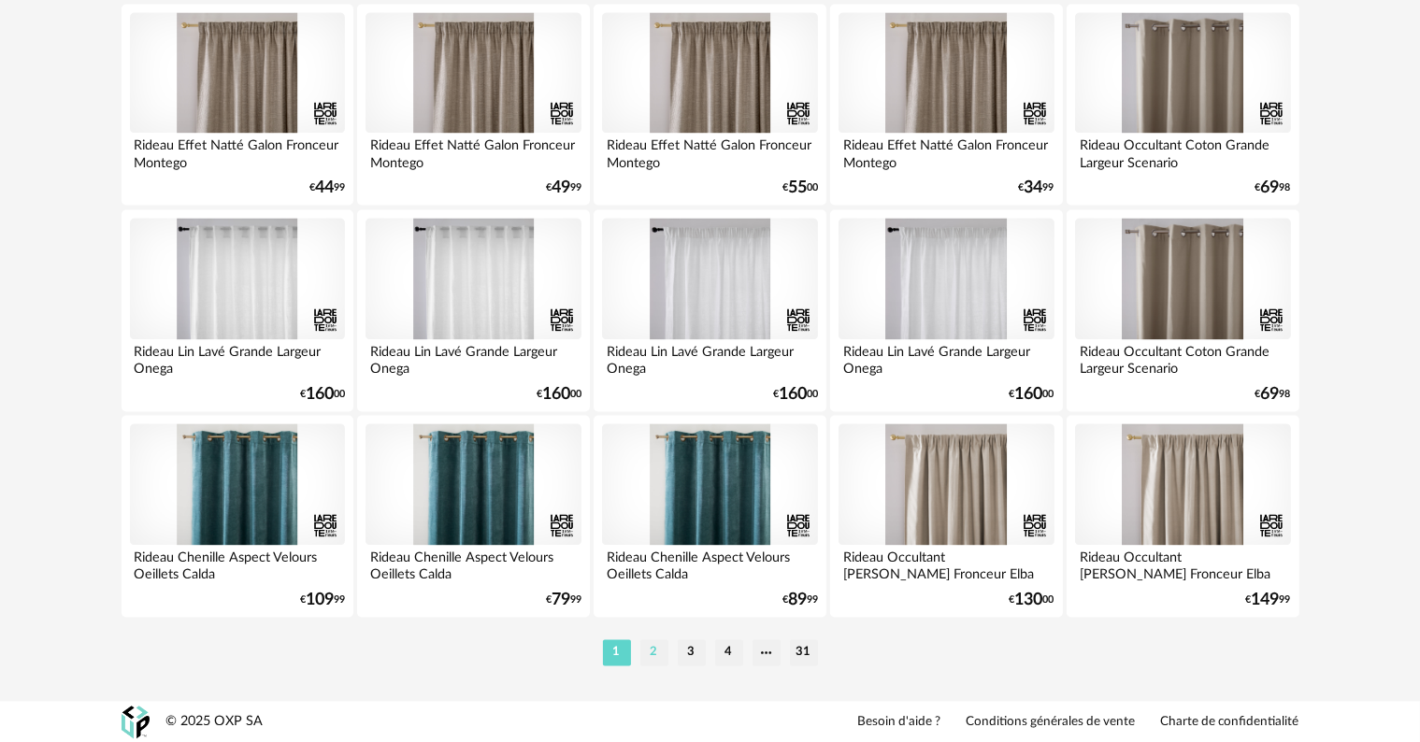
click at [647, 652] on li "2" at bounding box center [654, 652] width 28 height 26
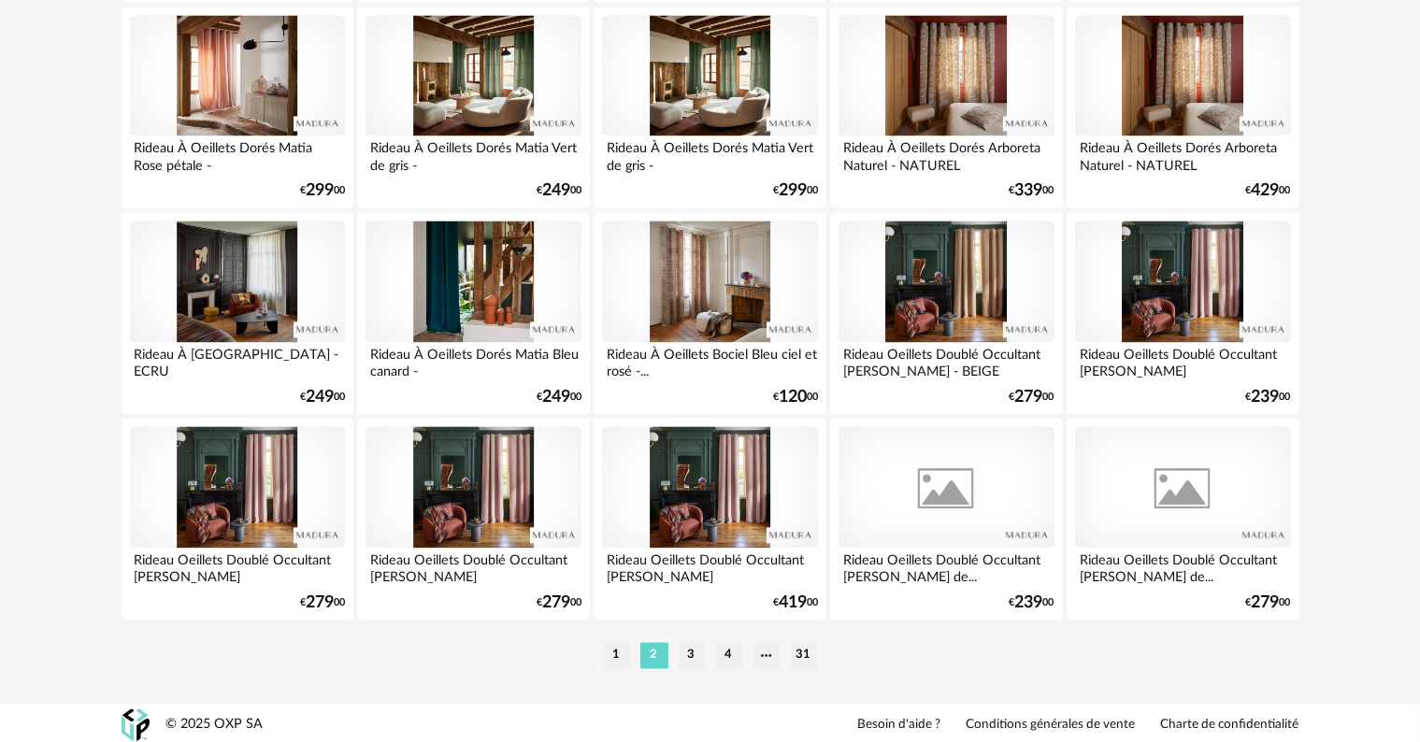
scroll to position [3763, 0]
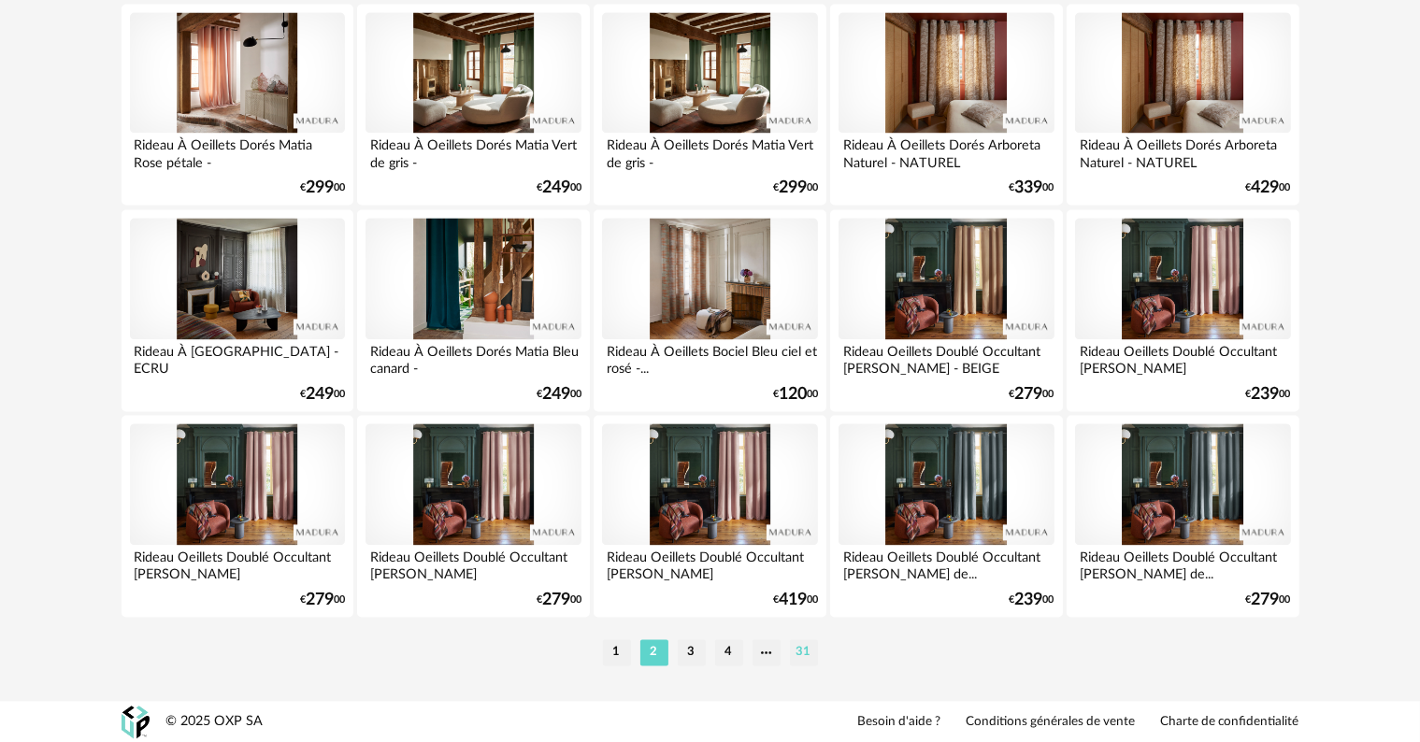
click at [800, 647] on li "31" at bounding box center [804, 652] width 28 height 26
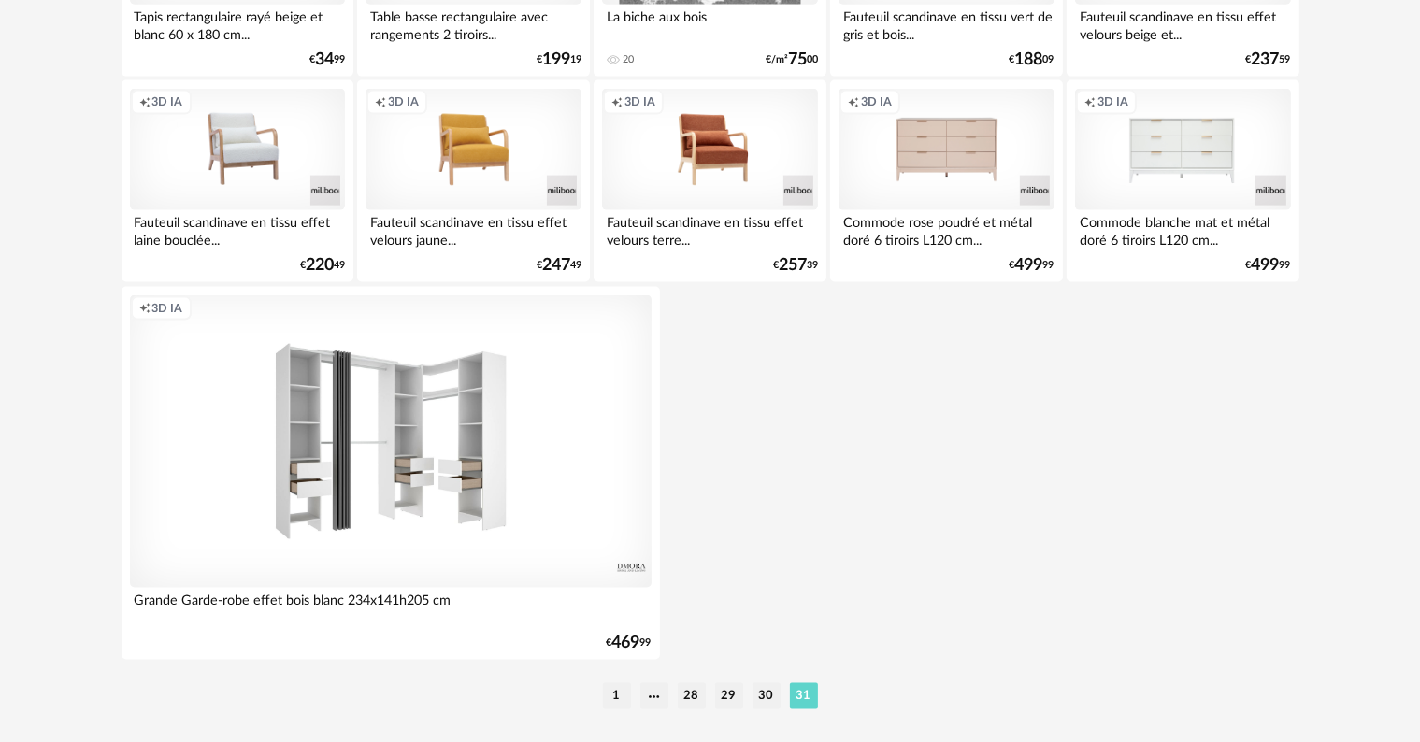
scroll to position [2702, 0]
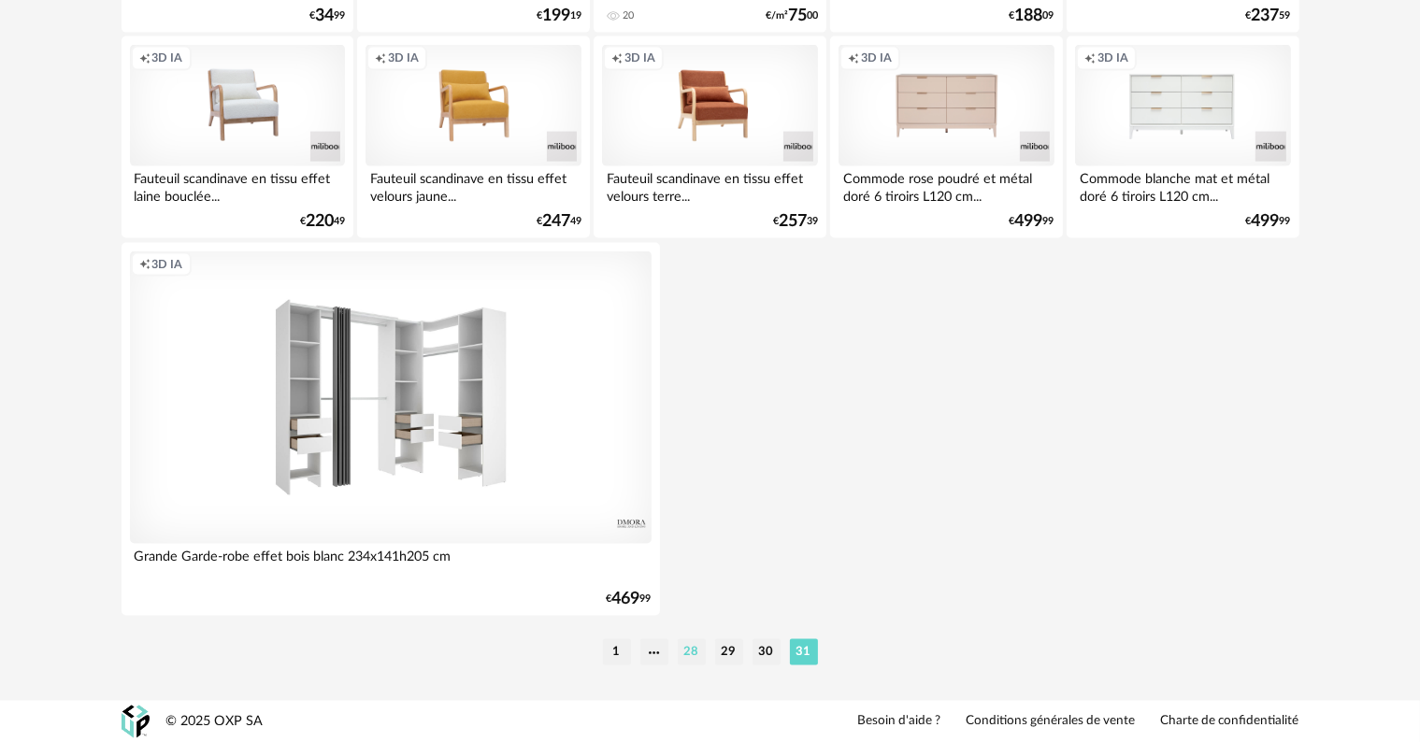
click at [697, 649] on li "28" at bounding box center [692, 652] width 28 height 26
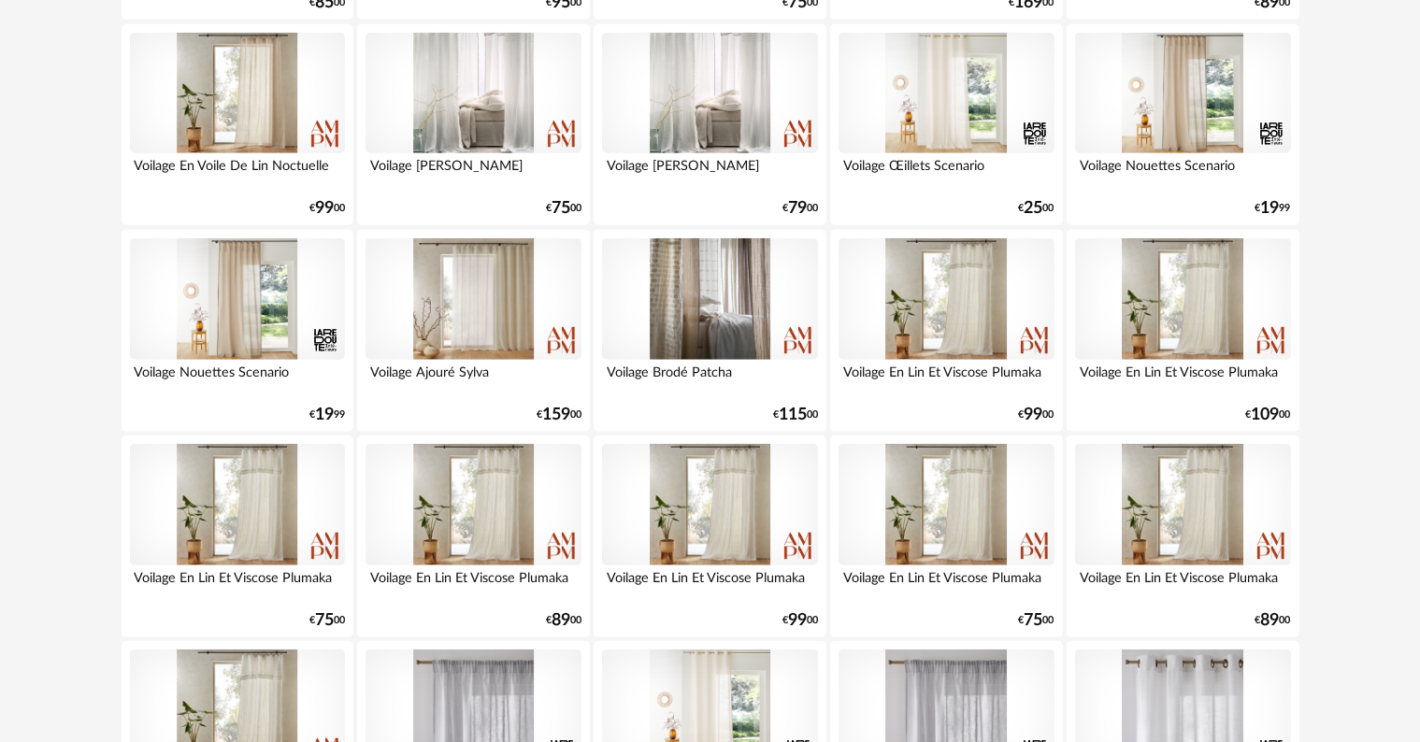
scroll to position [1496, 0]
